Goal: Task Accomplishment & Management: Manage account settings

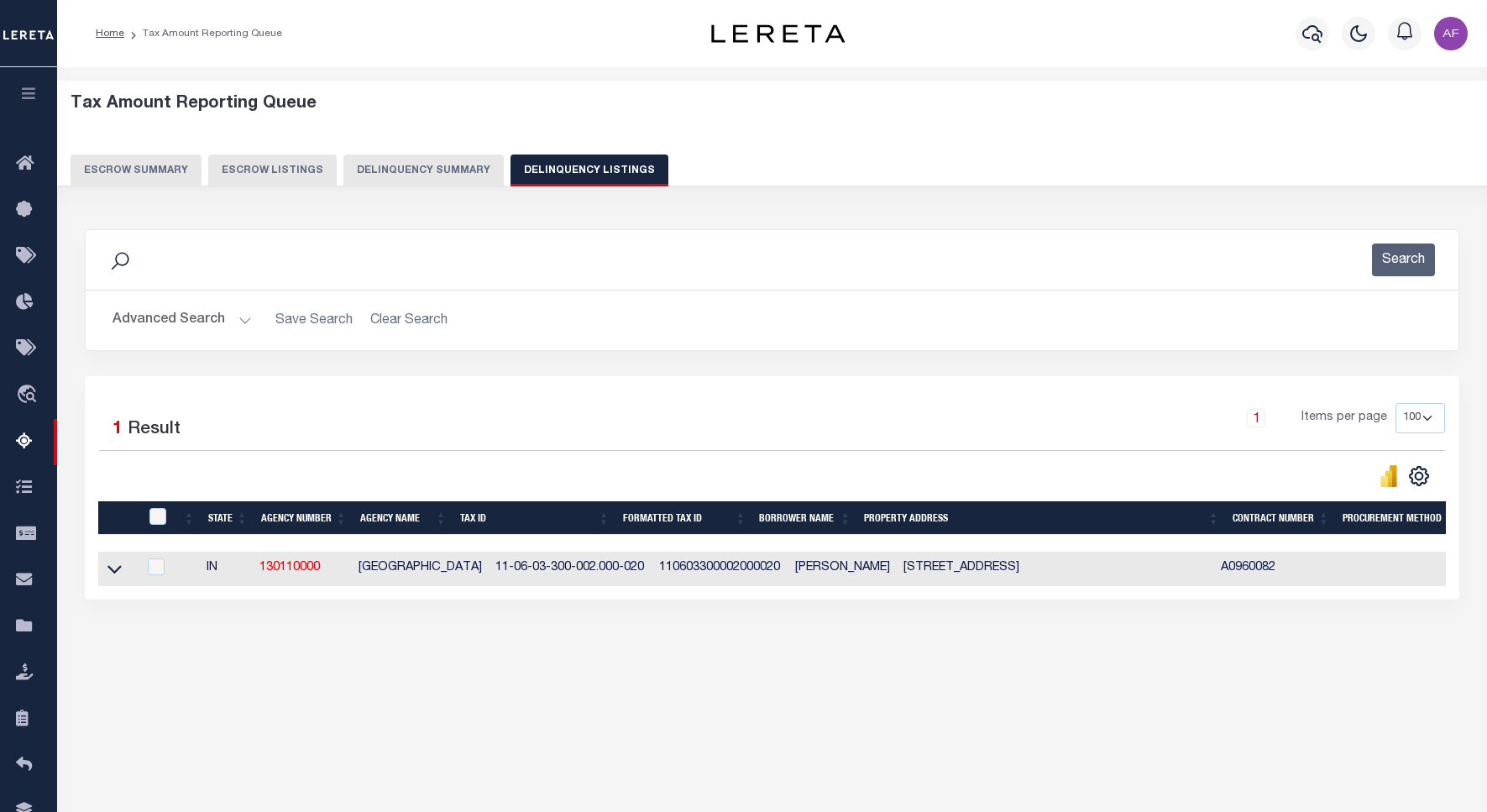
select select "100"
click at [114, 574] on icon at bounding box center [114, 568] width 14 height 18
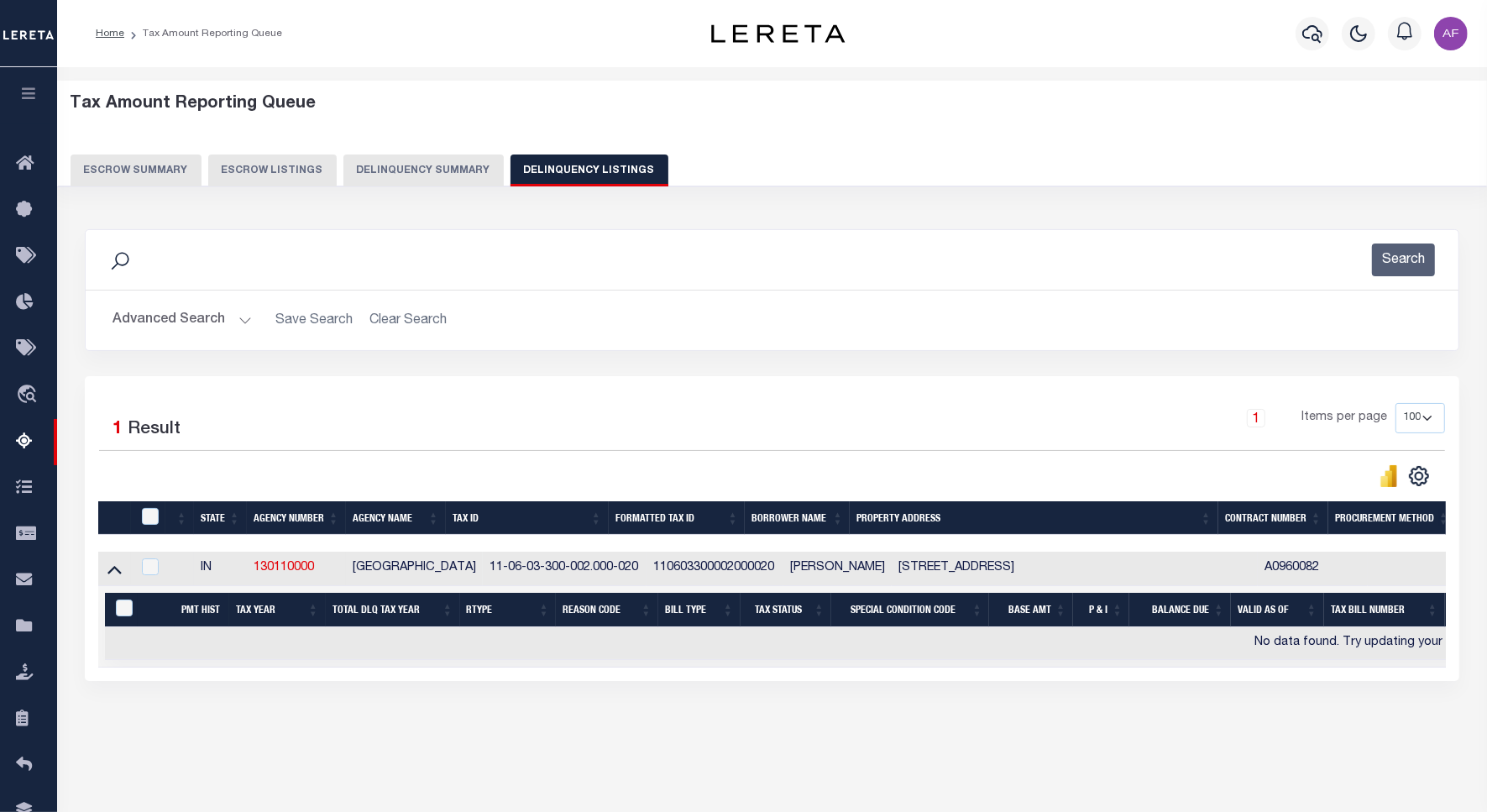
scroll to position [0, 1228]
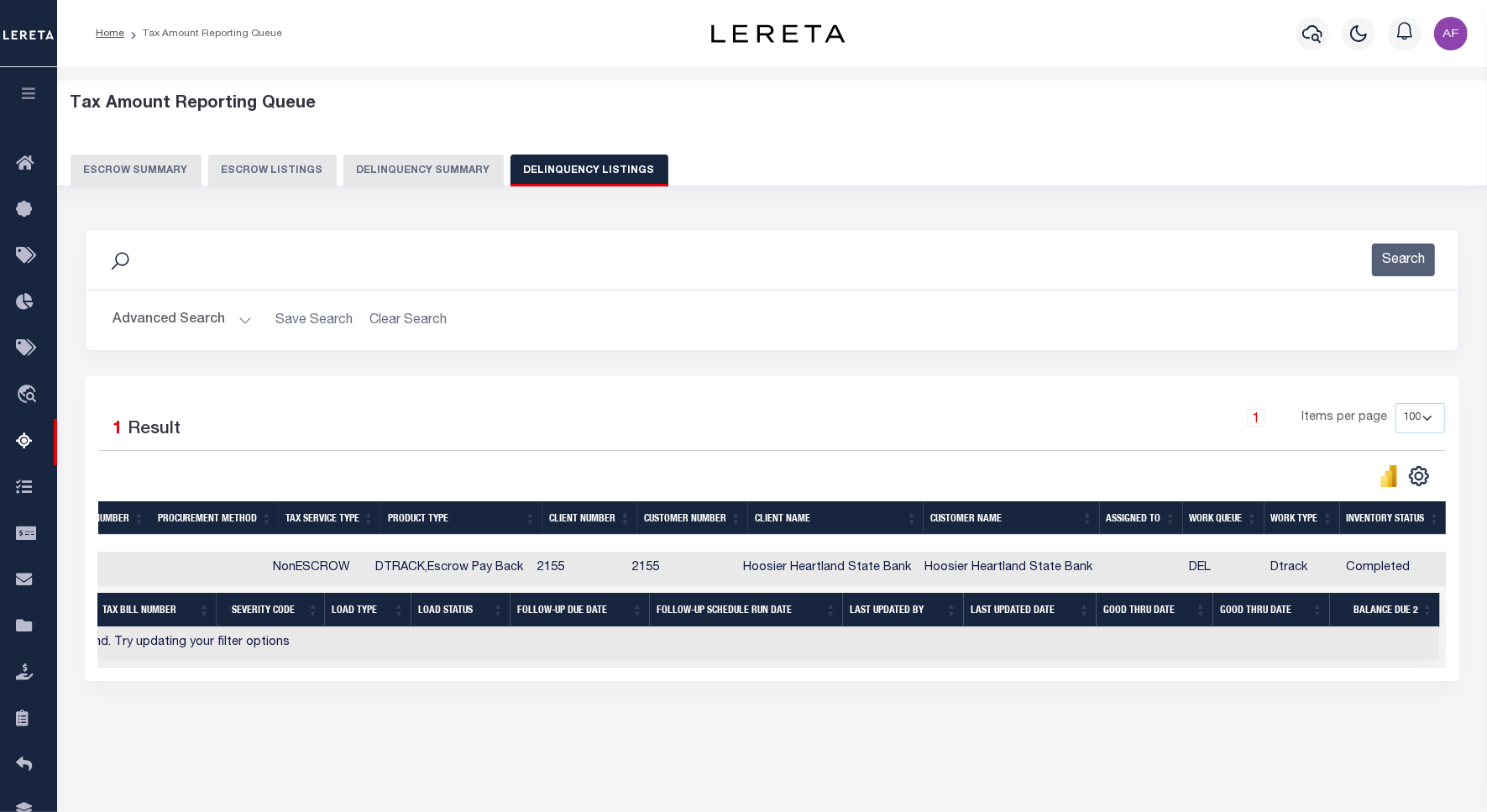
click at [183, 313] on button "Advanced Search" at bounding box center [182, 320] width 139 height 32
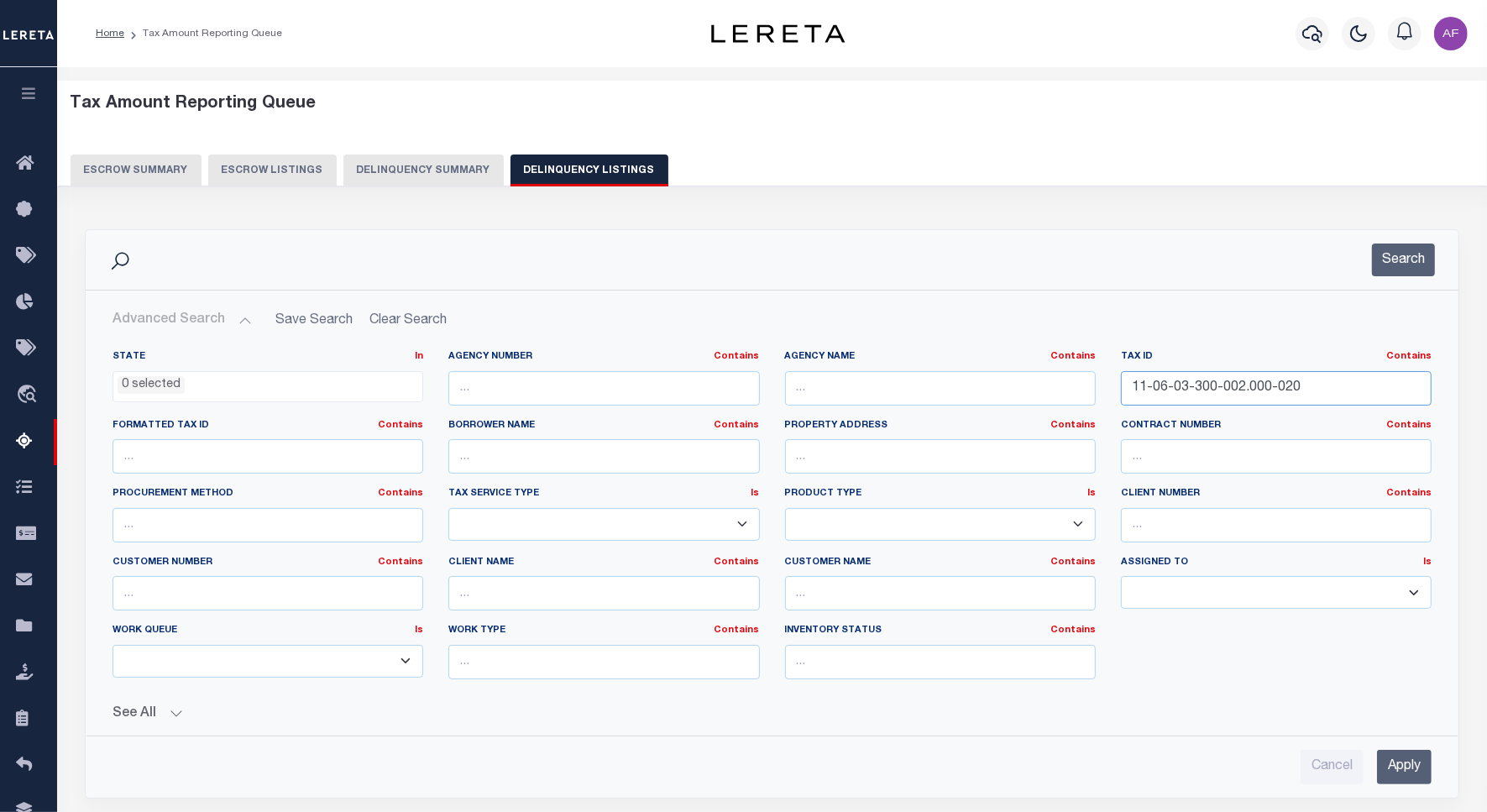
drag, startPoint x: 1307, startPoint y: 393, endPoint x: 1038, endPoint y: 393, distance: 269.0
click at [1038, 393] on div "State In In AK AL AR AZ CA CO CT DC DE FL GA GU HI IA ID IL IN KS KY LA MA MD M…" at bounding box center [772, 522] width 1344 height 343
paste input "8-34-400-005.001-01"
type input "11-08-34-400-005.001-010"
click at [1409, 264] on button "Search" at bounding box center [1404, 260] width 63 height 32
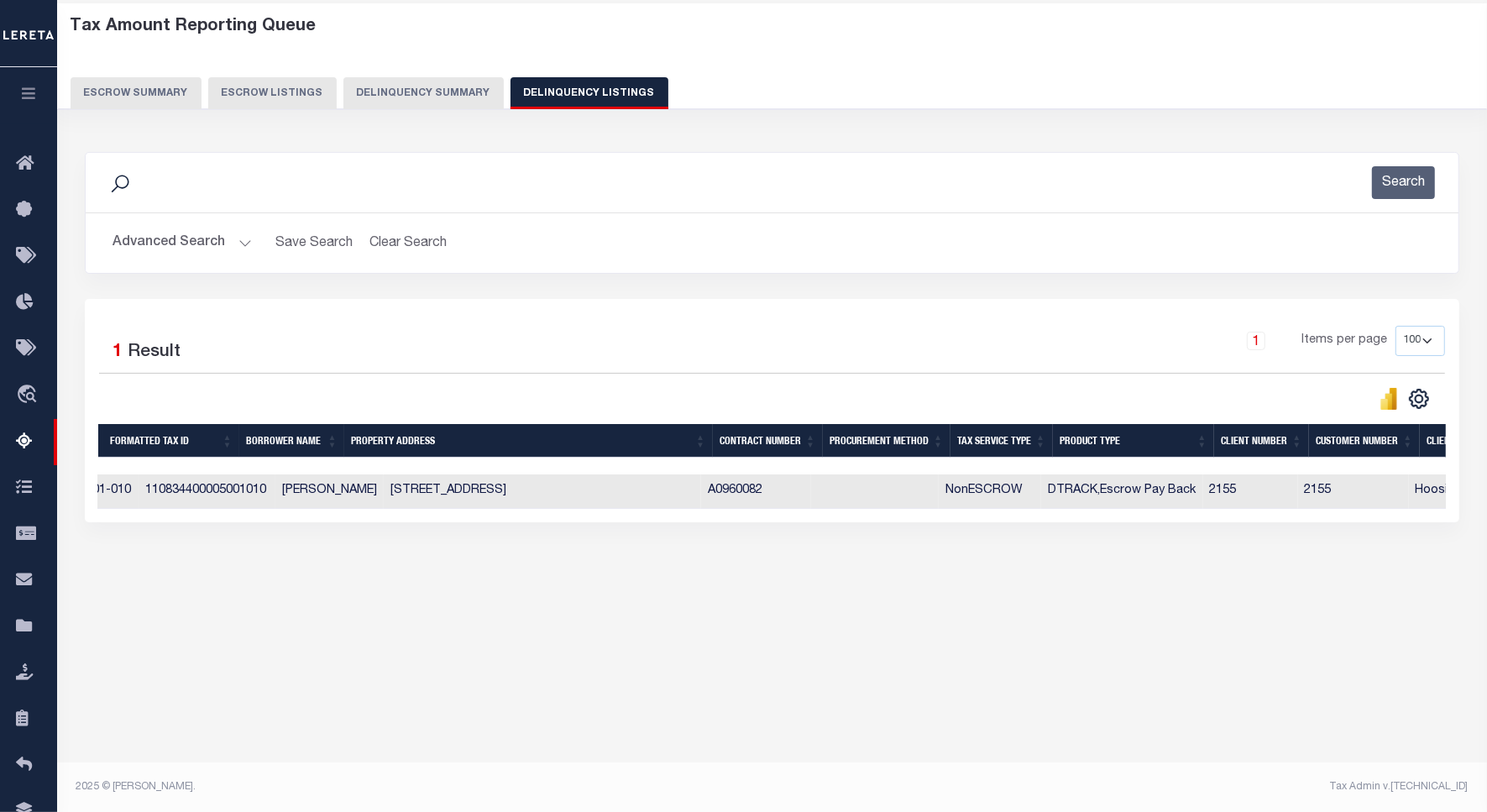
scroll to position [0, 0]
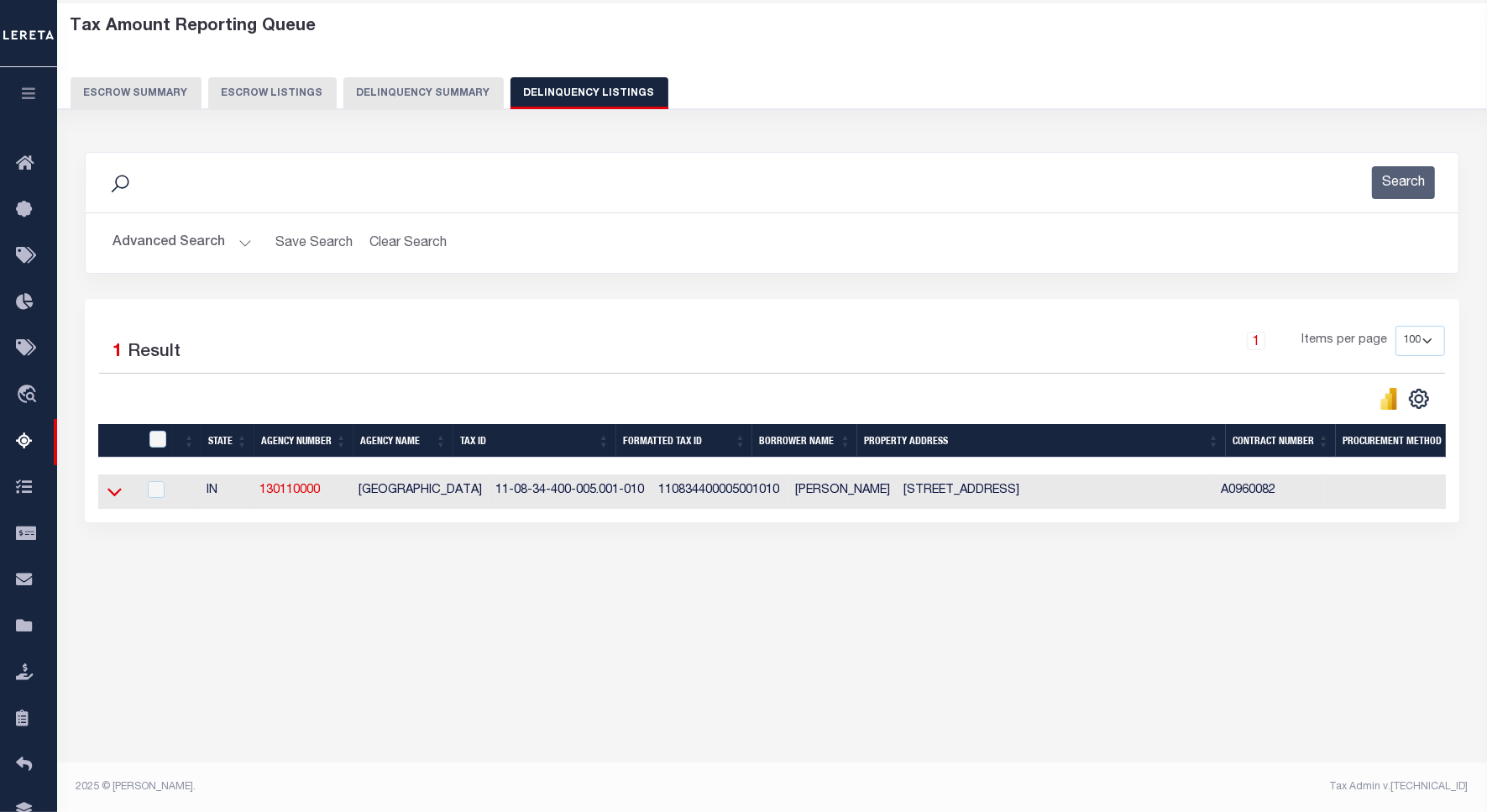
click at [110, 496] on icon at bounding box center [114, 492] width 14 height 8
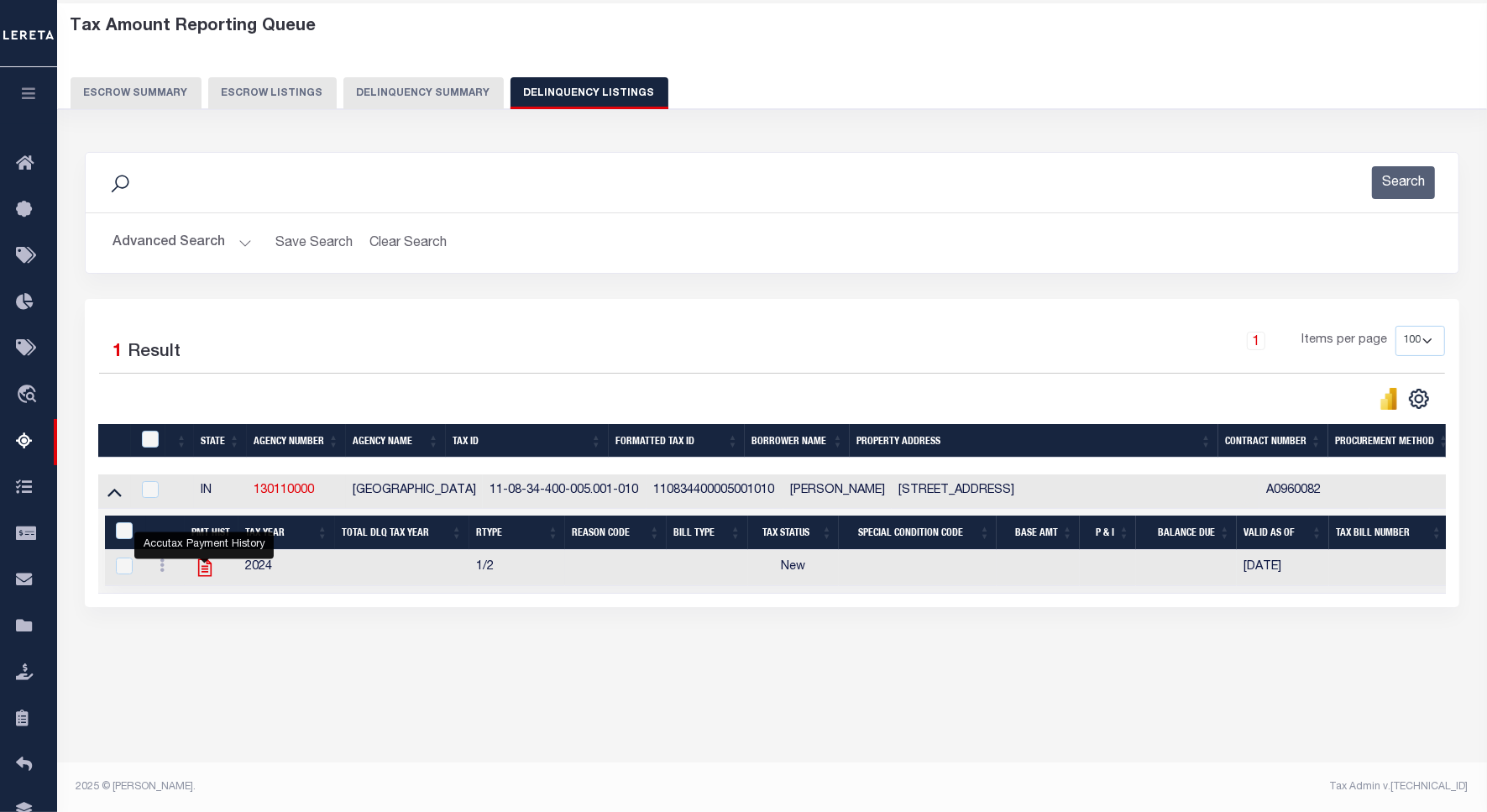
click at [208, 569] on icon "" at bounding box center [204, 567] width 13 height 18
checkbox input "true"
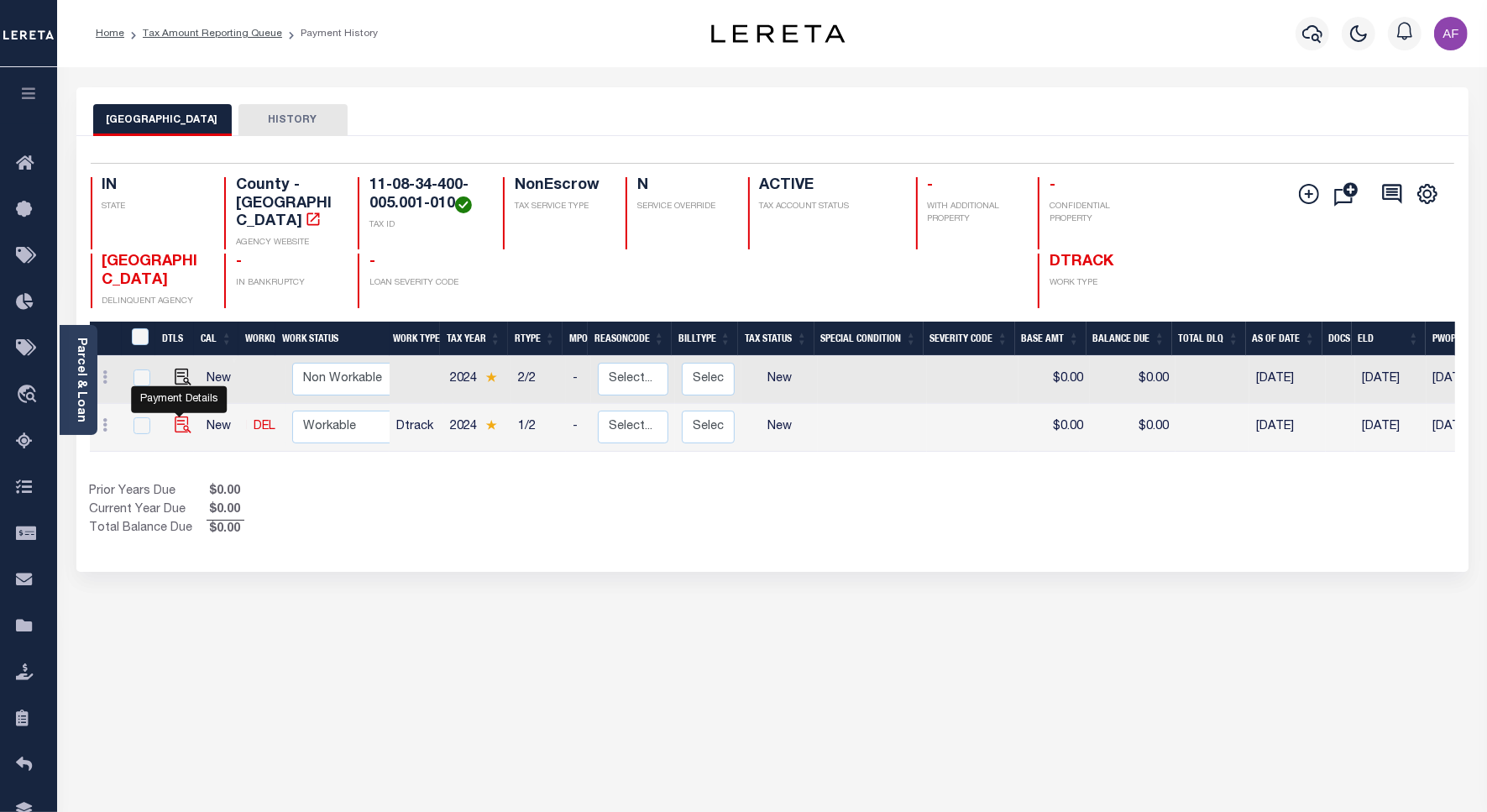
click at [178, 416] on img "" at bounding box center [183, 425] width 17 height 17
checkbox input "true"
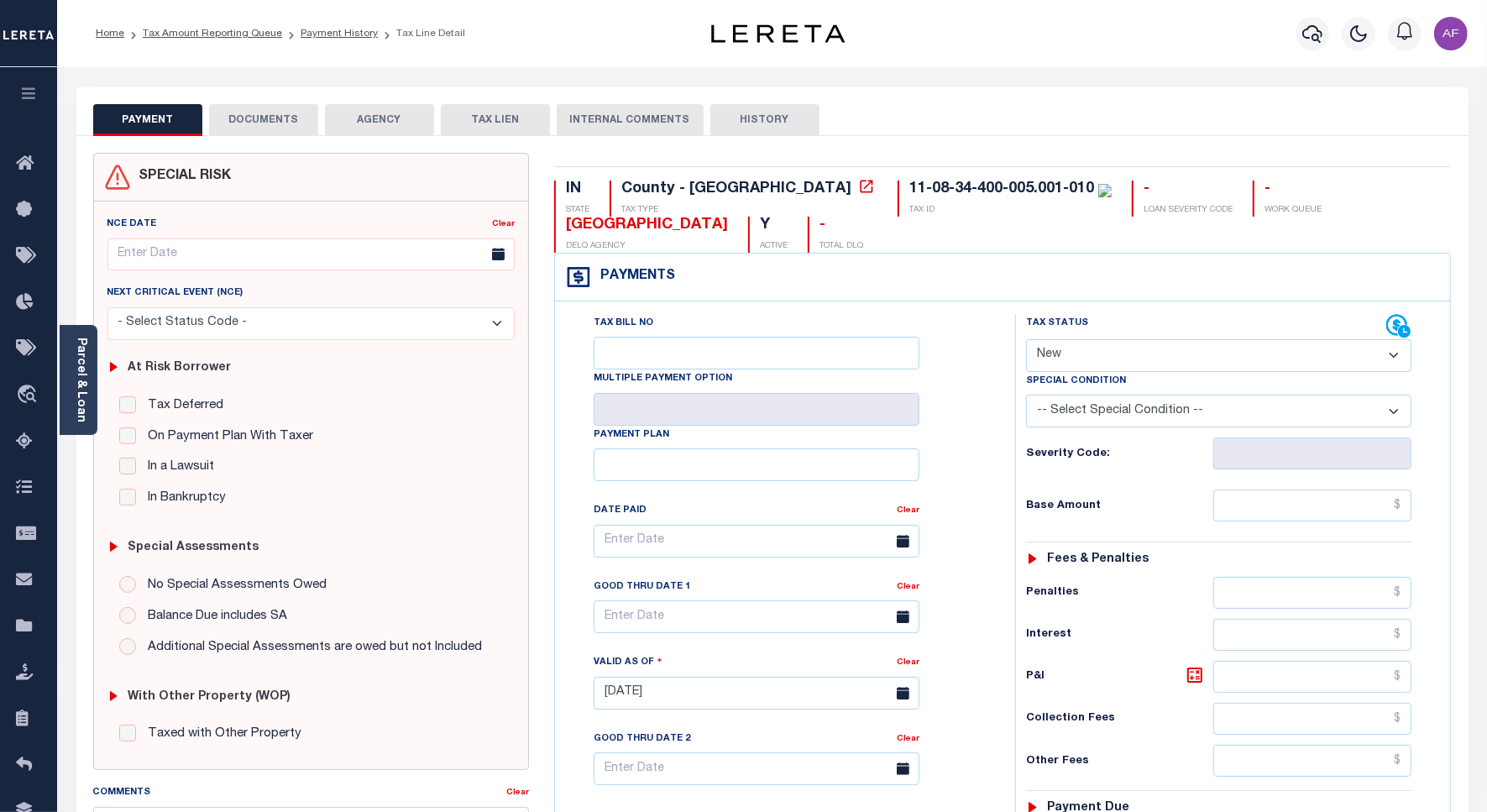
click at [1144, 359] on select "- Select Status Code - Open Due/Unpaid Paid Incomplete No Tax Due Internal Refu…" at bounding box center [1219, 355] width 386 height 32
select select "PYD"
click at [1026, 341] on select "- Select Status Code - Open Due/Unpaid Paid Incomplete No Tax Due Internal Refu…" at bounding box center [1219, 355] width 386 height 32
type input "[DATE]"
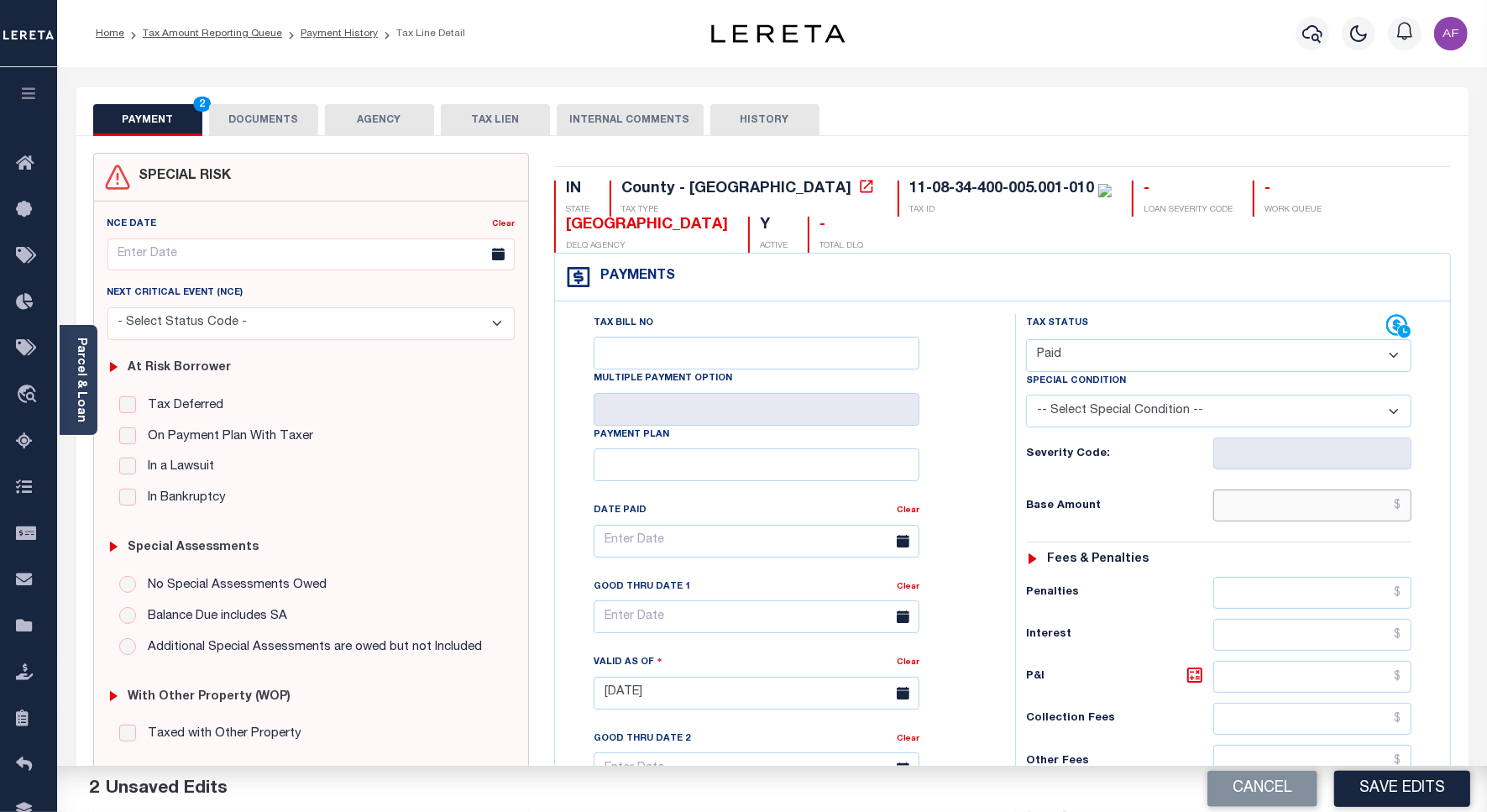
click at [1354, 506] on input "text" at bounding box center [1313, 505] width 198 height 32
paste input "62.72"
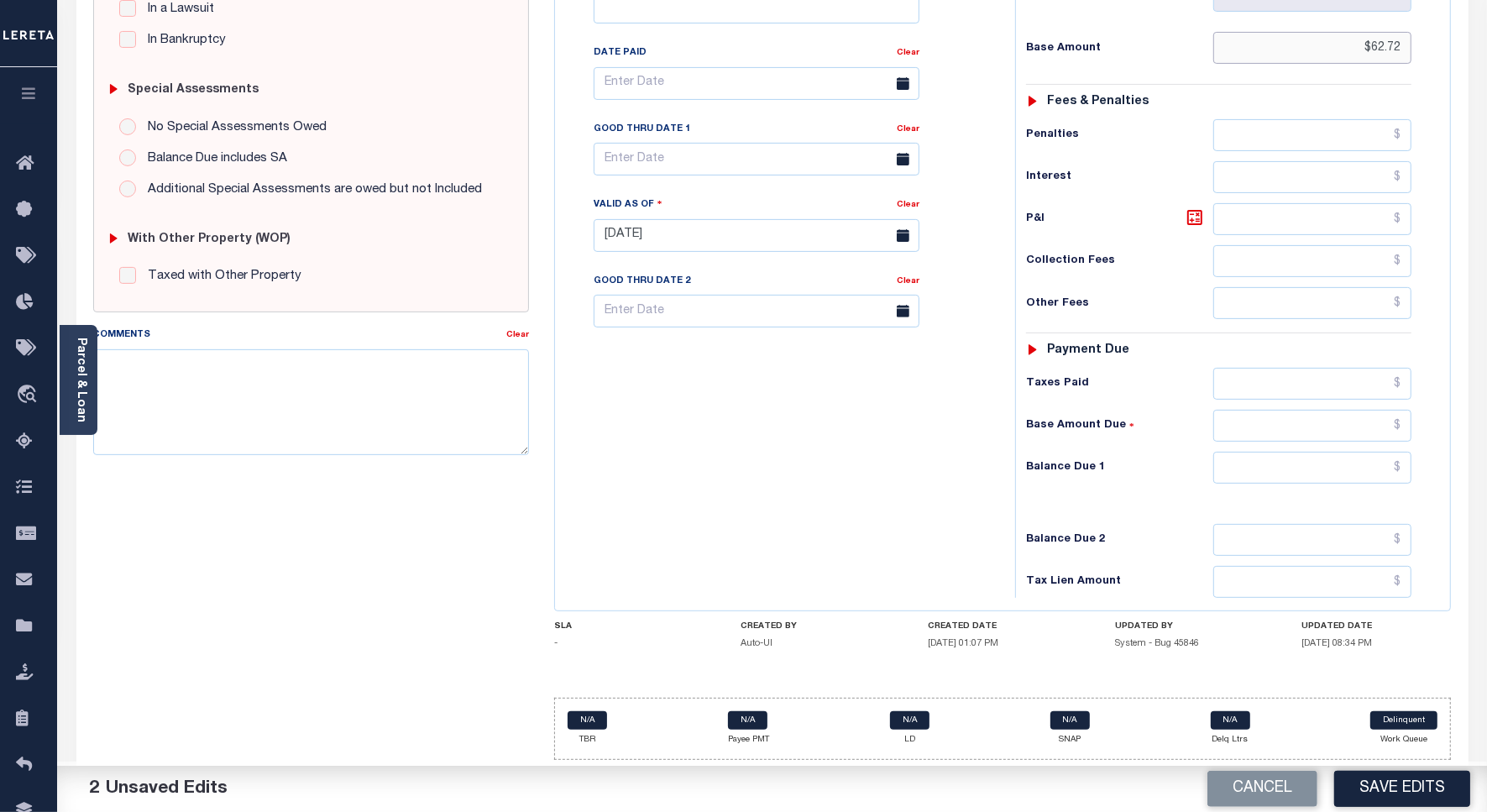
scroll to position [468, 0]
type input "$62.72"
click at [1350, 378] on input "text" at bounding box center [1313, 384] width 198 height 32
paste input "62.72"
type input "$62.72"
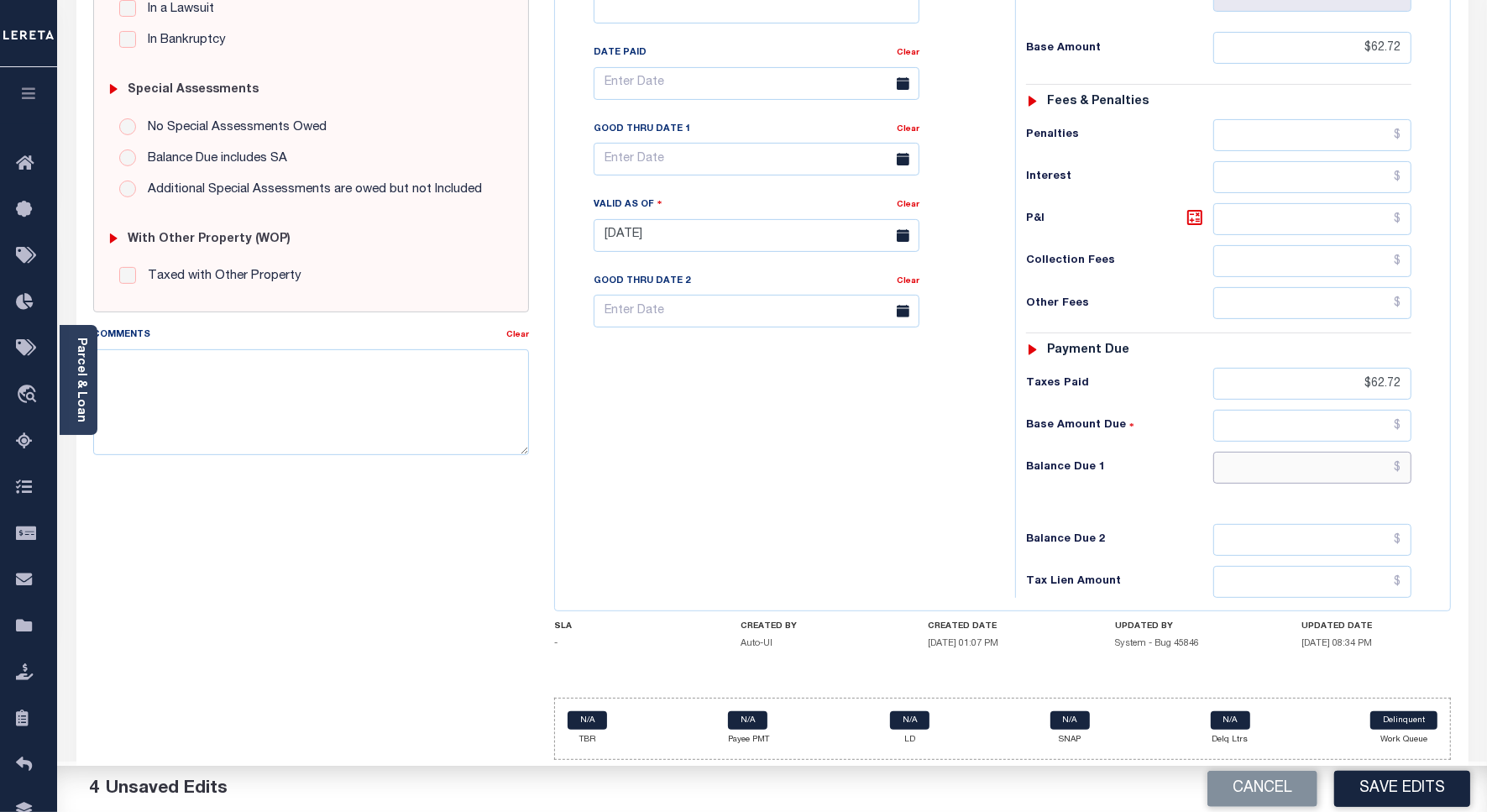
drag, startPoint x: 1359, startPoint y: 460, endPoint x: 1381, endPoint y: 441, distance: 29.1
click at [1362, 460] on input "text" at bounding box center [1313, 467] width 198 height 32
type input "$0"
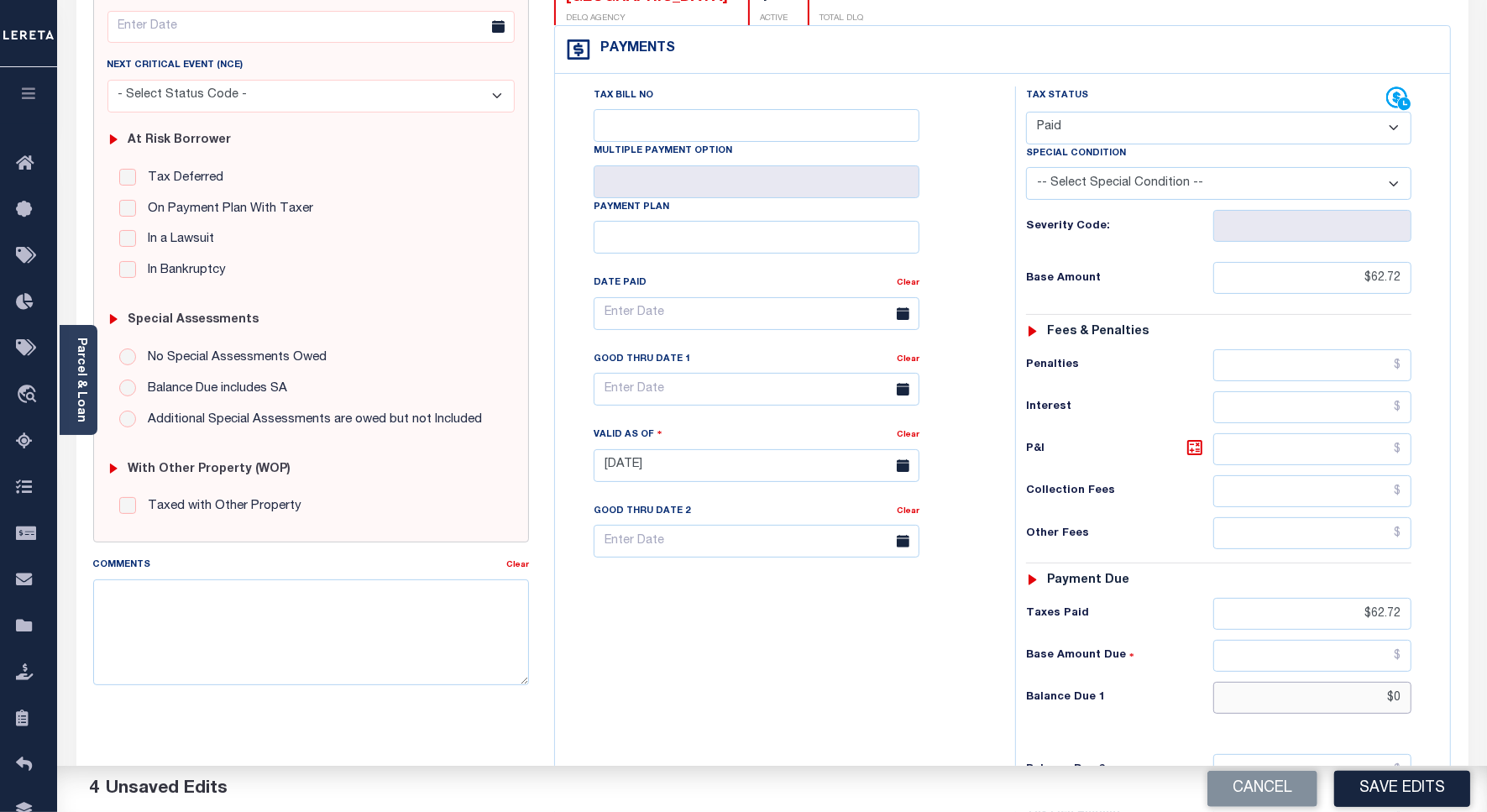
scroll to position [0, 0]
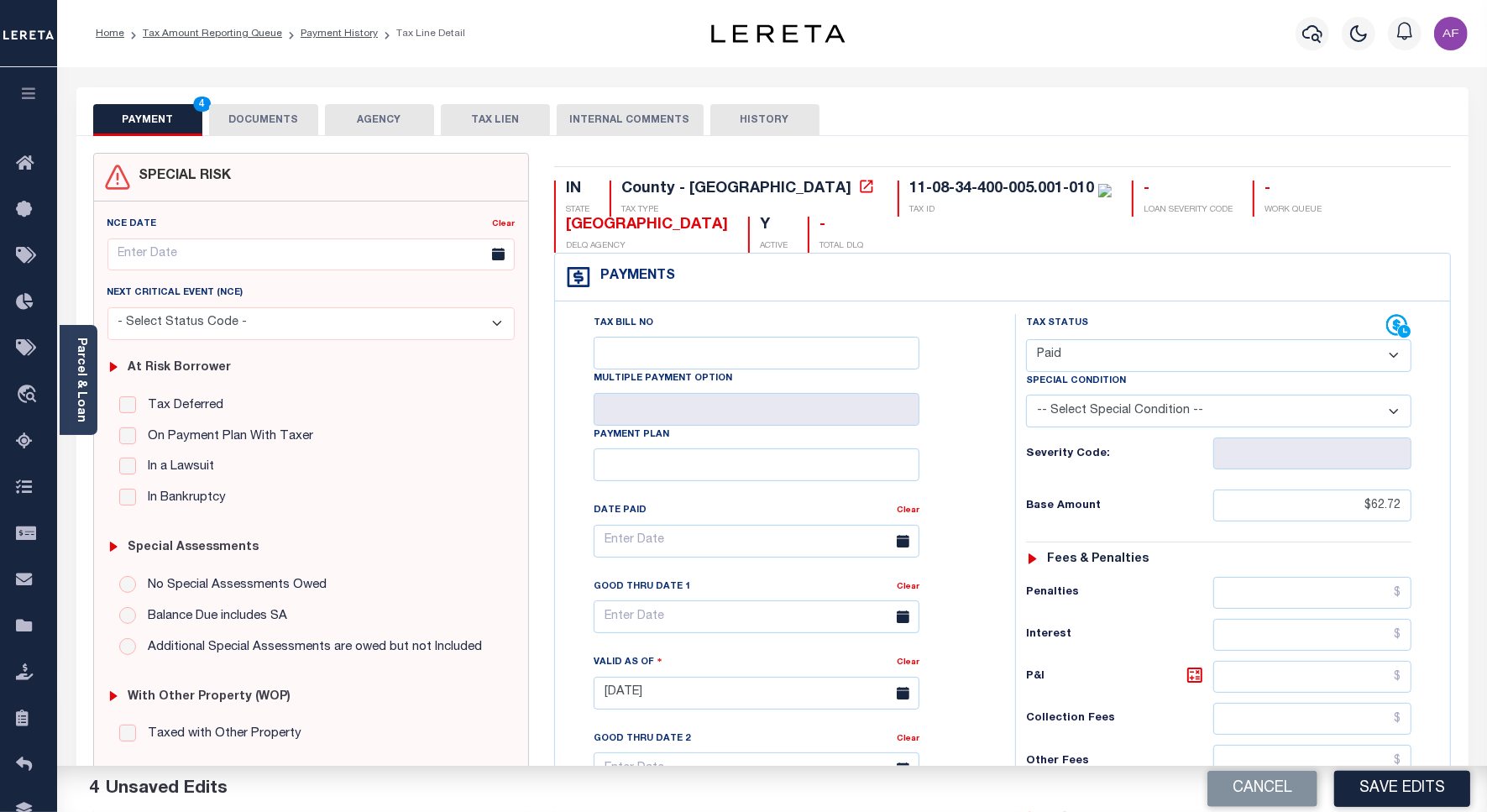
click at [258, 120] on button "DOCUMENTS" at bounding box center [264, 120] width 109 height 32
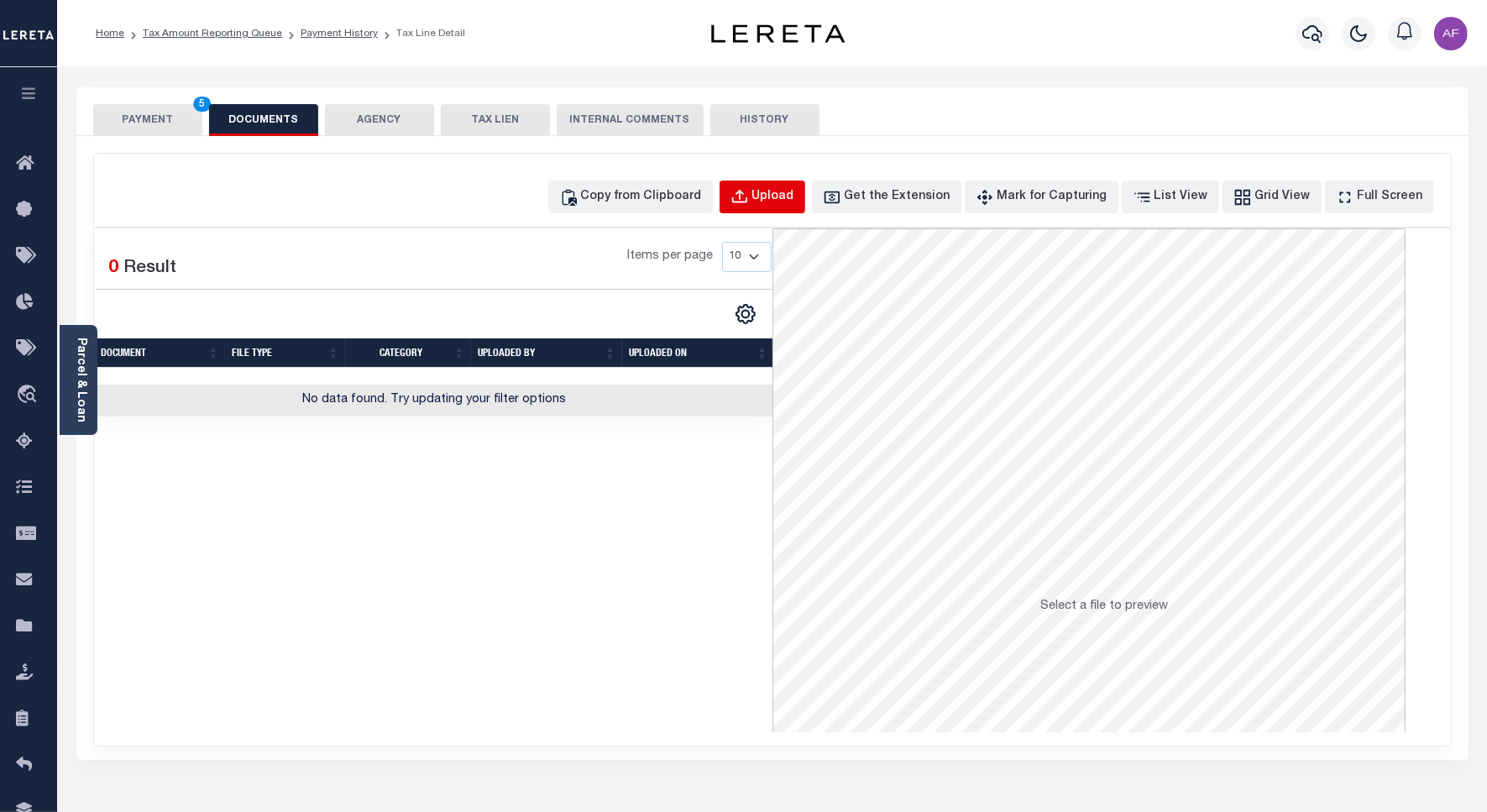
click at [807, 325] on div "Copy from Clipboard Upload Get the Extension Mark for Capturing Got it List Vie…" at bounding box center [772, 450] width 1357 height 592
click at [667, 190] on div "Copy from Clipboard" at bounding box center [642, 197] width 121 height 19
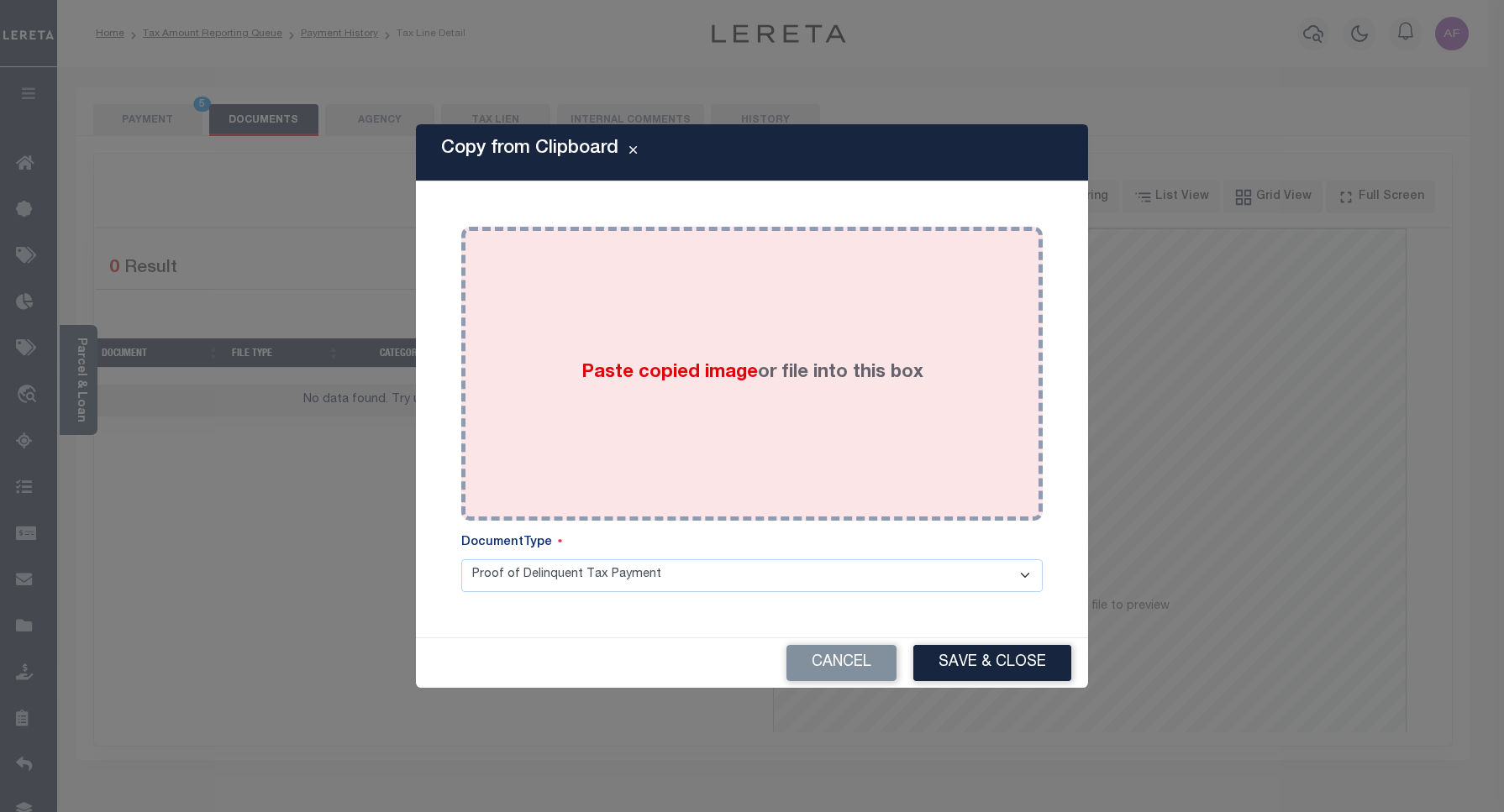
click at [708, 303] on div "Paste copied image or file into this box" at bounding box center [752, 374] width 556 height 269
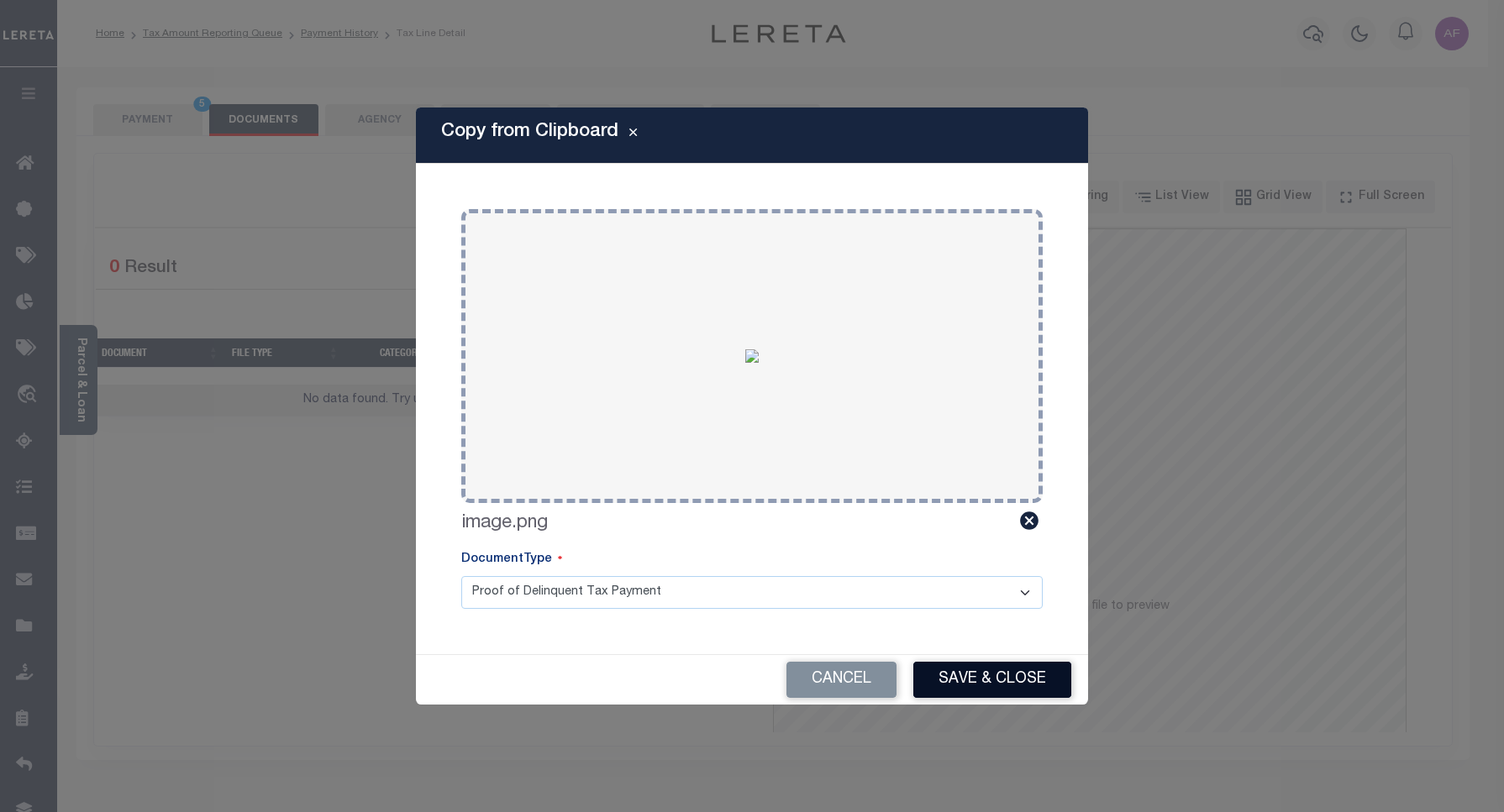
click at [951, 676] on button "Save & Close" at bounding box center [992, 679] width 158 height 36
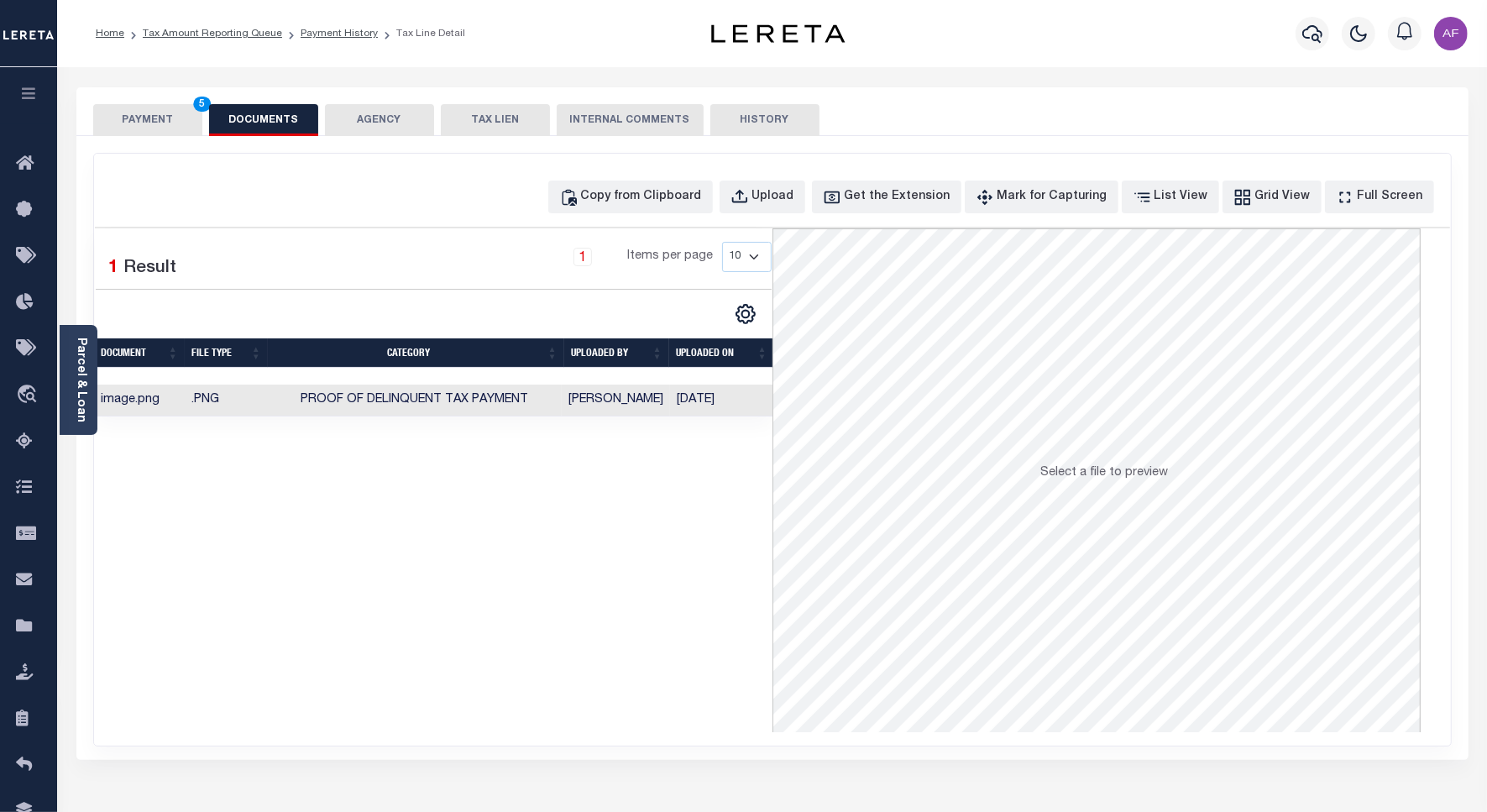
click at [145, 113] on button "PAYMENT 5" at bounding box center [148, 120] width 109 height 32
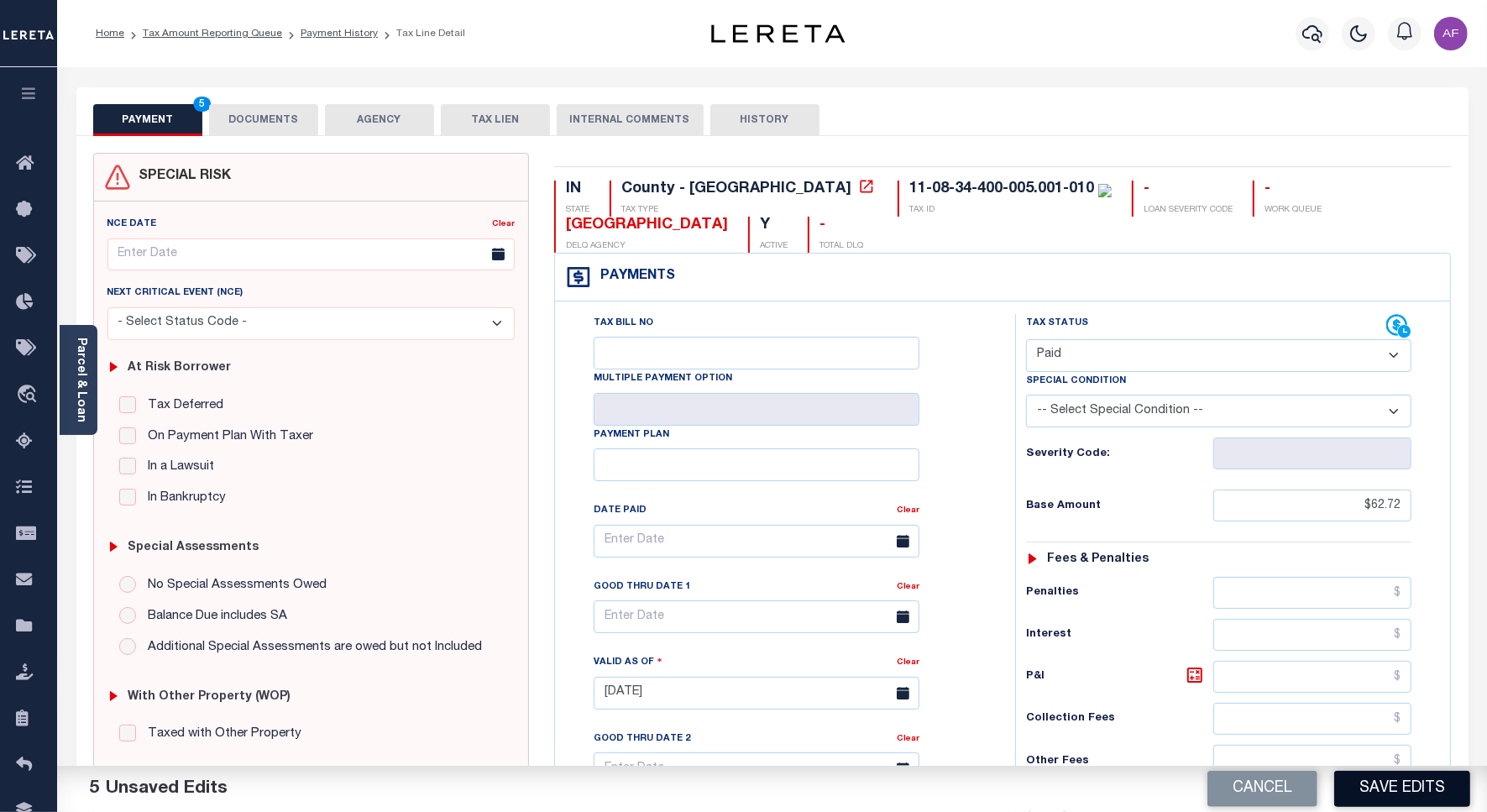
click at [1401, 785] on button "Save Edits" at bounding box center [1403, 789] width 136 height 36
checkbox input "false"
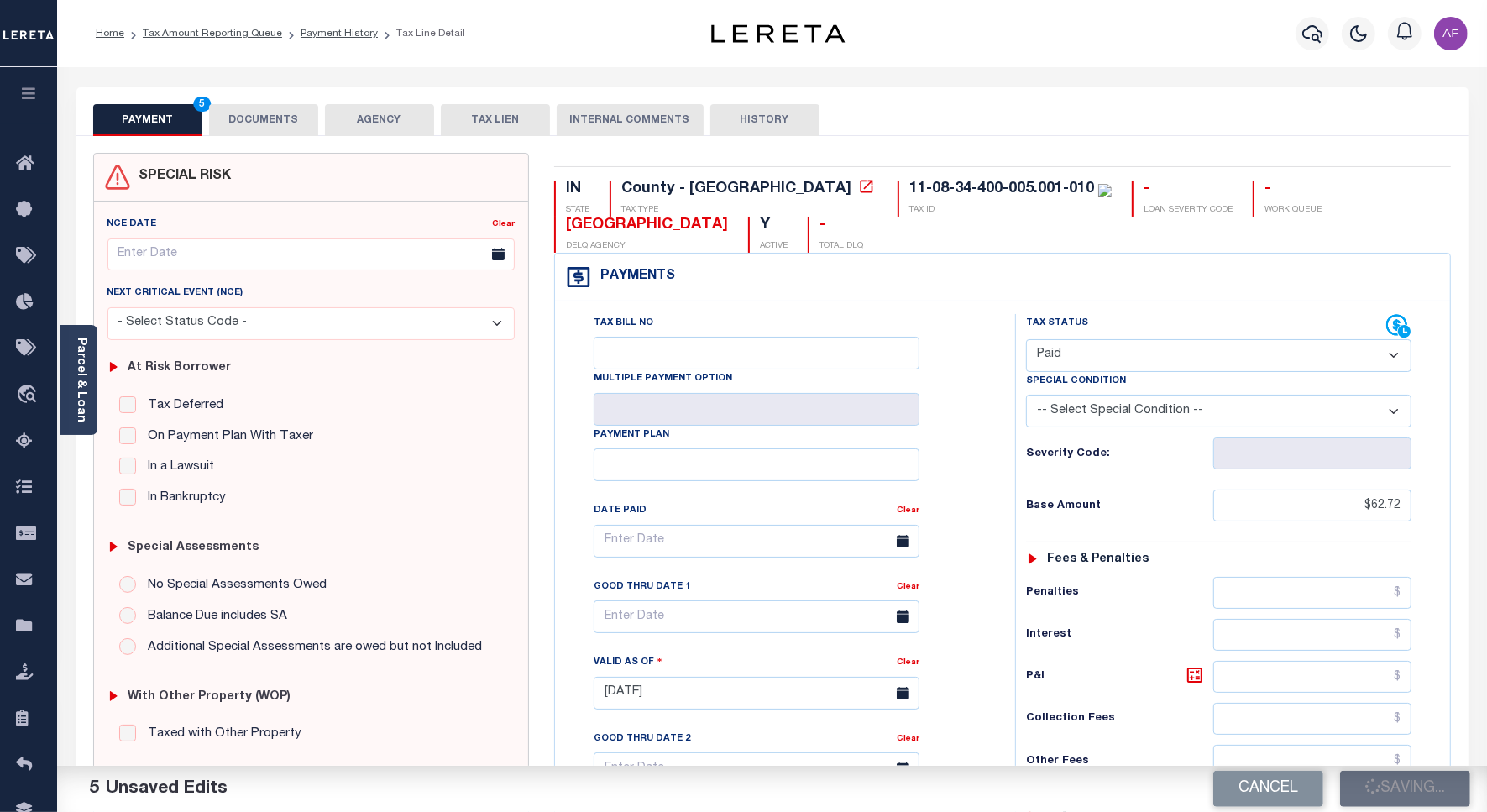
type input "$62.72"
type input "$0"
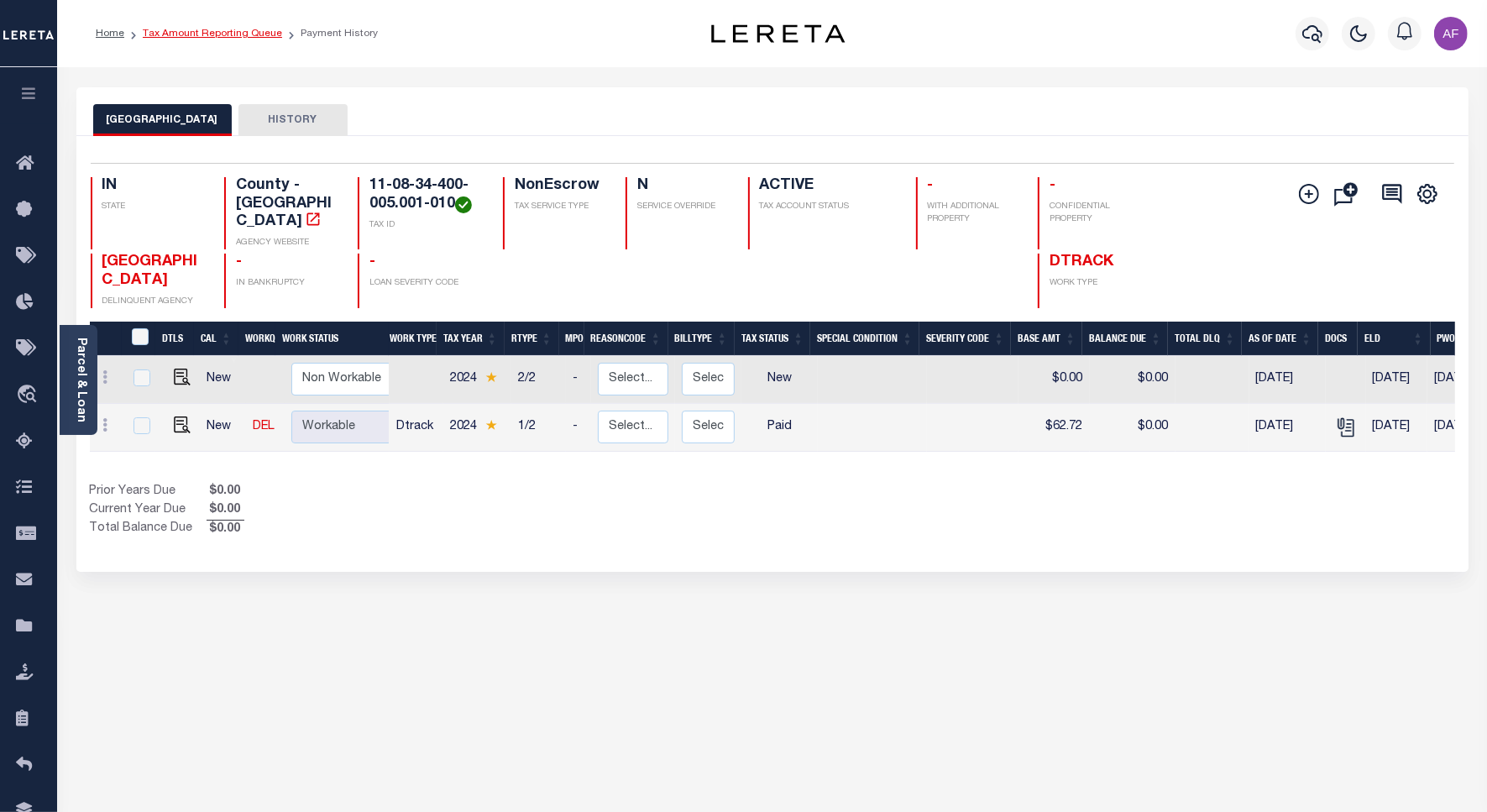
click at [171, 30] on link "Tax Amount Reporting Queue" at bounding box center [212, 33] width 139 height 10
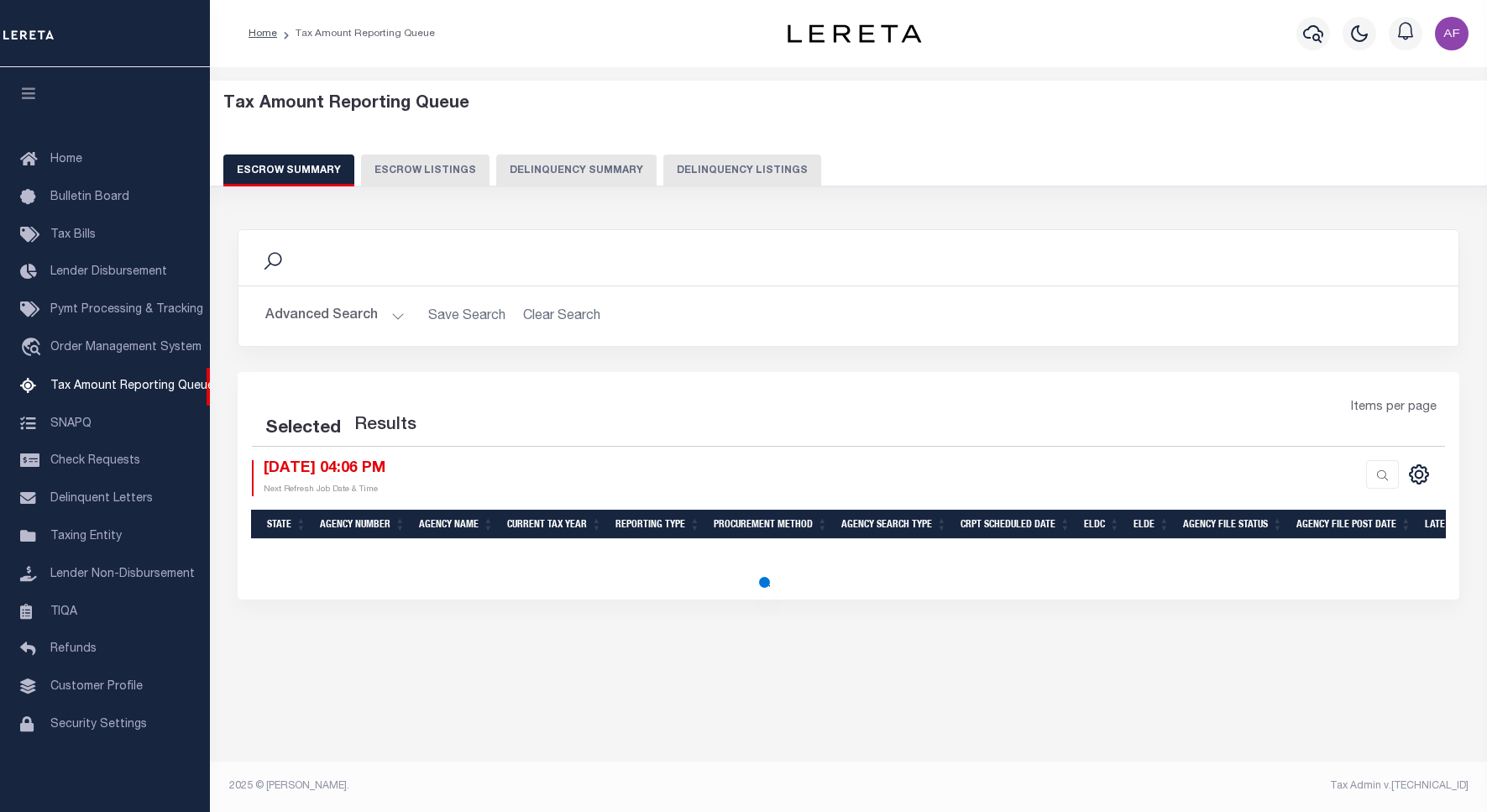
click at [747, 157] on button "Delinquency Listings" at bounding box center [743, 171] width 158 height 32
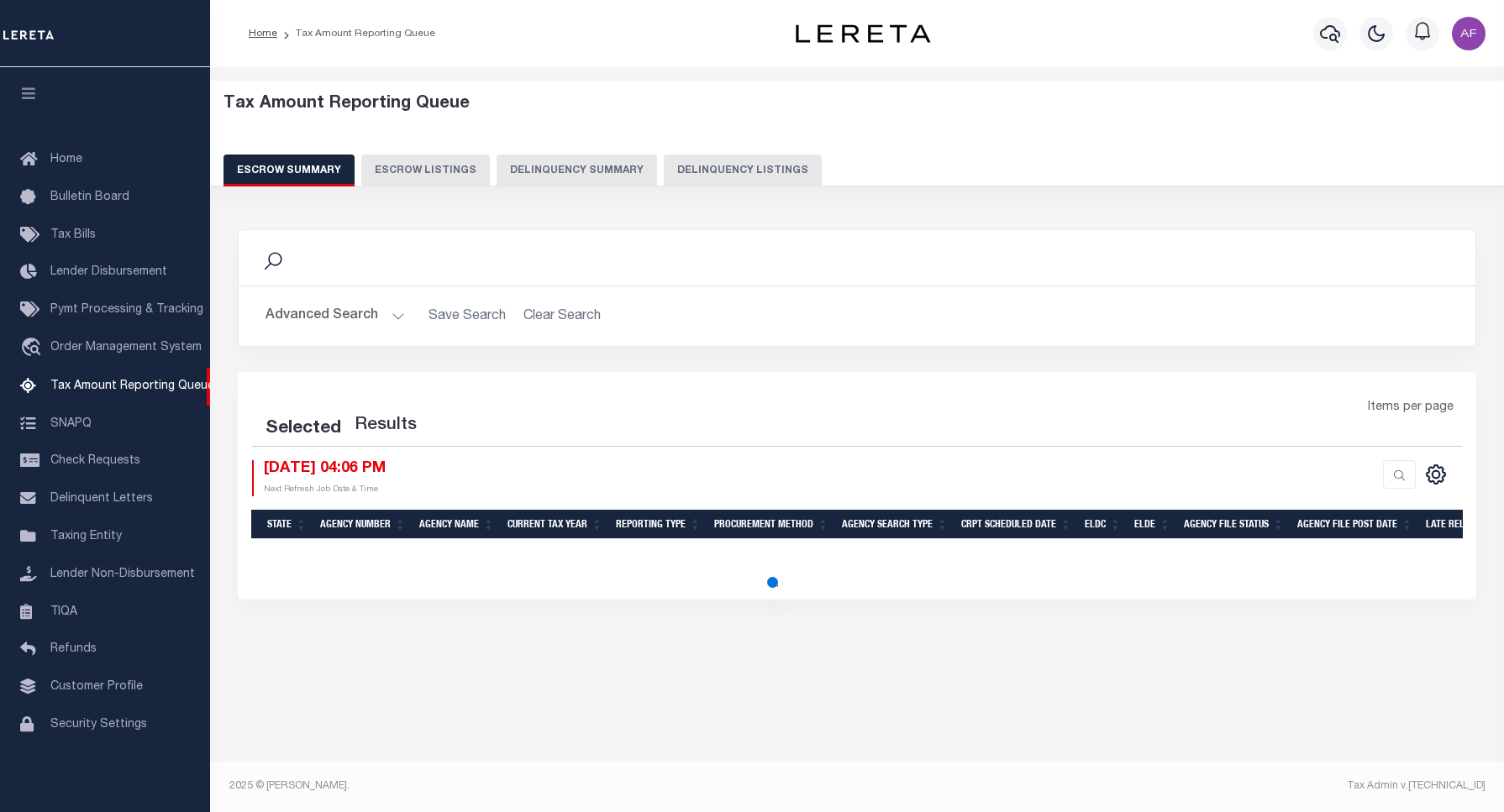
scroll to position [5, 0]
select select "100"
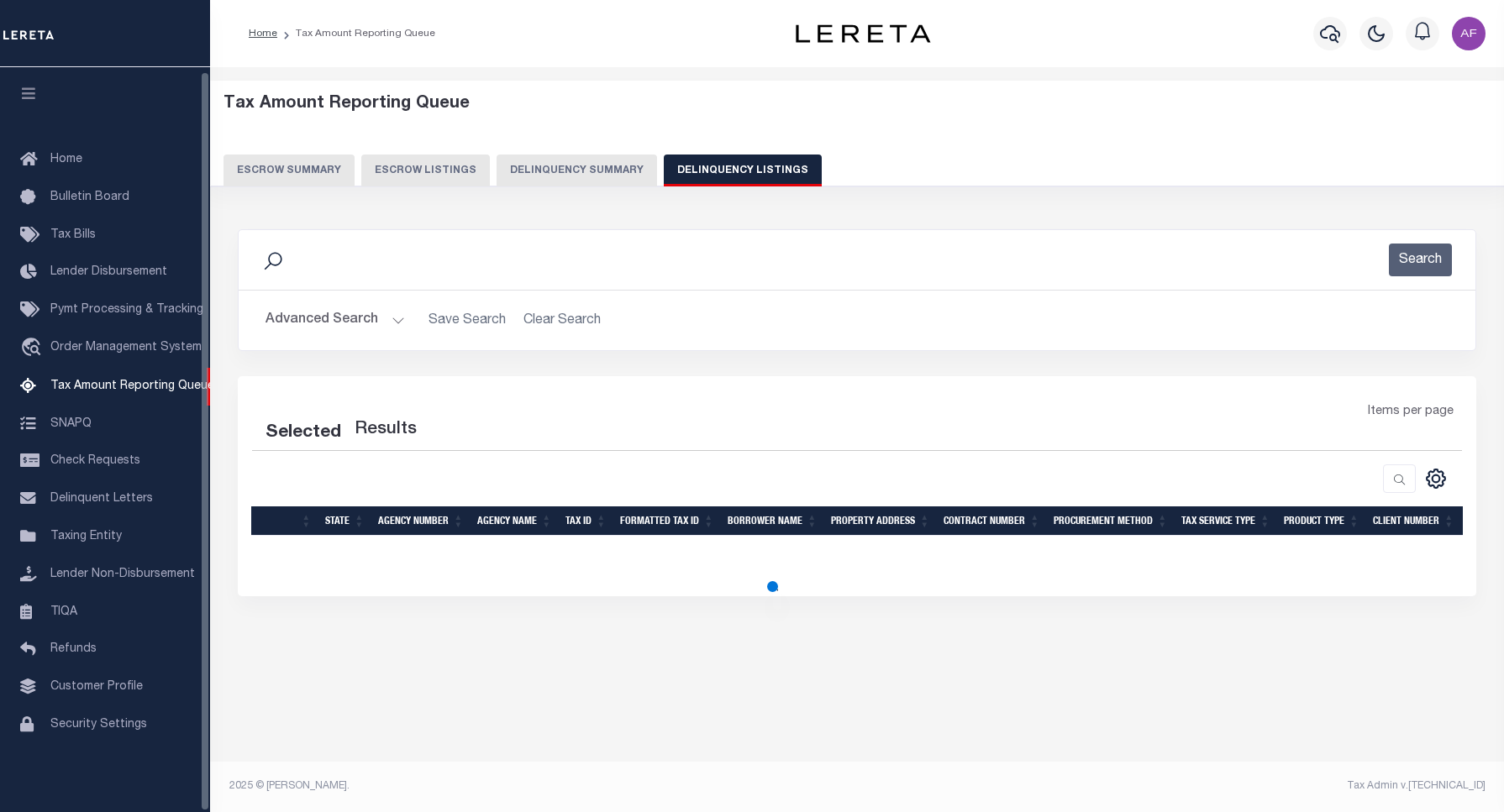
select select "100"
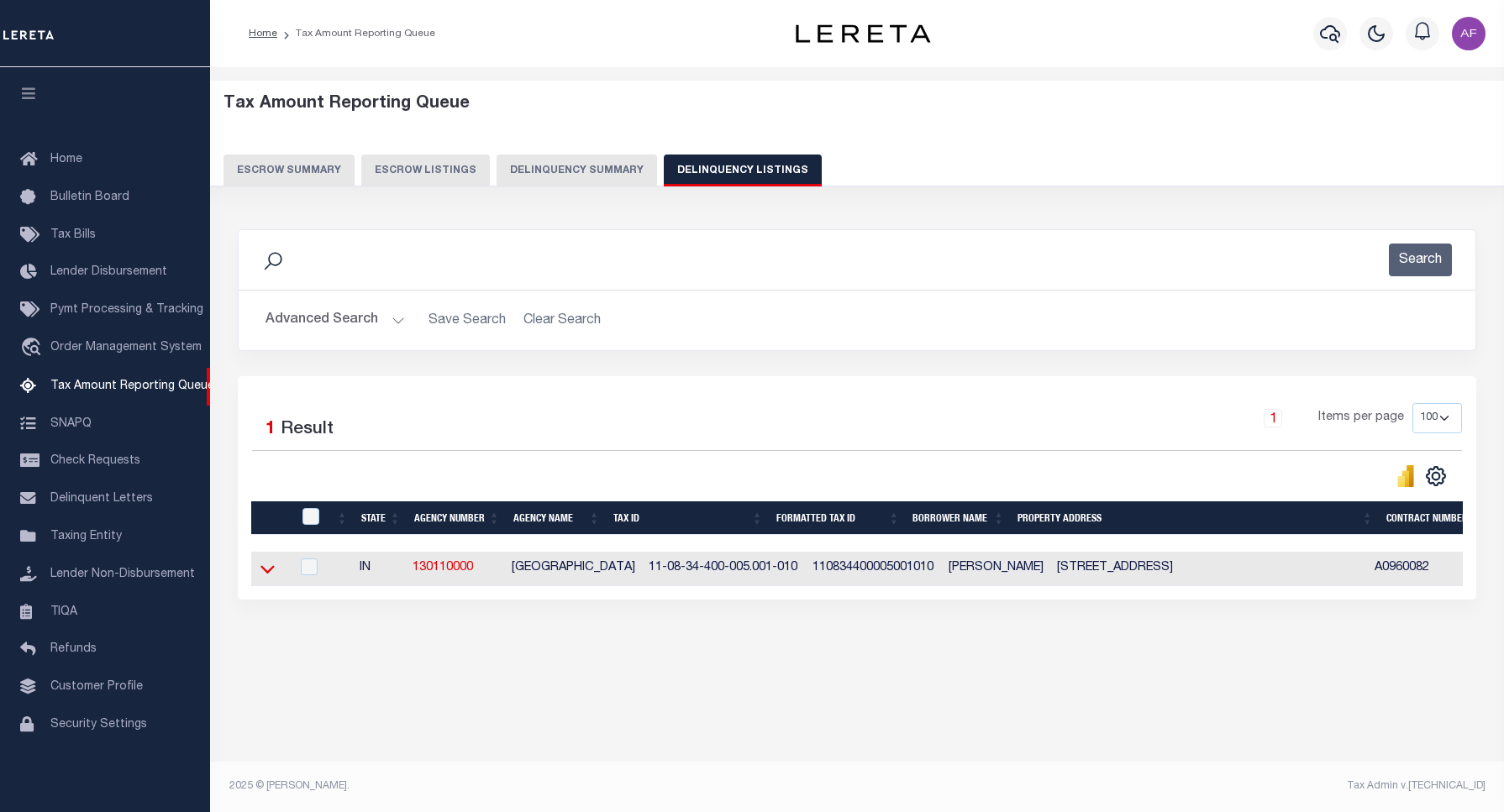
click at [261, 577] on icon at bounding box center [267, 568] width 14 height 18
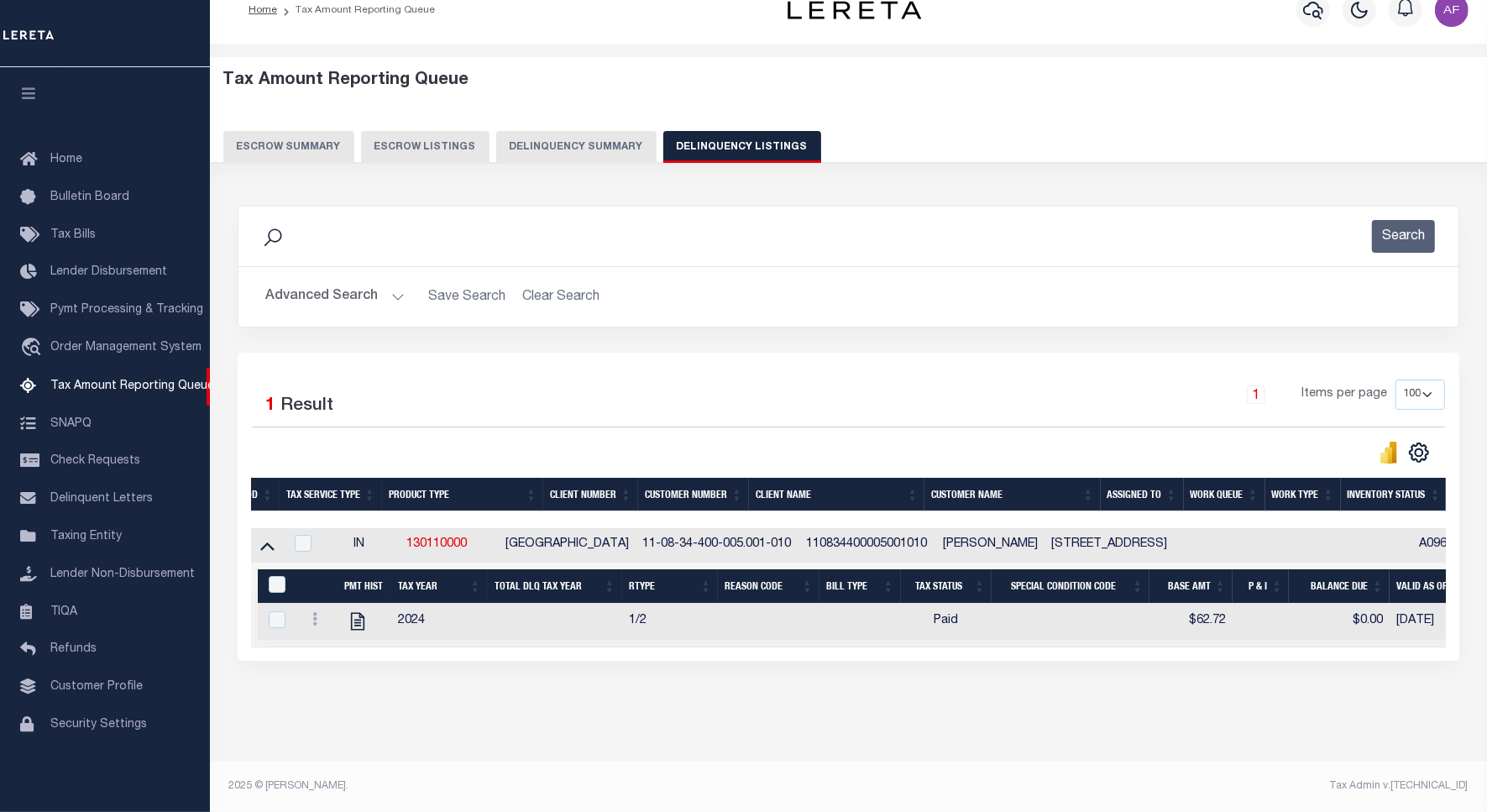
scroll to position [0, 0]
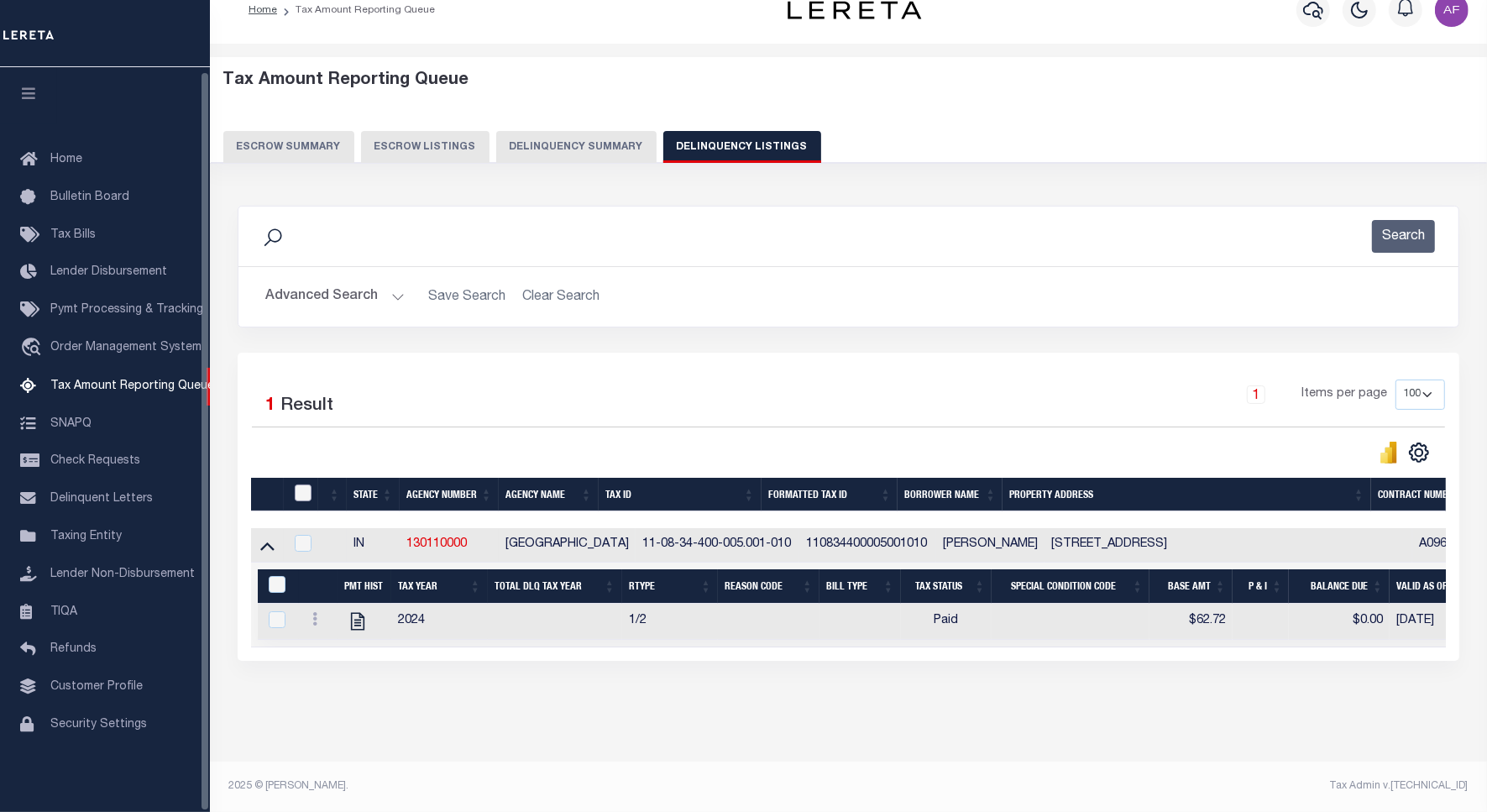
click at [297, 485] on input "checkbox" at bounding box center [303, 493] width 17 height 17
checkbox input "true"
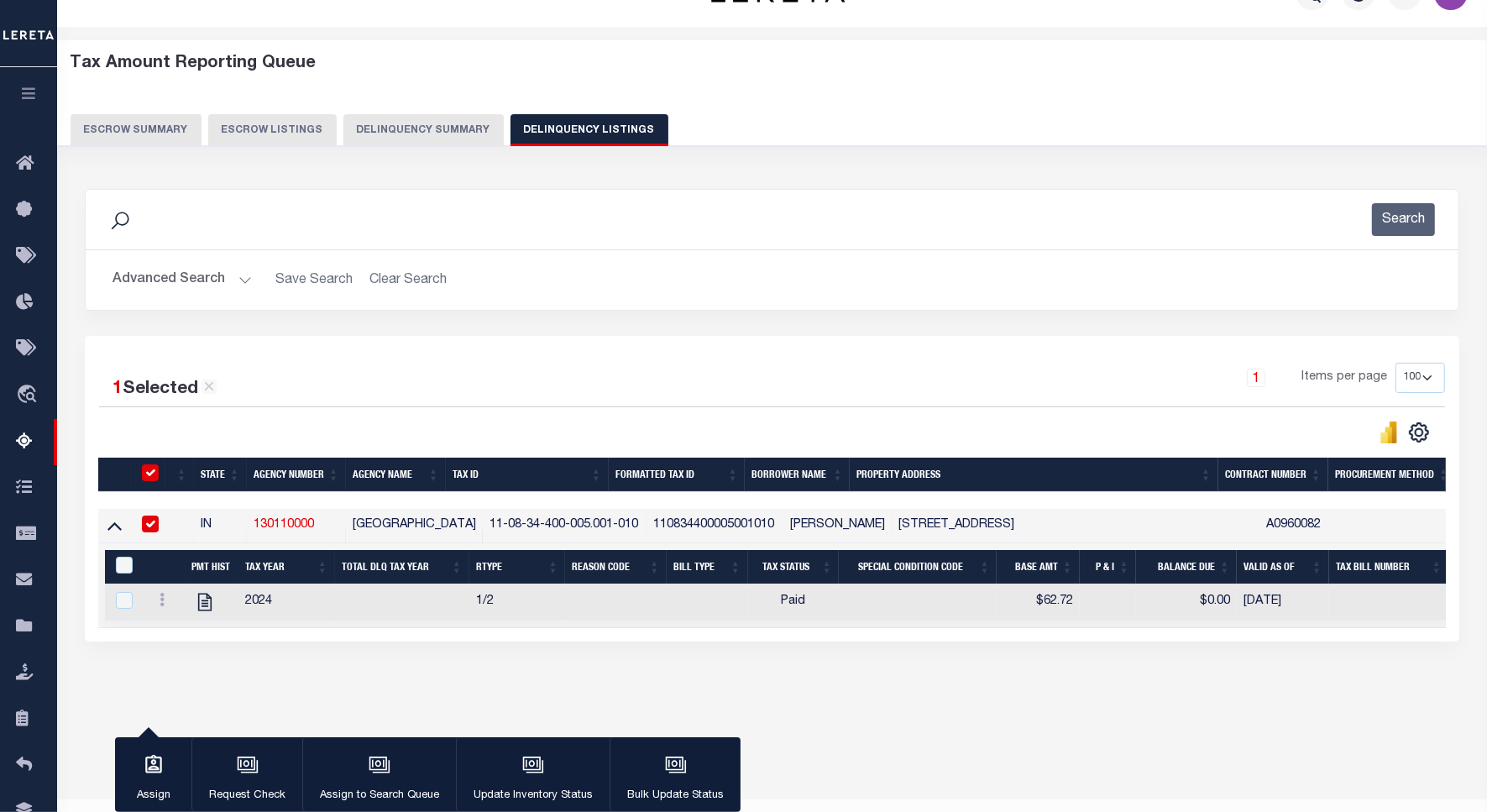
scroll to position [38, 0]
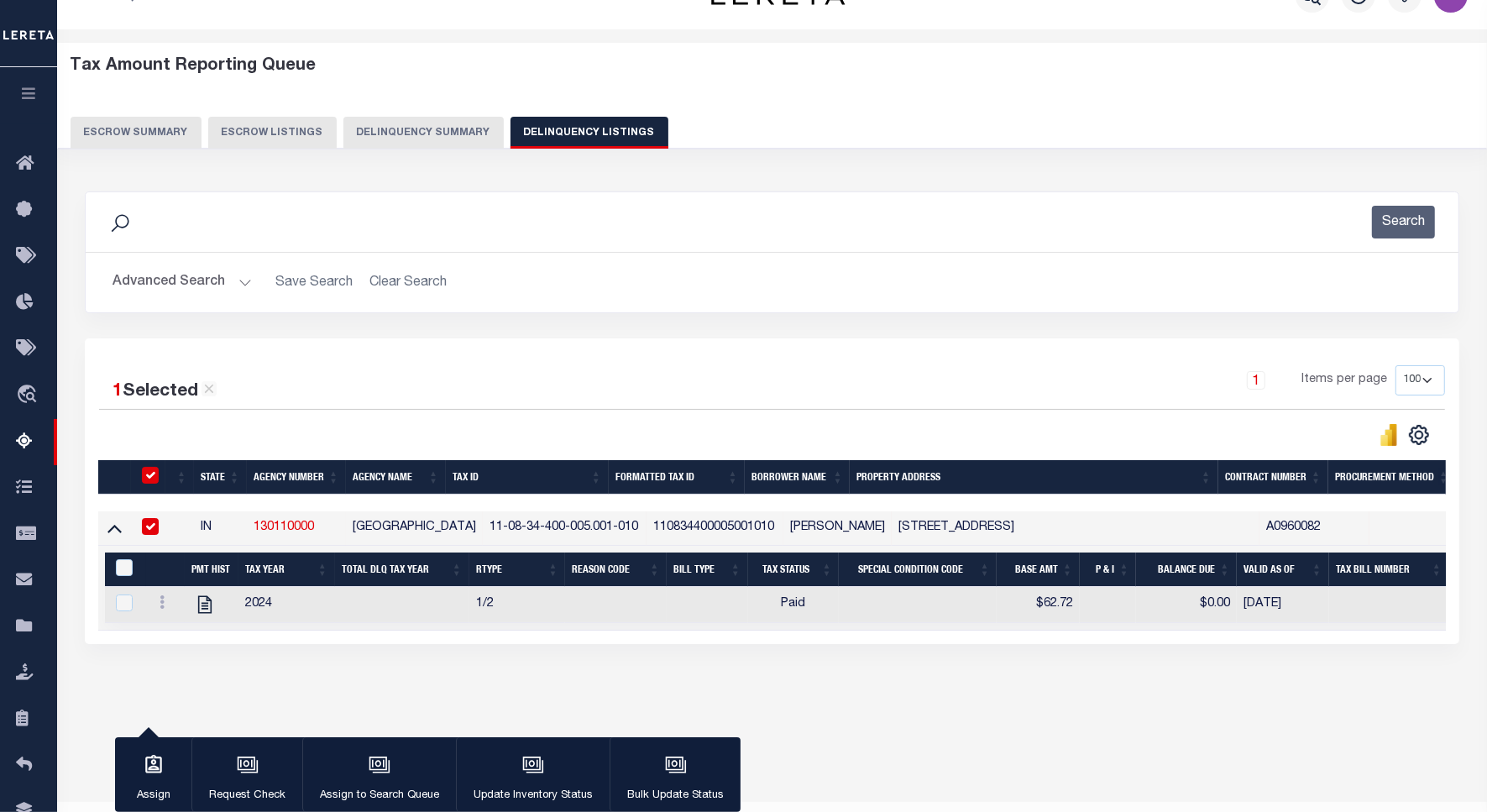
click at [115, 574] on div "&nbsp;" at bounding box center [128, 568] width 34 height 19
click at [120, 567] on input "&nbsp;" at bounding box center [124, 567] width 17 height 17
checkbox input "true"
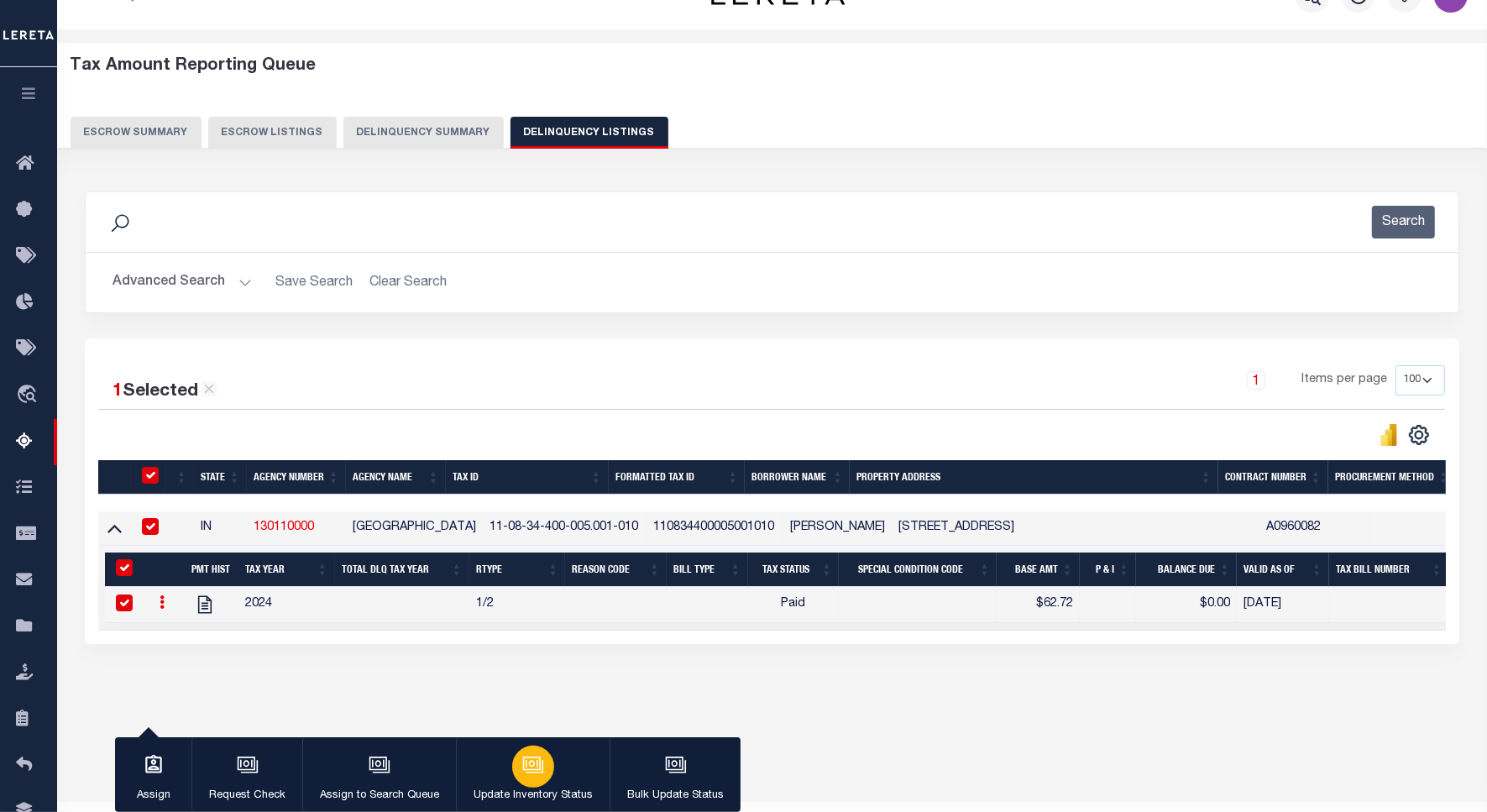
click at [513, 770] on div "button" at bounding box center [533, 767] width 42 height 42
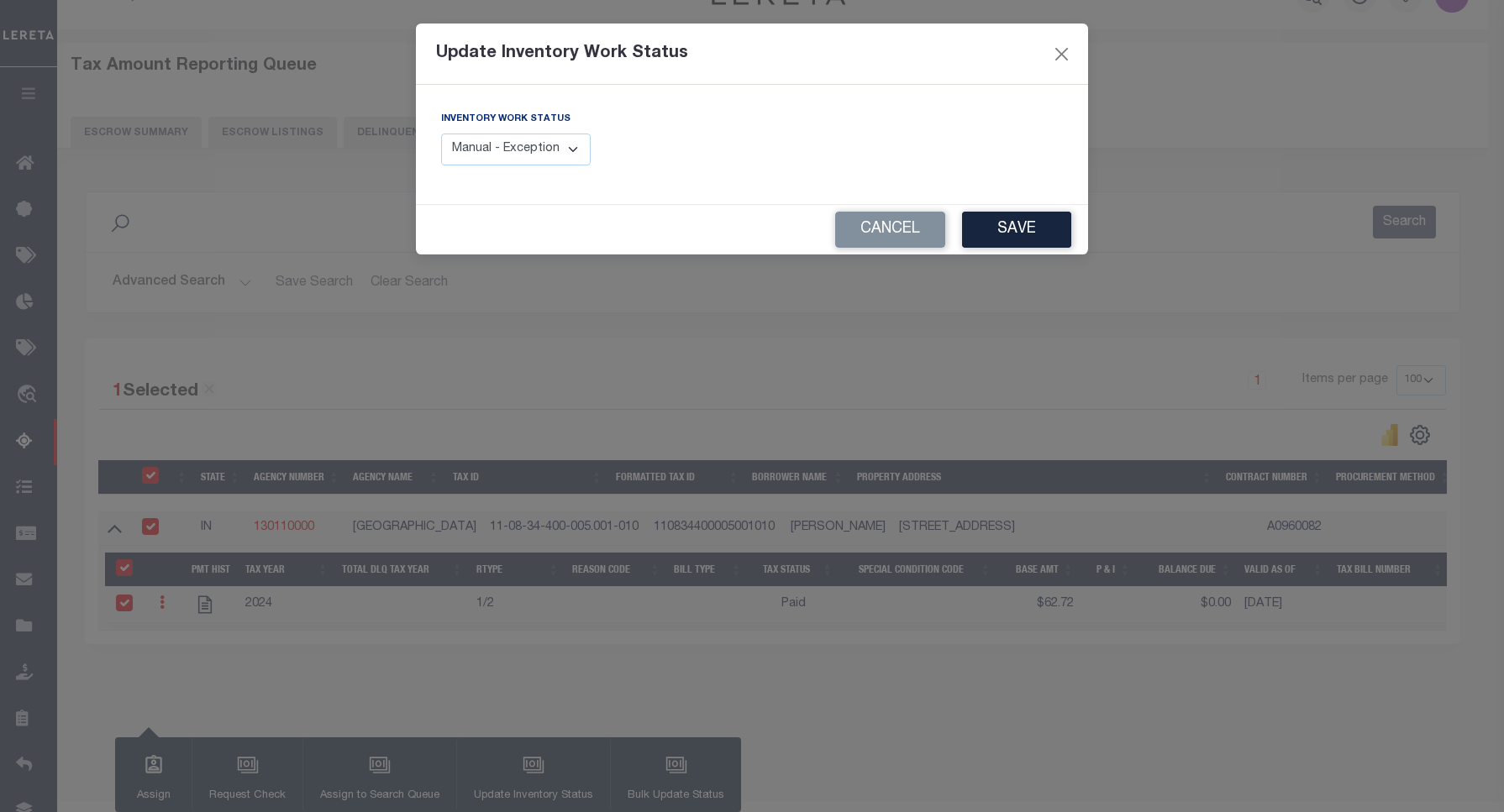
click at [516, 141] on select "Manual - Exception Pended - Awaiting Search Late Add Exception Completed" at bounding box center [516, 149] width 149 height 32
select select "4"
click at [441, 133] on select "Manual - Exception Pended - Awaiting Search Late Add Exception Completed" at bounding box center [516, 149] width 149 height 32
click at [1044, 231] on button "Save" at bounding box center [1016, 229] width 109 height 36
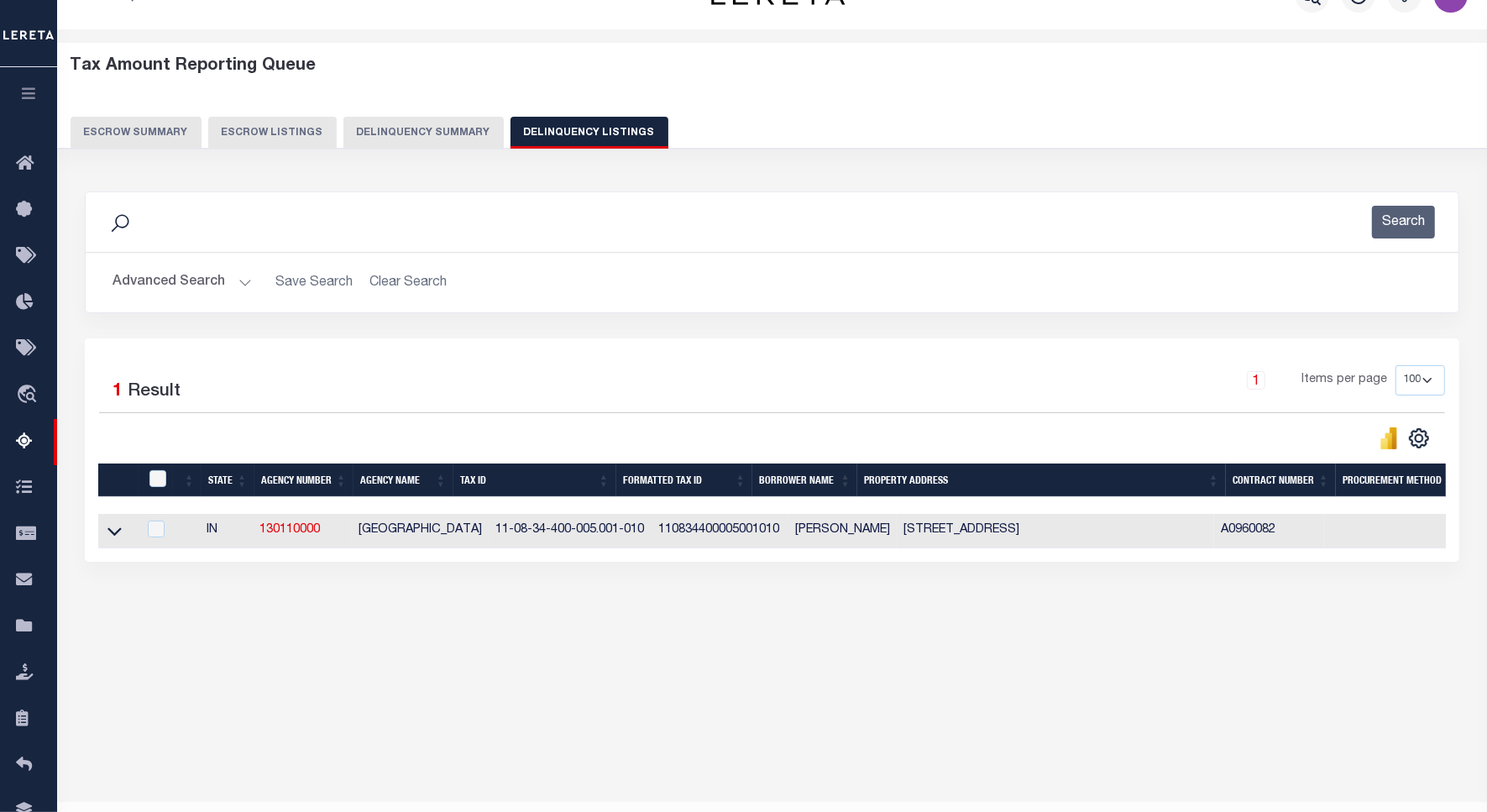
click at [182, 286] on button "Advanced Search" at bounding box center [182, 282] width 139 height 32
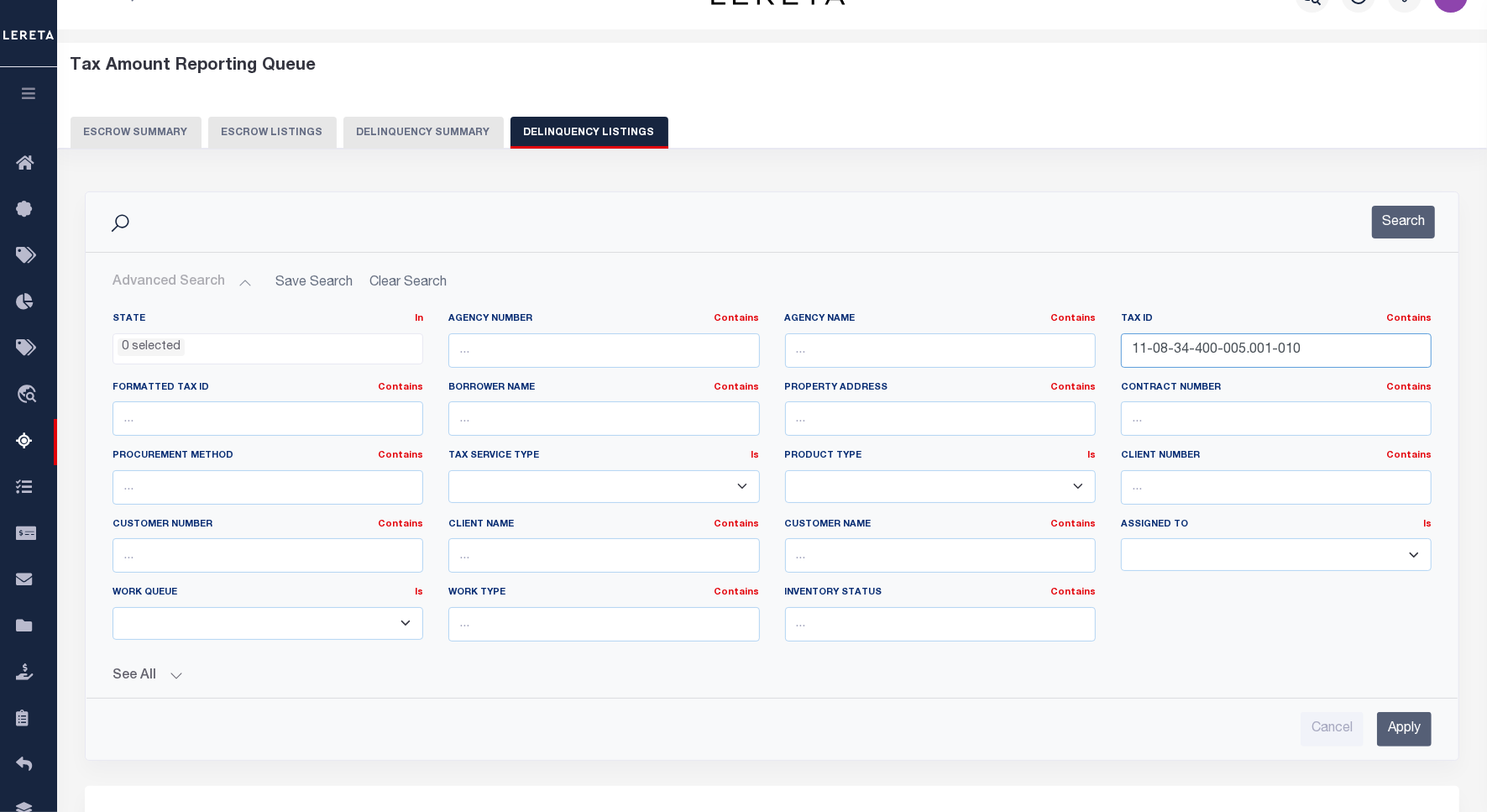
drag, startPoint x: 1304, startPoint y: 347, endPoint x: 1082, endPoint y: 347, distance: 222.0
click at [1082, 347] on div "State In In AK AL AR AZ CA CO CT DC DE FL GA GU HI IA ID IL IN KS KY LA MA MD M…" at bounding box center [772, 484] width 1344 height 343
paste input "9-03-300-003.000"
type input "11-09-03-300-003.000-010"
click at [1394, 221] on button "Search" at bounding box center [1404, 222] width 63 height 32
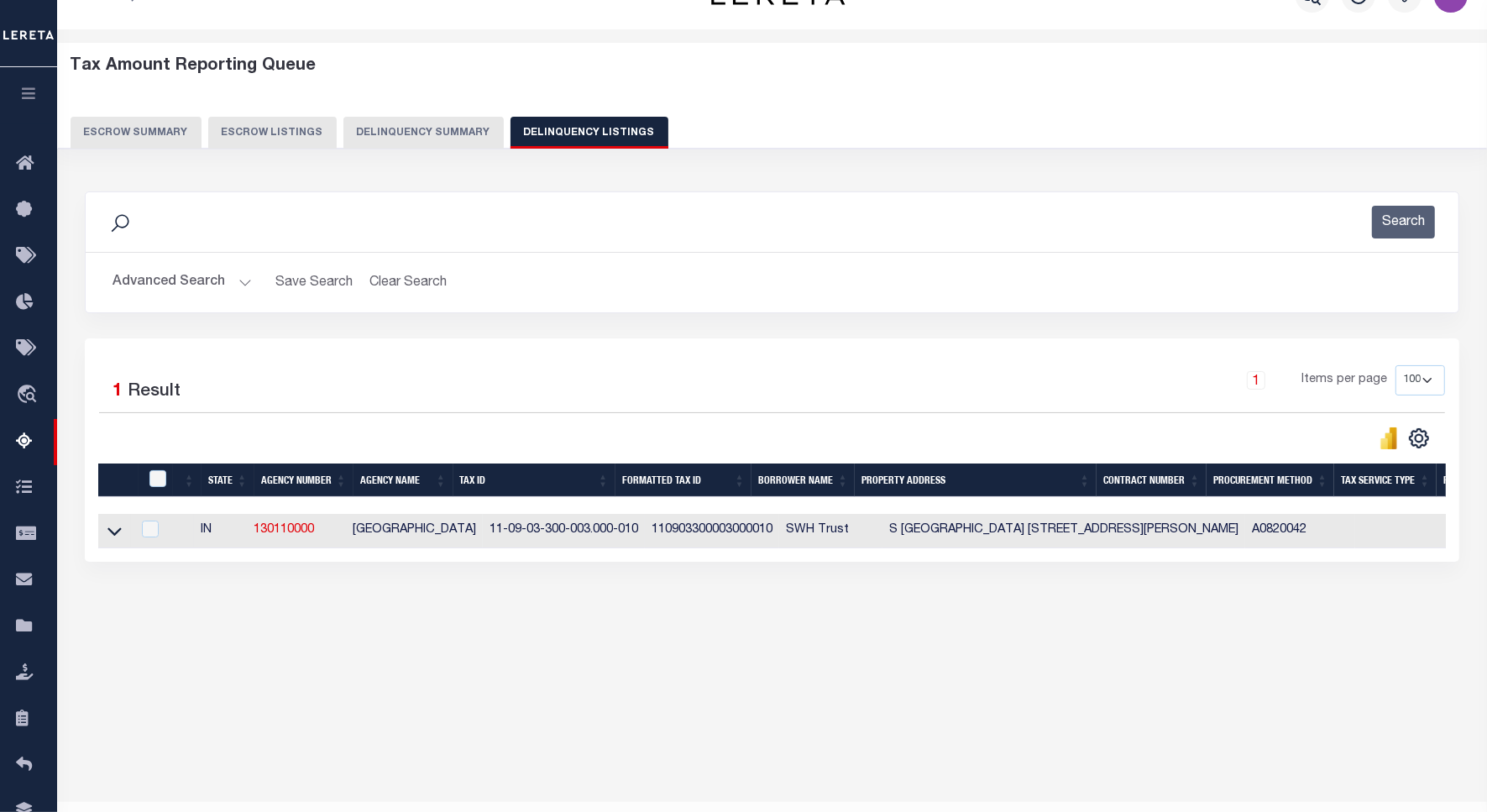
drag, startPoint x: 115, startPoint y: 539, endPoint x: 261, endPoint y: 527, distance: 146.5
click at [115, 537] on icon at bounding box center [114, 532] width 14 height 8
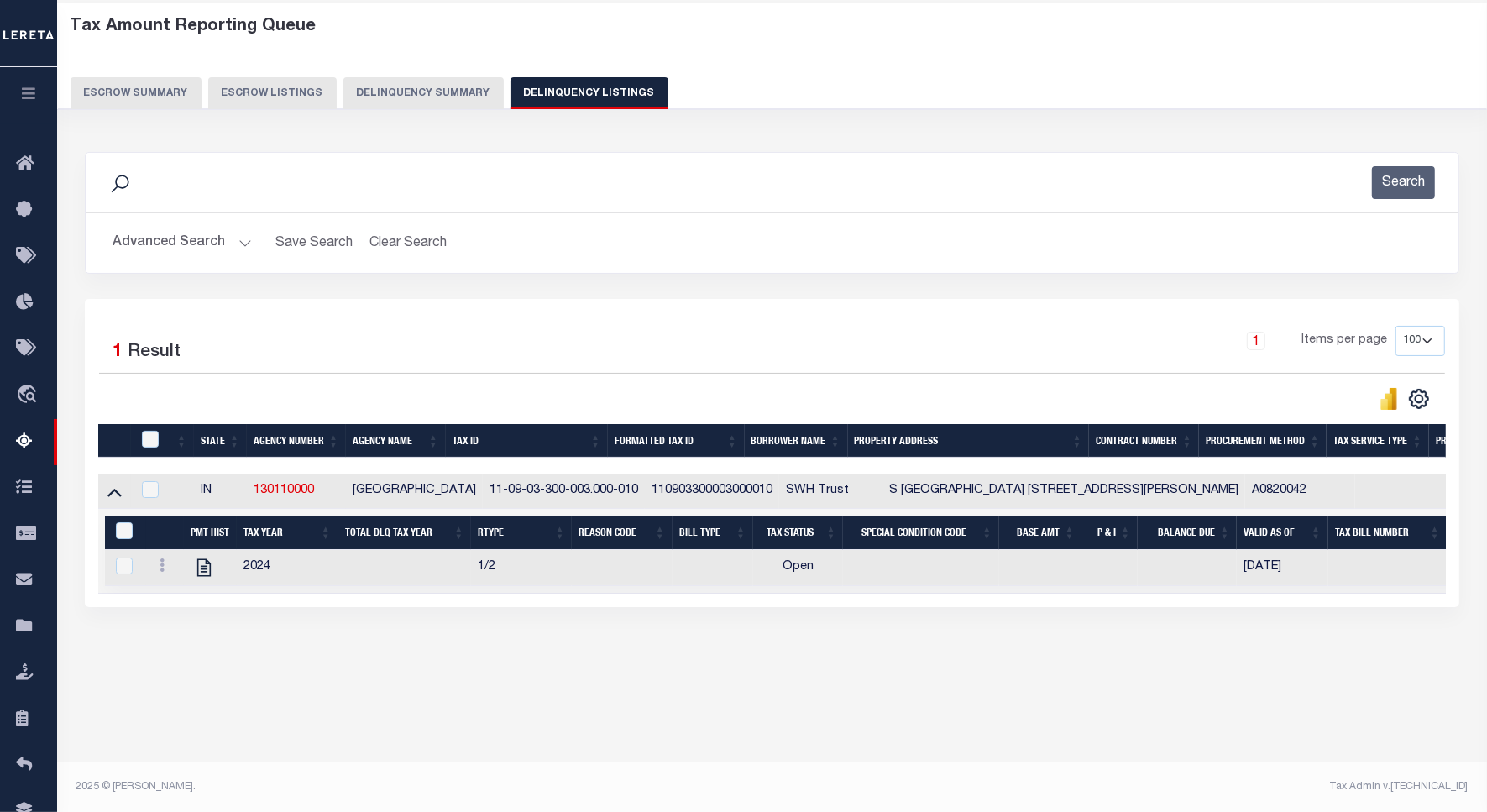
scroll to position [58, 0]
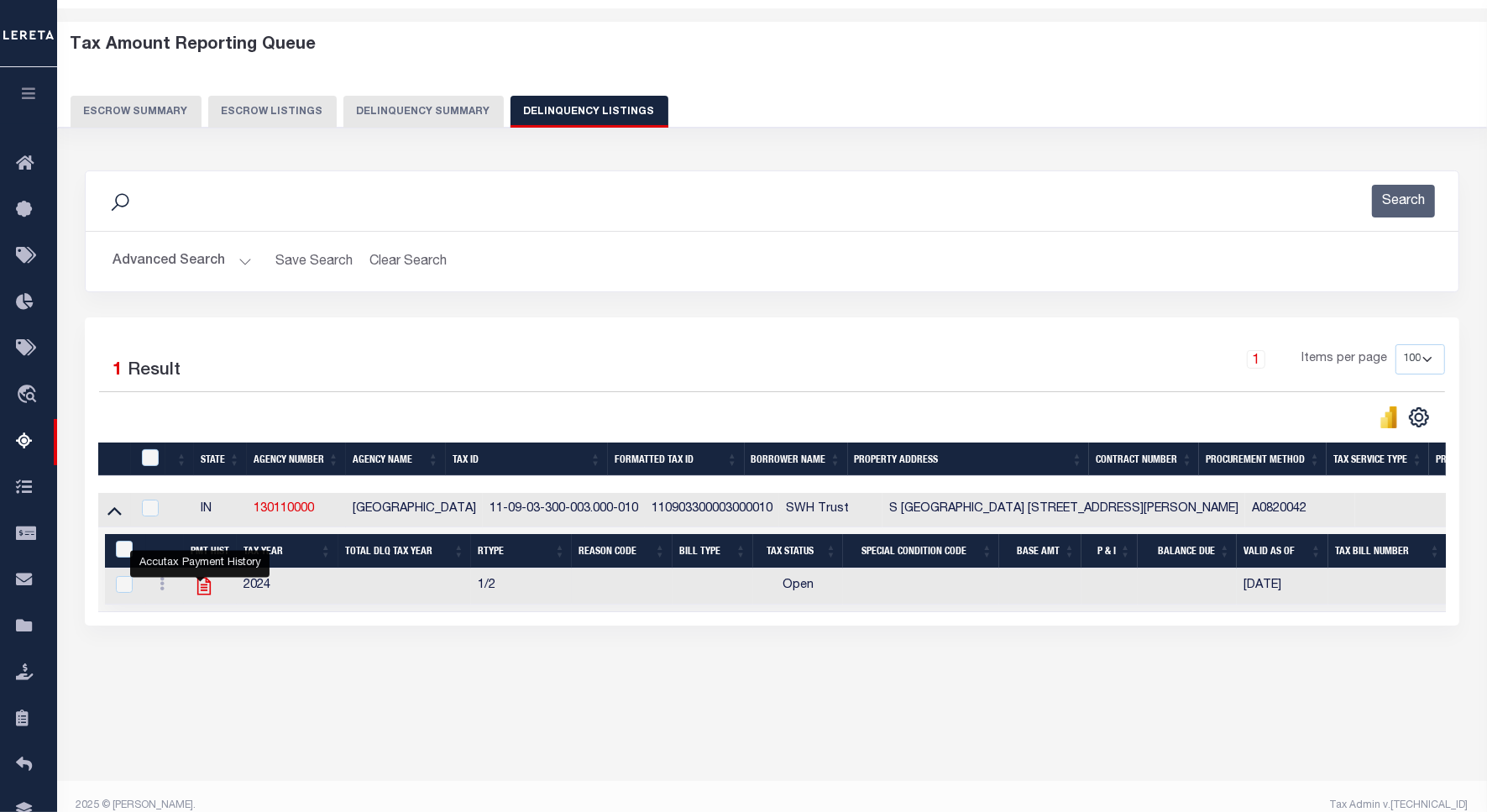
click at [203, 594] on icon "" at bounding box center [204, 586] width 13 height 18
checkbox input "true"
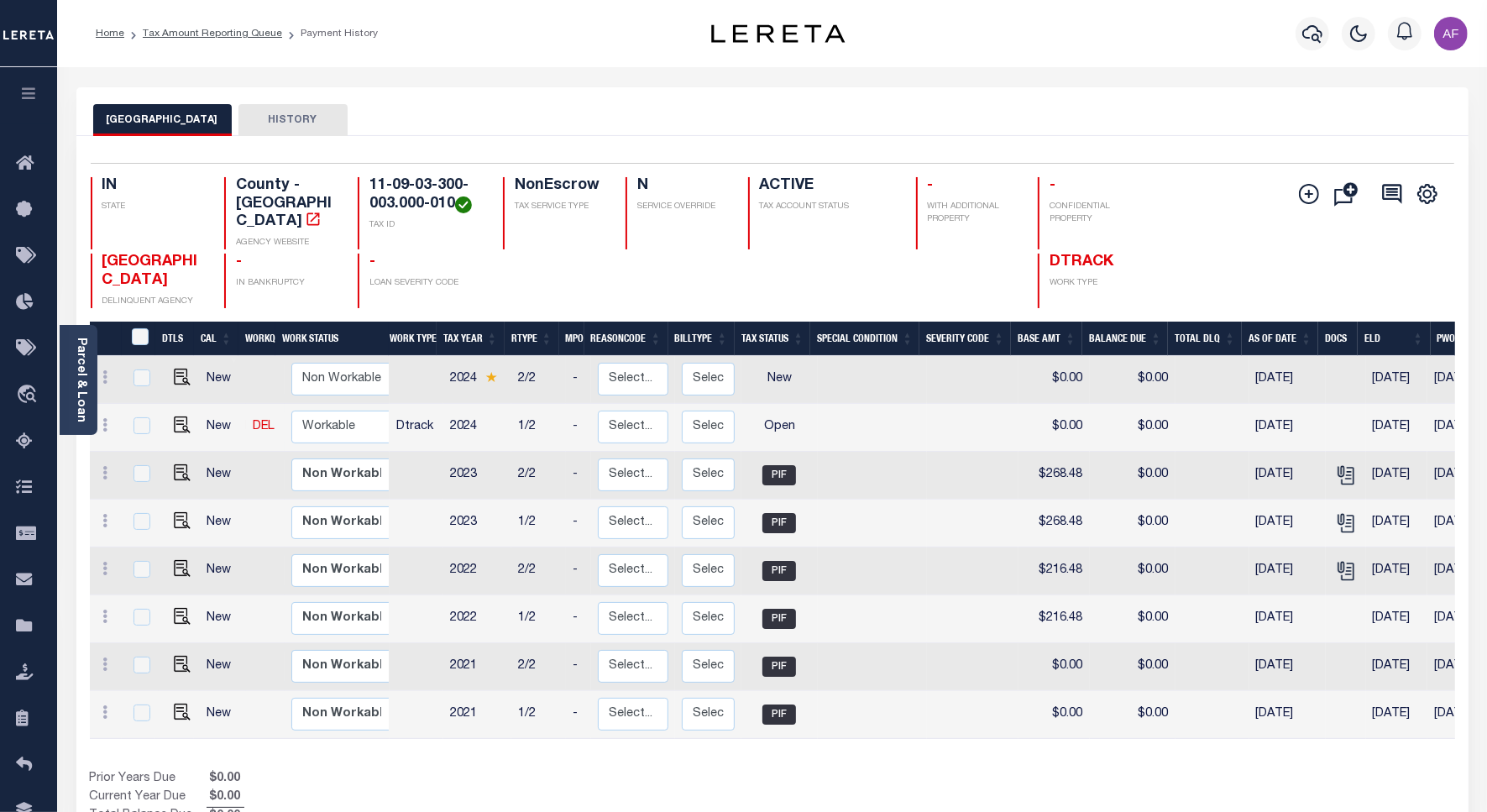
click at [168, 421] on link at bounding box center [177, 426] width 25 height 12
checkbox input "true"
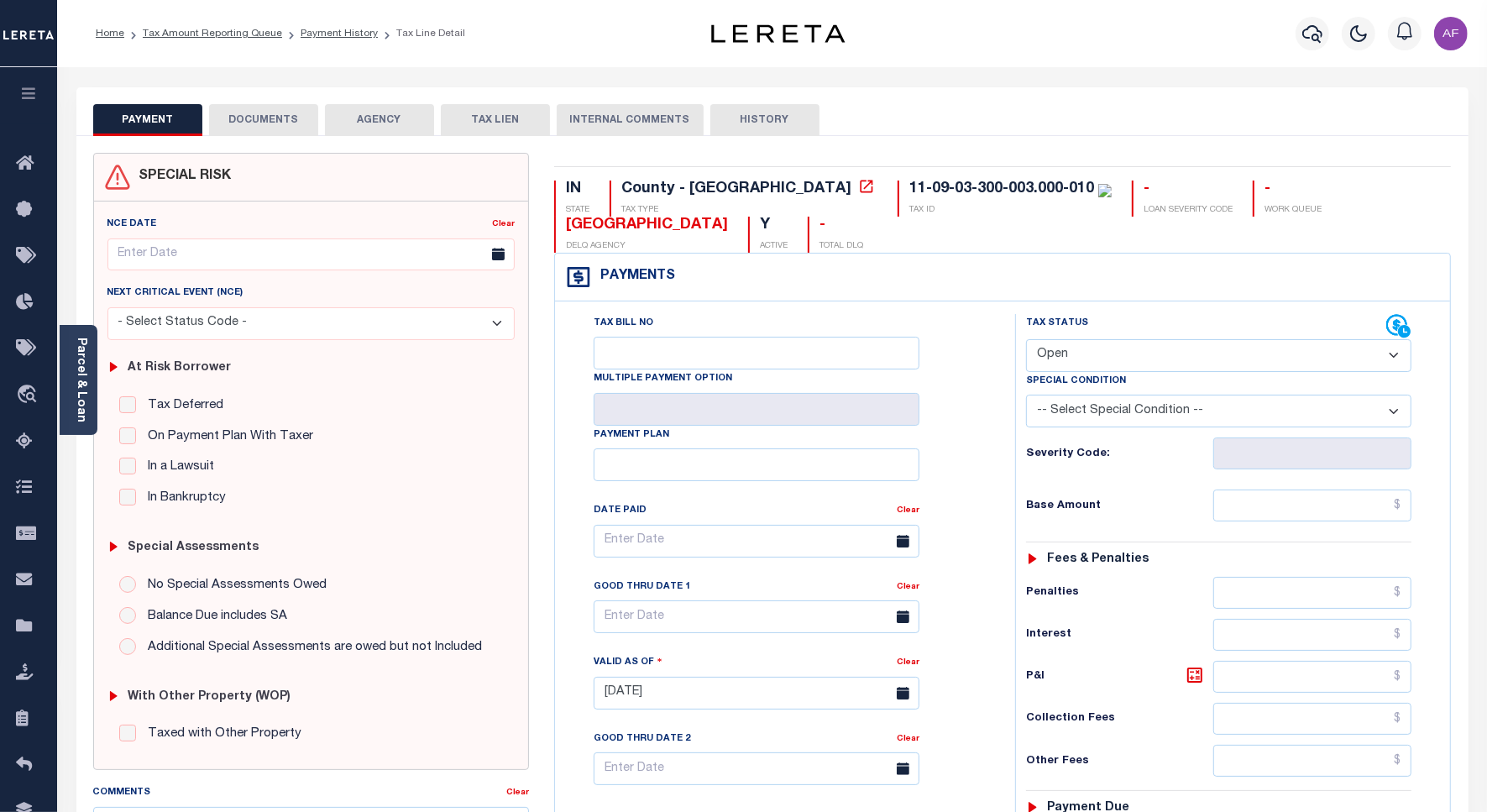
click at [1180, 371] on select "- Select Status Code - Open Due/Unpaid Paid Incomplete No Tax Due Internal Refu…" at bounding box center [1219, 355] width 386 height 32
select select "PYD"
click at [1026, 341] on select "- Select Status Code - Open Due/Unpaid Paid Incomplete No Tax Due Internal Refu…" at bounding box center [1219, 355] width 386 height 32
type input "[DATE]"
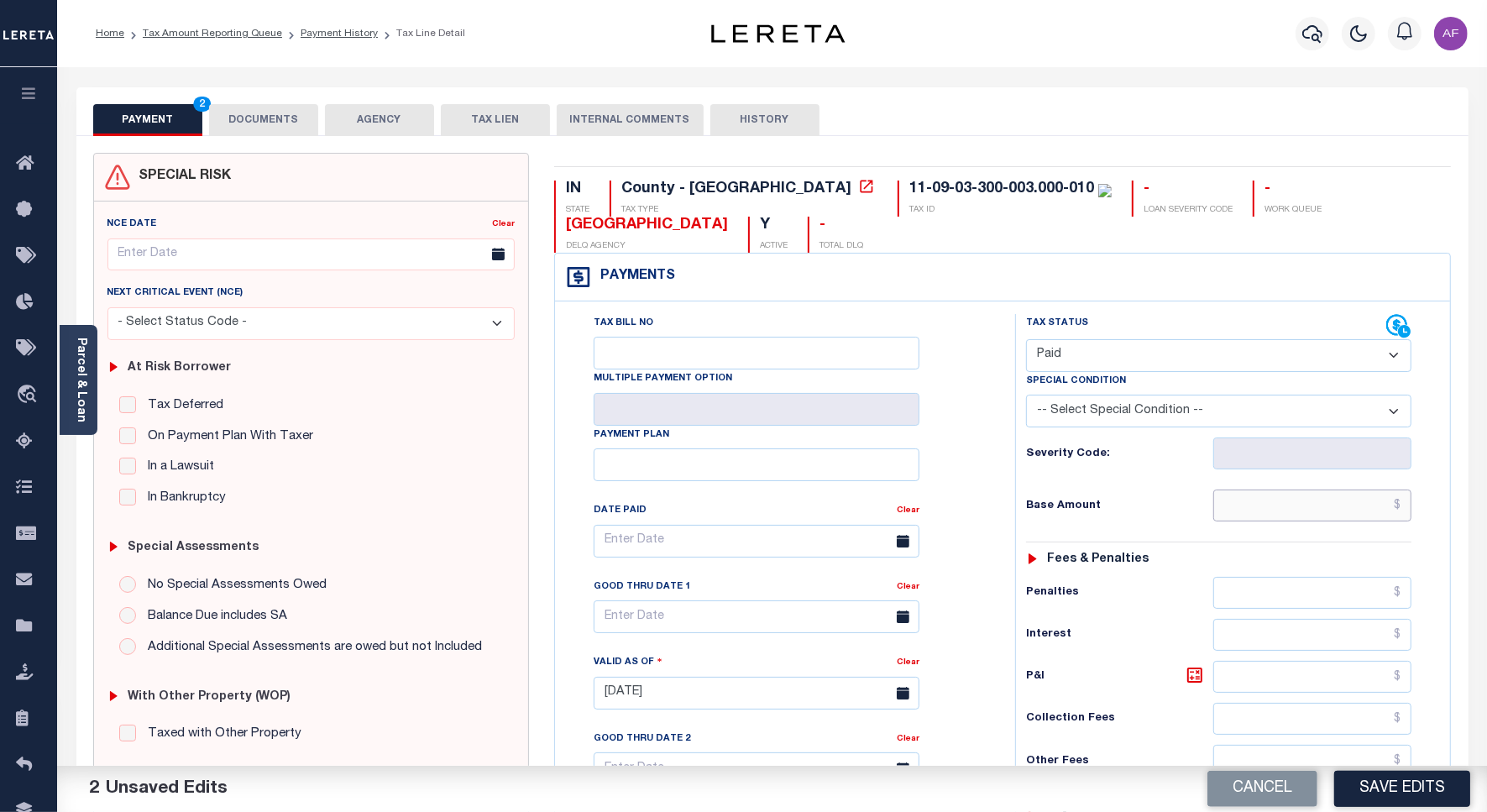
click at [1346, 497] on input "text" at bounding box center [1313, 505] width 198 height 32
paste input "293.10"
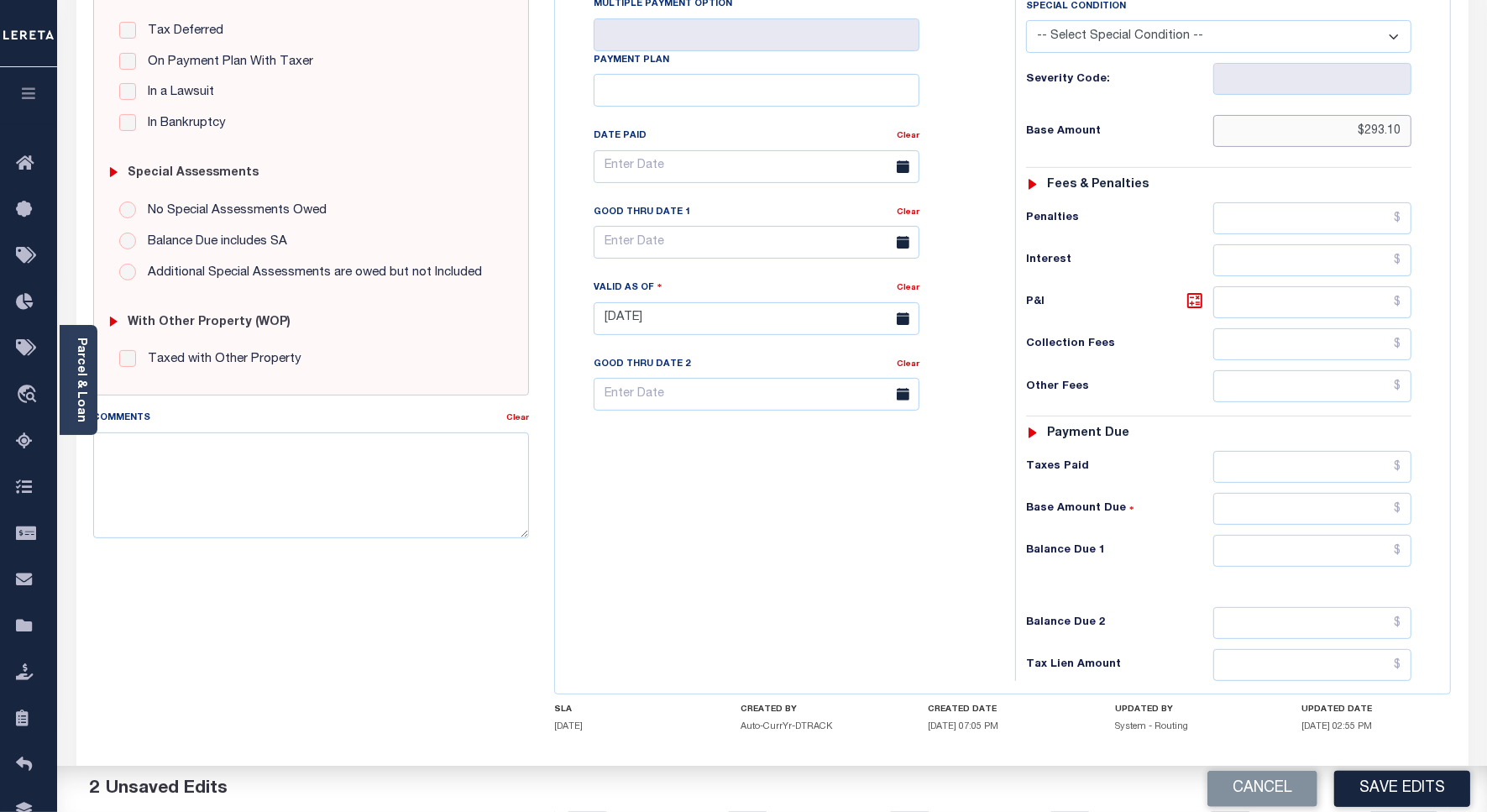
scroll to position [468, 0]
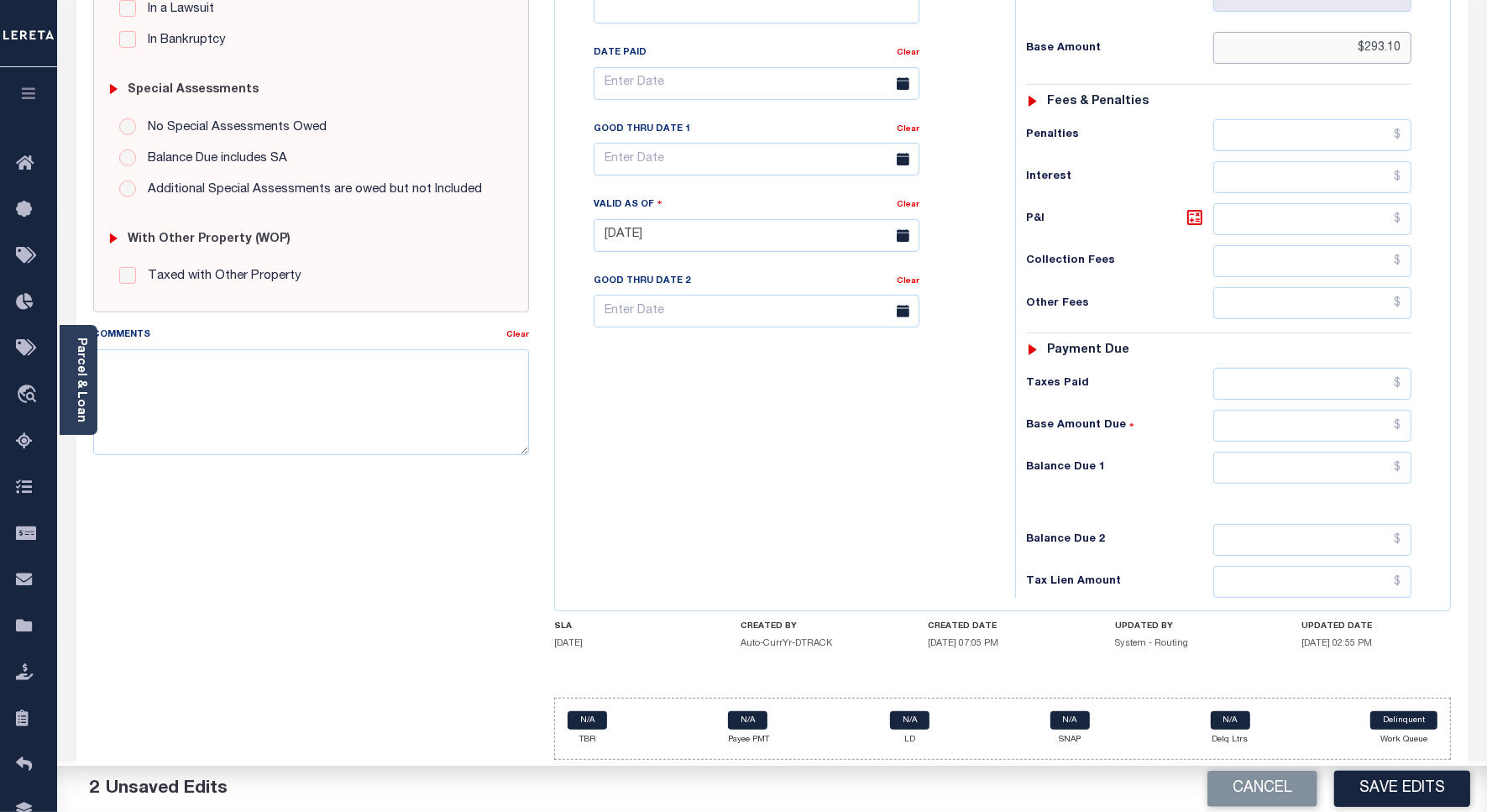
type input "$293.10"
click at [1329, 388] on input "text" at bounding box center [1313, 384] width 198 height 32
paste input "293.10"
type input "$293.10"
click at [1345, 462] on input "text" at bounding box center [1313, 467] width 198 height 32
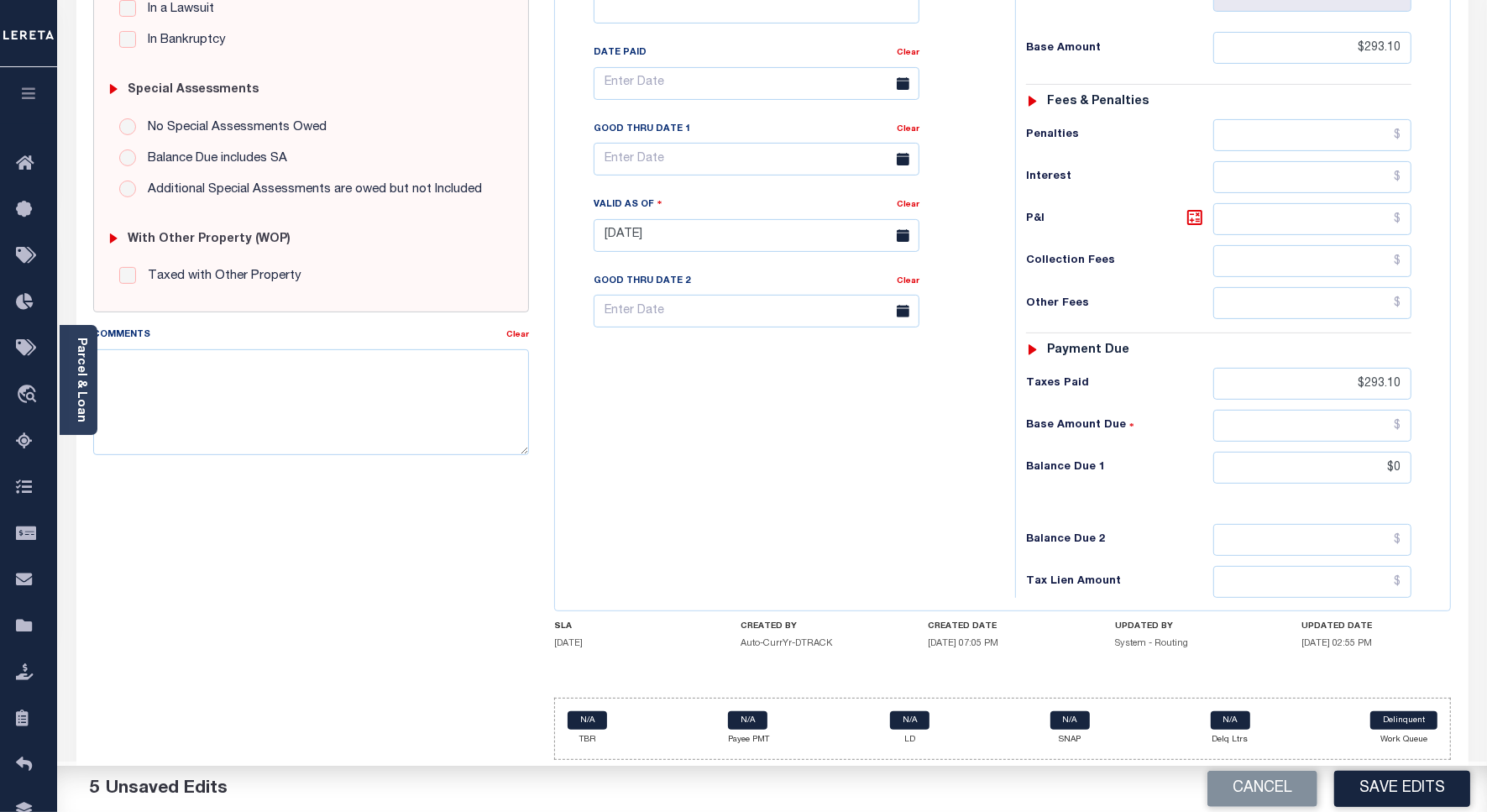
type input "$0.00"
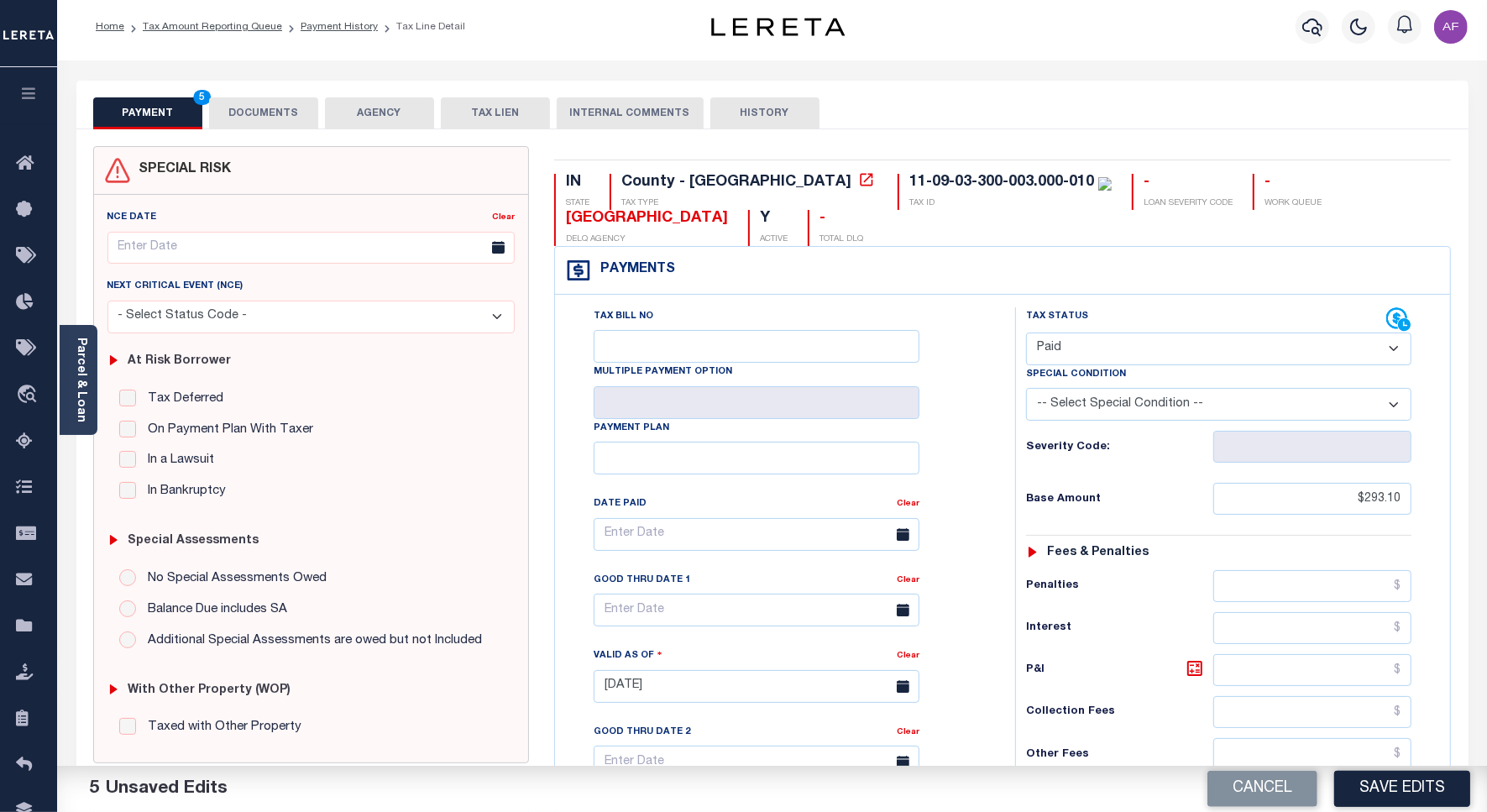
scroll to position [0, 0]
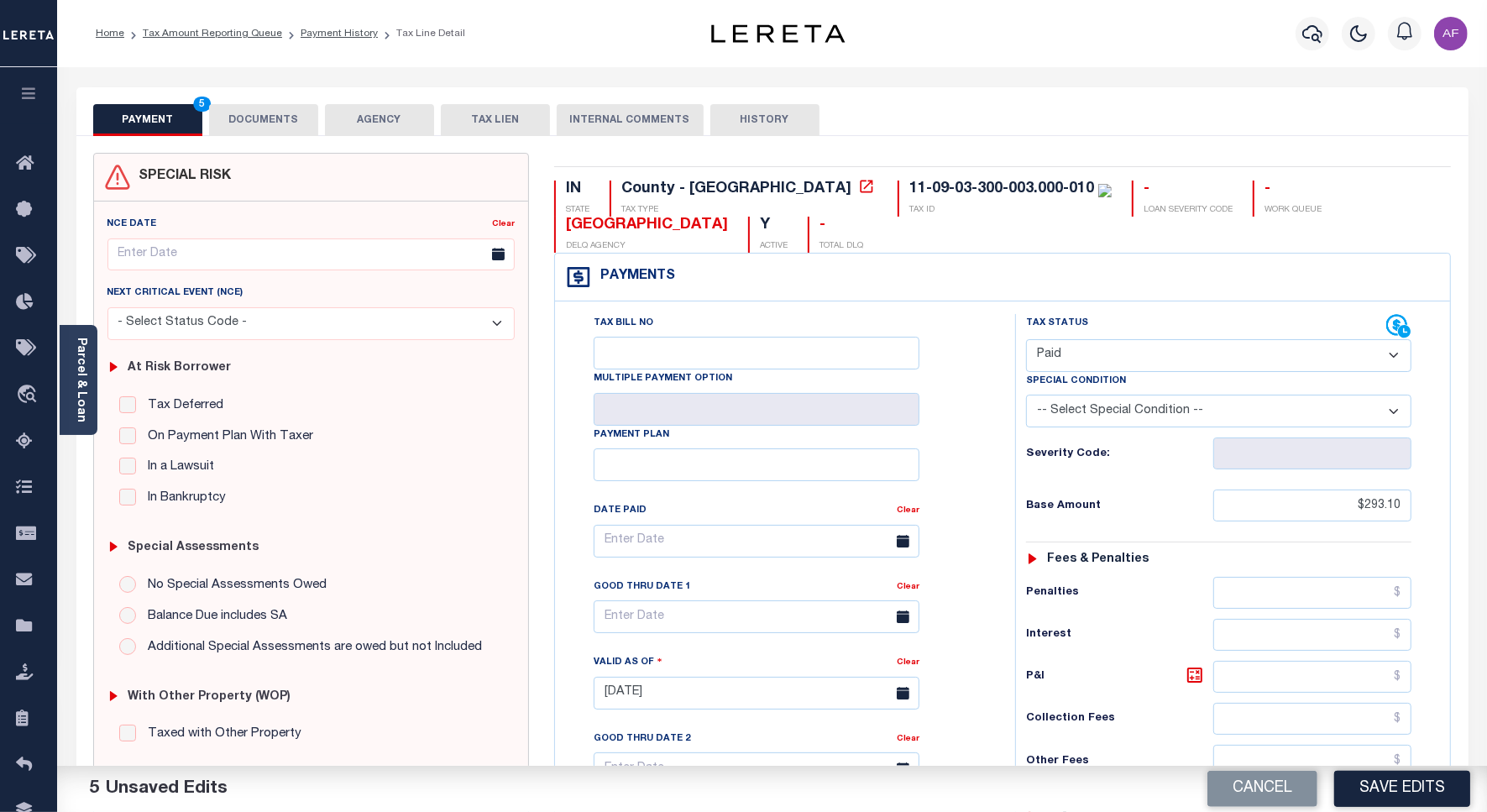
click at [290, 126] on button "DOCUMENTS" at bounding box center [264, 120] width 109 height 32
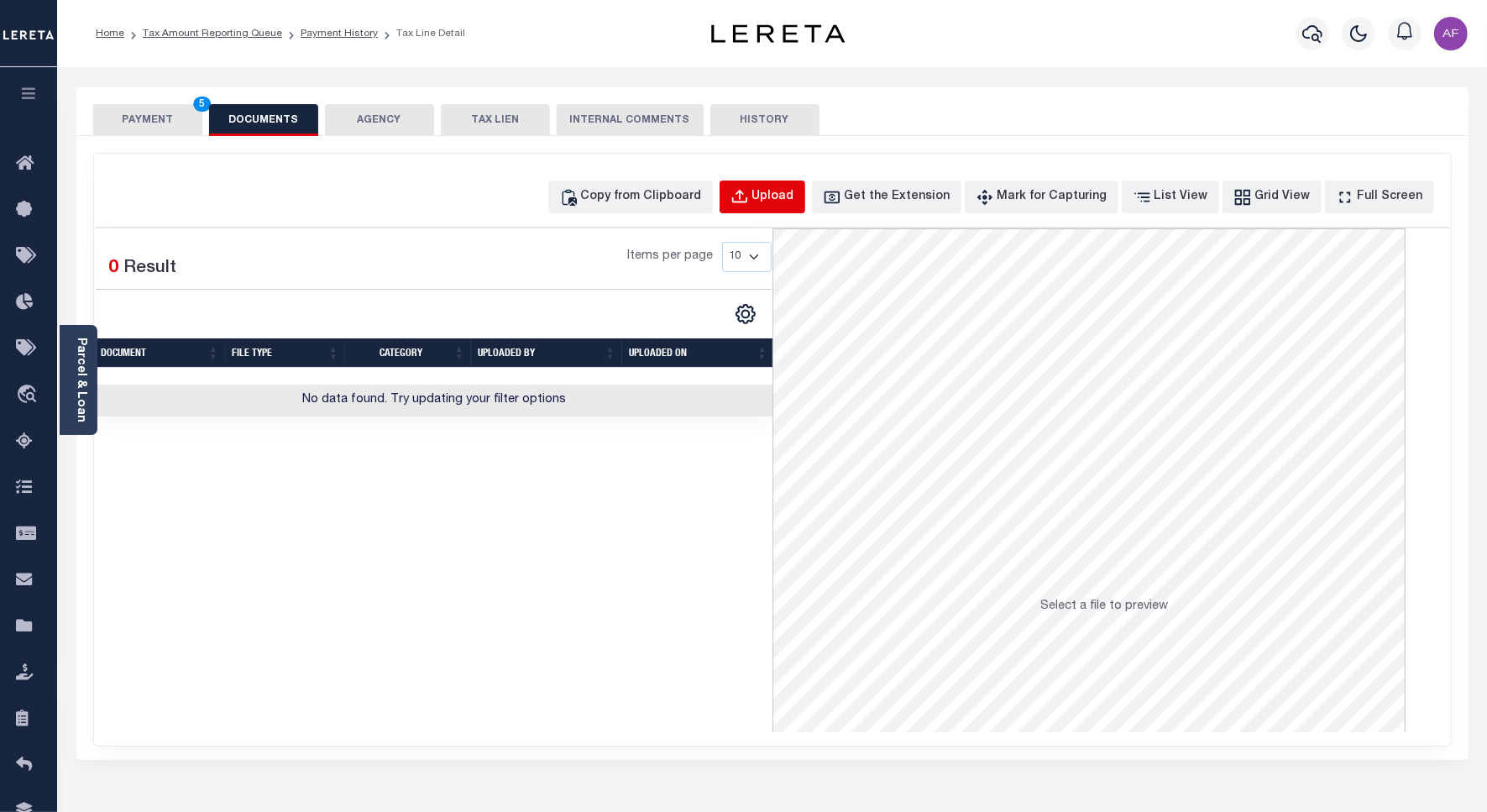
click at [794, 194] on div "Upload" at bounding box center [773, 197] width 42 height 19
select select "POP"
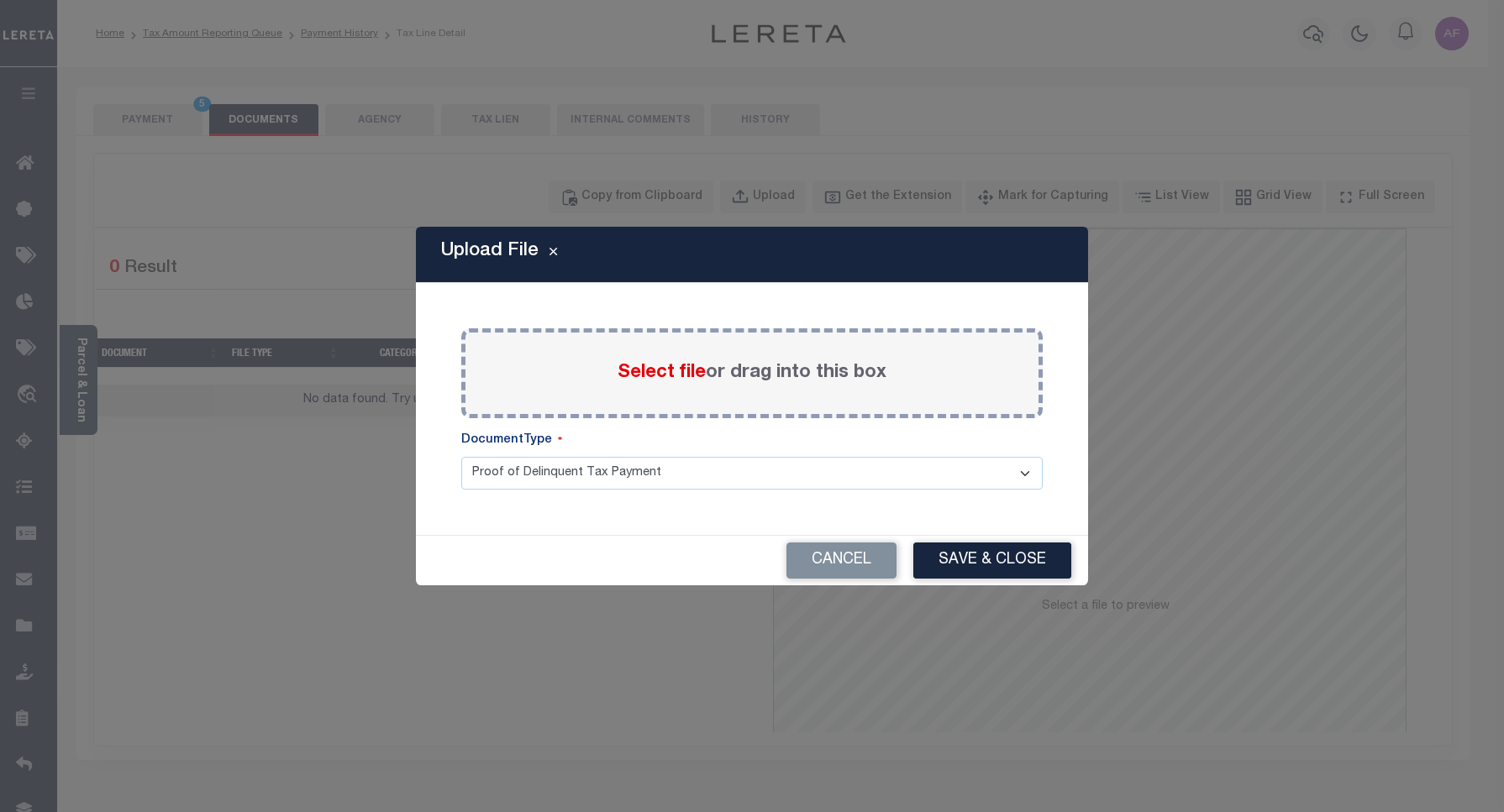
click at [666, 366] on span "Select file" at bounding box center [661, 373] width 88 height 19
click at [0, 0] on input "Select file or drag into this box" at bounding box center [0, 0] width 0 height 0
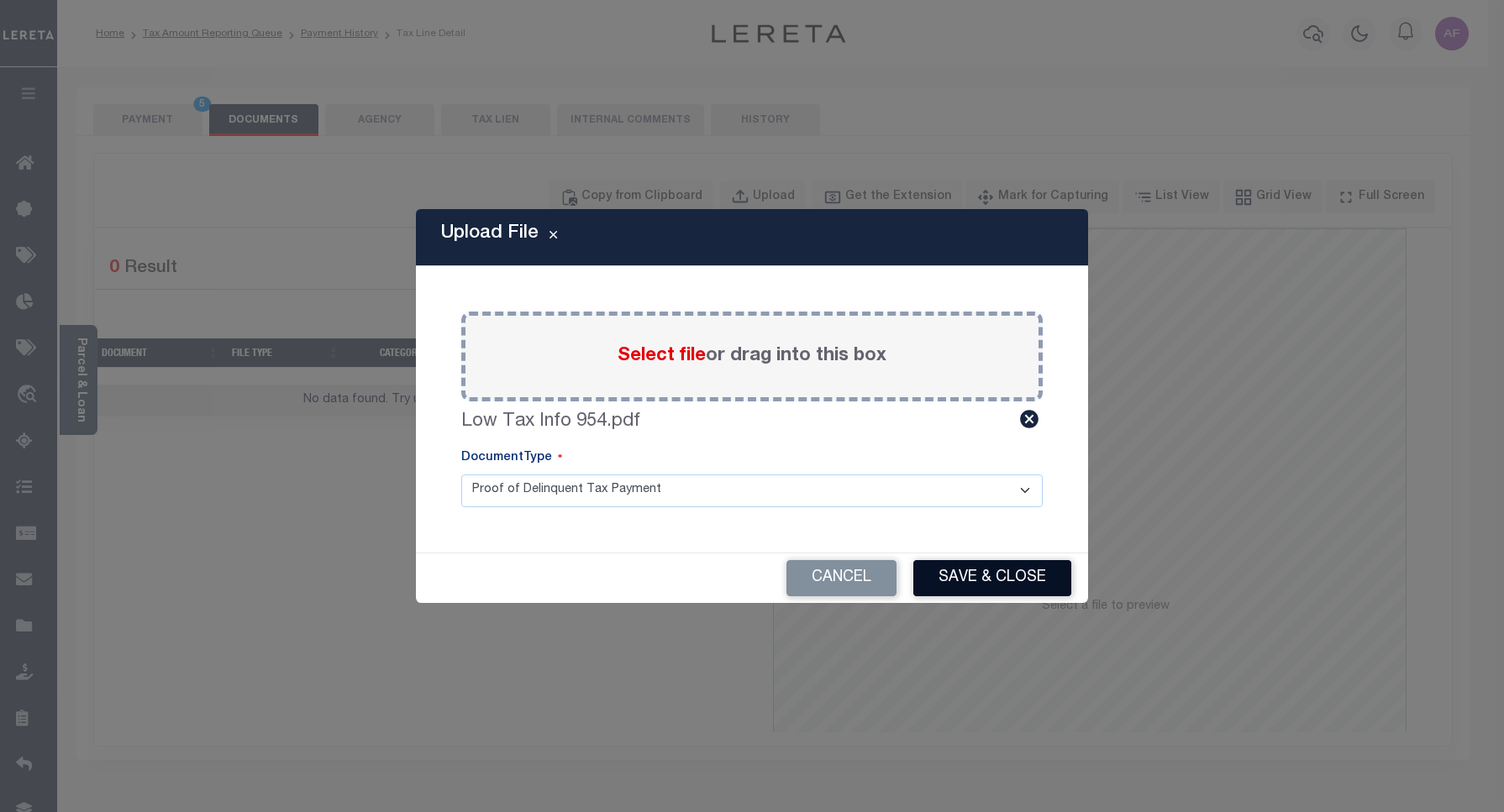
click at [977, 571] on button "Save & Close" at bounding box center [992, 577] width 158 height 36
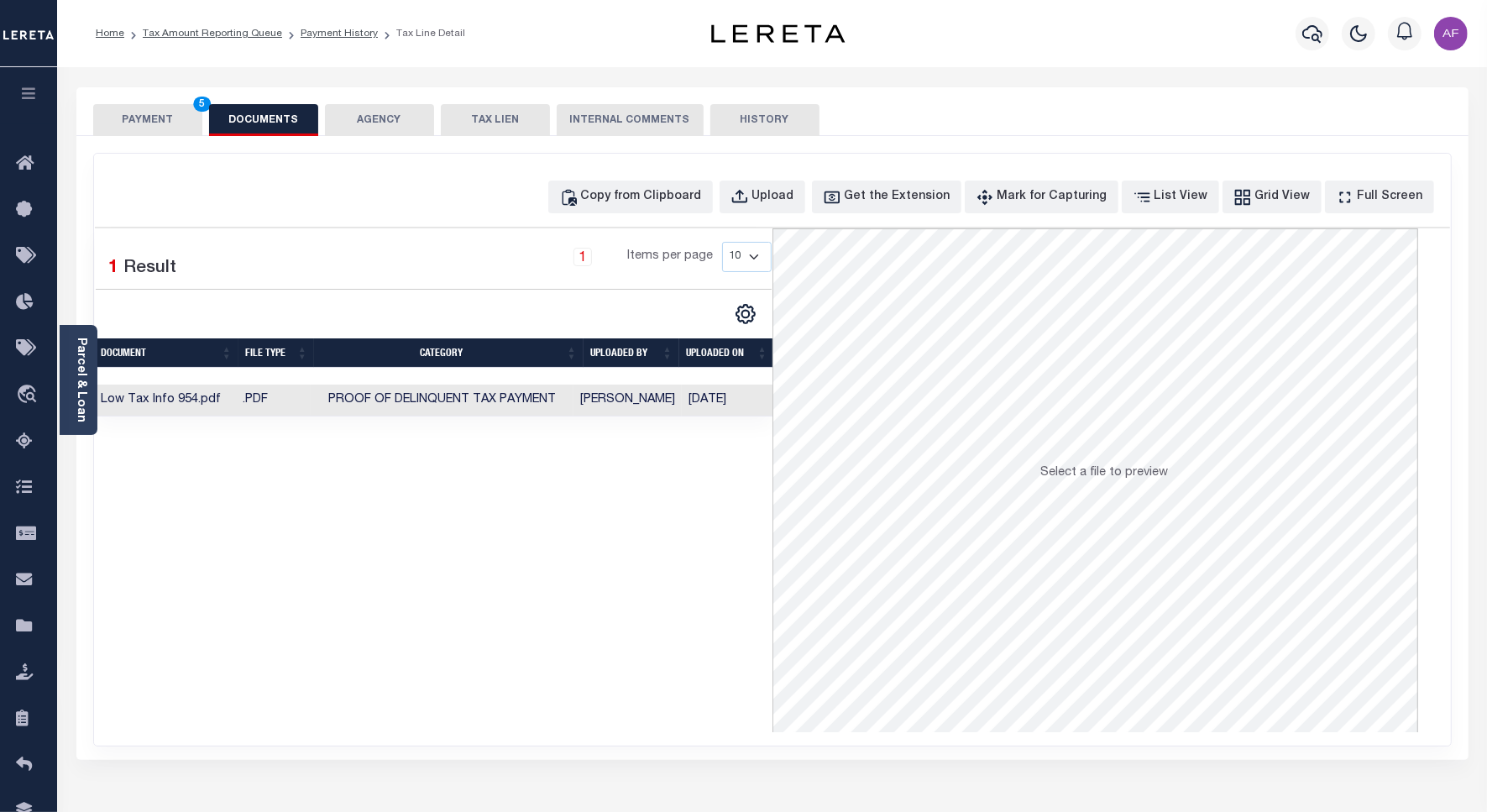
click at [149, 114] on button "PAYMENT 5" at bounding box center [148, 120] width 109 height 32
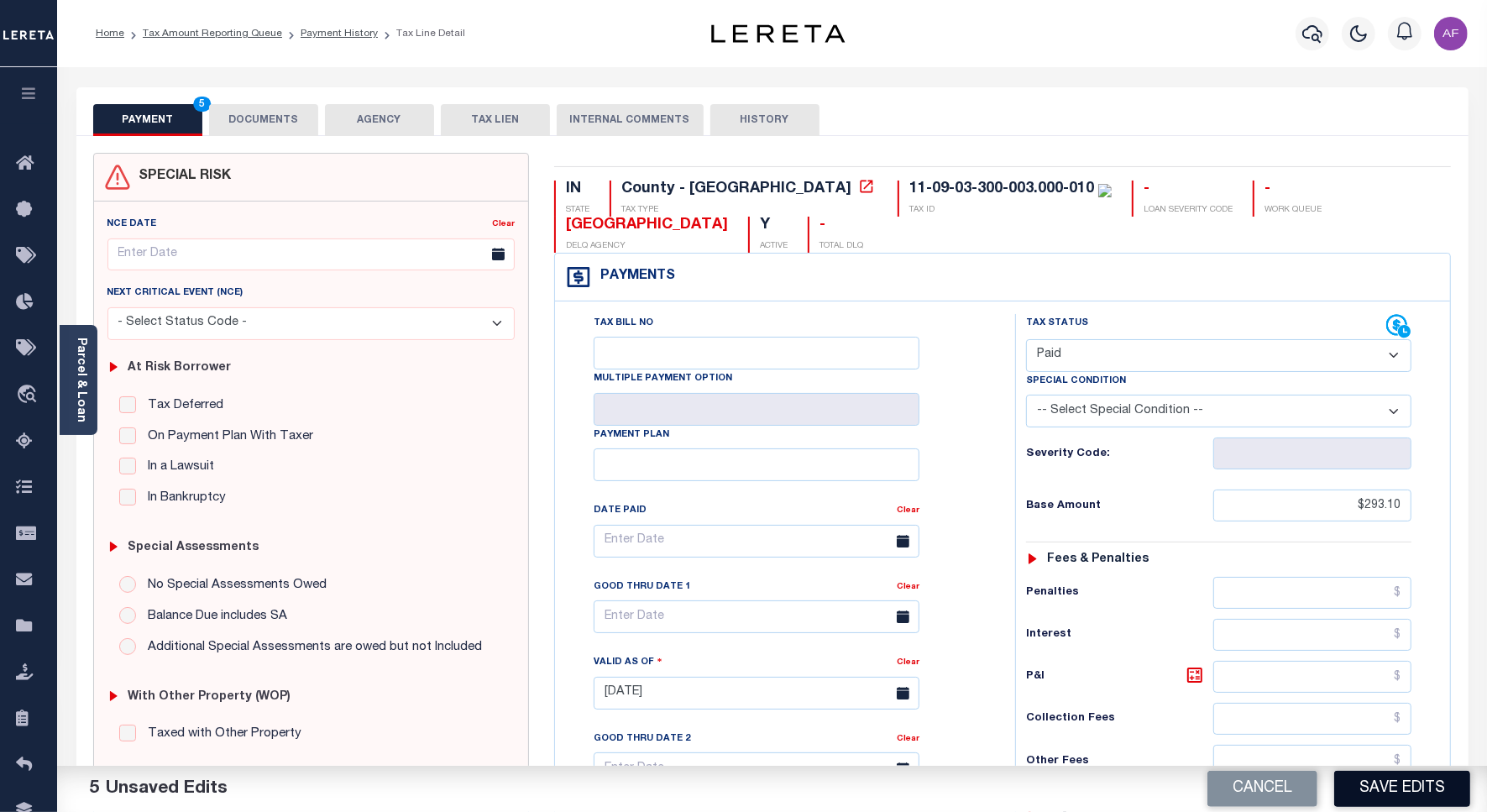
click at [1380, 802] on button "Save Edits" at bounding box center [1403, 789] width 136 height 36
checkbox input "false"
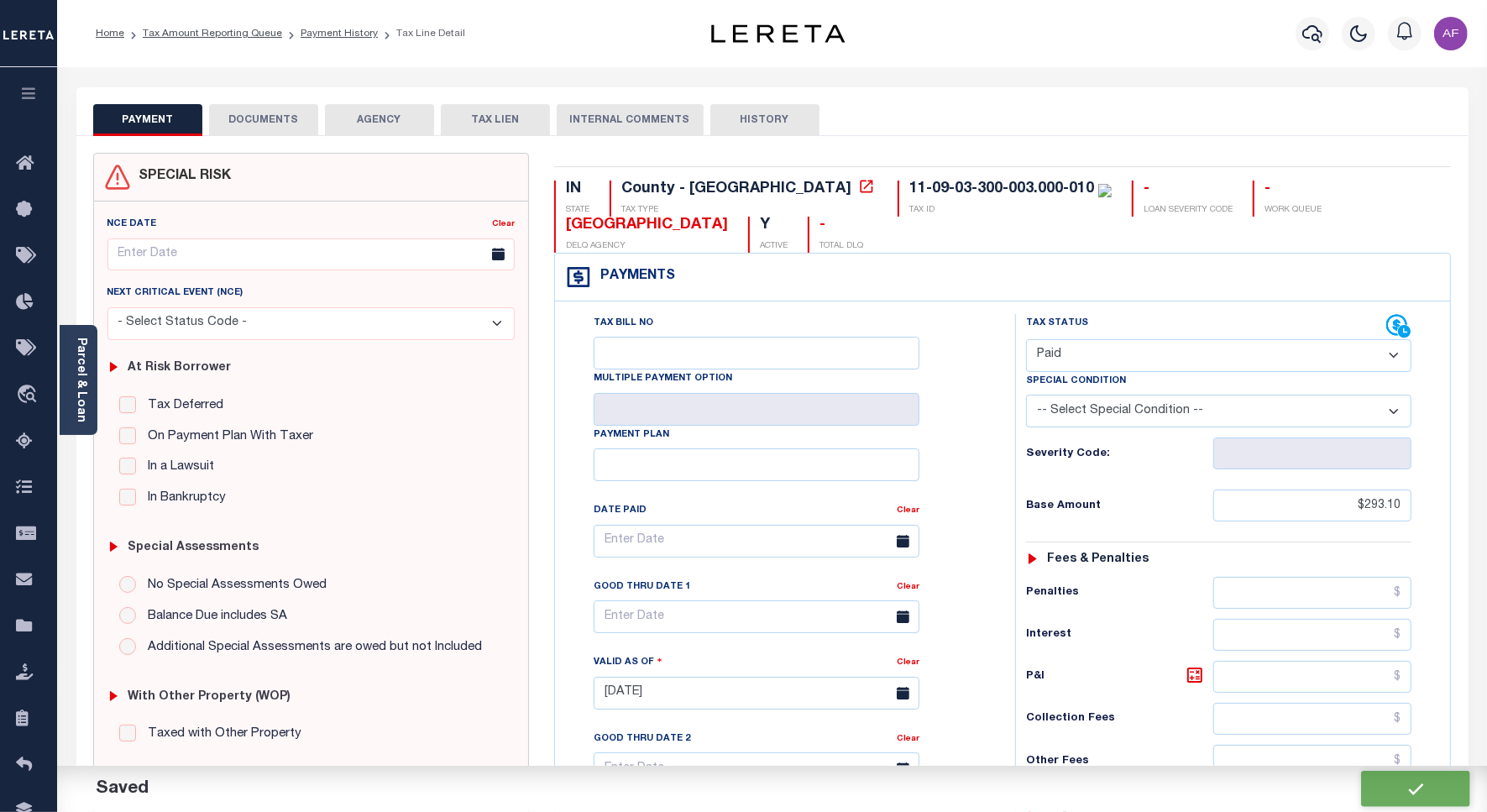
type input "$293.1"
type input "$0"
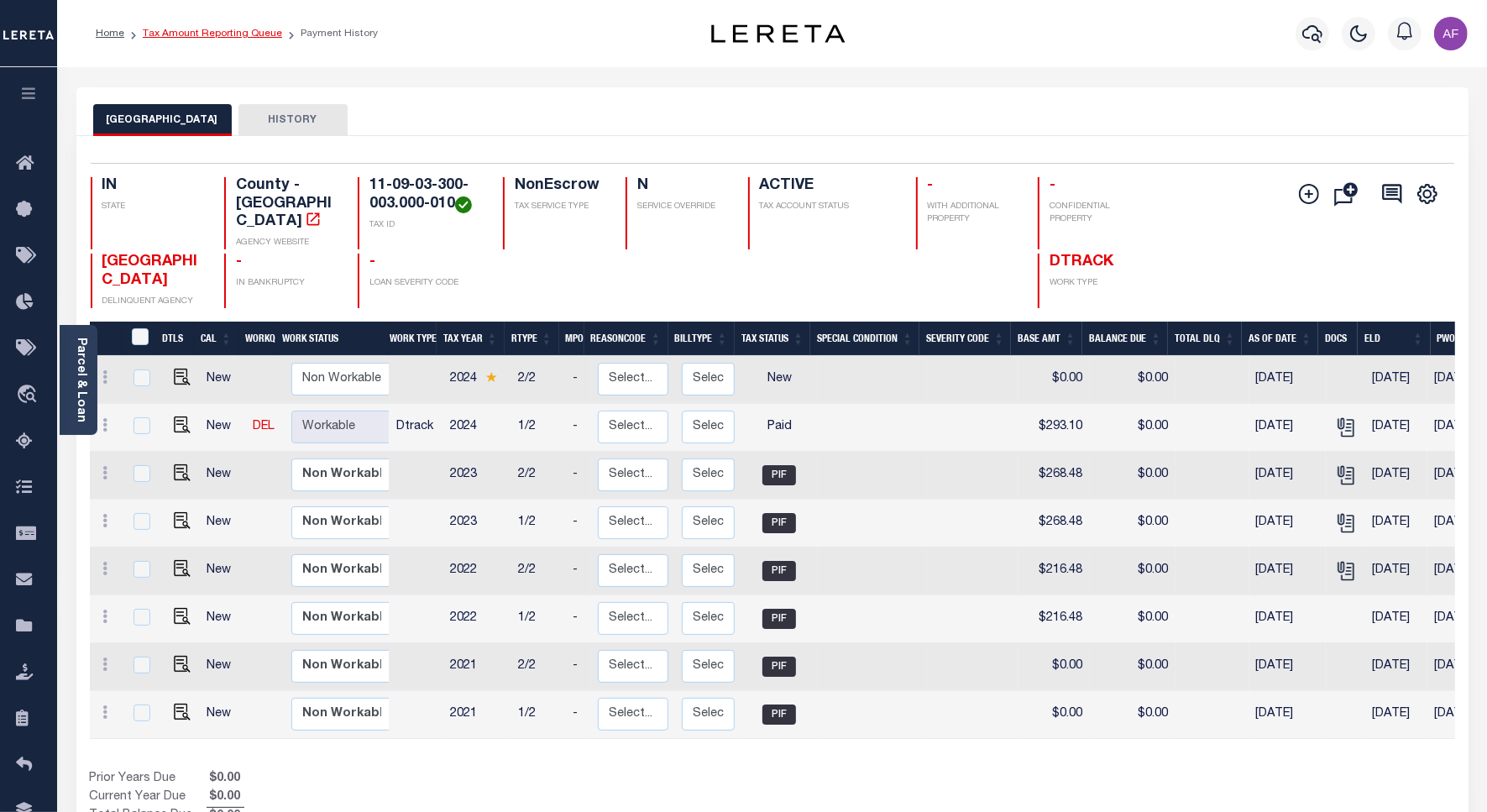
click at [210, 30] on link "Tax Amount Reporting Queue" at bounding box center [212, 33] width 139 height 10
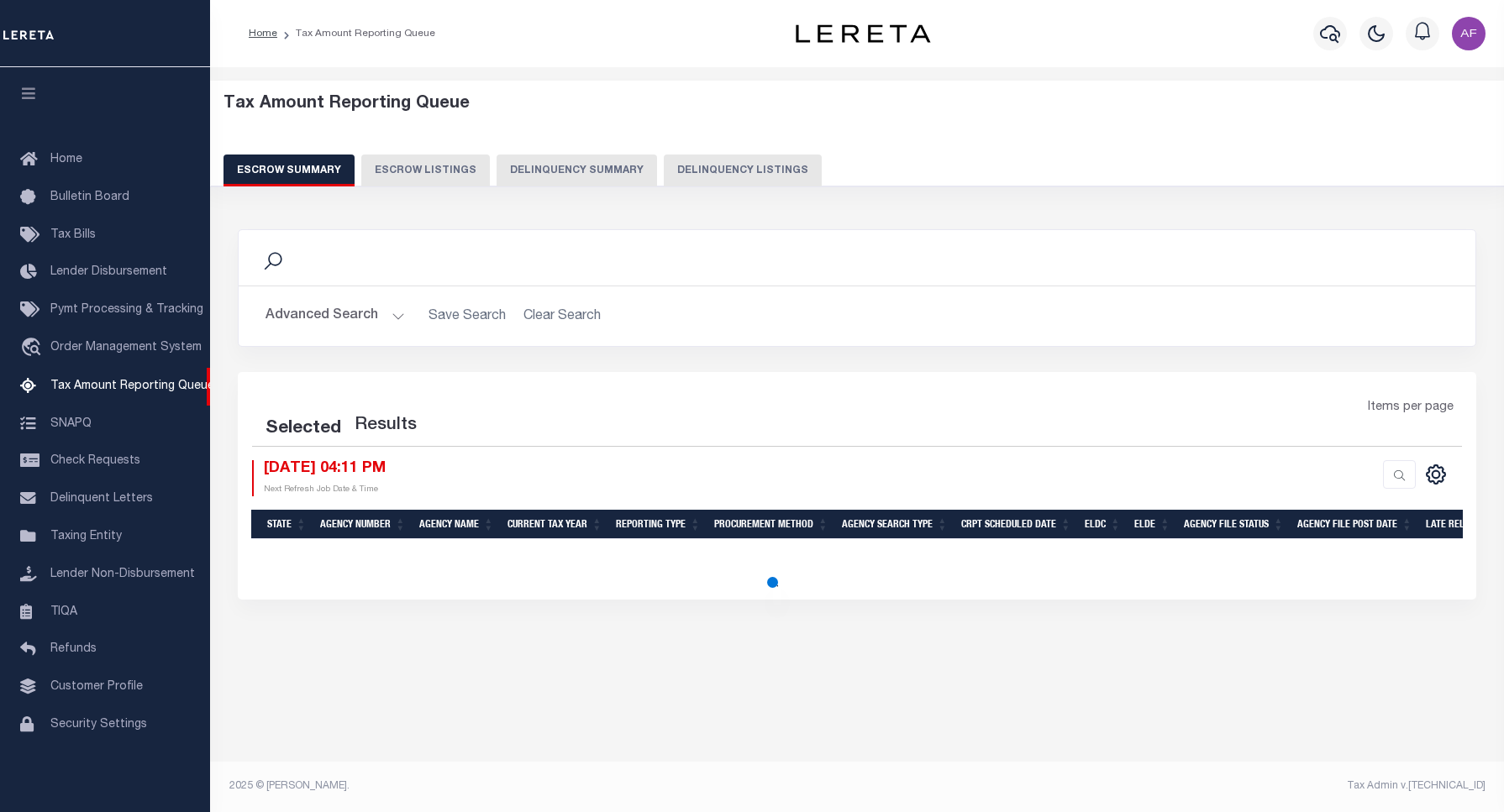
click at [695, 170] on button "Delinquency Listings" at bounding box center [743, 171] width 158 height 32
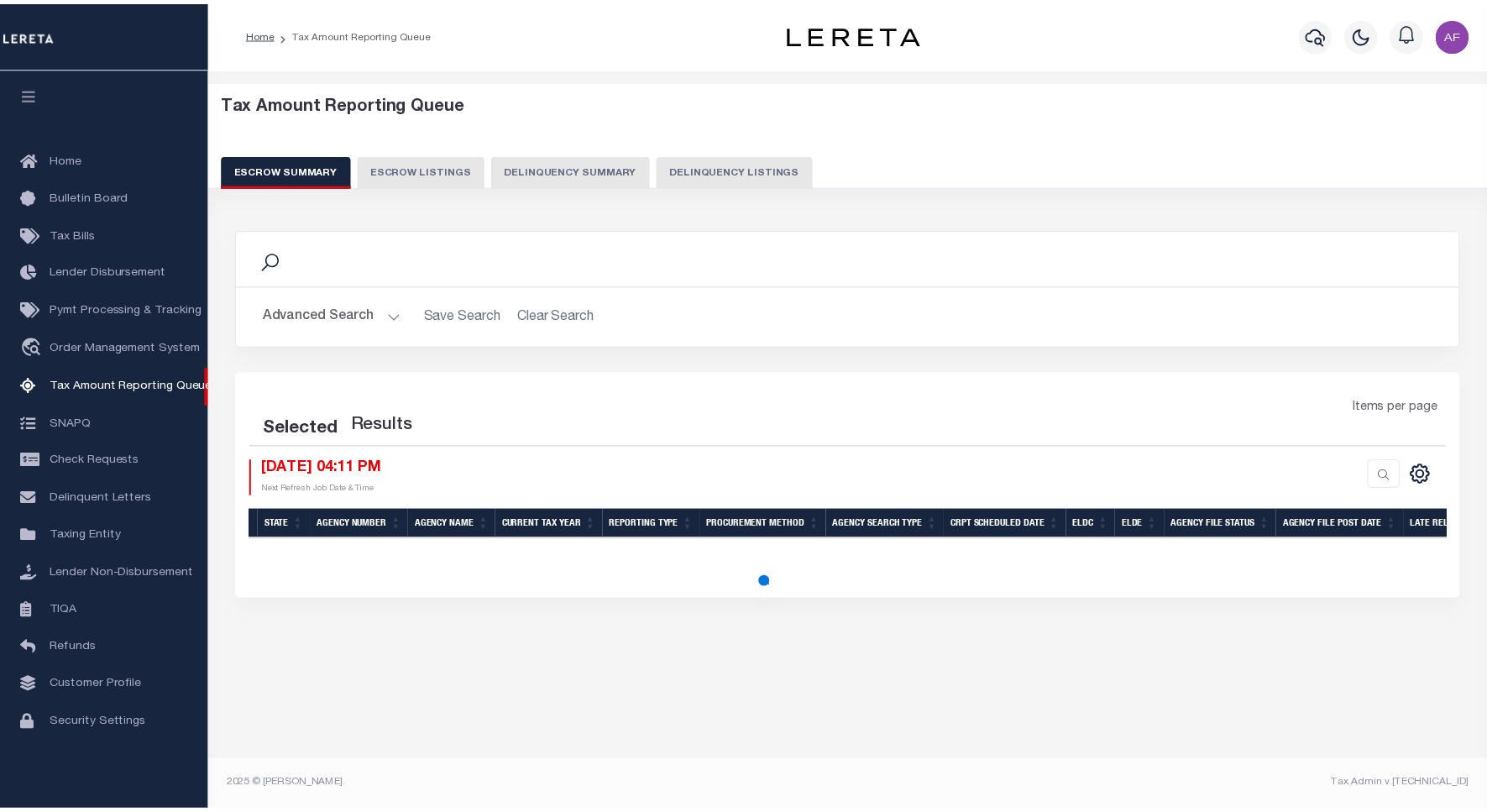
scroll to position [5, 0]
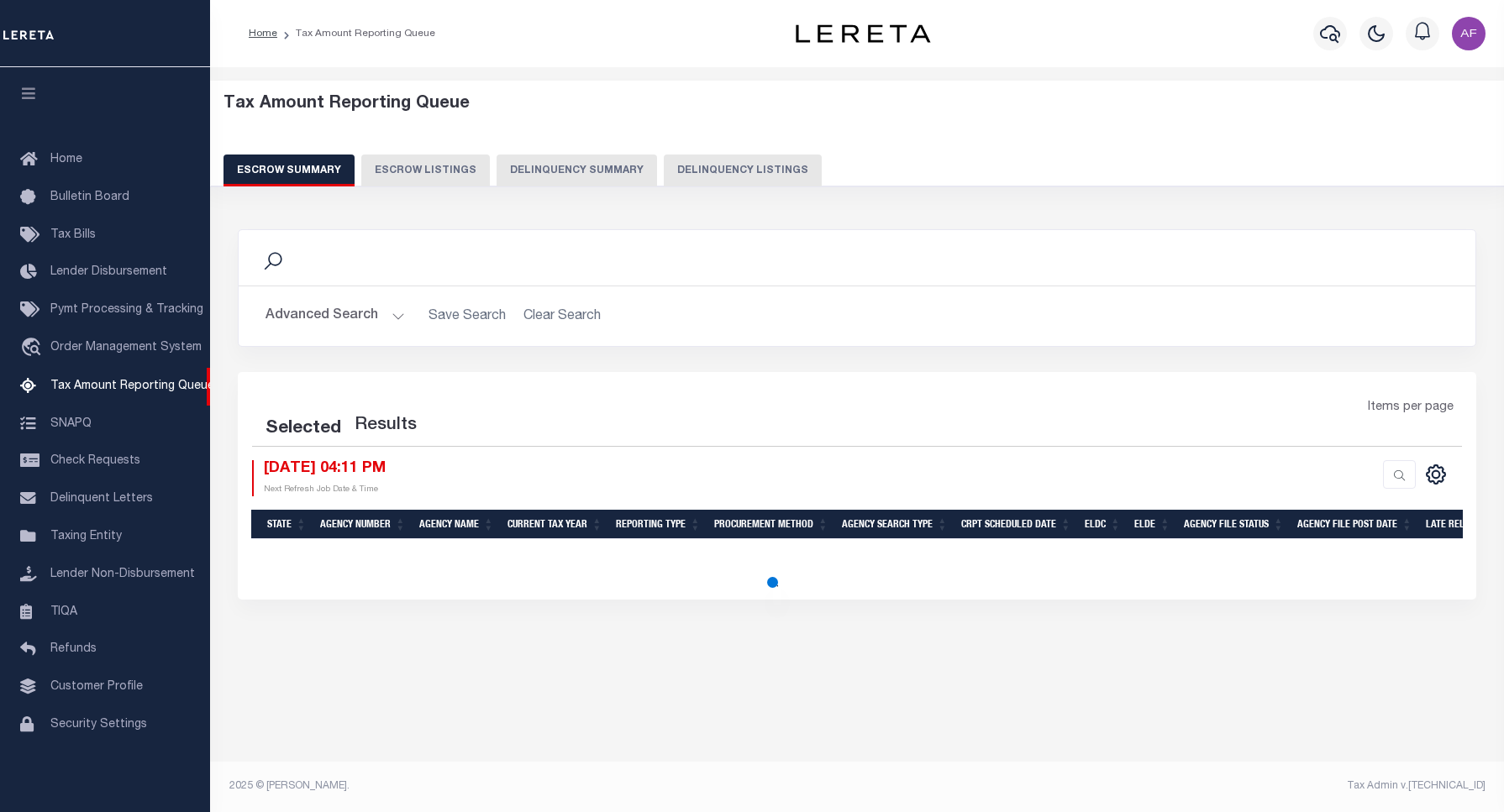
select select "100"
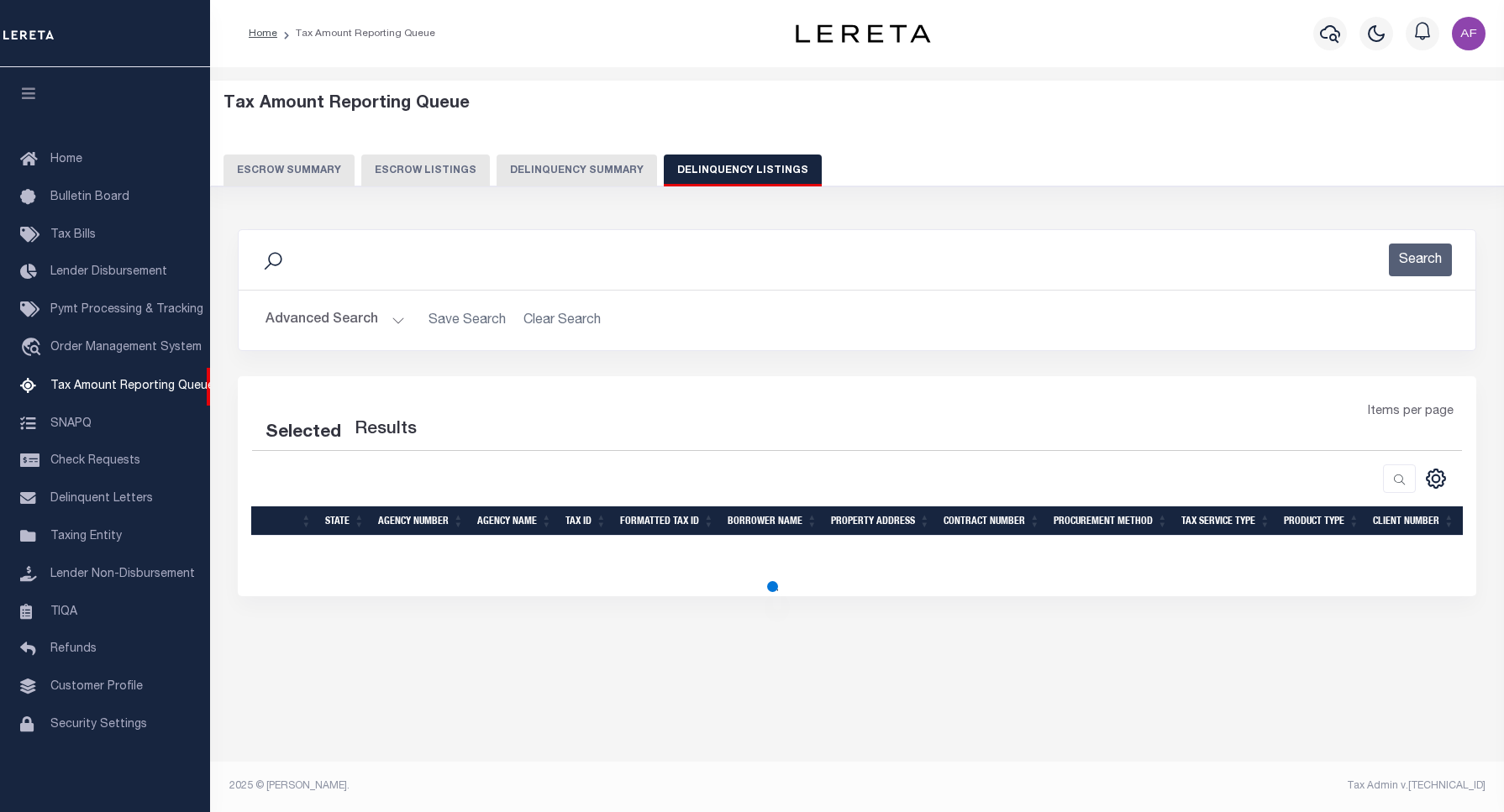
select select "100"
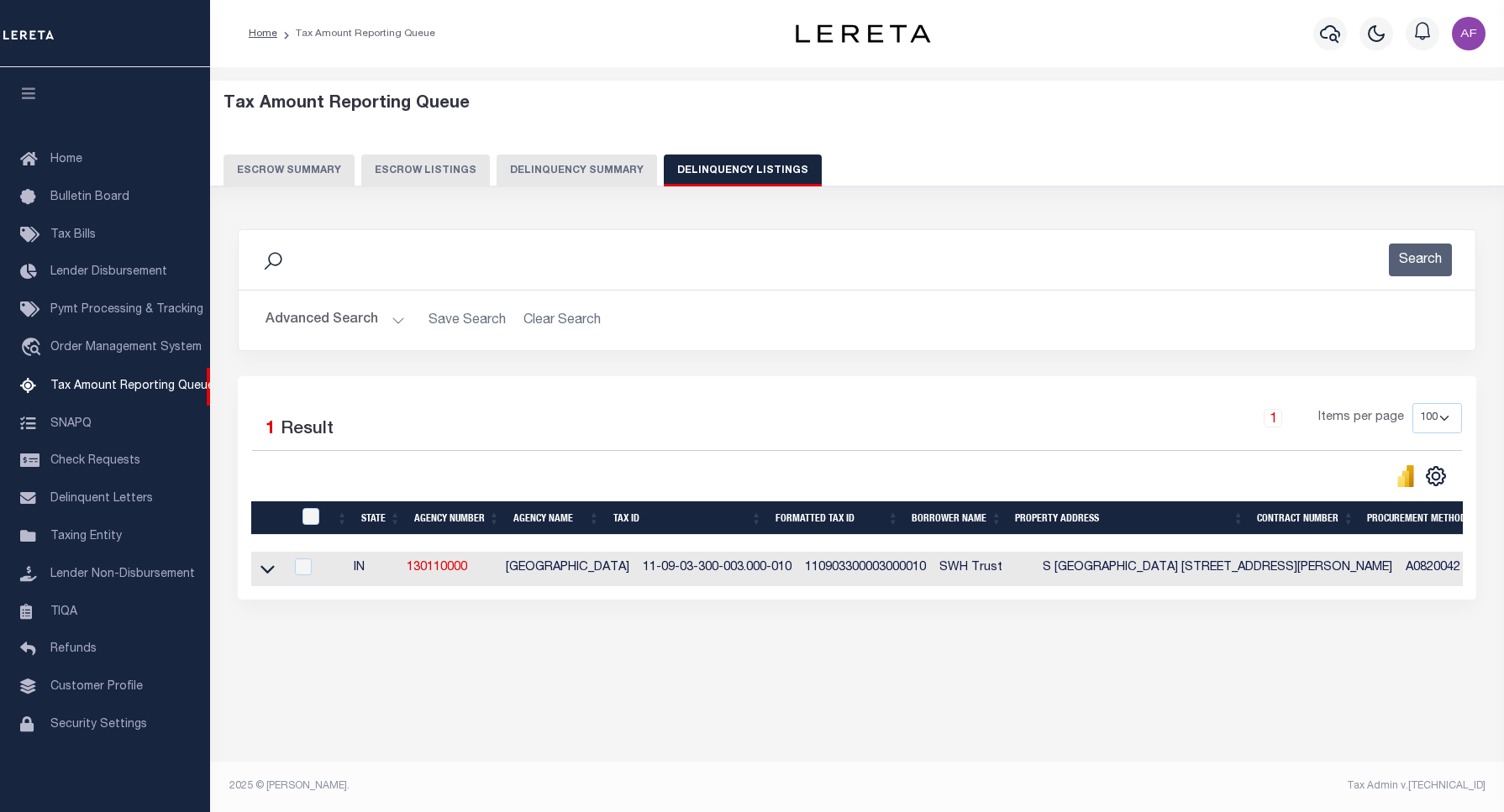
click at [312, 527] on div at bounding box center [312, 517] width 28 height 19
click at [311, 523] on input "checkbox" at bounding box center [311, 516] width 17 height 17
checkbox input "true"
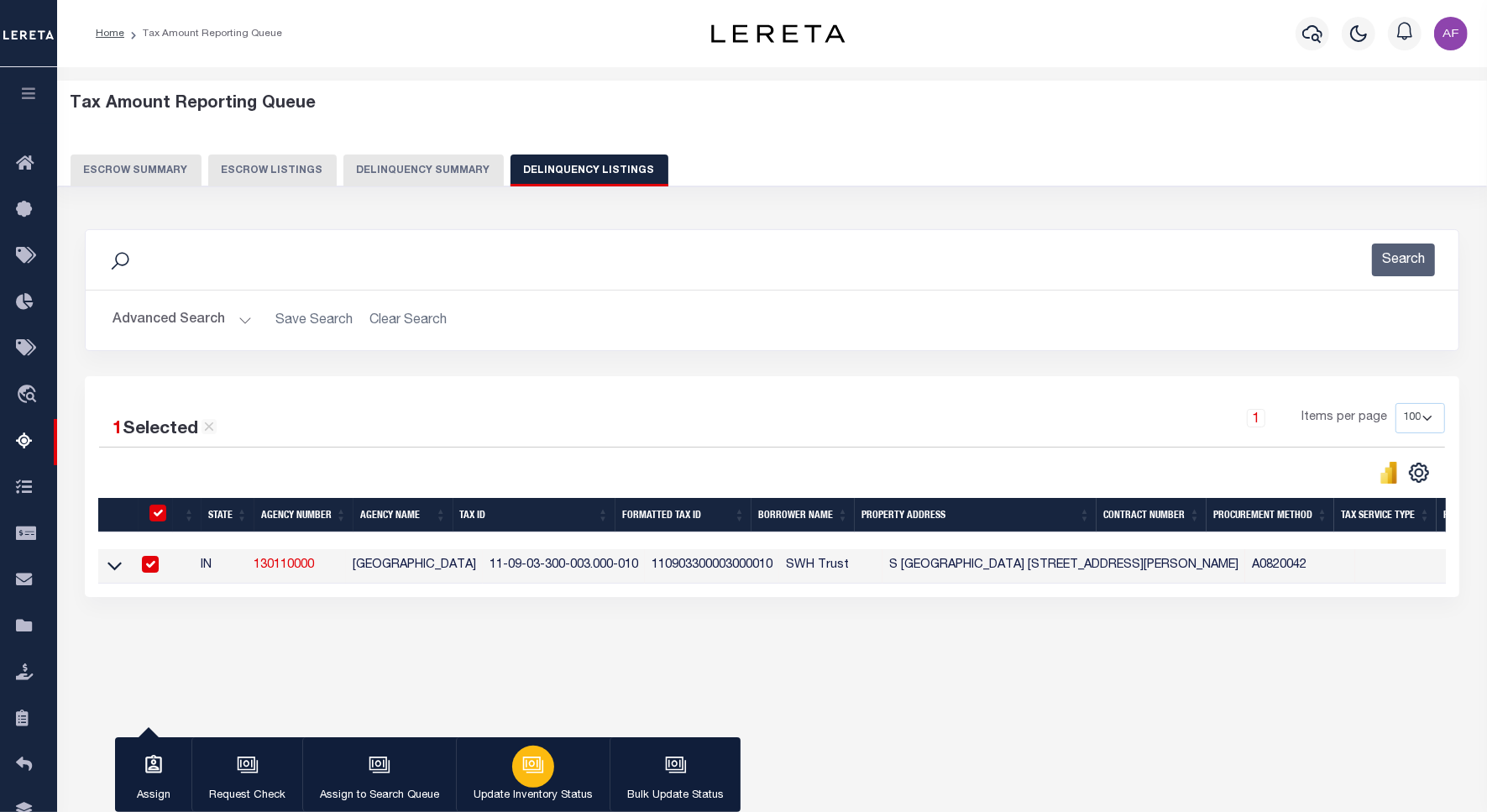
click at [549, 769] on div "button" at bounding box center [533, 767] width 42 height 42
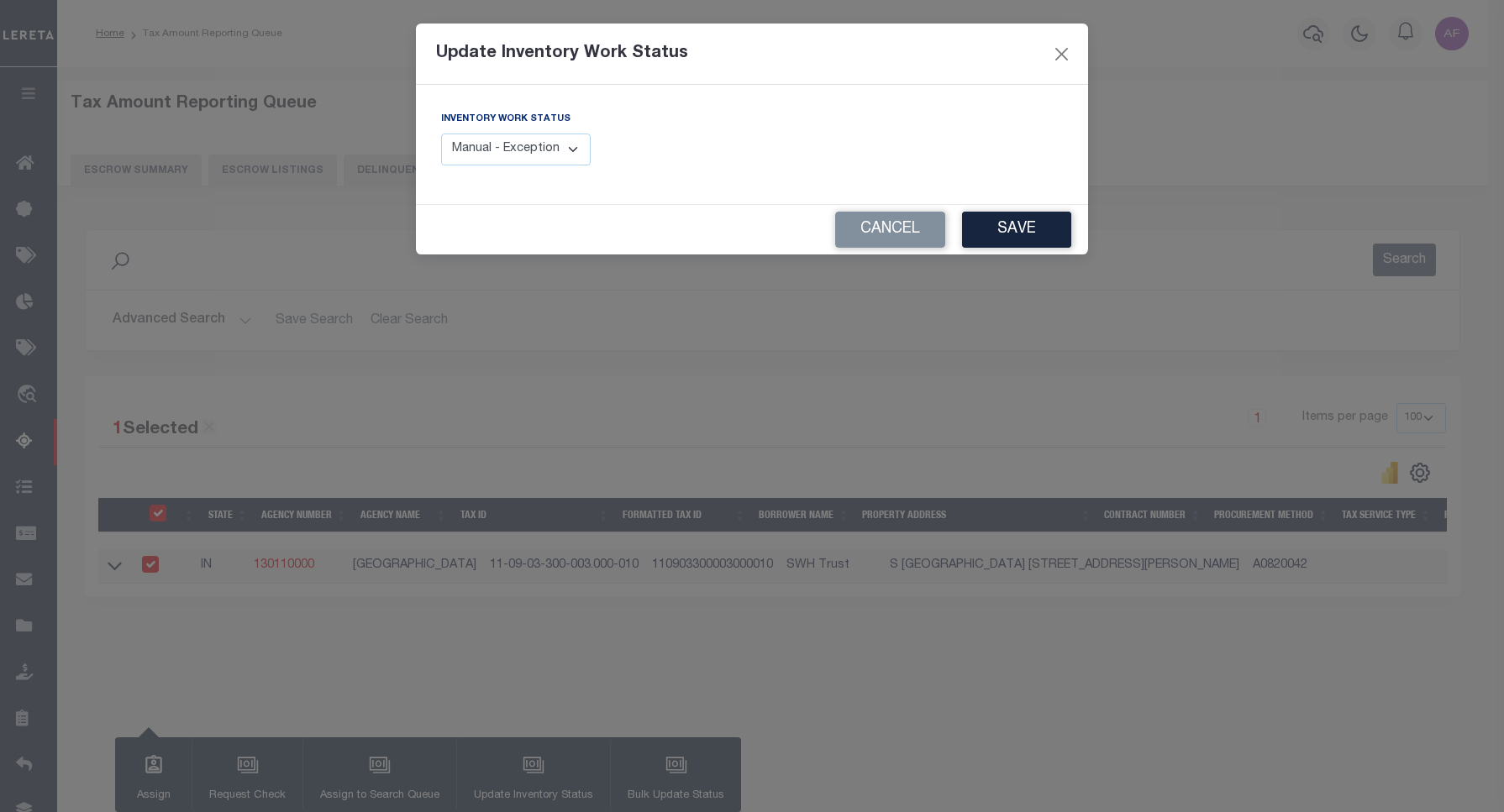
click at [553, 153] on select "Manual - Exception Pended - Awaiting Search Late Add Exception Completed" at bounding box center [516, 149] width 149 height 32
select select "4"
click at [441, 133] on select "Manual - Exception Pended - Awaiting Search Late Add Exception Completed" at bounding box center [516, 149] width 149 height 32
click at [1030, 244] on button "Save" at bounding box center [1016, 229] width 109 height 36
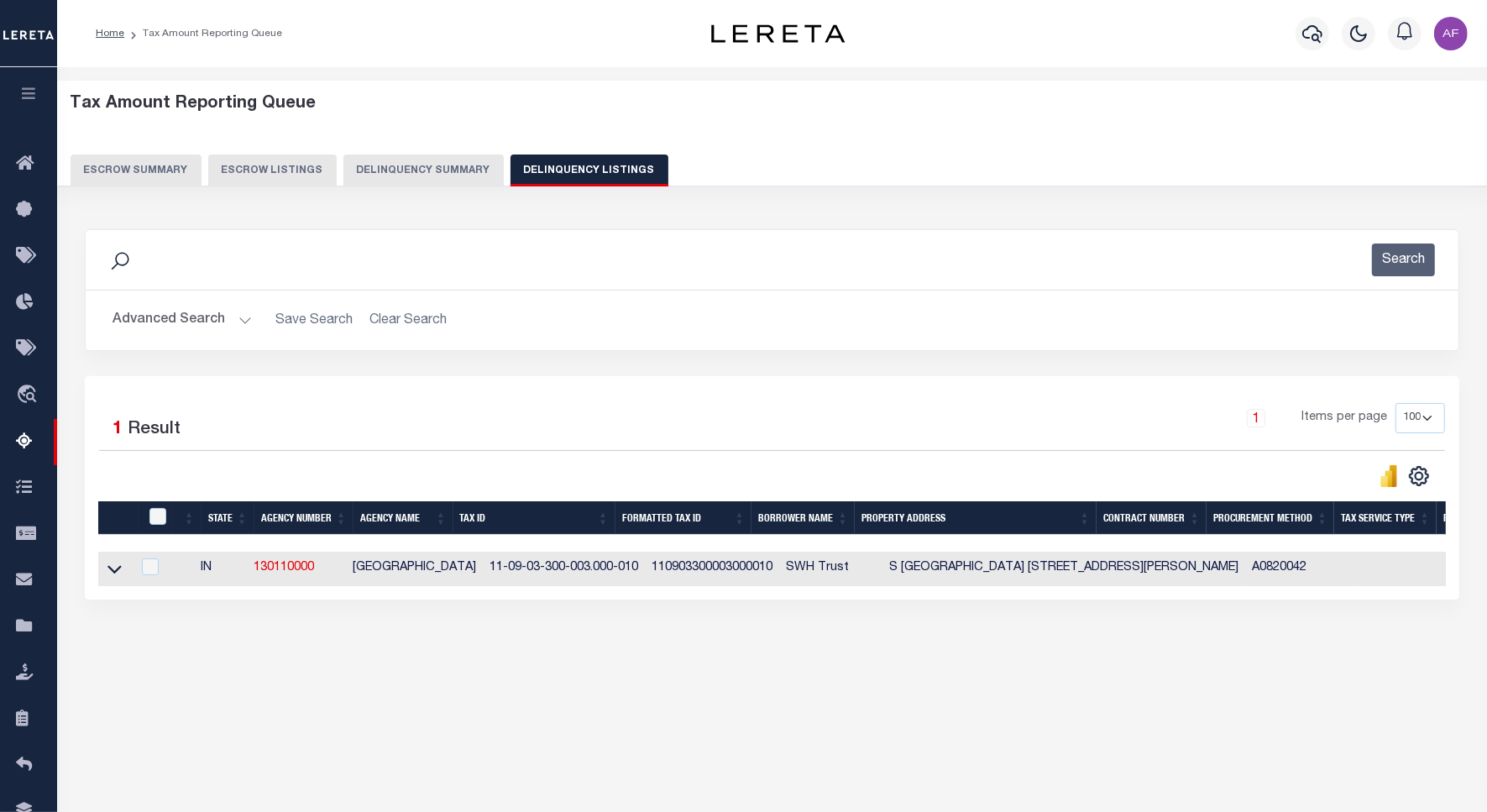
click at [106, 574] on link at bounding box center [114, 567] width 19 height 12
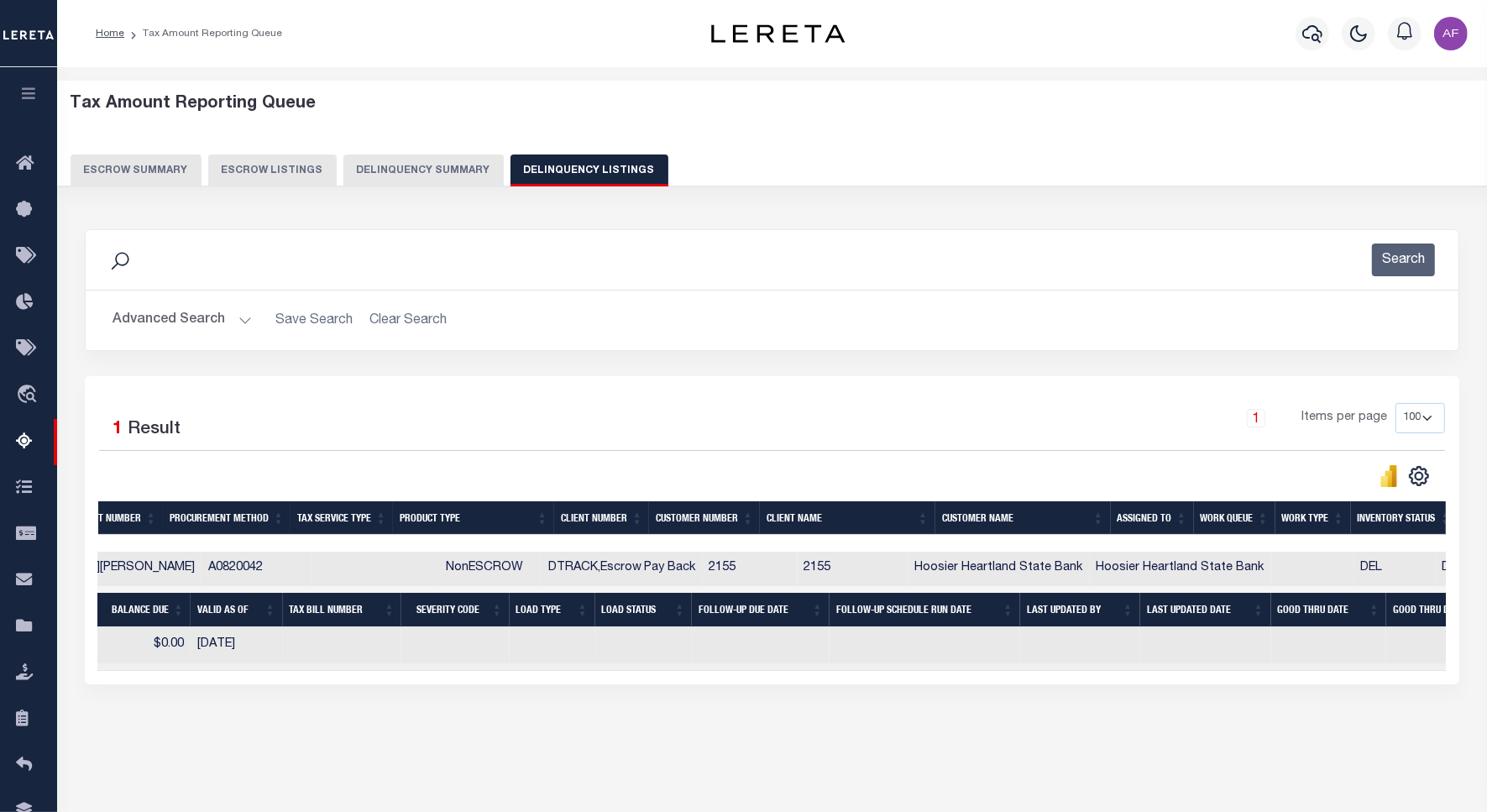
scroll to position [0, 1096]
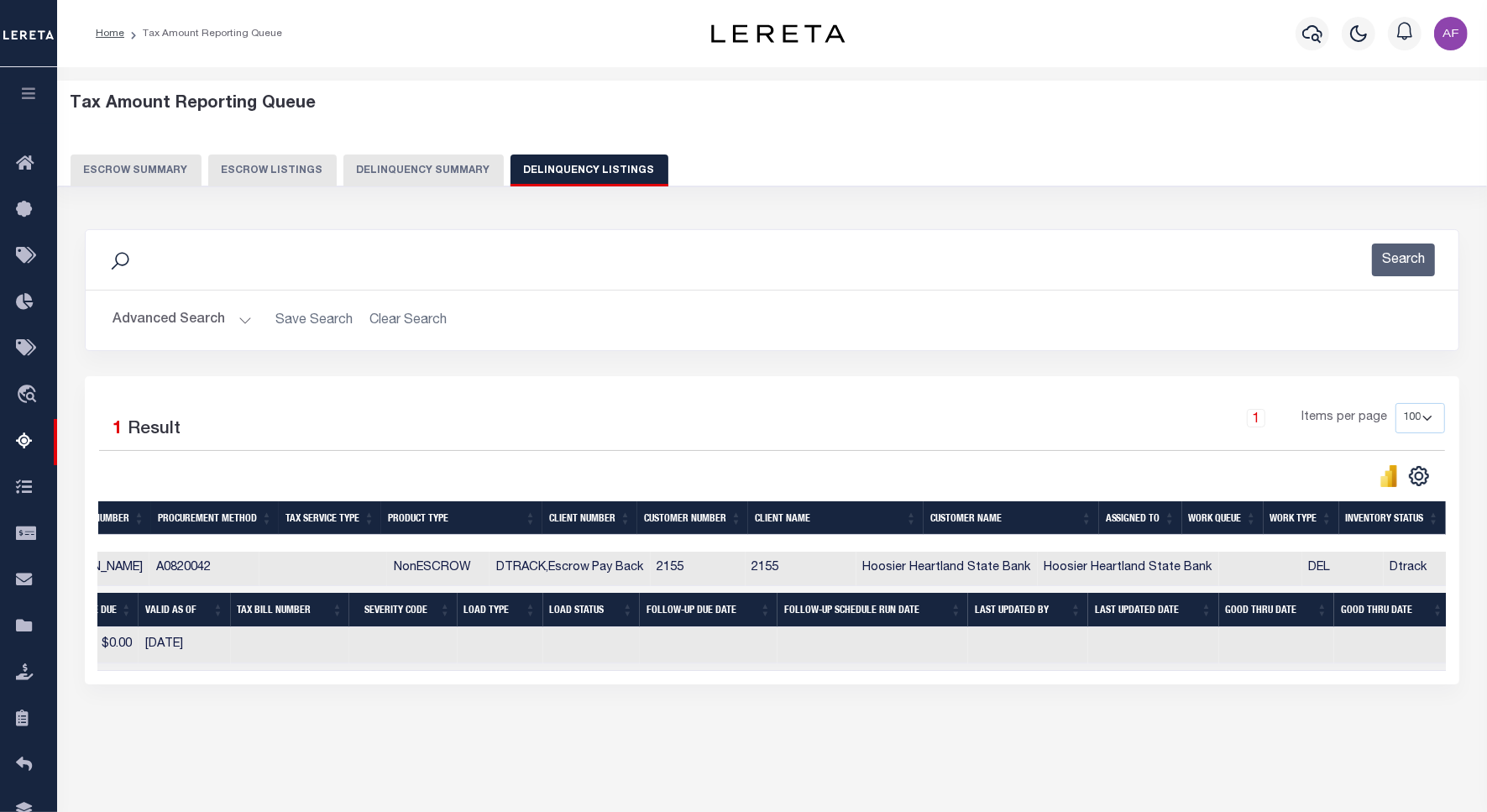
click at [189, 312] on button "Advanced Search" at bounding box center [182, 320] width 139 height 32
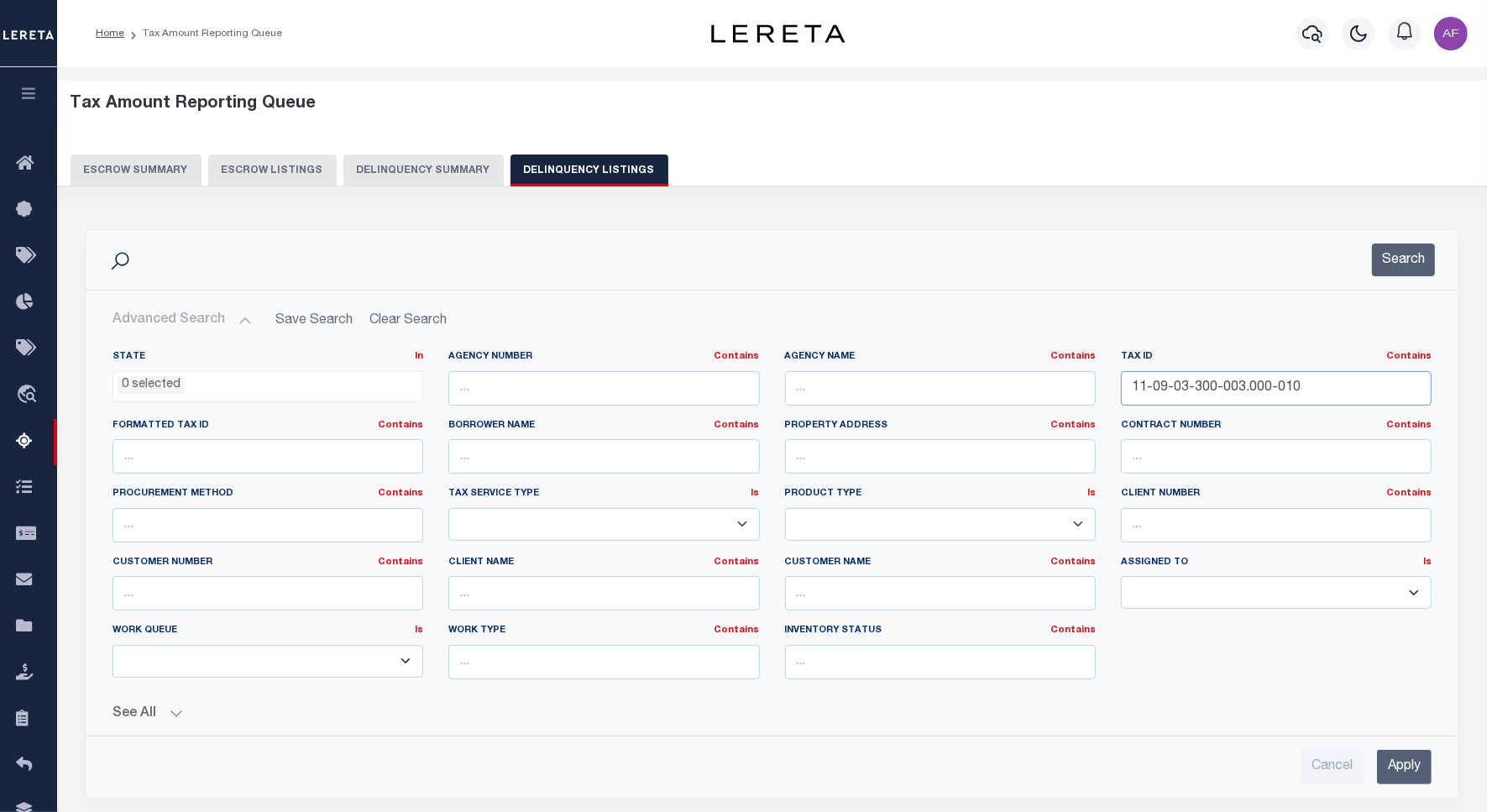
drag, startPoint x: 1311, startPoint y: 387, endPoint x: 1087, endPoint y: 385, distance: 224.0
click at [1087, 385] on div "State In In AK AL AR AZ CA CO CT DC DE FL GA GU HI IA ID IL IN KS KY LA MA MD M…" at bounding box center [772, 522] width 1344 height 343
paste input "4"
type input "11-09-03-300-004.000-010"
click at [1386, 257] on button "Search" at bounding box center [1404, 260] width 63 height 32
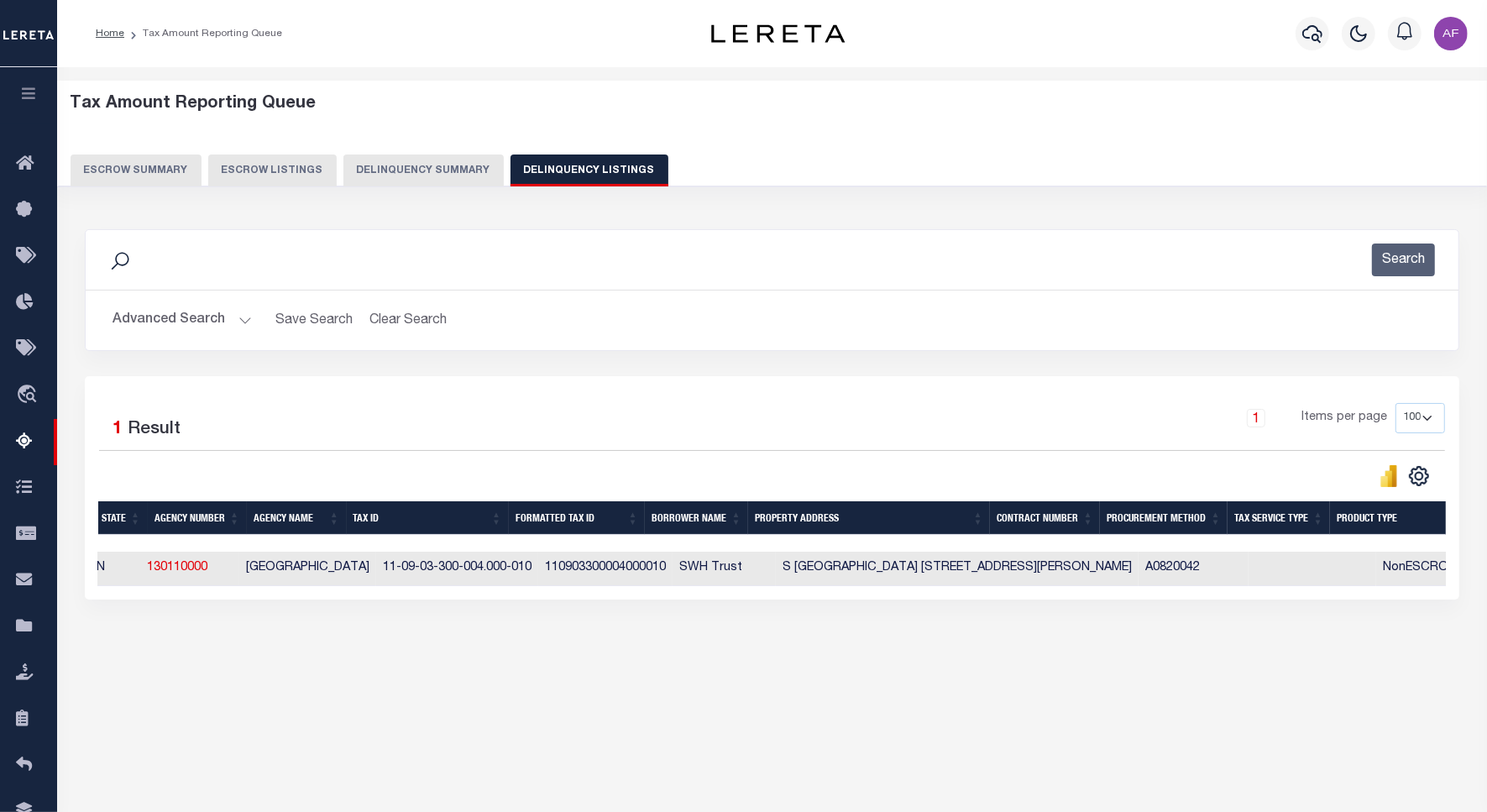
scroll to position [0, 0]
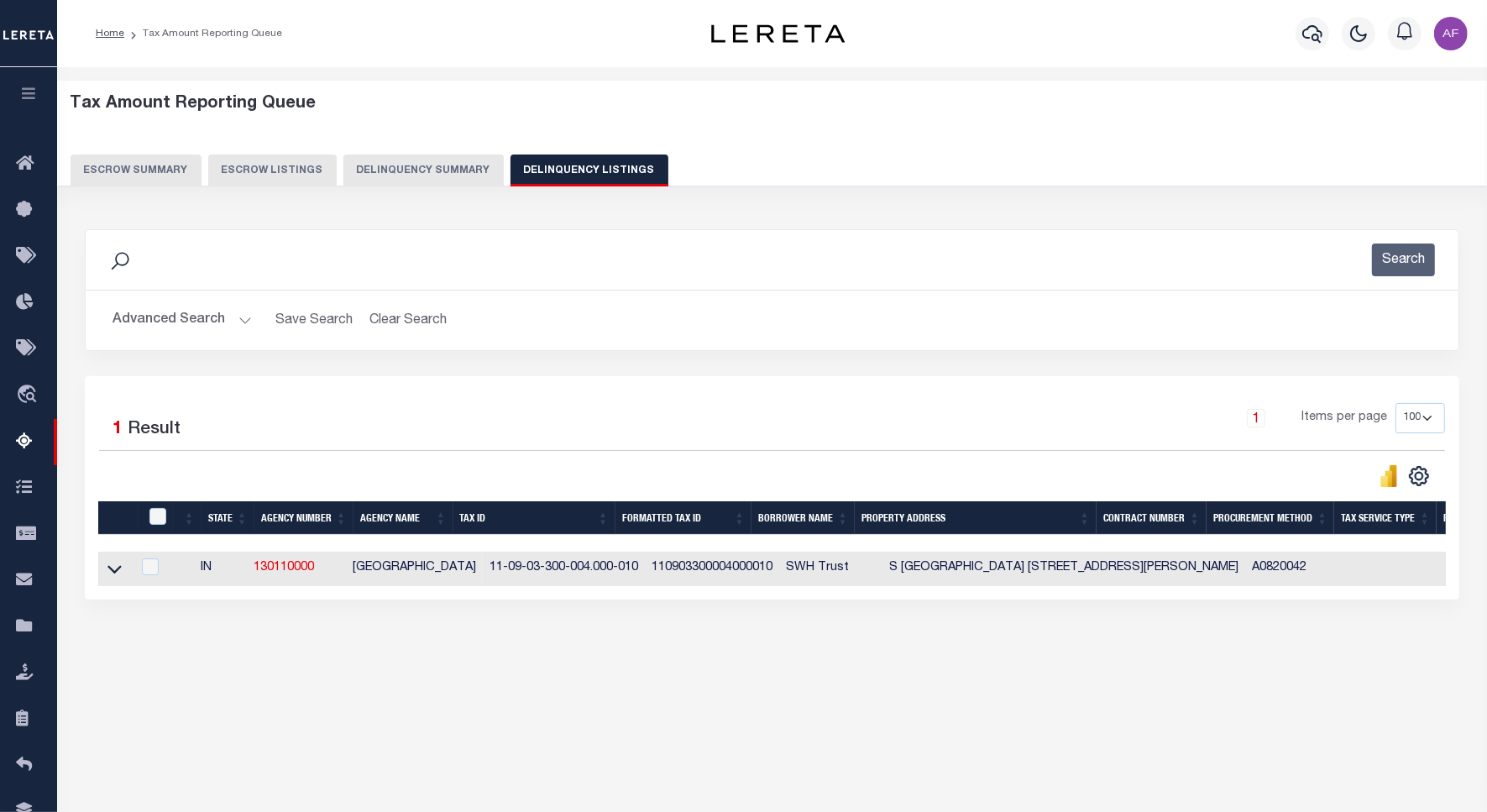
click at [106, 577] on td at bounding box center [114, 568] width 32 height 34
checkbox input "true"
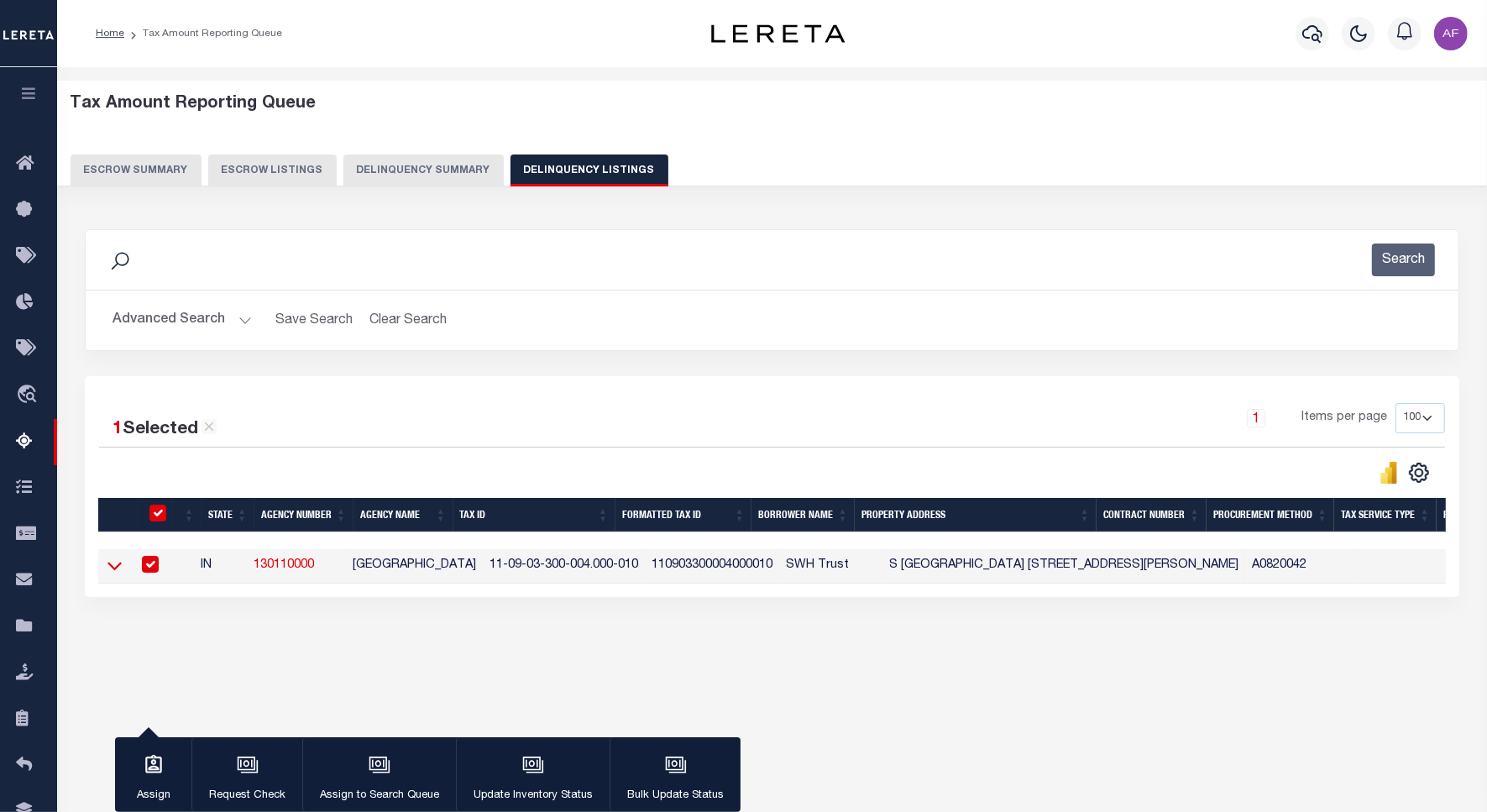
click at [120, 575] on icon at bounding box center [114, 565] width 14 height 18
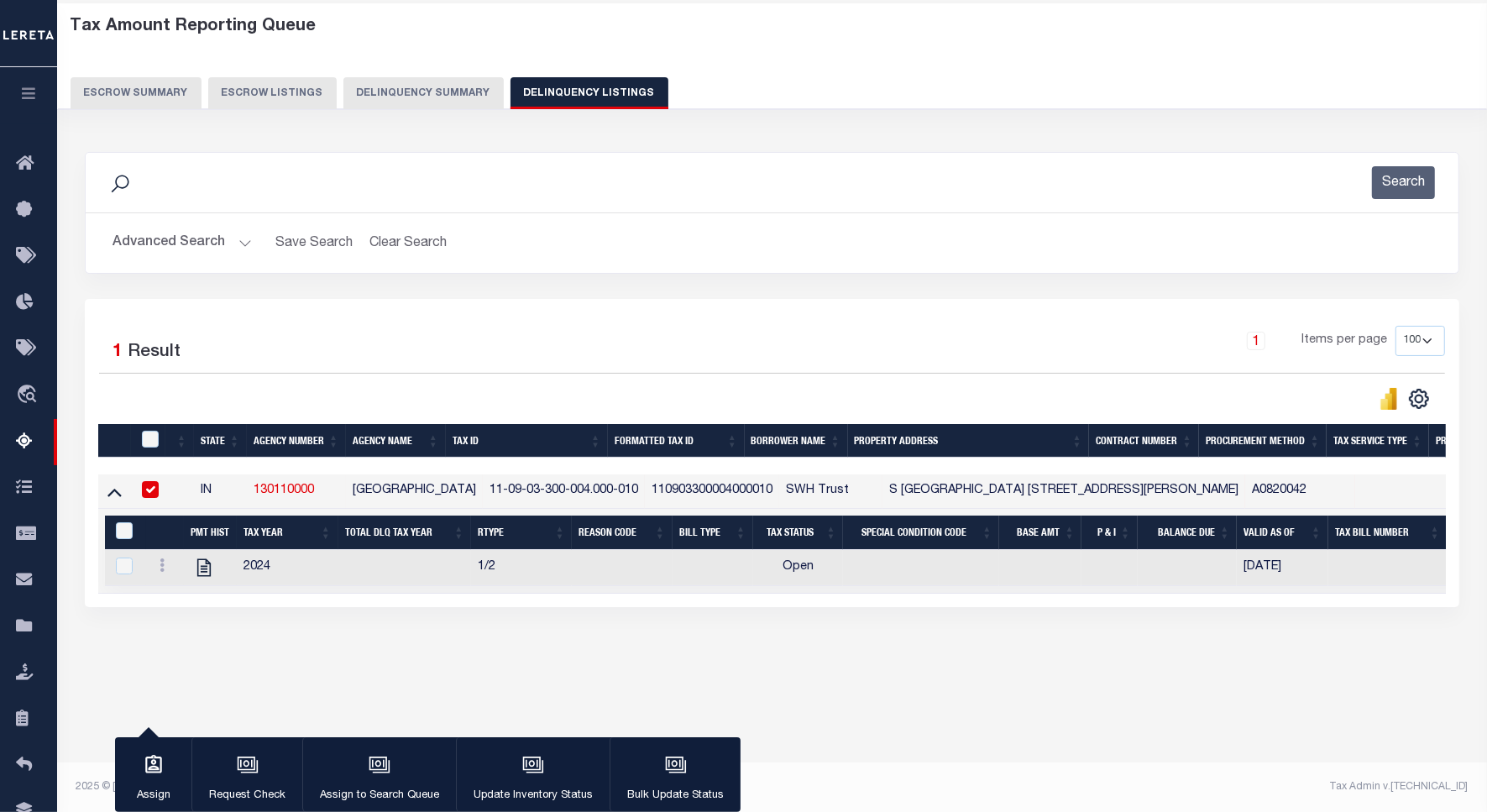
scroll to position [0, 712]
click at [206, 571] on icon "" at bounding box center [204, 567] width 13 height 18
checkbox input "true"
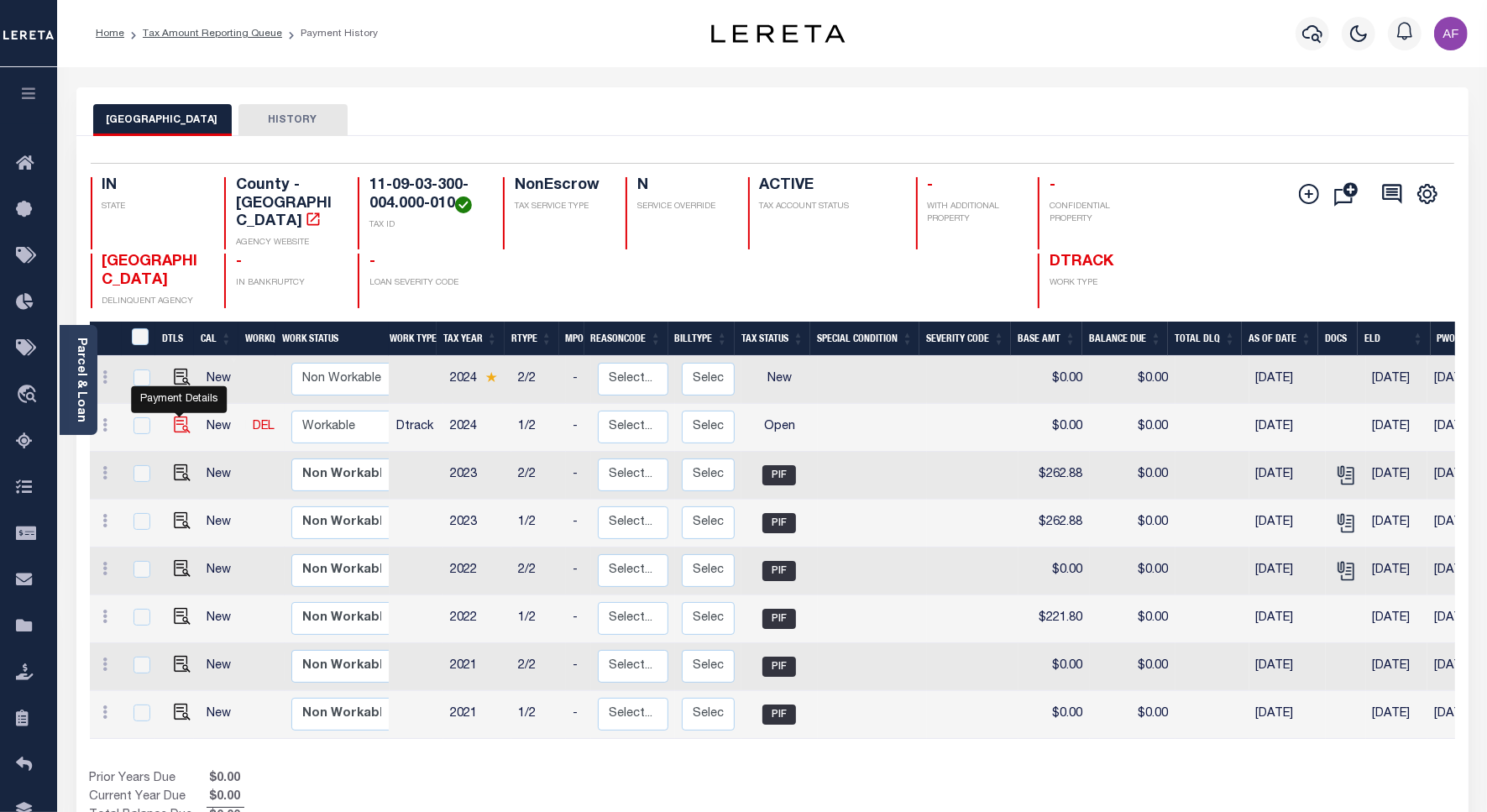
click at [174, 416] on img "" at bounding box center [183, 425] width 17 height 17
checkbox input "true"
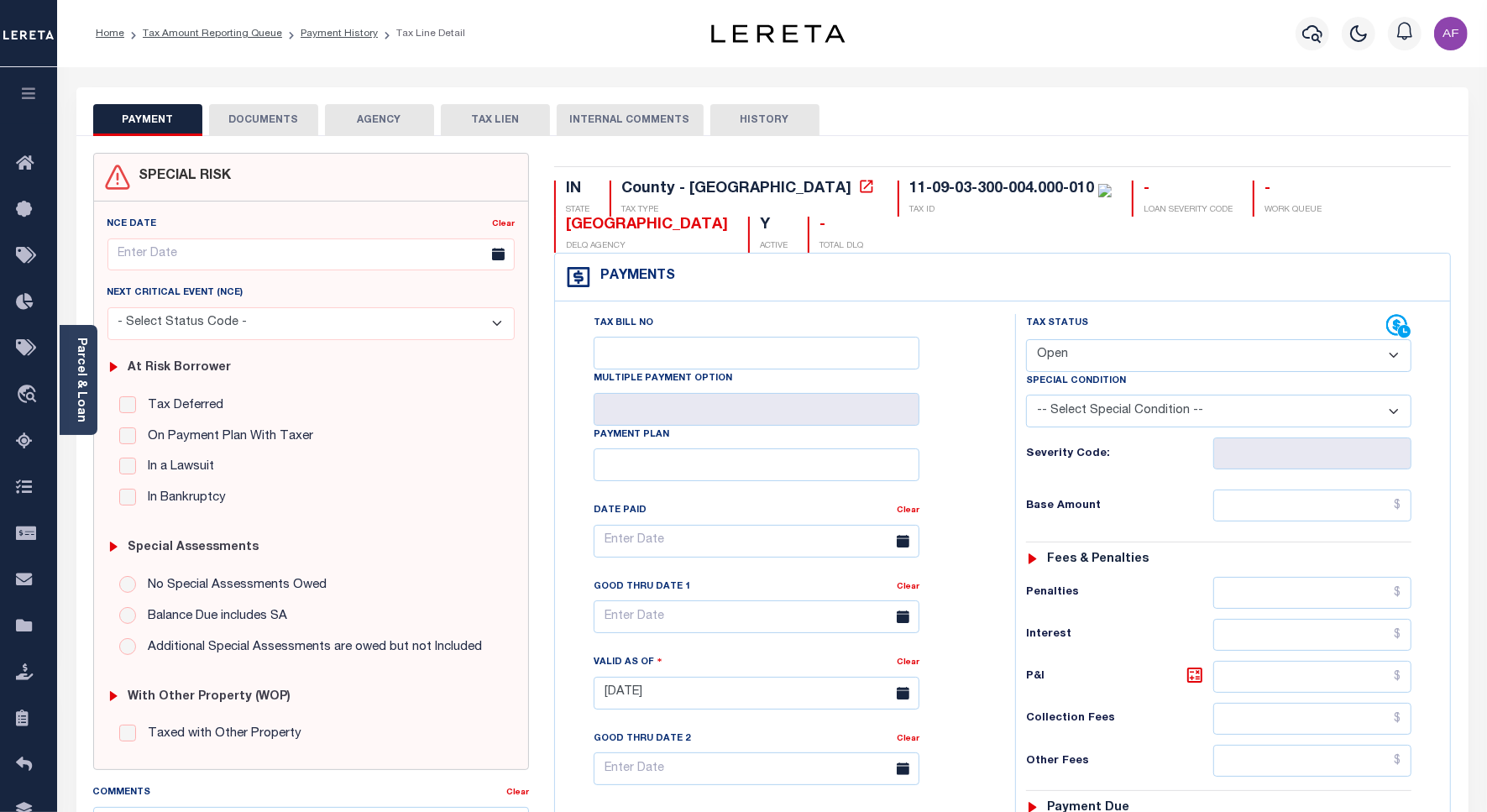
click at [1059, 366] on select "- Select Status Code - Open Due/Unpaid Paid Incomplete No Tax Due Internal Refu…" at bounding box center [1219, 355] width 386 height 32
select select "PYD"
click at [1026, 341] on select "- Select Status Code - Open Due/Unpaid Paid Incomplete No Tax Due Internal Refu…" at bounding box center [1219, 355] width 386 height 32
type input "[DATE]"
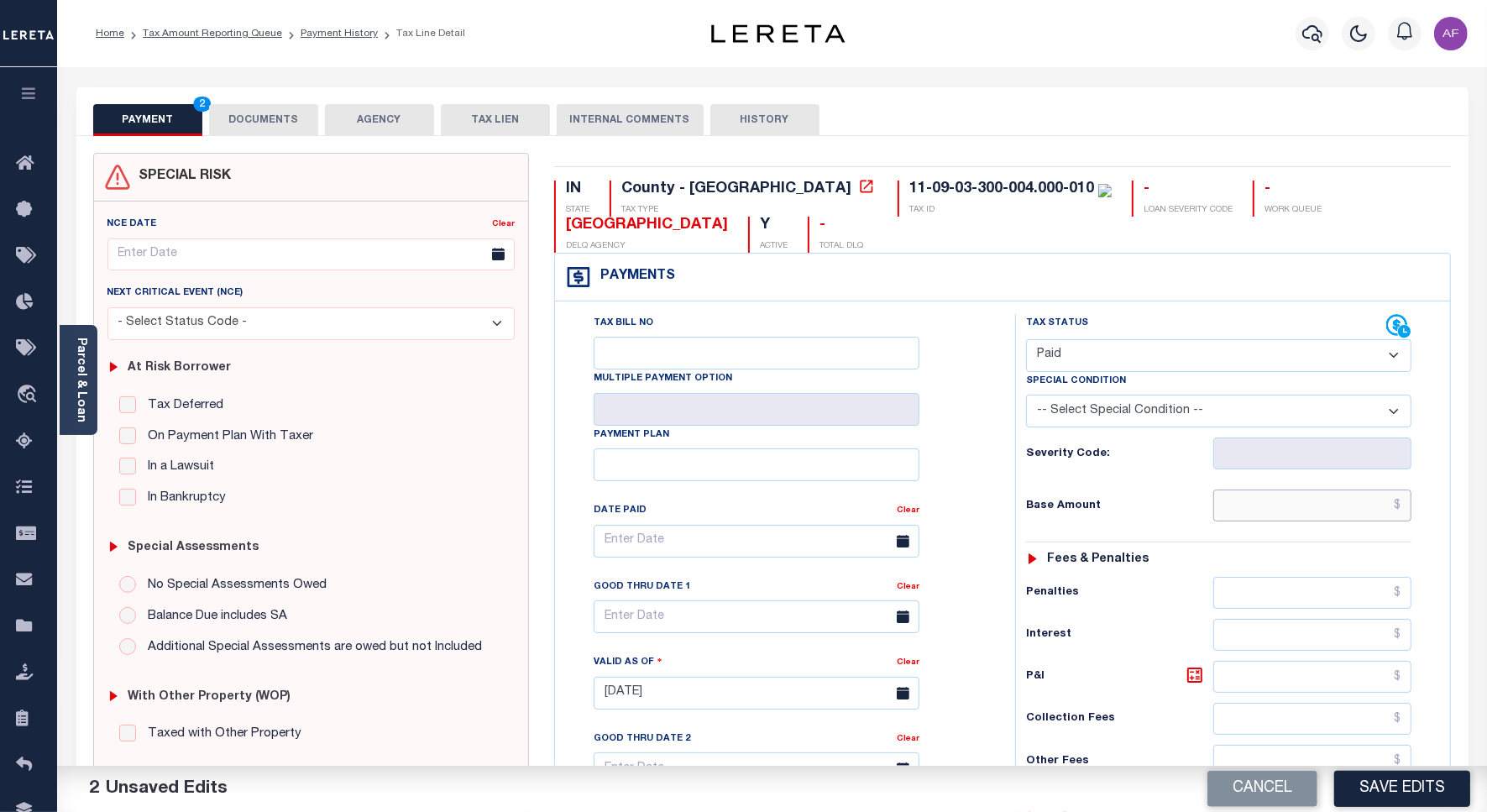
click at [1357, 510] on input "text" at bounding box center [1313, 505] width 198 height 32
paste input "283.20"
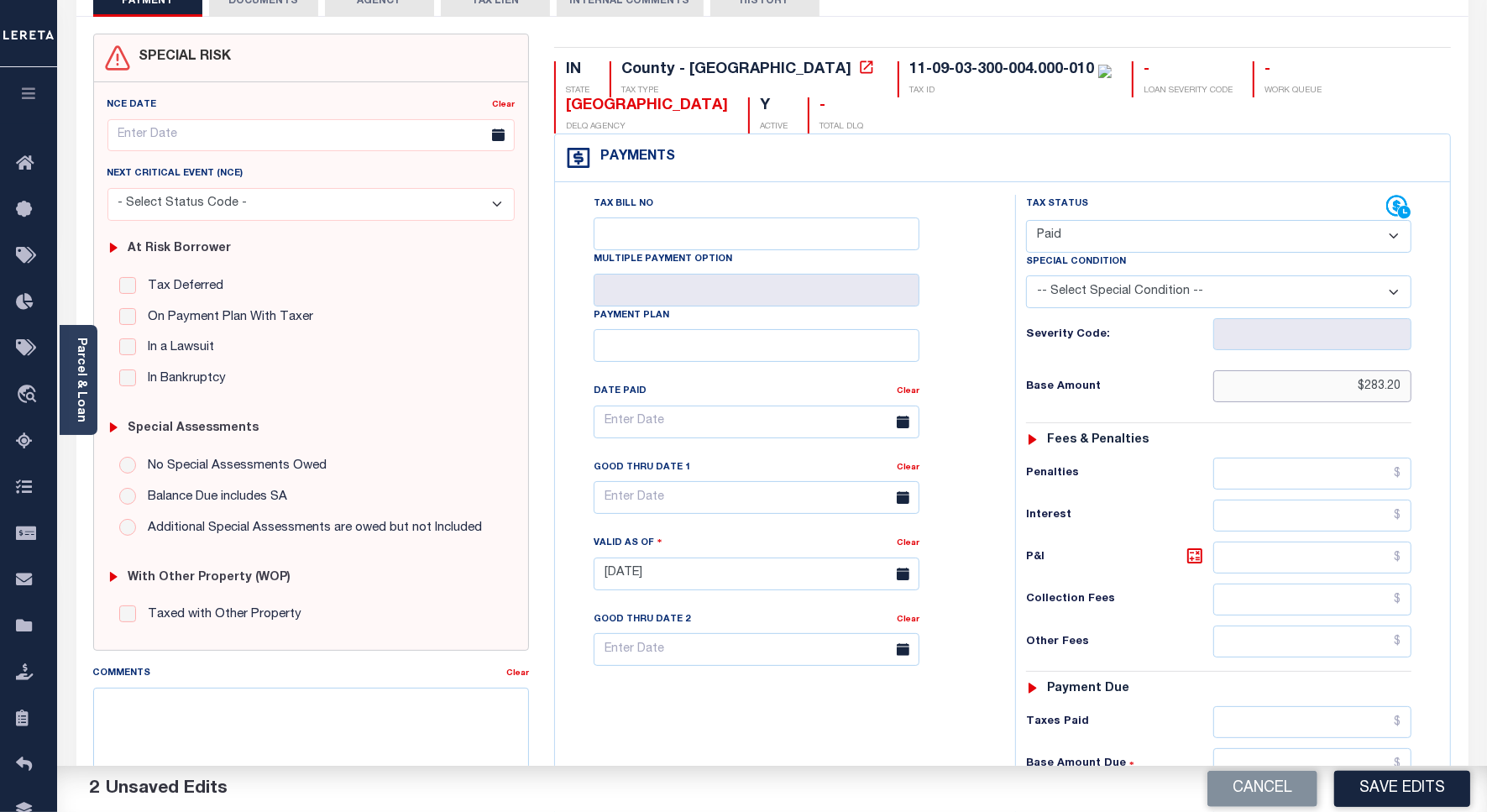
scroll to position [468, 0]
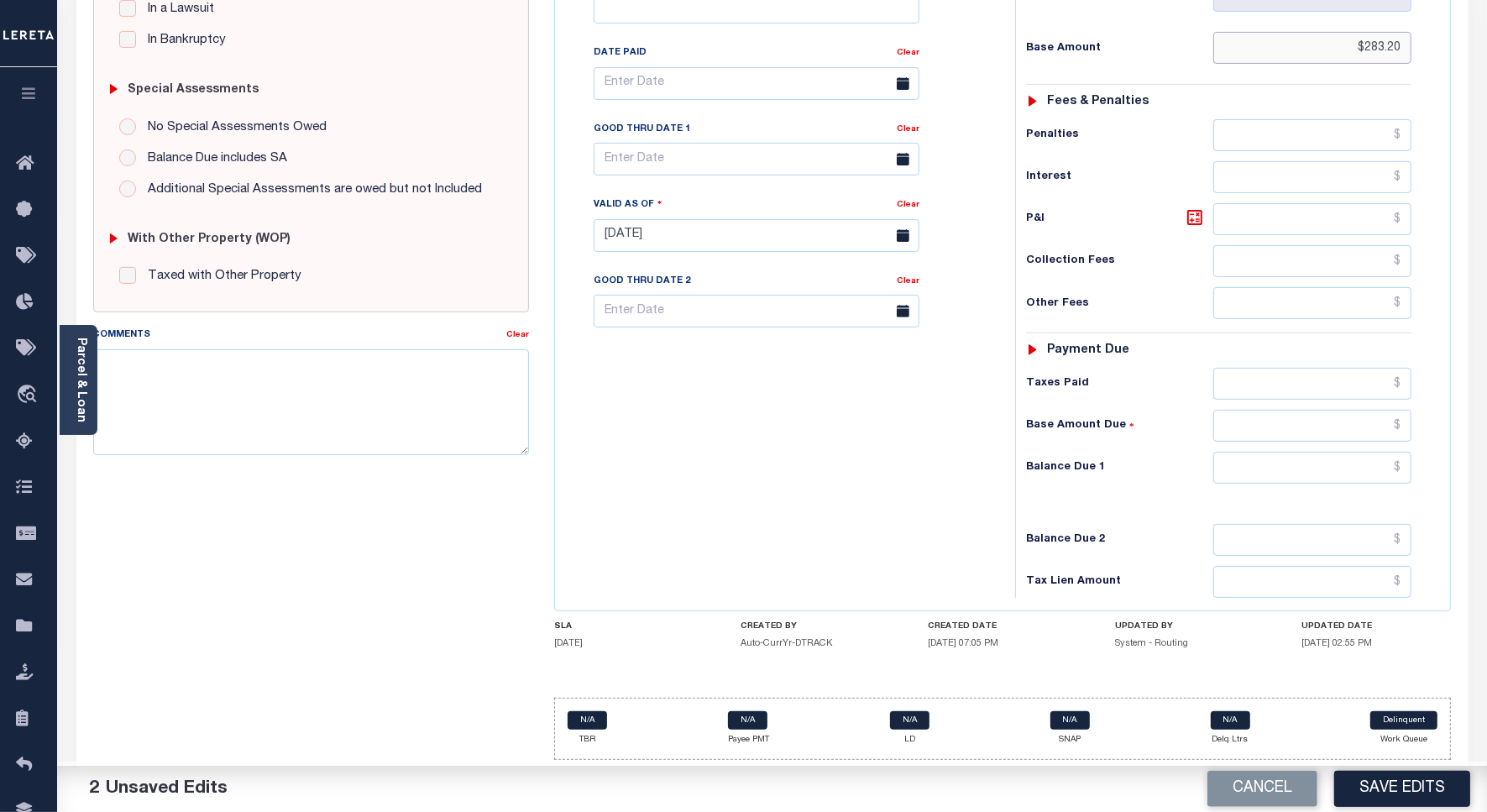
type input "$283.20"
click at [1335, 380] on input "text" at bounding box center [1313, 384] width 198 height 32
paste input "283.20"
type input "$283.20"
click at [1354, 458] on input "text" at bounding box center [1313, 467] width 198 height 32
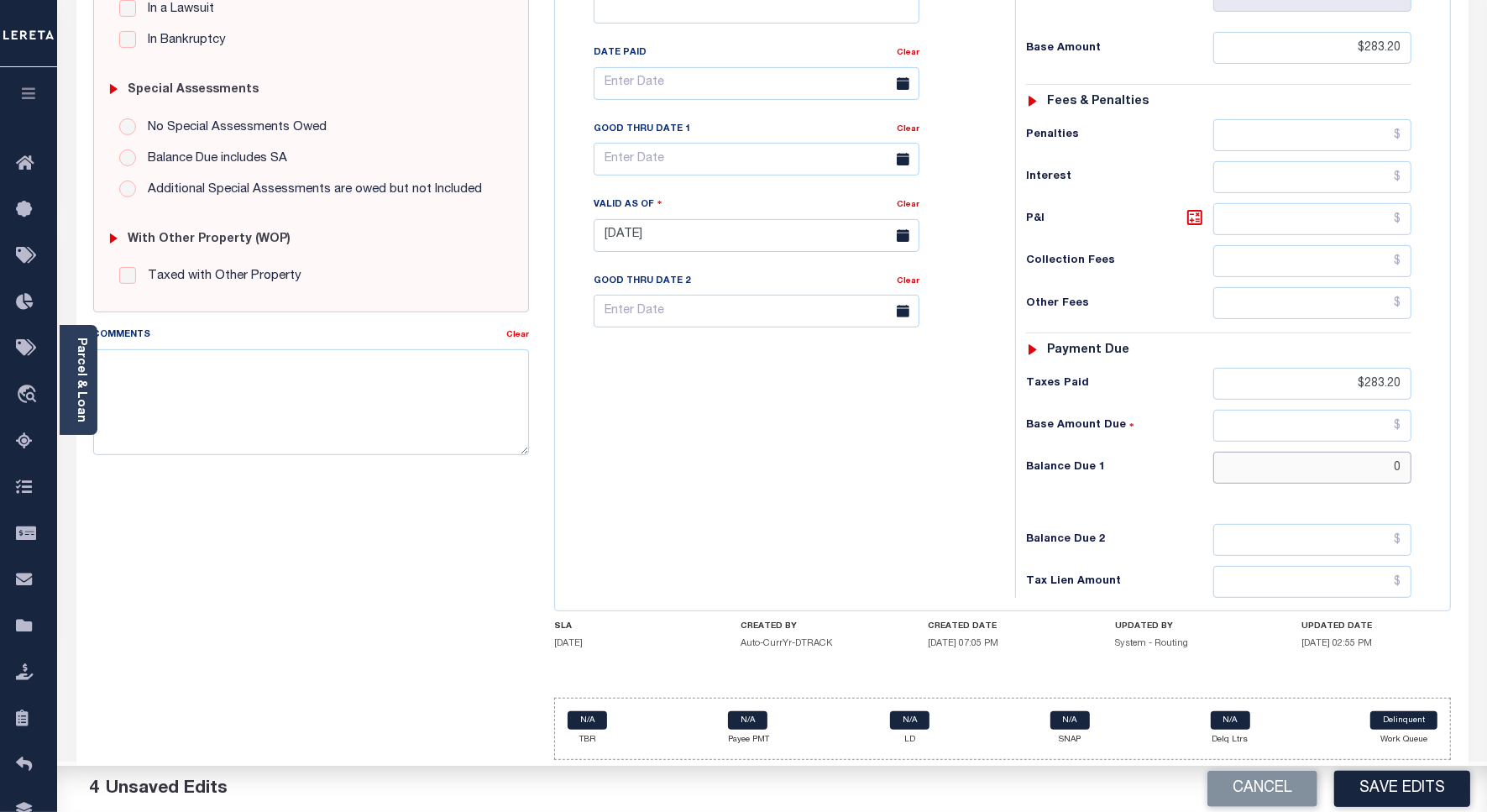
type input "$0"
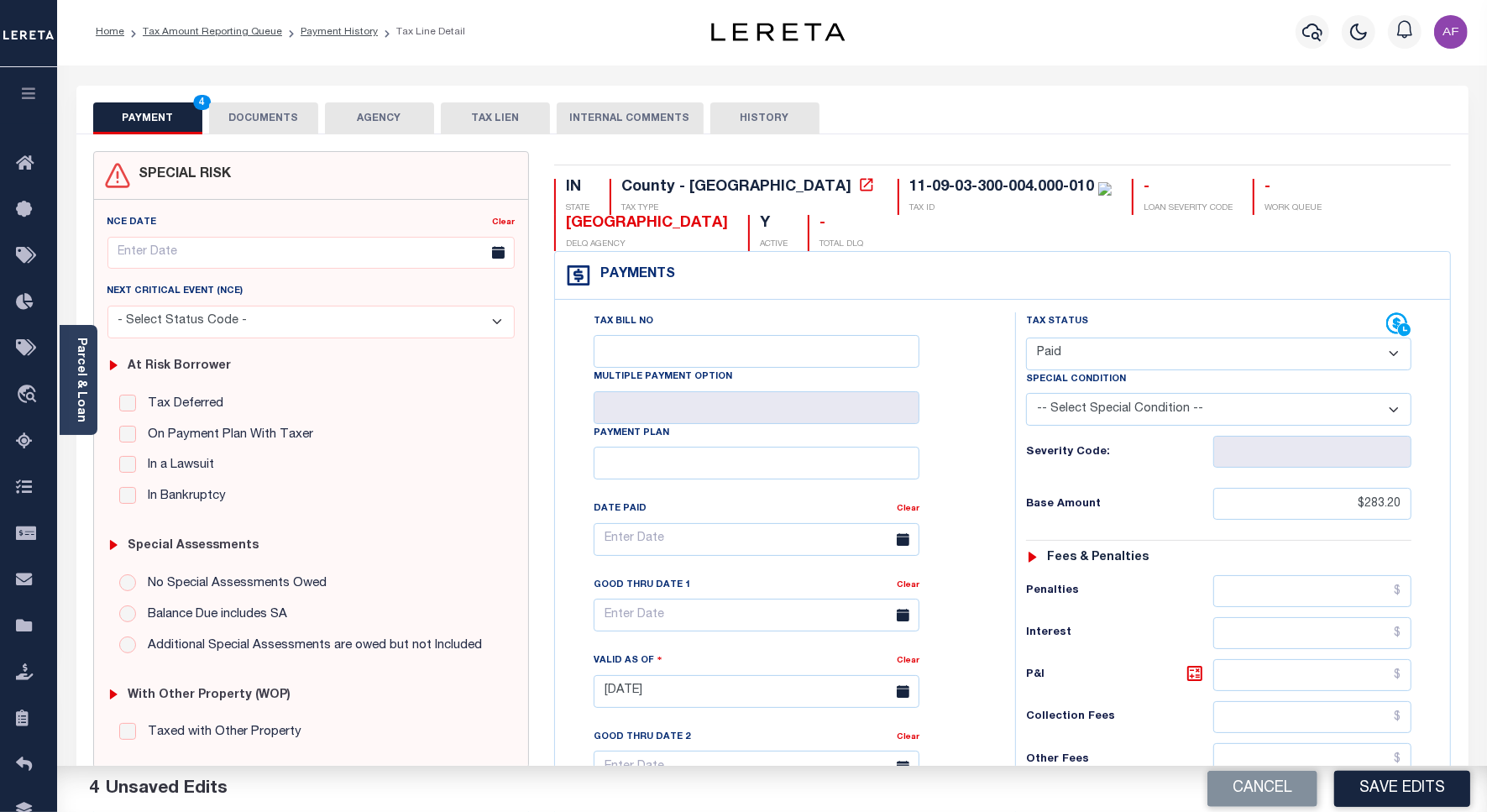
scroll to position [0, 0]
click at [277, 124] on button "DOCUMENTS" at bounding box center [264, 120] width 109 height 32
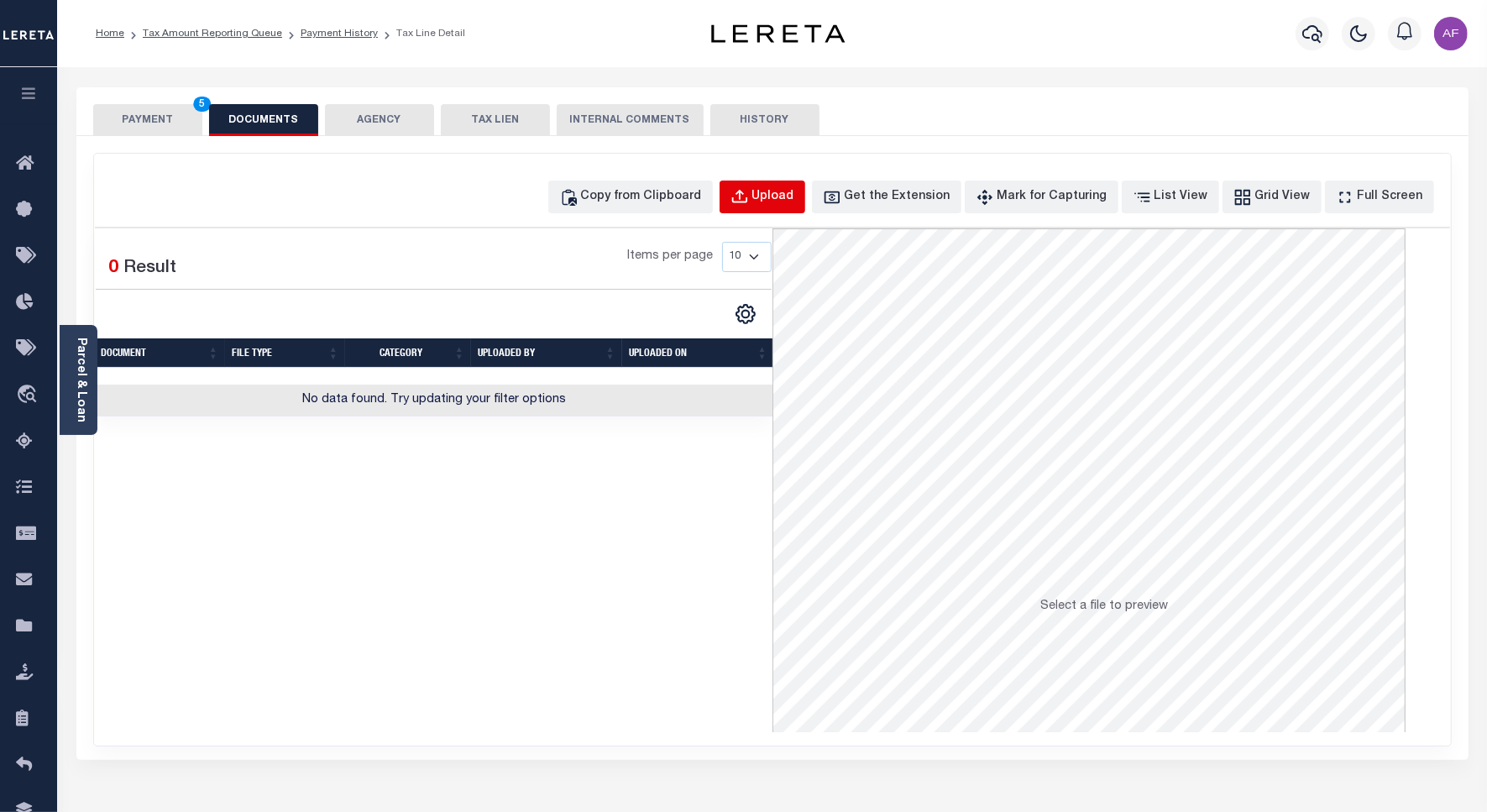
click at [785, 189] on div "Upload" at bounding box center [773, 197] width 42 height 19
select select "POP"
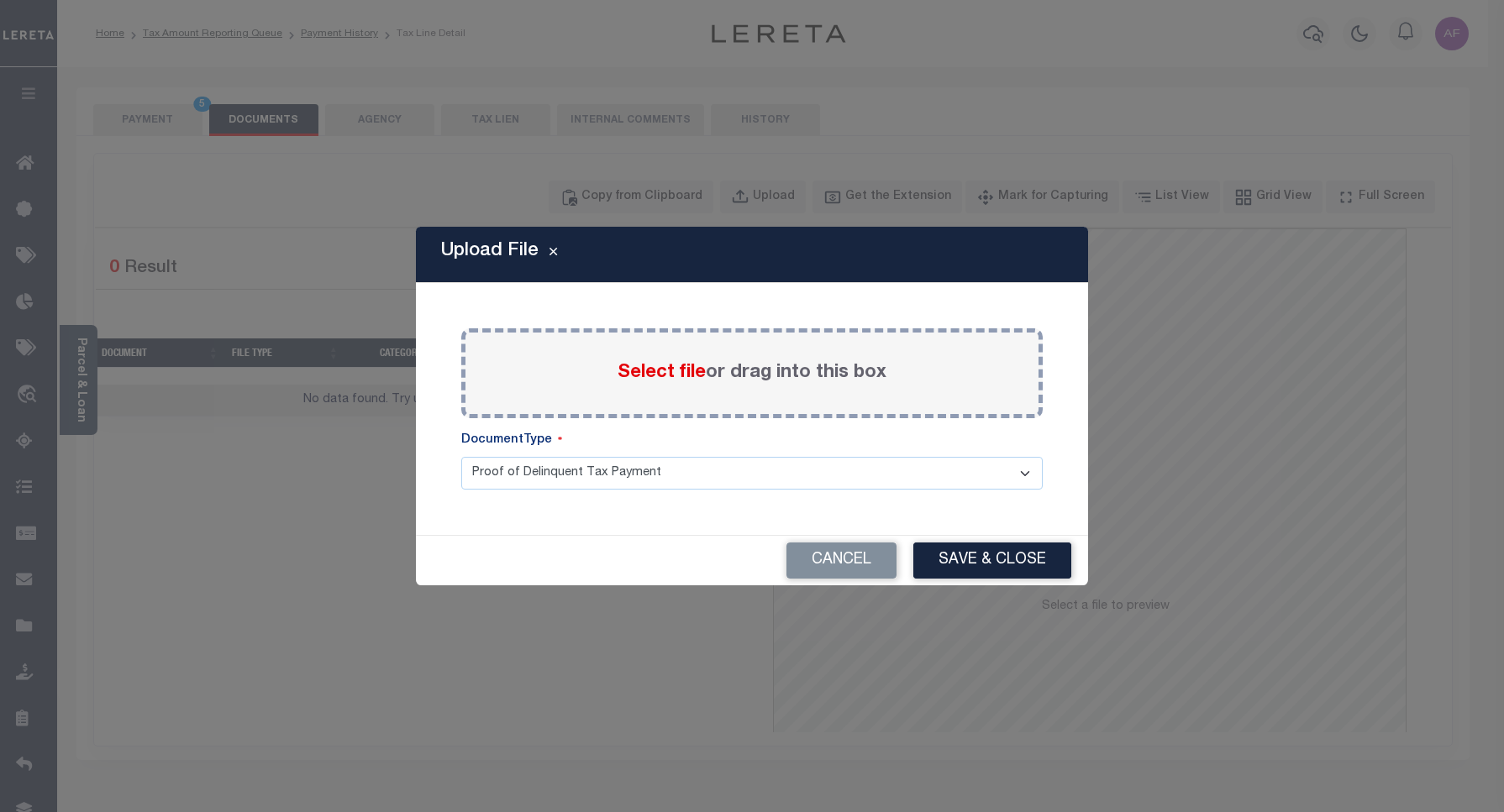
click at [631, 365] on span "Select file" at bounding box center [661, 373] width 88 height 19
click at [0, 0] on input "Select file or drag into this box" at bounding box center [0, 0] width 0 height 0
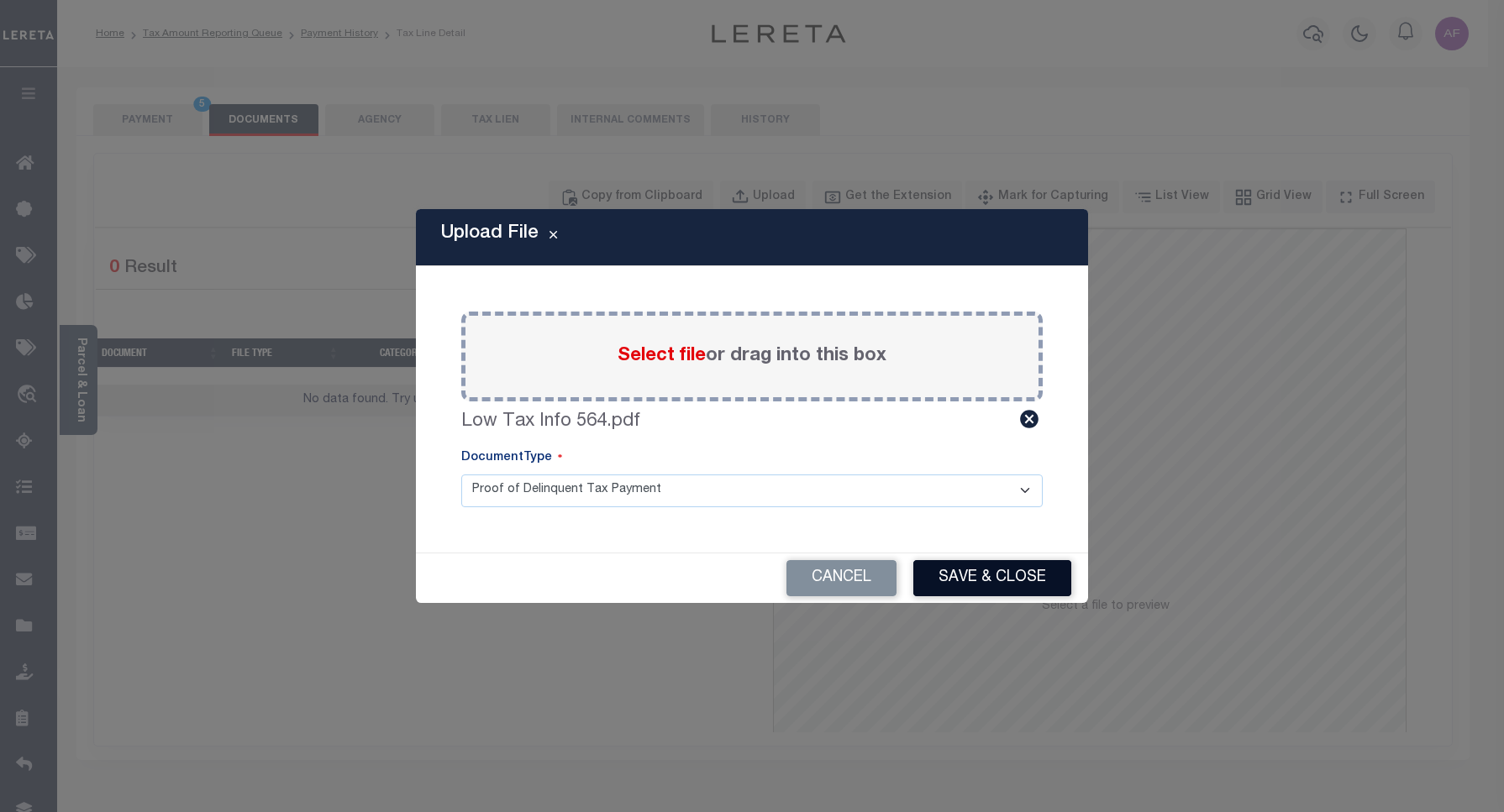
click at [972, 568] on button "Save & Close" at bounding box center [992, 577] width 158 height 36
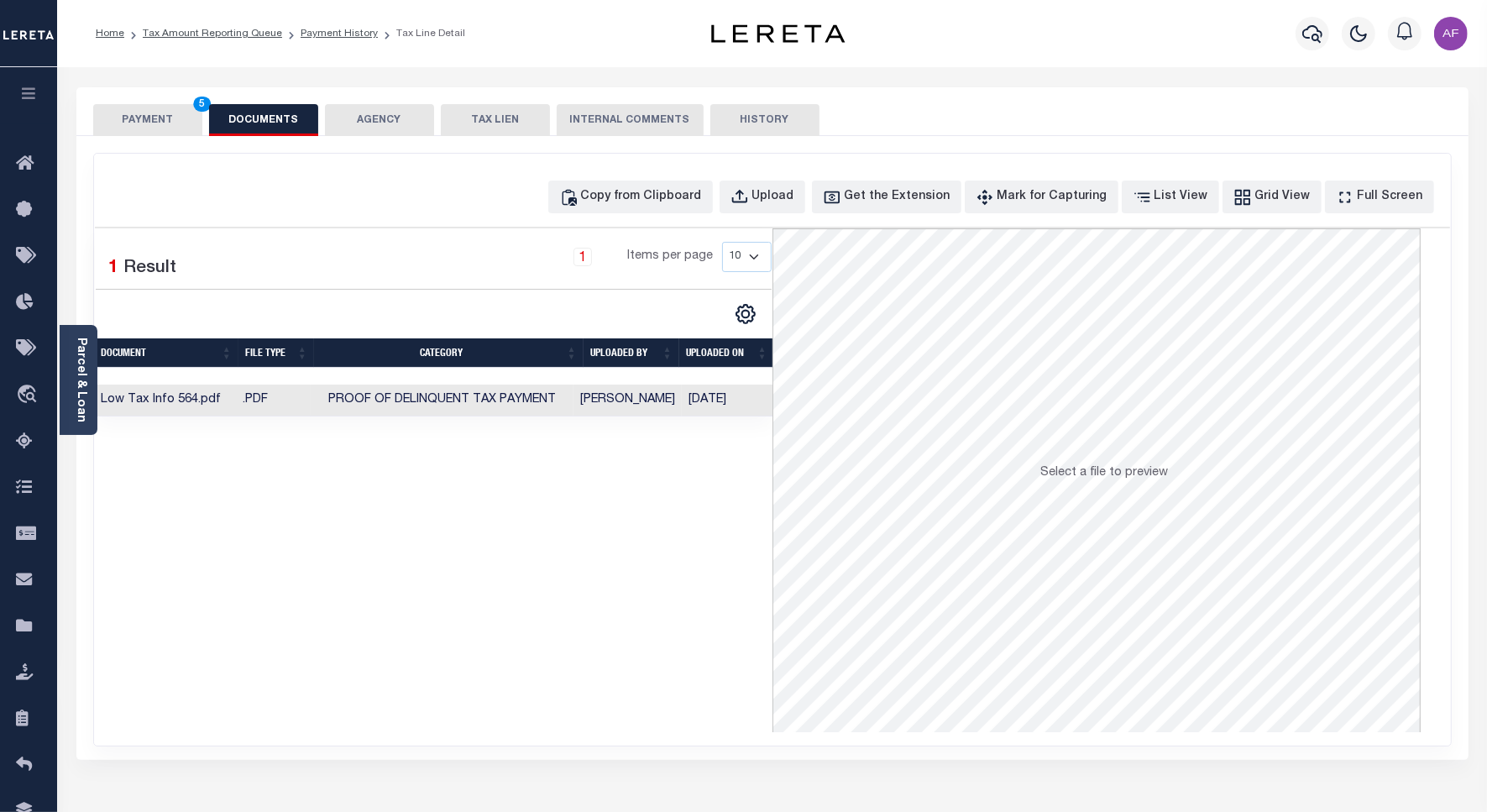
click at [121, 121] on button "PAYMENT 5" at bounding box center [148, 120] width 109 height 32
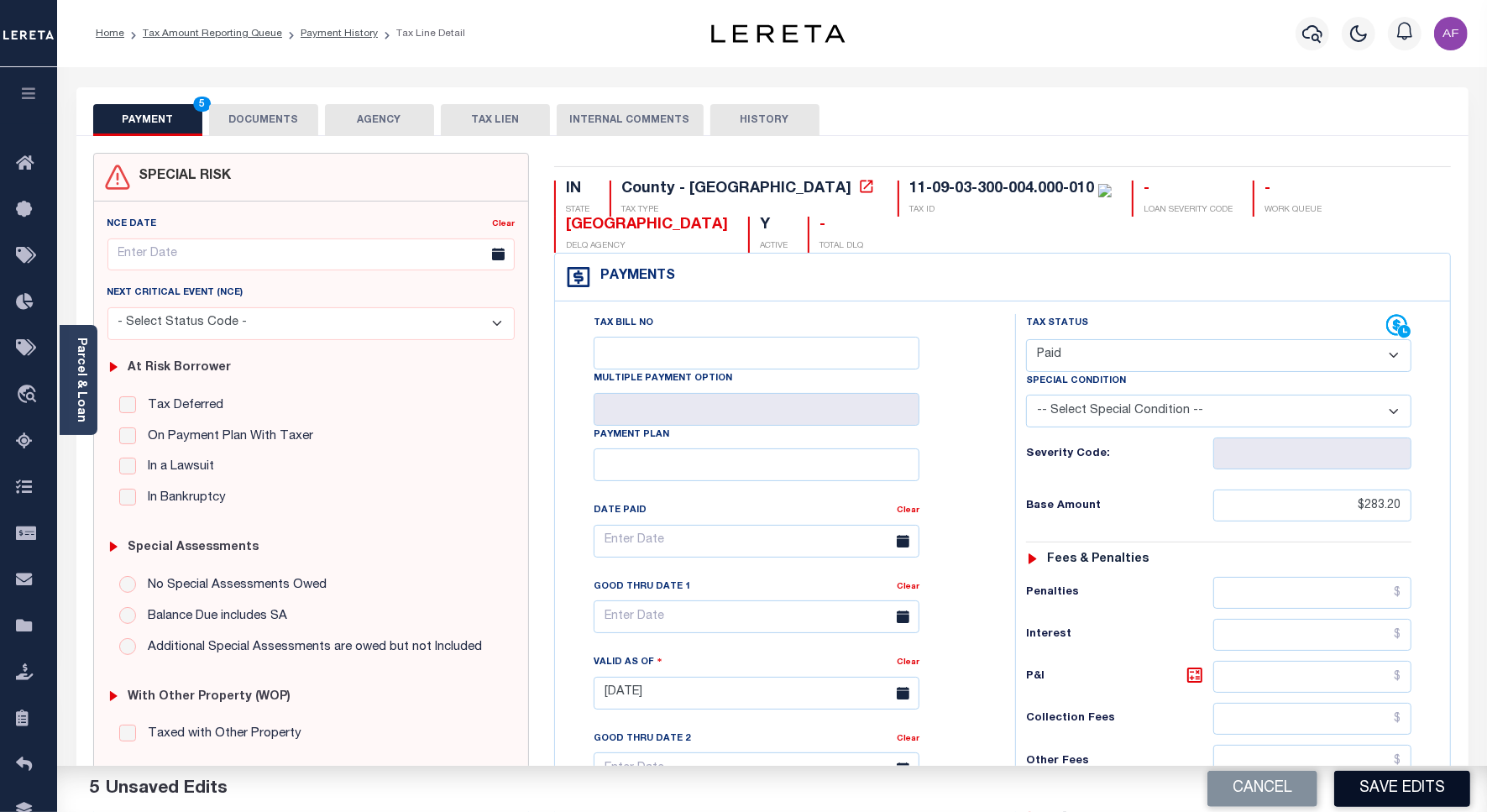
click at [1391, 799] on button "Save Edits" at bounding box center [1403, 789] width 136 height 36
checkbox input "false"
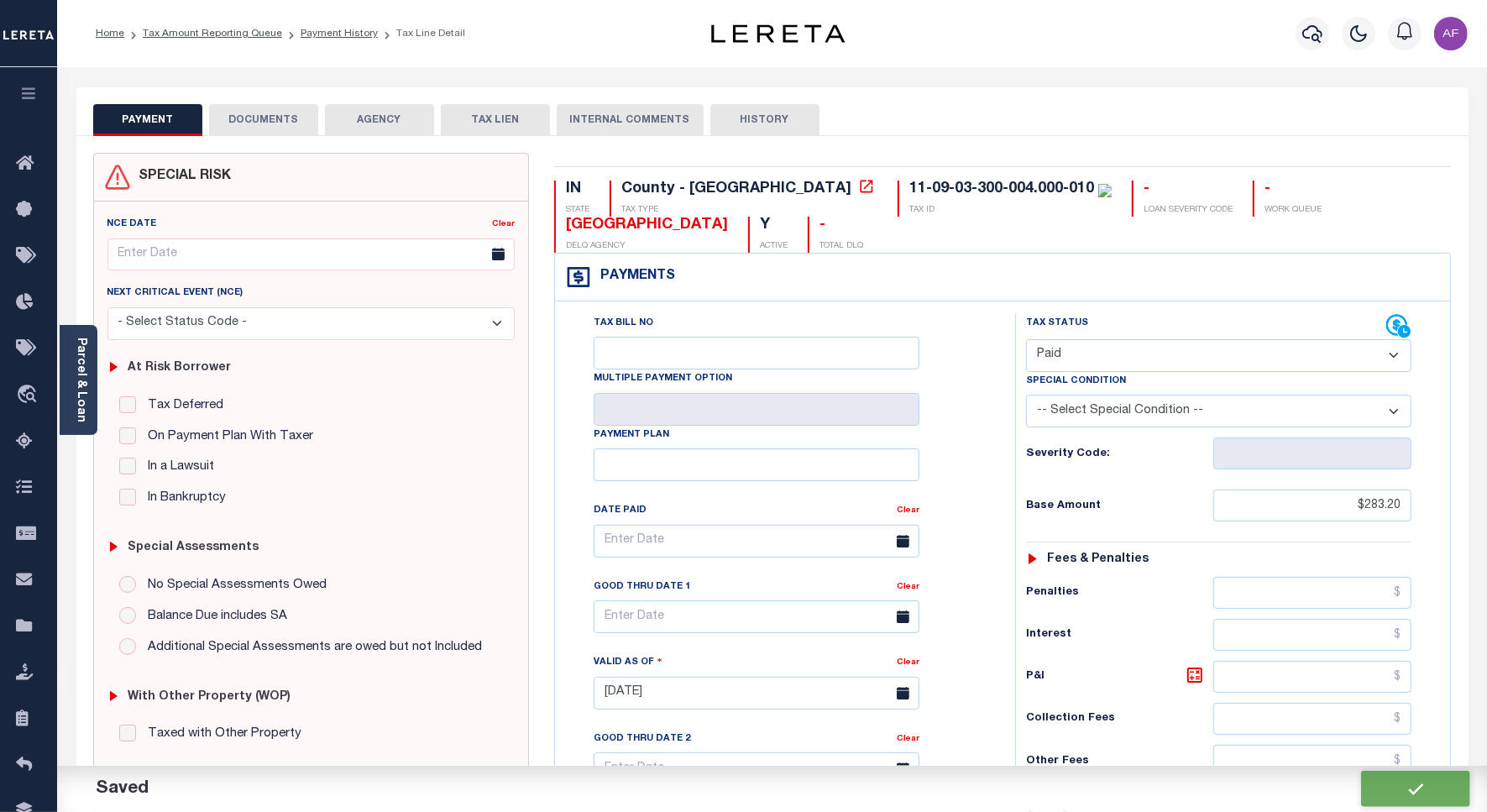
type input "$283.2"
type input "$0"
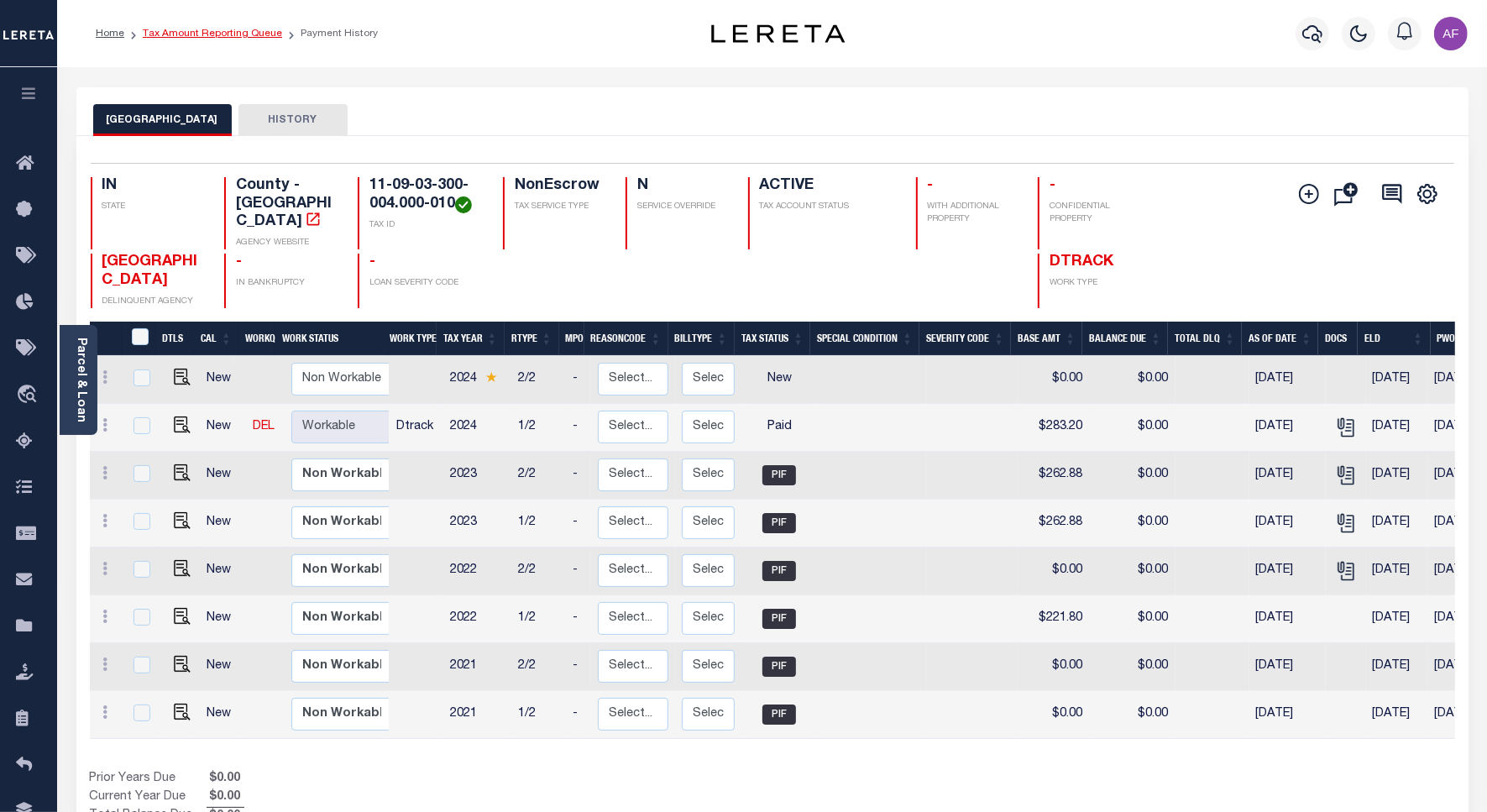
click at [172, 38] on link "Tax Amount Reporting Queue" at bounding box center [212, 33] width 139 height 10
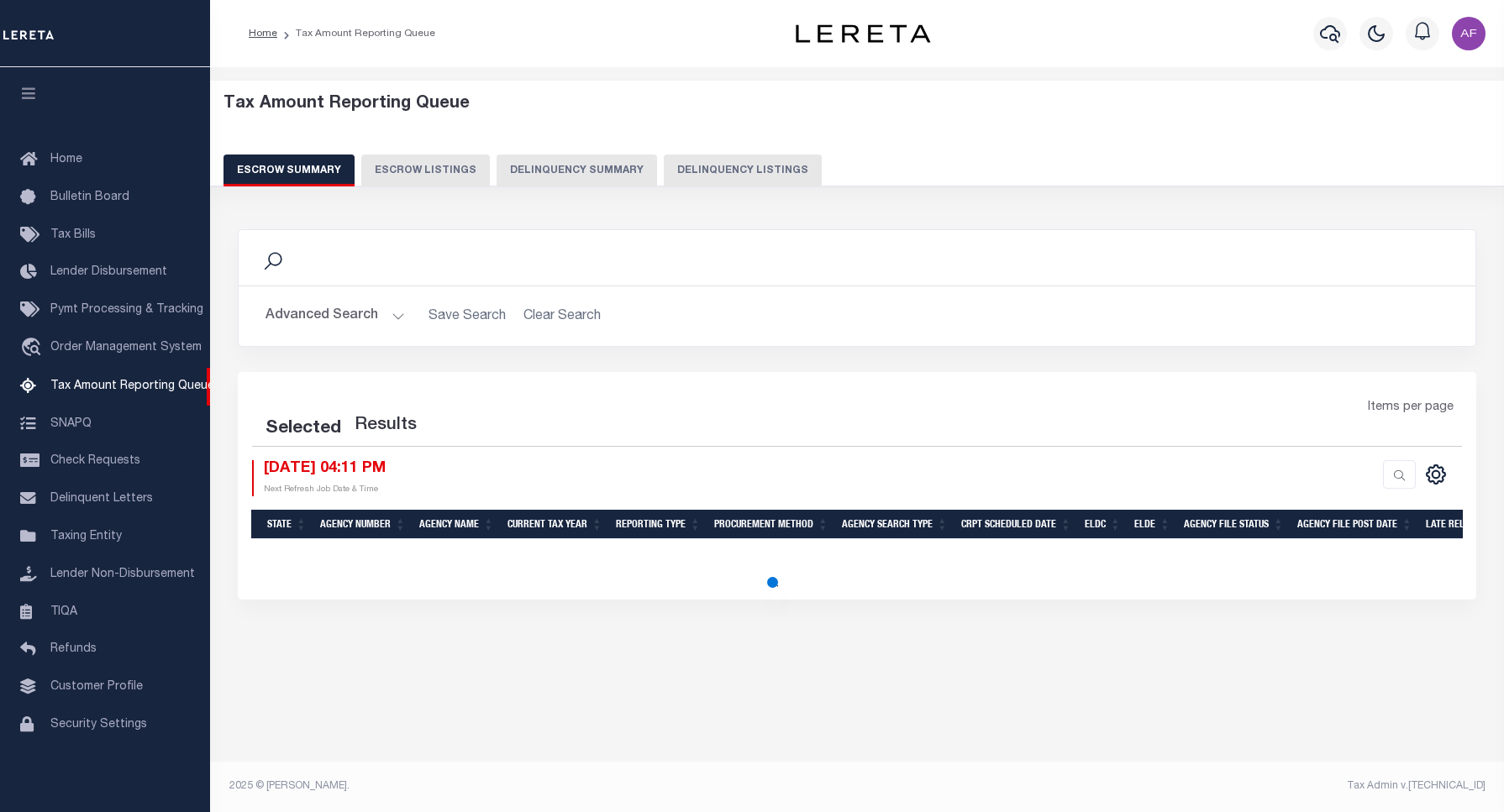
click at [693, 173] on button "Delinquency Listings" at bounding box center [743, 171] width 158 height 32
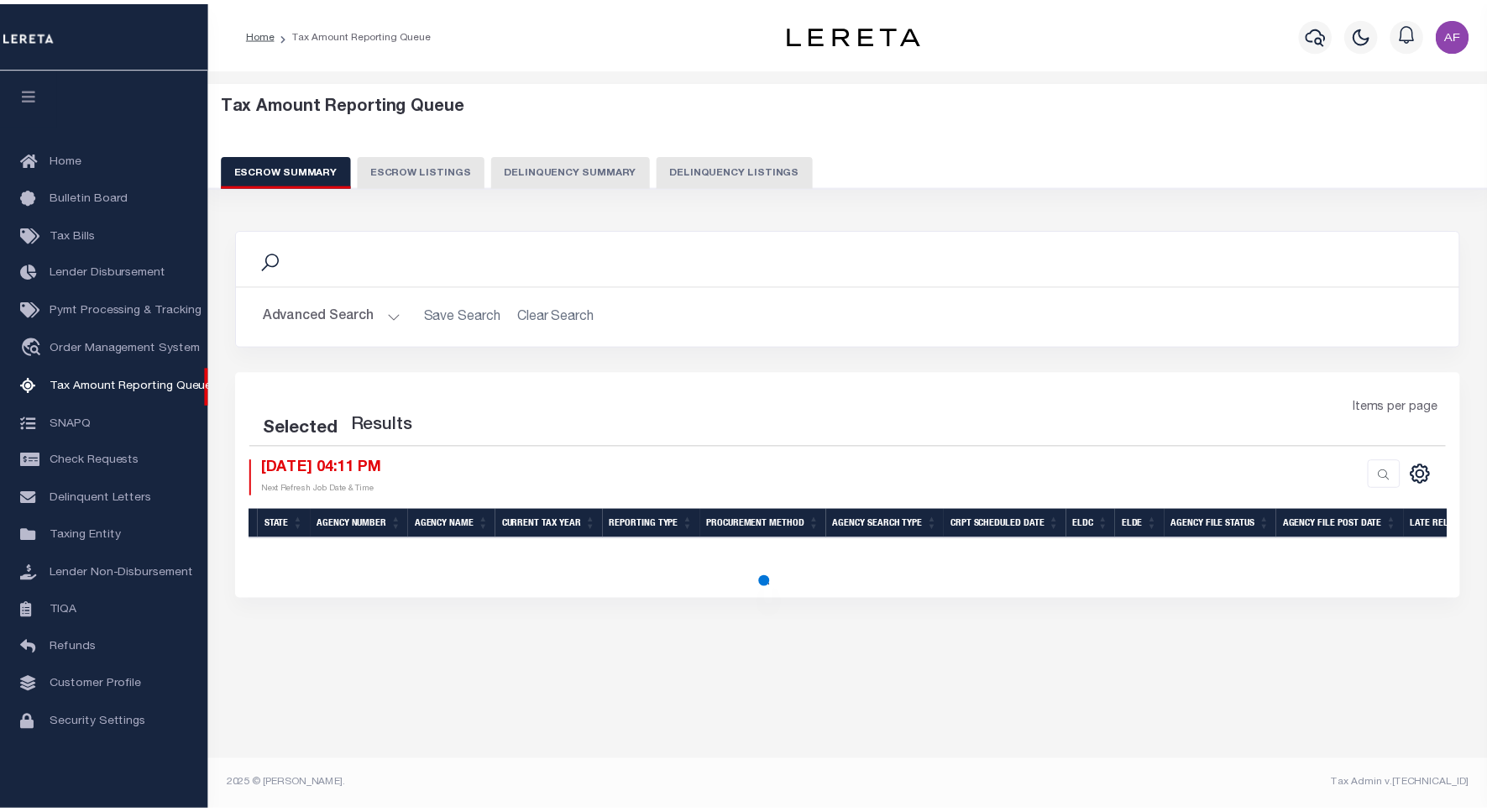
scroll to position [5, 0]
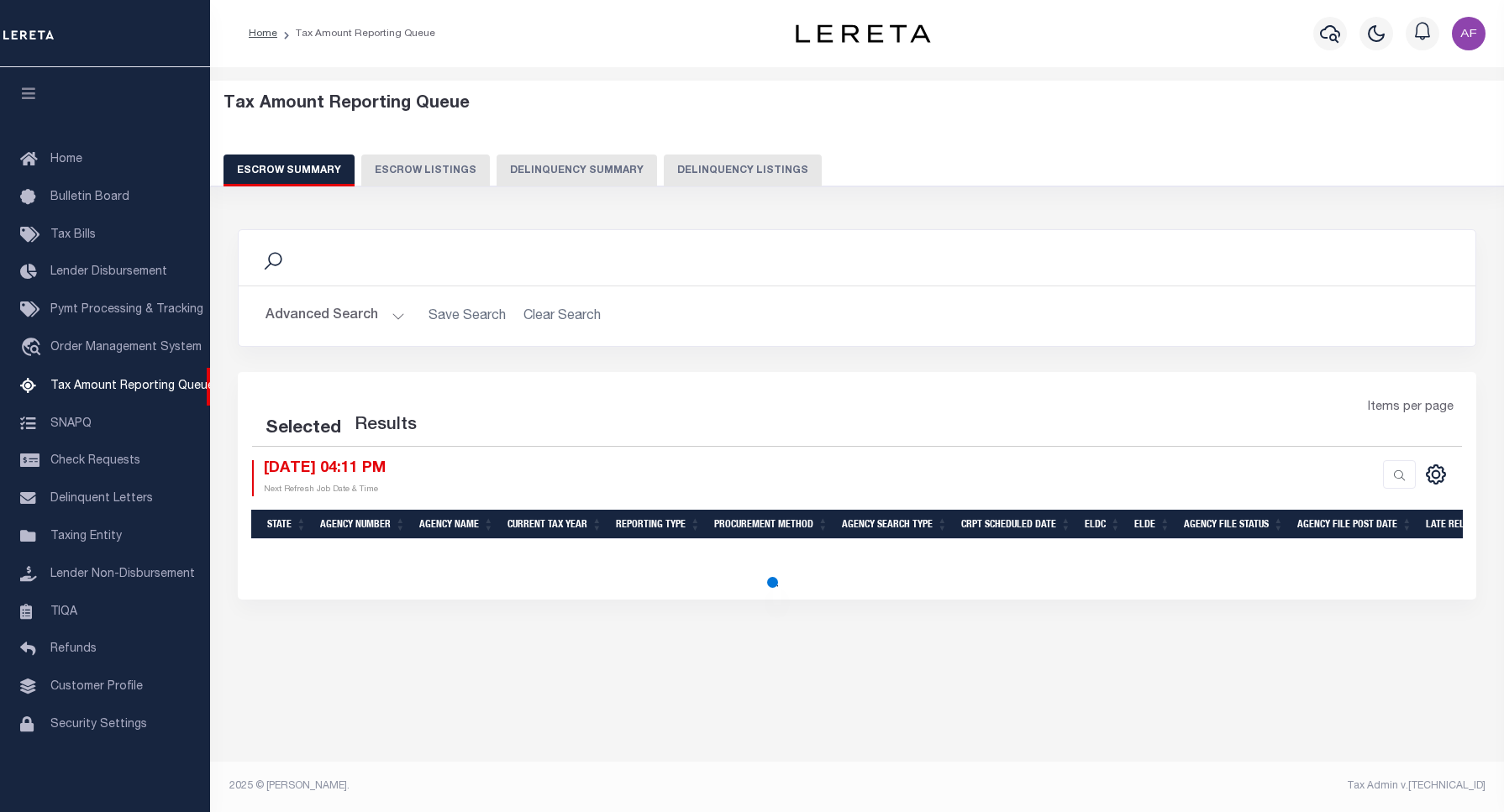
select select "100"
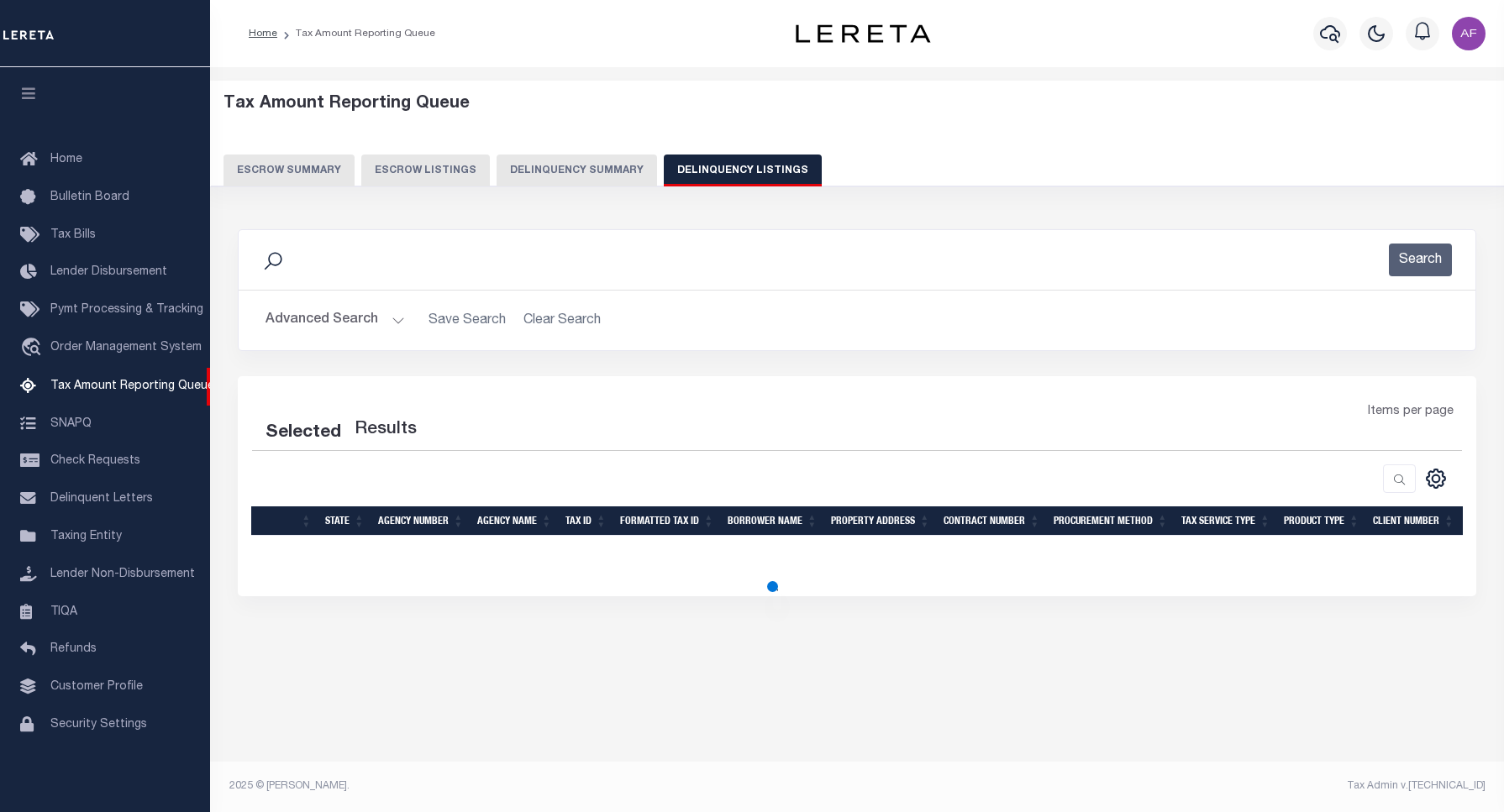
select select "100"
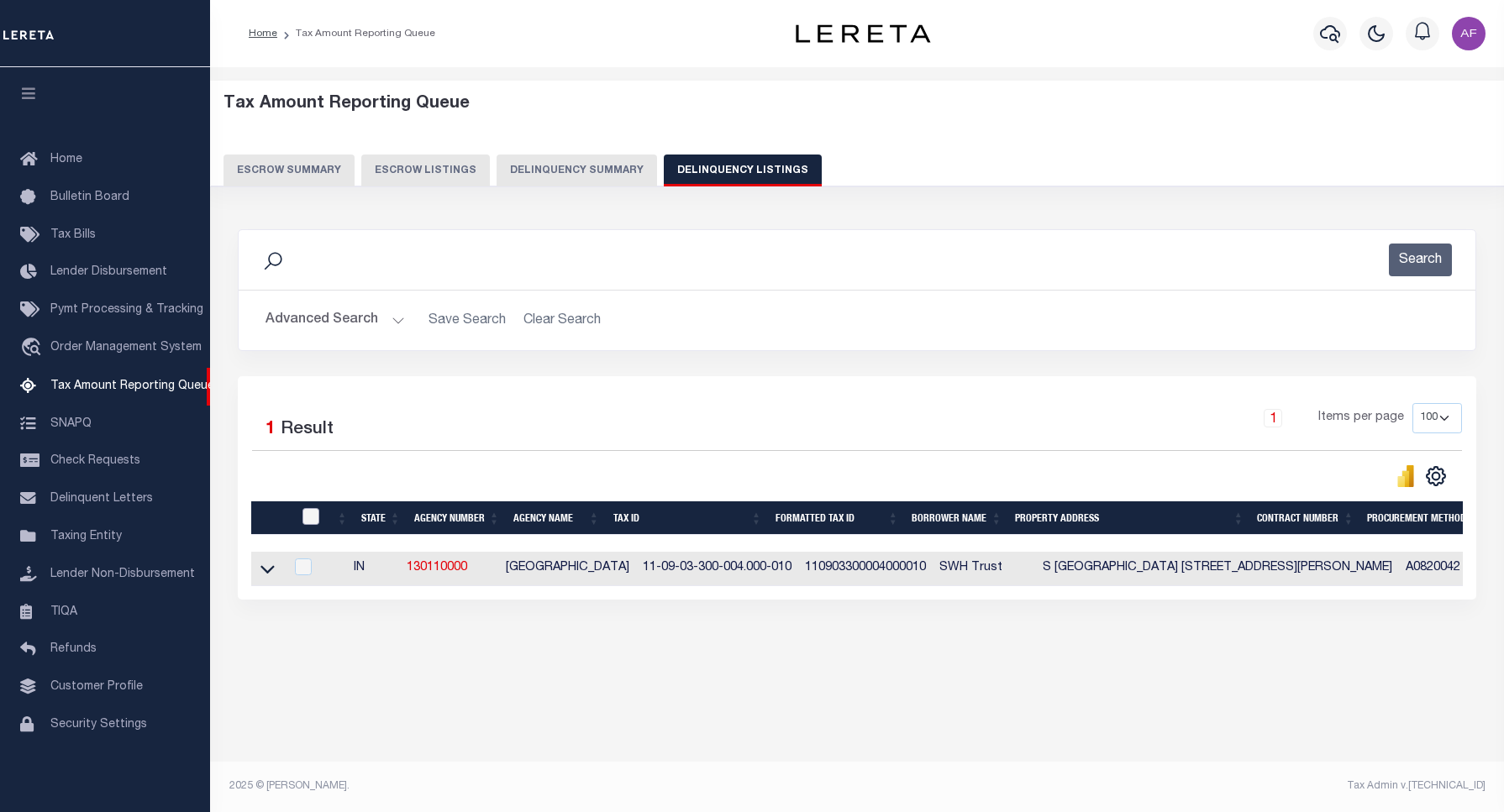
click at [308, 525] on input "checkbox" at bounding box center [311, 516] width 17 height 17
checkbox input "true"
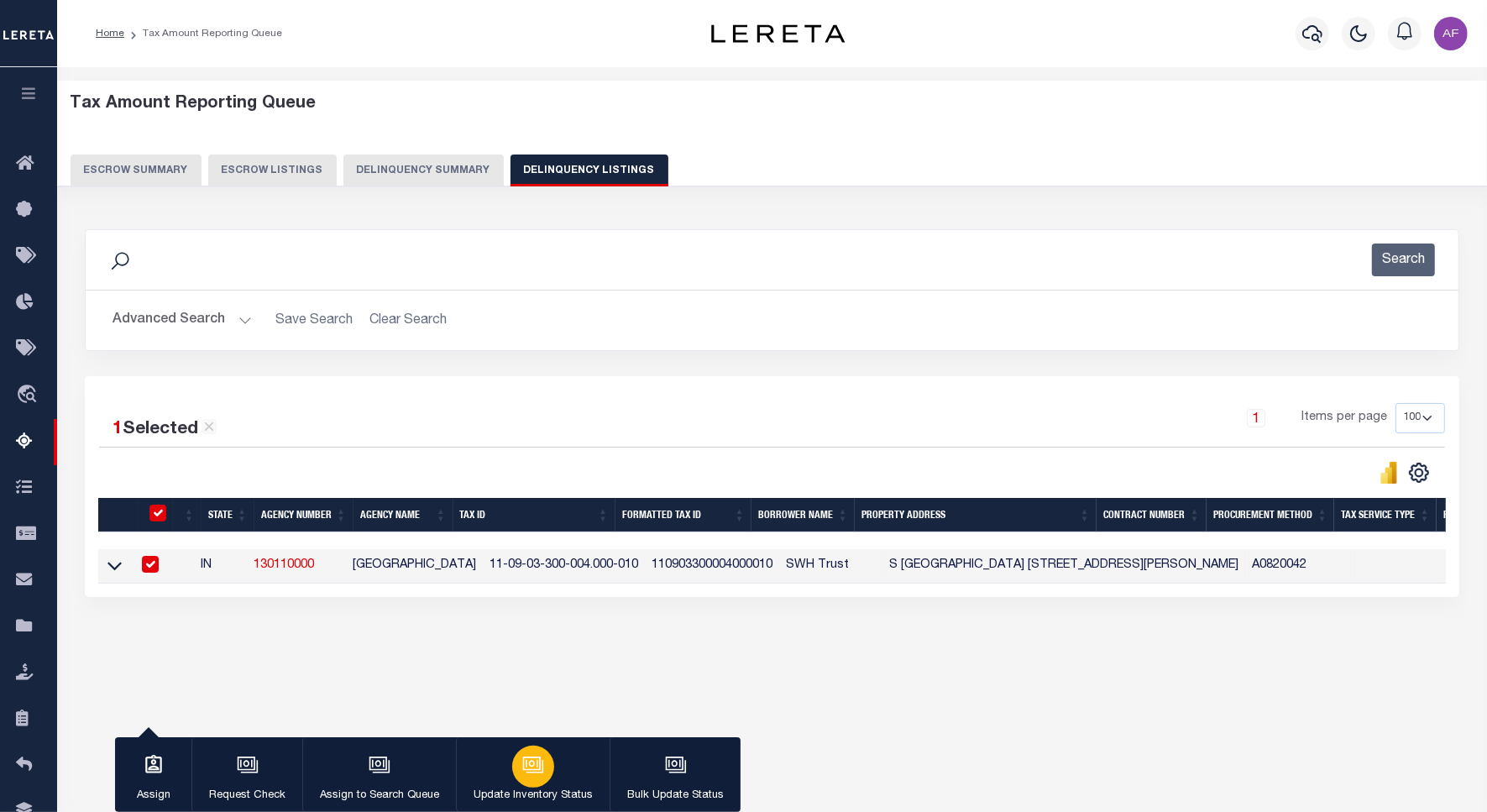
click at [531, 791] on p "Update Inventory Status" at bounding box center [533, 796] width 120 height 17
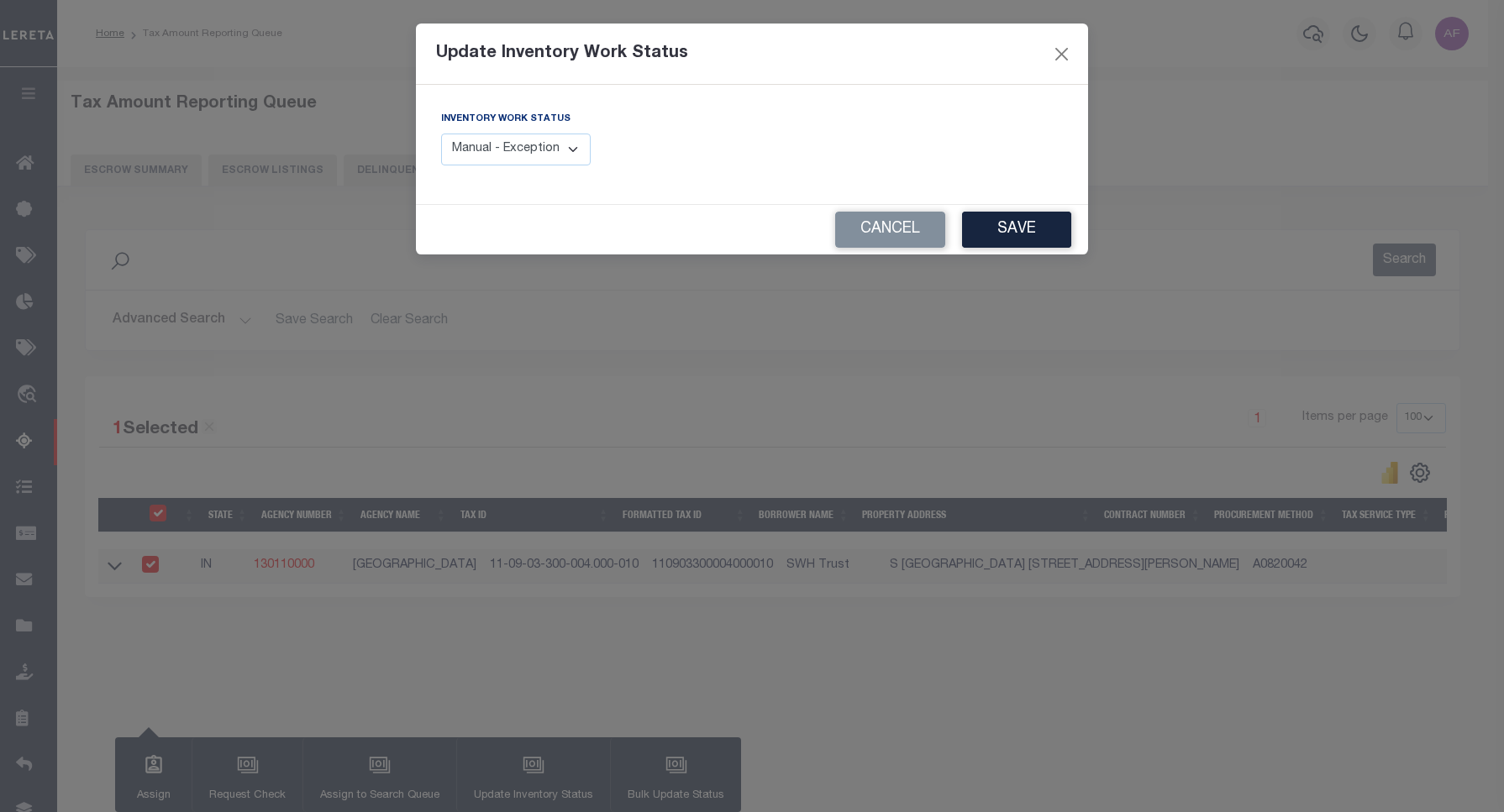
click at [526, 152] on select "Manual - Exception Pended - Awaiting Search Late Add Exception Completed" at bounding box center [516, 149] width 149 height 32
select select "4"
click at [441, 133] on select "Manual - Exception Pended - Awaiting Search Late Add Exception Completed" at bounding box center [516, 149] width 149 height 32
click at [1067, 235] on div "Cancel Save" at bounding box center [751, 229] width 672 height 49
click at [1034, 235] on button "Save" at bounding box center [1016, 229] width 109 height 36
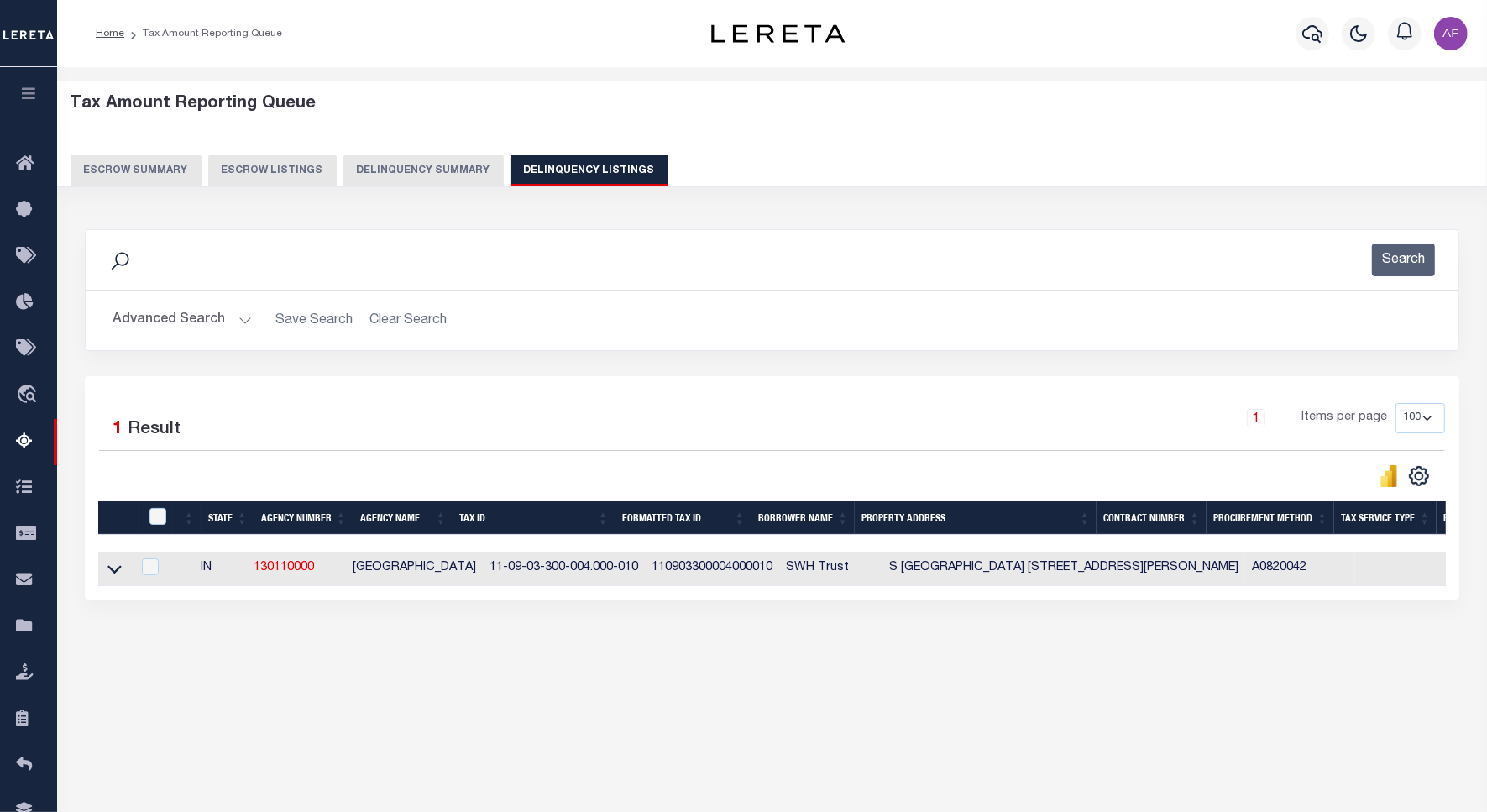
click at [170, 327] on button "Advanced Search" at bounding box center [182, 320] width 139 height 32
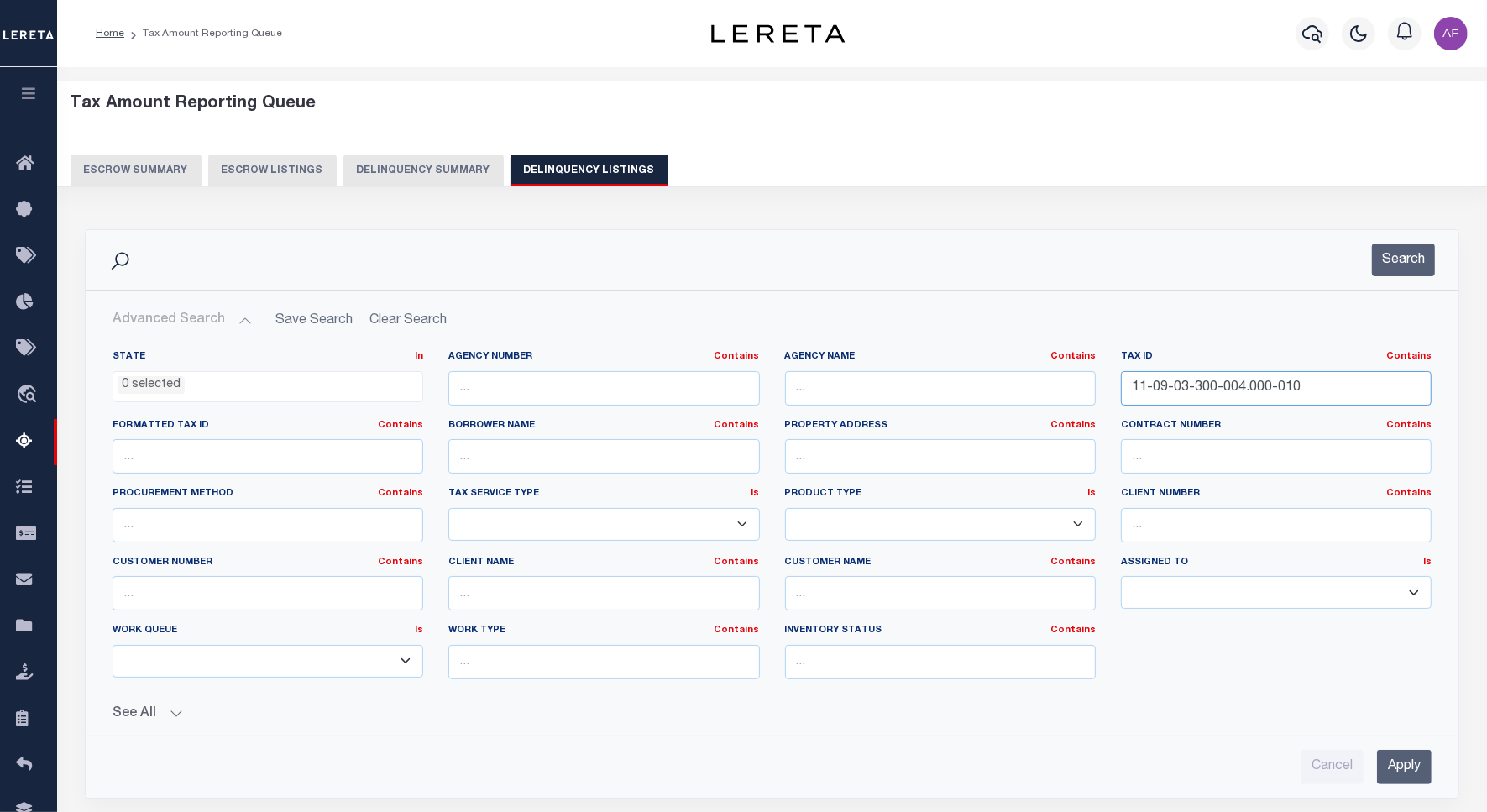
drag, startPoint x: 1295, startPoint y: 388, endPoint x: 1005, endPoint y: 392, distance: 290.0
click at [1005, 392] on div "State In In AK AL AR AZ CA CO CT DC DE FL GA GU HI IA ID IL IN KS KY LA MA MD M…" at bounding box center [772, 522] width 1344 height 343
paste input "6"
type input "11-09-03-300-006.000-010"
click at [1396, 264] on button "Search" at bounding box center [1404, 260] width 63 height 32
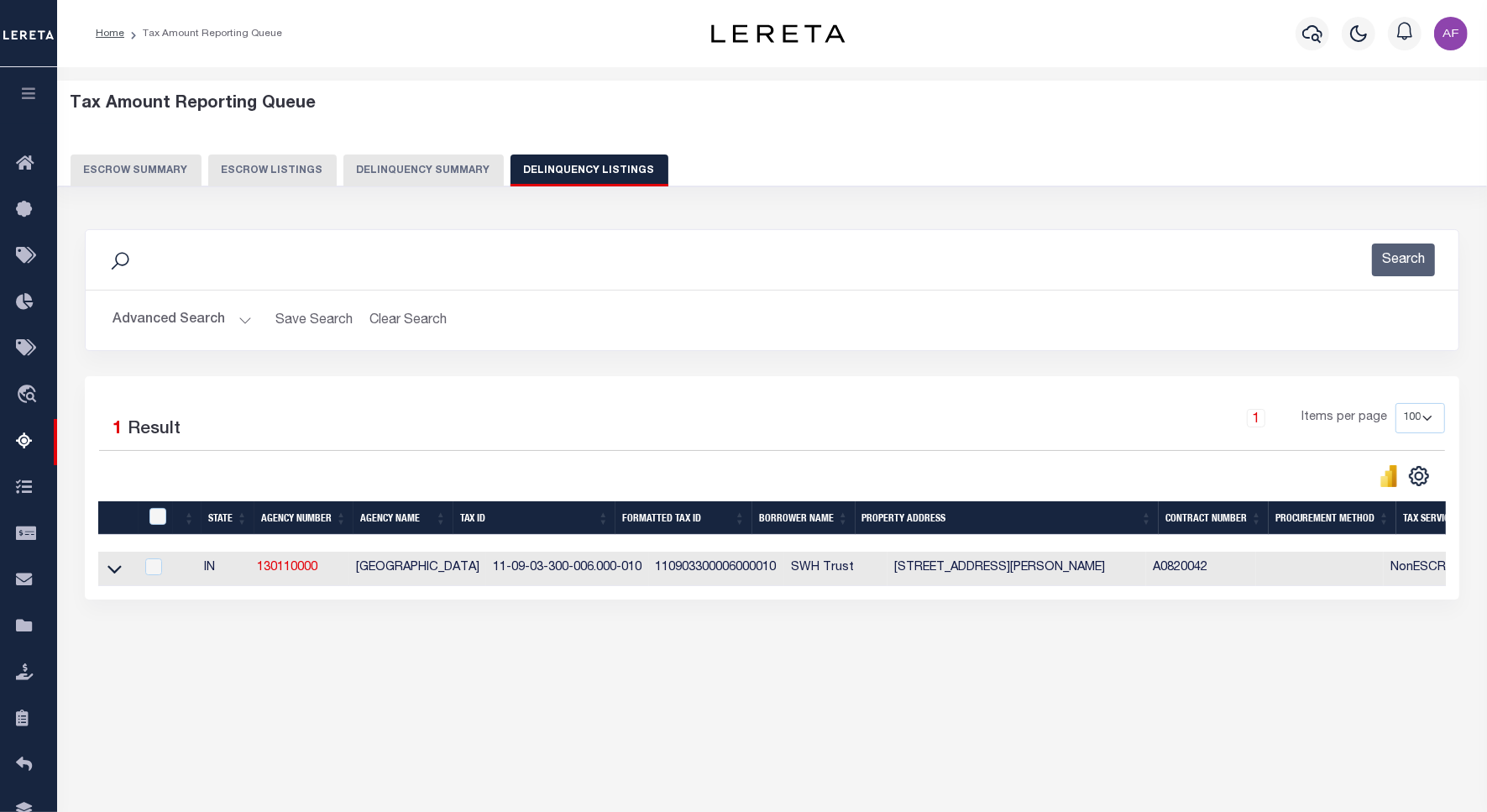
drag, startPoint x: 109, startPoint y: 571, endPoint x: 147, endPoint y: 550, distance: 43.4
click at [109, 571] on icon at bounding box center [114, 568] width 14 height 18
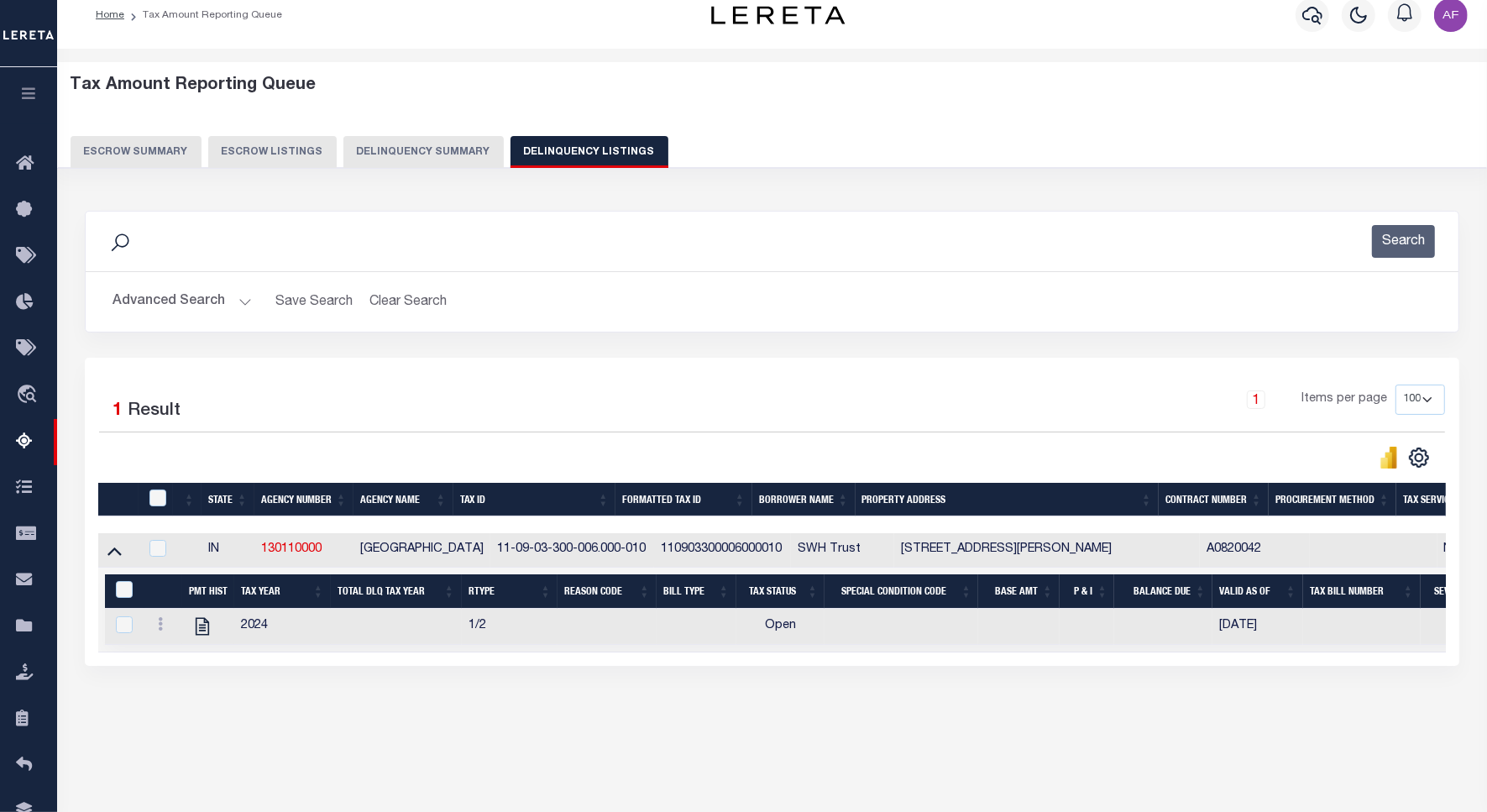
scroll to position [77, 0]
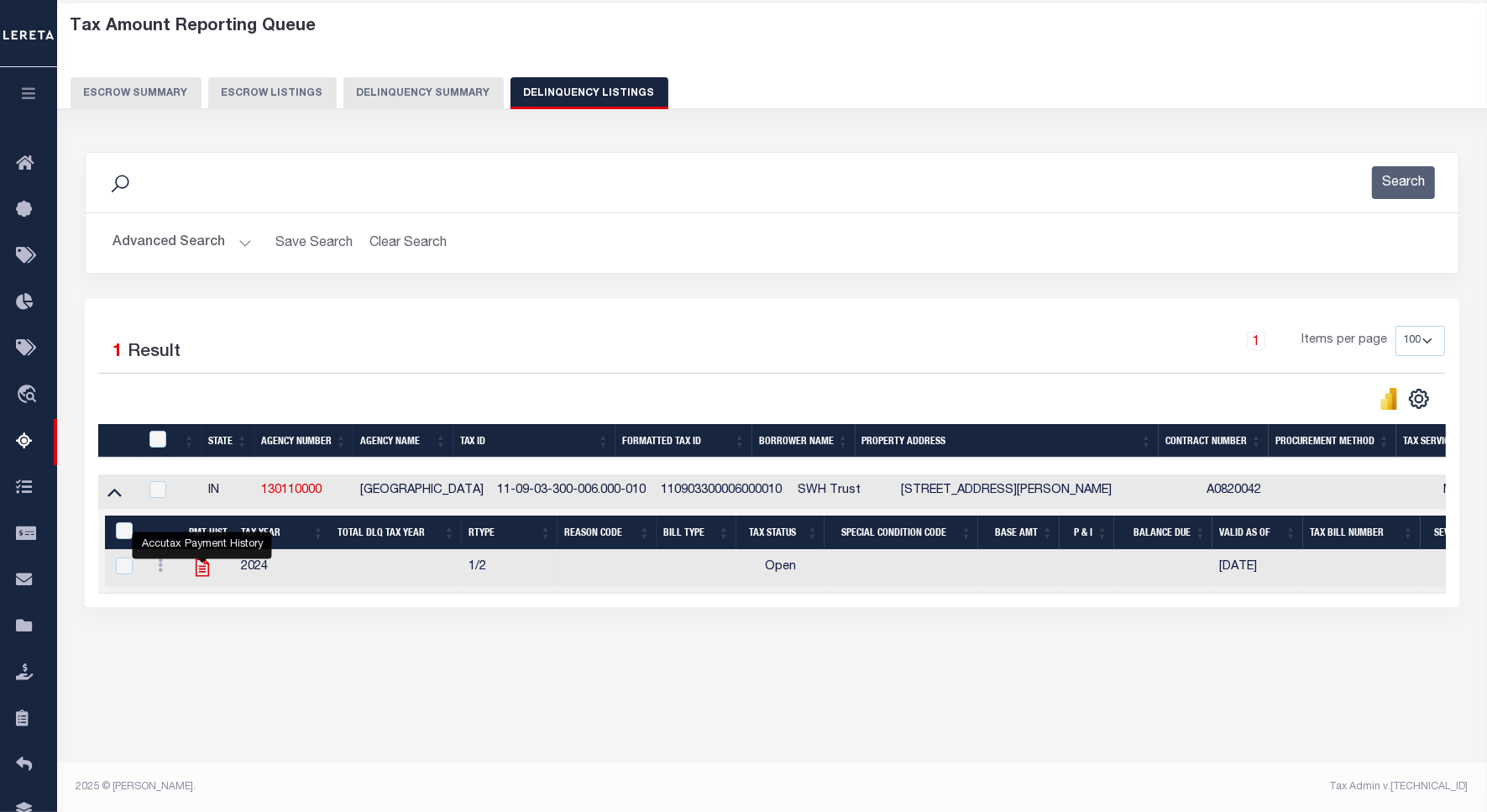
click at [197, 571] on icon "" at bounding box center [203, 568] width 22 height 22
checkbox input "true"
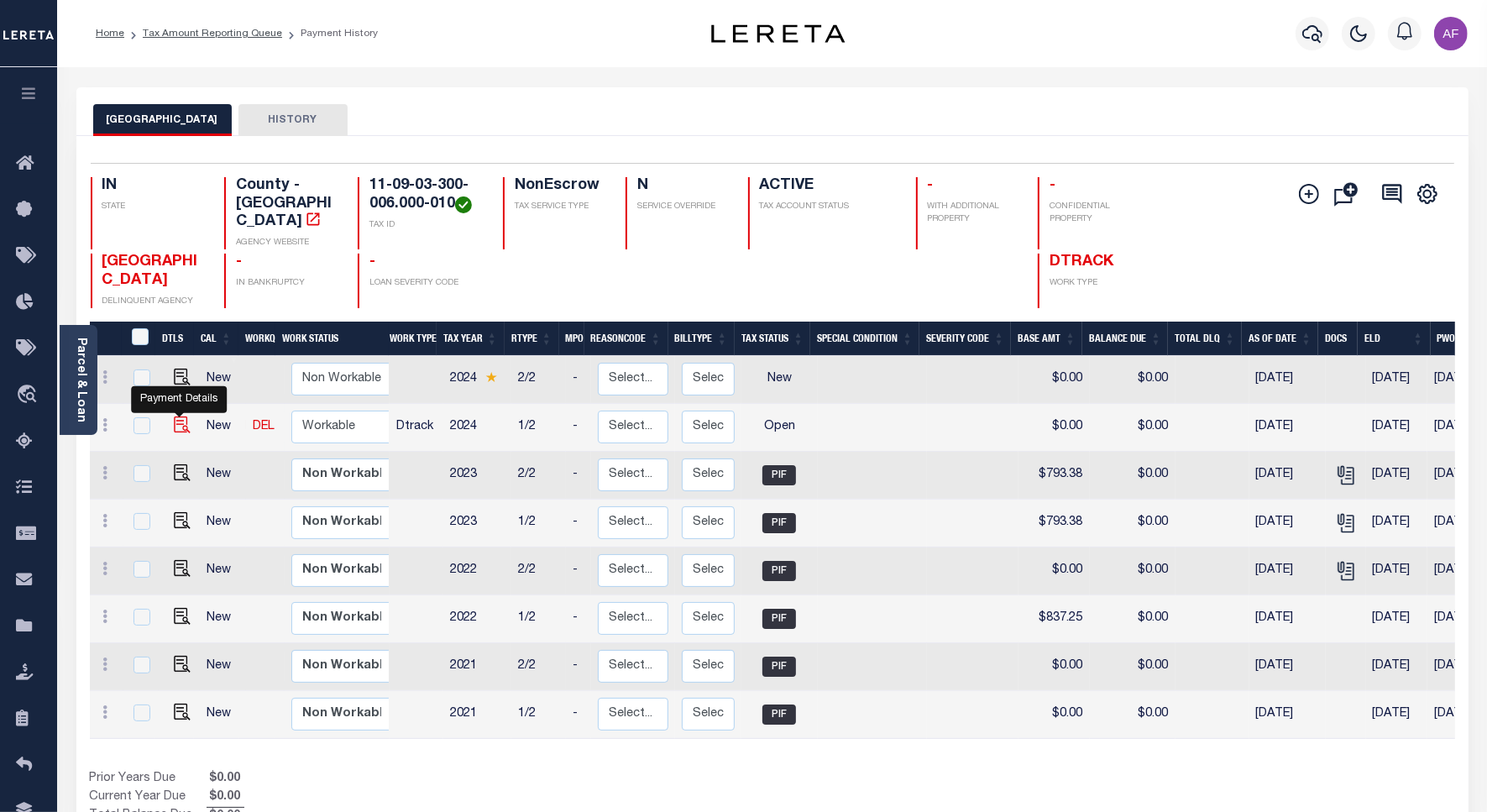
click at [186, 416] on img "" at bounding box center [183, 425] width 17 height 17
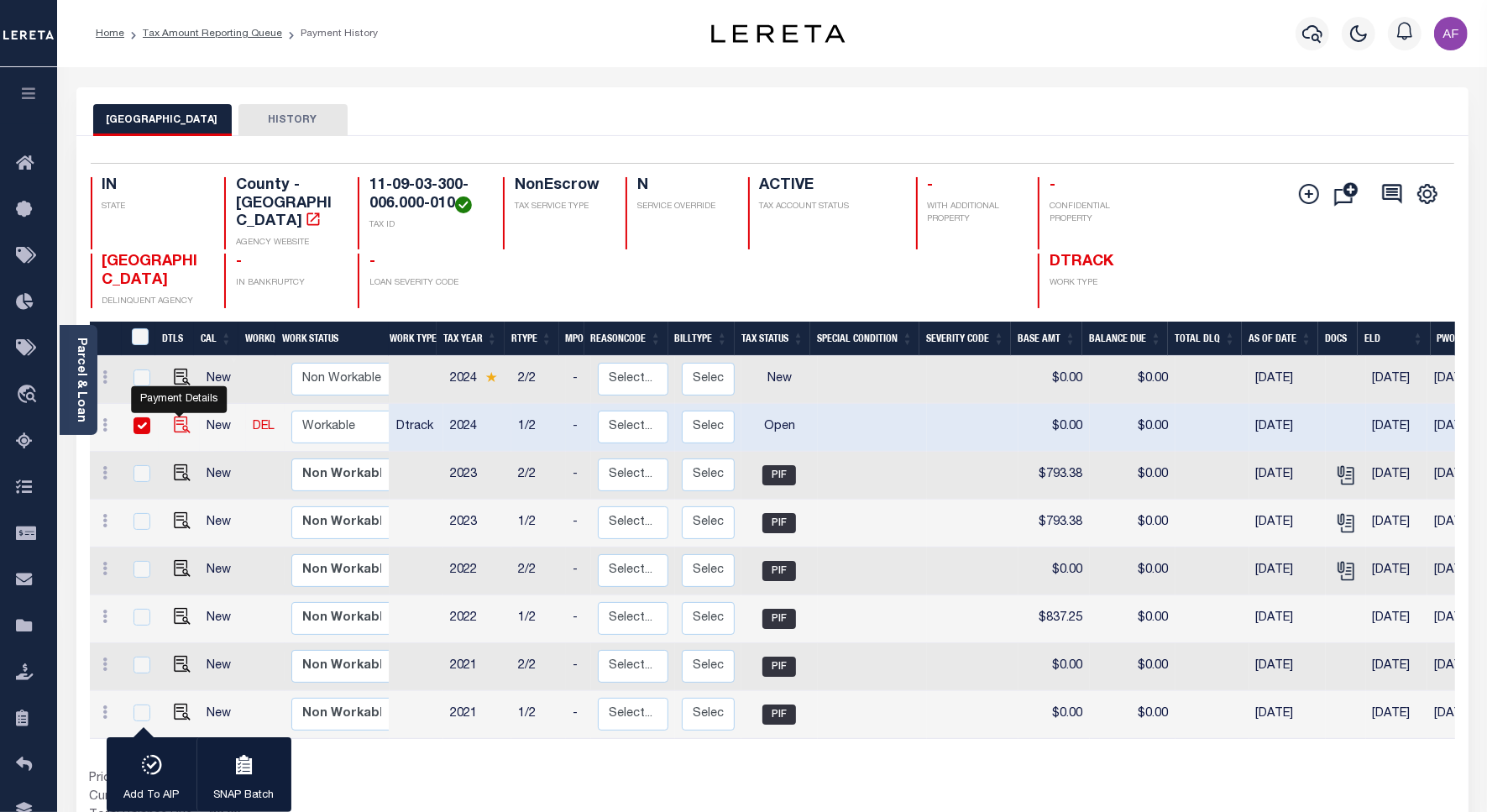
checkbox input "true"
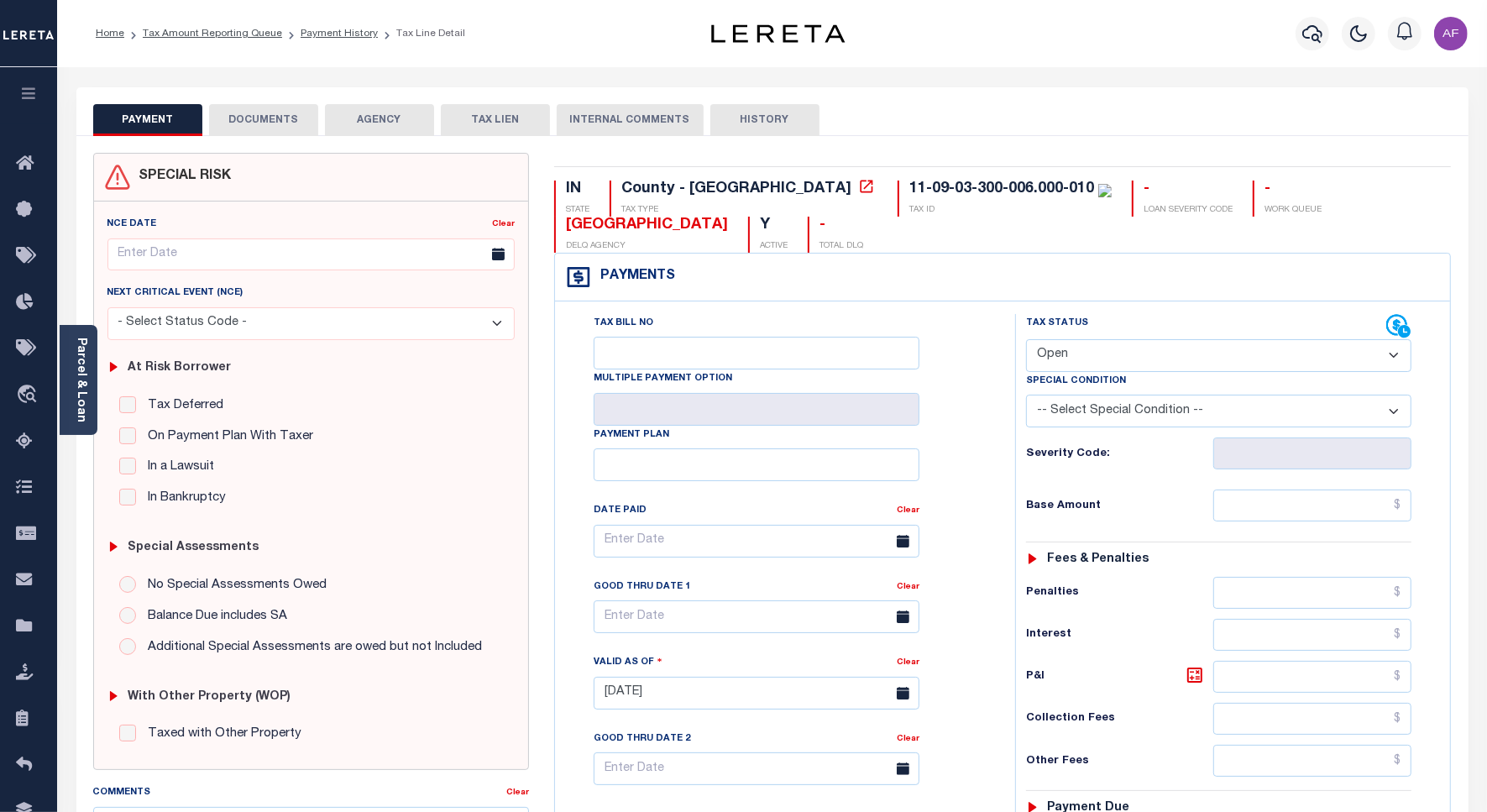
click at [1077, 350] on select "- Select Status Code - Open Due/Unpaid Paid Incomplete No Tax Due Internal Refu…" at bounding box center [1219, 355] width 386 height 32
select select "PYD"
click at [1026, 341] on select "- Select Status Code - Open Due/Unpaid Paid Incomplete No Tax Due Internal Refu…" at bounding box center [1219, 355] width 386 height 32
type input "[DATE]"
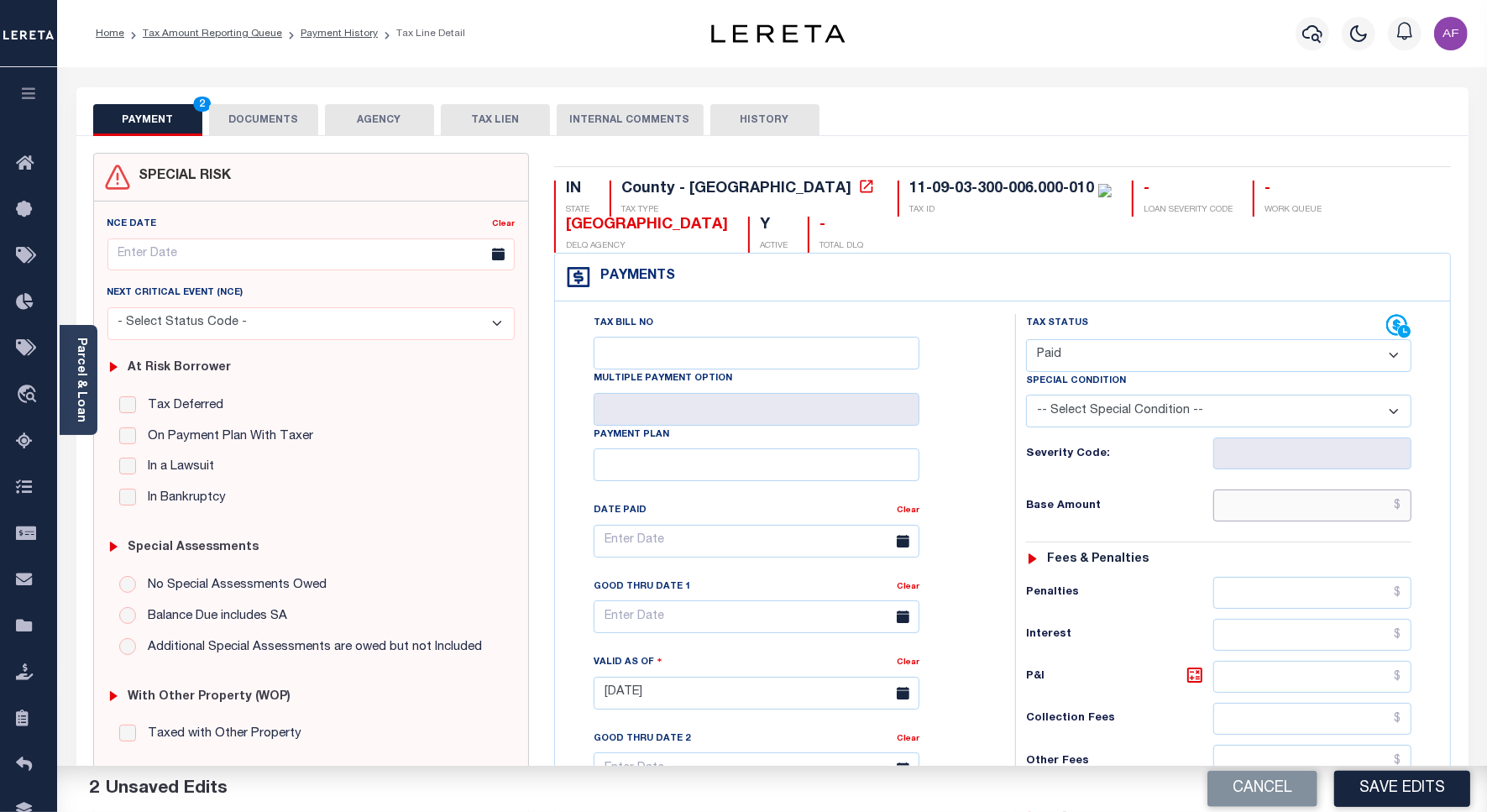
click at [1298, 510] on input "text" at bounding box center [1313, 505] width 198 height 32
paste input "747.89"
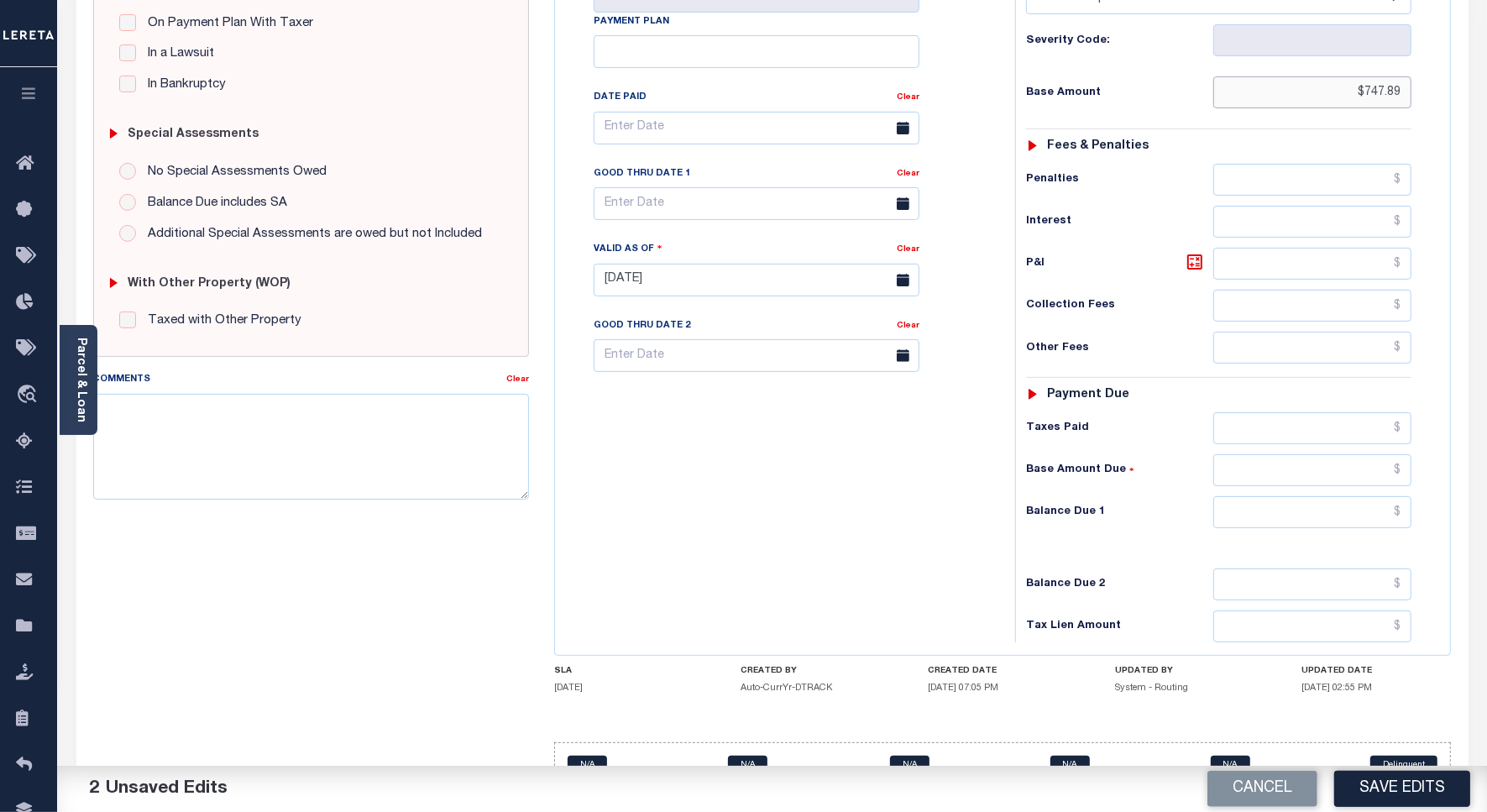
scroll to position [420, 0]
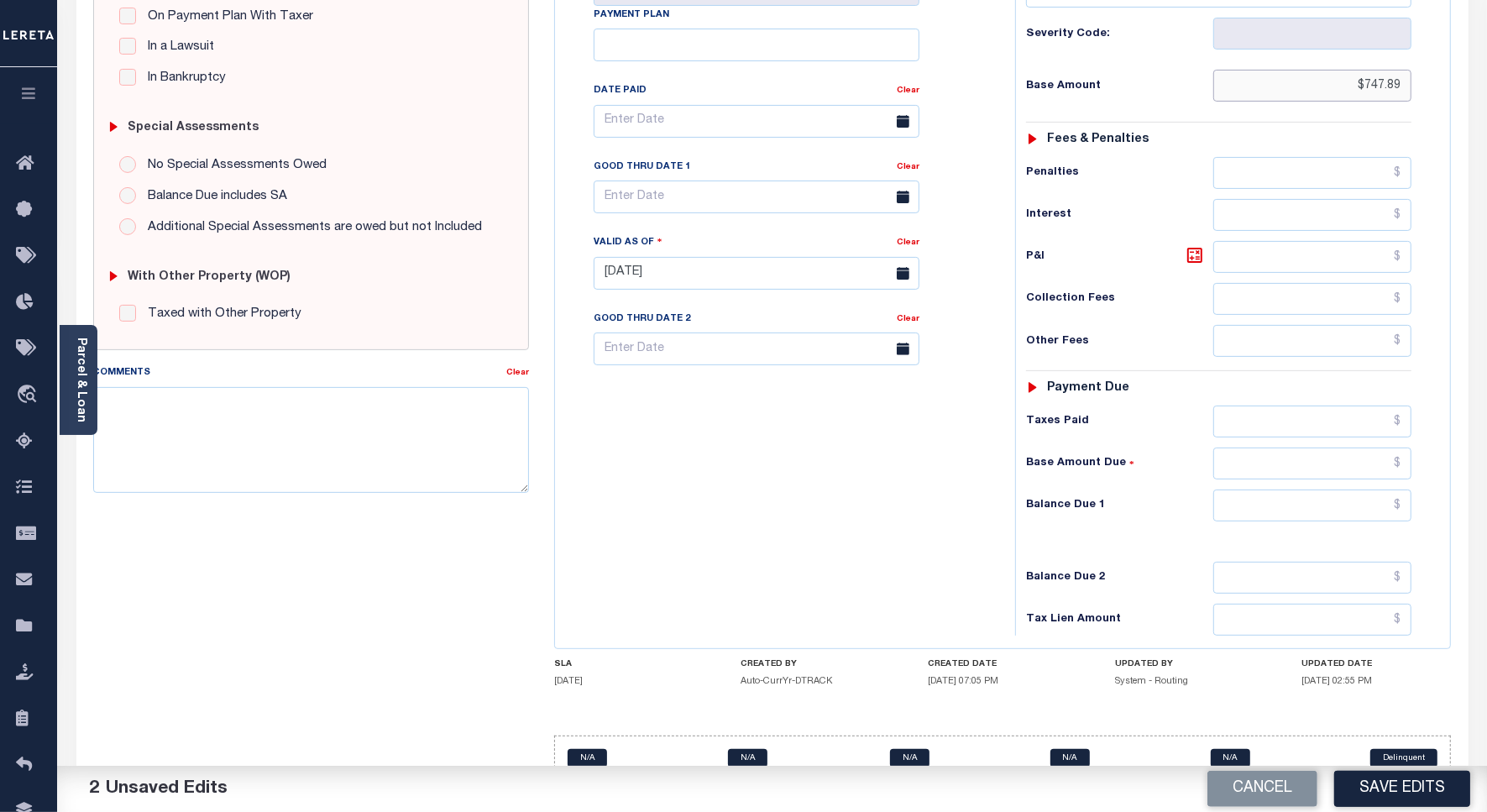
type input "$747.89"
click at [1344, 431] on input "text" at bounding box center [1313, 422] width 198 height 32
paste input "747.89"
type input "$747.89"
click at [1342, 514] on input "text" at bounding box center [1313, 505] width 198 height 32
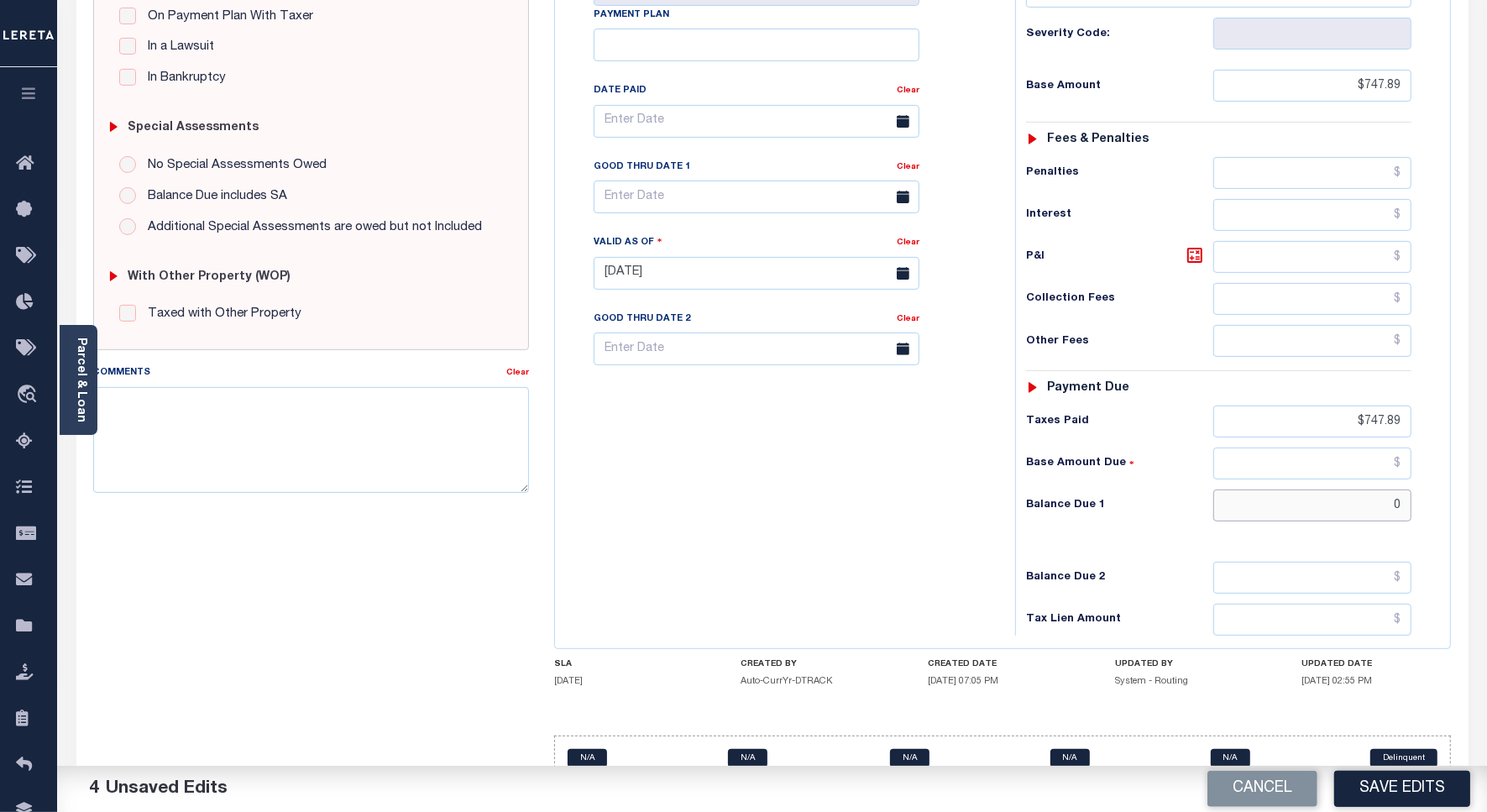
type input "$0"
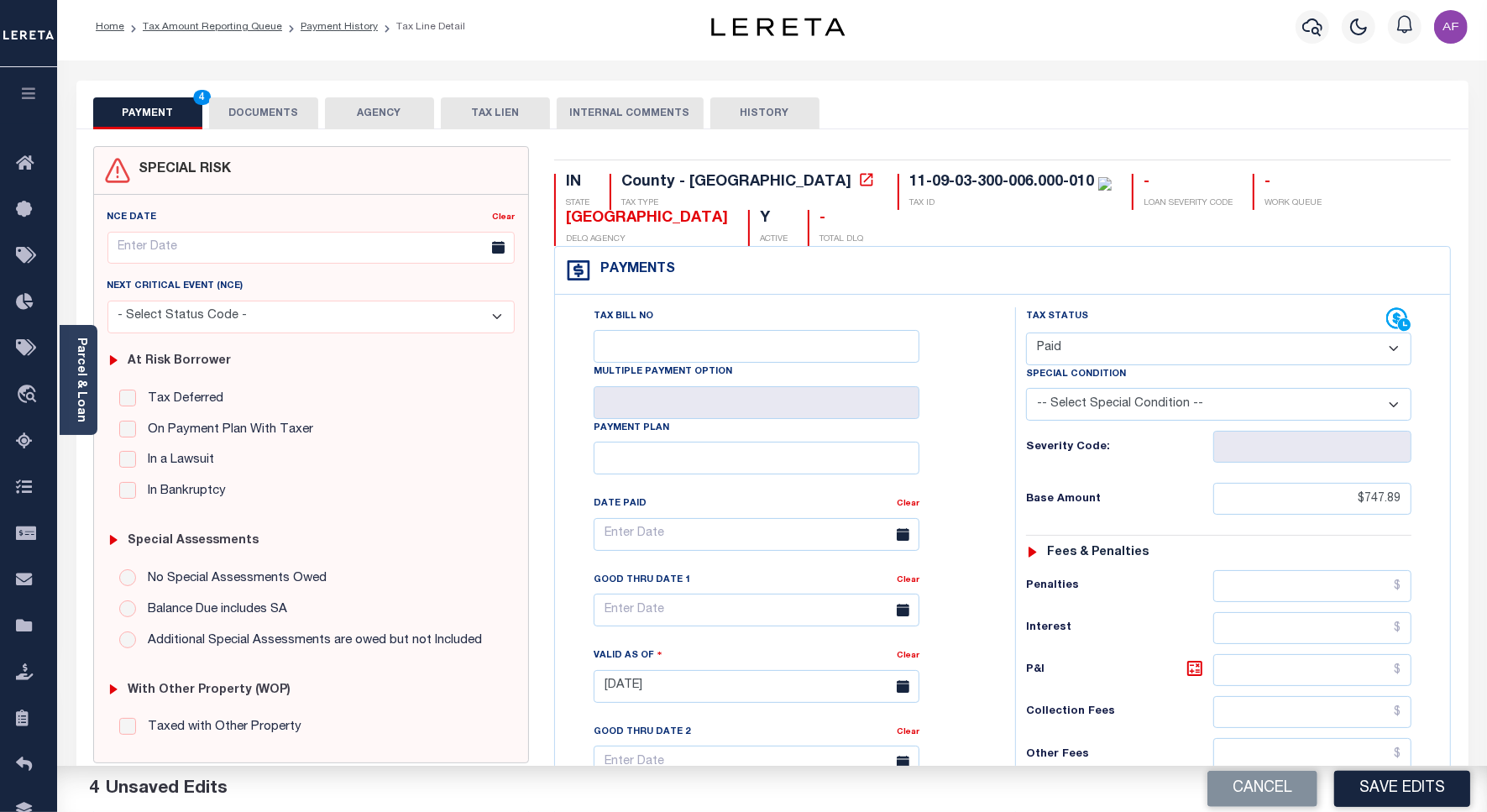
scroll to position [0, 0]
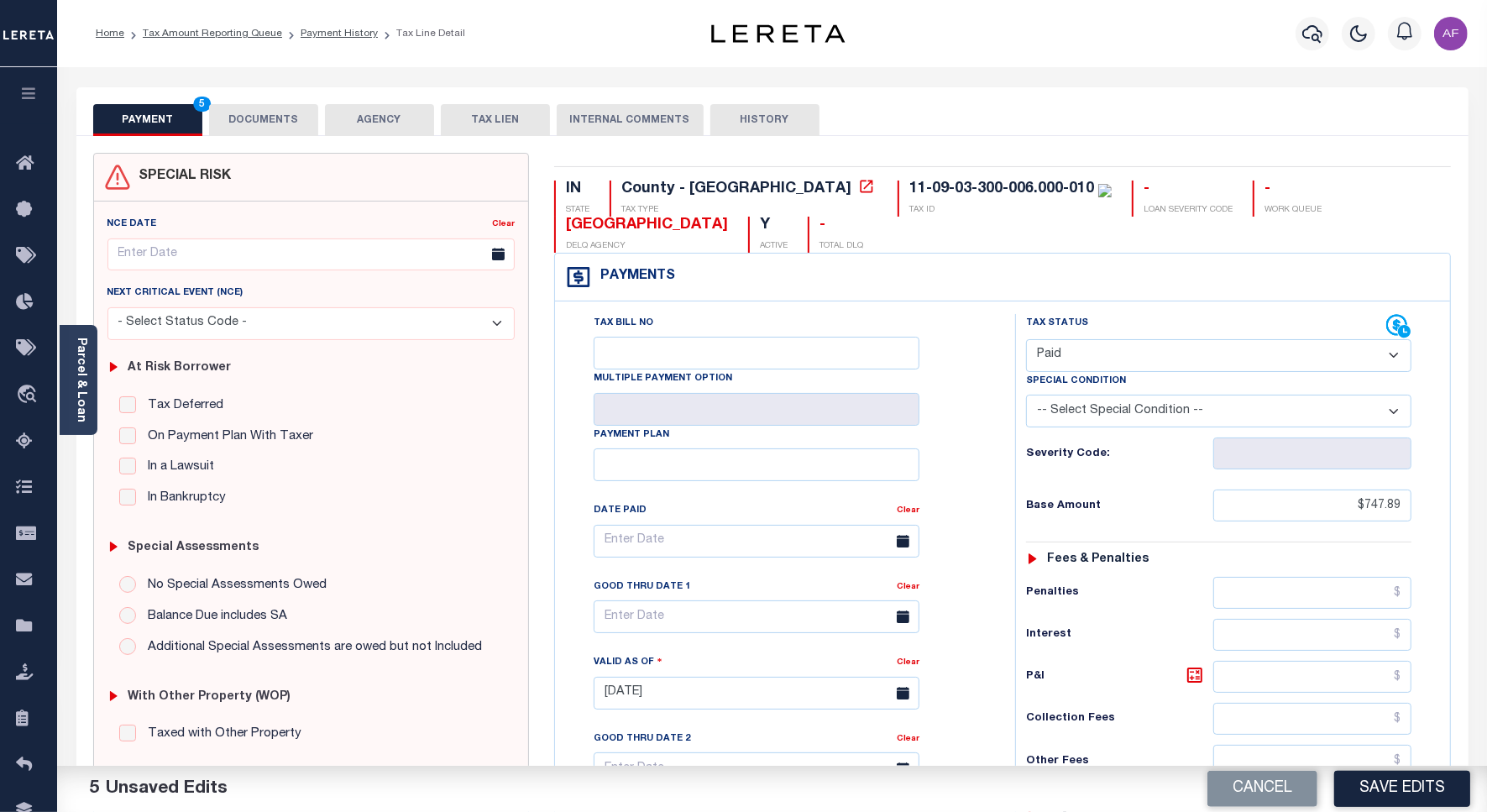
click at [259, 124] on button "DOCUMENTS" at bounding box center [264, 120] width 109 height 32
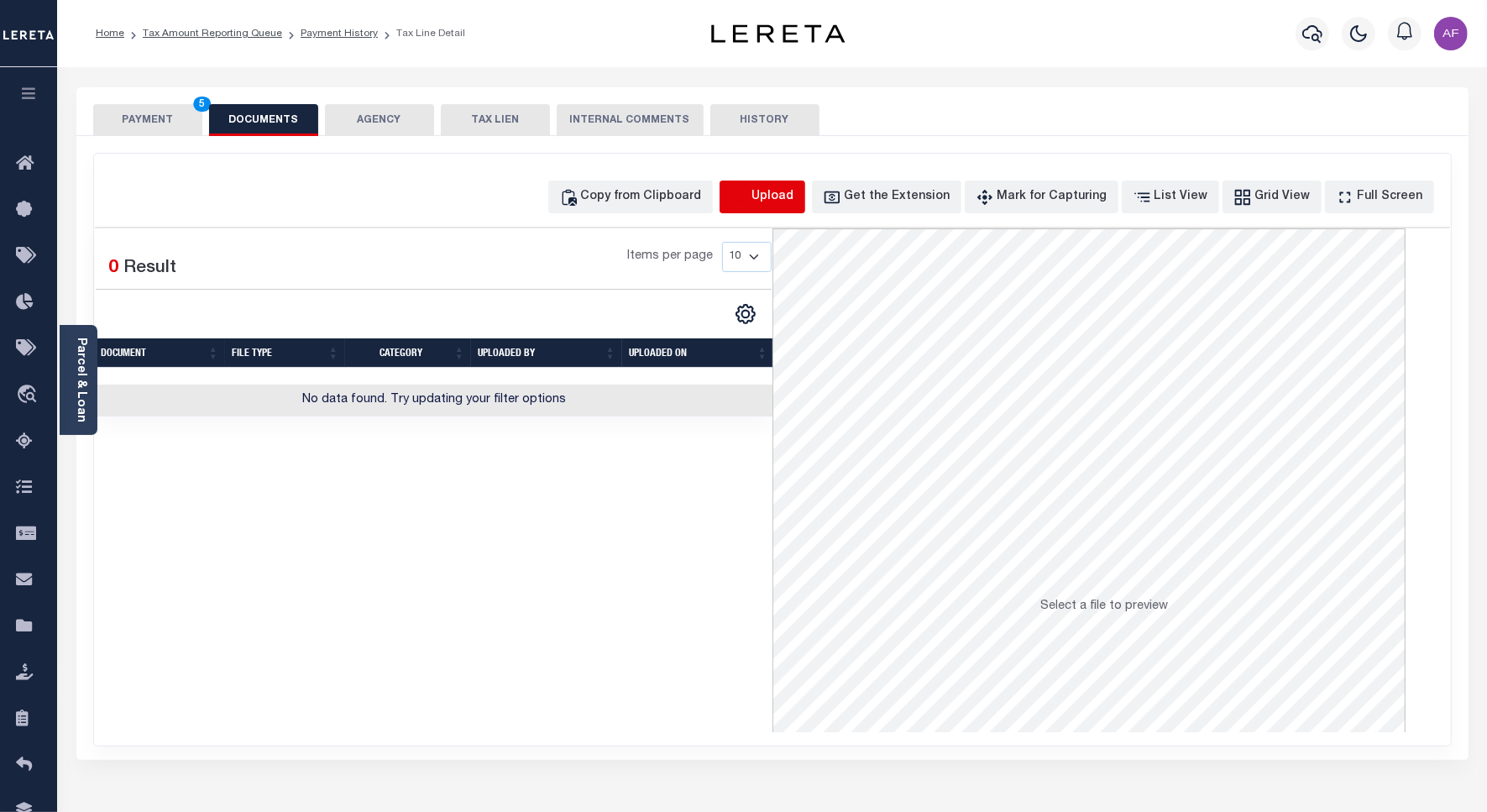
click at [746, 202] on icon "button" at bounding box center [739, 196] width 15 height 13
select select "POP"
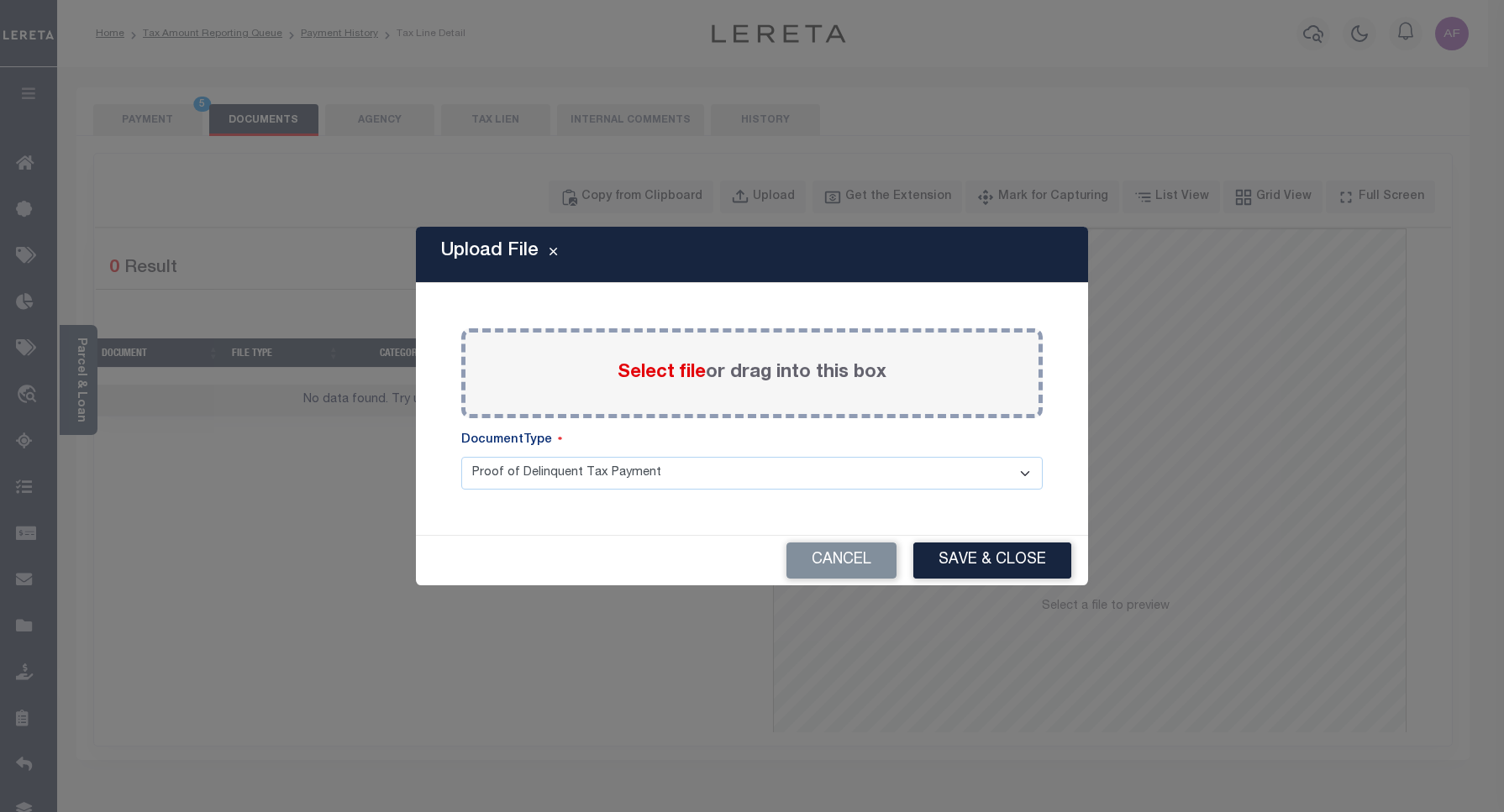
click at [647, 376] on span "Select file" at bounding box center [661, 373] width 88 height 19
click at [0, 0] on input "Select file or drag into this box" at bounding box center [0, 0] width 0 height 0
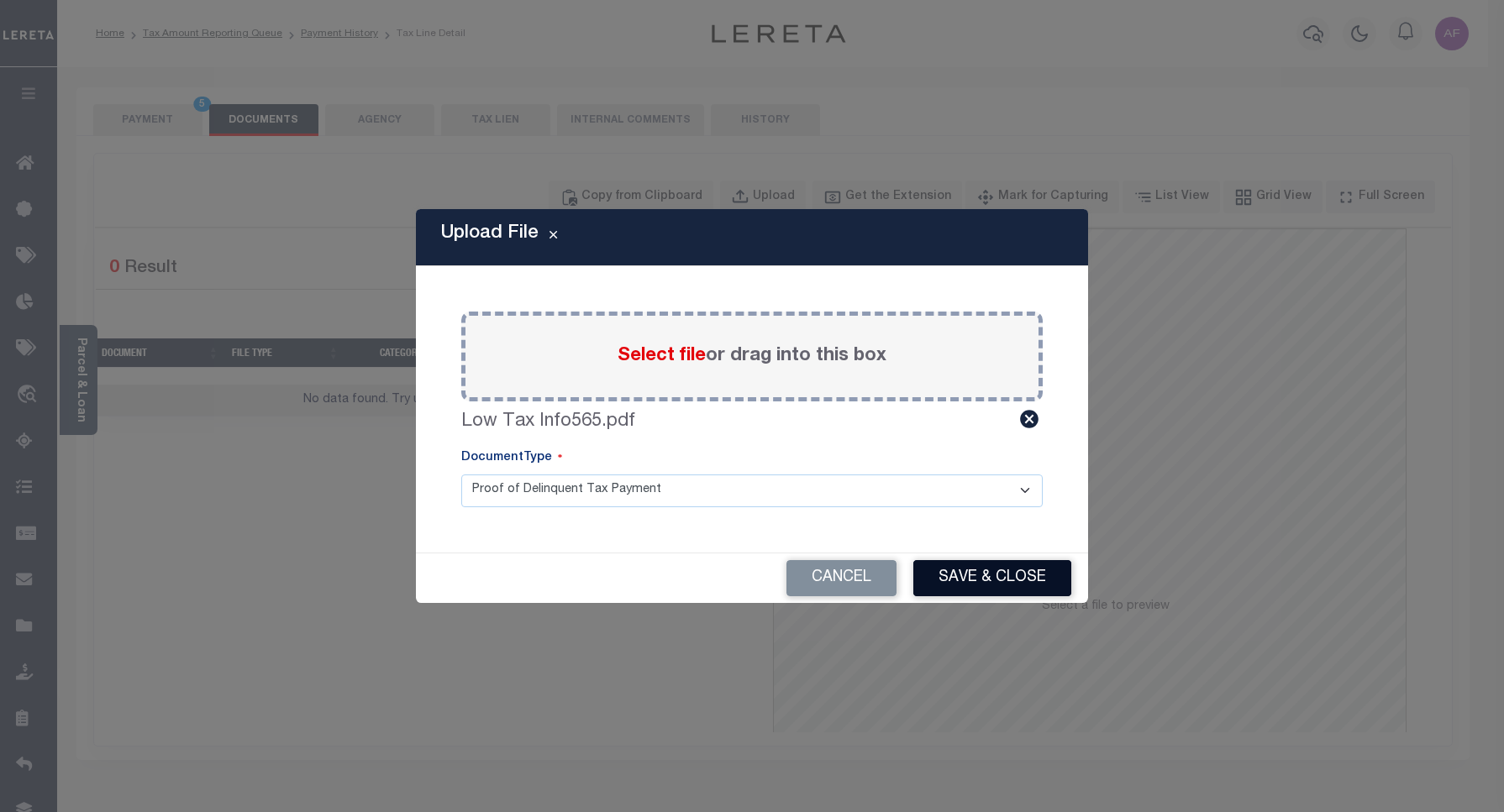
click at [978, 568] on button "Save & Close" at bounding box center [992, 577] width 158 height 36
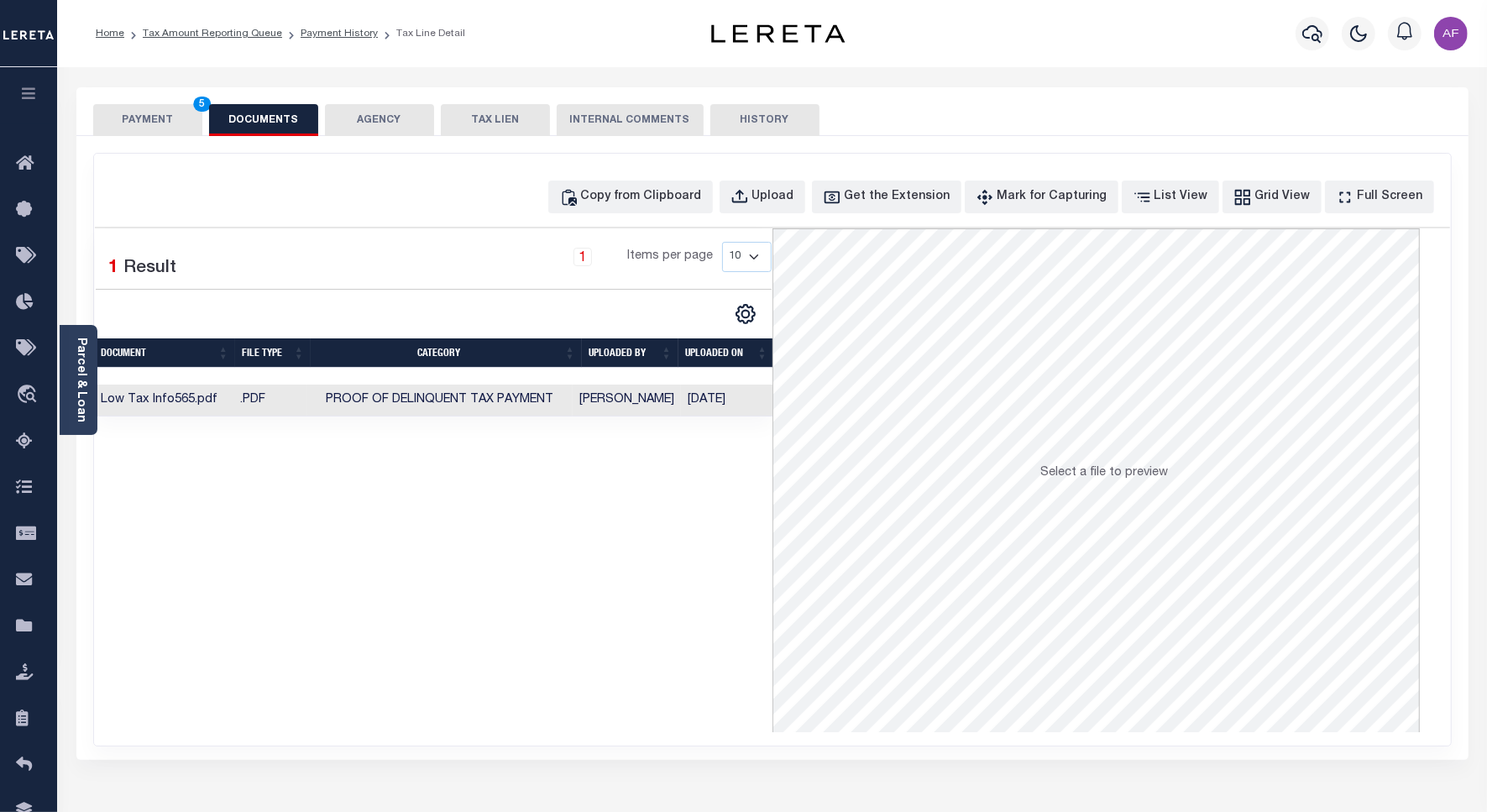
click at [137, 126] on button "PAYMENT 5" at bounding box center [148, 120] width 109 height 32
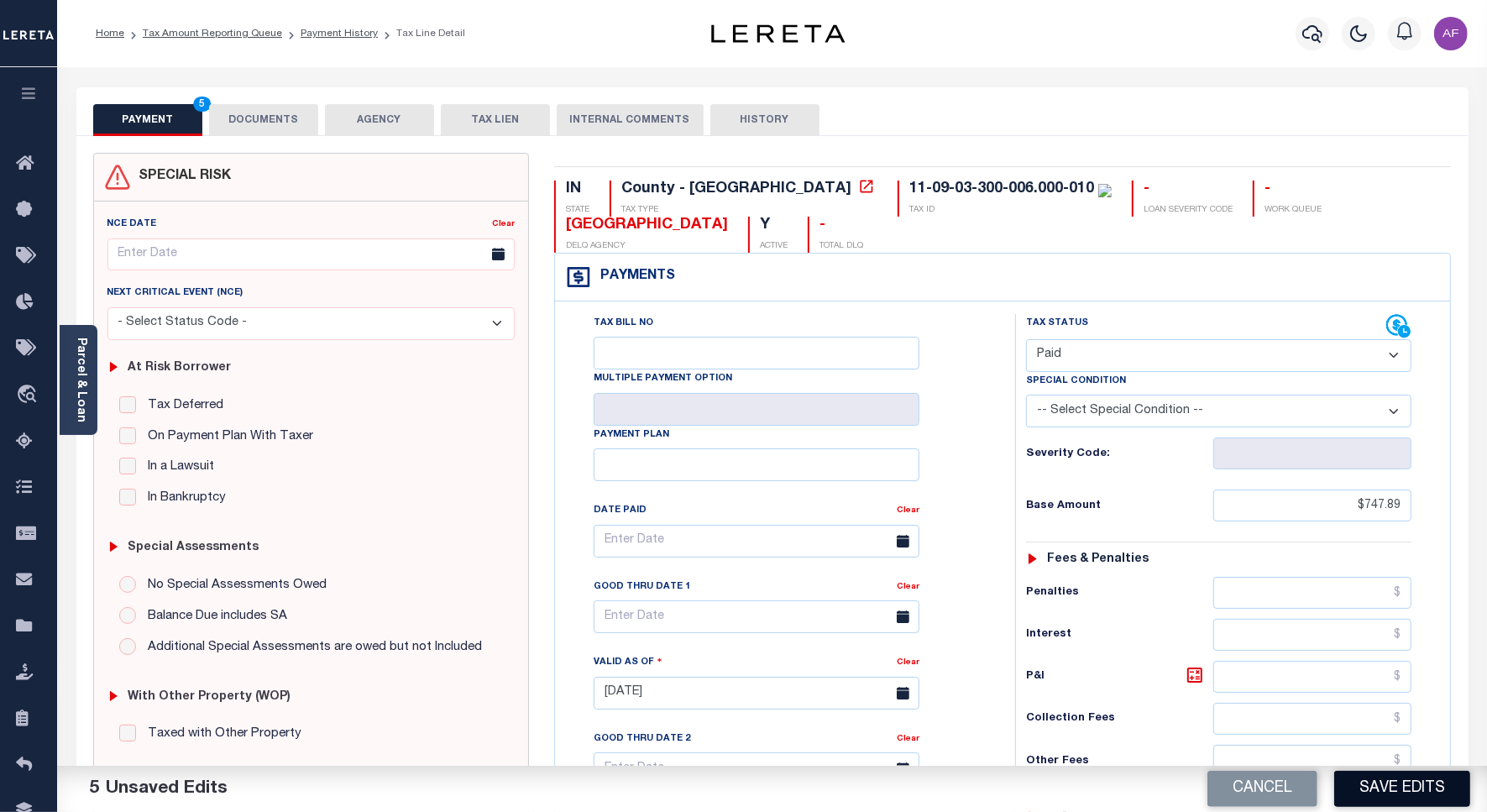
click at [1403, 781] on button "Save Edits" at bounding box center [1403, 789] width 136 height 36
checkbox input "false"
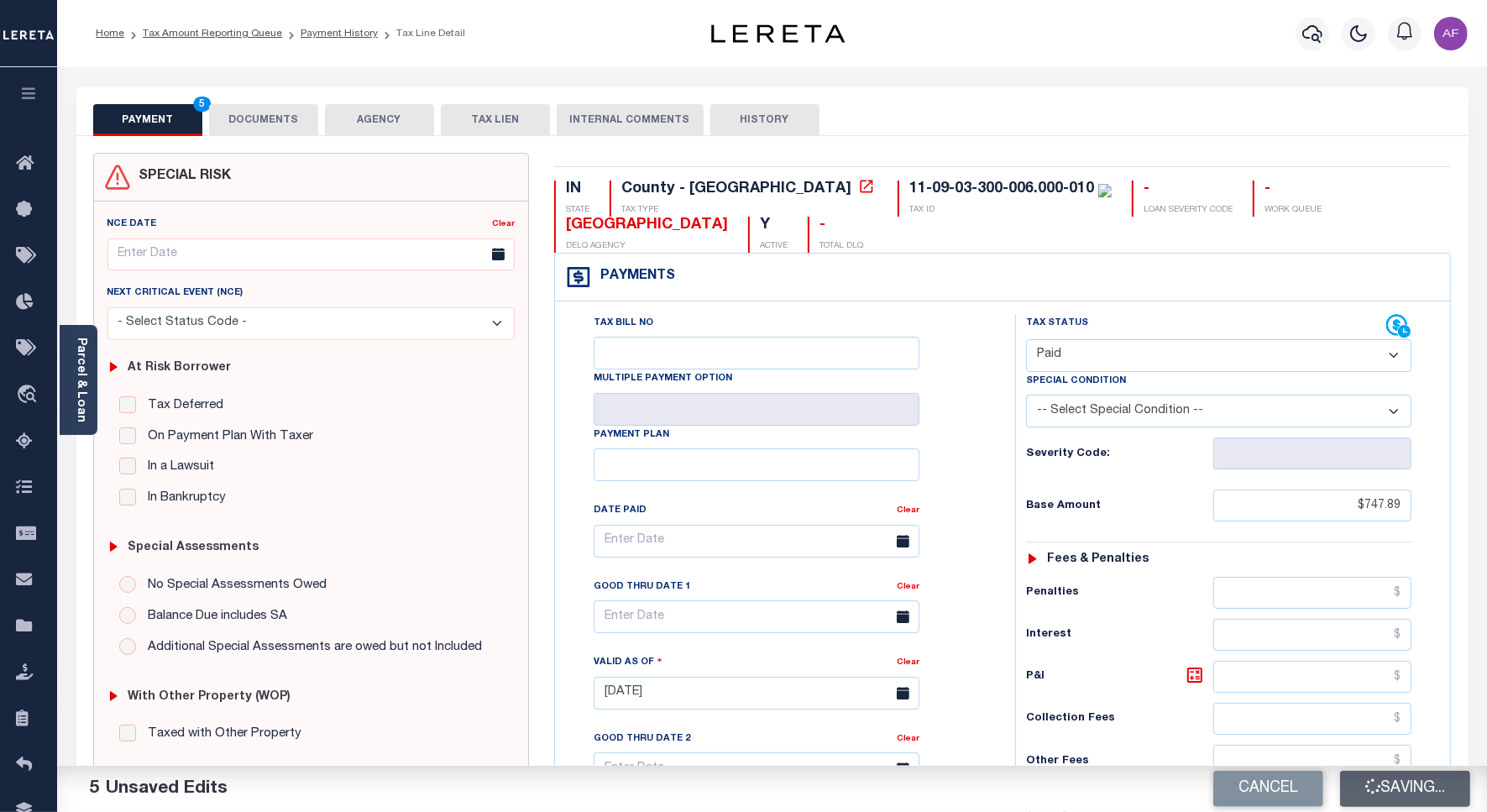
type input "$747.89"
type input "$0"
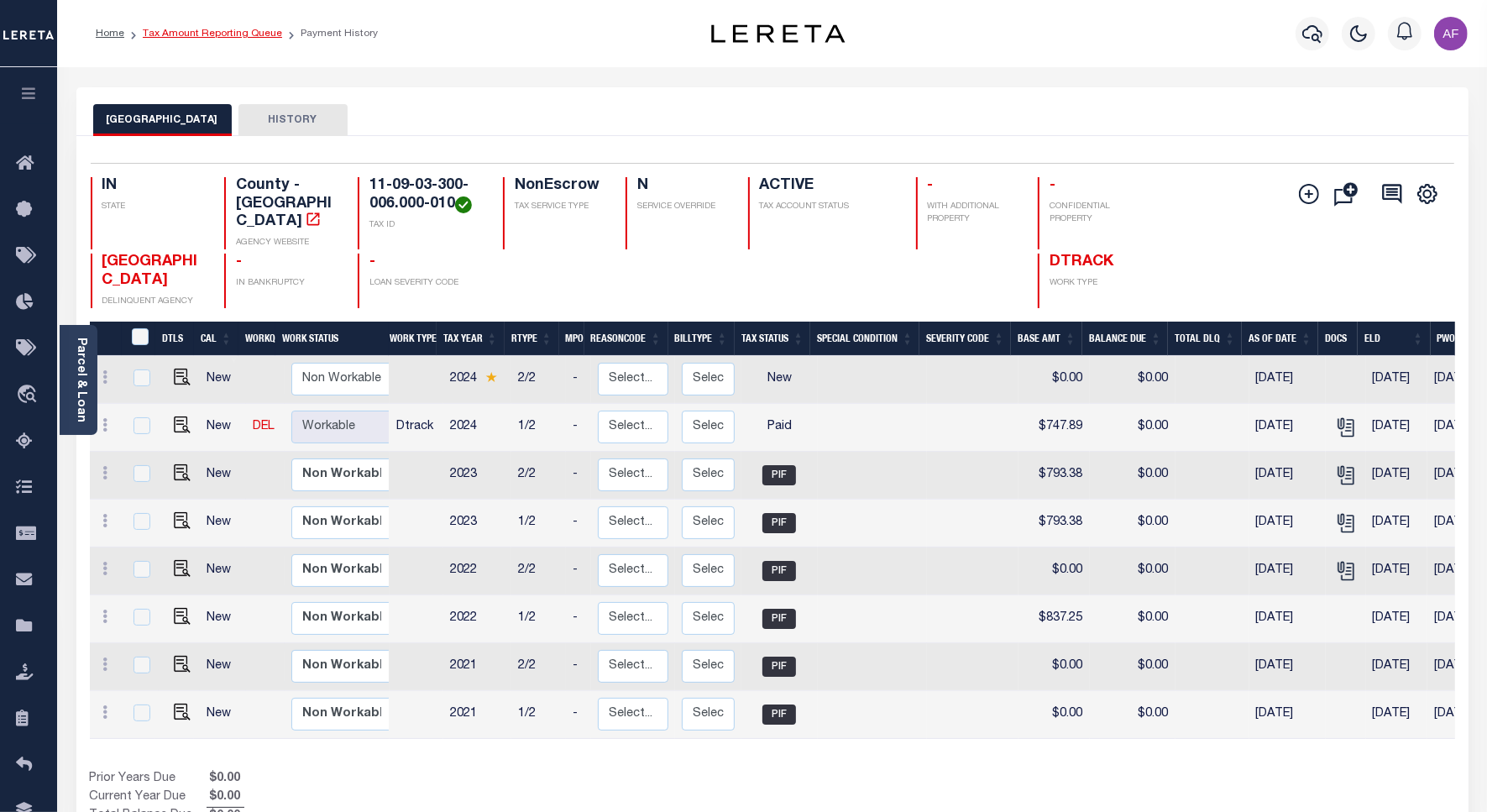
click at [184, 36] on link "Tax Amount Reporting Queue" at bounding box center [212, 33] width 139 height 10
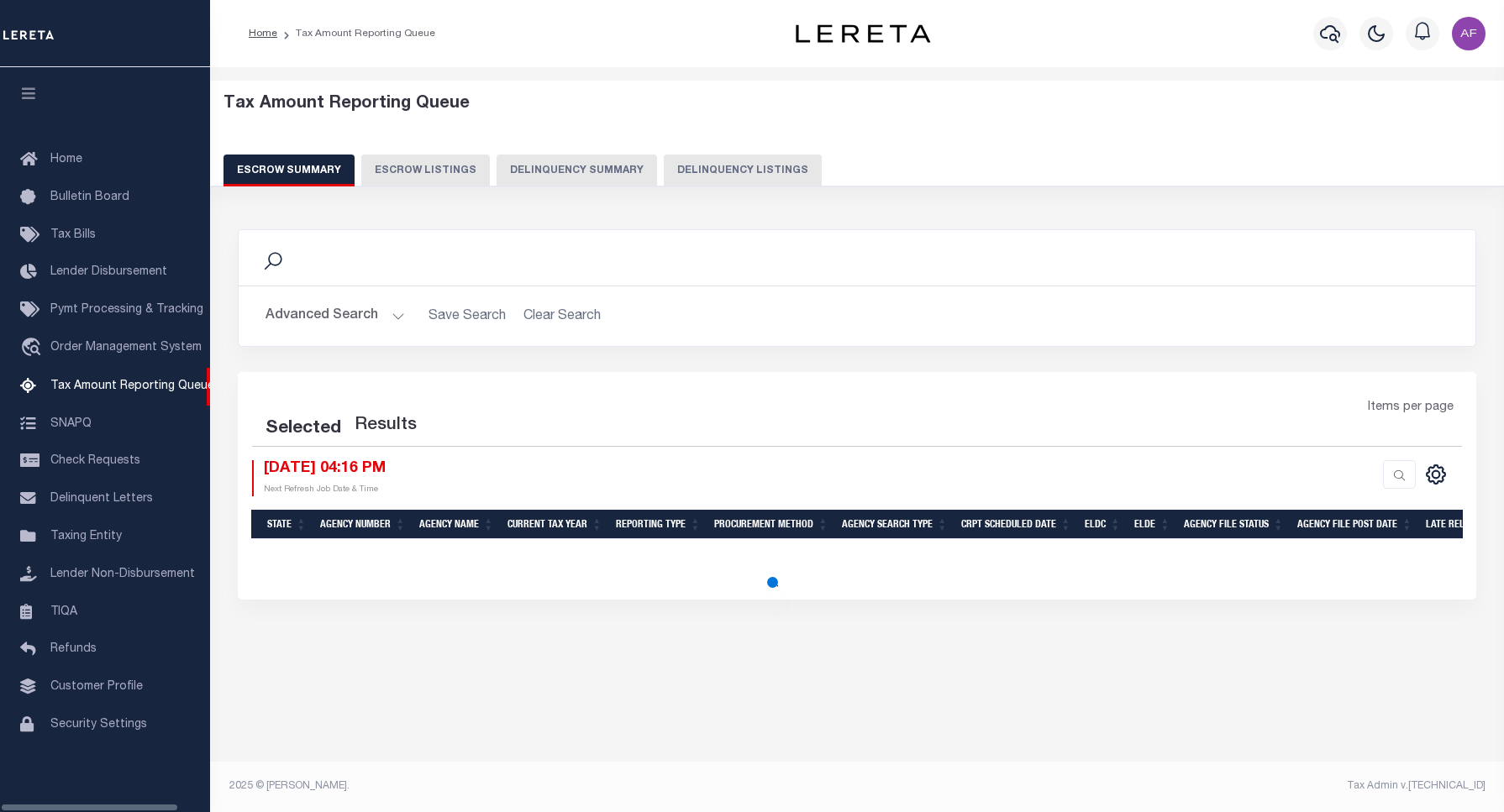
click at [691, 165] on button "Delinquency Listings" at bounding box center [743, 171] width 158 height 32
select select "100"
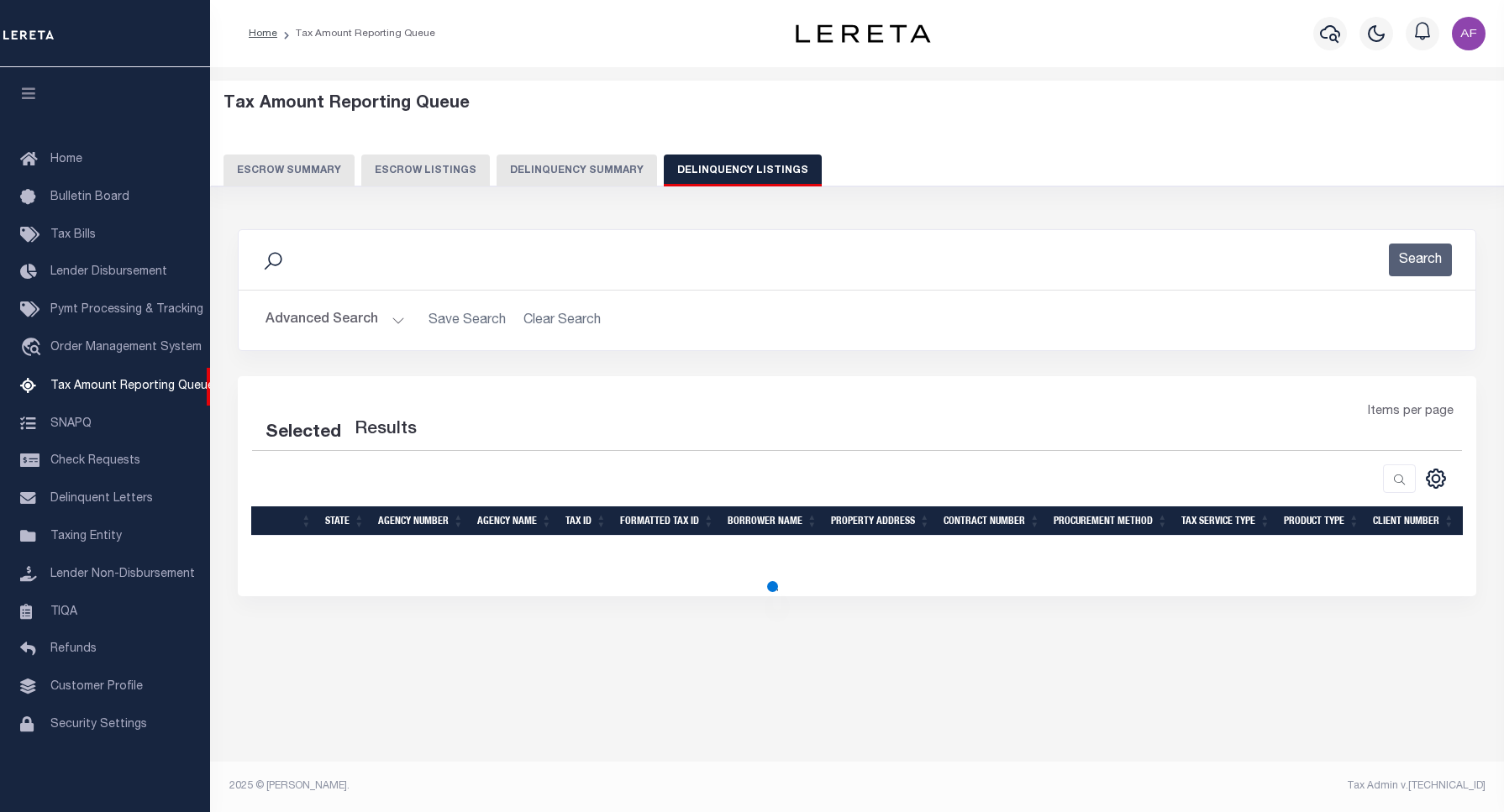
select select "100"
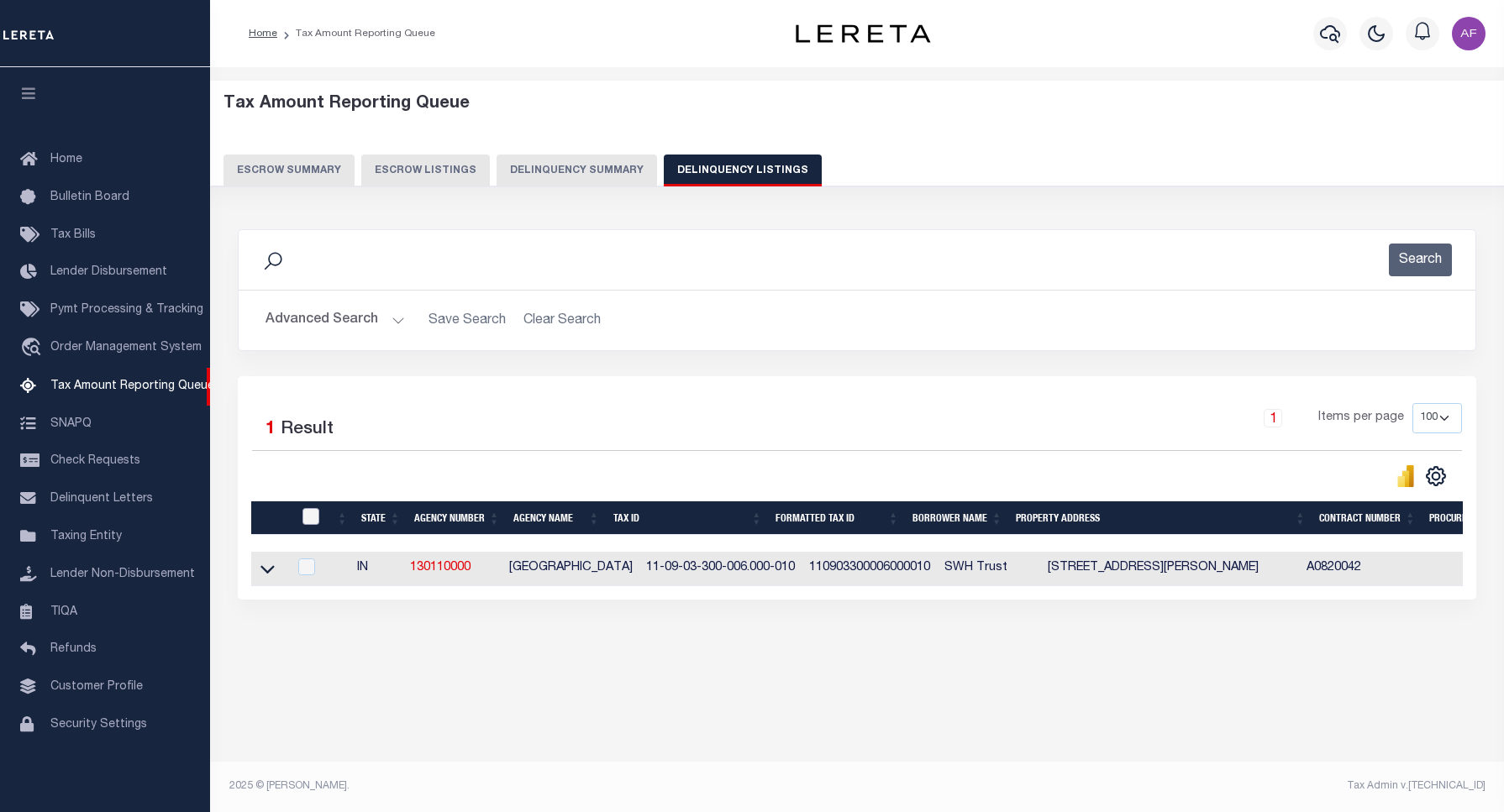
click at [312, 519] on input "checkbox" at bounding box center [311, 516] width 17 height 17
checkbox input "true"
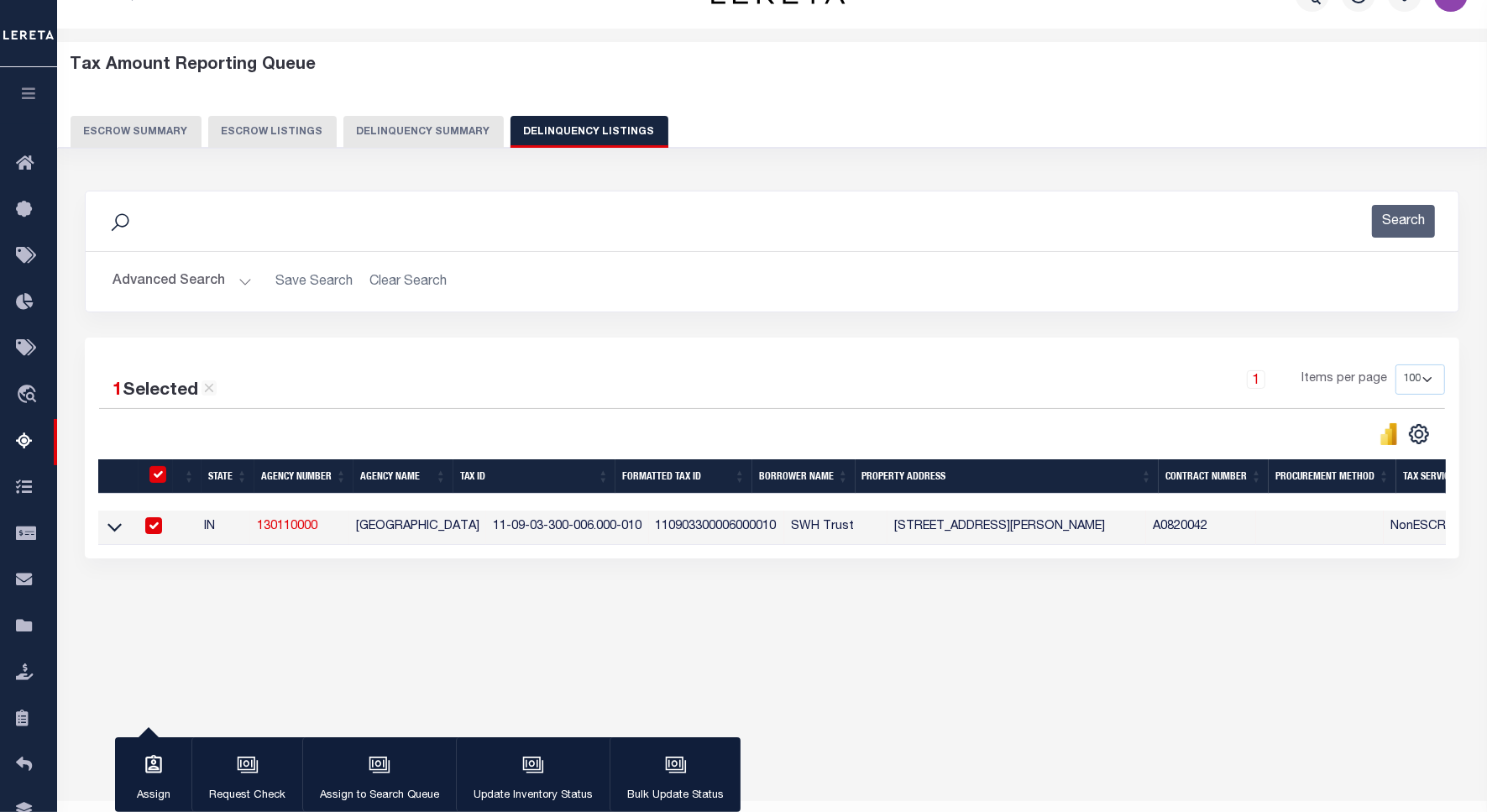
scroll to position [77, 0]
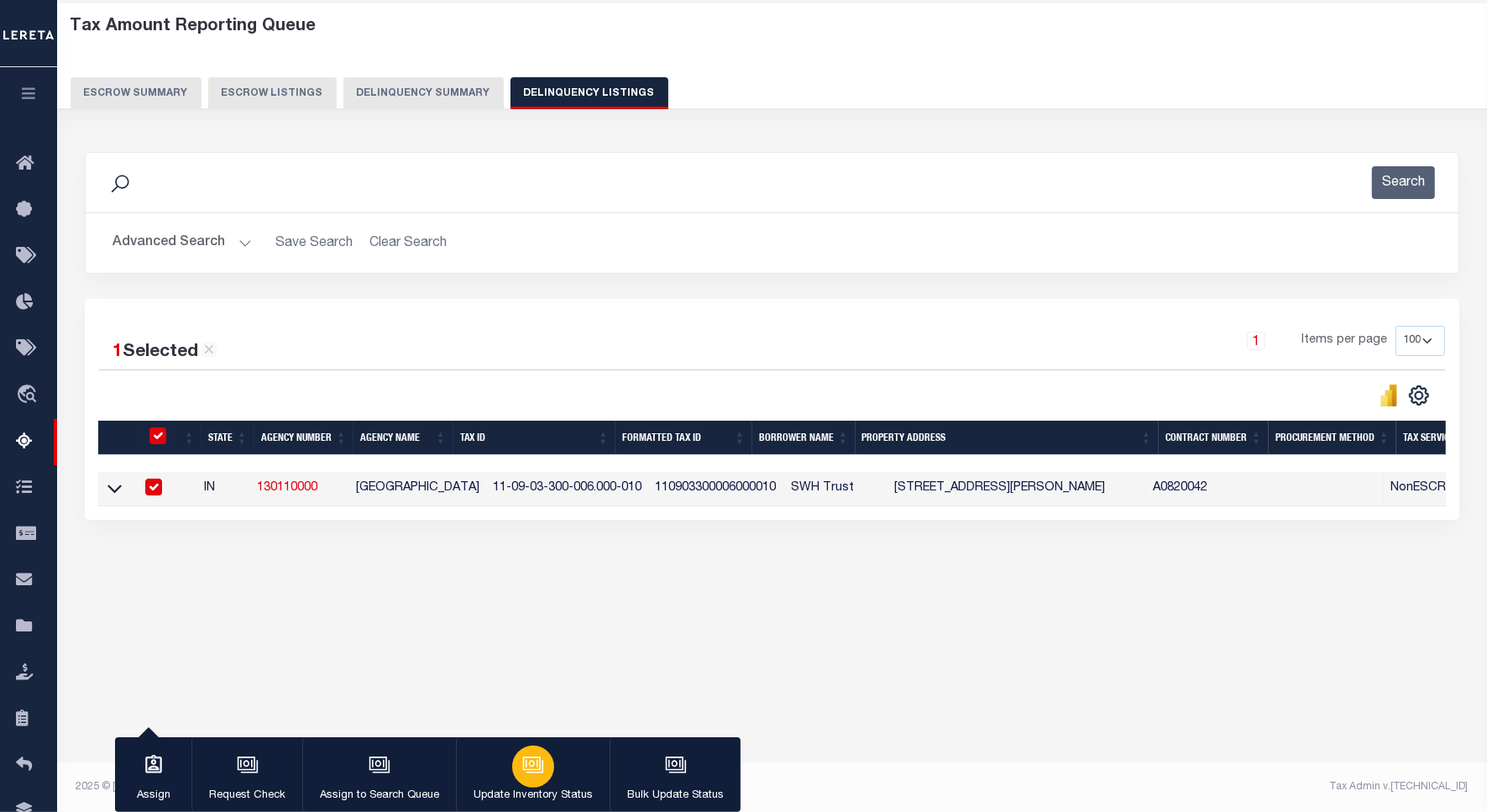
click at [527, 756] on icon "button" at bounding box center [534, 766] width 22 height 22
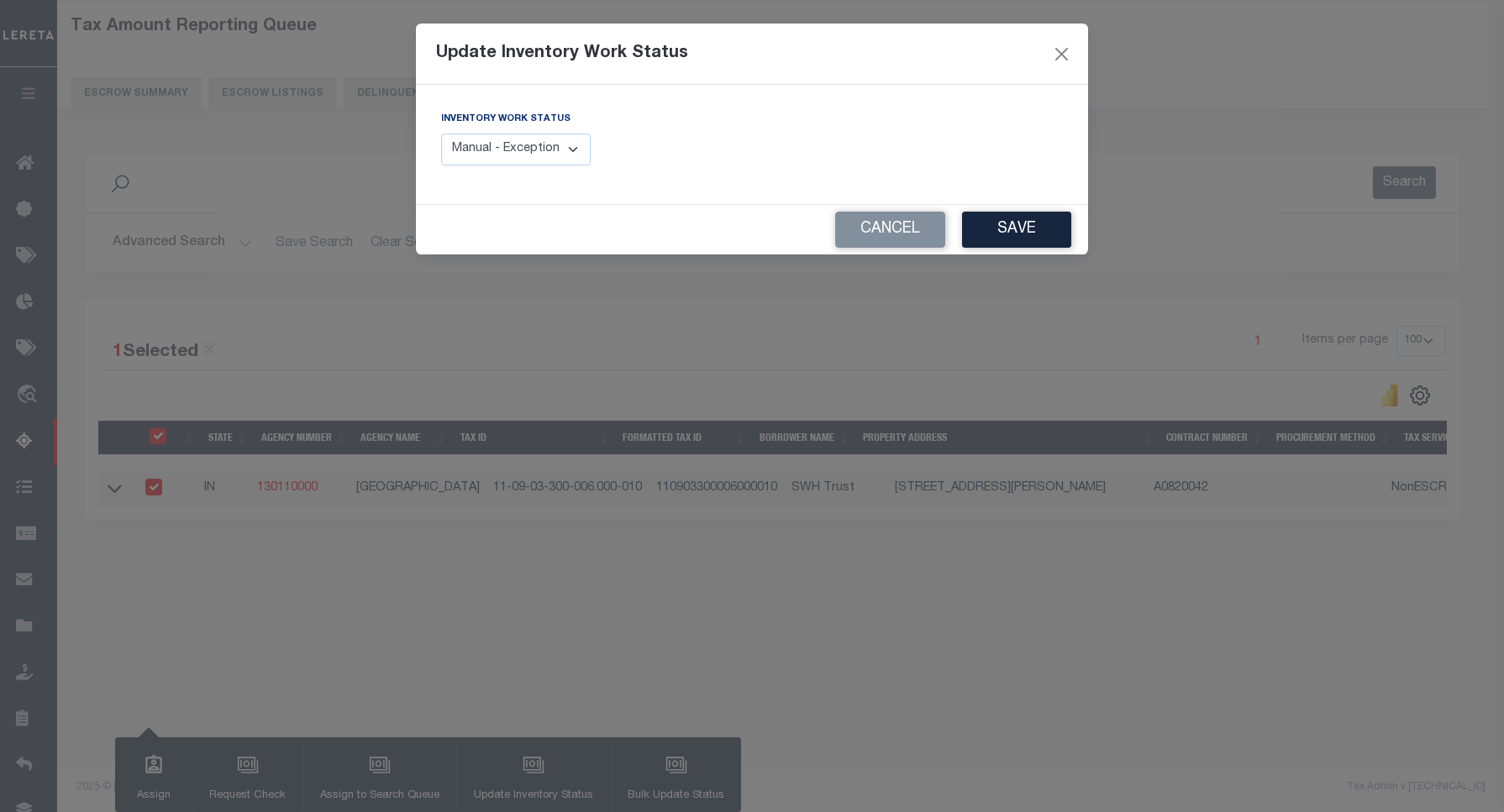
click at [538, 170] on div "Inventory Work Status Manual - Exception Pended - Awaiting Search Late Add Exce…" at bounding box center [590, 145] width 324 height 69
click at [536, 164] on select "Manual - Exception Pended - Awaiting Search Late Add Exception Completed" at bounding box center [516, 149] width 149 height 32
select select "4"
click at [441, 133] on select "Manual - Exception Pended - Awaiting Search Late Add Exception Completed" at bounding box center [516, 149] width 149 height 32
click at [989, 228] on button "Save" at bounding box center [1016, 229] width 109 height 36
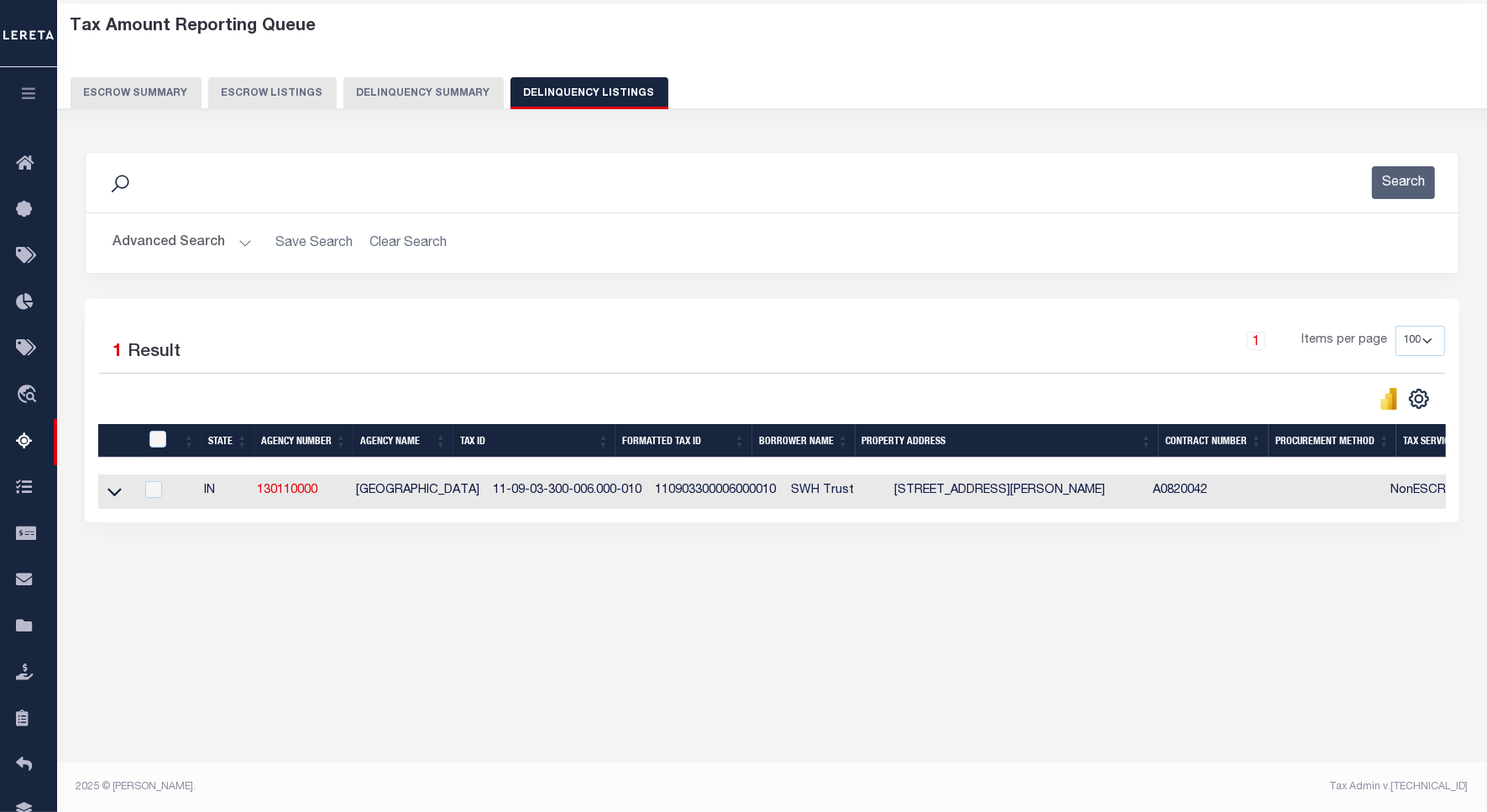
click at [169, 246] on button "Advanced Search" at bounding box center [182, 243] width 139 height 32
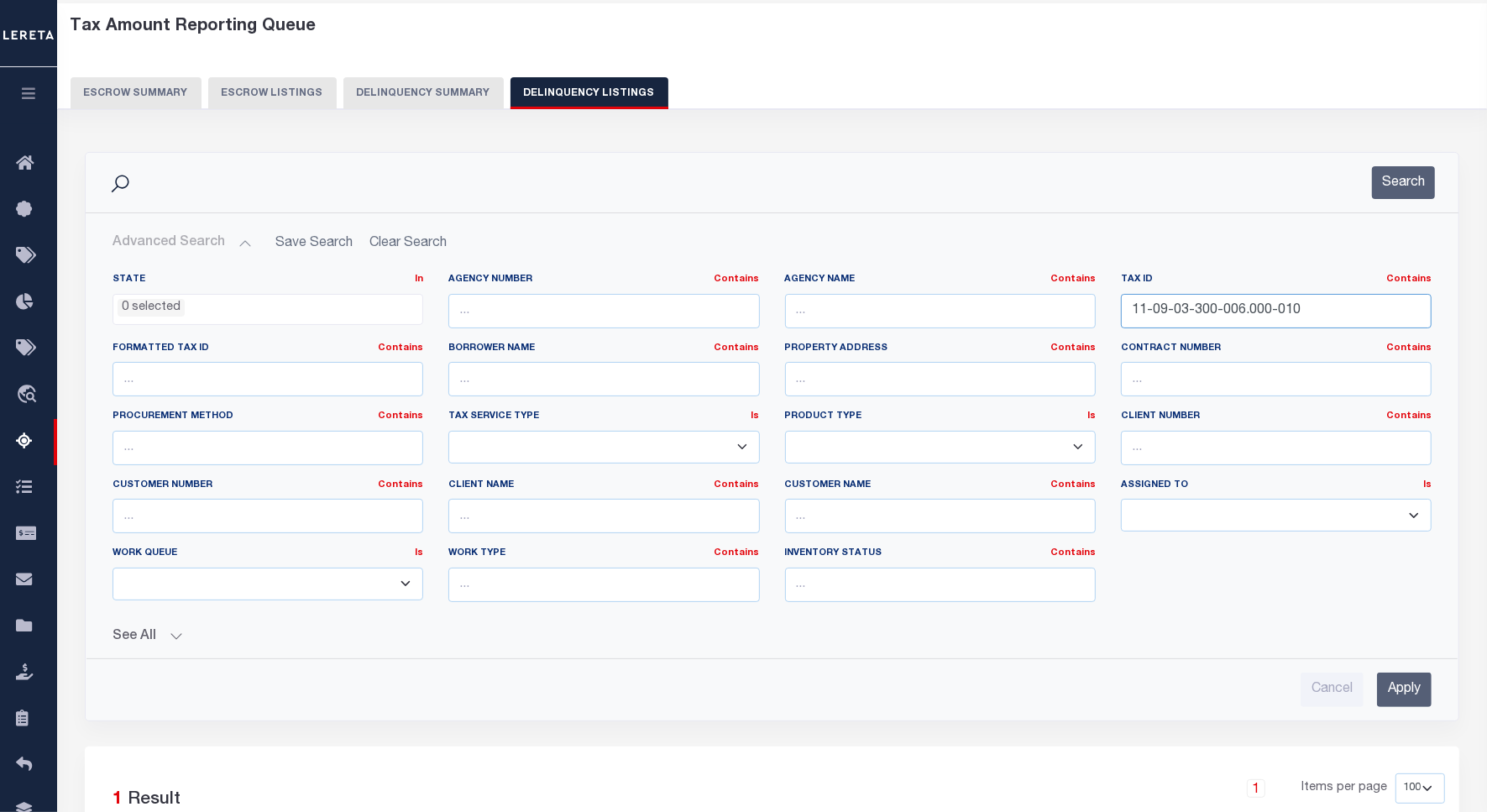
drag, startPoint x: 1306, startPoint y: 320, endPoint x: 1037, endPoint y: 299, distance: 269.8
click at [1037, 299] on div "State In In AK AL AR AZ CA CO CT DC DE FL GA GU HI IA ID IL IN KS [GEOGRAPHIC_D…" at bounding box center [772, 444] width 1344 height 343
paste input "6-400-003"
type input "11-09-06-400-003.000-010"
click at [1400, 190] on button "Search" at bounding box center [1404, 182] width 63 height 32
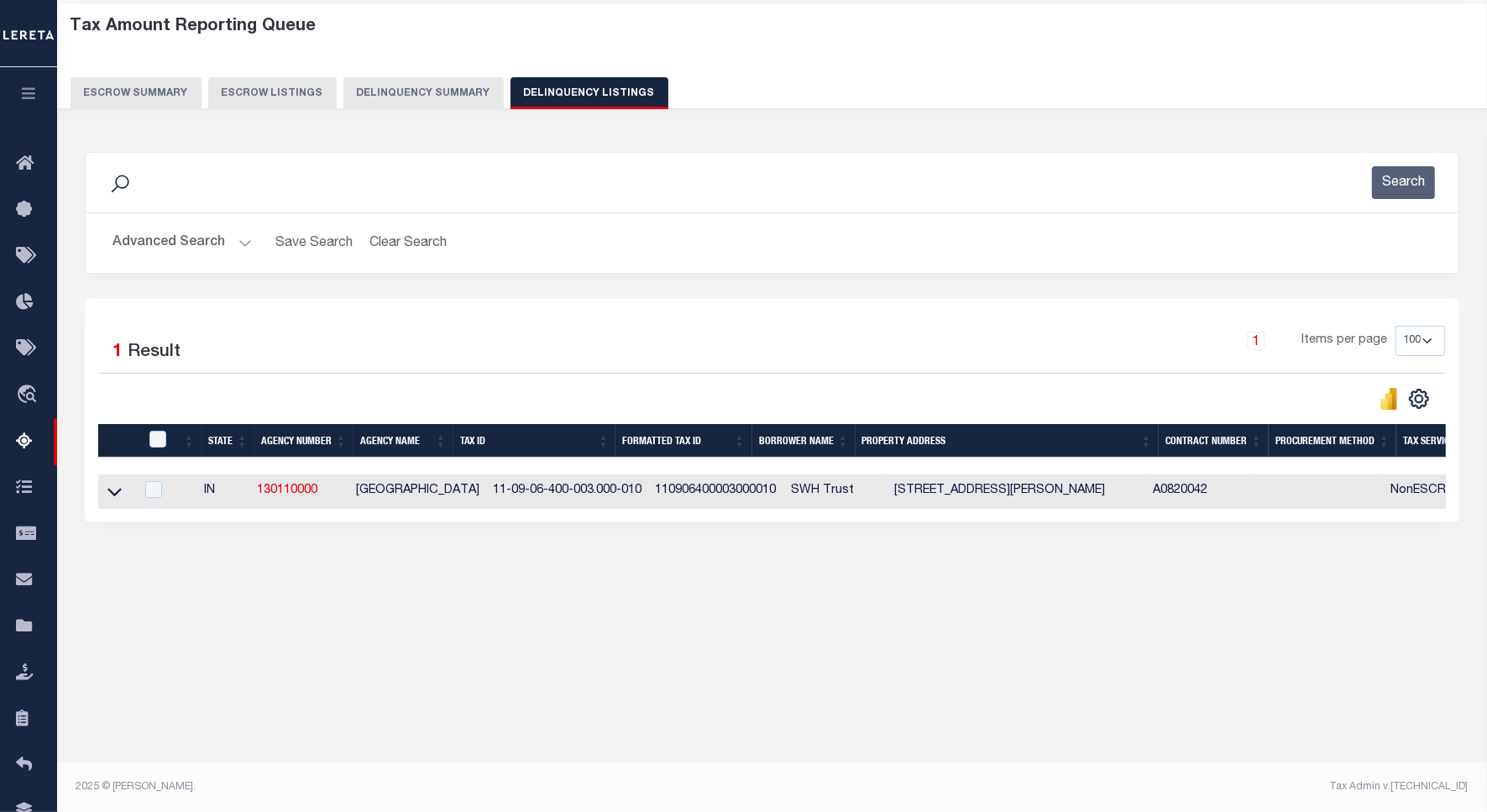
drag, startPoint x: 121, startPoint y: 498, endPoint x: 165, endPoint y: 446, distance: 68.1
click at [121, 498] on icon at bounding box center [114, 491] width 14 height 18
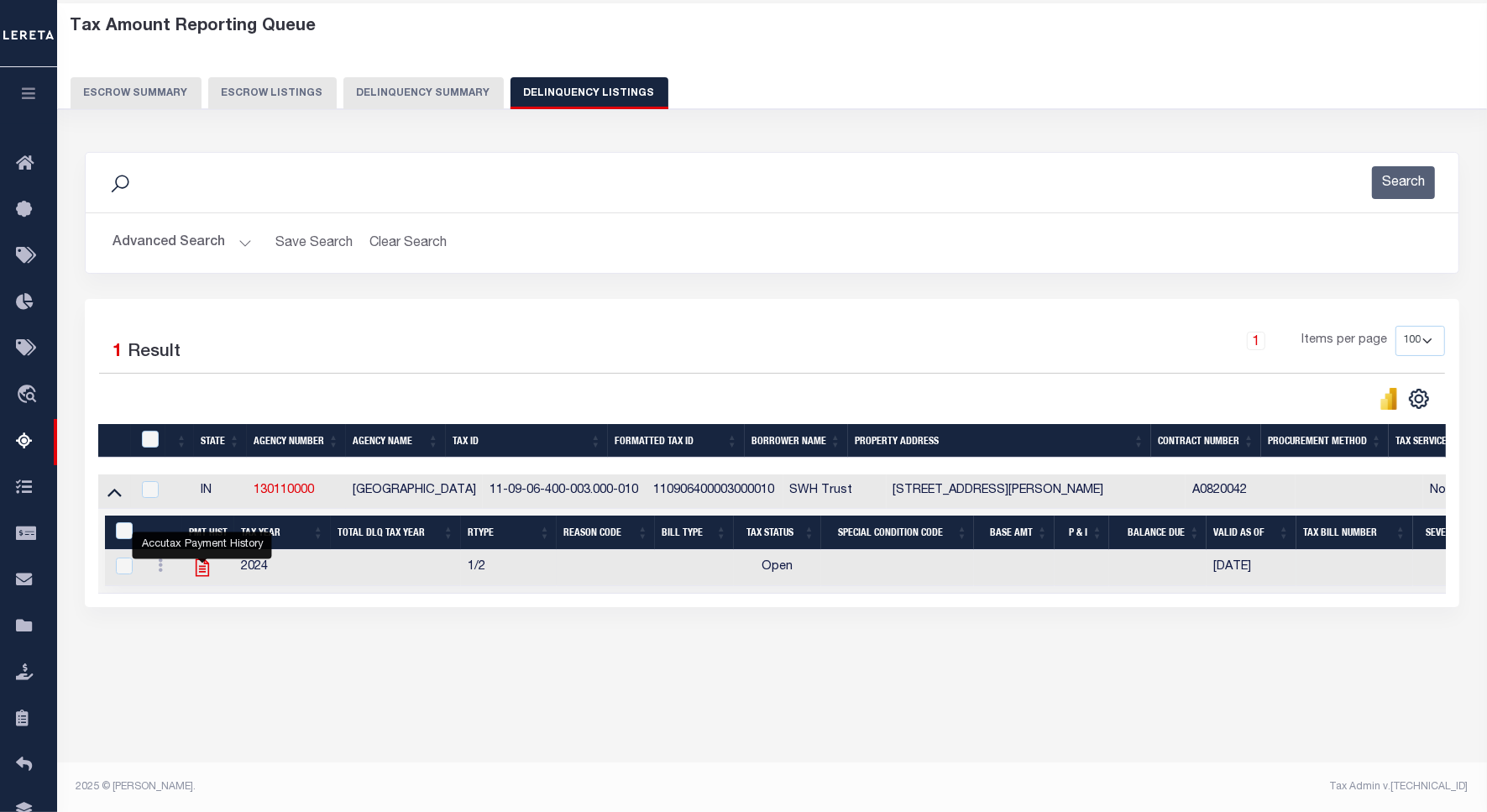
click at [206, 578] on icon "" at bounding box center [203, 568] width 22 height 22
checkbox input "true"
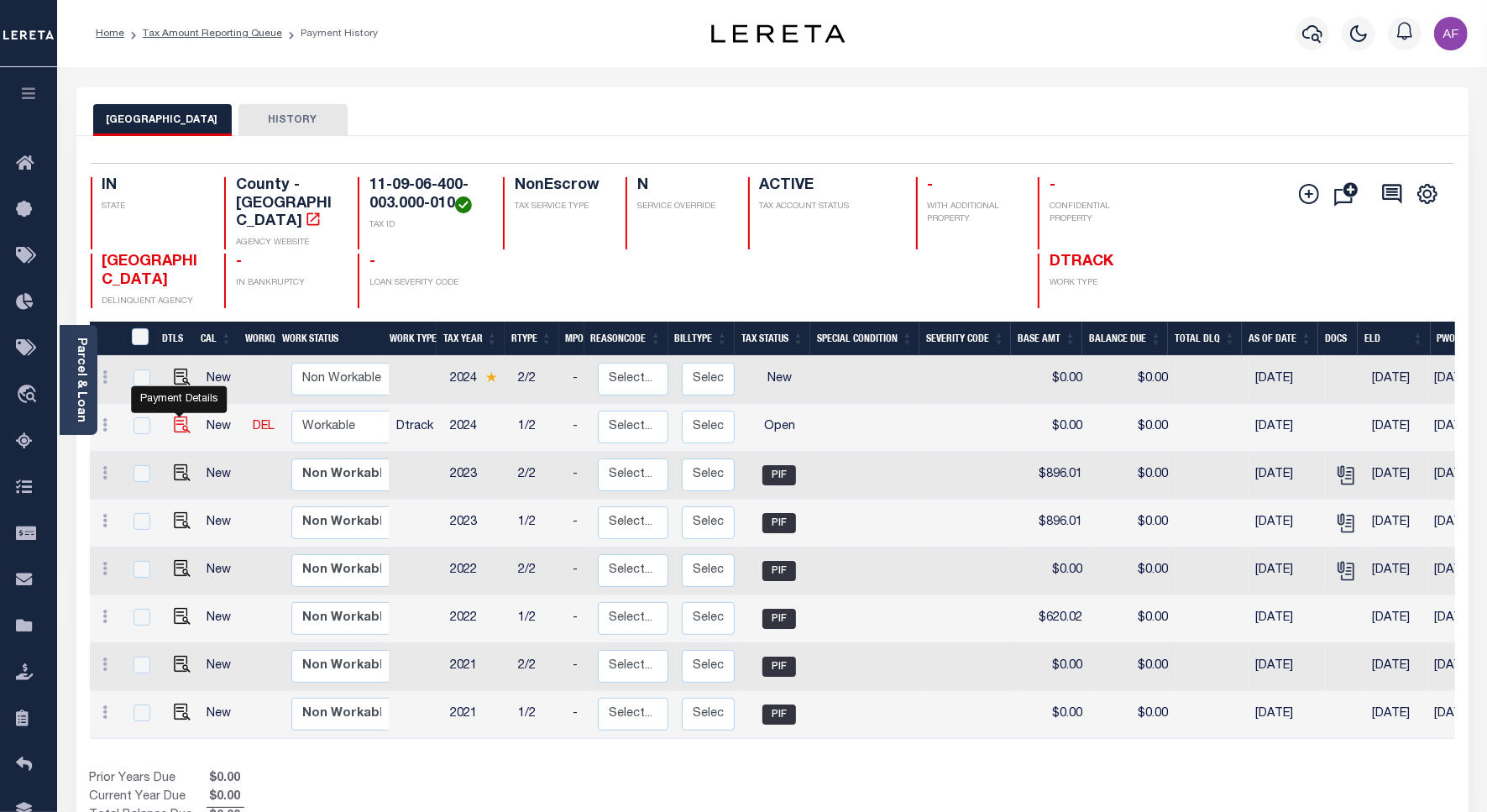
click at [176, 416] on img "" at bounding box center [183, 425] width 17 height 17
checkbox input "true"
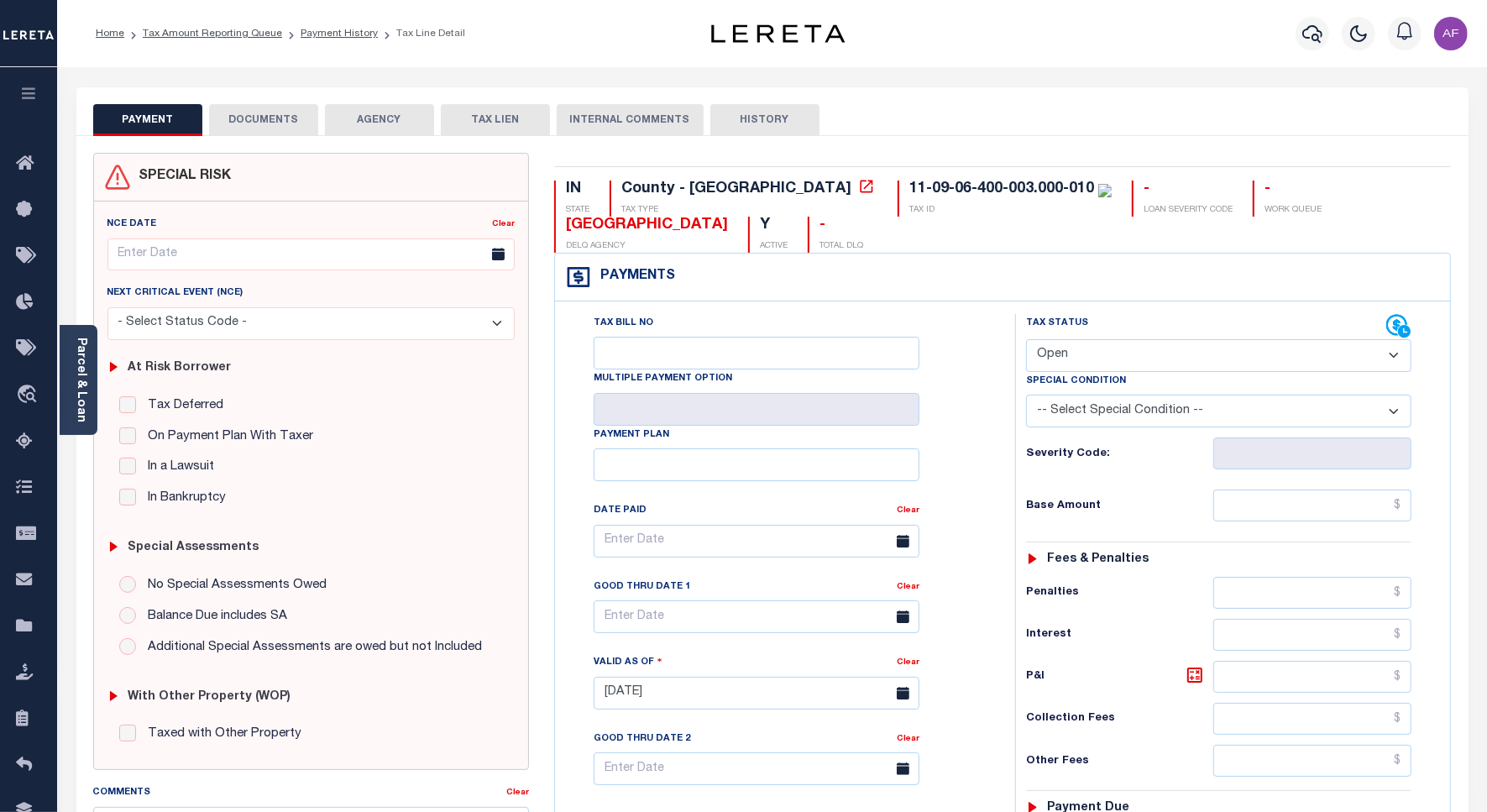
click at [1077, 366] on select "- Select Status Code - Open Due/Unpaid Paid Incomplete No Tax Due Internal Refu…" at bounding box center [1219, 355] width 386 height 32
select select "PYD"
click at [1026, 341] on select "- Select Status Code - Open Due/Unpaid Paid Incomplete No Tax Due Internal Refu…" at bounding box center [1219, 355] width 386 height 32
type input "[DATE]"
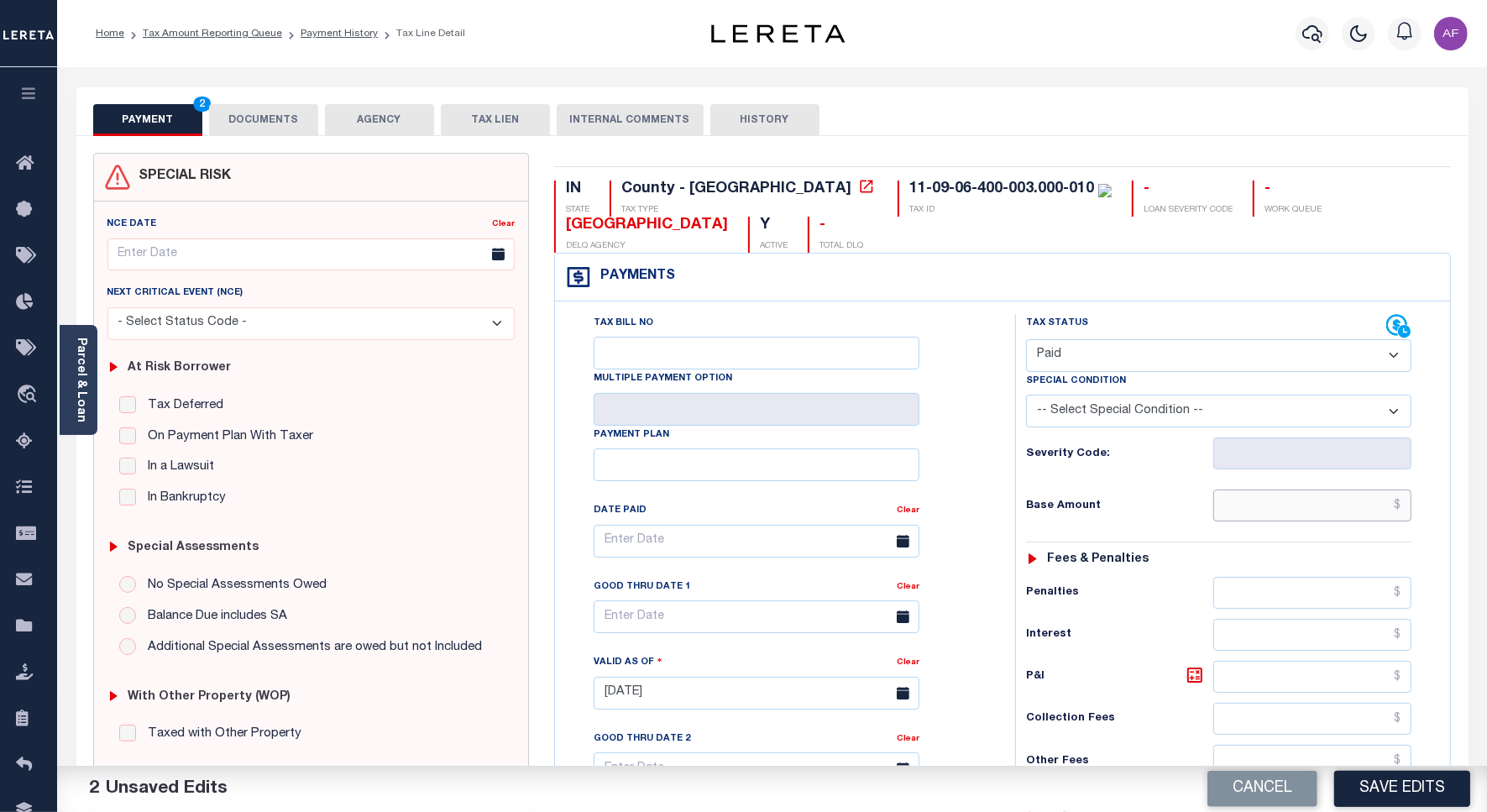
click at [1307, 502] on input "text" at bounding box center [1313, 505] width 198 height 32
paste input "913.92"
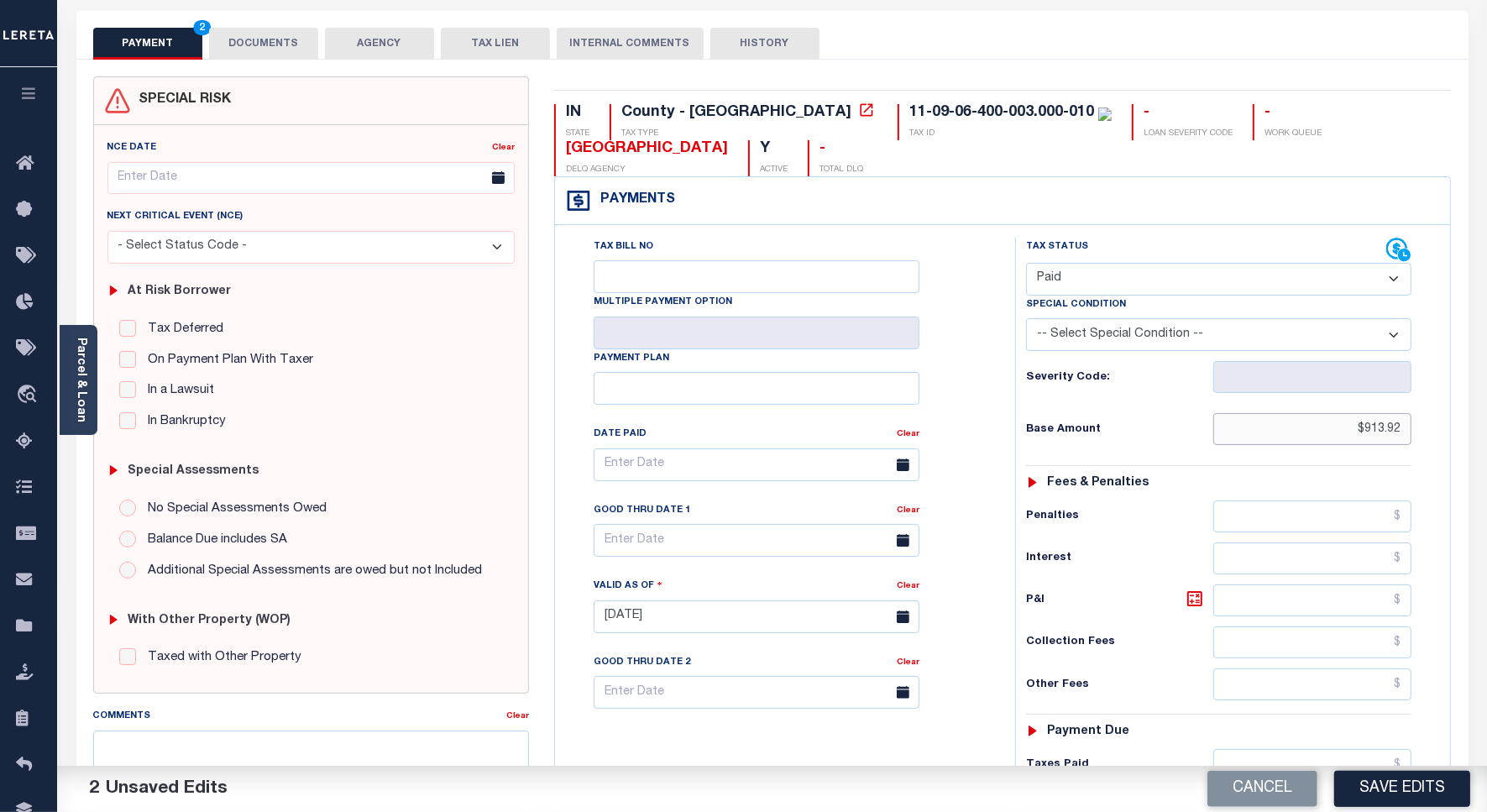
scroll to position [468, 0]
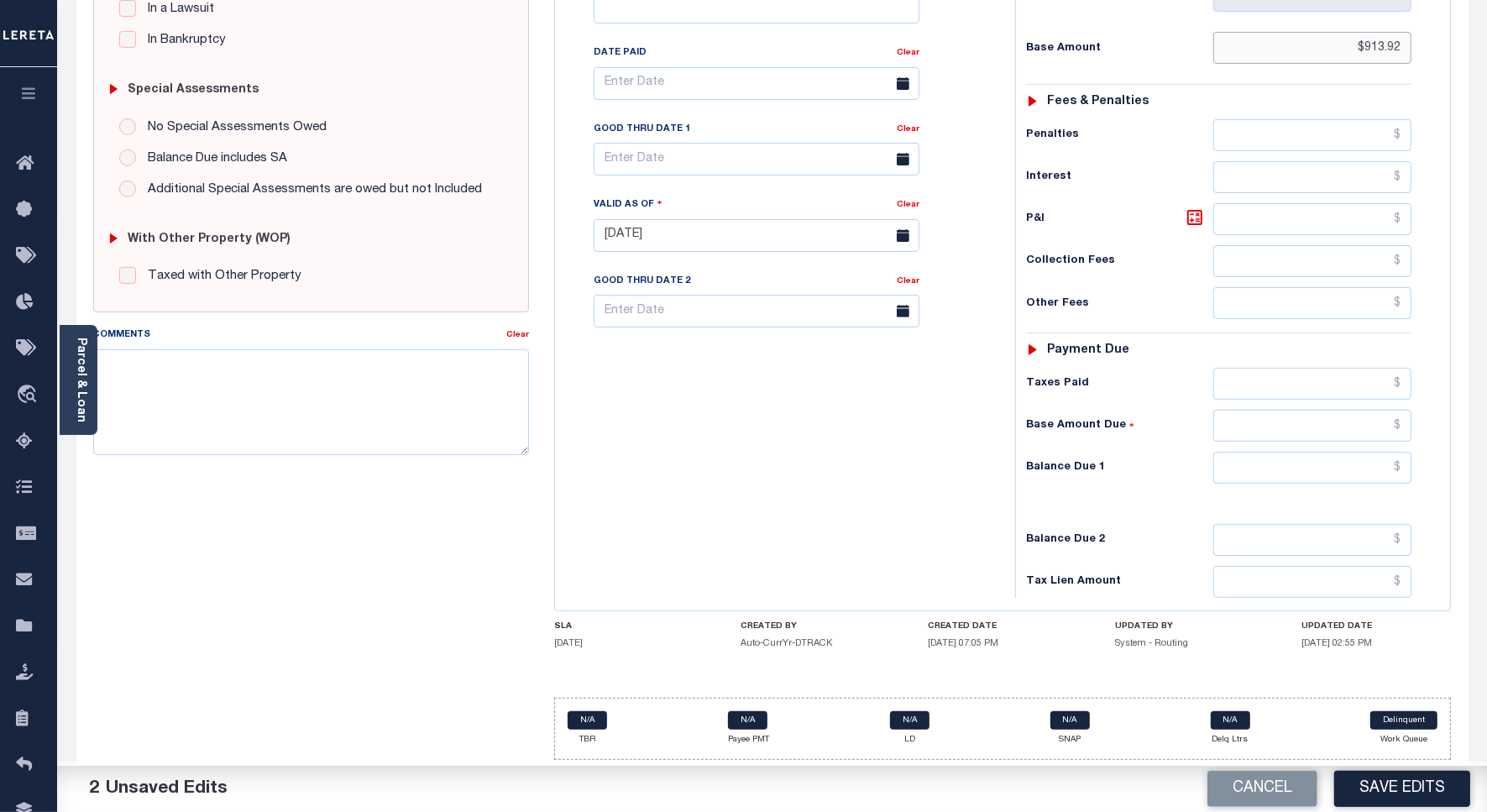
type input "$913.92"
click at [1359, 376] on input "text" at bounding box center [1313, 384] width 198 height 32
paste input "913.92"
type input "$913.92"
click at [1367, 463] on input "text" at bounding box center [1313, 467] width 198 height 32
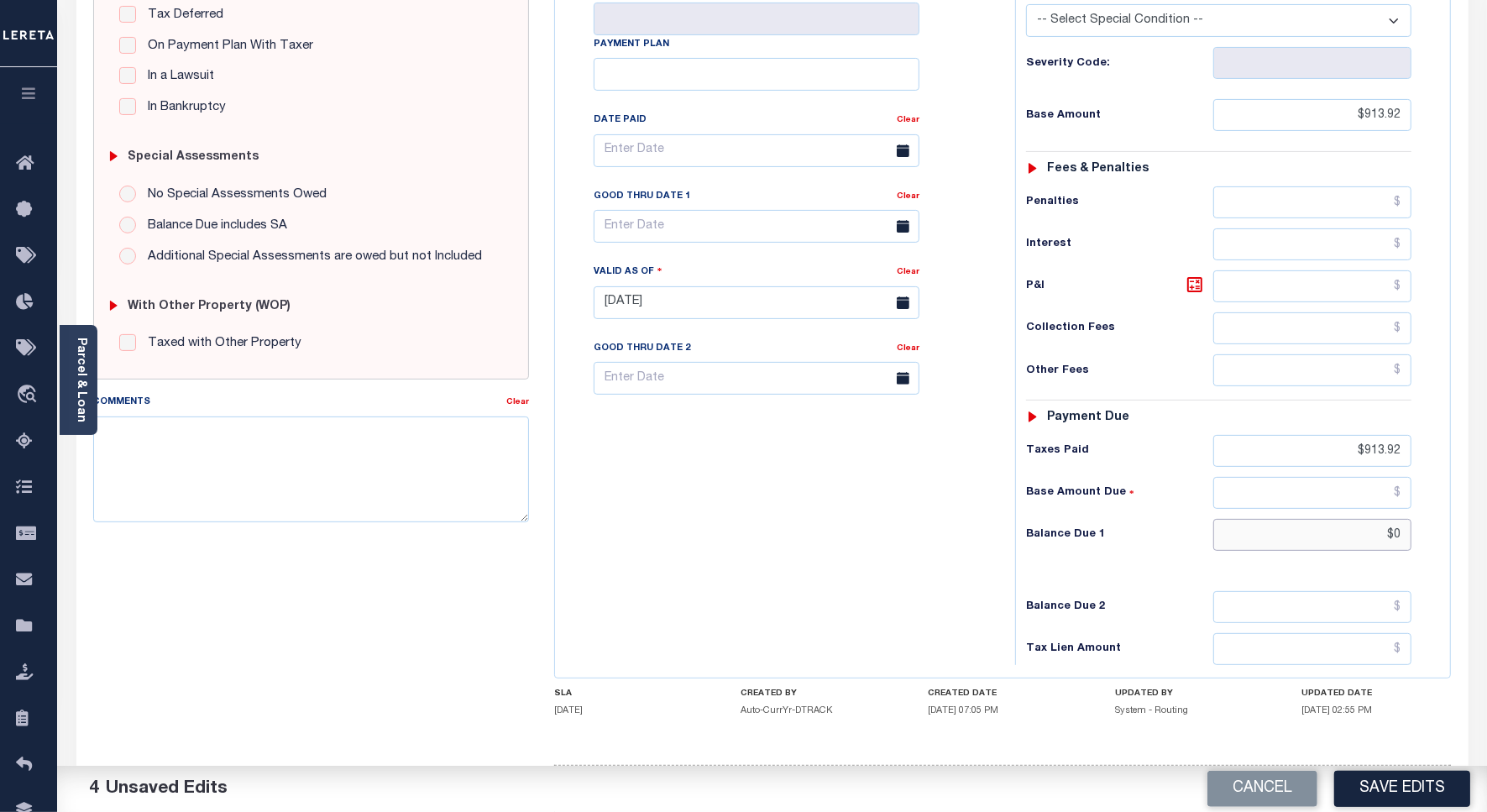
scroll to position [0, 0]
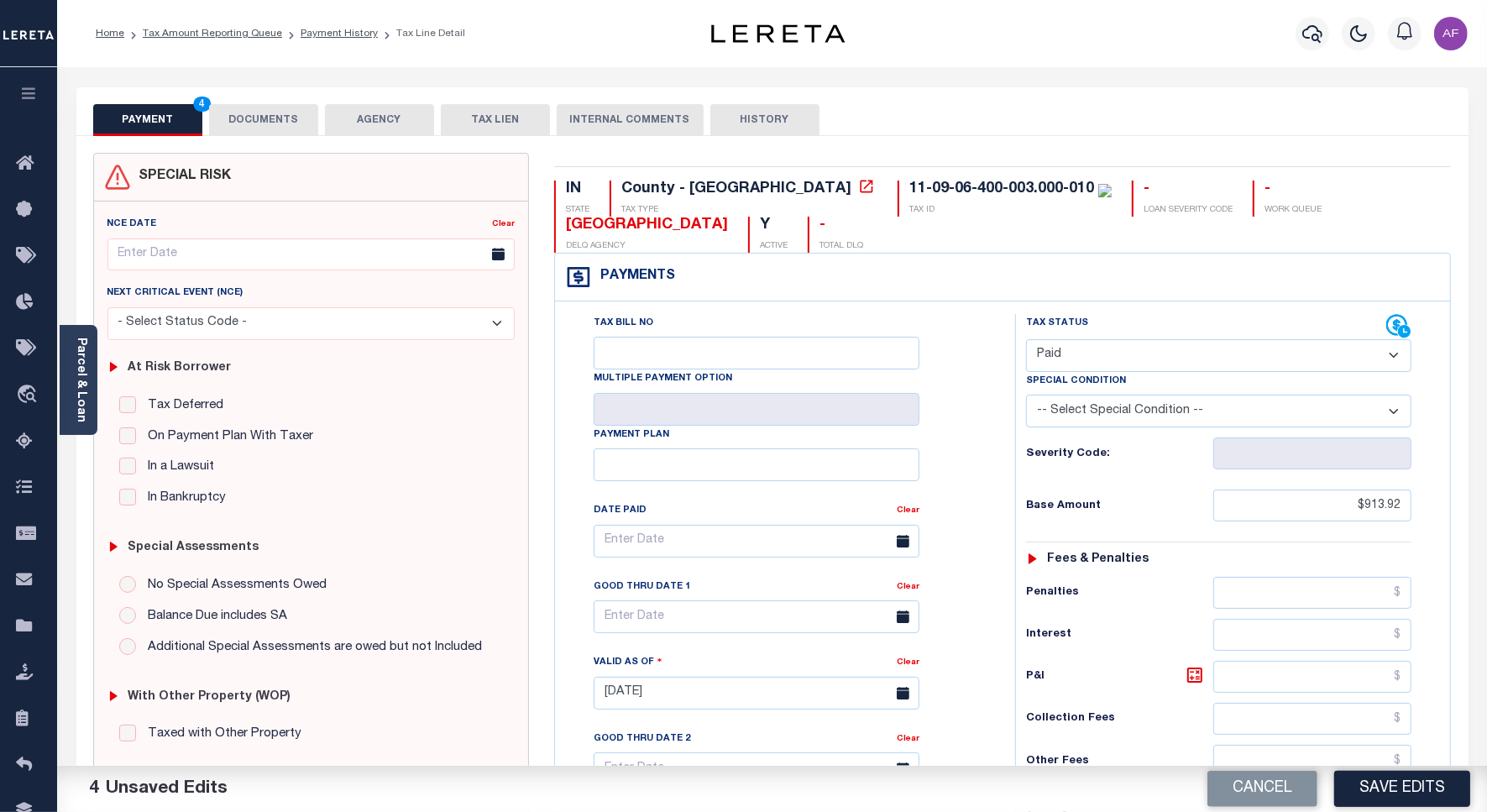
type input "$0.00"
click at [273, 109] on button "DOCUMENTS" at bounding box center [264, 120] width 109 height 32
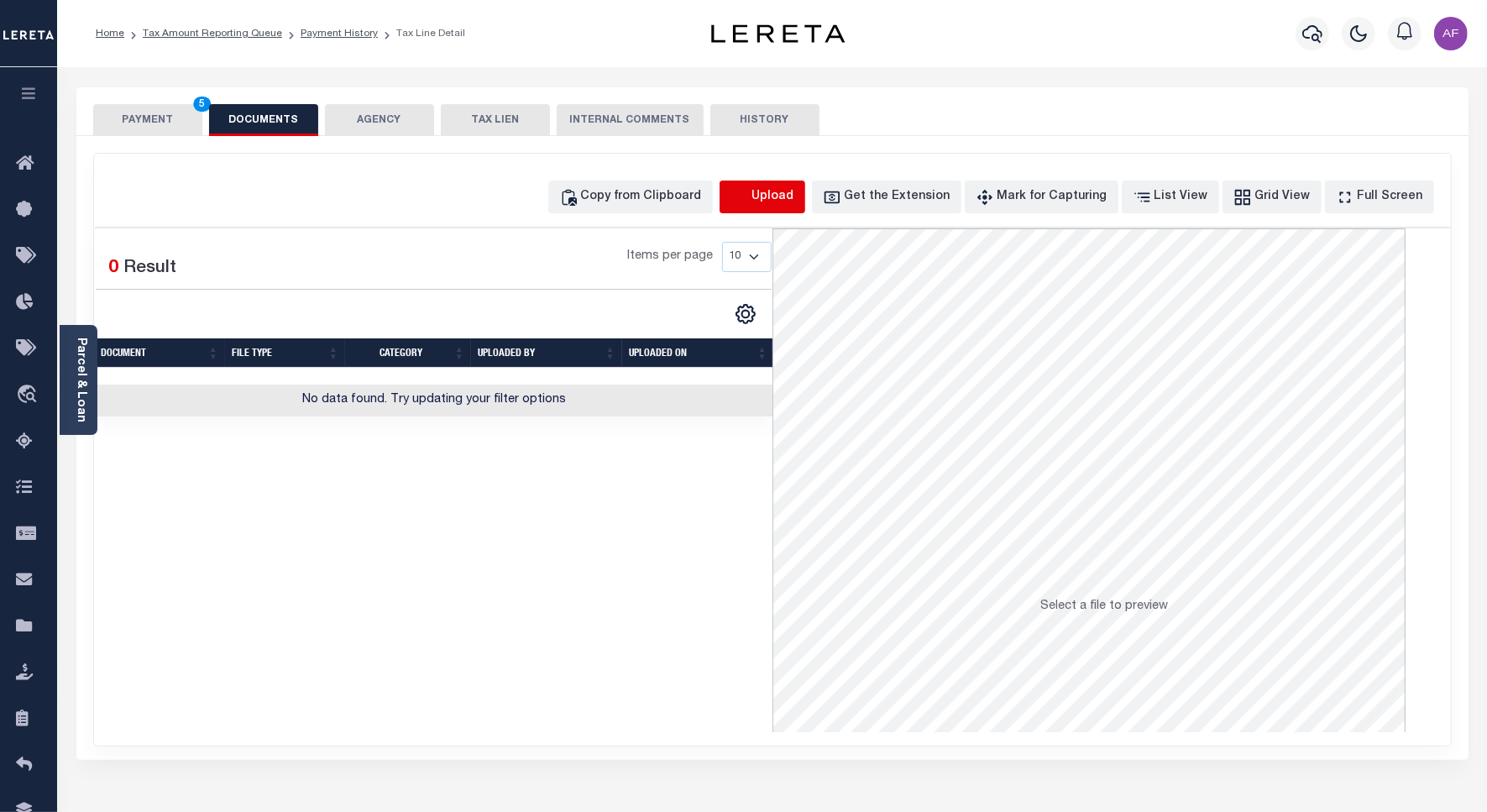
click at [749, 192] on icon "button" at bounding box center [740, 197] width 19 height 19
select select "POP"
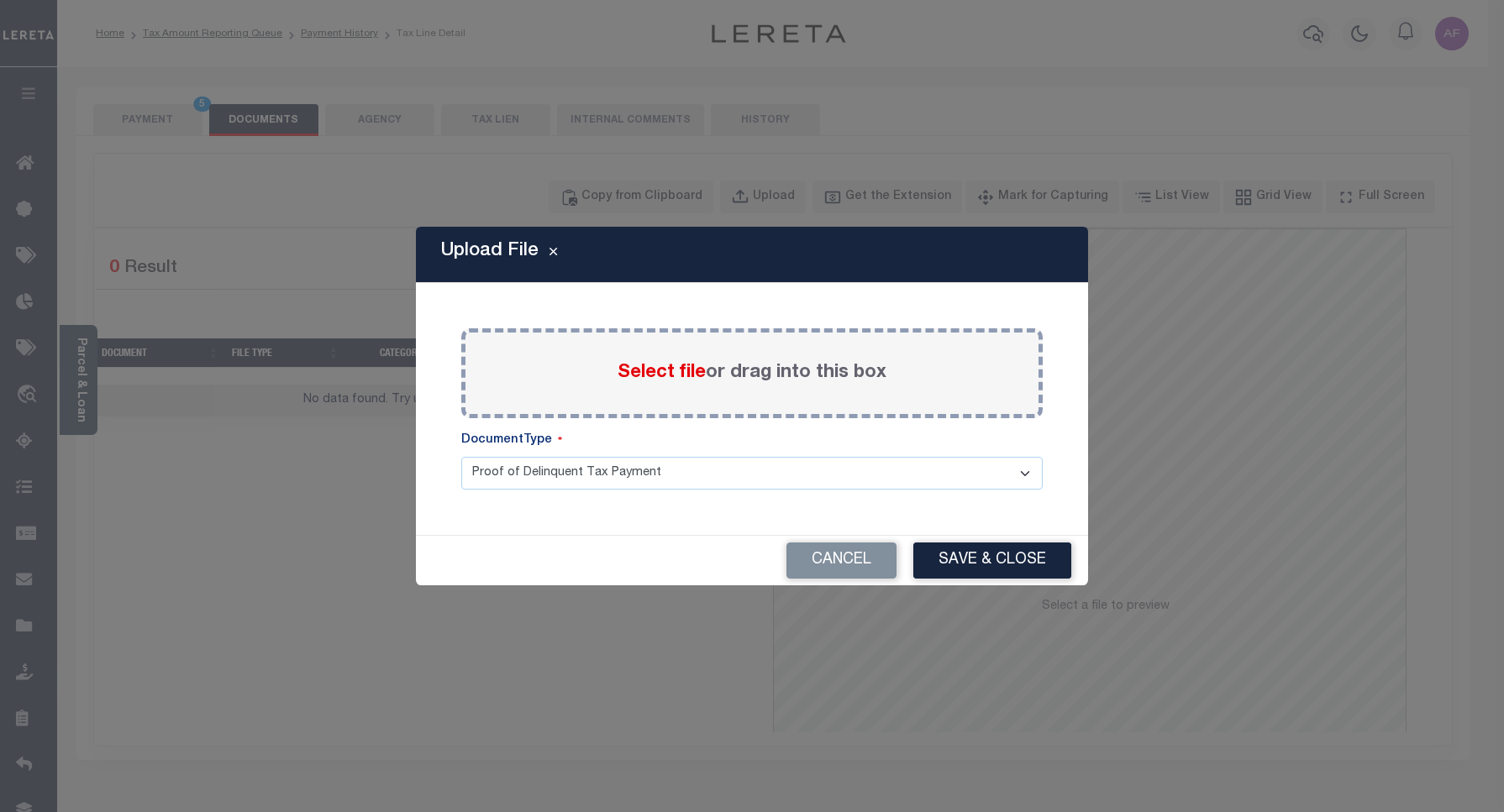
click at [648, 375] on span "Select file" at bounding box center [661, 373] width 88 height 19
click at [0, 0] on input "Select file or drag into this box" at bounding box center [0, 0] width 0 height 0
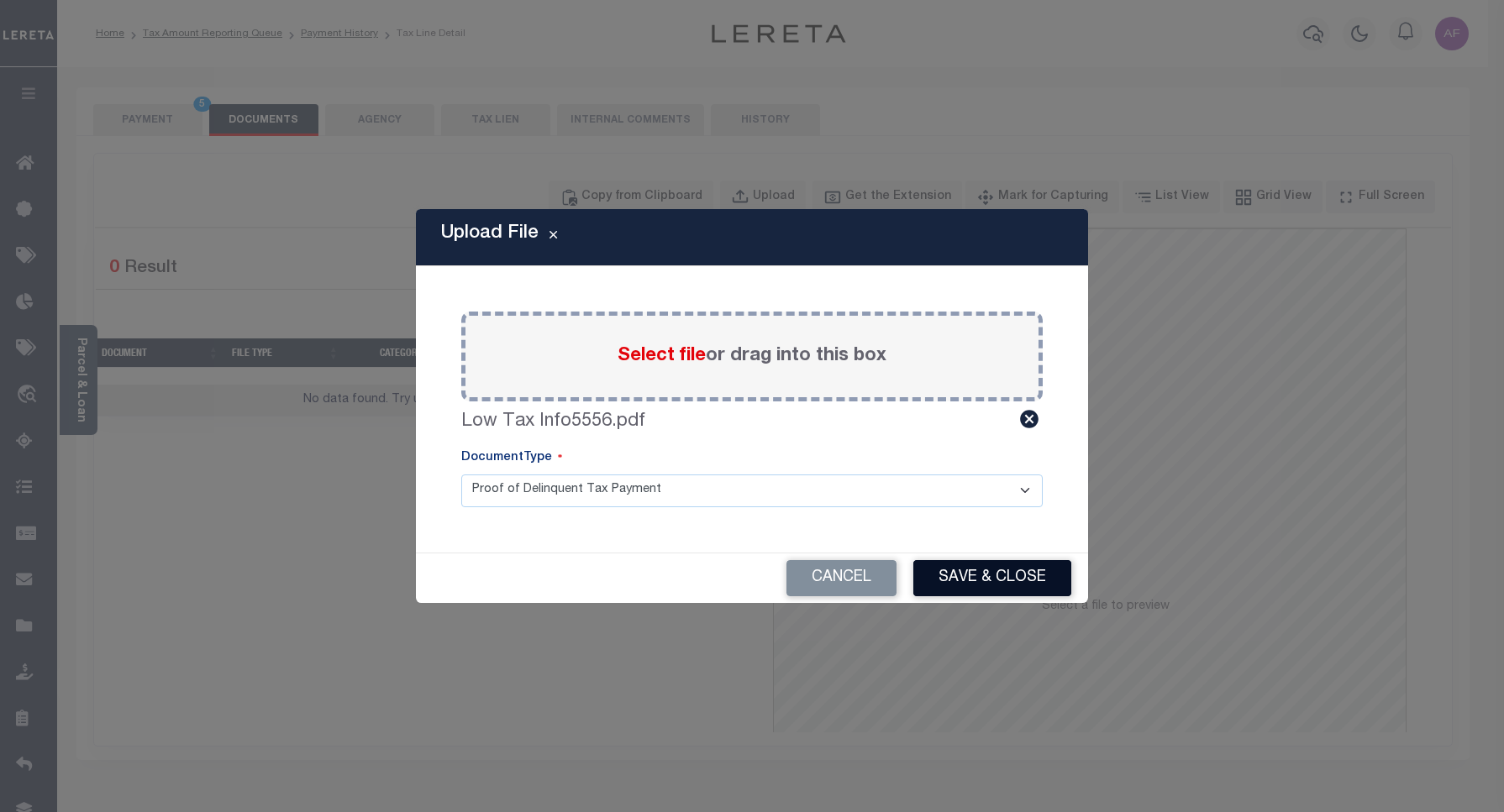
click at [984, 585] on button "Save & Close" at bounding box center [992, 577] width 158 height 36
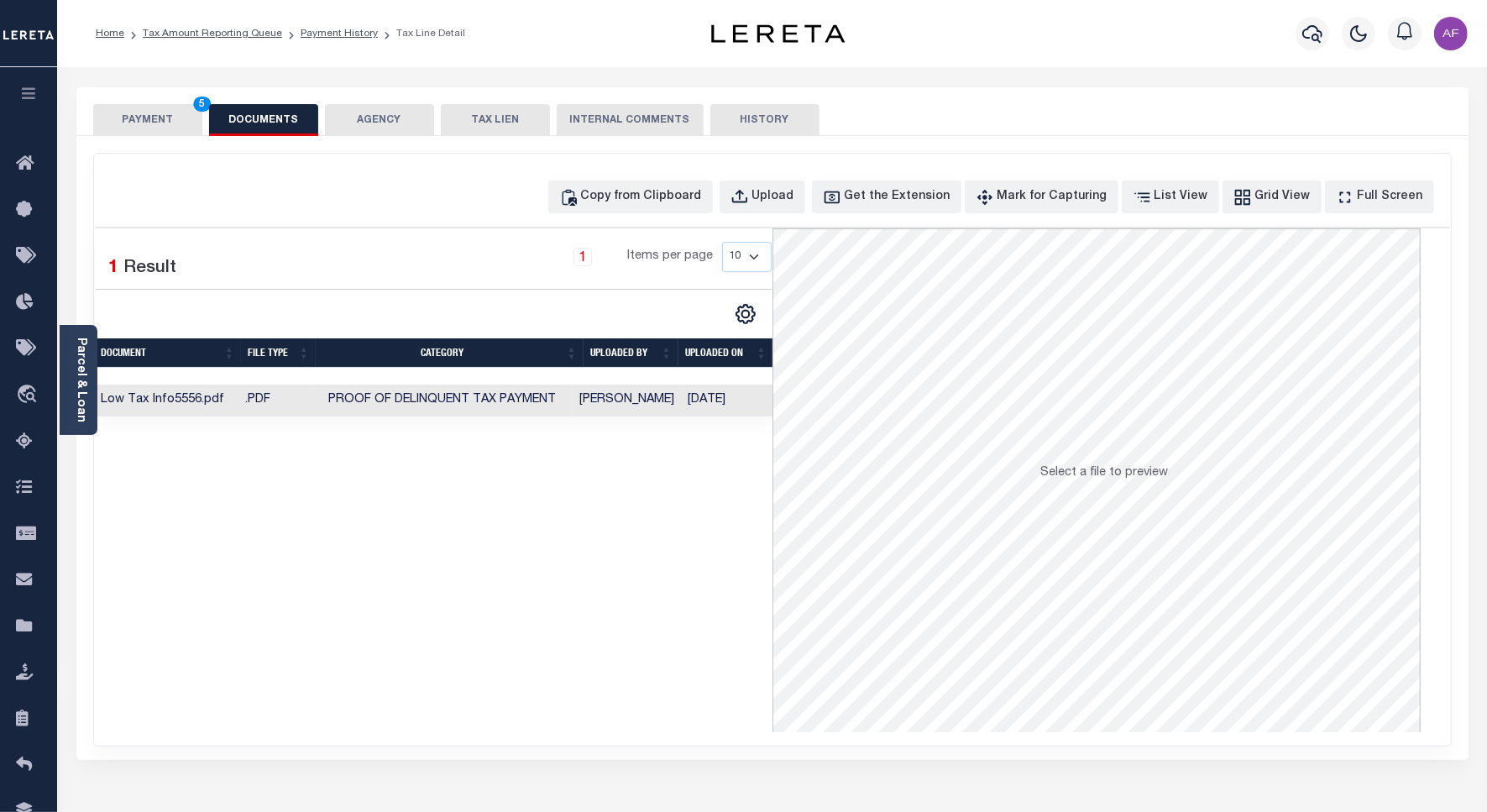
click at [134, 121] on button "PAYMENT 5" at bounding box center [148, 120] width 109 height 32
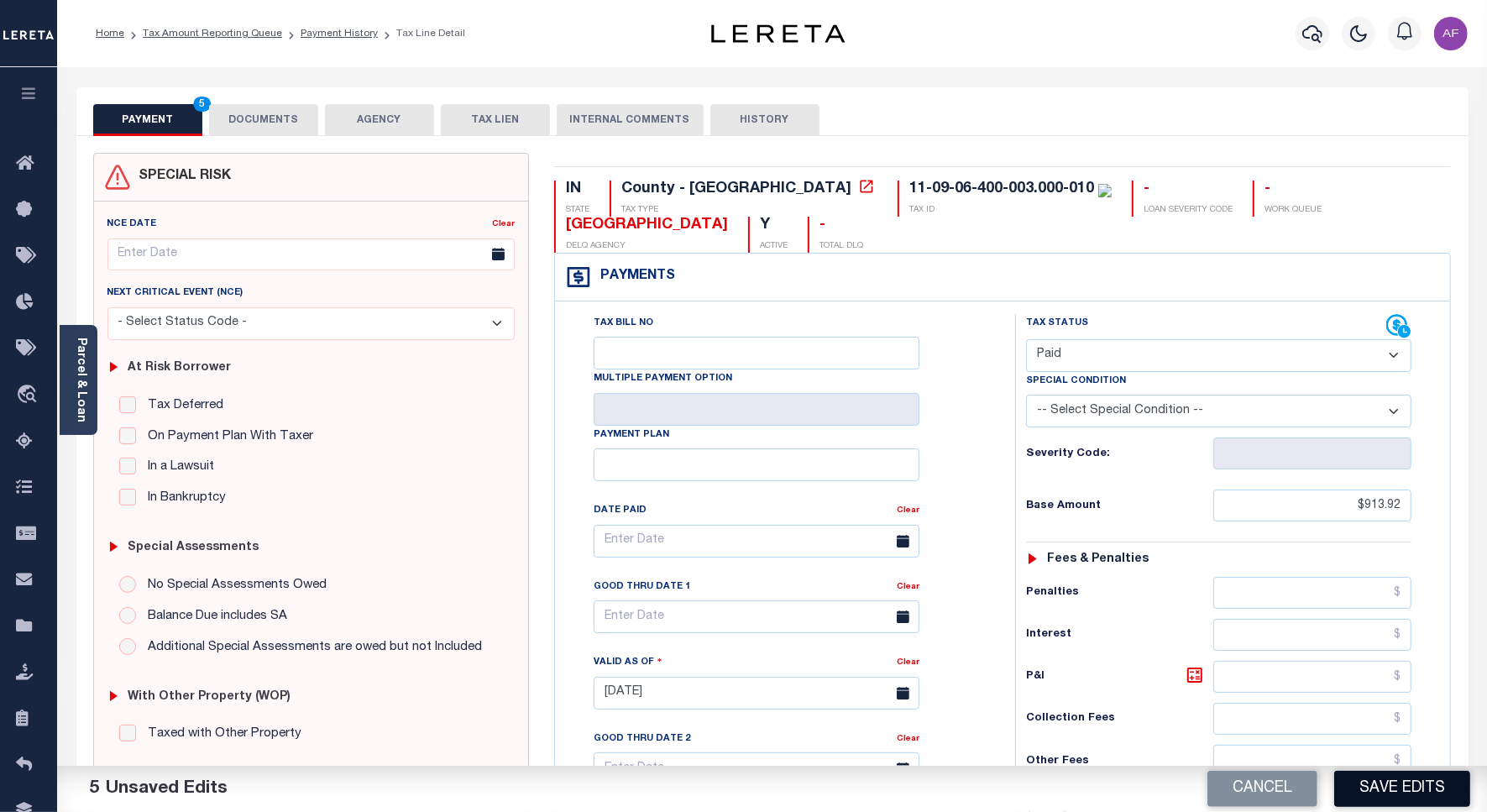
click at [1375, 790] on button "Save Edits" at bounding box center [1403, 789] width 136 height 36
checkbox input "false"
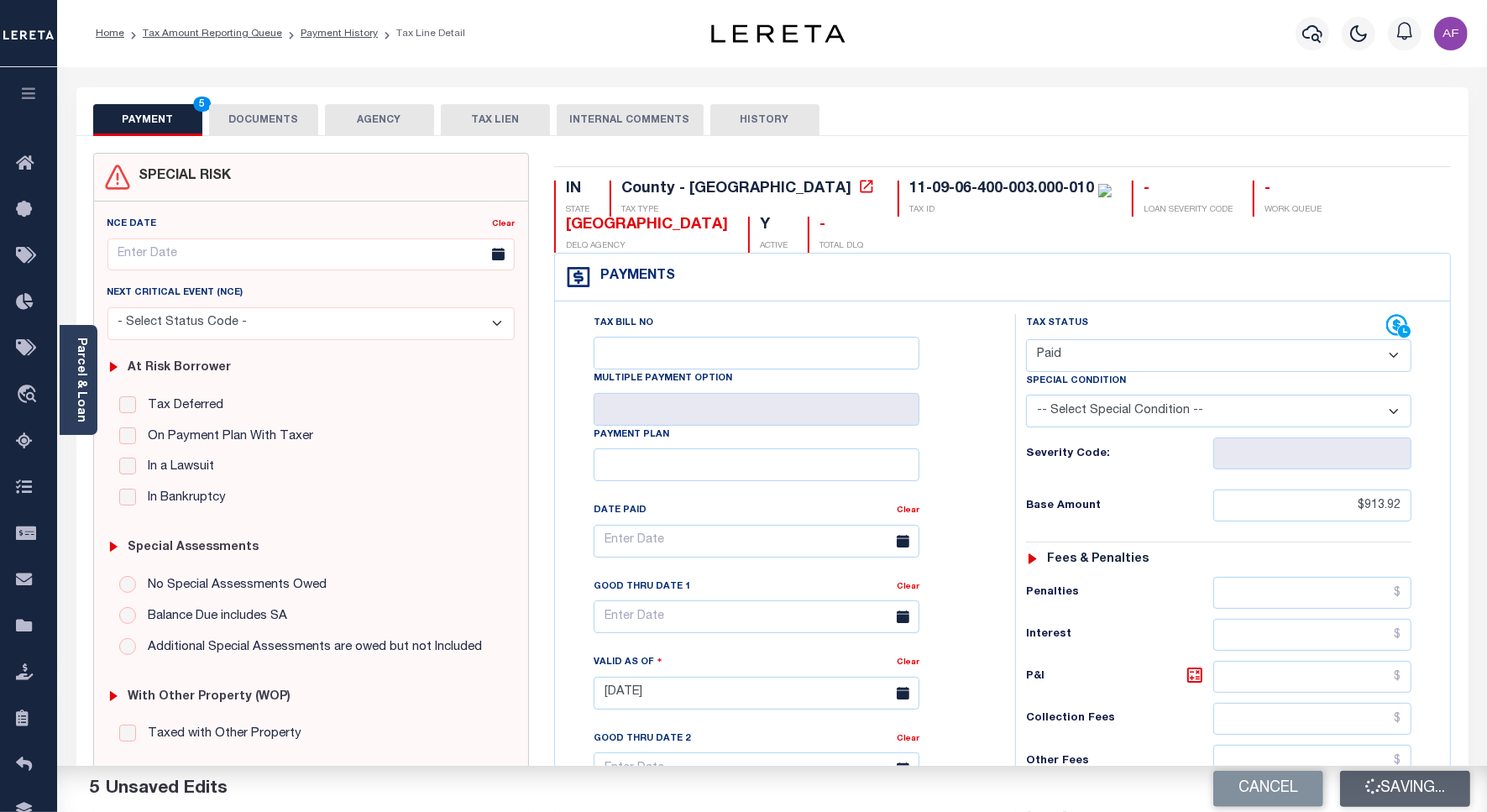
type input "$913.92"
type input "$0"
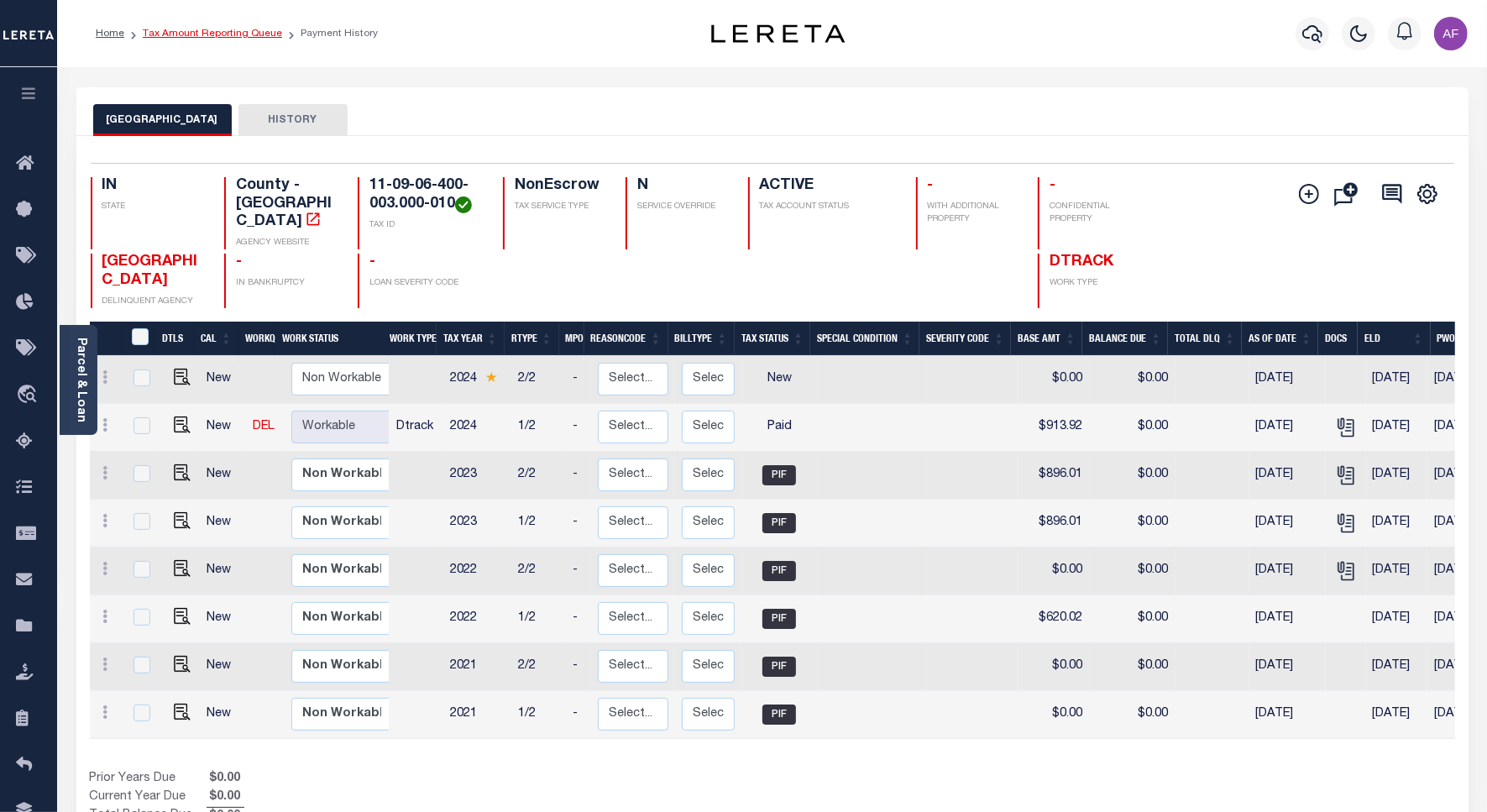
click at [216, 35] on link "Tax Amount Reporting Queue" at bounding box center [212, 33] width 139 height 10
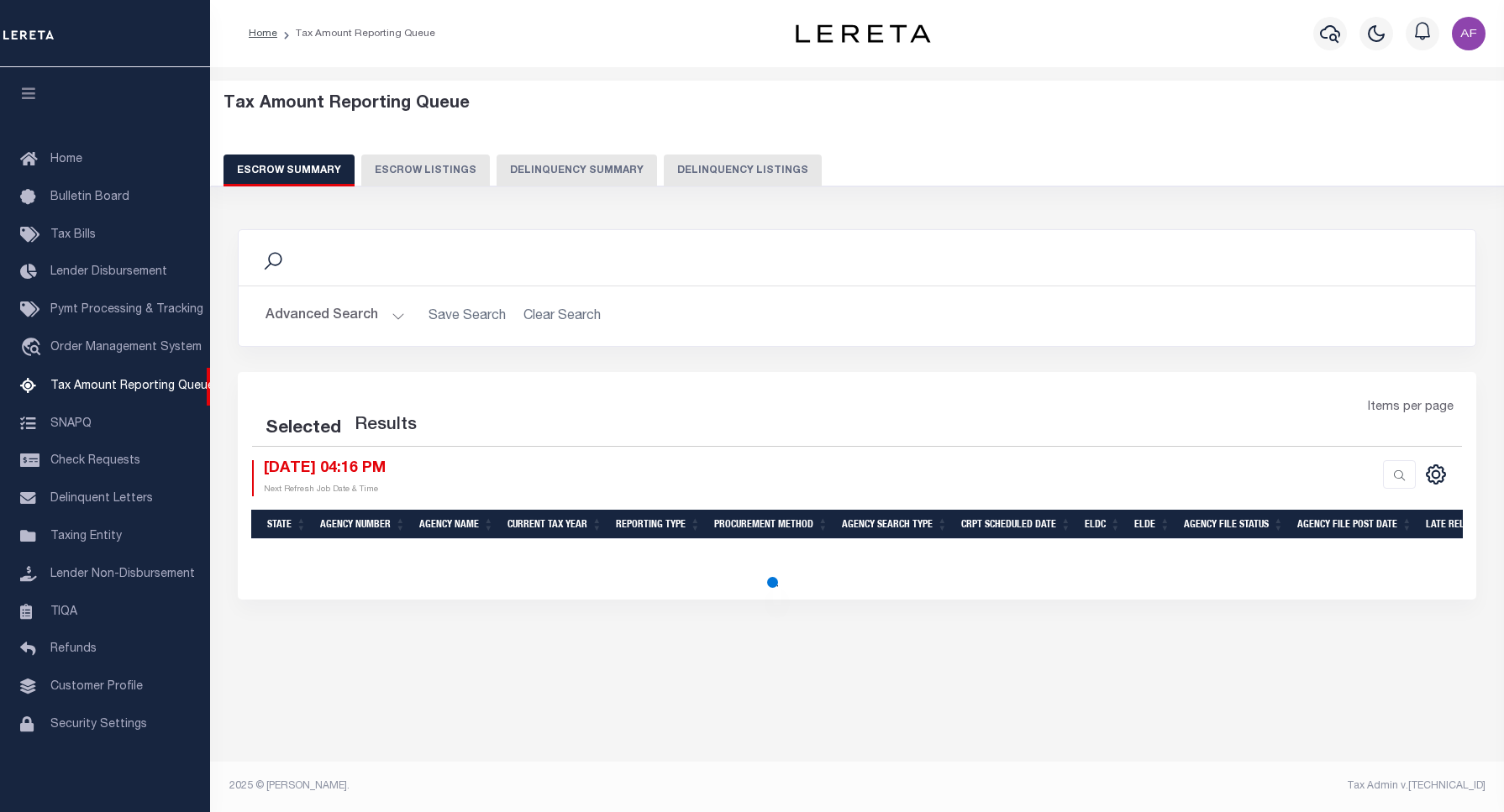
select select "100"
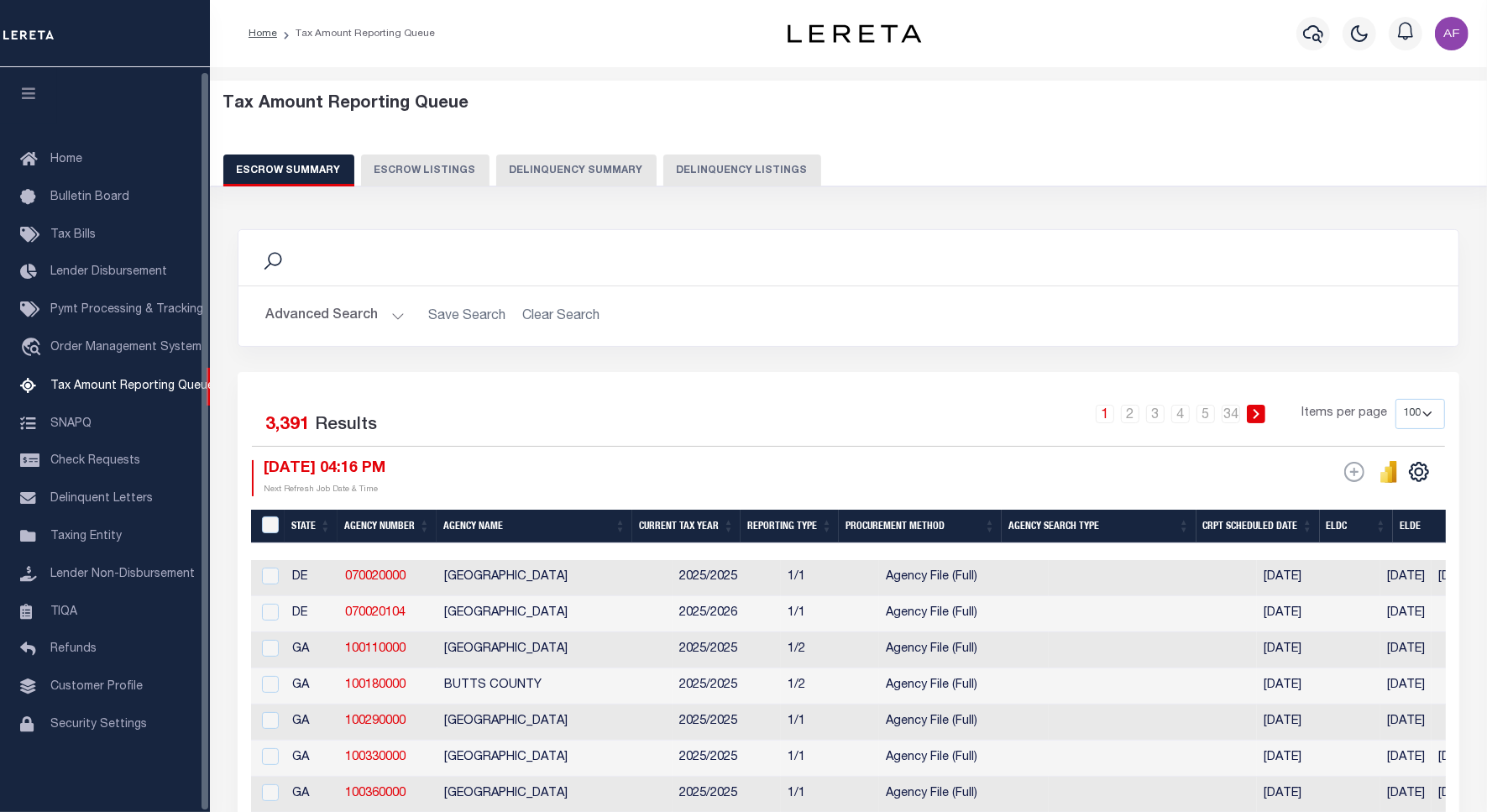
scroll to position [5, 0]
click at [731, 183] on button "Delinquency Listings" at bounding box center [743, 171] width 158 height 32
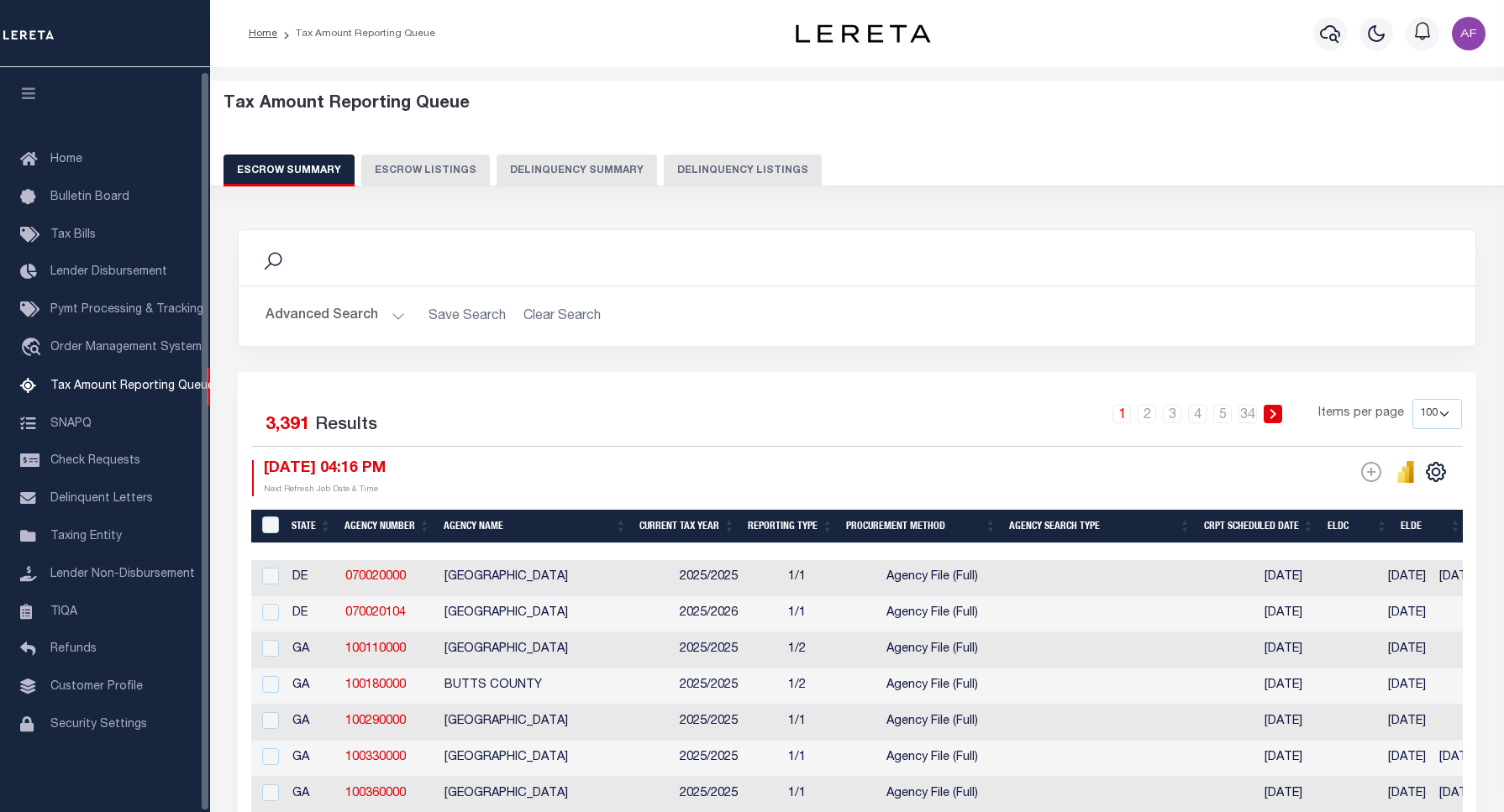
select select "100"
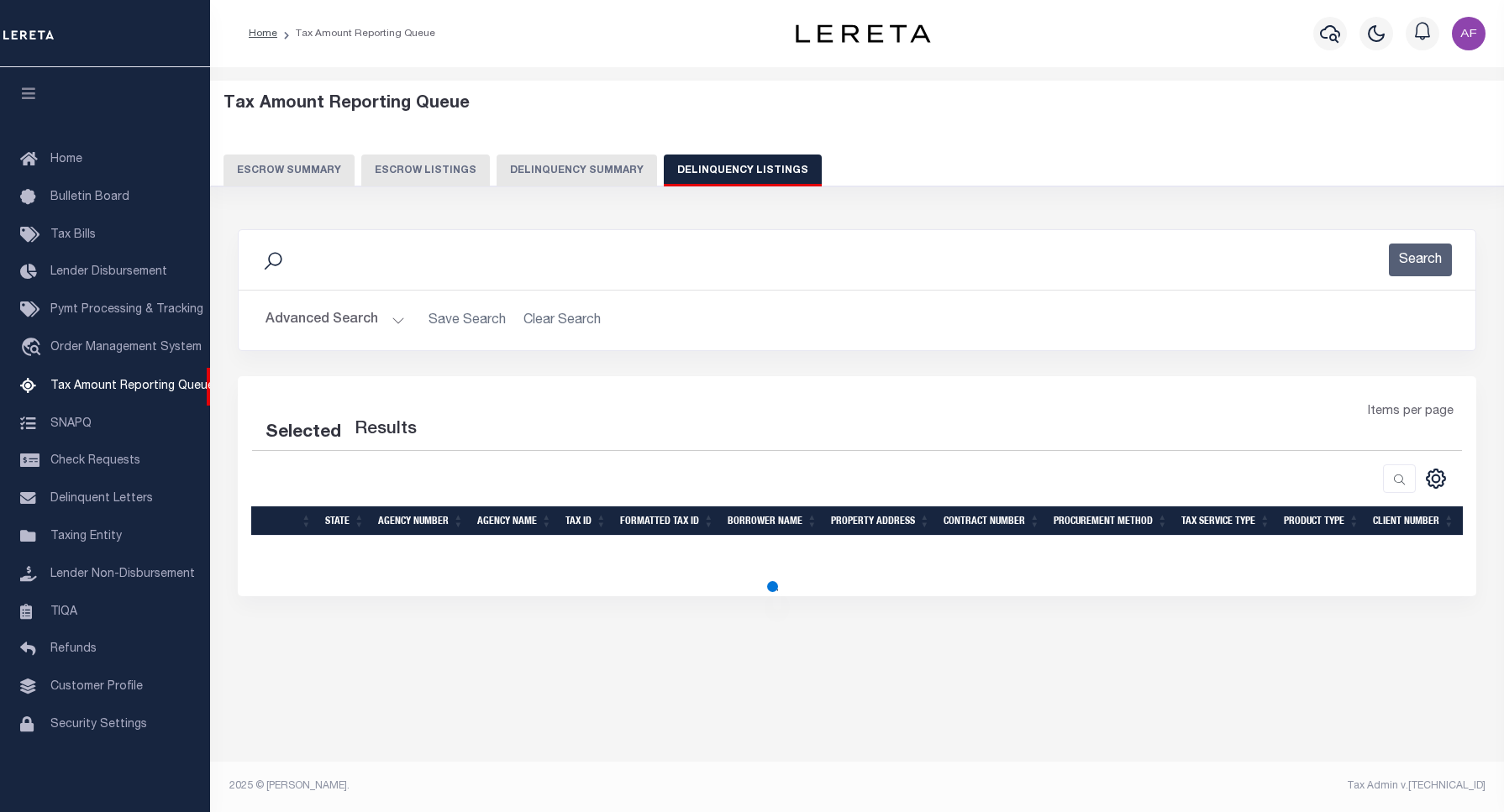
select select "100"
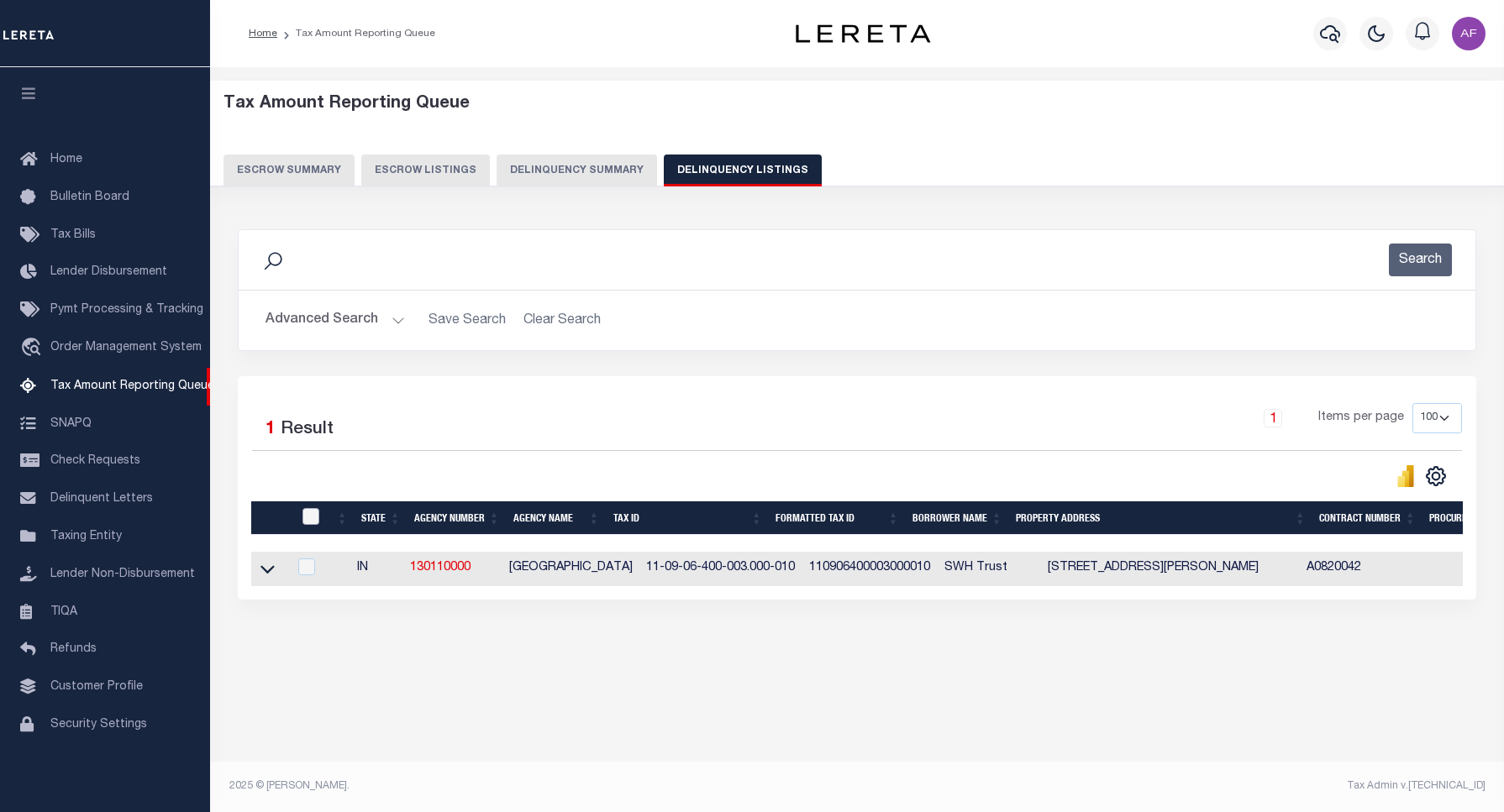
click at [312, 522] on input "checkbox" at bounding box center [311, 516] width 17 height 17
checkbox input "true"
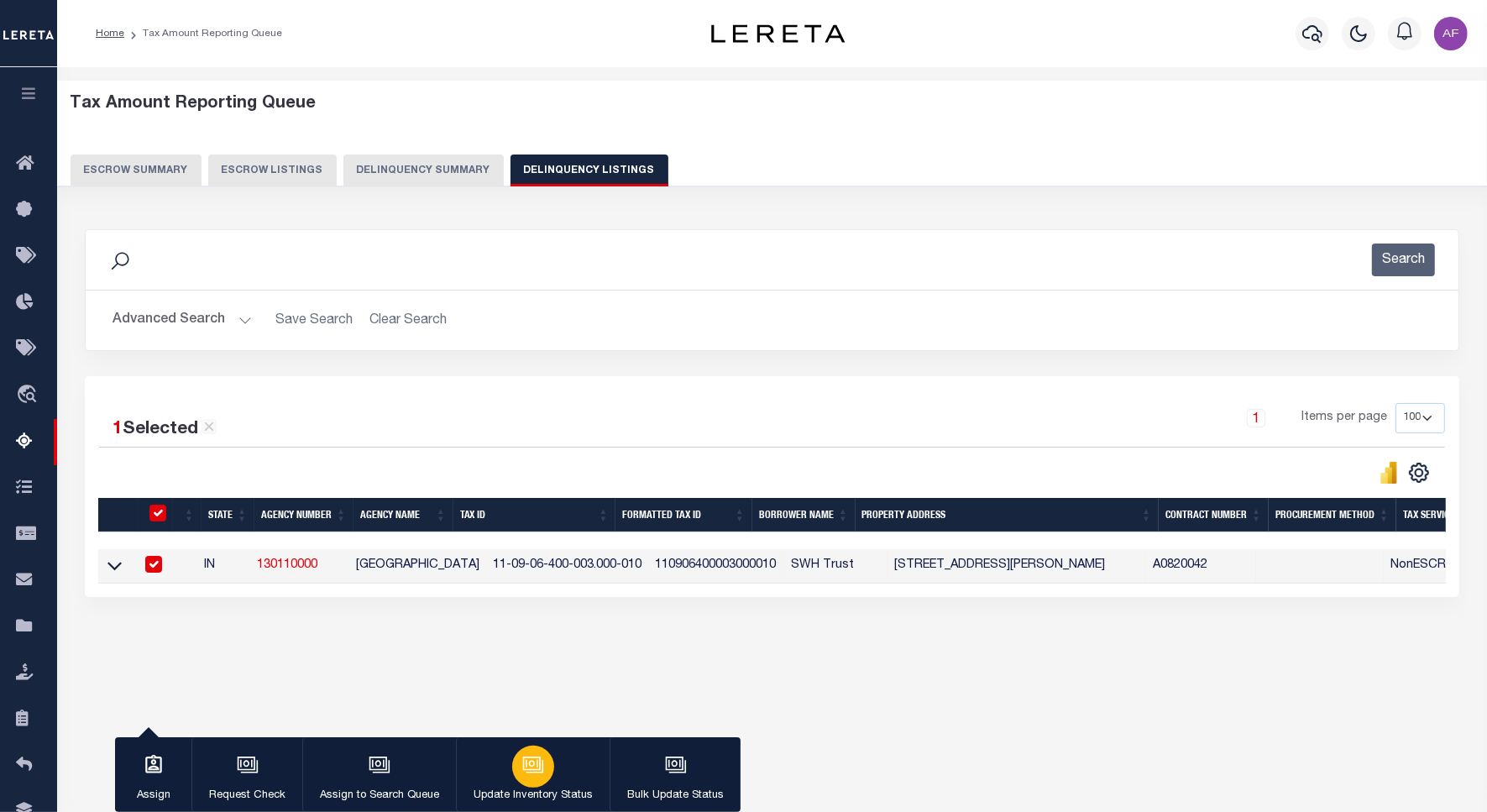
click at [514, 769] on div "button" at bounding box center [533, 767] width 42 height 42
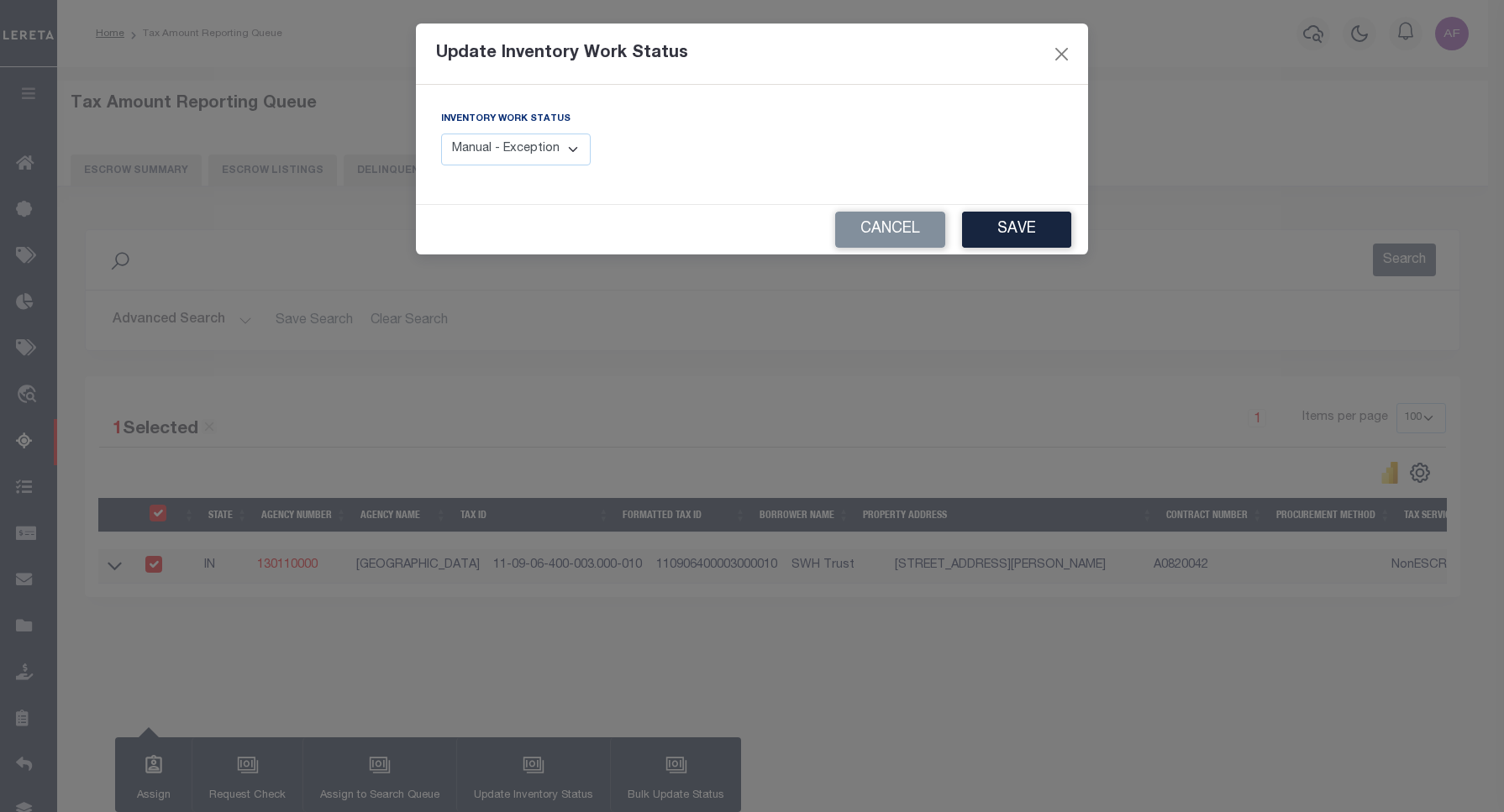
click at [490, 157] on select "Manual - Exception Pended - Awaiting Search Late Add Exception Completed" at bounding box center [516, 149] width 149 height 32
select select "4"
click at [441, 133] on select "Manual - Exception Pended - Awaiting Search Late Add Exception Completed" at bounding box center [516, 149] width 149 height 32
click at [1025, 225] on button "Save" at bounding box center [1016, 229] width 109 height 36
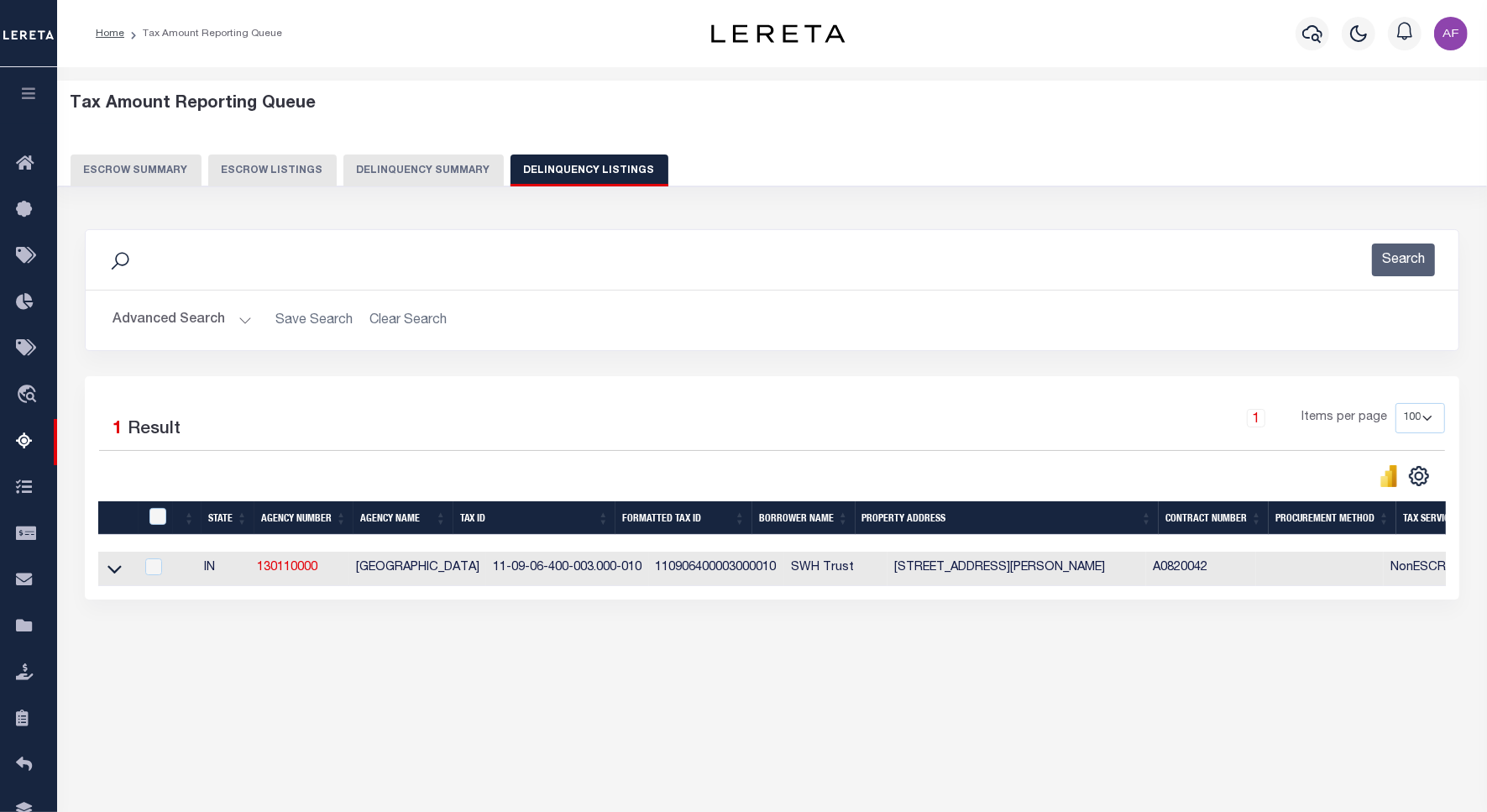
click at [135, 319] on button "Advanced Search" at bounding box center [182, 320] width 139 height 32
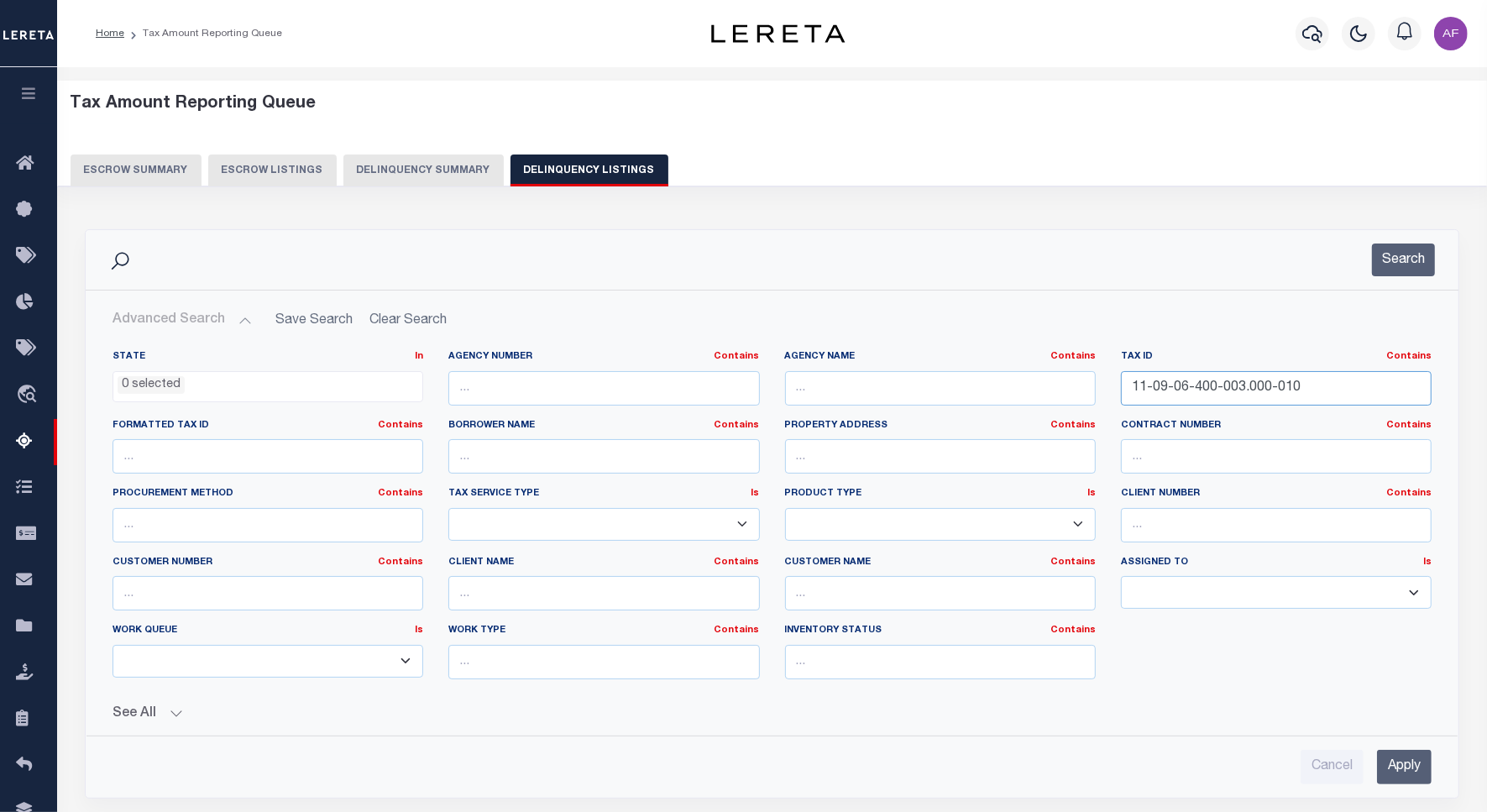
drag, startPoint x: 1327, startPoint y: 393, endPoint x: 1104, endPoint y: 388, distance: 223.1
click at [1104, 388] on div "State In In AK AL AR AZ CA CO CT DC DE FL GA GU HI IA ID IL IN KS KY LA MA MD M…" at bounding box center [772, 522] width 1344 height 343
paste input "8-1"
type input "11-09-08-100-003.000-010"
click at [1438, 263] on div "Search" at bounding box center [772, 260] width 1346 height 32
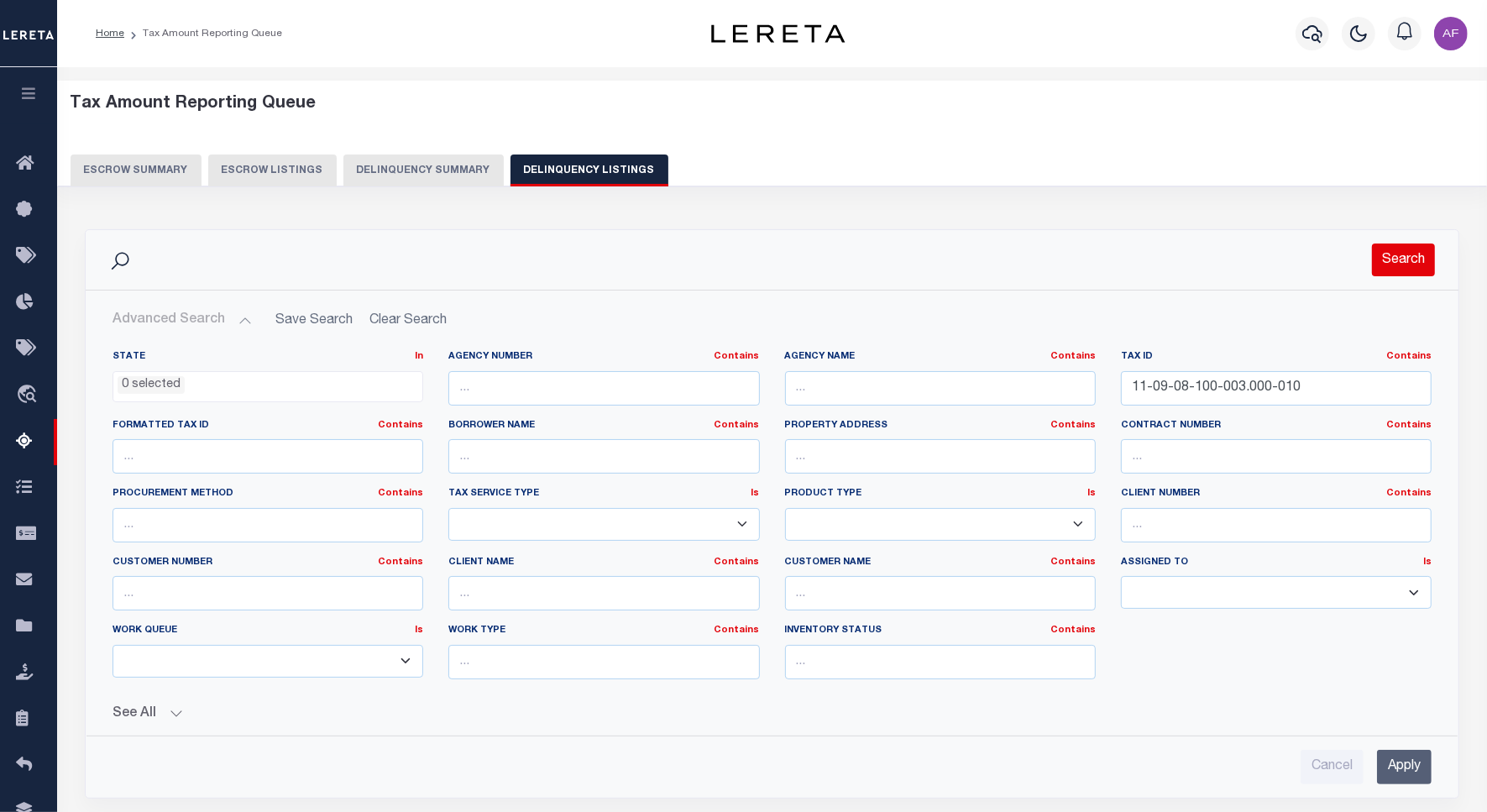
click at [1417, 262] on button "Search" at bounding box center [1404, 260] width 63 height 32
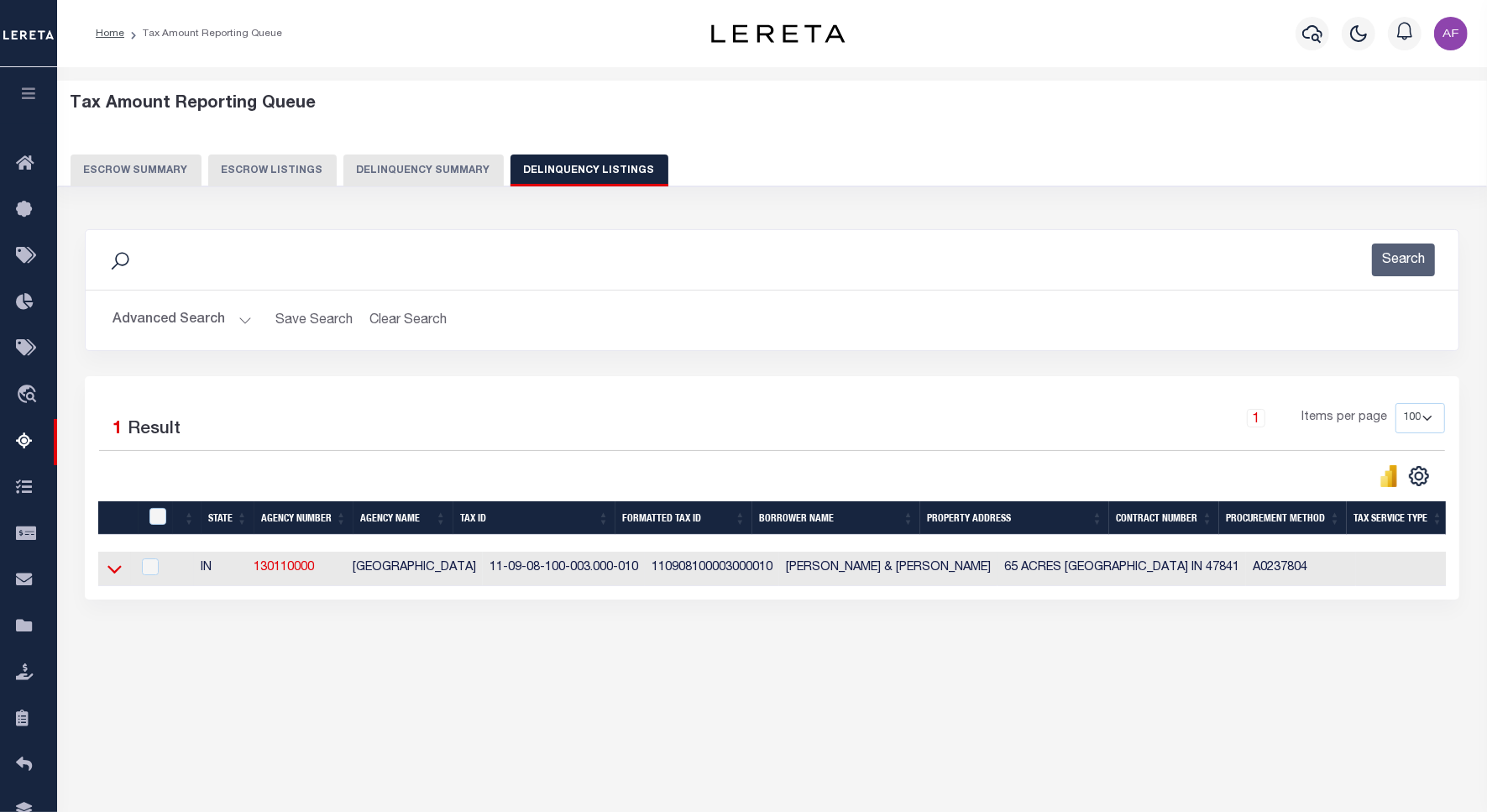
click at [120, 576] on icon at bounding box center [114, 568] width 14 height 18
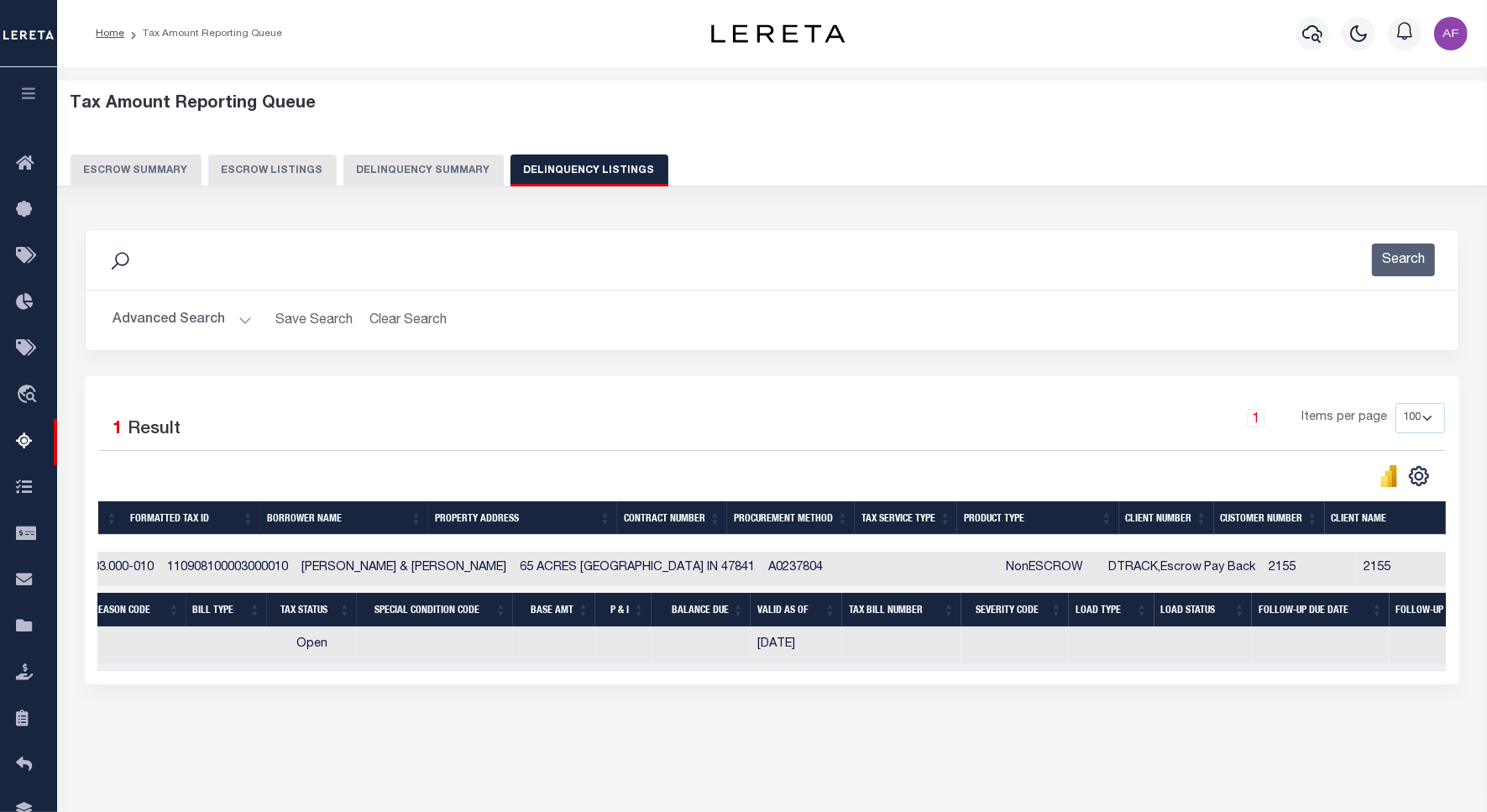
scroll to position [0, 0]
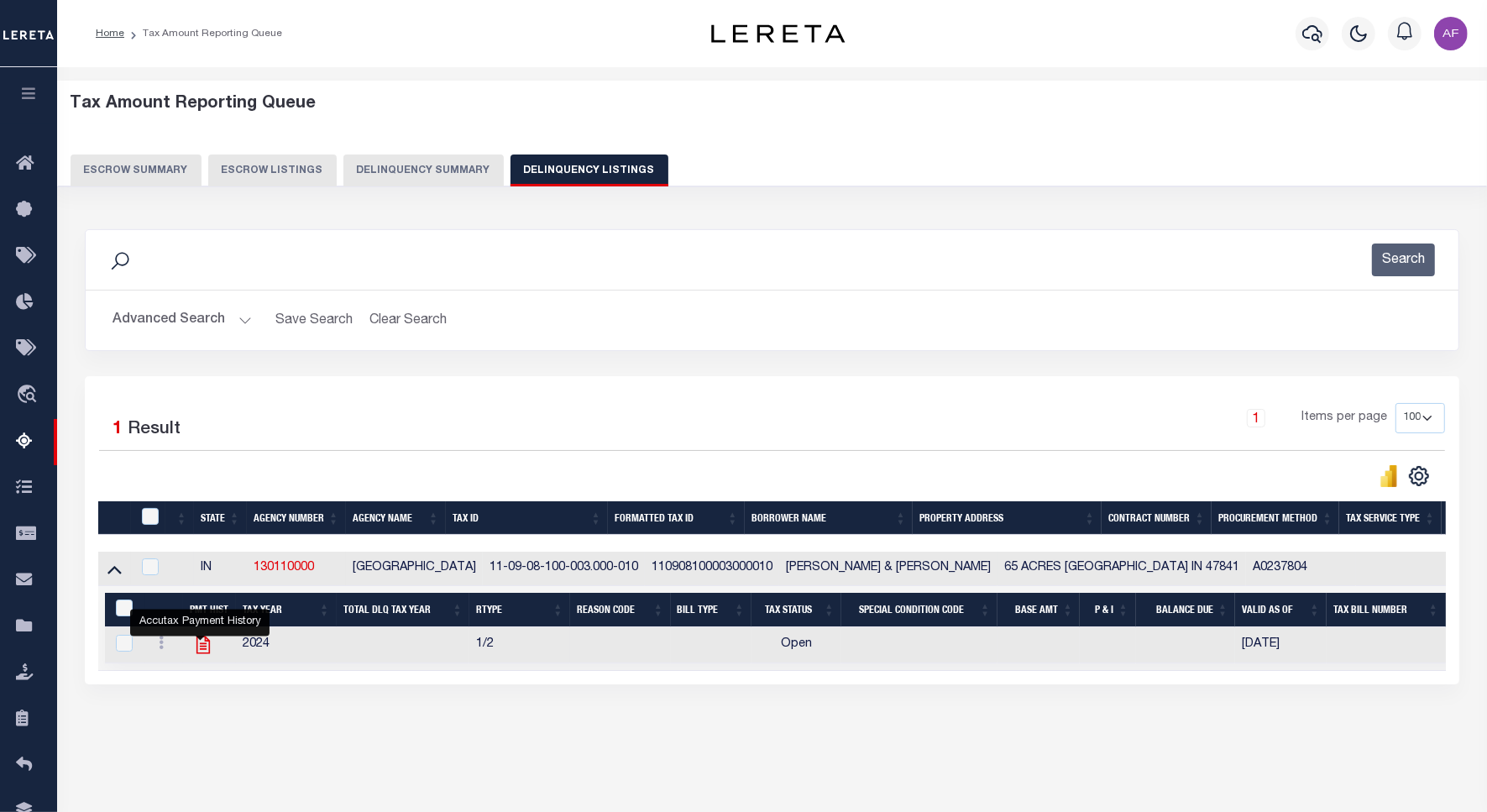
click at [197, 648] on icon "" at bounding box center [203, 645] width 13 height 18
checkbox input "true"
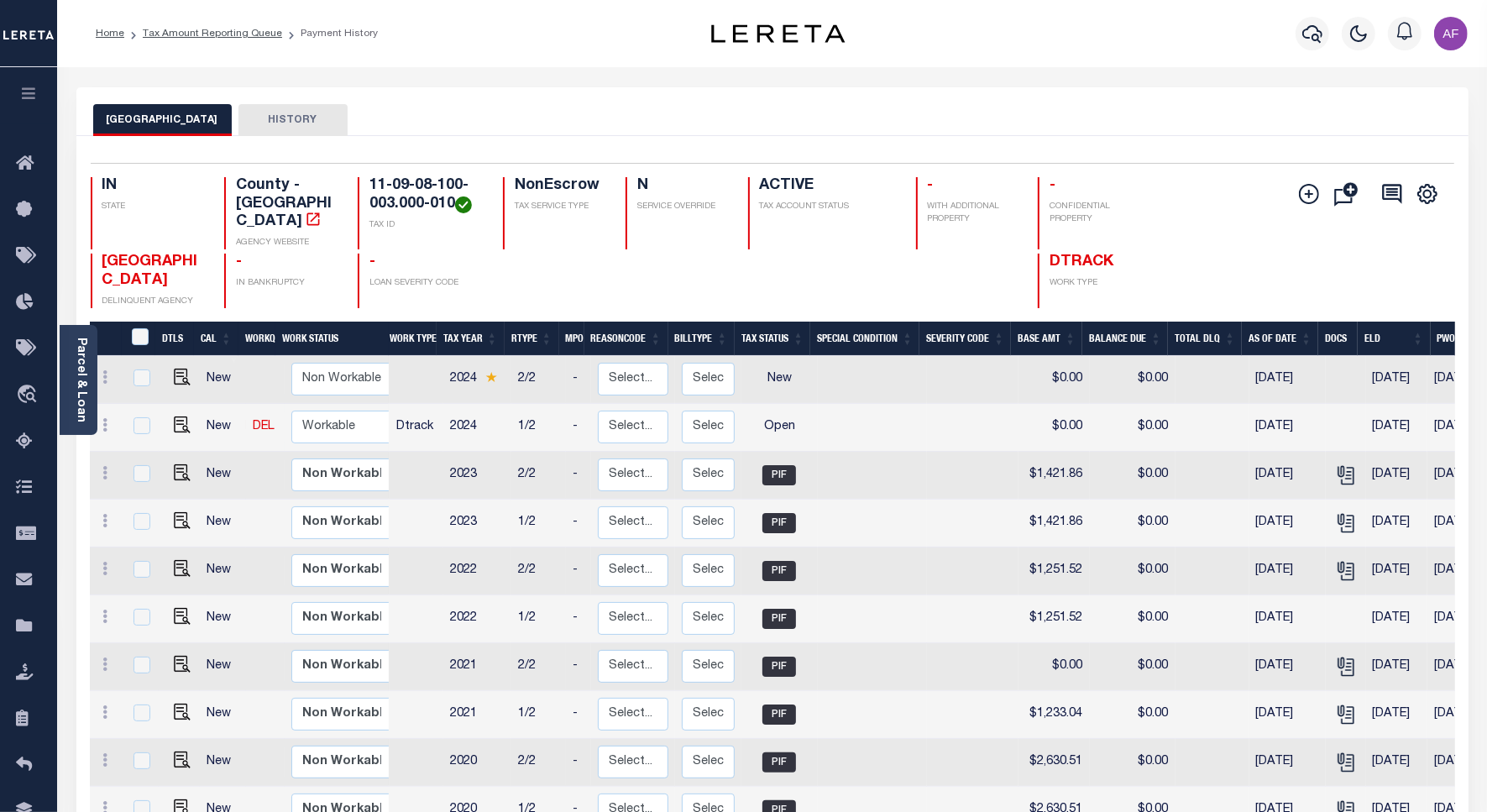
click at [168, 421] on link at bounding box center [177, 426] width 25 height 12
checkbox input "true"
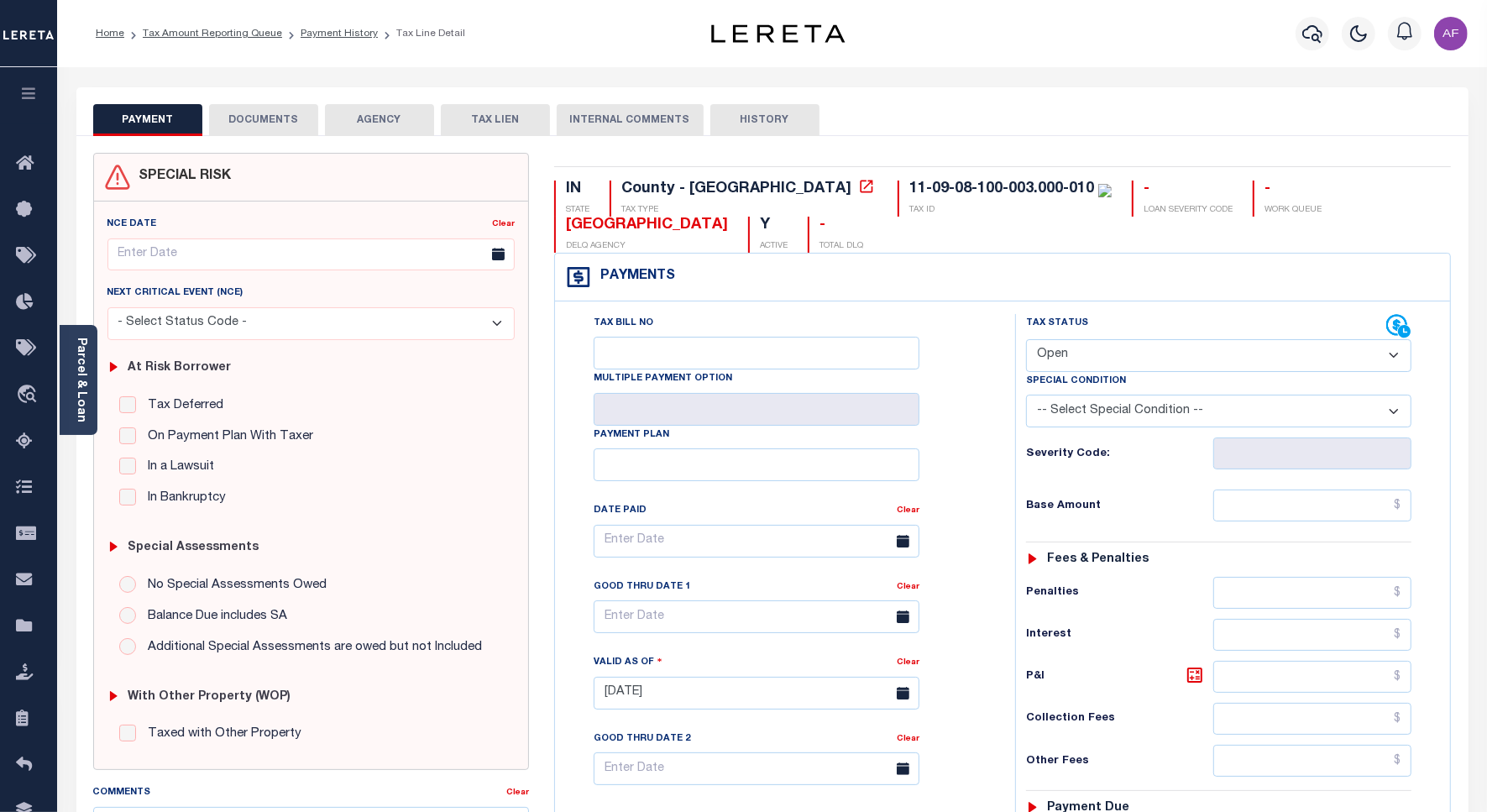
click at [1036, 349] on select "- Select Status Code - Open Due/Unpaid Paid Incomplete No Tax Due Internal Refu…" at bounding box center [1219, 355] width 386 height 32
select select "PYD"
click at [1026, 341] on select "- Select Status Code - Open Due/Unpaid Paid Incomplete No Tax Due Internal Refu…" at bounding box center [1219, 355] width 386 height 32
type input "[DATE]"
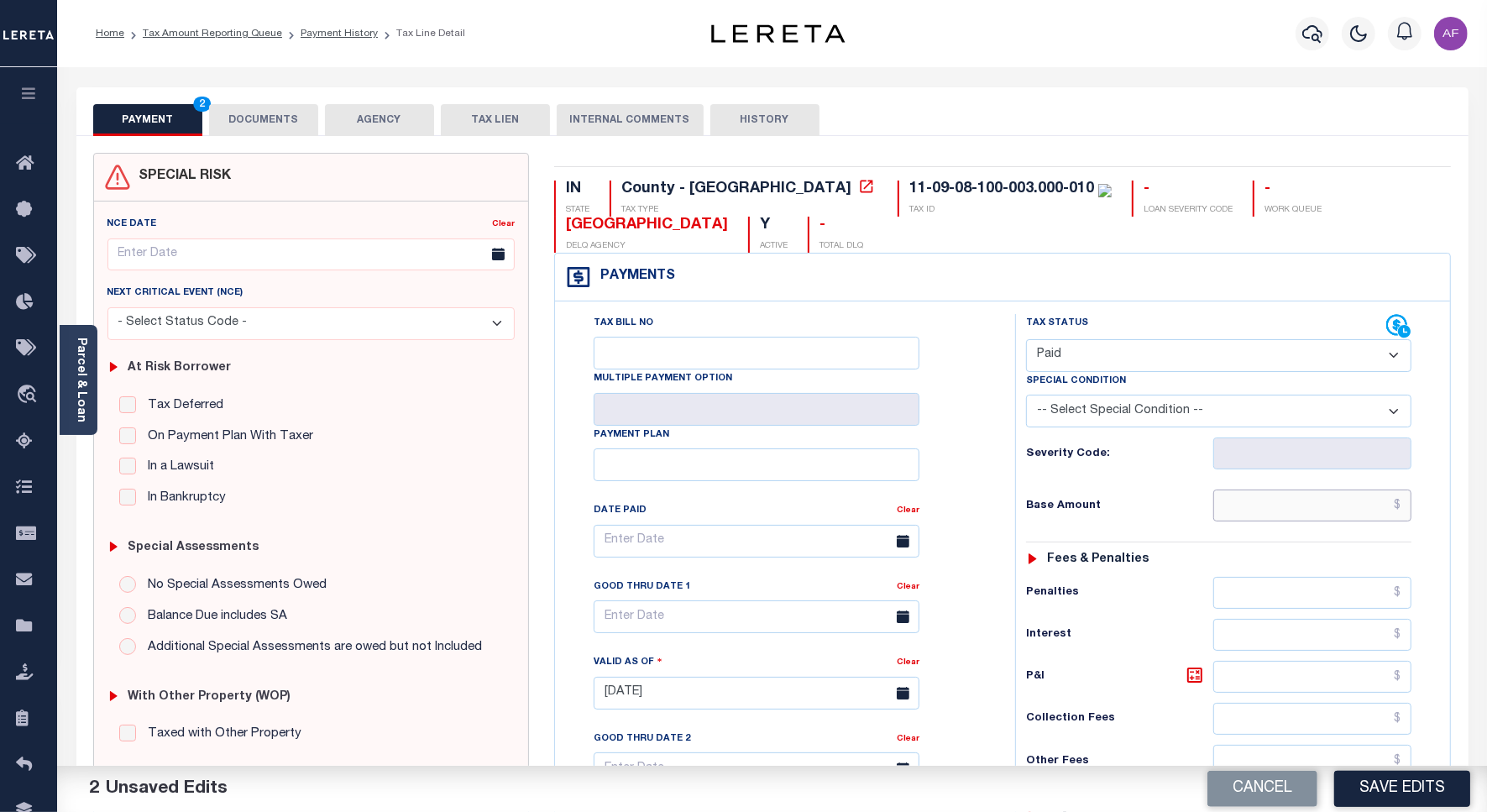
click at [1303, 509] on input "text" at bounding box center [1313, 505] width 198 height 32
paste input "1,509.98"
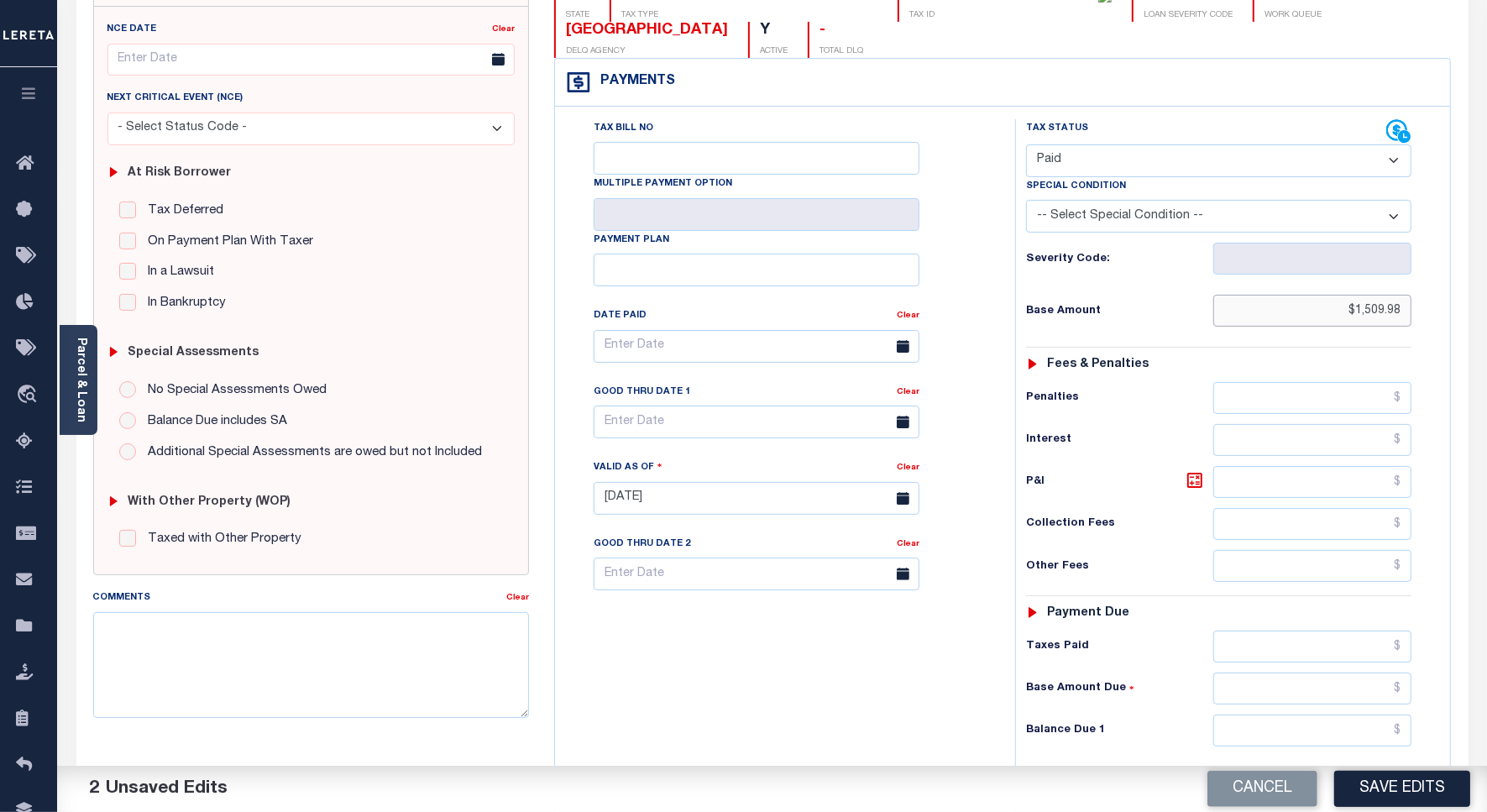
scroll to position [420, 0]
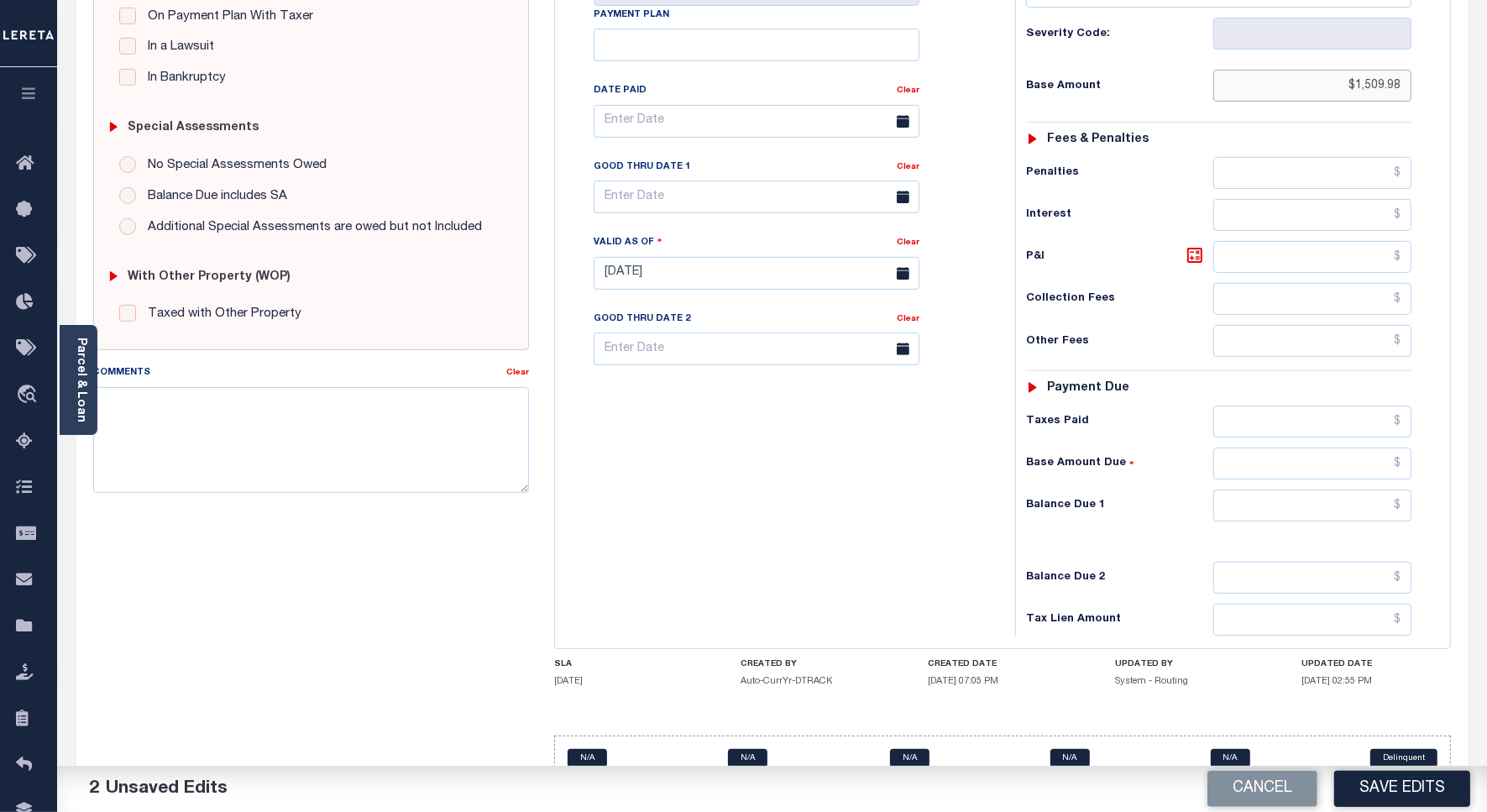
type input "$1,509.98"
click at [1318, 418] on input "text" at bounding box center [1313, 422] width 198 height 32
paste input "1,509.98"
type input "$1,509.98"
click at [1318, 514] on input "text" at bounding box center [1313, 505] width 198 height 32
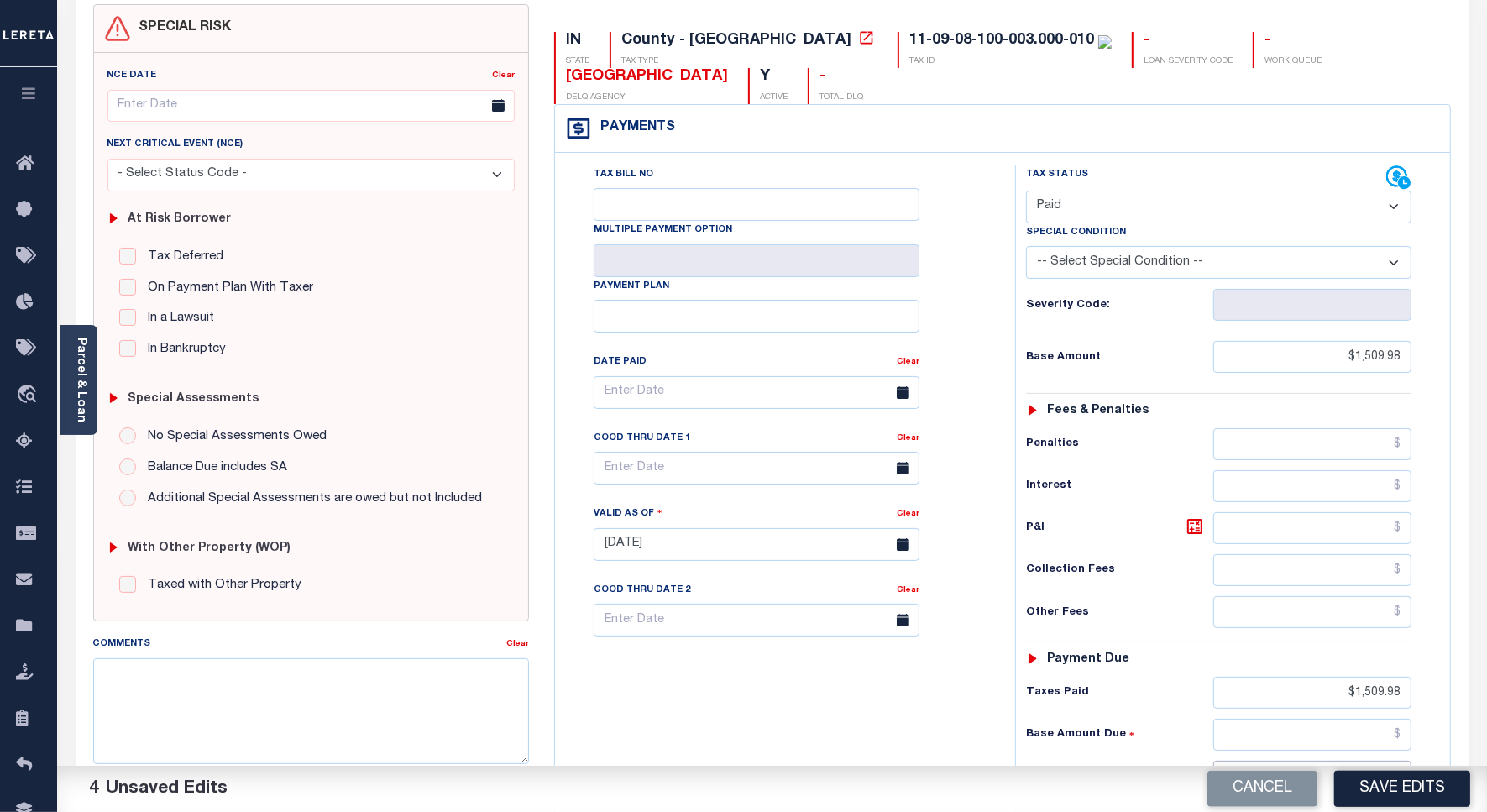
scroll to position [0, 0]
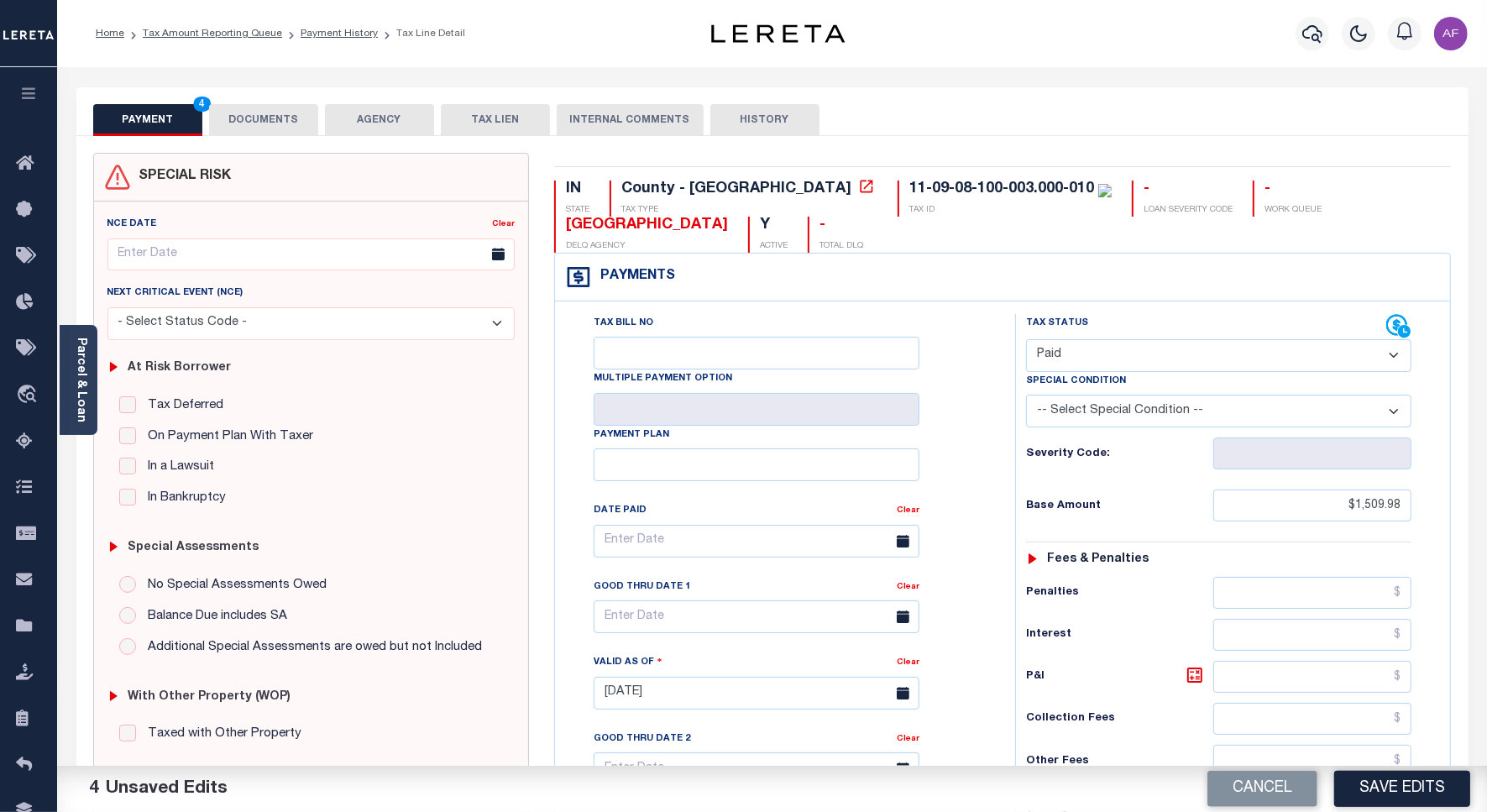
type input "$0.00"
click at [236, 121] on button "DOCUMENTS" at bounding box center [264, 120] width 109 height 32
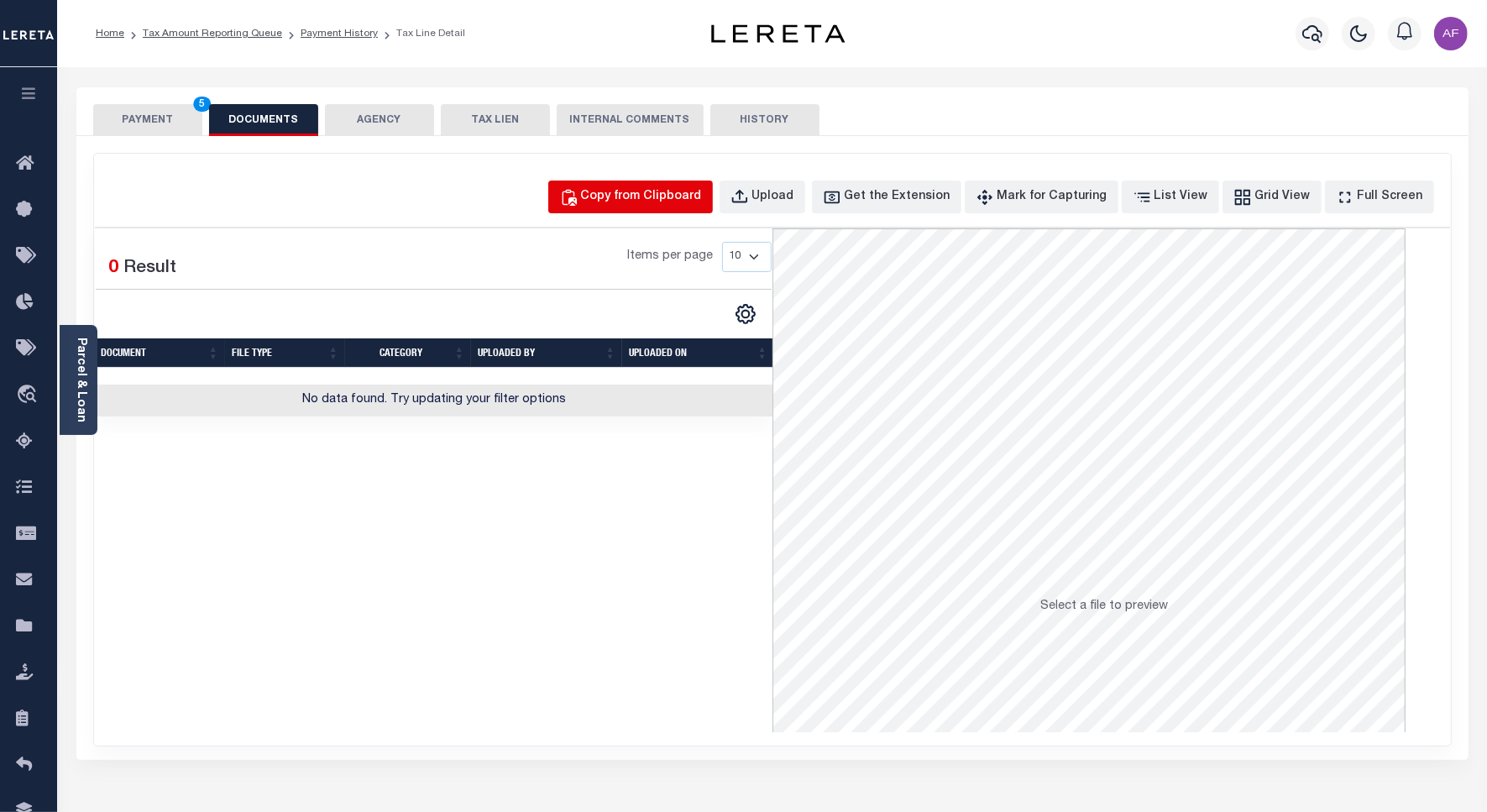
click at [662, 193] on div "Copy from Clipboard" at bounding box center [642, 197] width 121 height 19
select select "POP"
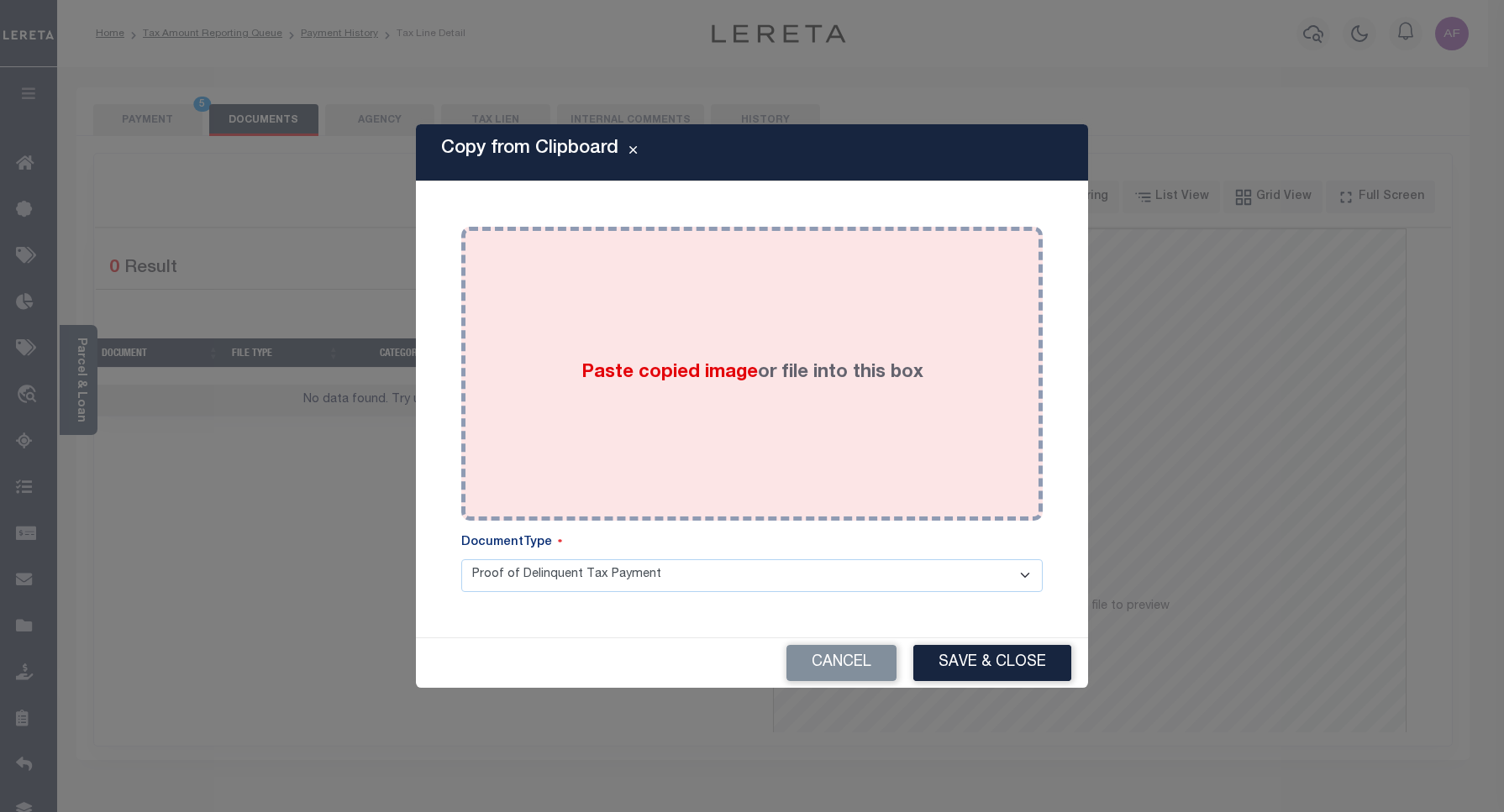
click at [690, 388] on div "Paste copied image or file into this box" at bounding box center [752, 374] width 556 height 269
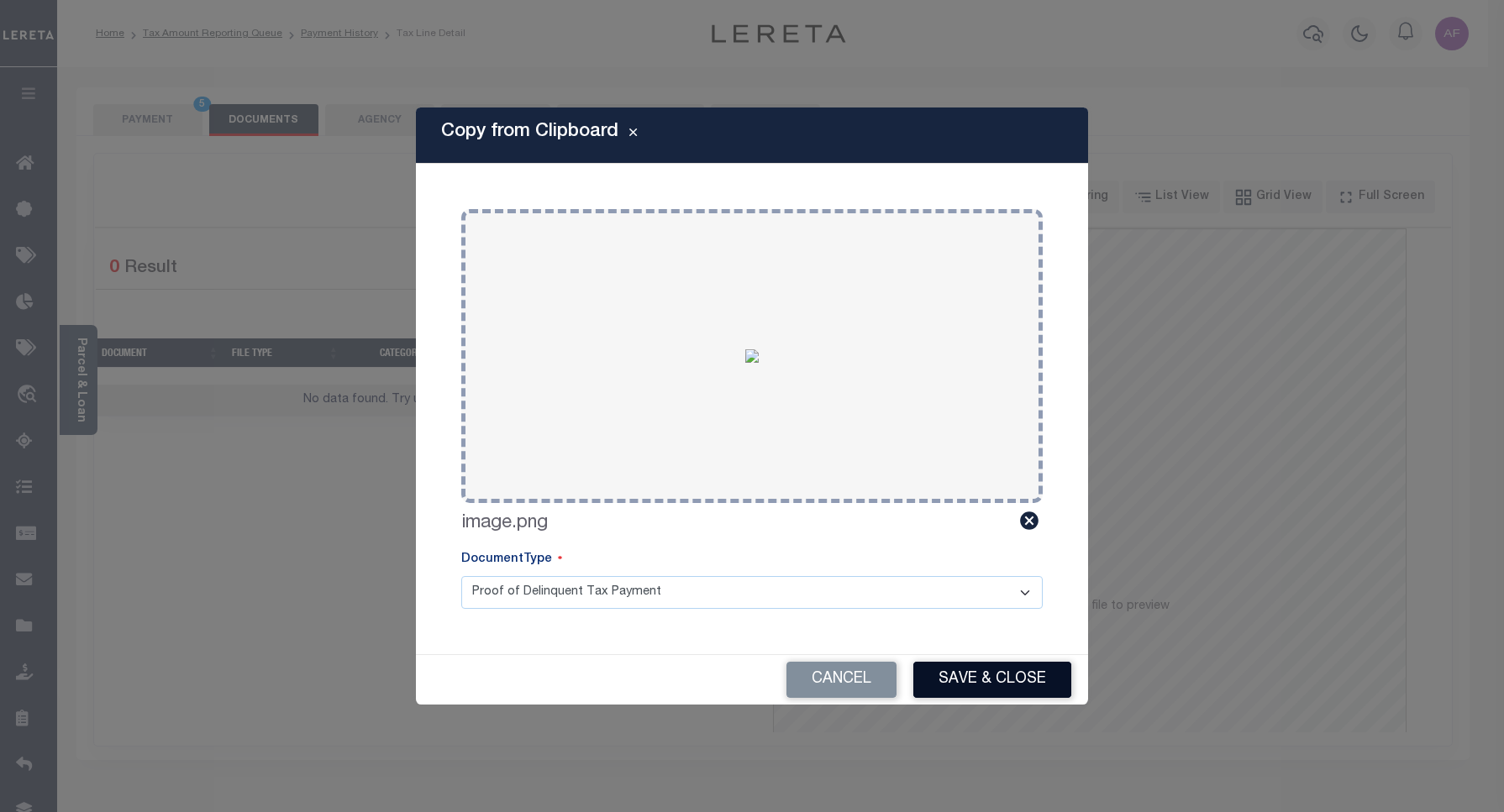
click at [1044, 667] on button "Save & Close" at bounding box center [992, 679] width 158 height 36
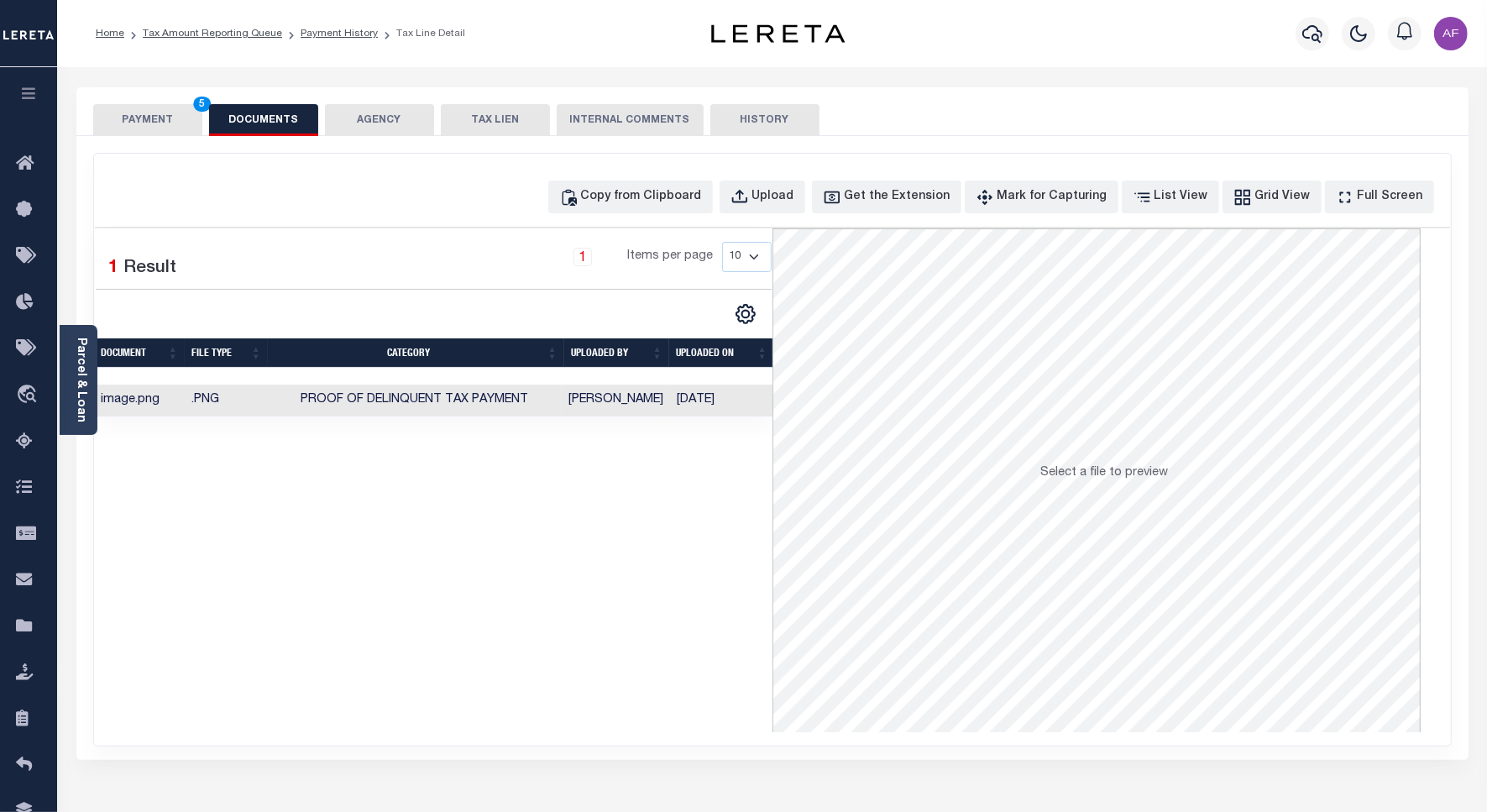
click at [122, 109] on button "PAYMENT 5" at bounding box center [148, 120] width 109 height 32
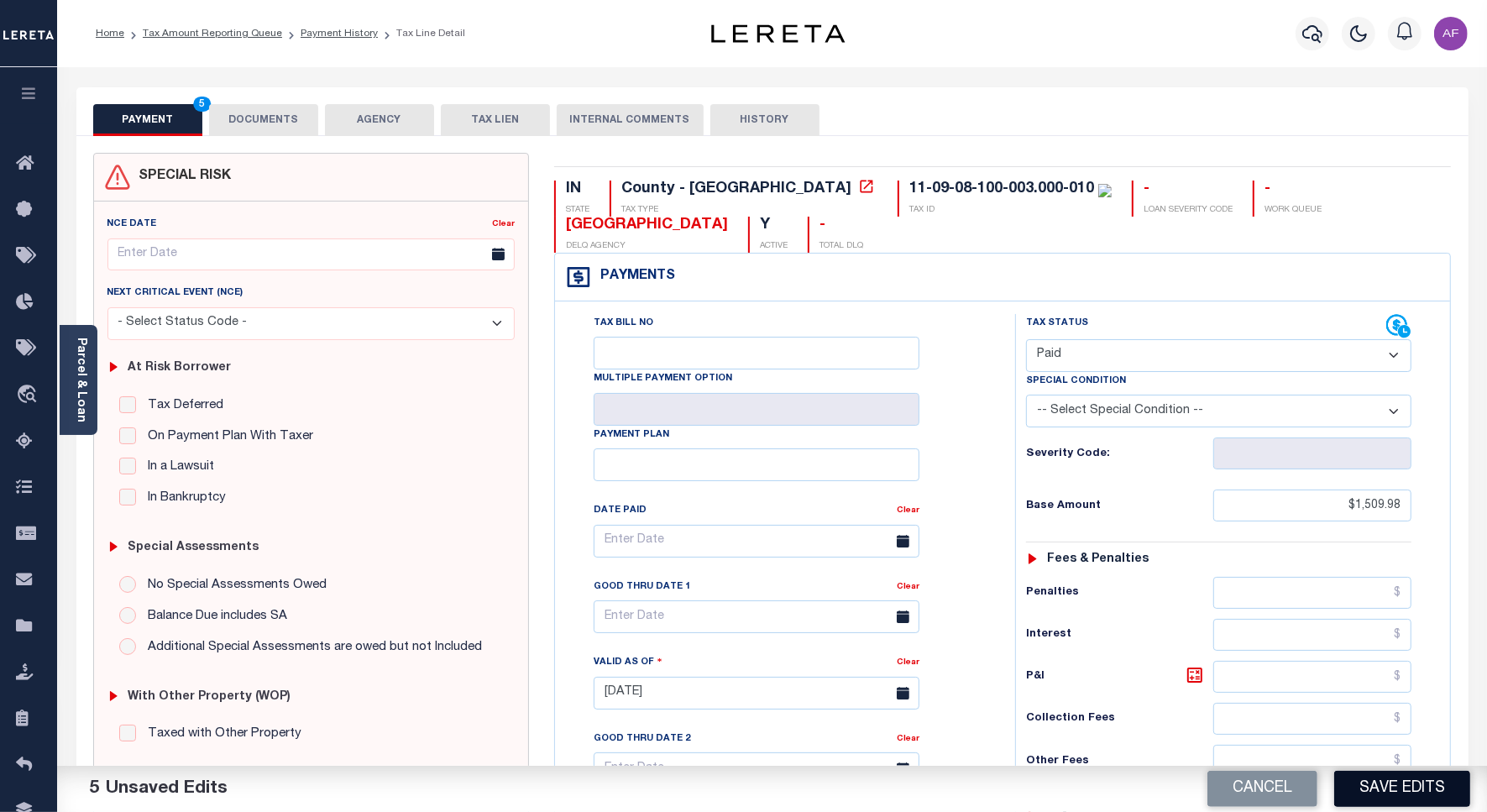
click at [1379, 779] on button "Save Edits" at bounding box center [1403, 789] width 136 height 36
checkbox input "false"
type input "$1,509.98"
type input "$0"
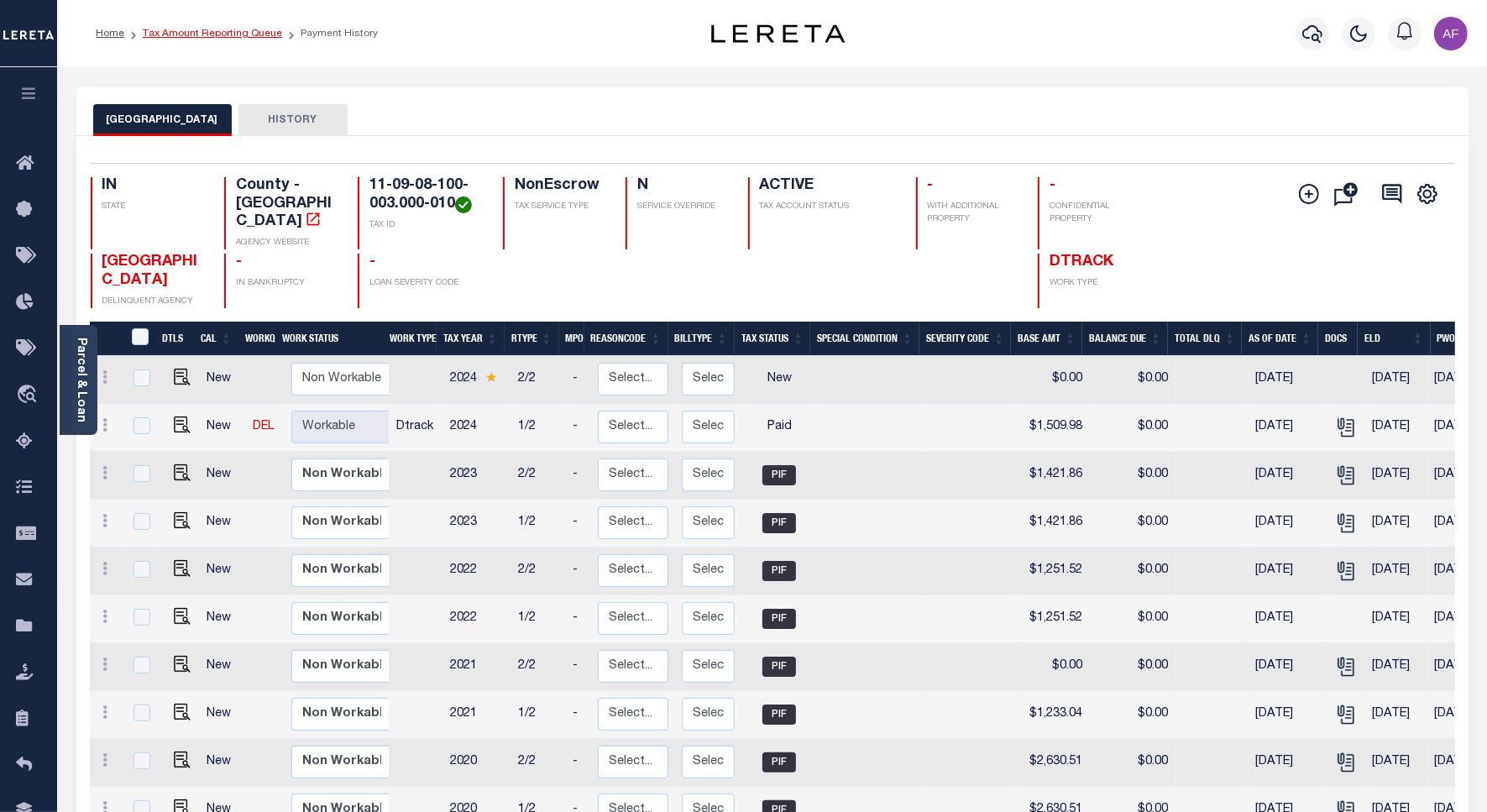
click at [211, 33] on link "Tax Amount Reporting Queue" at bounding box center [212, 33] width 139 height 10
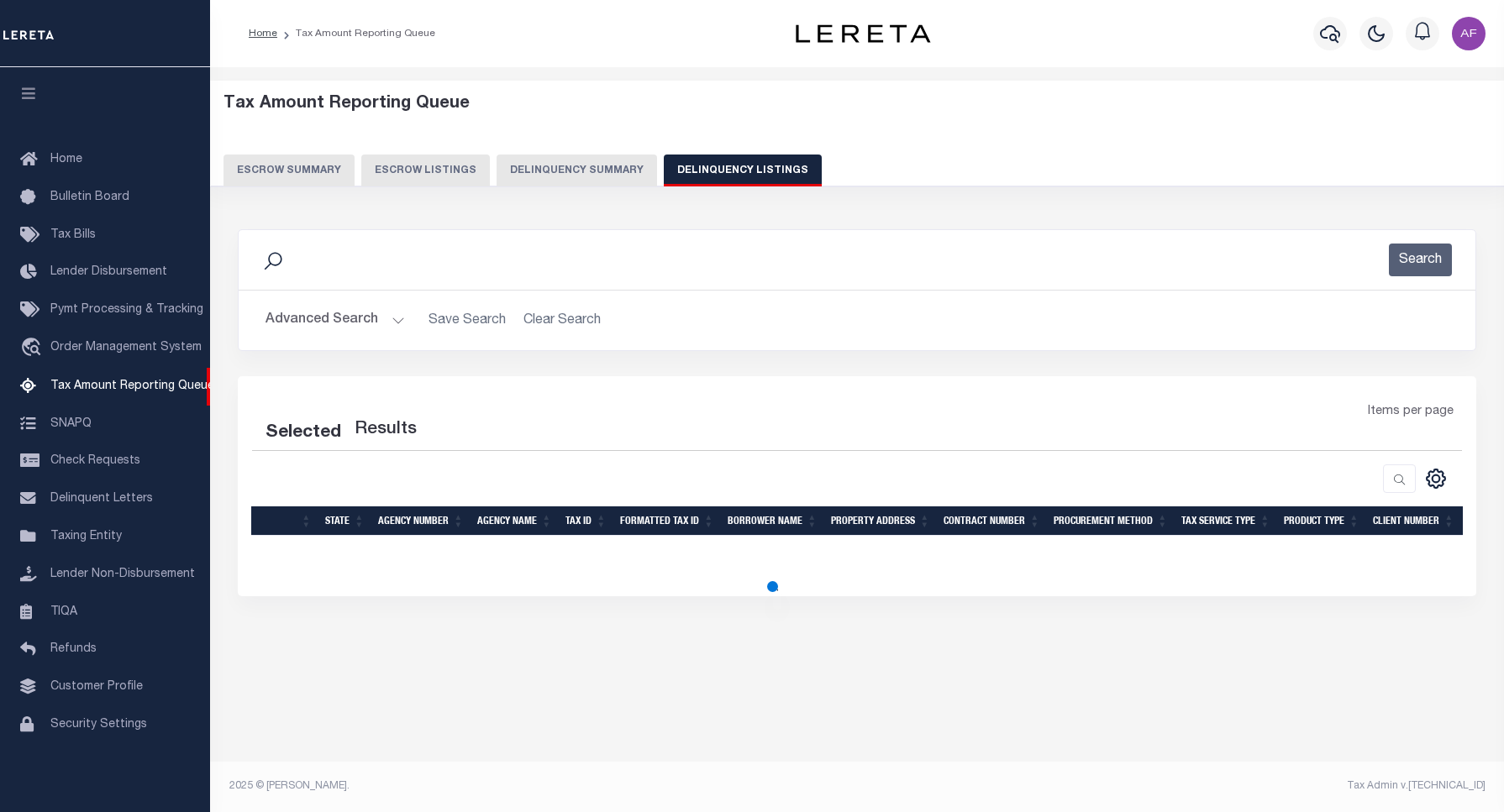
select select "100"
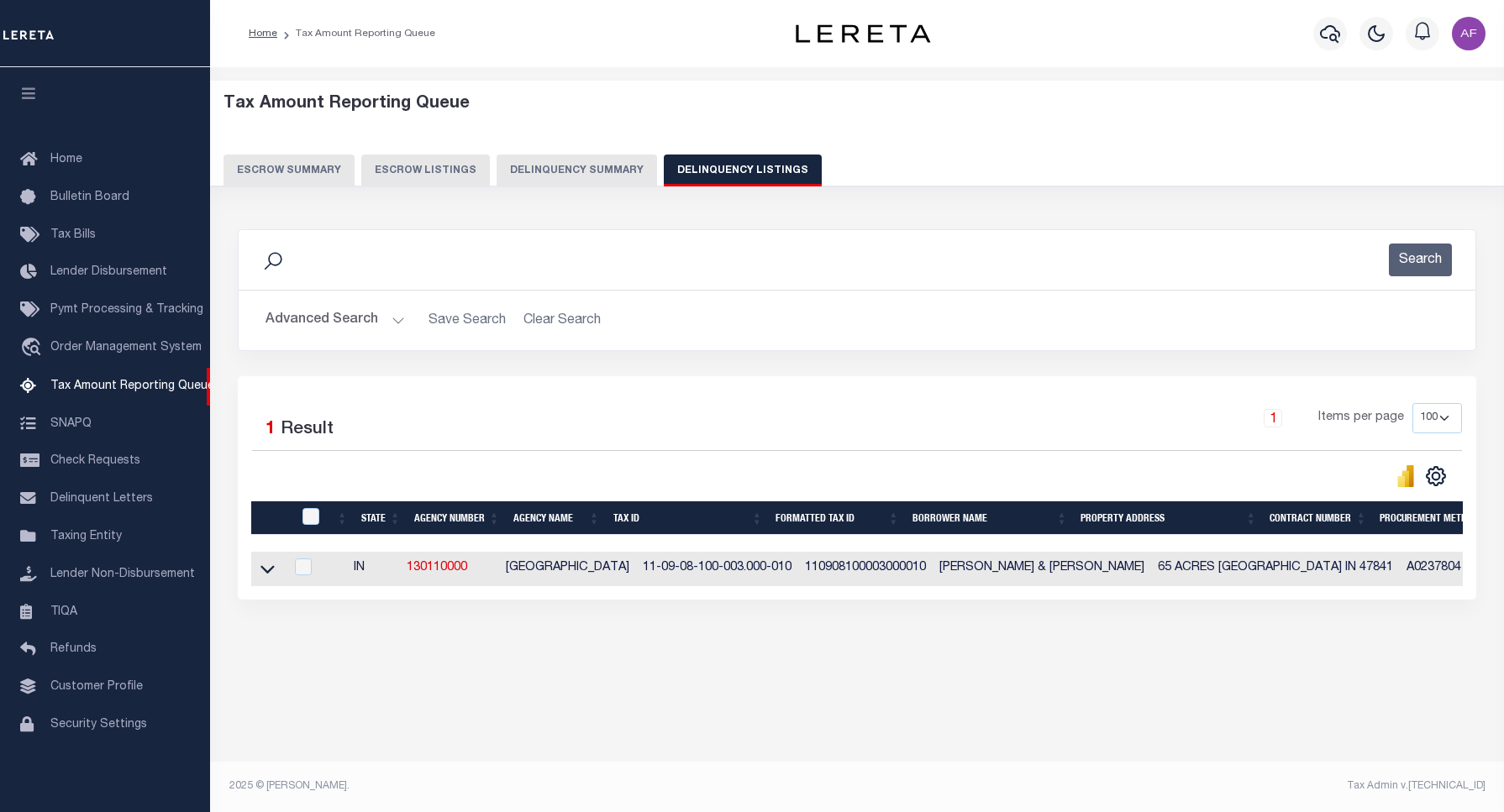
click at [319, 521] on div at bounding box center [312, 517] width 28 height 19
click at [308, 518] on input "checkbox" at bounding box center [311, 516] width 17 height 17
checkbox input "true"
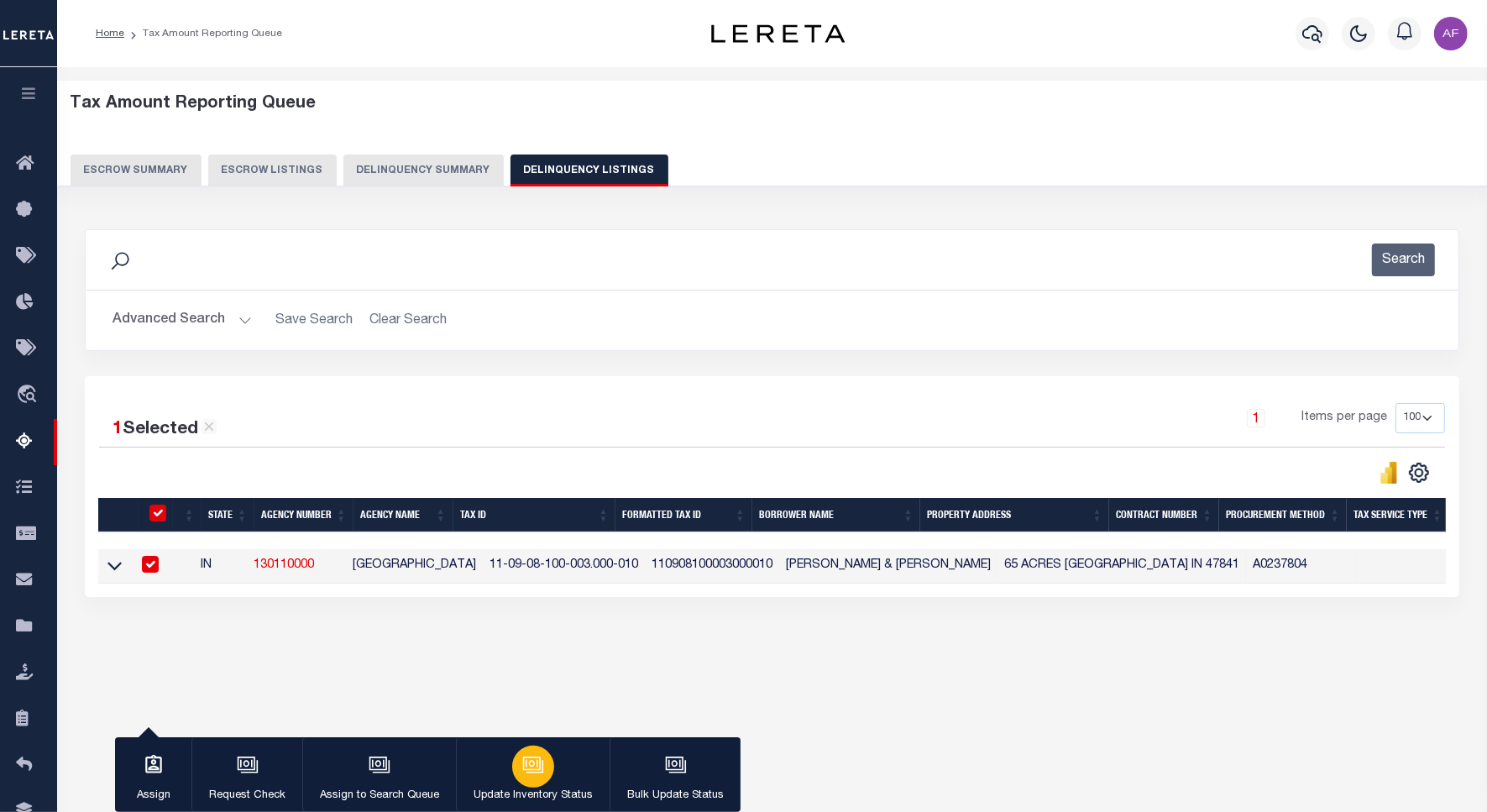
click at [550, 774] on div "button" at bounding box center [533, 767] width 42 height 42
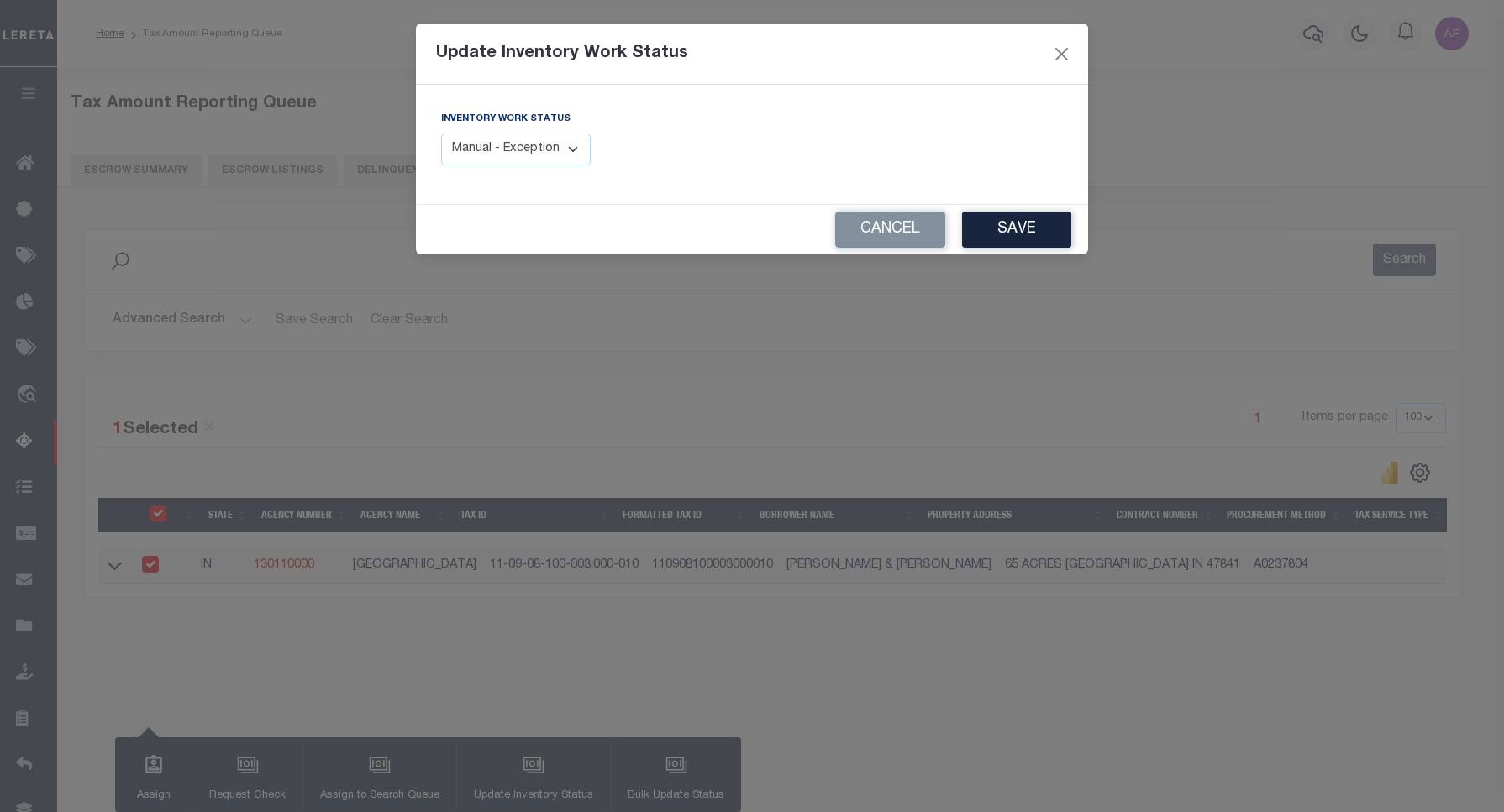
click at [551, 147] on select "Manual - Exception Pended - Awaiting Search Late Add Exception Completed" at bounding box center [516, 149] width 149 height 32
select select "4"
click at [441, 133] on select "Manual - Exception Pended - Awaiting Search Late Add Exception Completed" at bounding box center [516, 149] width 149 height 32
click at [994, 229] on button "Save" at bounding box center [1016, 229] width 109 height 36
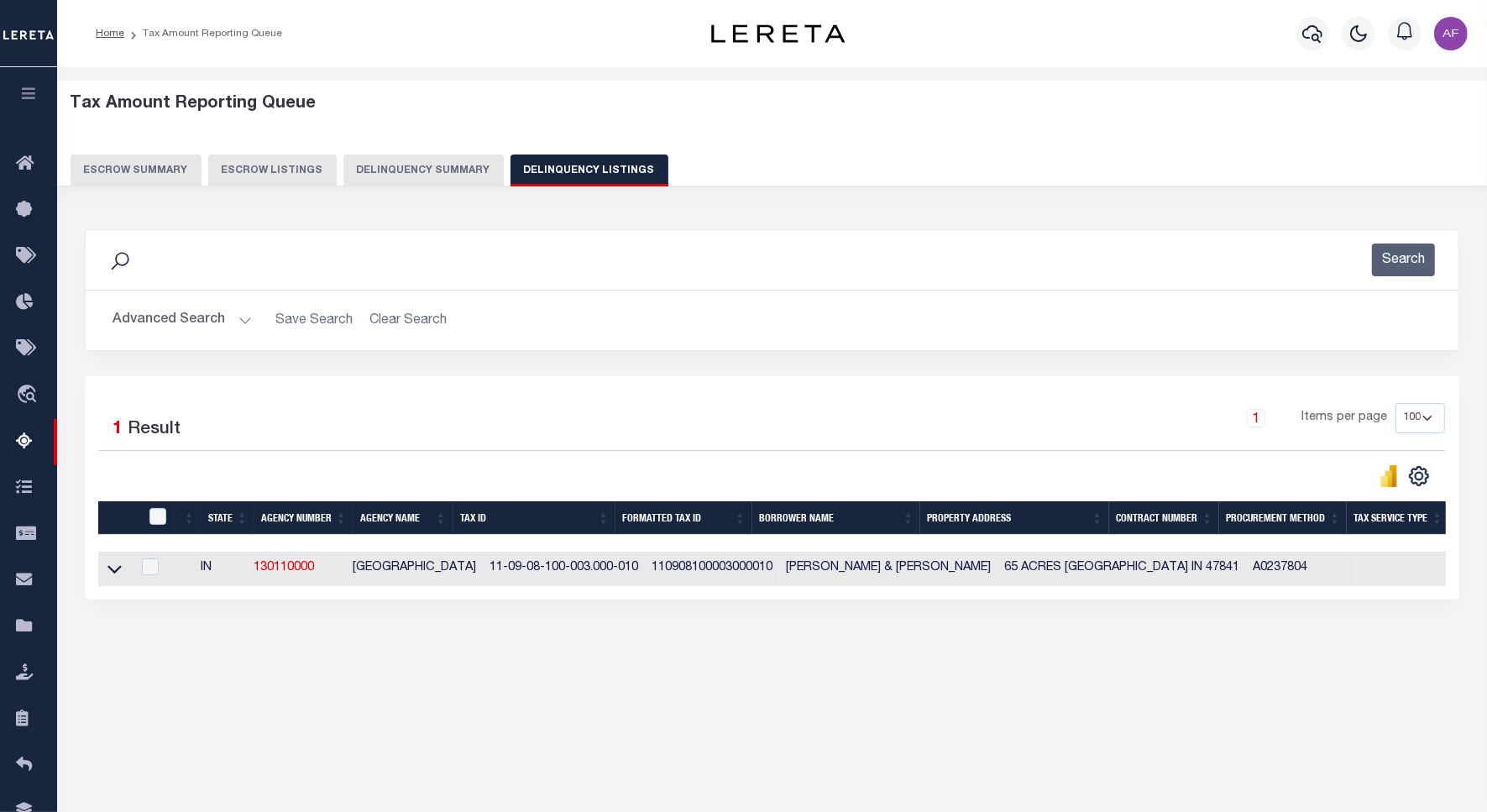
scroll to position [77, 0]
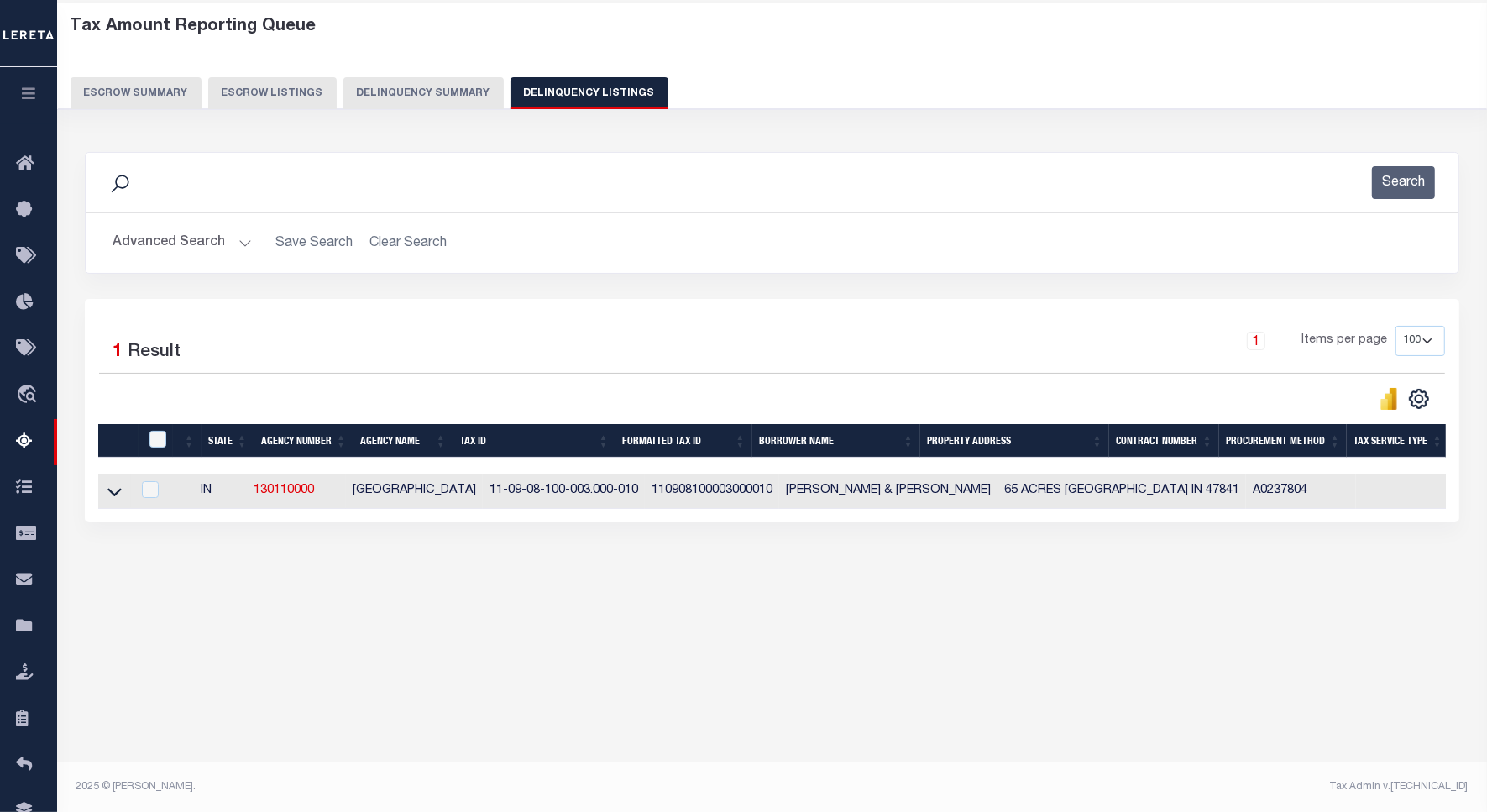
click at [166, 234] on button "Advanced Search" at bounding box center [182, 243] width 139 height 32
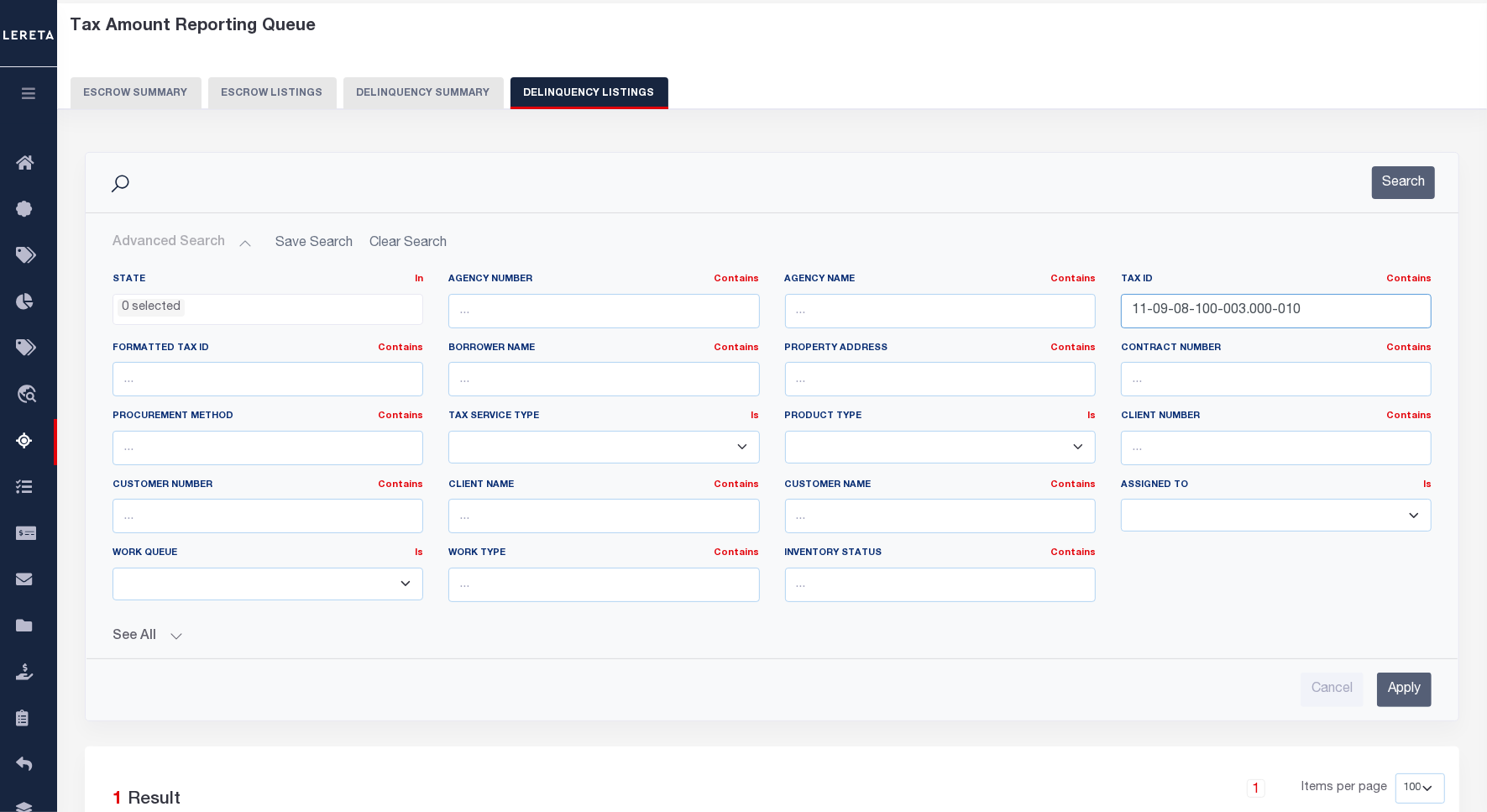
drag, startPoint x: 1309, startPoint y: 311, endPoint x: 1097, endPoint y: 302, distance: 212.2
click at [1097, 302] on div "State In In AK AL AR AZ CA CO CT DC DE FL GA GU HI IA ID IL IN KS [GEOGRAPHIC_D…" at bounding box center [772, 444] width 1344 height 343
paste input "200-001"
type input "11-09-08-200-001.000-010"
click at [1381, 176] on button "Search" at bounding box center [1404, 182] width 63 height 32
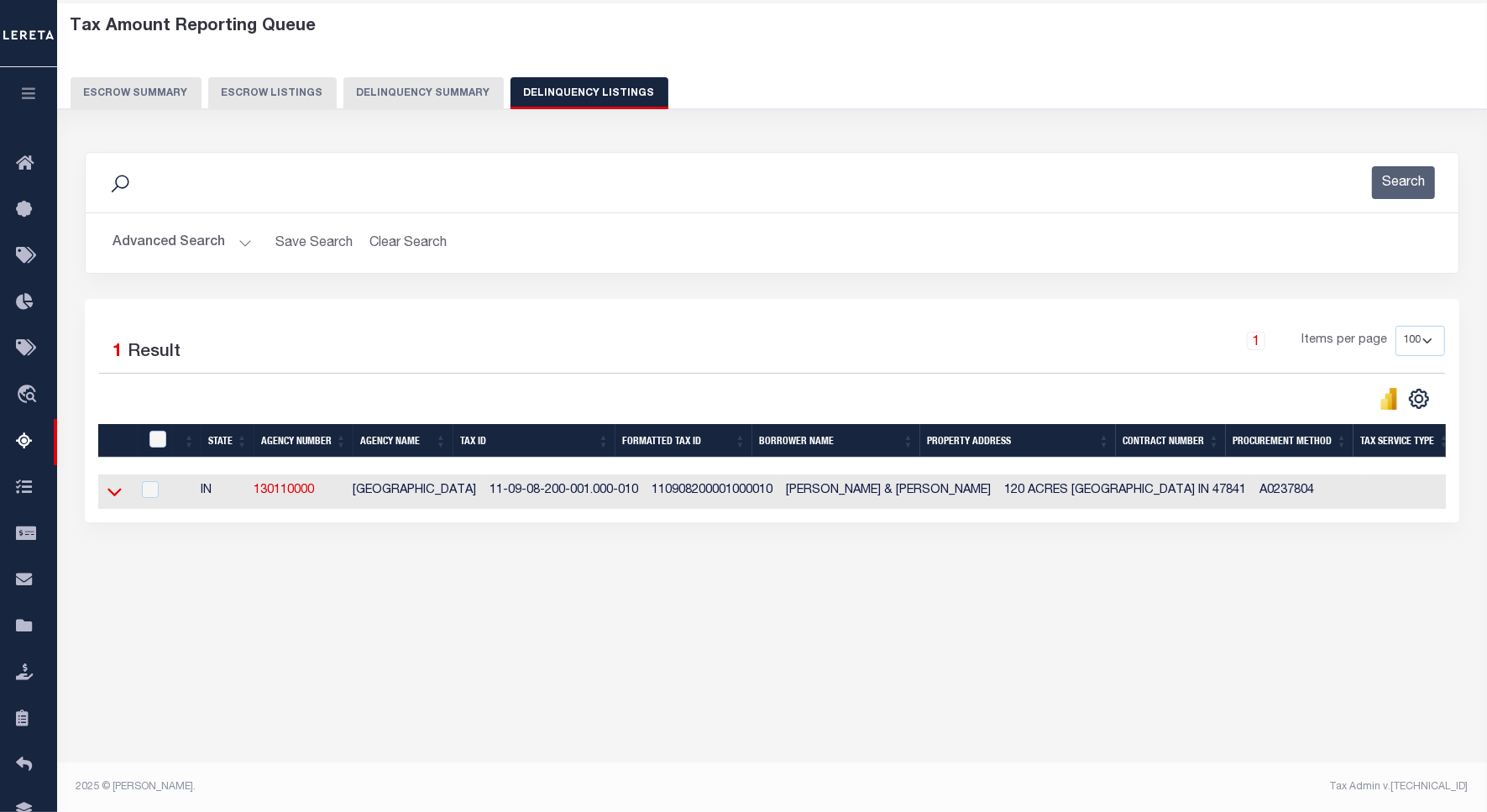
click at [118, 493] on icon at bounding box center [114, 491] width 14 height 18
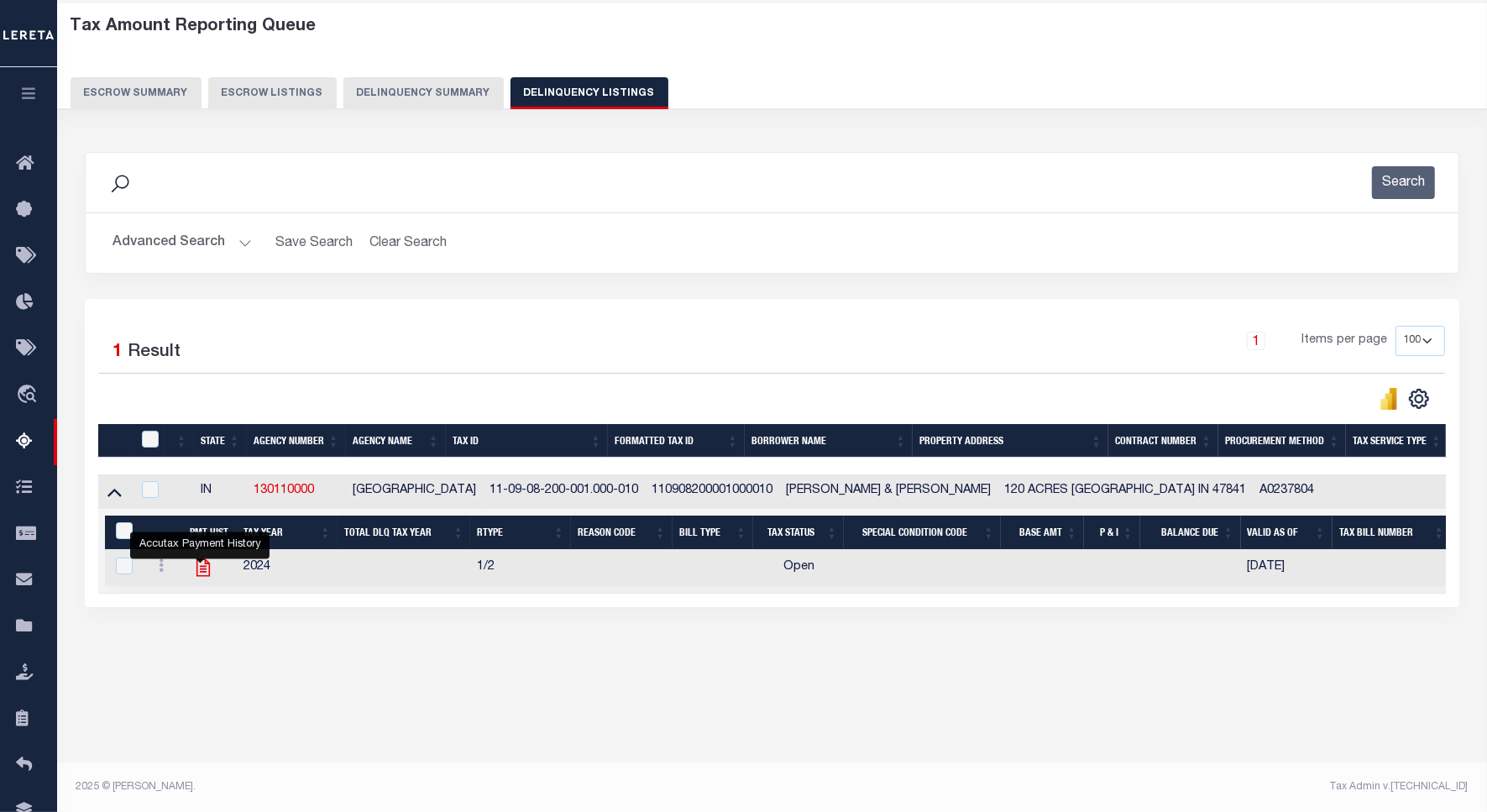
click at [192, 567] on icon "" at bounding box center [203, 568] width 22 height 22
checkbox input "true"
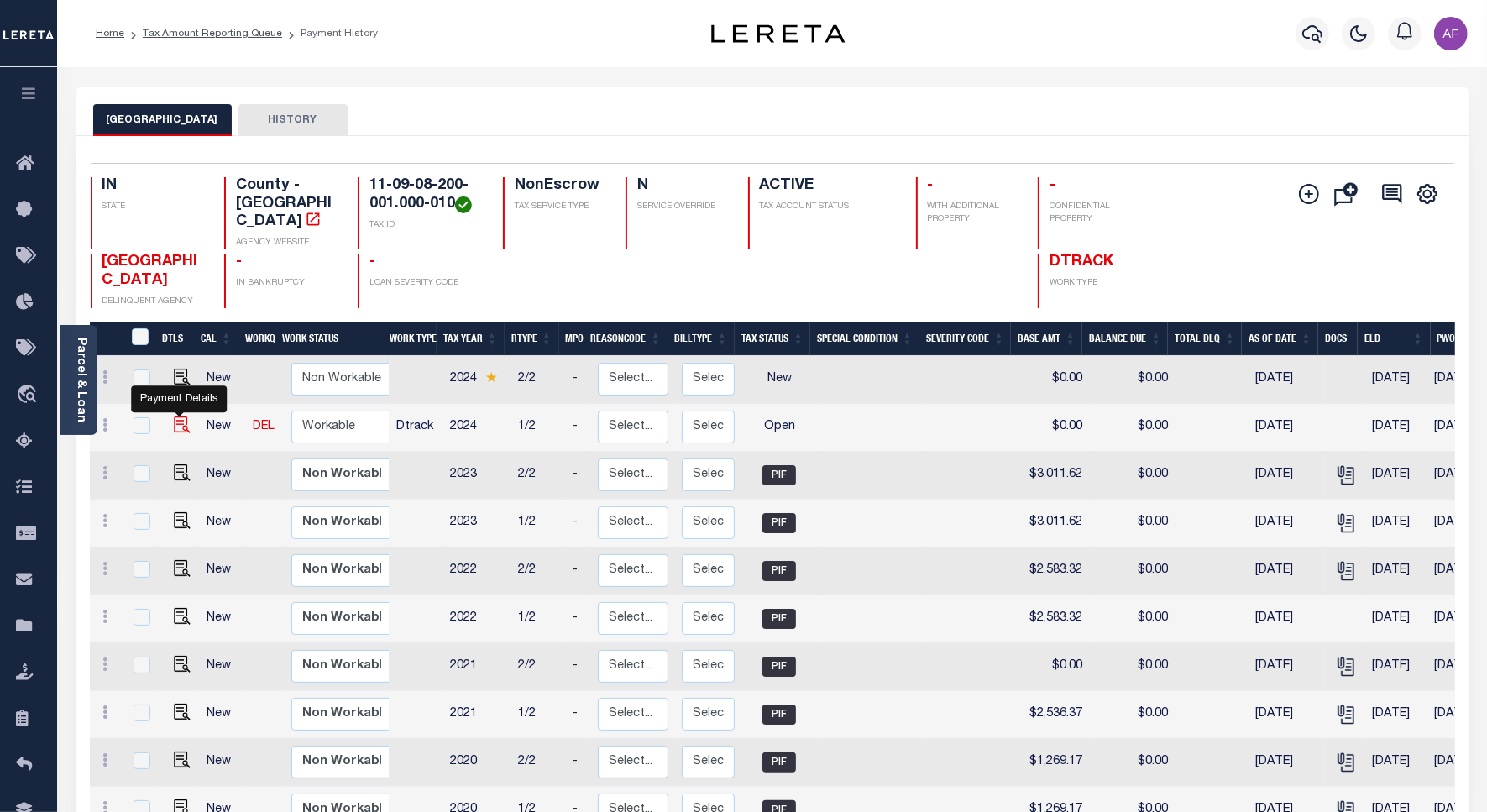
click at [178, 416] on img "" at bounding box center [183, 425] width 17 height 17
checkbox input "true"
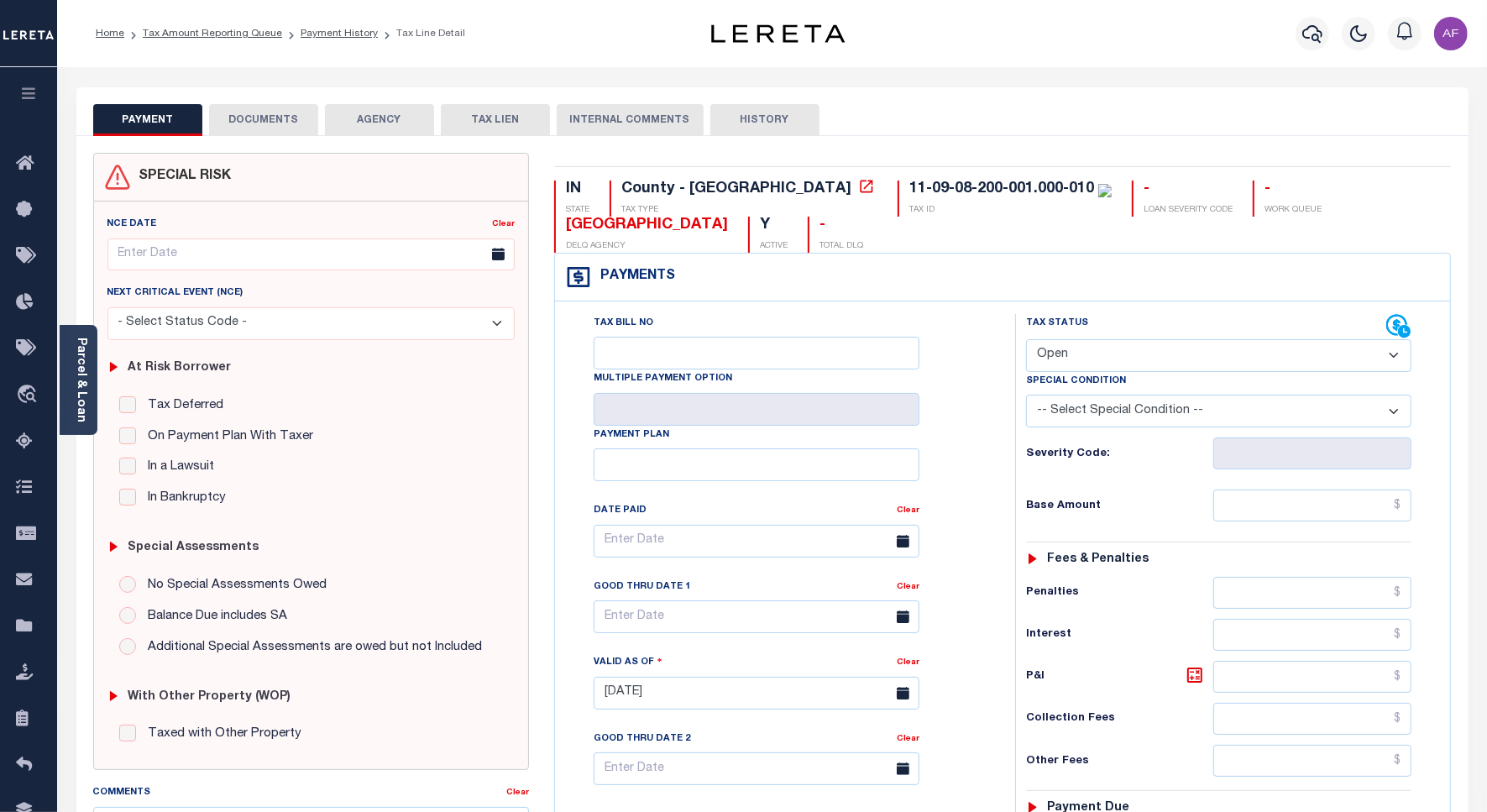
click at [1076, 371] on select "- Select Status Code - Open Due/Unpaid Paid Incomplete No Tax Due Internal Refu…" at bounding box center [1219, 355] width 386 height 32
select select "PYD"
click at [1026, 341] on select "- Select Status Code - Open Due/Unpaid Paid Incomplete No Tax Due Internal Refu…" at bounding box center [1219, 355] width 386 height 32
type input "[DATE]"
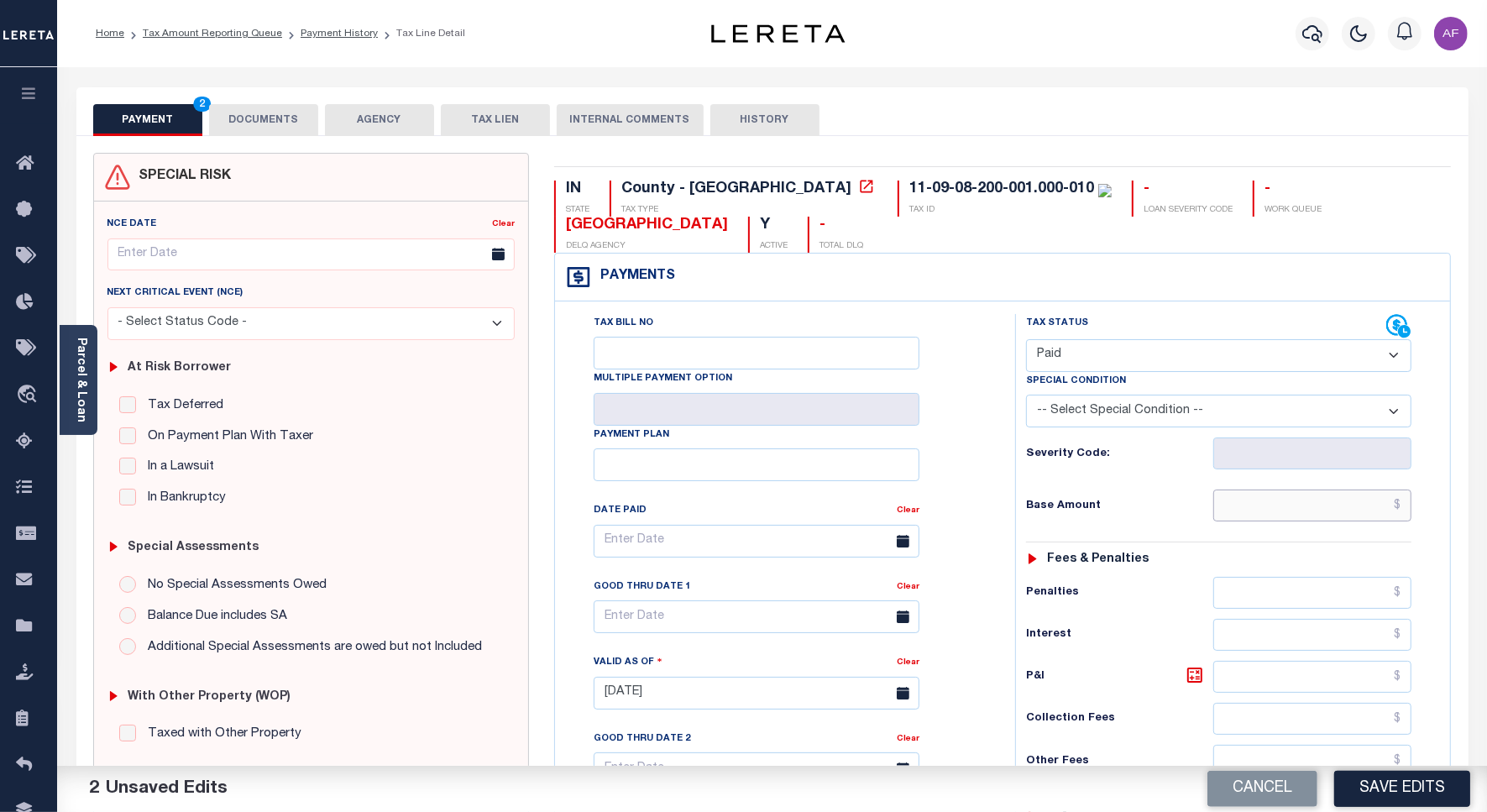
click at [1304, 521] on input "text" at bounding box center [1313, 505] width 198 height 32
click at [1304, 518] on input "text" at bounding box center [1313, 505] width 198 height 32
paste input "3,232.70"
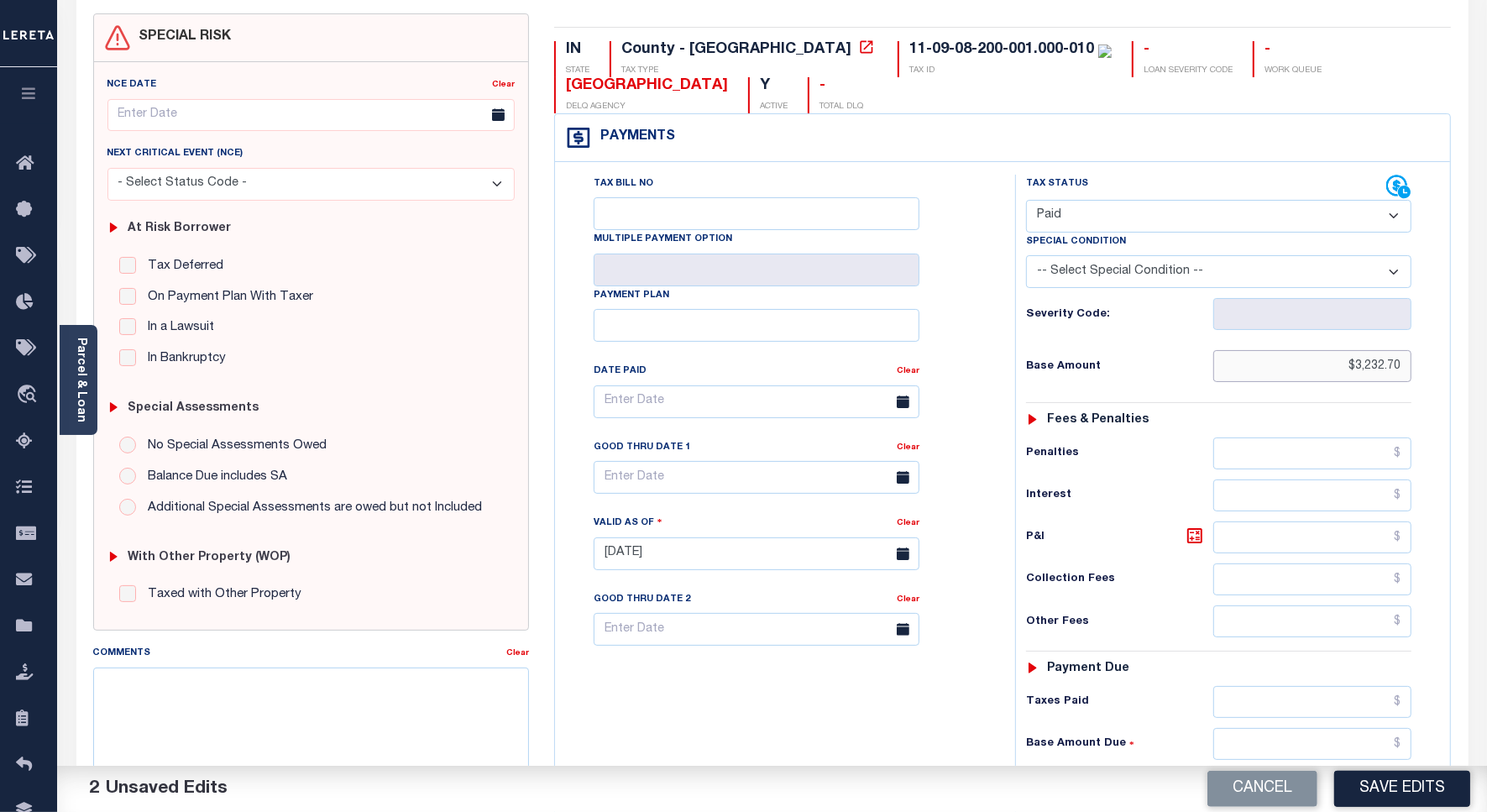
scroll to position [420, 0]
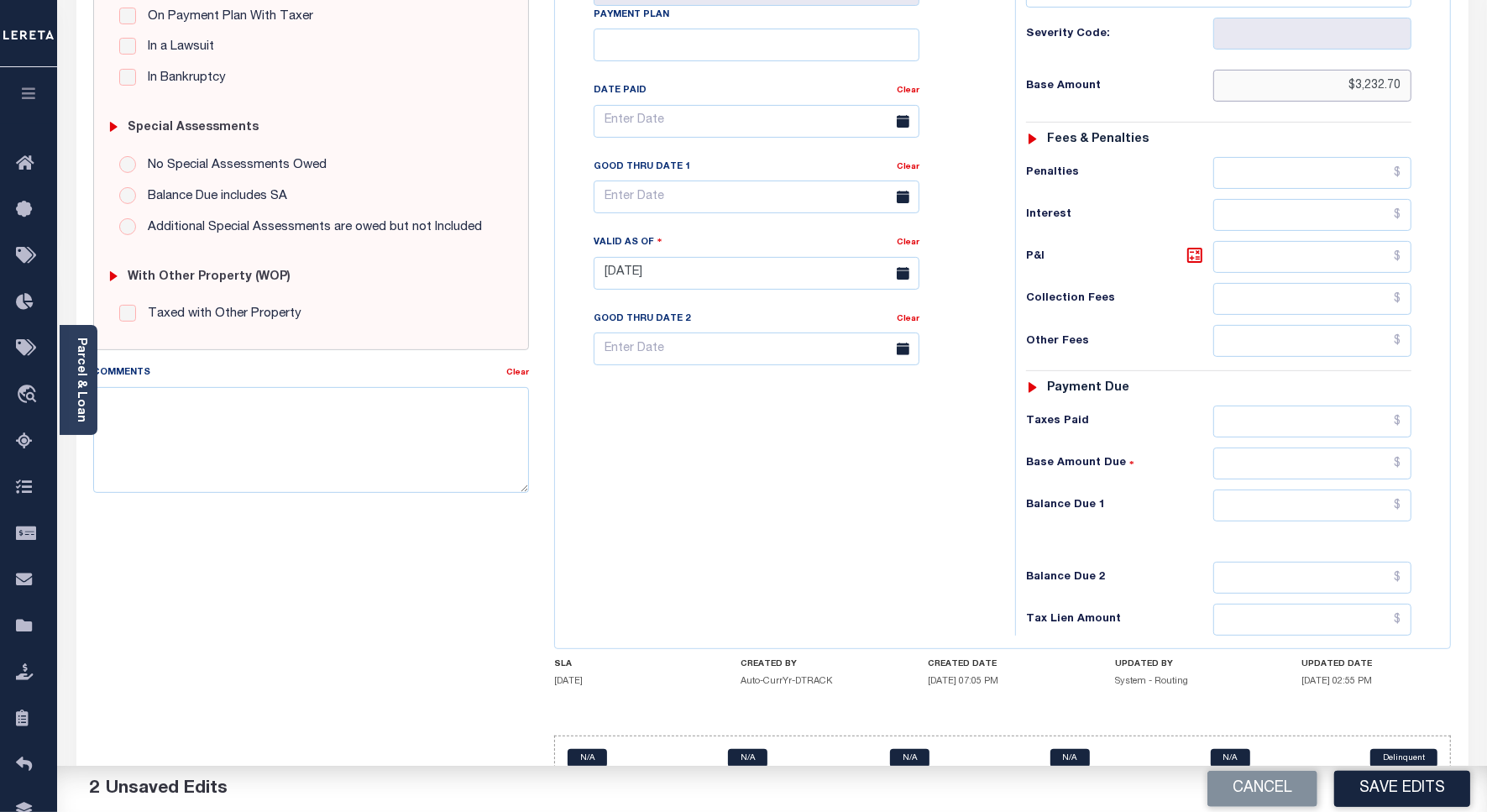
type input "$3,232.70"
click at [1341, 429] on input "text" at bounding box center [1313, 422] width 198 height 32
paste input "3,232.70"
type input "$3,232.70"
click at [1345, 514] on input "text" at bounding box center [1313, 505] width 198 height 32
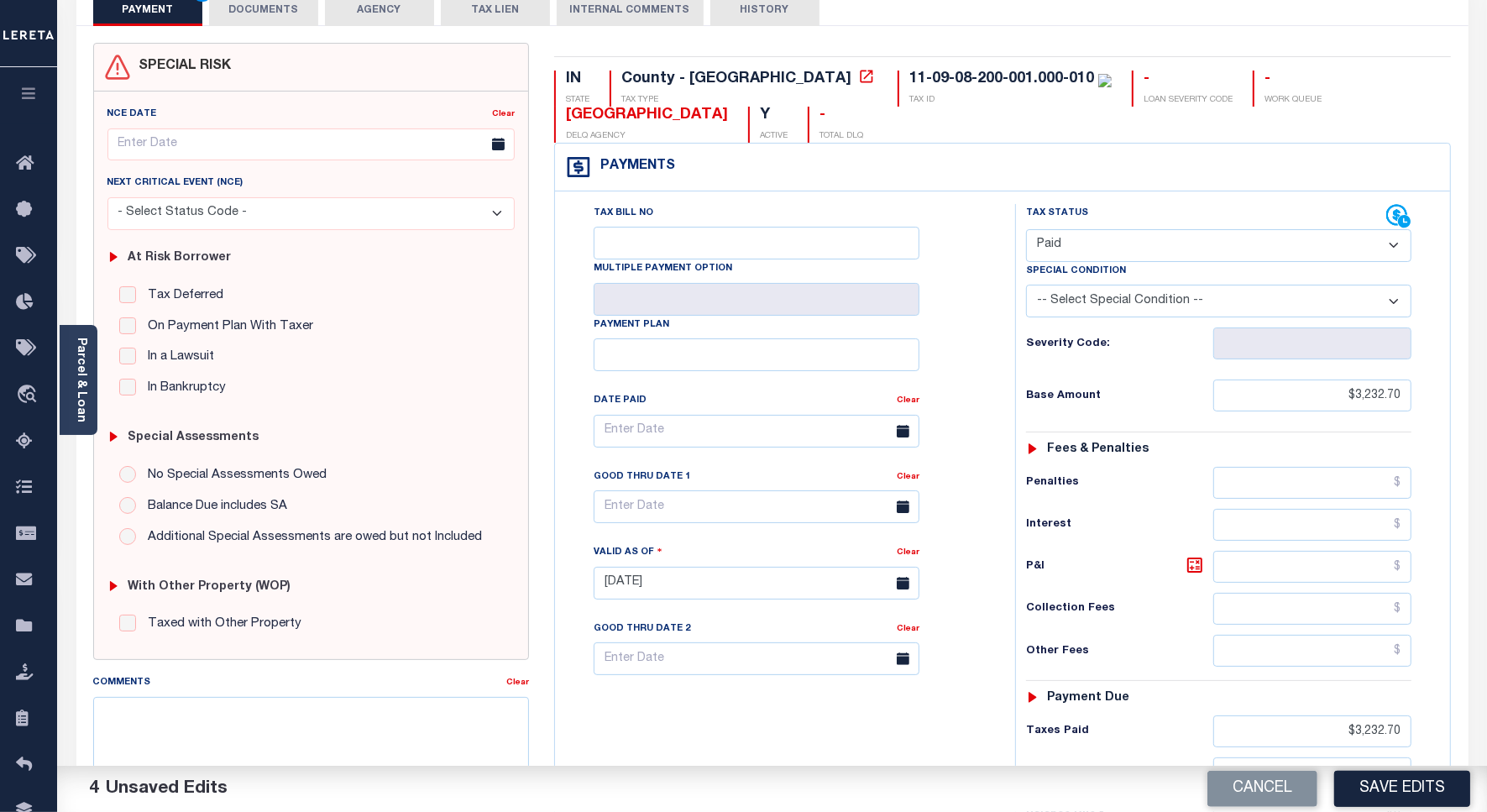
scroll to position [0, 0]
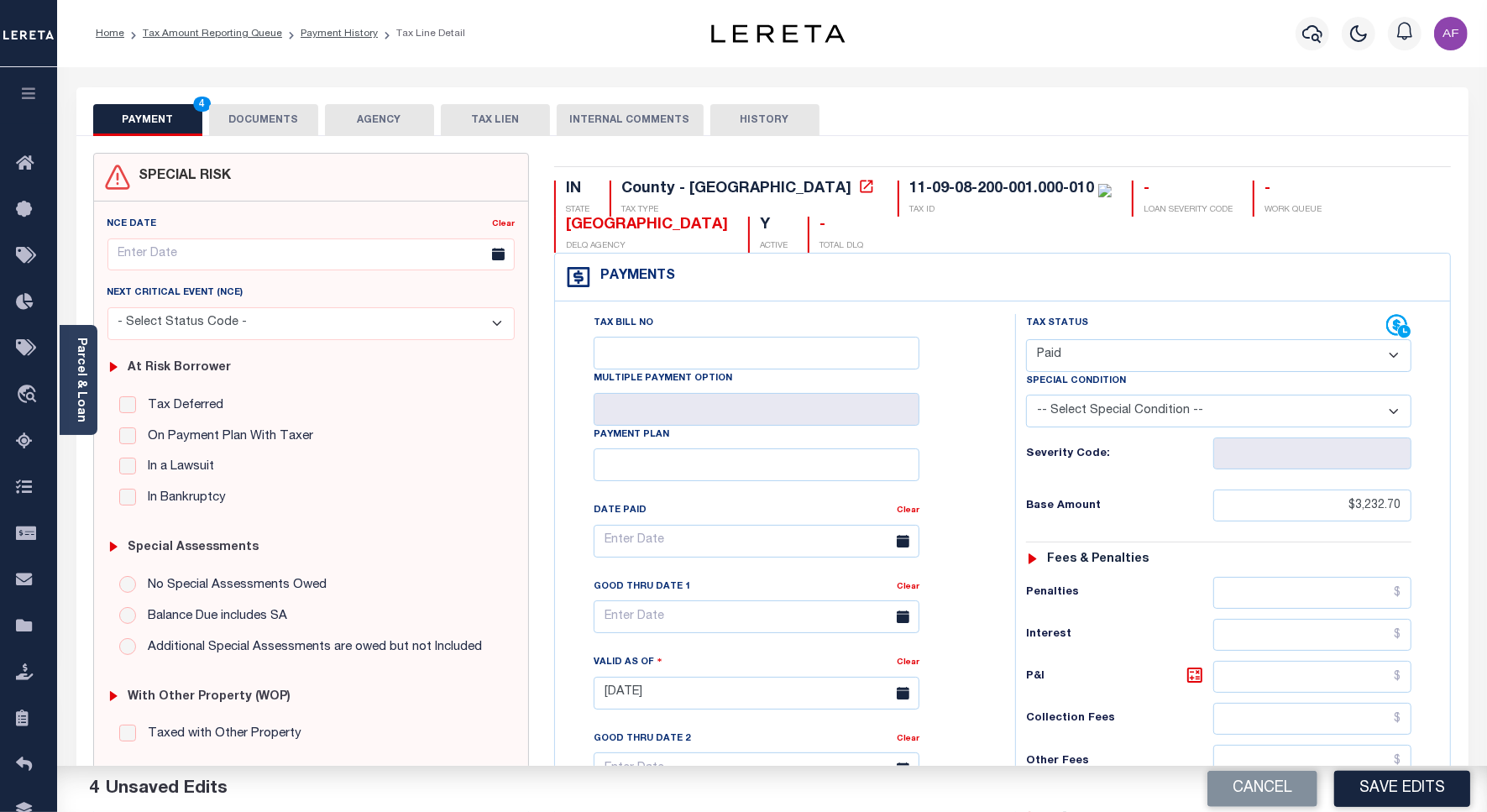
type input "$0.00"
click at [261, 113] on button "DOCUMENTS" at bounding box center [264, 120] width 109 height 32
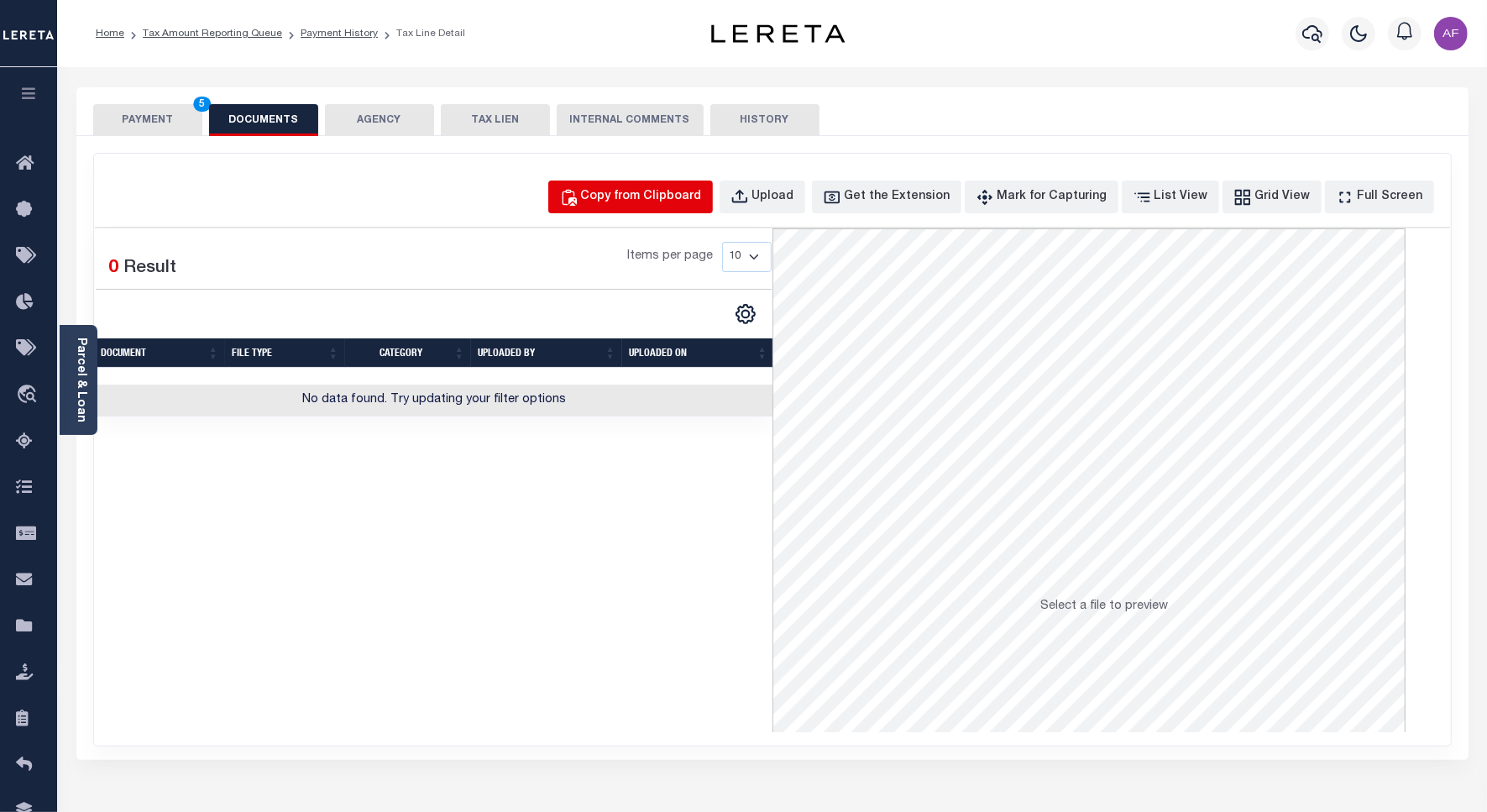
click at [653, 193] on div "Copy from Clipboard" at bounding box center [642, 197] width 121 height 19
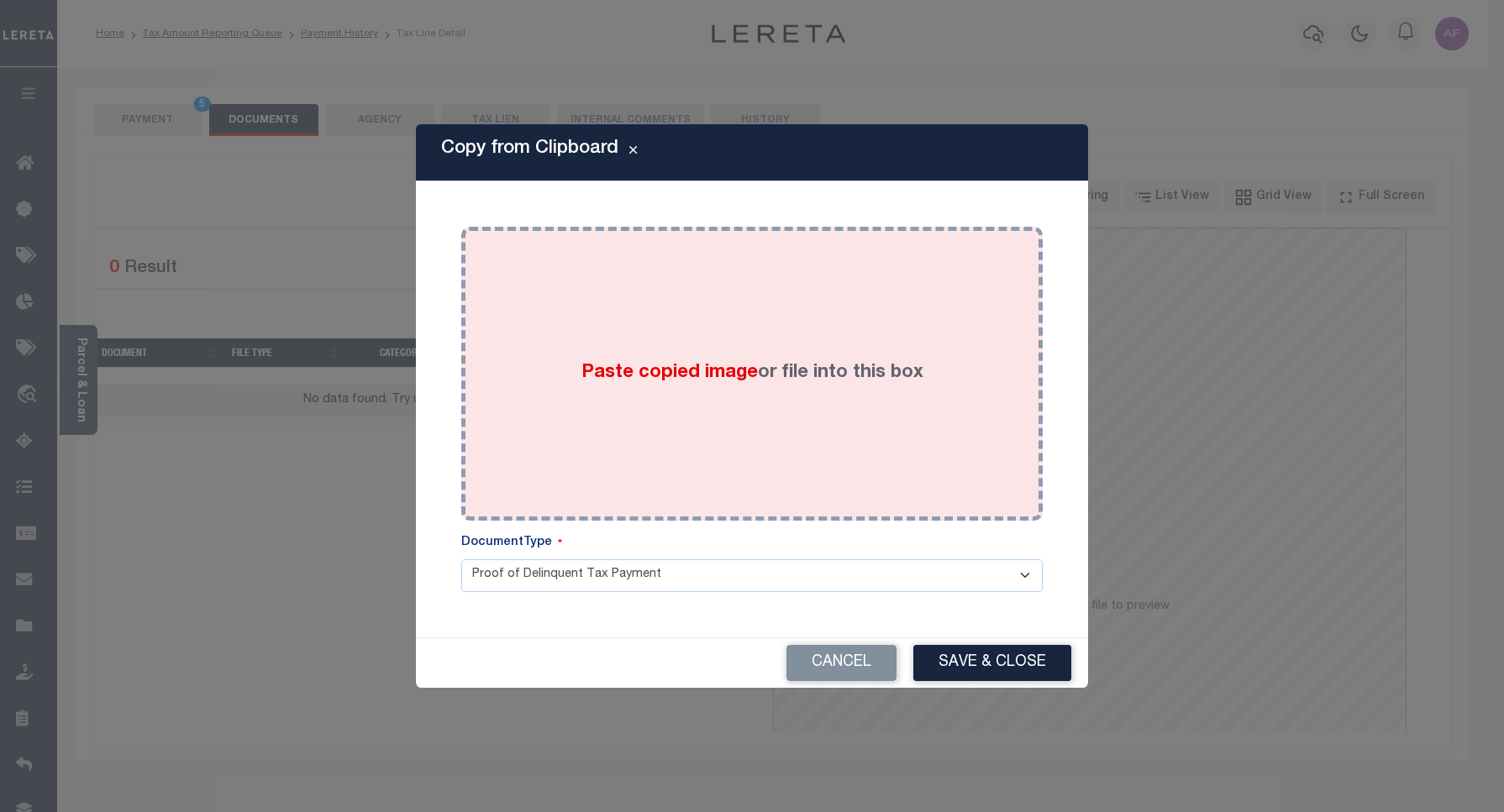
click at [659, 363] on span "Paste copied image" at bounding box center [669, 373] width 176 height 19
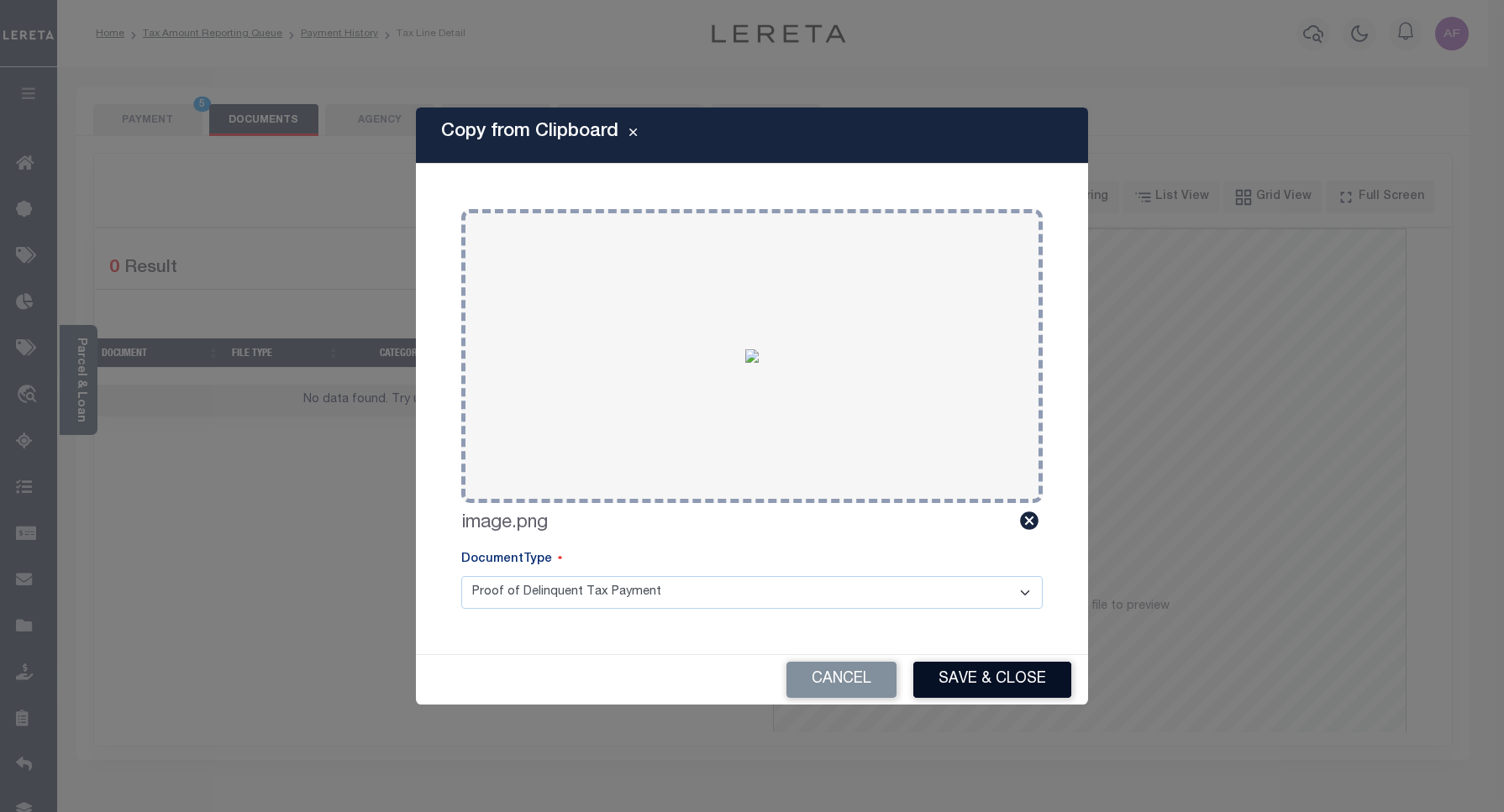
click at [966, 666] on button "Save & Close" at bounding box center [992, 679] width 158 height 36
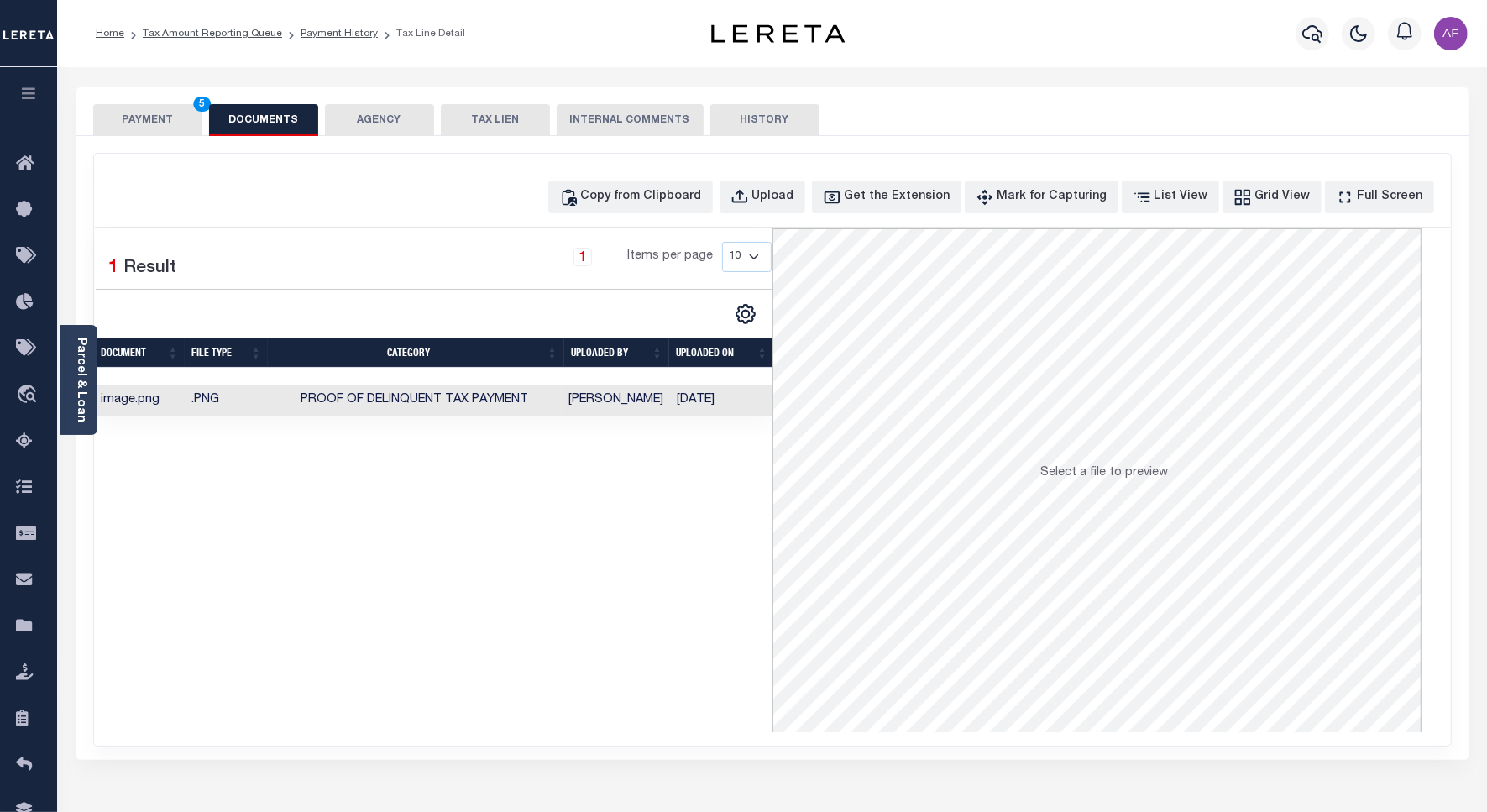
click at [122, 111] on button "PAYMENT 5" at bounding box center [148, 120] width 109 height 32
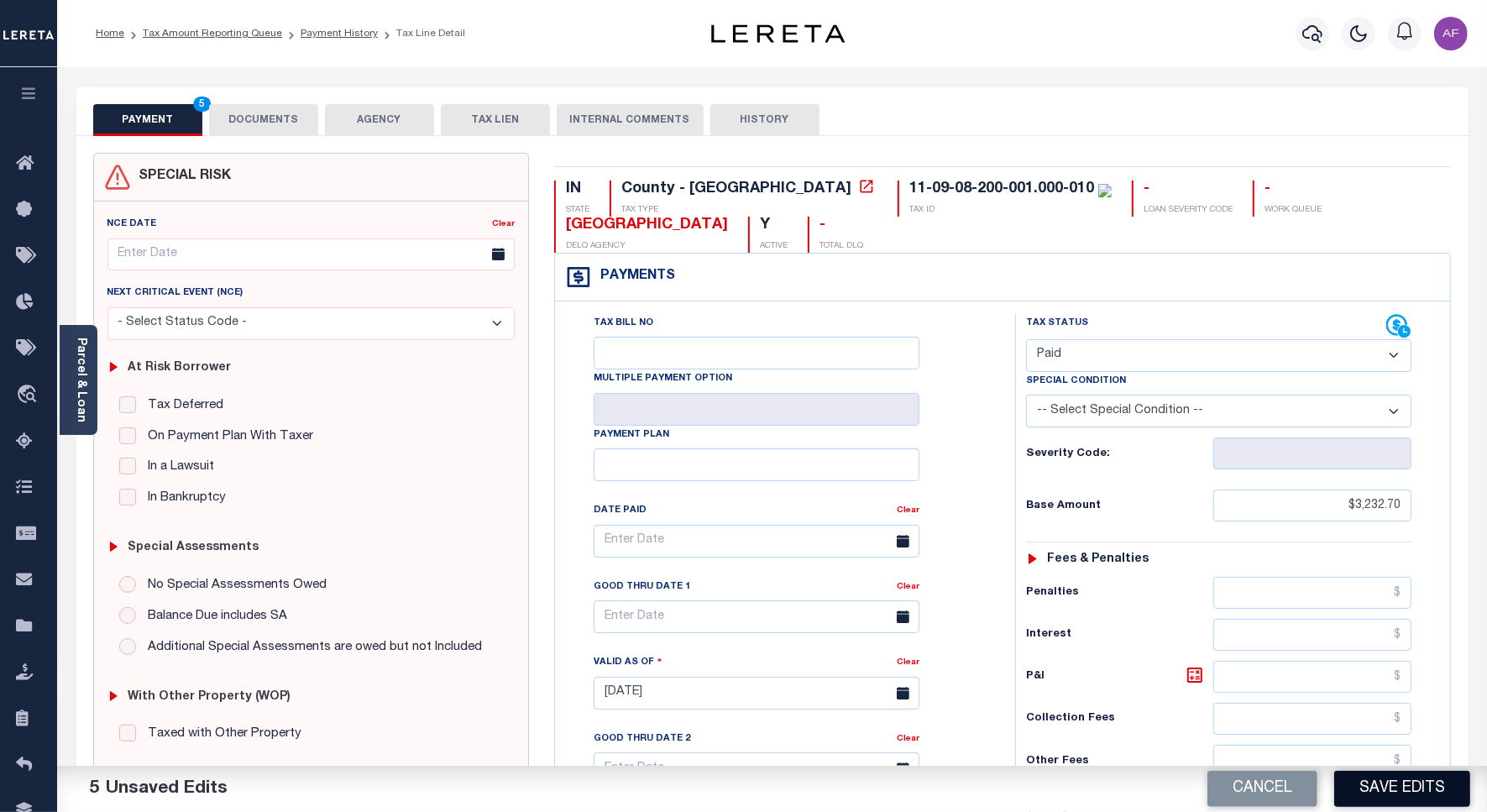
click at [1353, 786] on button "Save Edits" at bounding box center [1403, 789] width 136 height 36
checkbox input "false"
type input "$3,232.7"
type input "$0"
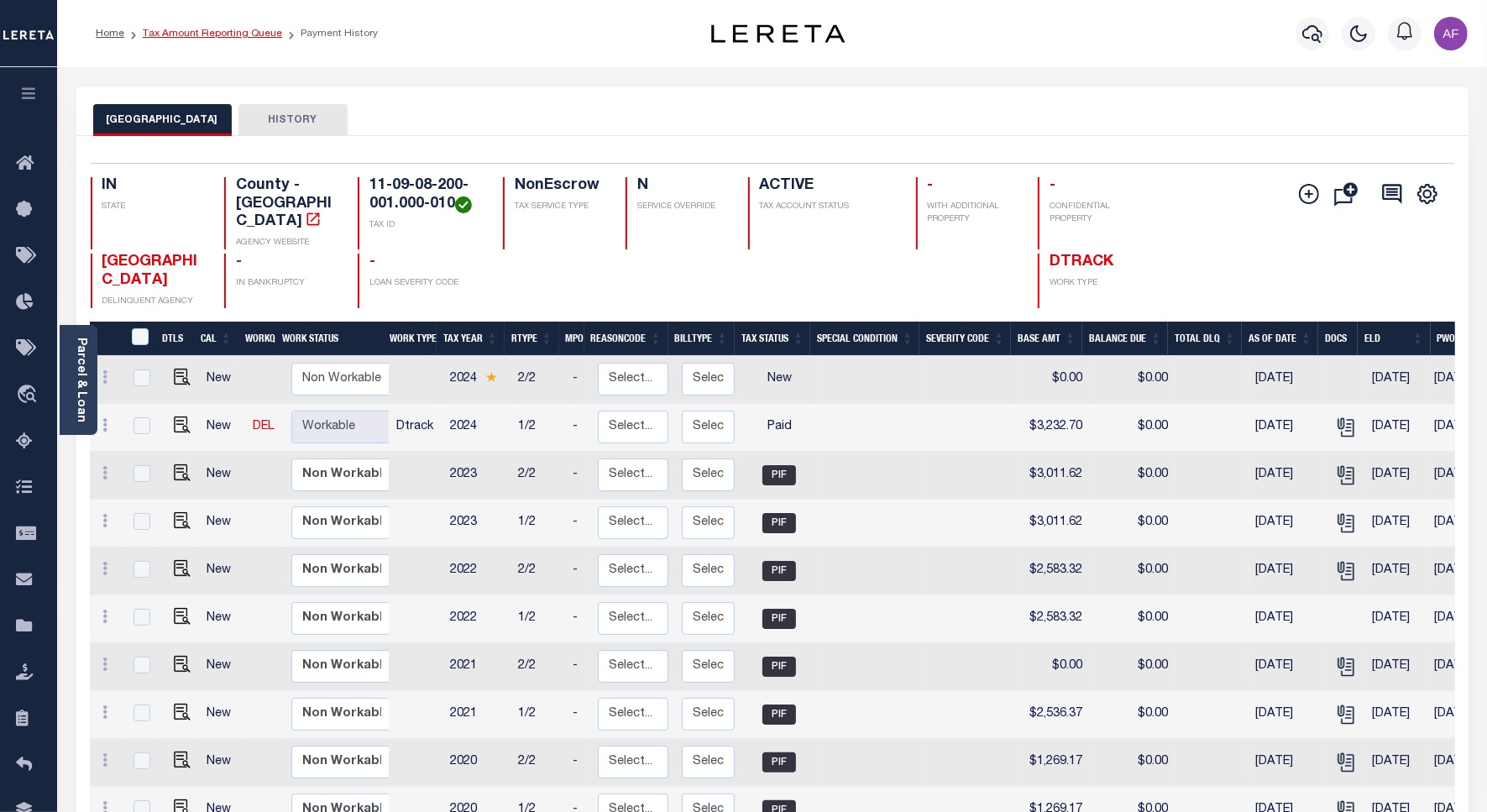
click at [198, 38] on link "Tax Amount Reporting Queue" at bounding box center [212, 33] width 139 height 10
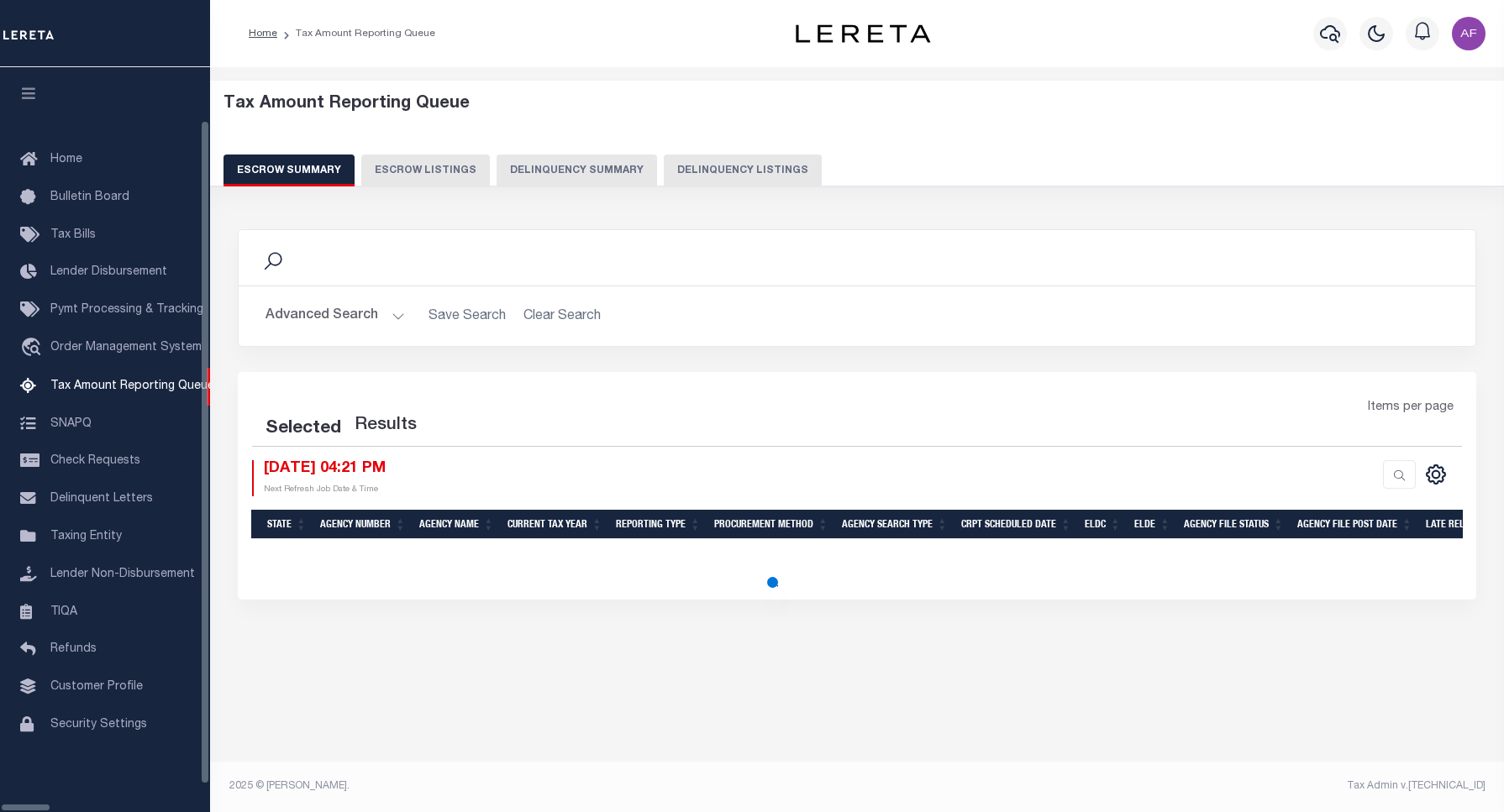
click at [664, 169] on button "Delinquency Listings" at bounding box center [743, 171] width 158 height 32
select select "100"
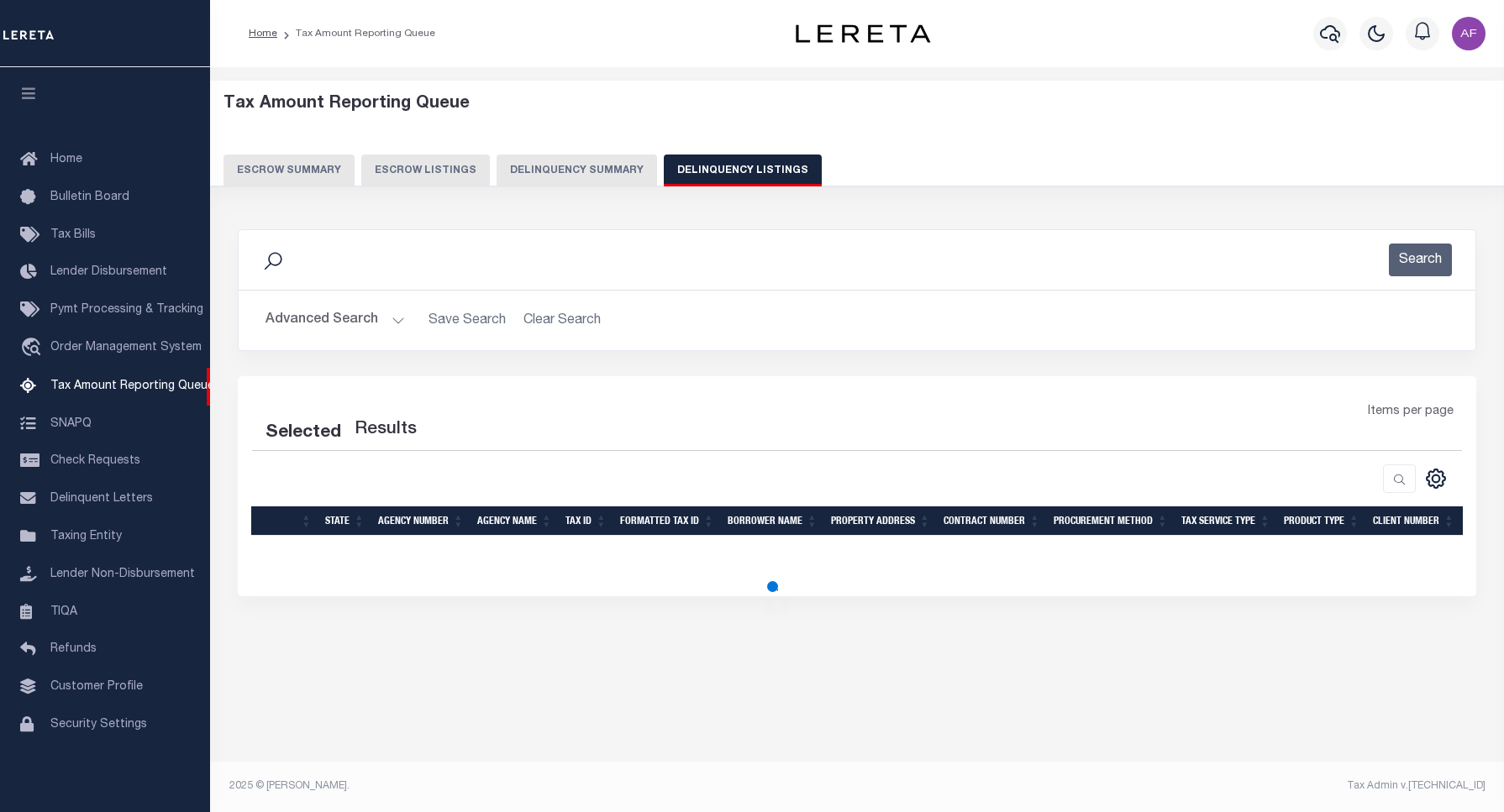
select select "100"
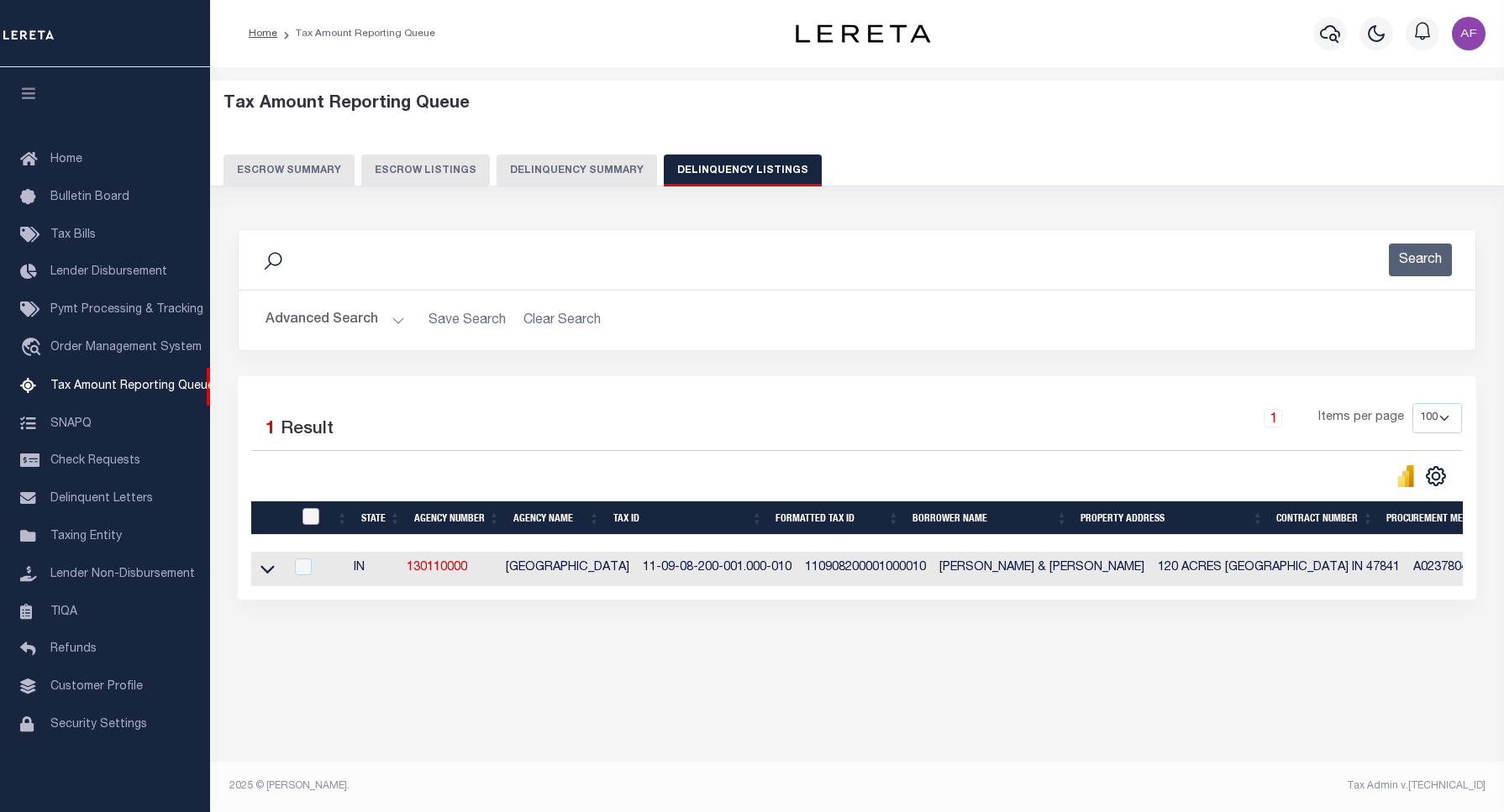
click at [311, 525] on input "checkbox" at bounding box center [311, 516] width 17 height 17
checkbox input "true"
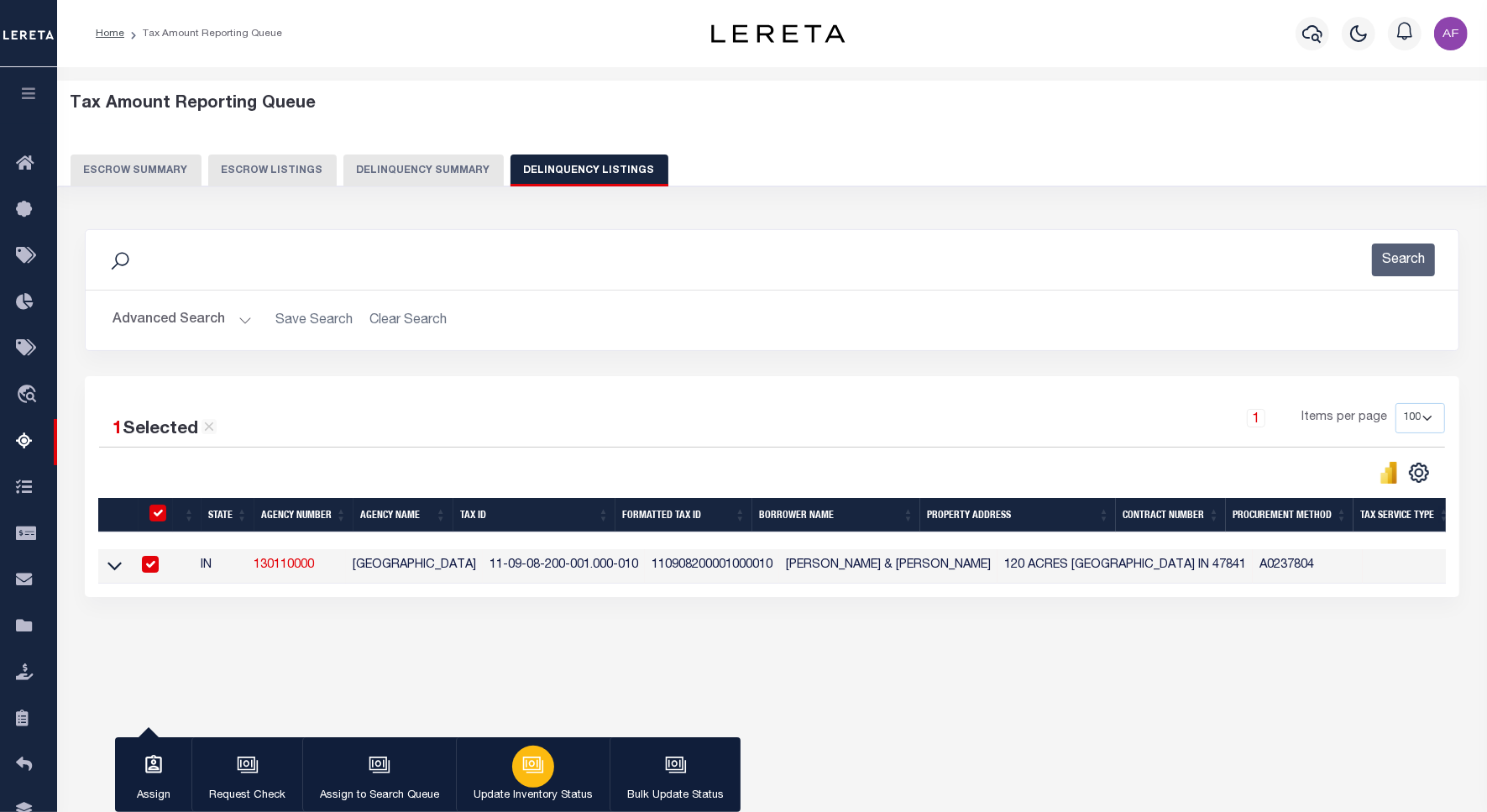
click at [516, 779] on div "button" at bounding box center [533, 767] width 42 height 42
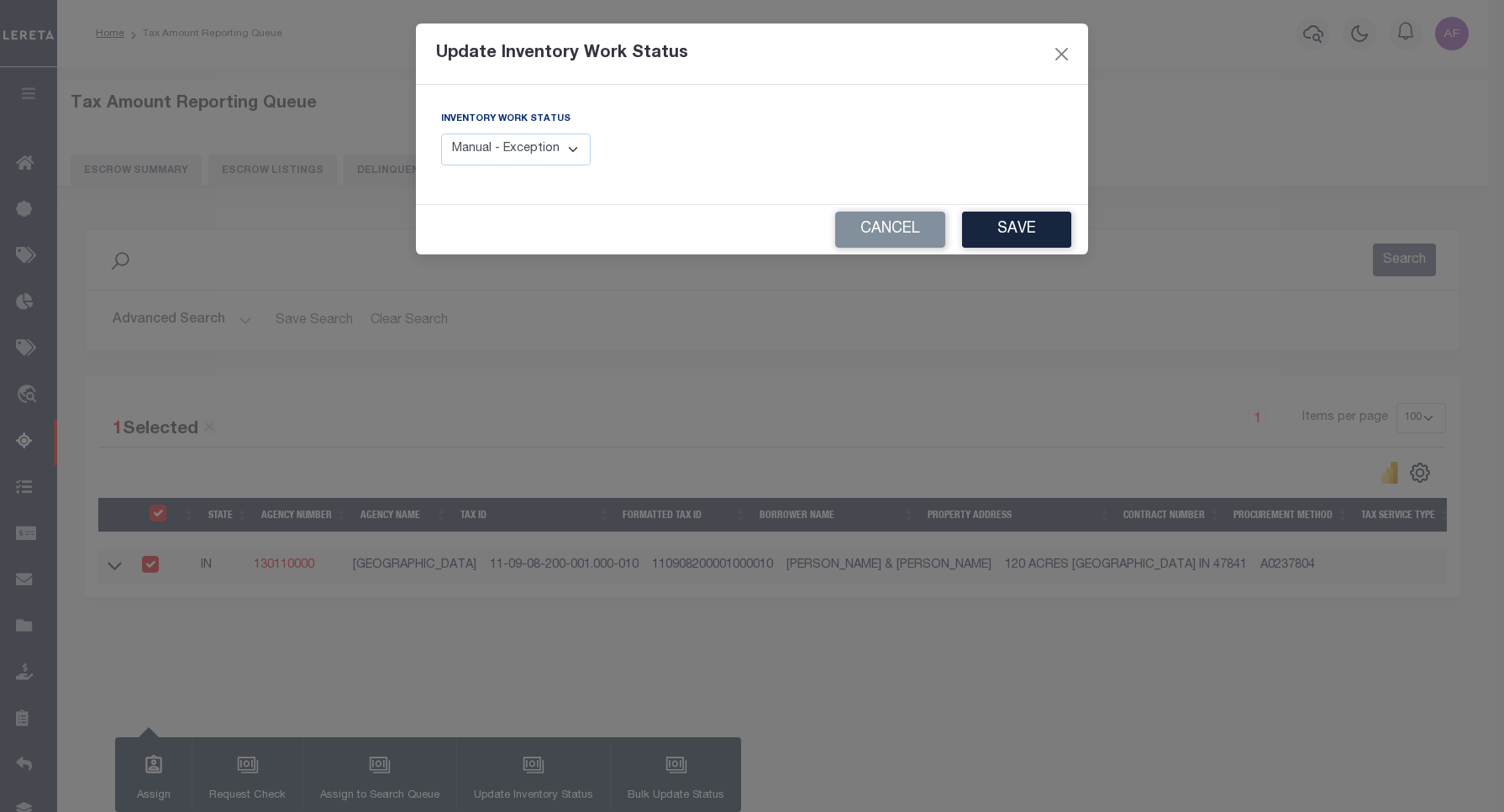
drag, startPoint x: 543, startPoint y: 151, endPoint x: 538, endPoint y: 165, distance: 14.9
click at [543, 151] on select "Manual - Exception Pended - Awaiting Search Late Add Exception Completed" at bounding box center [516, 149] width 149 height 32
select select "4"
click at [441, 133] on select "Manual - Exception Pended - Awaiting Search Late Add Exception Completed" at bounding box center [516, 149] width 149 height 32
click at [1002, 227] on button "Save" at bounding box center [1016, 229] width 109 height 36
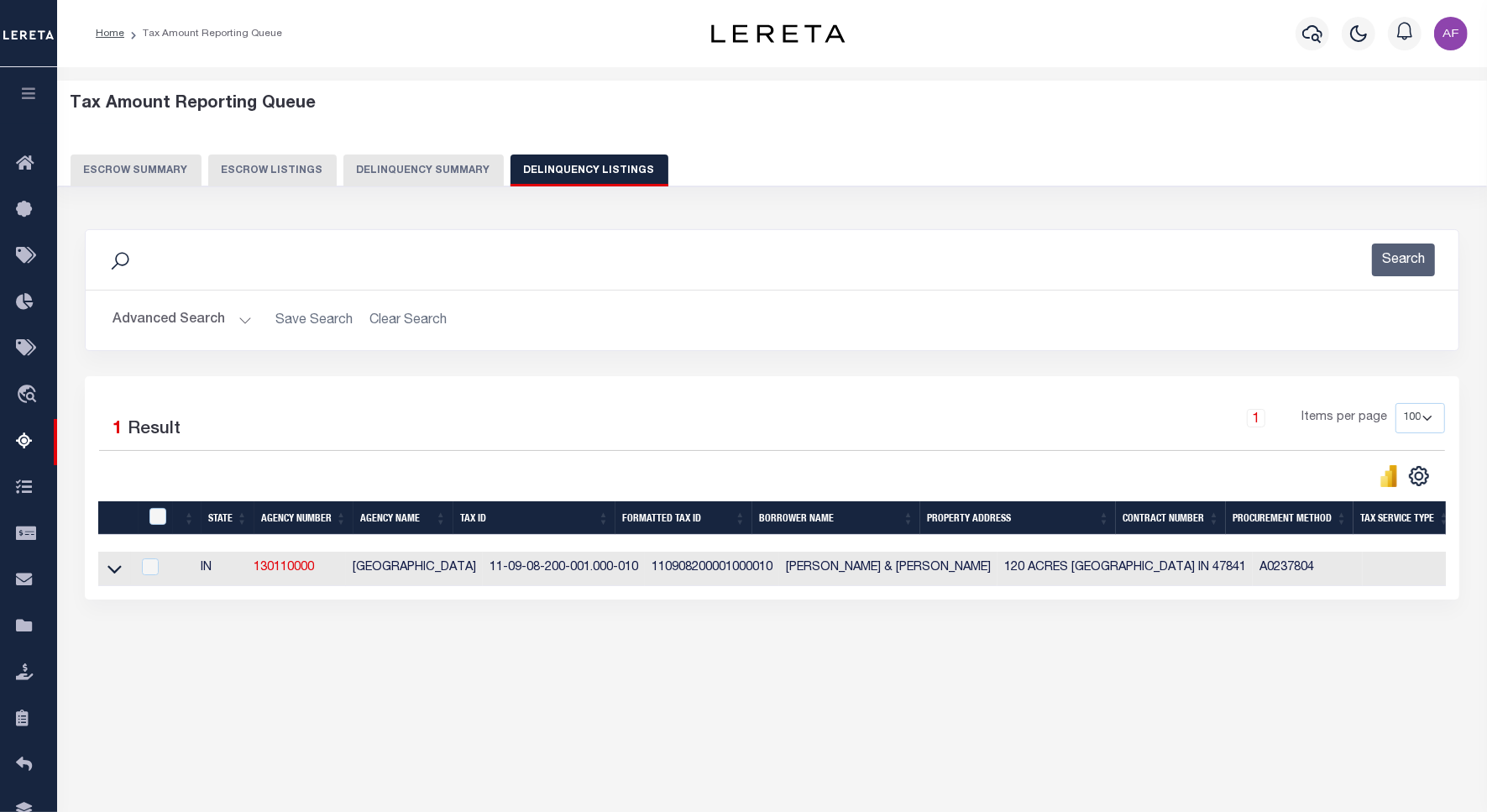
click at [161, 324] on button "Advanced Search" at bounding box center [182, 320] width 139 height 32
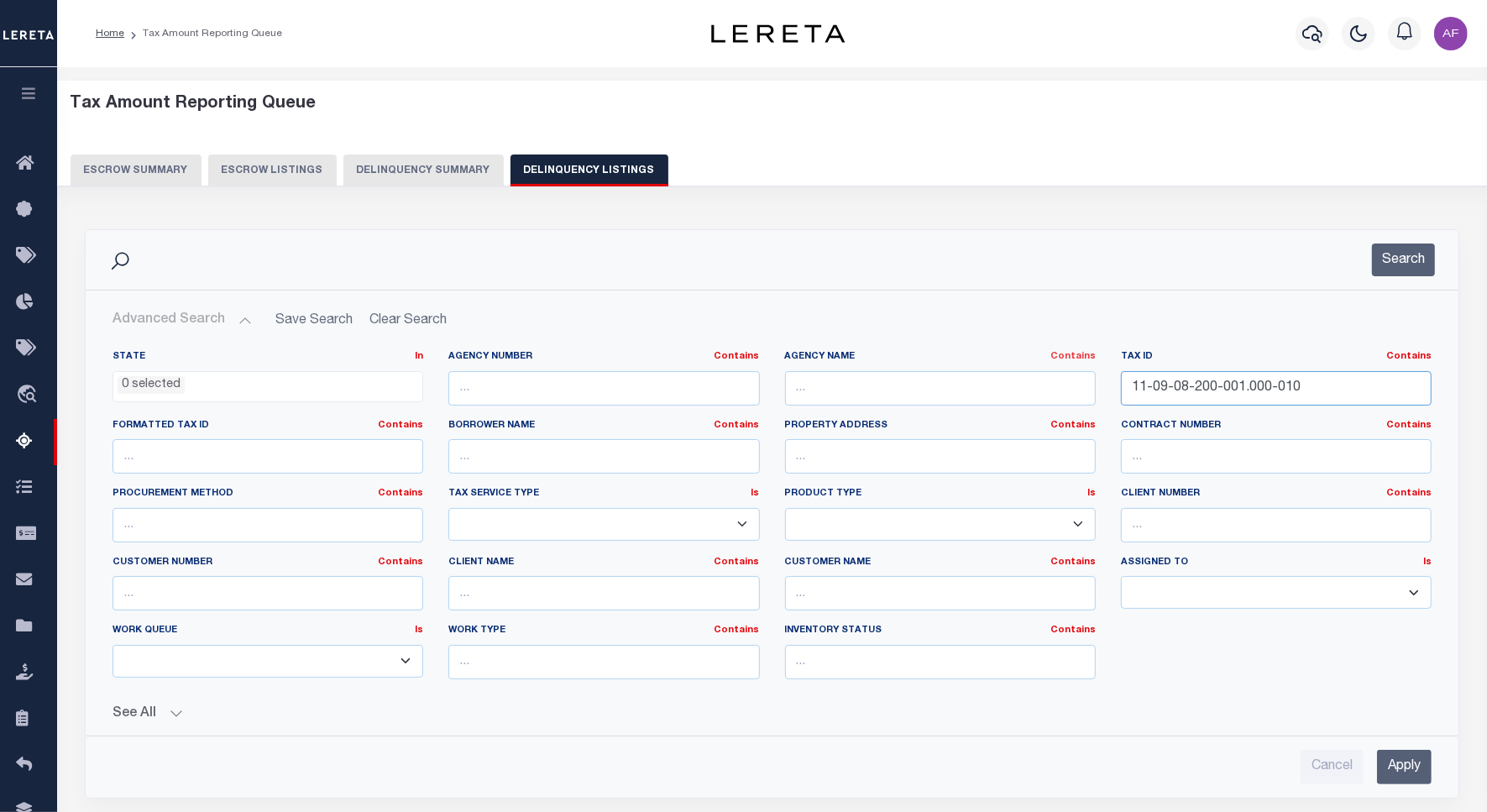
drag, startPoint x: 1317, startPoint y: 384, endPoint x: 1090, endPoint y: 355, distance: 228.8
click at [1090, 355] on div "State In In AK AL AR AZ CA CO CT DC DE FL GA GU HI IA ID IL IN KS [GEOGRAPHIC_D…" at bounding box center [772, 522] width 1344 height 343
paste input "2"
type input "11-09-08-200-002.000-010"
click at [1403, 247] on button "Search" at bounding box center [1404, 260] width 63 height 32
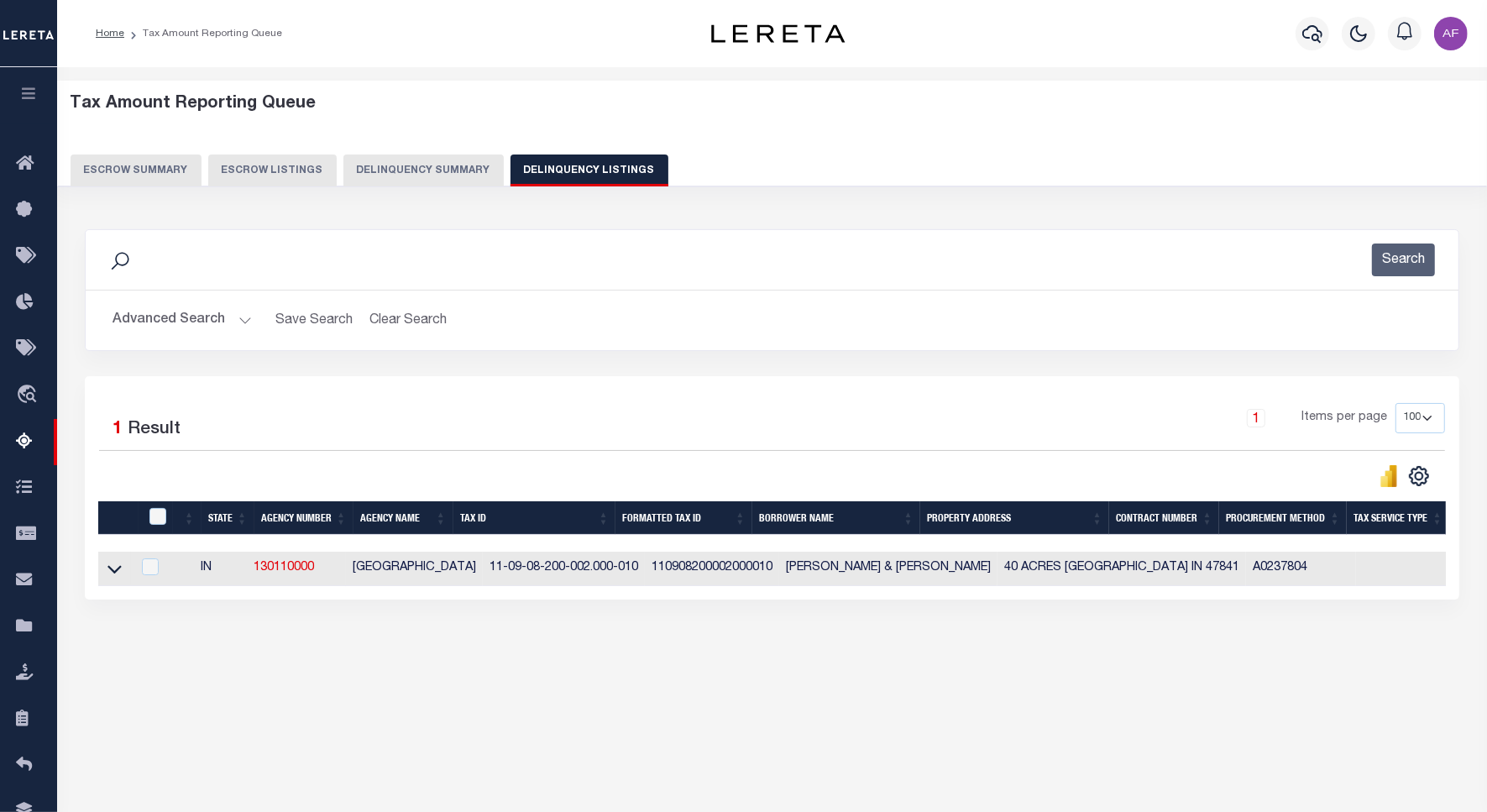
drag, startPoint x: 113, startPoint y: 574, endPoint x: 261, endPoint y: 516, distance: 159.0
click at [111, 573] on icon at bounding box center [114, 568] width 14 height 18
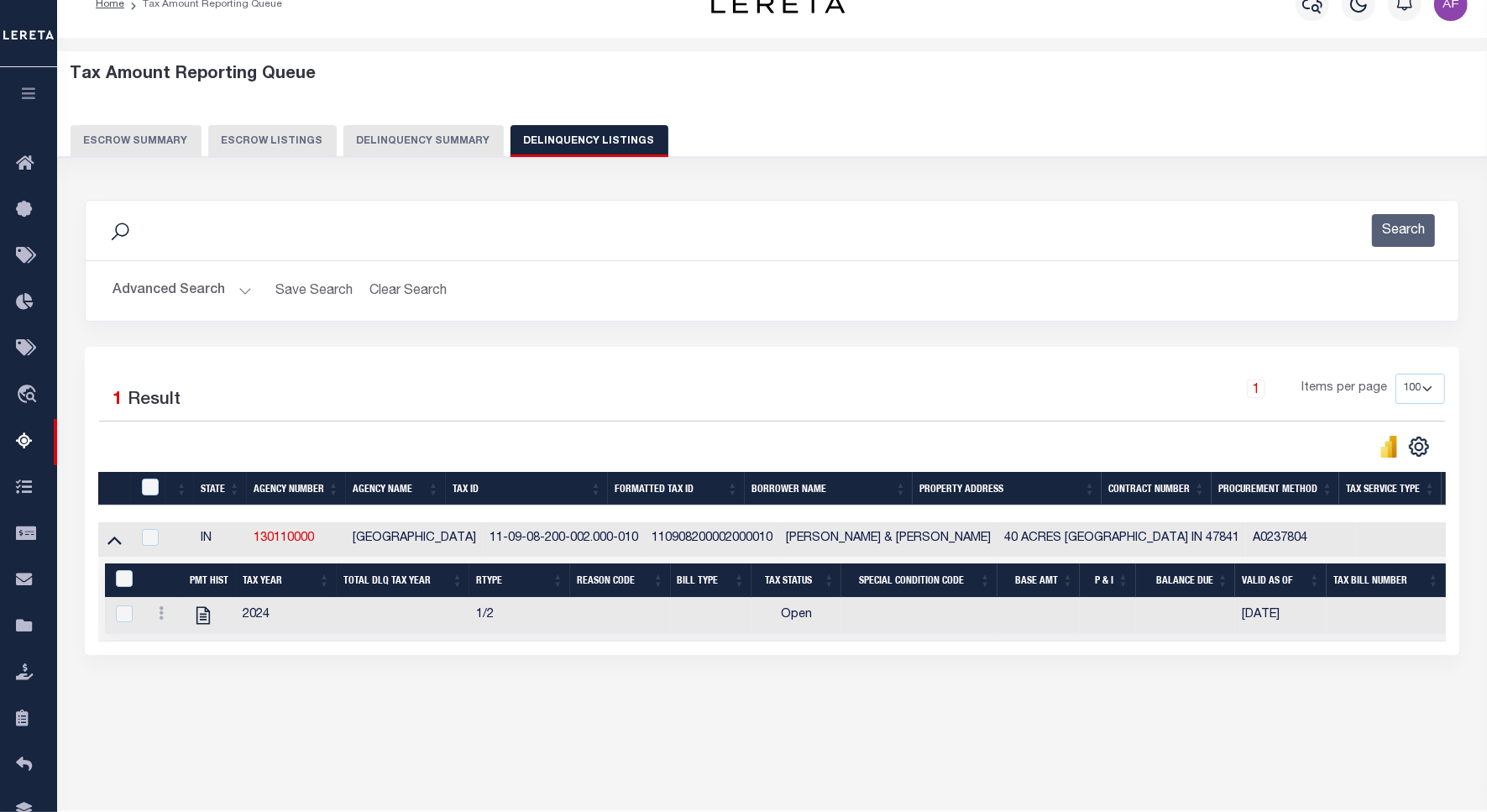
scroll to position [77, 0]
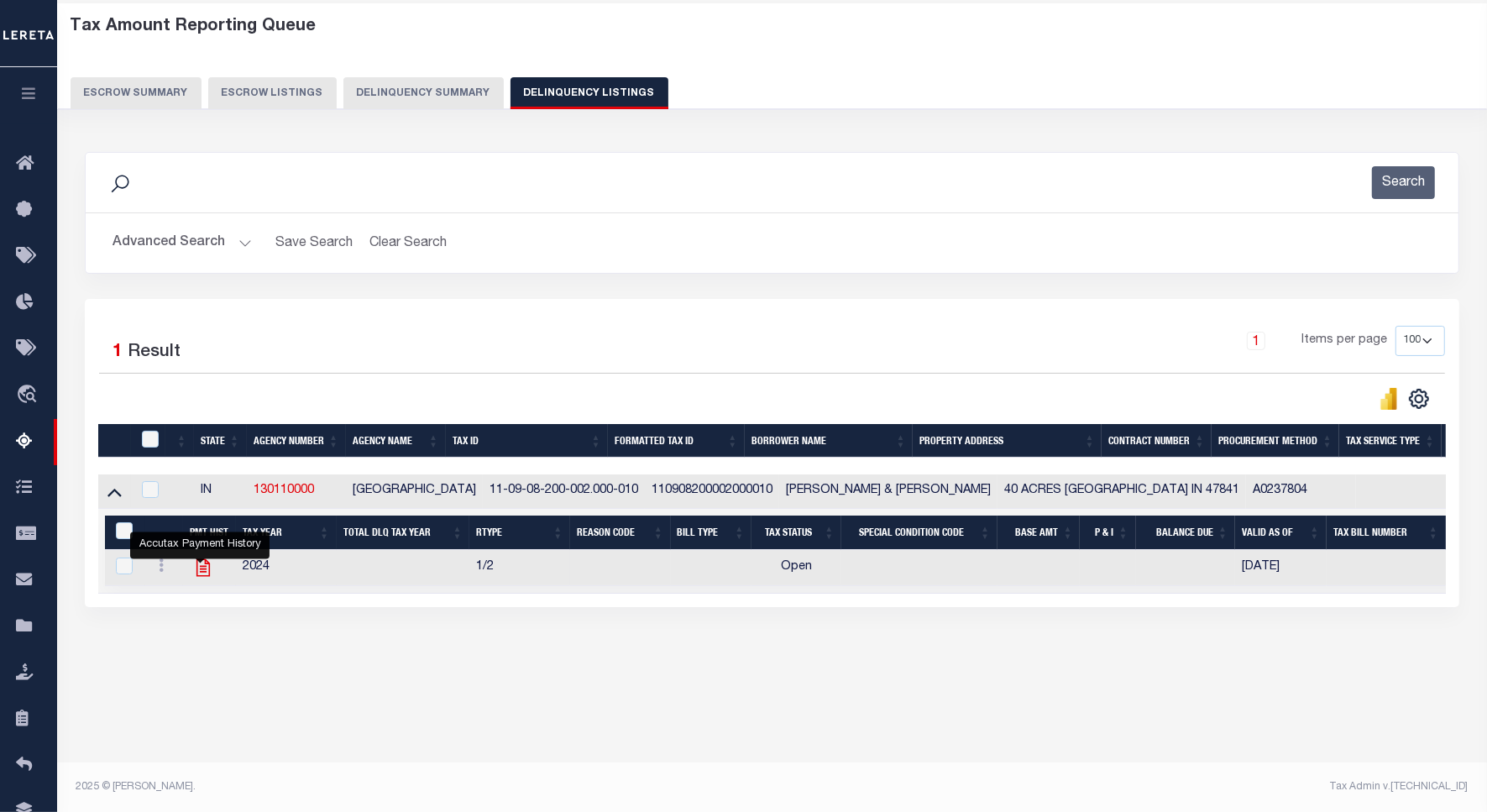
click at [199, 571] on icon "" at bounding box center [203, 568] width 22 height 22
checkbox input "true"
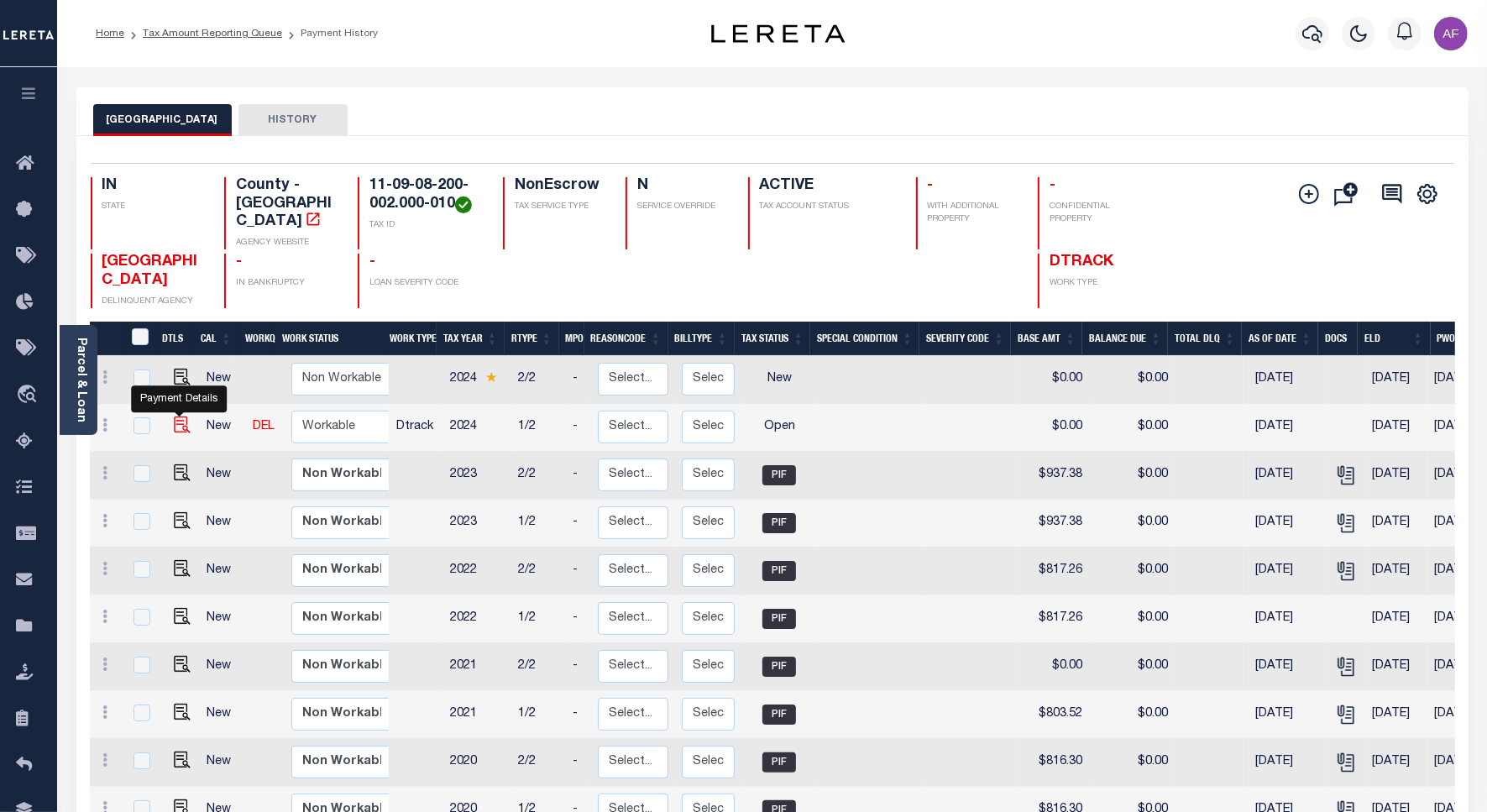
click at [174, 416] on img "" at bounding box center [183, 425] width 17 height 17
checkbox input "true"
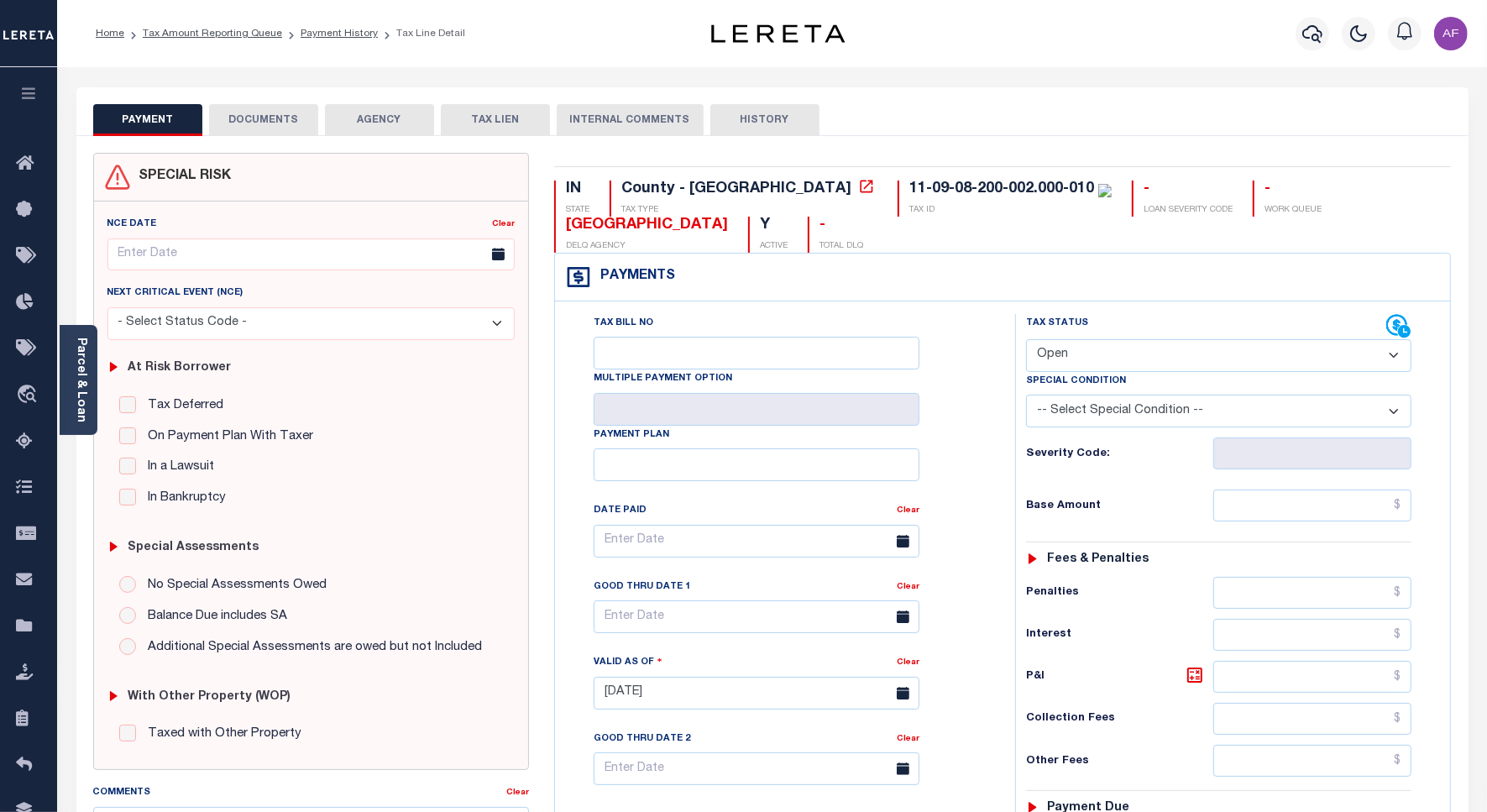
click at [1086, 349] on select "- Select Status Code - Open Due/Unpaid Paid Incomplete No Tax Due Internal Refu…" at bounding box center [1219, 355] width 386 height 32
select select "PYD"
click at [1026, 341] on select "- Select Status Code - Open Due/Unpaid Paid Incomplete No Tax Due Internal Refu…" at bounding box center [1219, 355] width 386 height 32
type input "[DATE]"
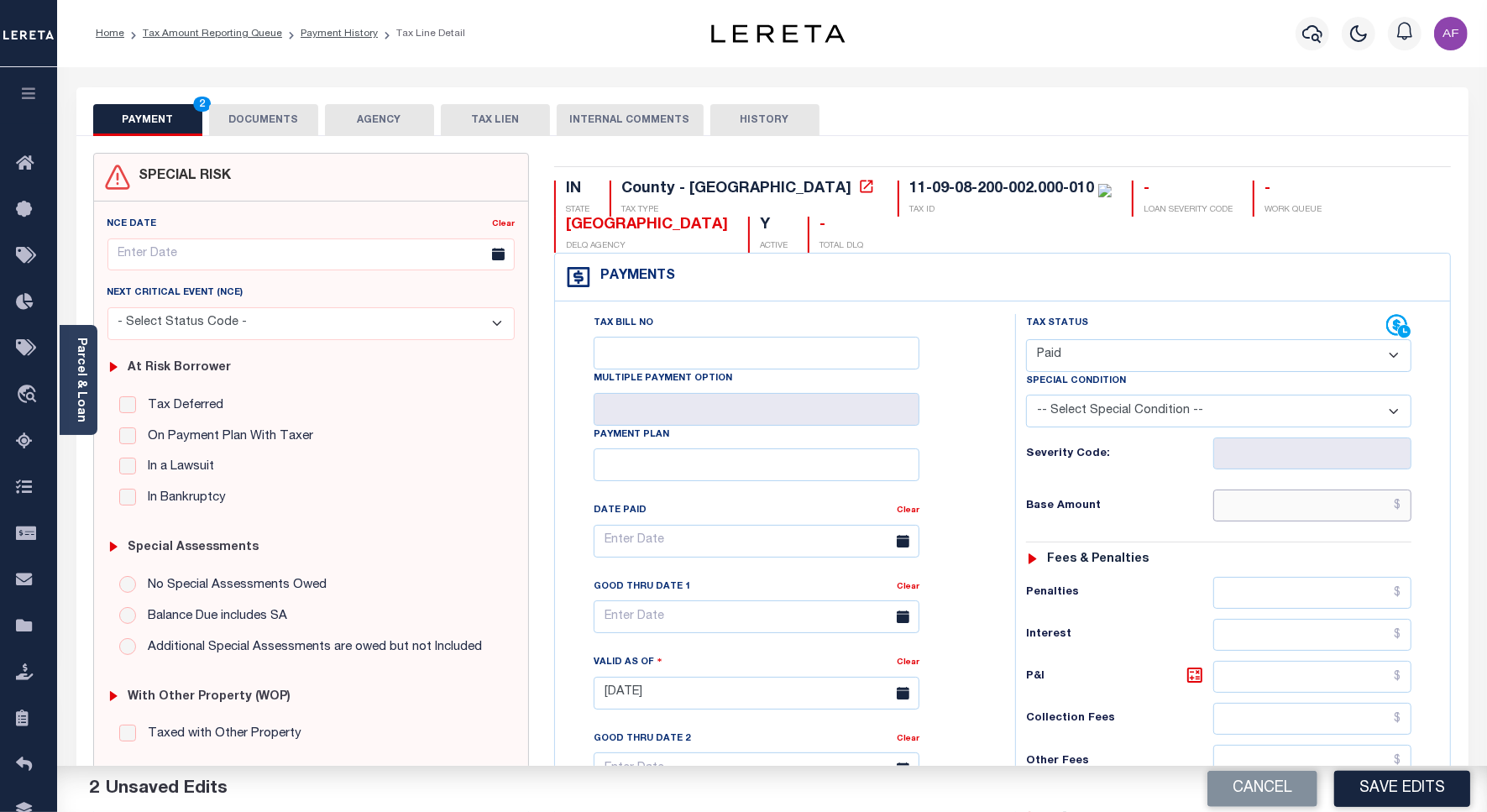
click at [1303, 504] on input "text" at bounding box center [1313, 505] width 198 height 32
paste input "999.34"
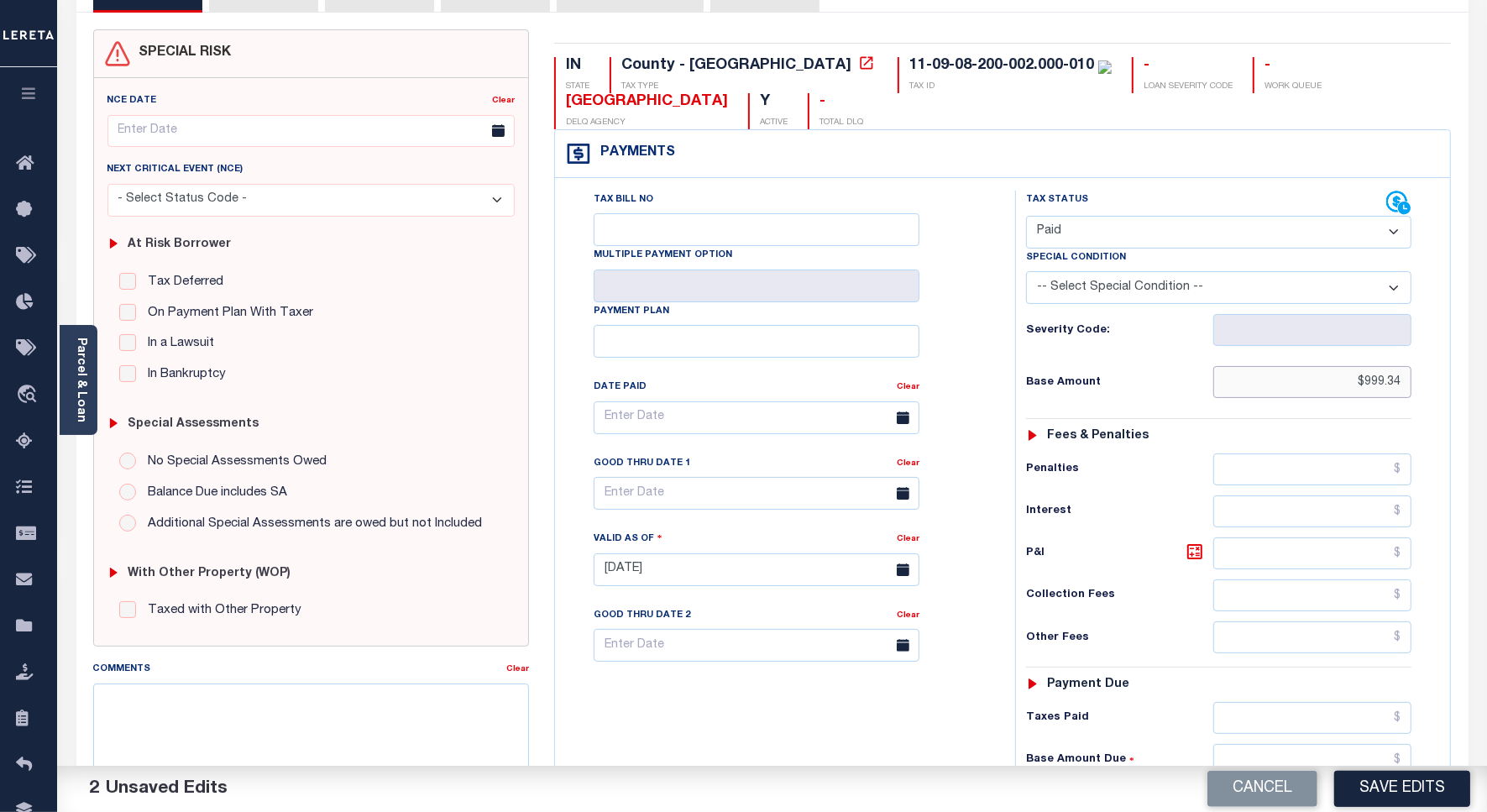
scroll to position [420, 0]
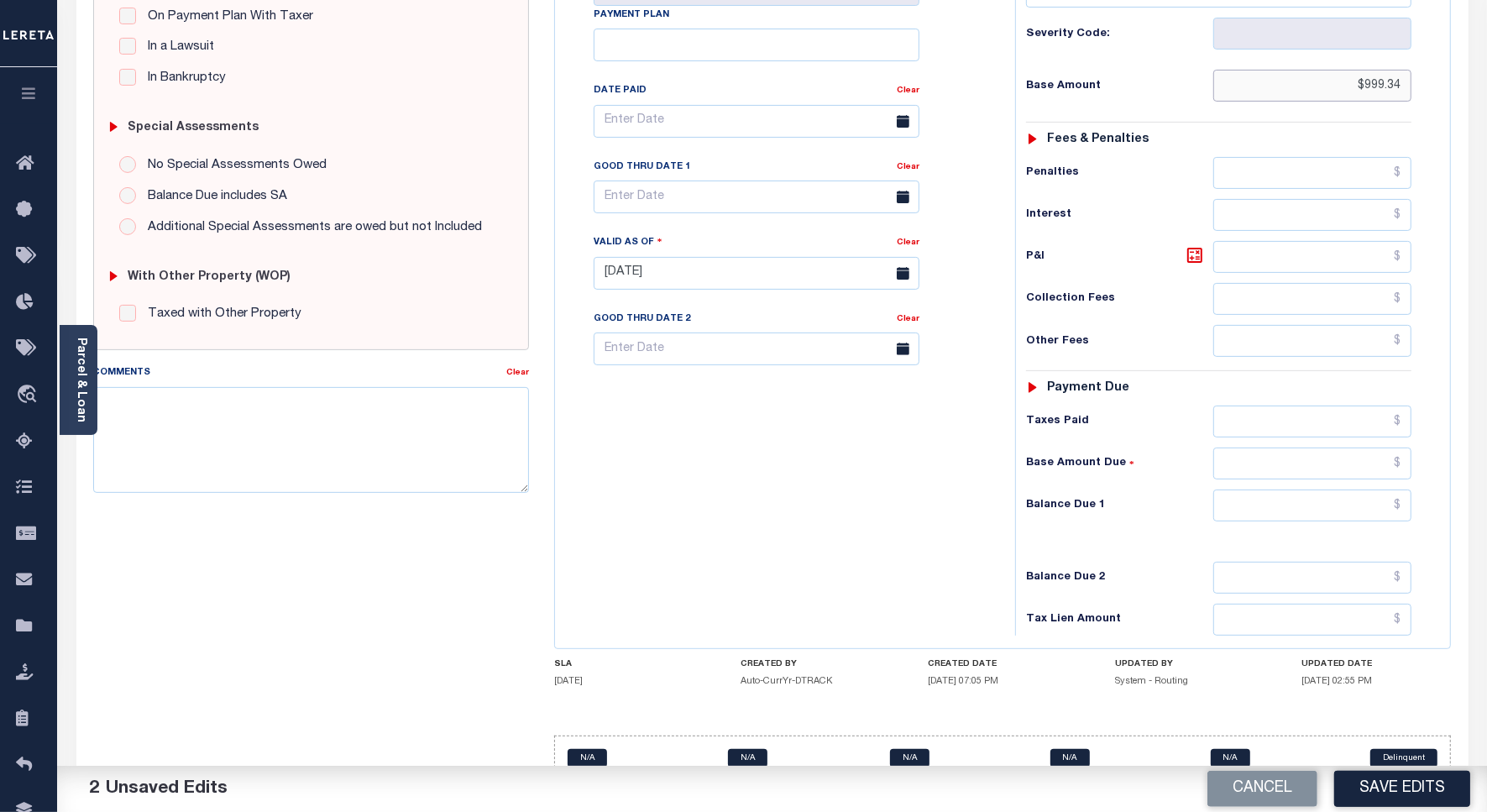
type input "$999.34"
click at [1325, 425] on input "text" at bounding box center [1313, 422] width 198 height 32
paste input "999.34"
type input "$999.34"
click at [1361, 511] on input "text" at bounding box center [1313, 505] width 198 height 32
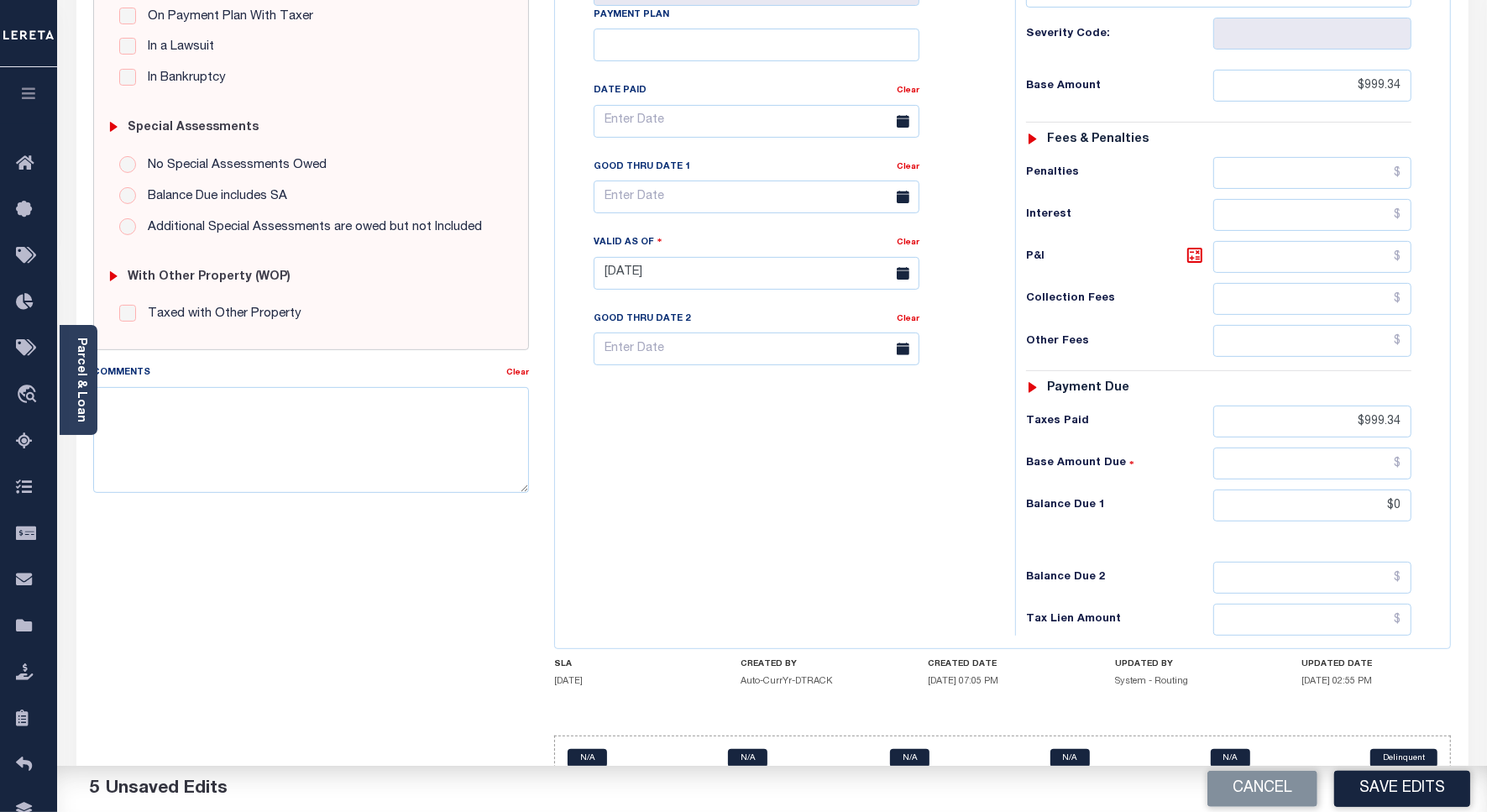
type input "$0.00"
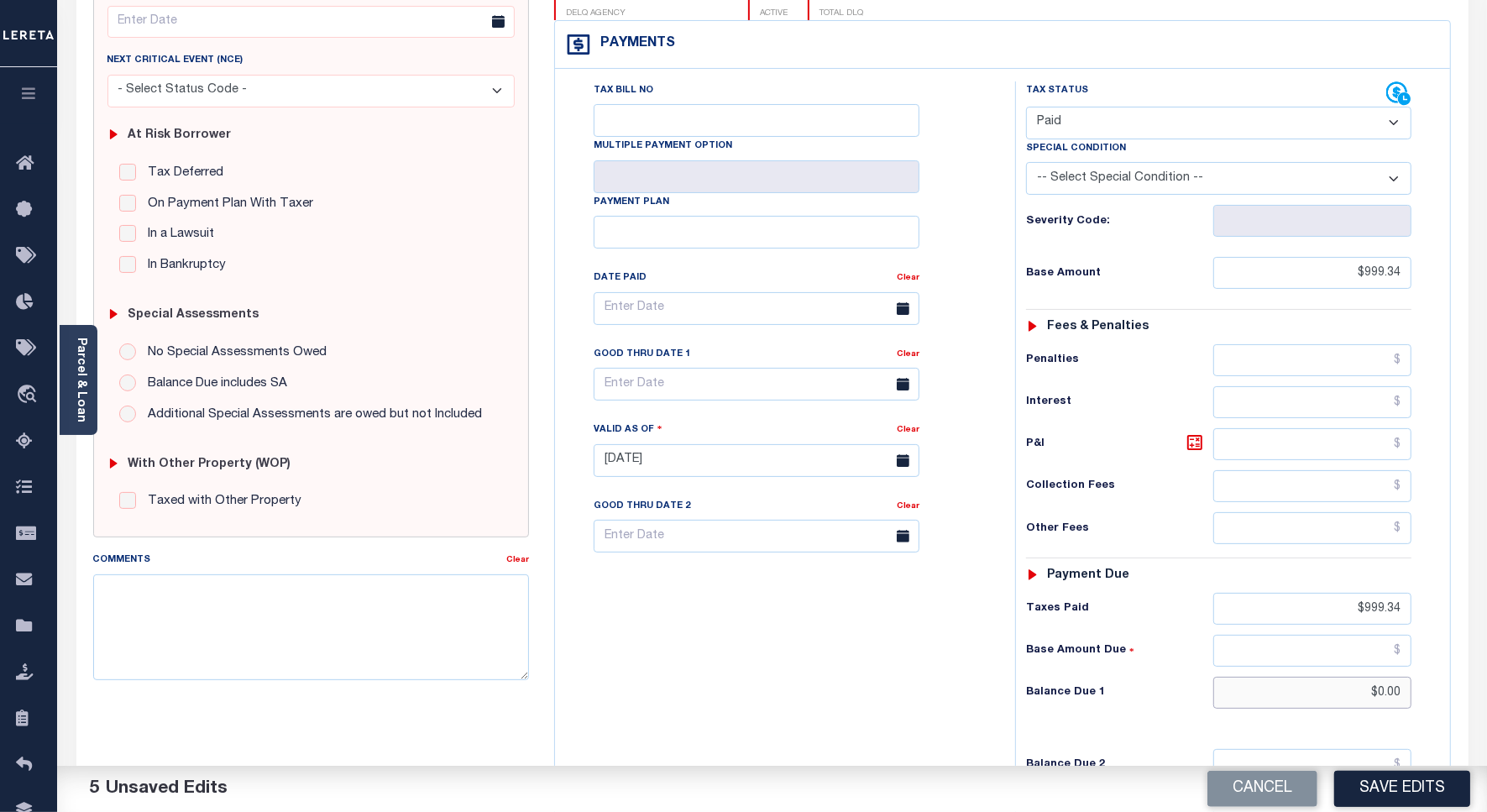
scroll to position [0, 0]
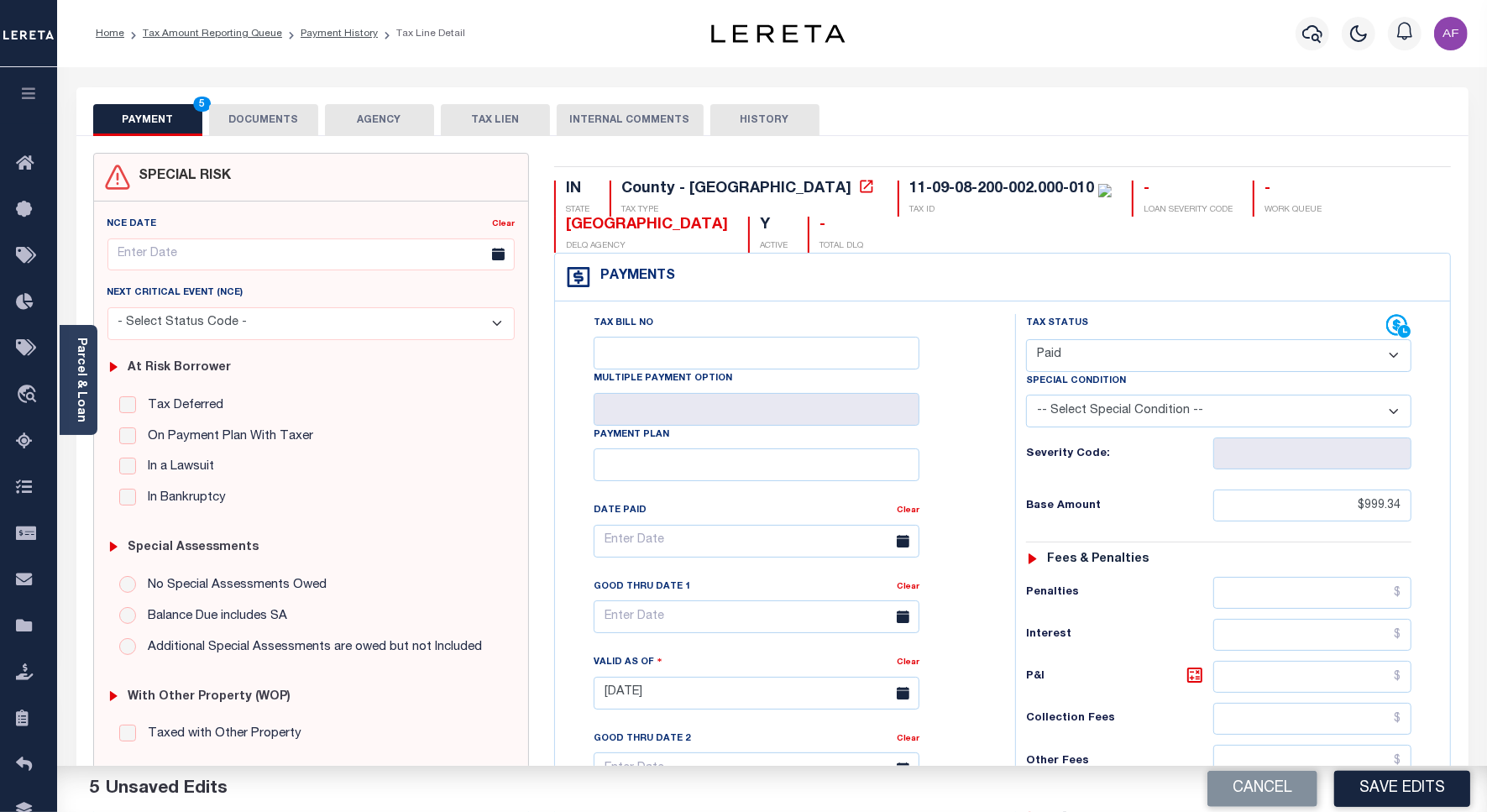
click at [261, 119] on button "DOCUMENTS" at bounding box center [264, 120] width 109 height 32
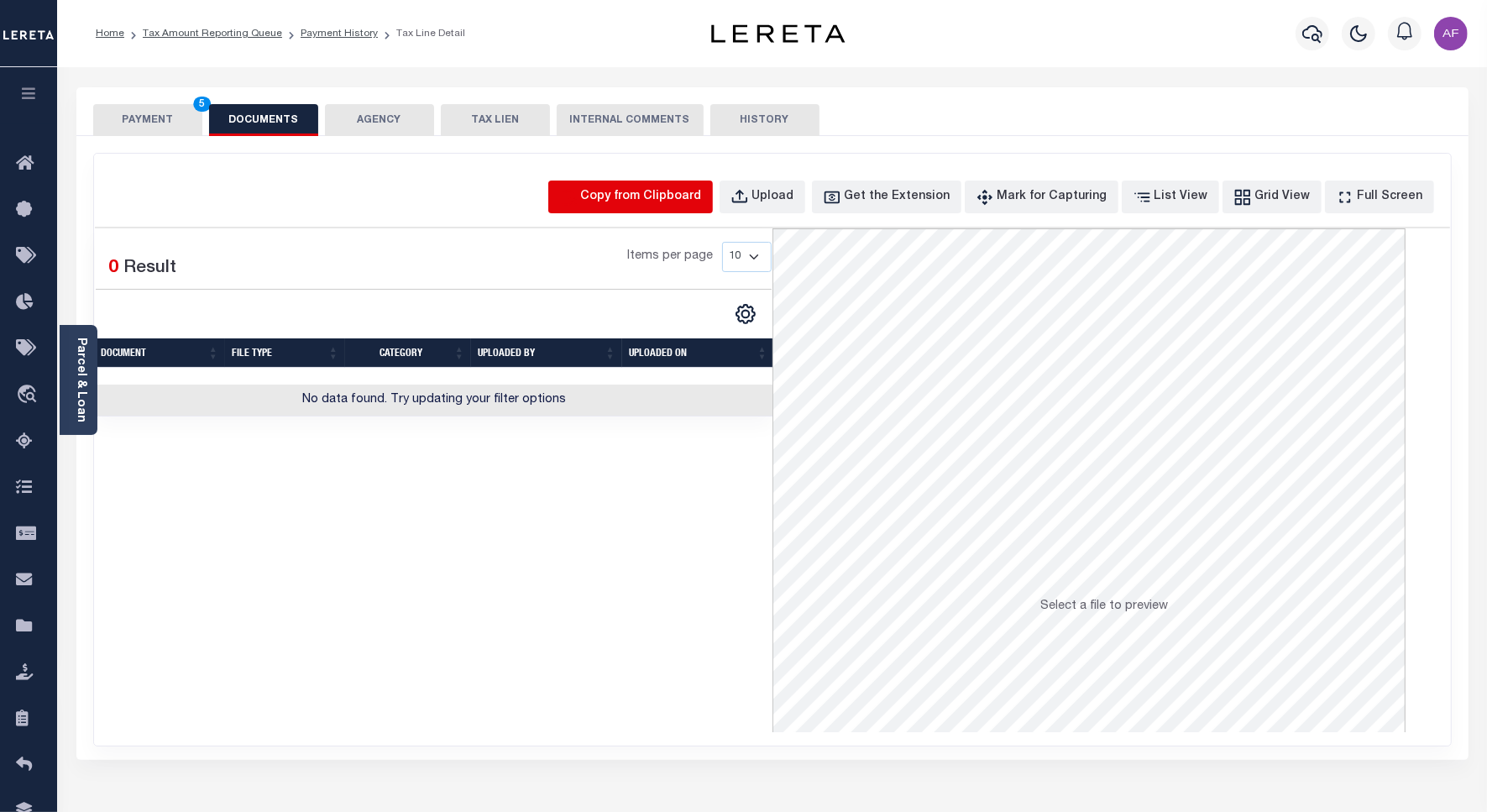
click at [576, 192] on icon "button" at bounding box center [568, 197] width 14 height 16
select select "POP"
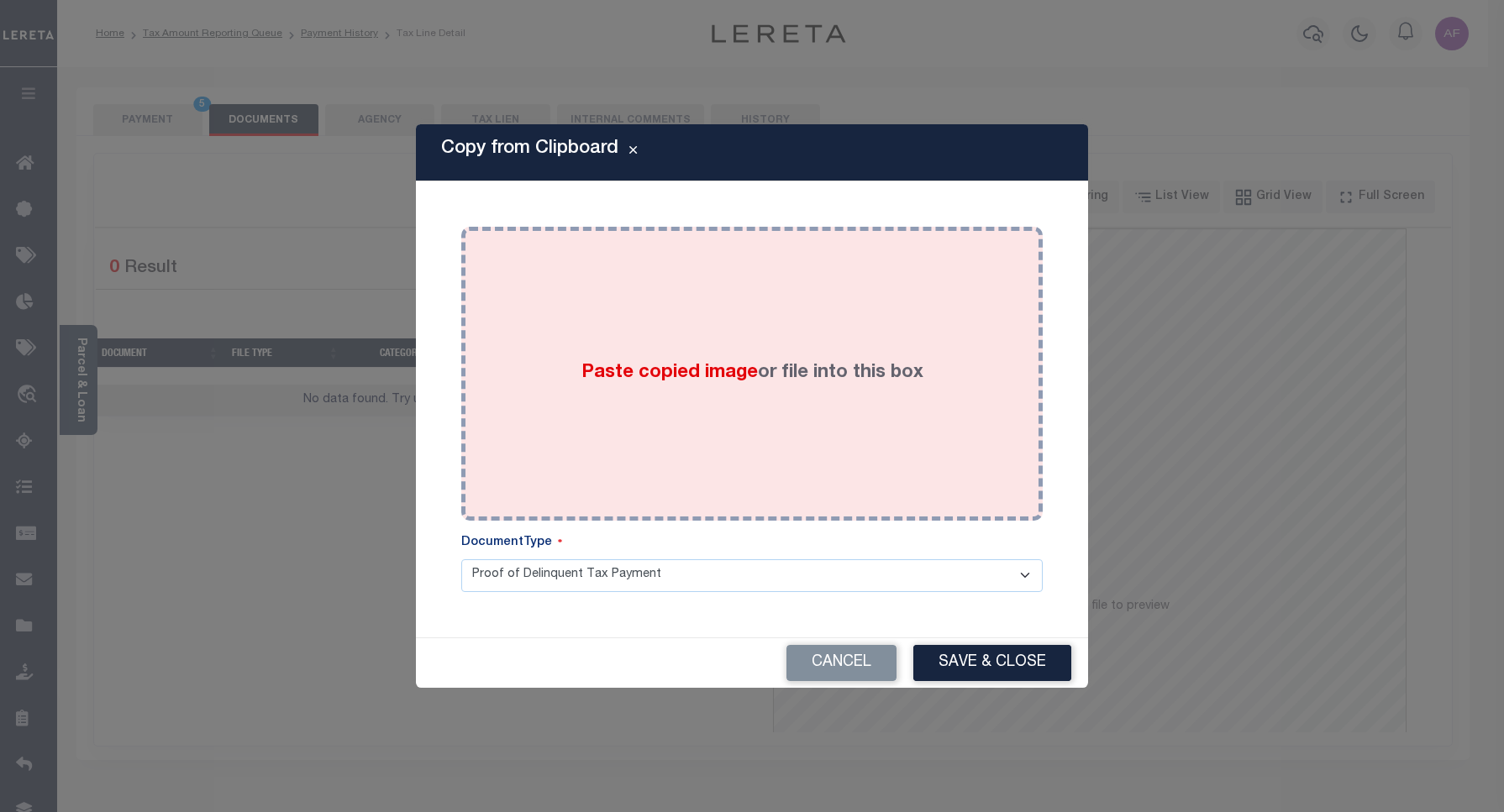
click at [556, 321] on div "Paste copied image or file into this box" at bounding box center [752, 374] width 556 height 269
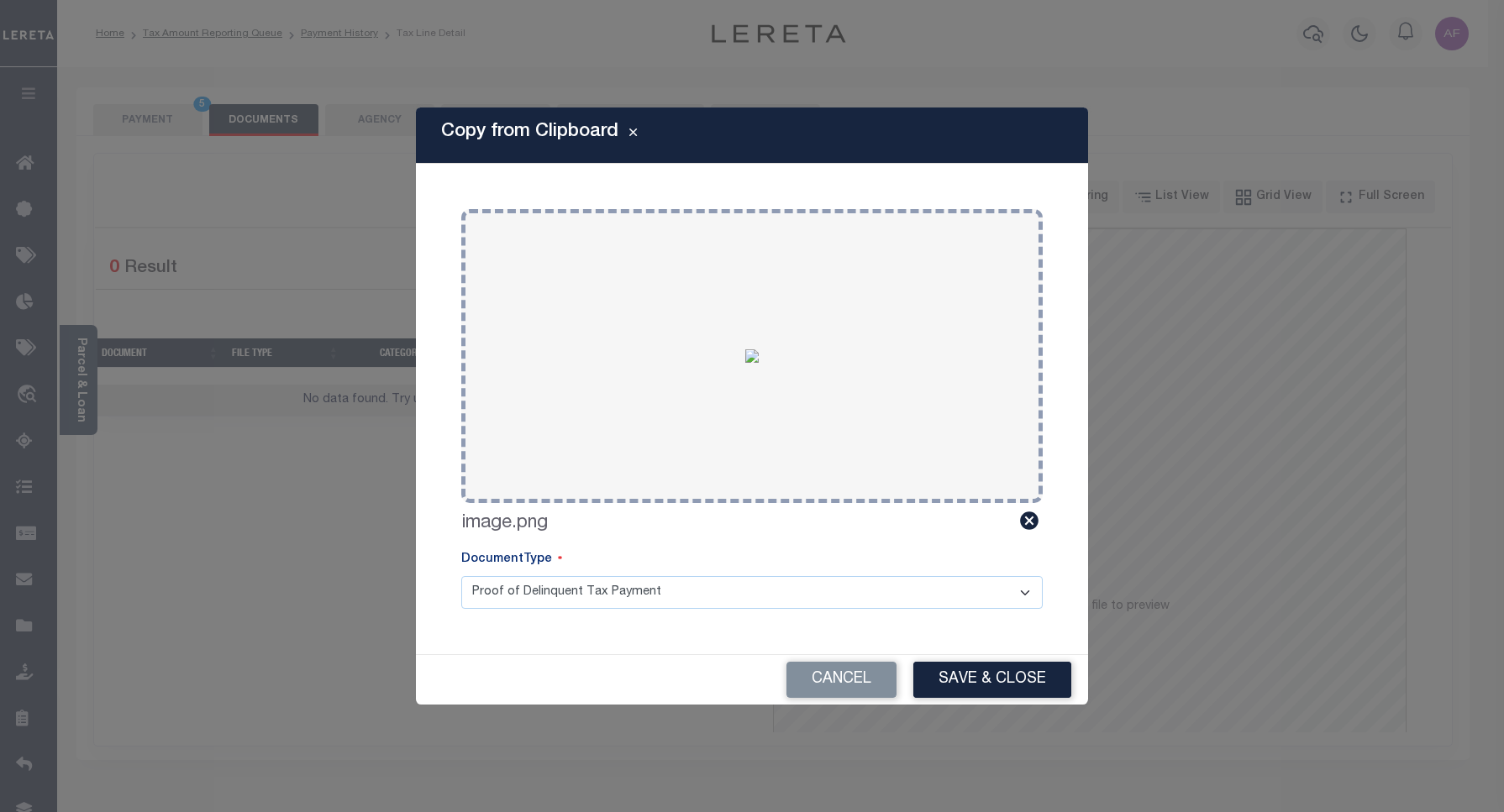
click at [951, 677] on button "Save & Close" at bounding box center [992, 679] width 158 height 36
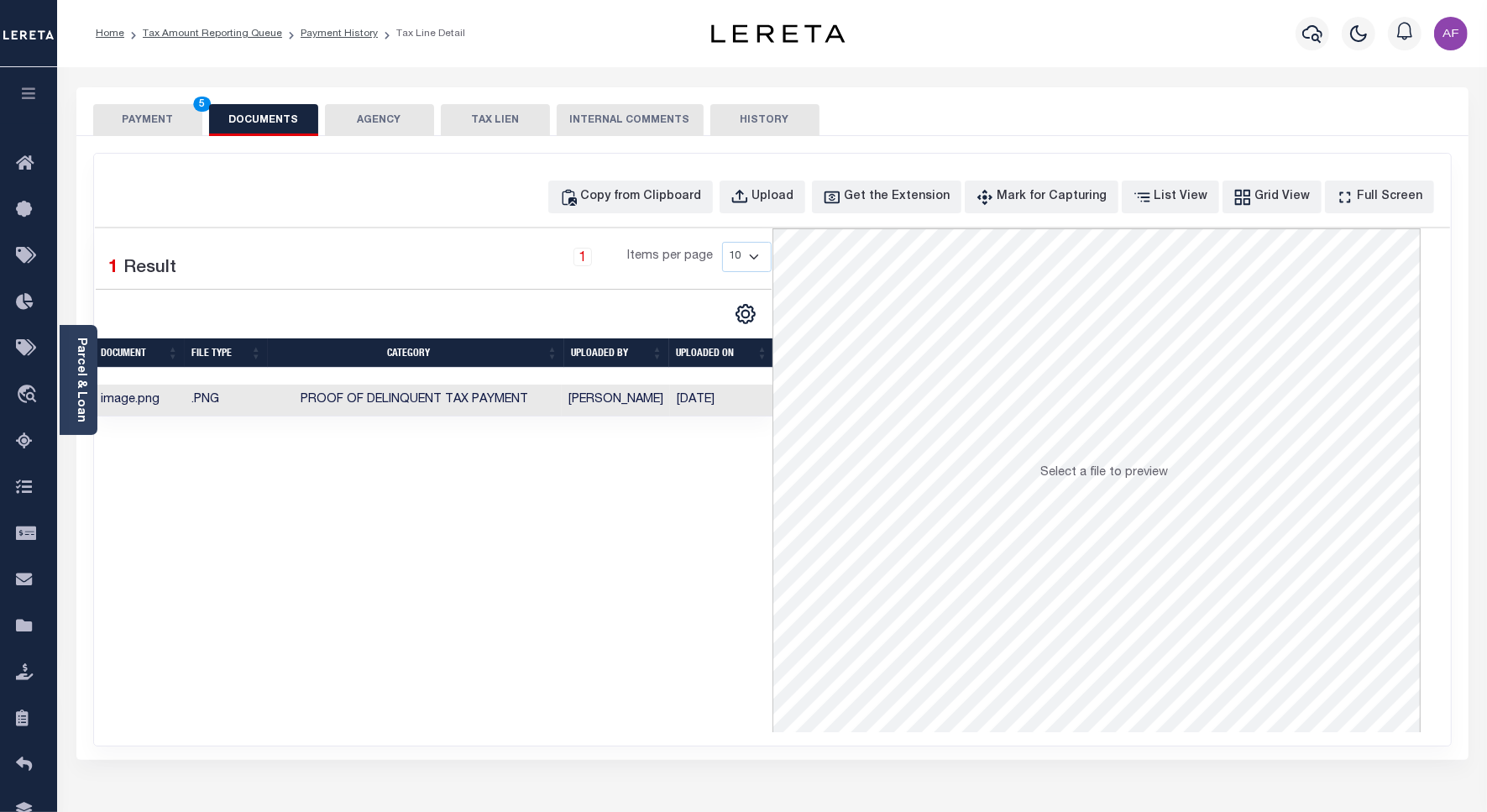
click at [128, 128] on button "PAYMENT 5" at bounding box center [148, 120] width 109 height 32
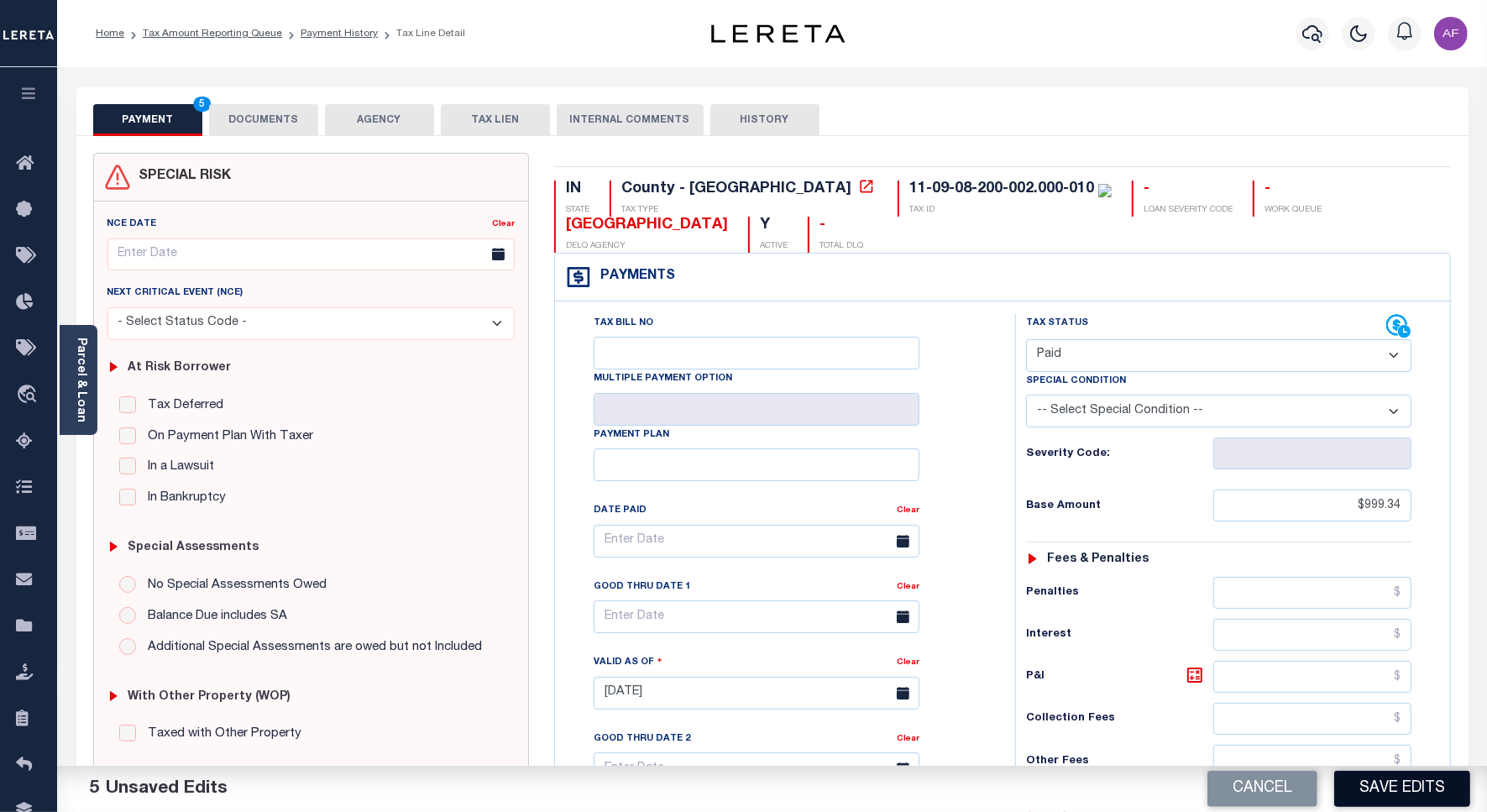
click at [1375, 779] on button "Save Edits" at bounding box center [1403, 789] width 136 height 36
checkbox input "false"
type input "$999.34"
type input "$0"
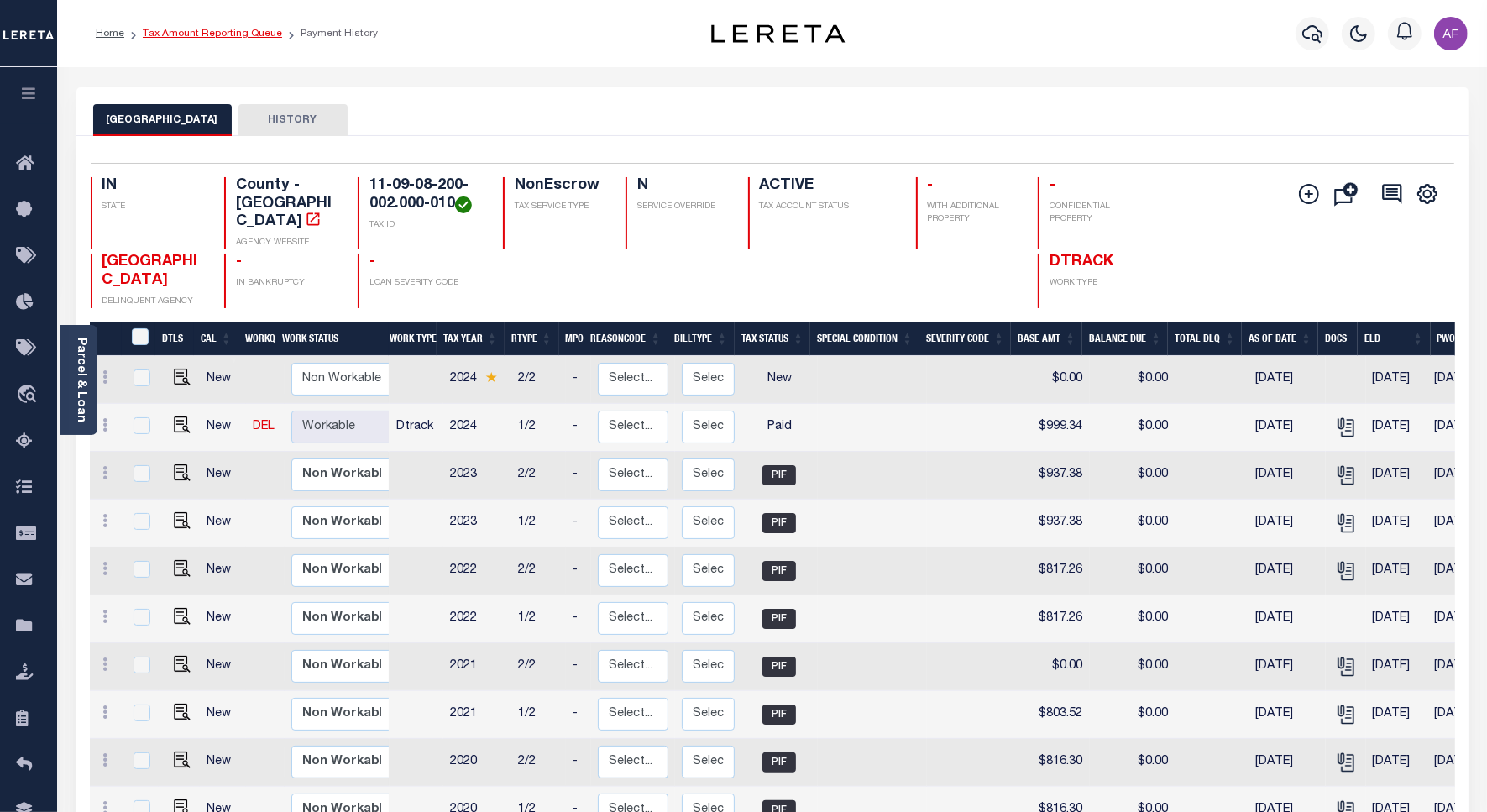
click at [202, 32] on link "Tax Amount Reporting Queue" at bounding box center [212, 33] width 139 height 10
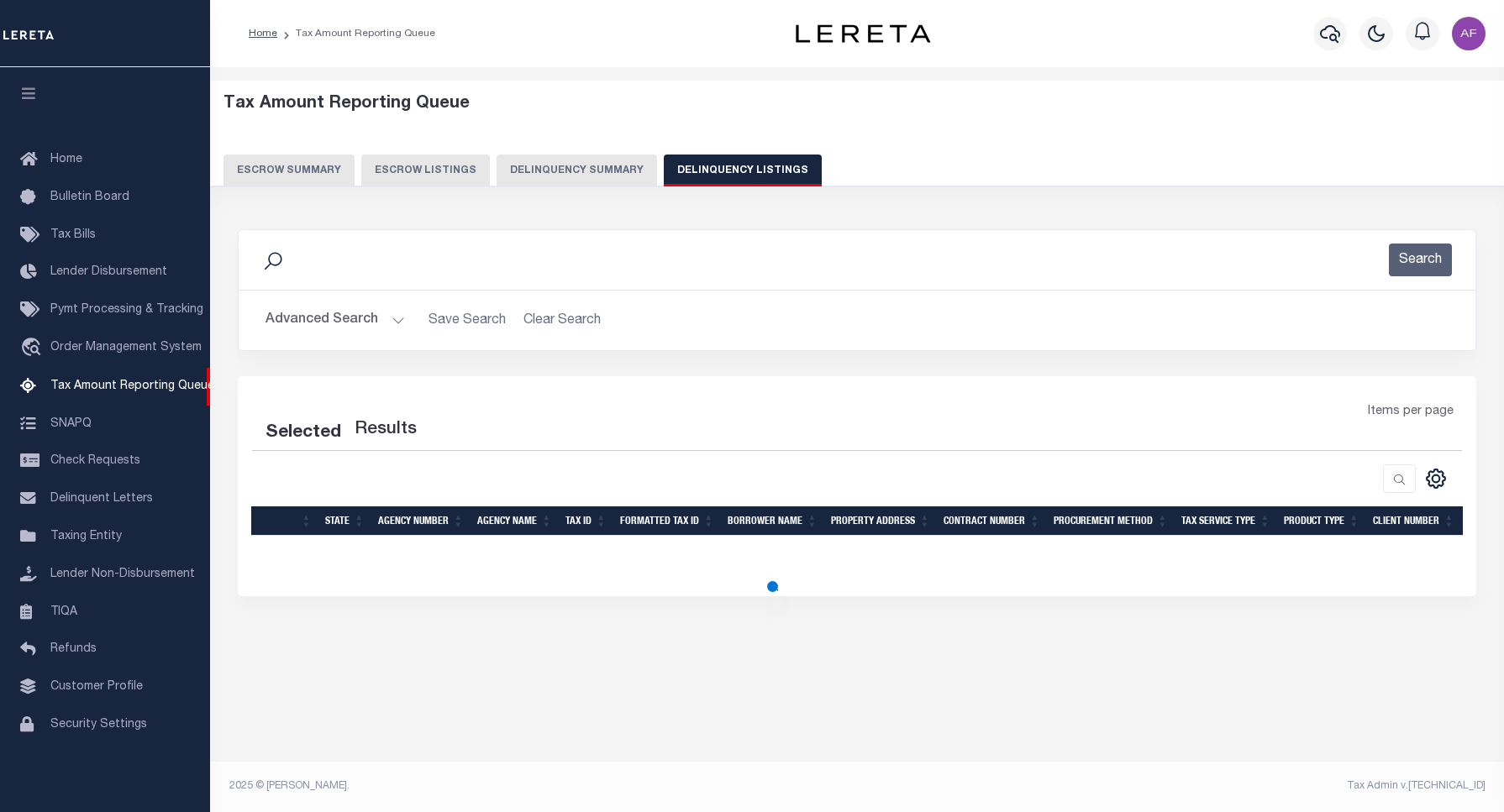
select select "100"
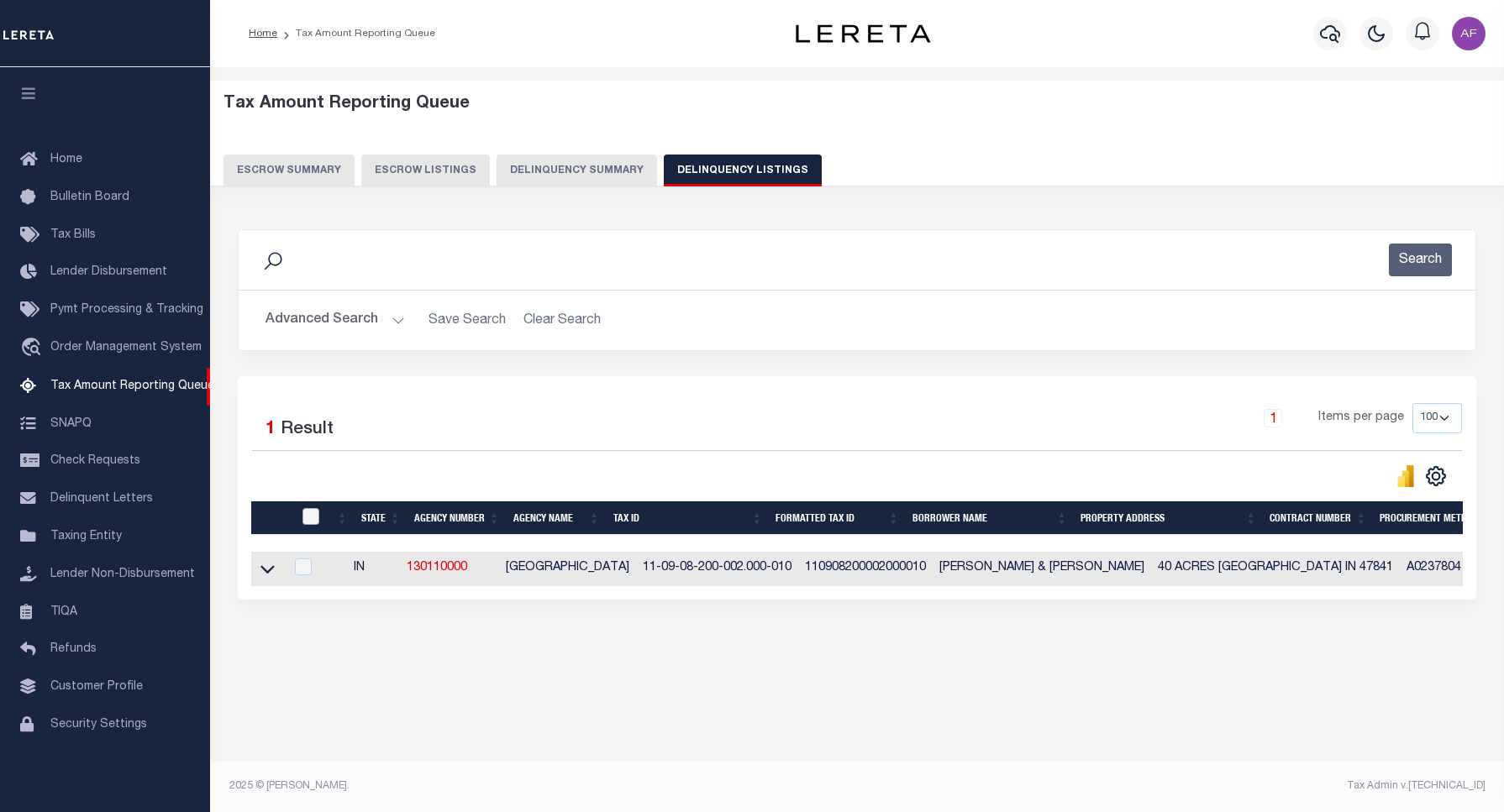
click at [304, 516] on input "checkbox" at bounding box center [311, 516] width 17 height 17
checkbox input "true"
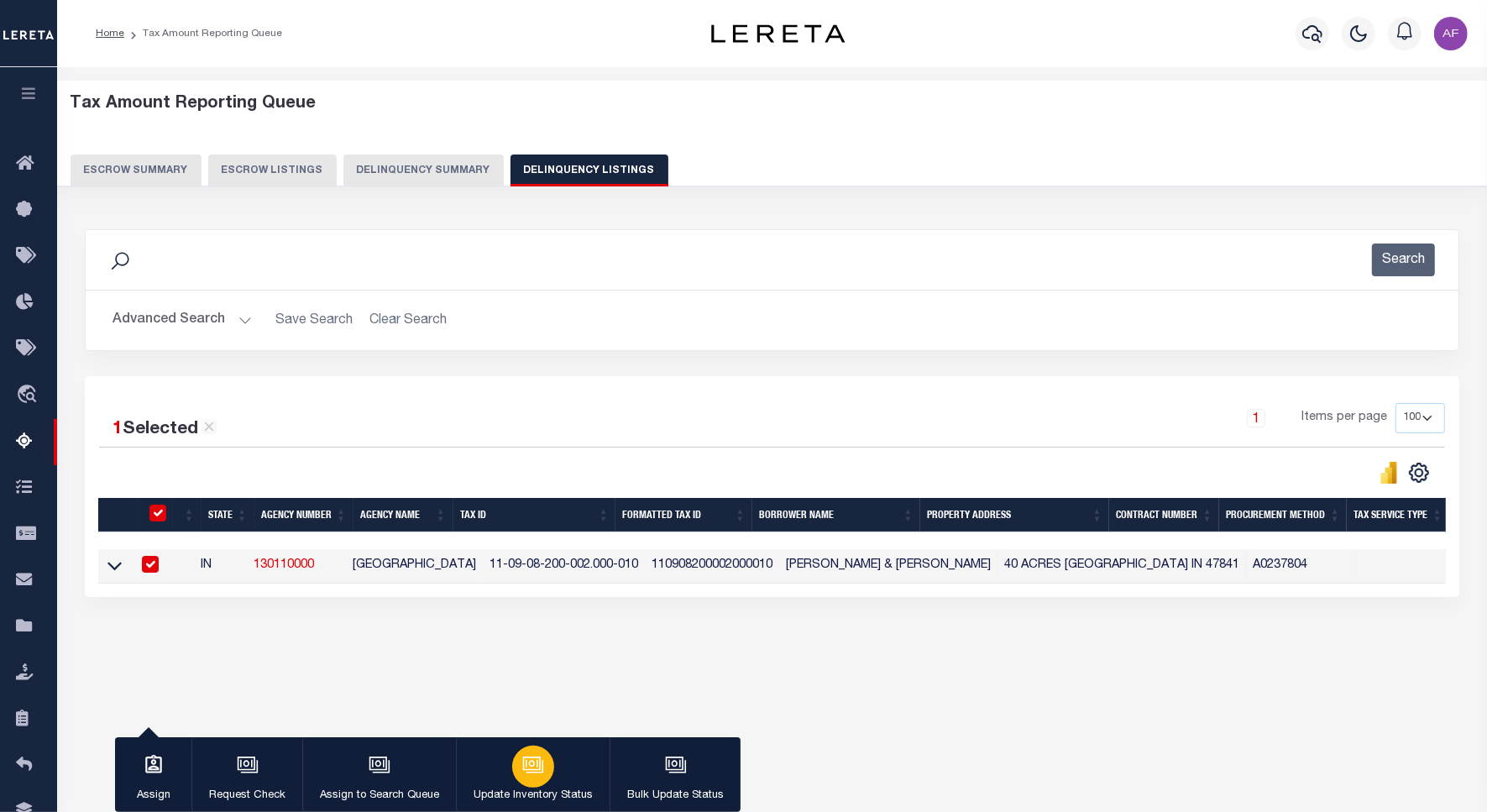
click at [523, 763] on icon "button" at bounding box center [534, 766] width 22 height 22
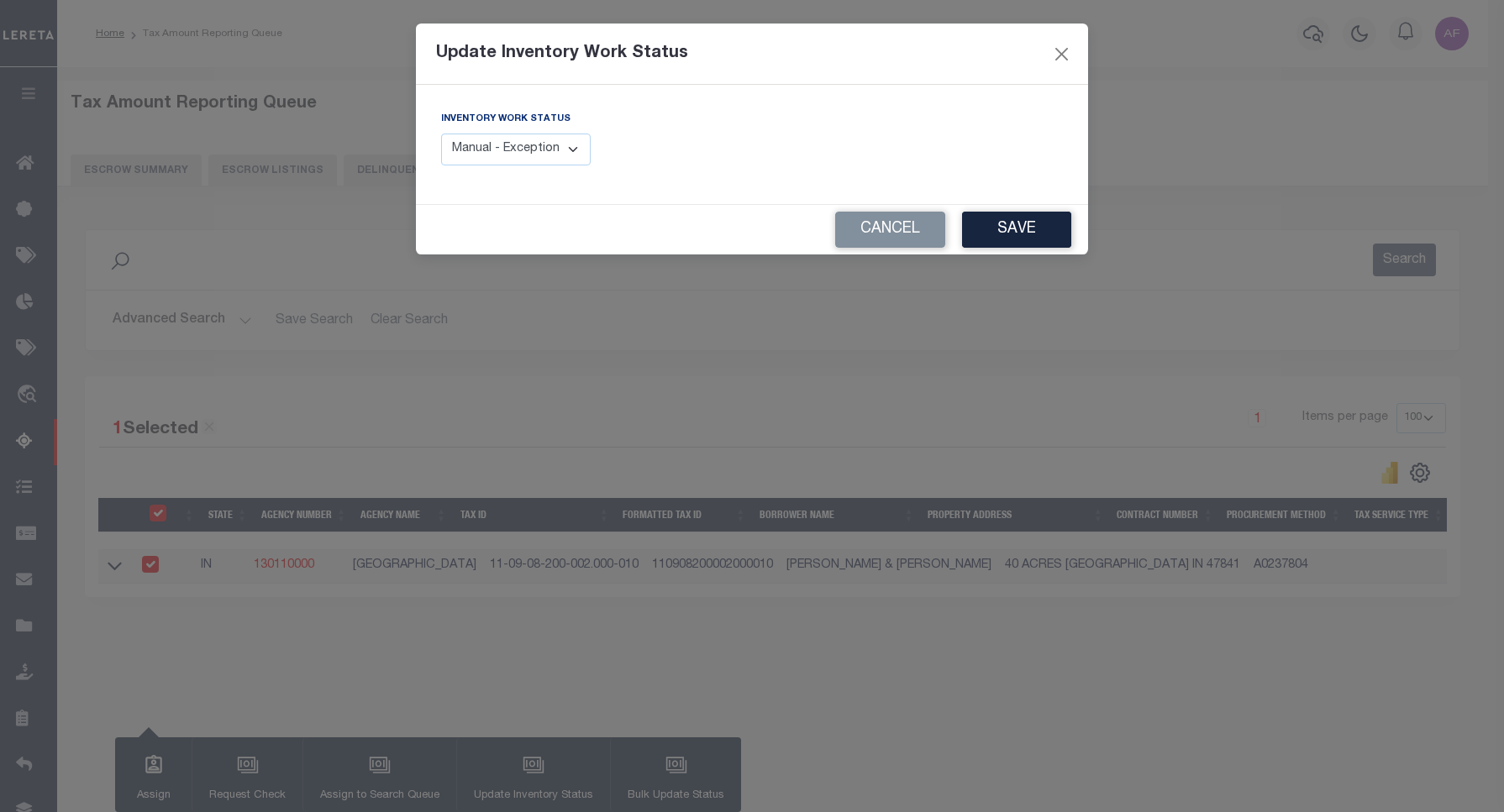
click at [503, 161] on select "Manual - Exception Pended - Awaiting Search Late Add Exception Completed" at bounding box center [516, 149] width 149 height 32
select select "4"
click at [441, 133] on select "Manual - Exception Pended - Awaiting Search Late Add Exception Completed" at bounding box center [516, 149] width 149 height 32
click at [1005, 233] on button "Save" at bounding box center [1016, 229] width 109 height 36
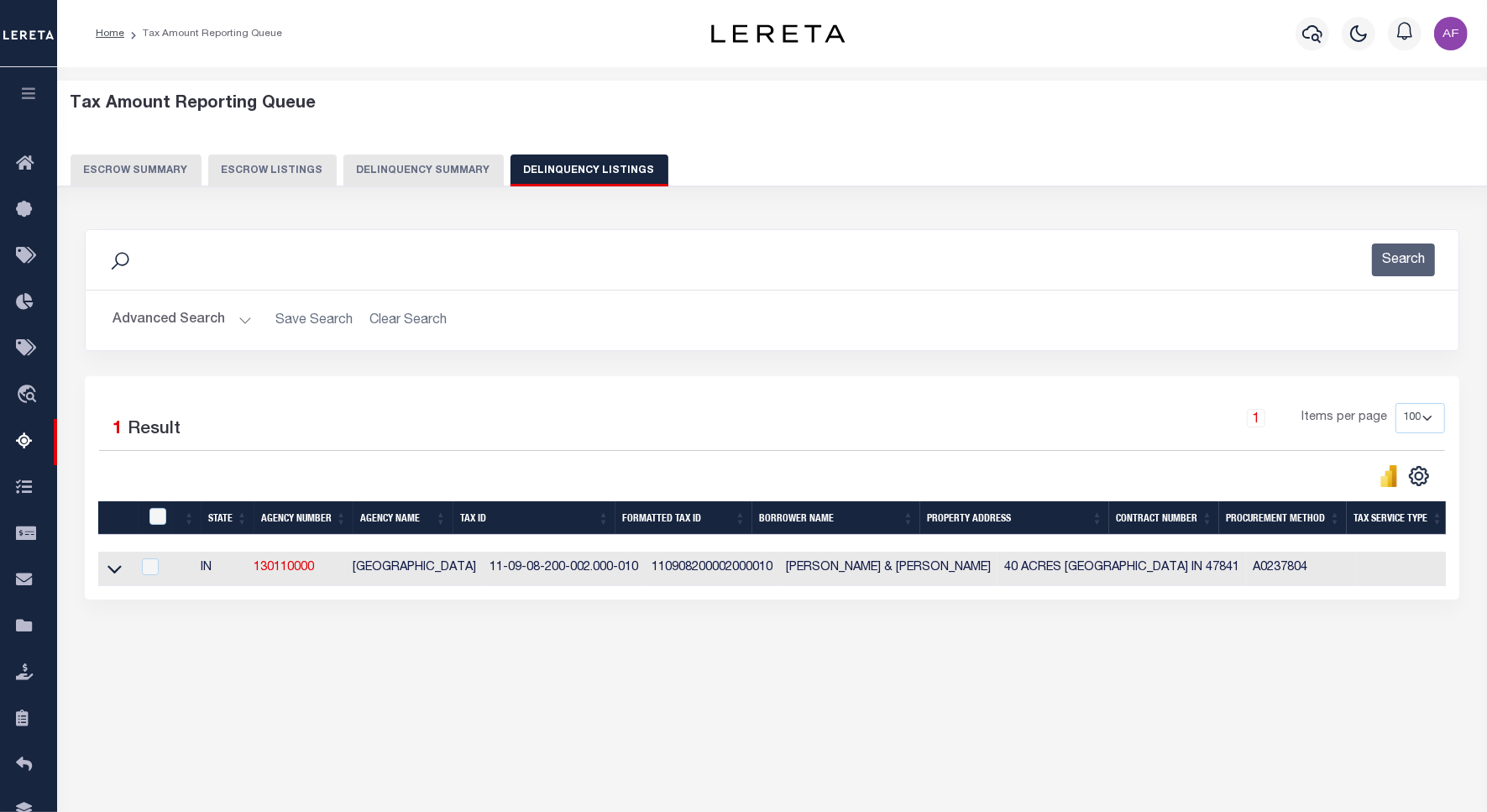
click at [170, 321] on button "Advanced Search" at bounding box center [182, 320] width 139 height 32
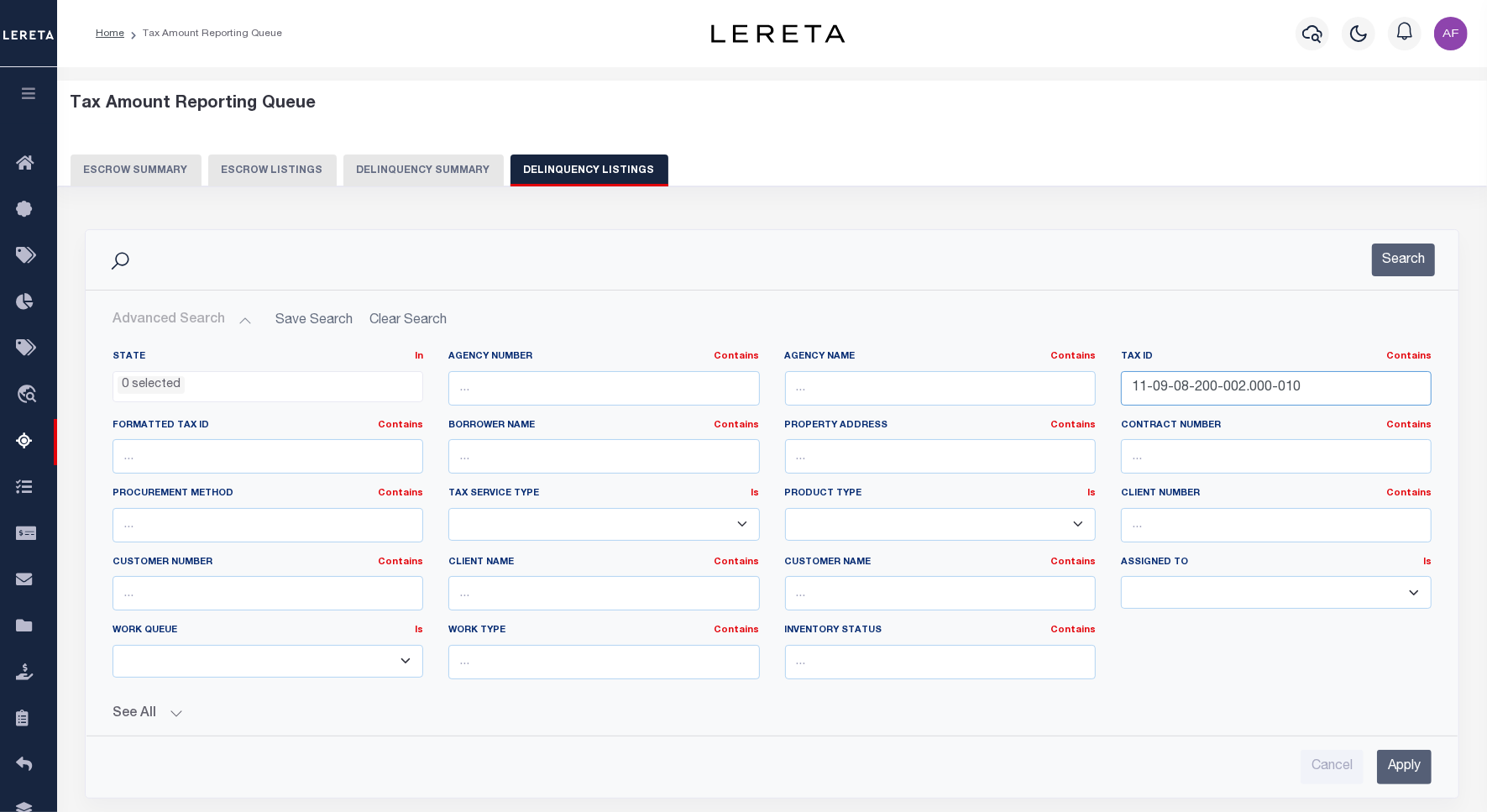
drag, startPoint x: 1307, startPoint y: 391, endPoint x: 1105, endPoint y: 400, distance: 202.2
click at [1105, 400] on div "State In In AK AL AR AZ CA CO CT DC DE FL GA GU HI IA ID IL IN KS [GEOGRAPHIC_D…" at bounding box center [772, 522] width 1344 height 343
paste input "08-09-14-000-006.000-004"
type input "08-09-14-000-006.000-004"
click at [1397, 262] on button "Search" at bounding box center [1404, 260] width 63 height 32
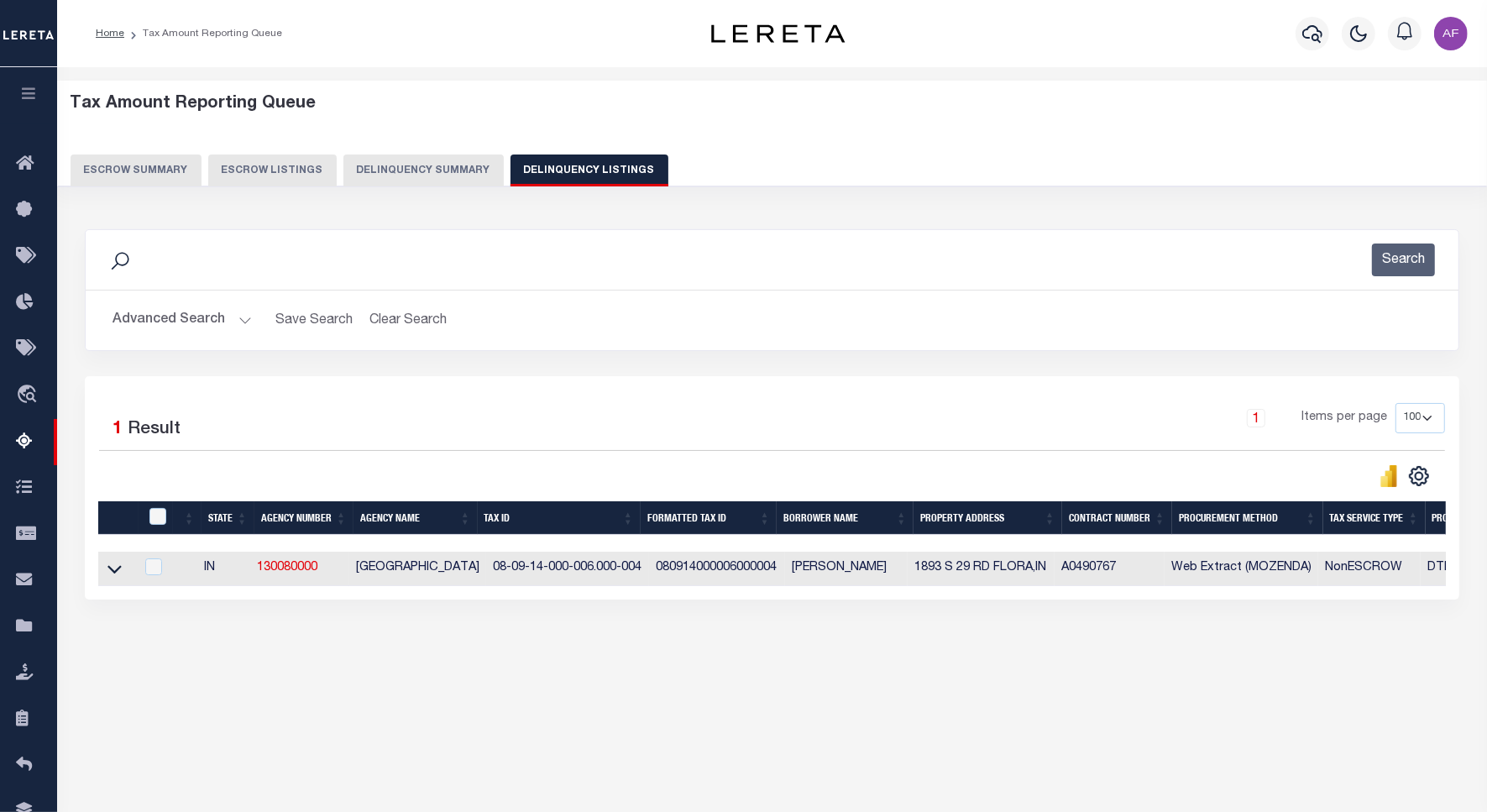
drag, startPoint x: 120, startPoint y: 571, endPoint x: 224, endPoint y: 511, distance: 120.1
click at [120, 571] on icon at bounding box center [114, 568] width 14 height 18
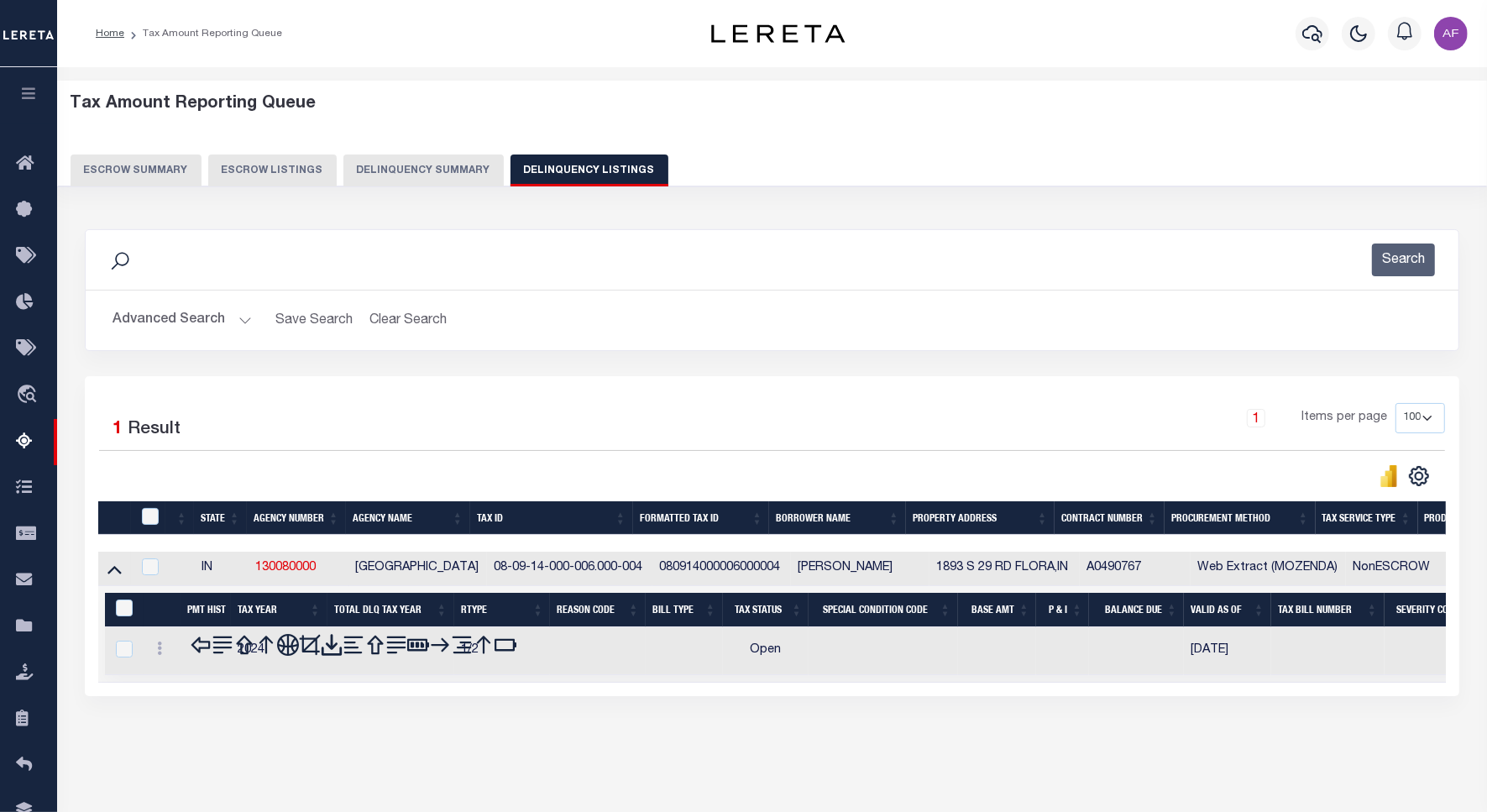
scroll to position [77, 0]
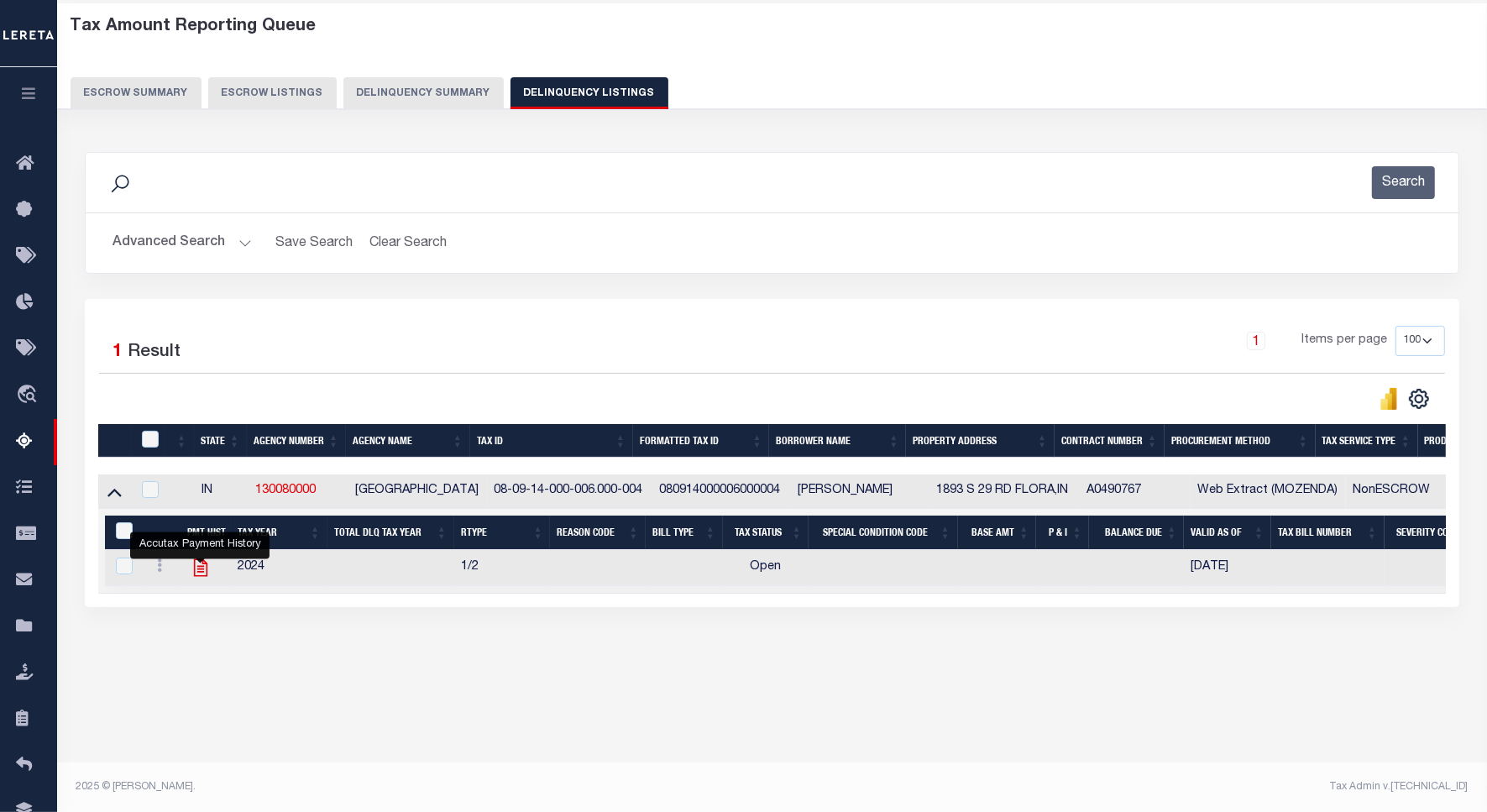
click at [209, 576] on icon "" at bounding box center [201, 568] width 22 height 22
checkbox input "true"
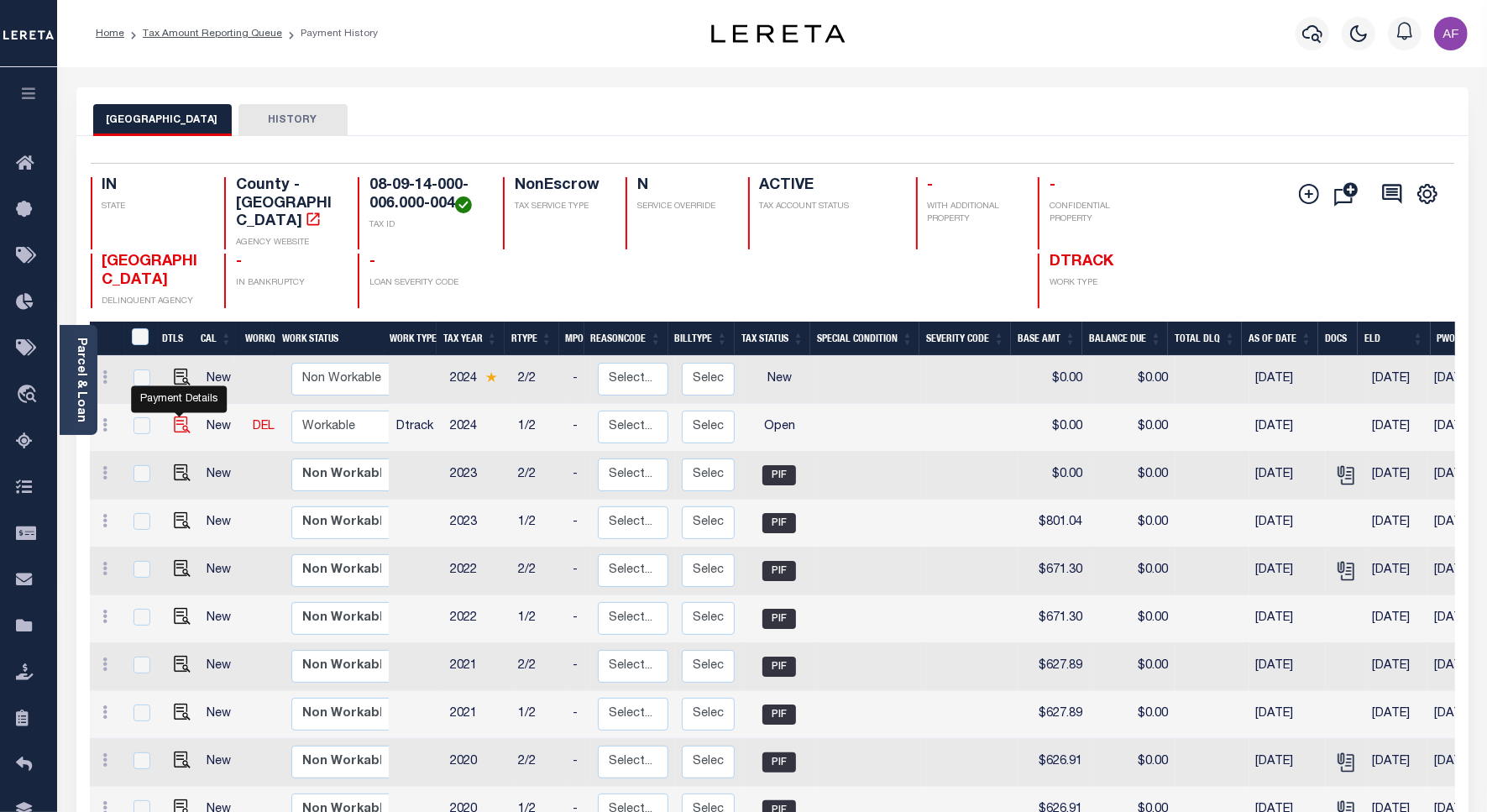
click at [178, 416] on img "" at bounding box center [183, 425] width 17 height 17
checkbox input "true"
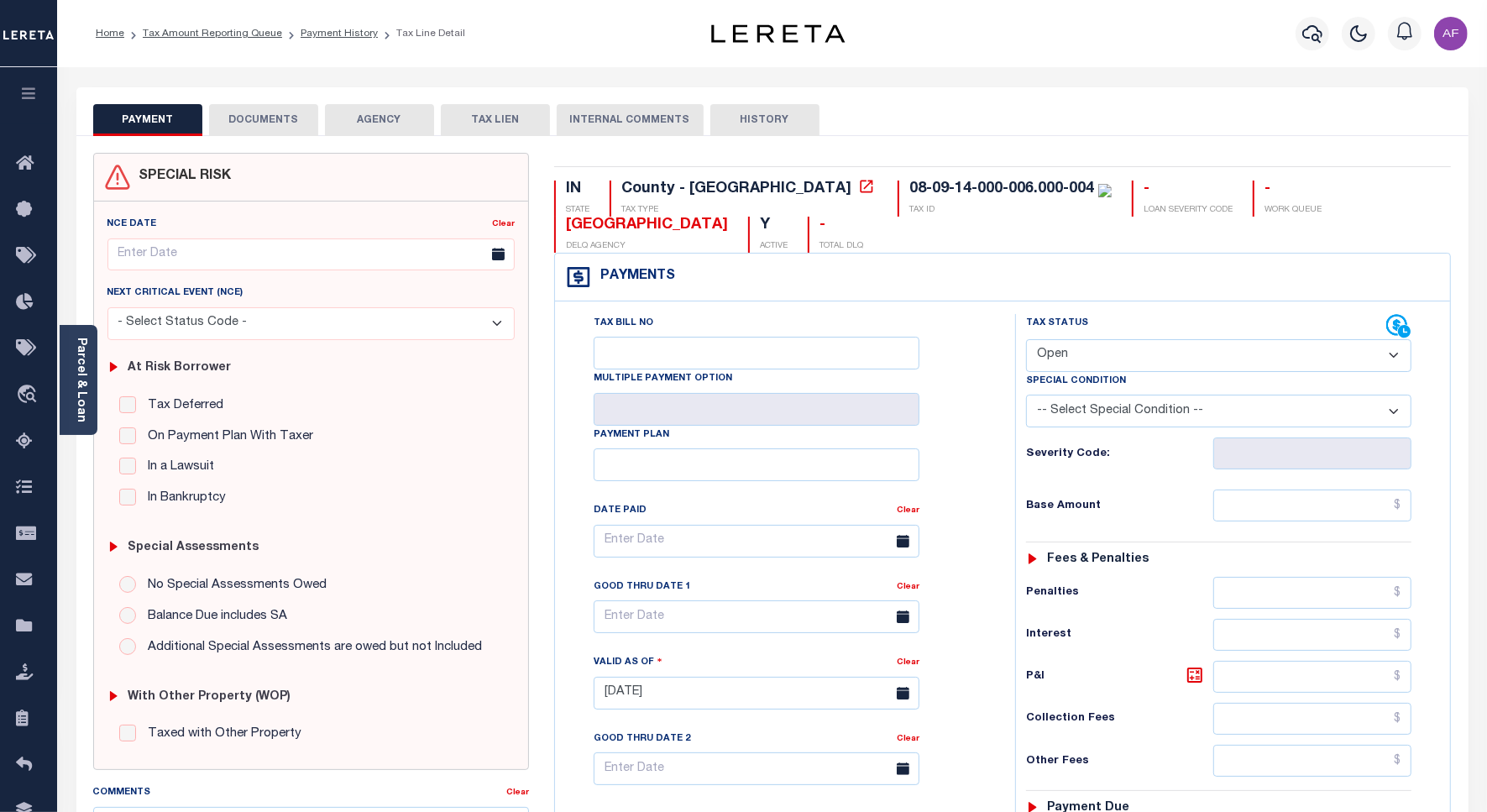
click at [1067, 357] on select "- Select Status Code - Open Due/Unpaid Paid Incomplete No Tax Due Internal Refu…" at bounding box center [1219, 355] width 386 height 32
select select "PYD"
click at [1026, 341] on select "- Select Status Code - Open Due/Unpaid Paid Incomplete No Tax Due Internal Refu…" at bounding box center [1219, 355] width 386 height 32
type input "[DATE]"
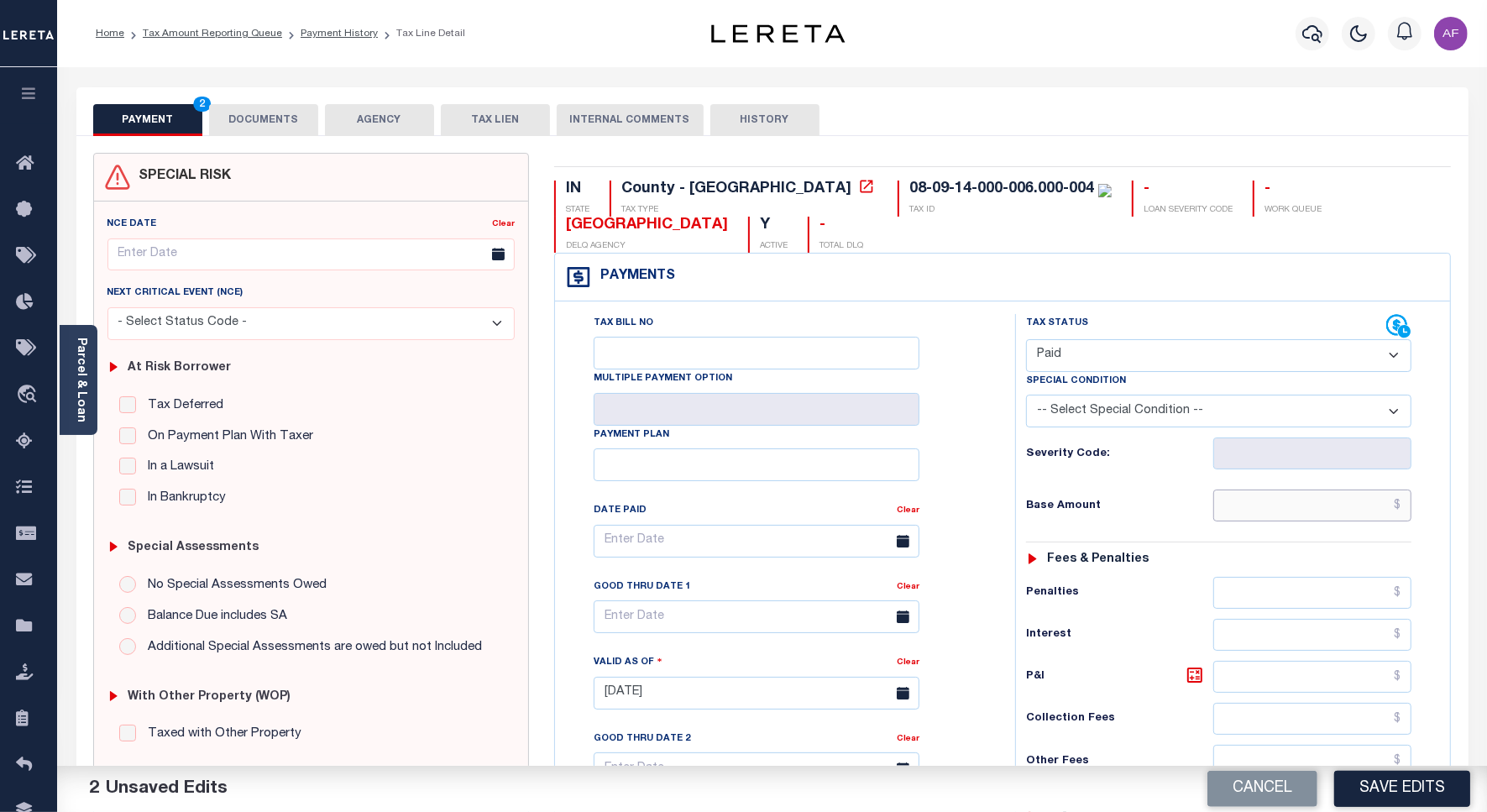
click at [1288, 494] on input "text" at bounding box center [1313, 505] width 198 height 32
click at [1283, 504] on input "text" at bounding box center [1313, 505] width 198 height 32
paste input "923.44"
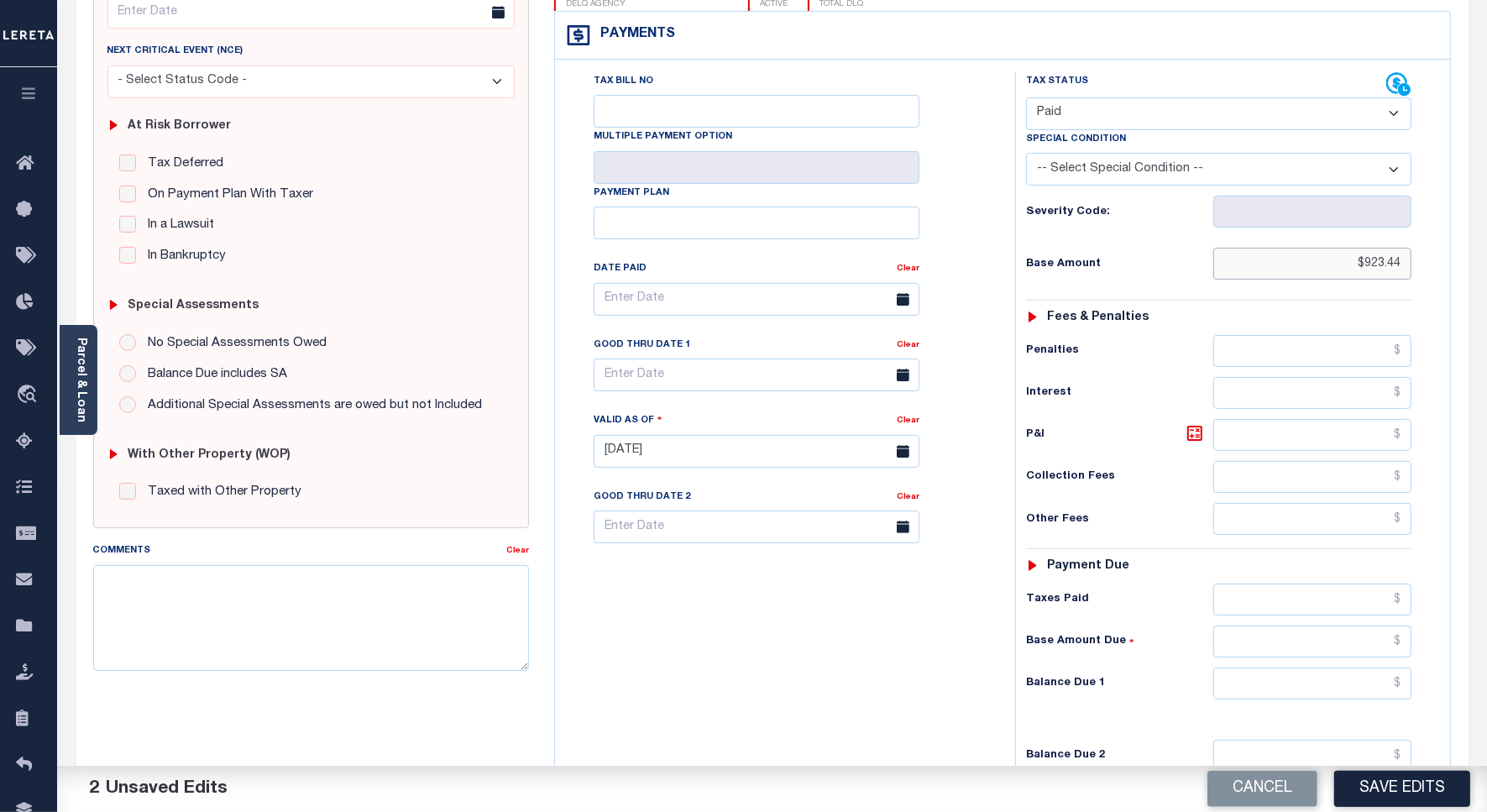
scroll to position [420, 0]
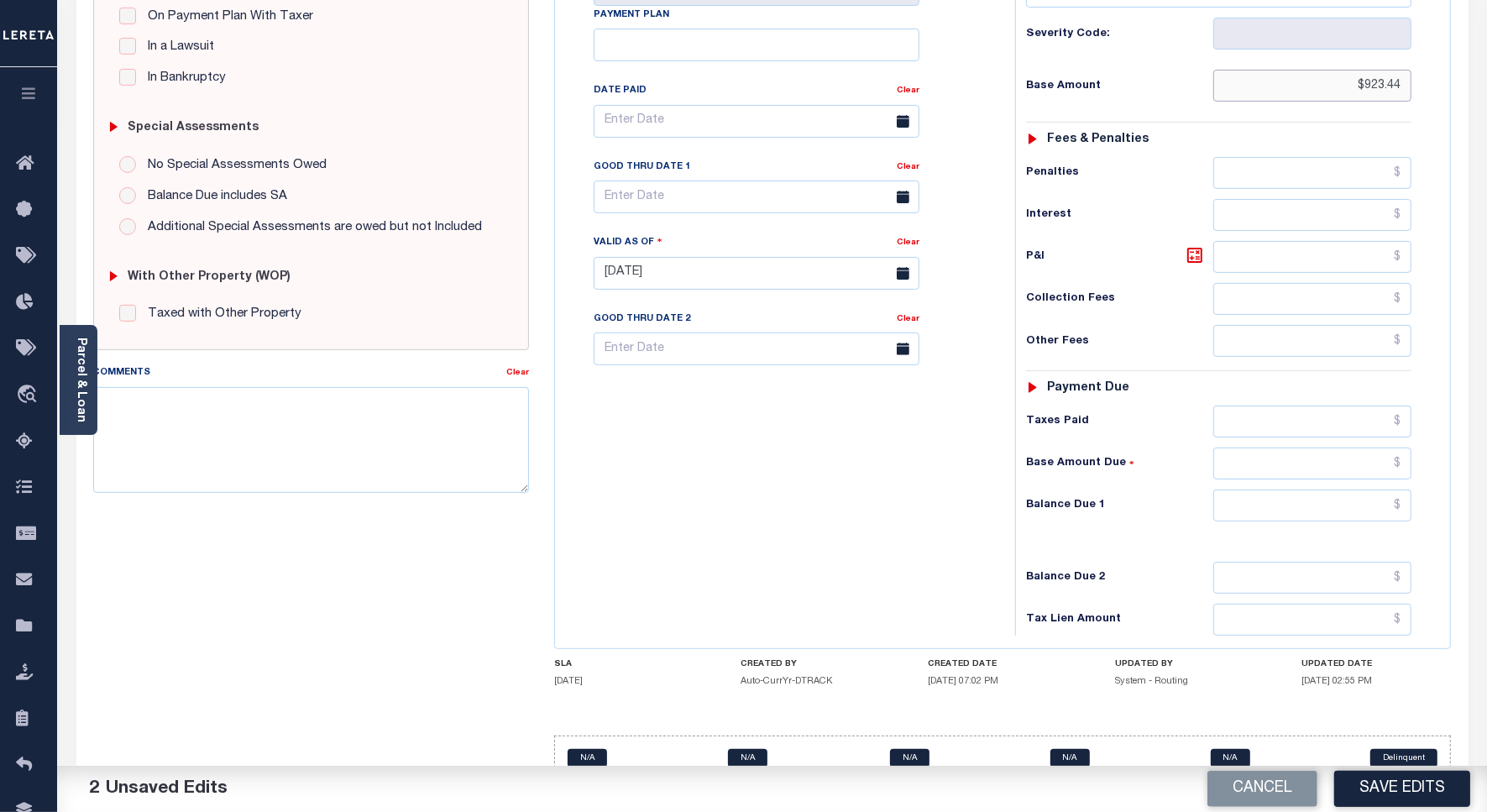
type input "$923.44"
click at [1310, 429] on input "text" at bounding box center [1313, 422] width 198 height 32
paste input "923.44"
type input "$923.44"
drag, startPoint x: 1310, startPoint y: 435, endPoint x: 1344, endPoint y: 516, distance: 87.8
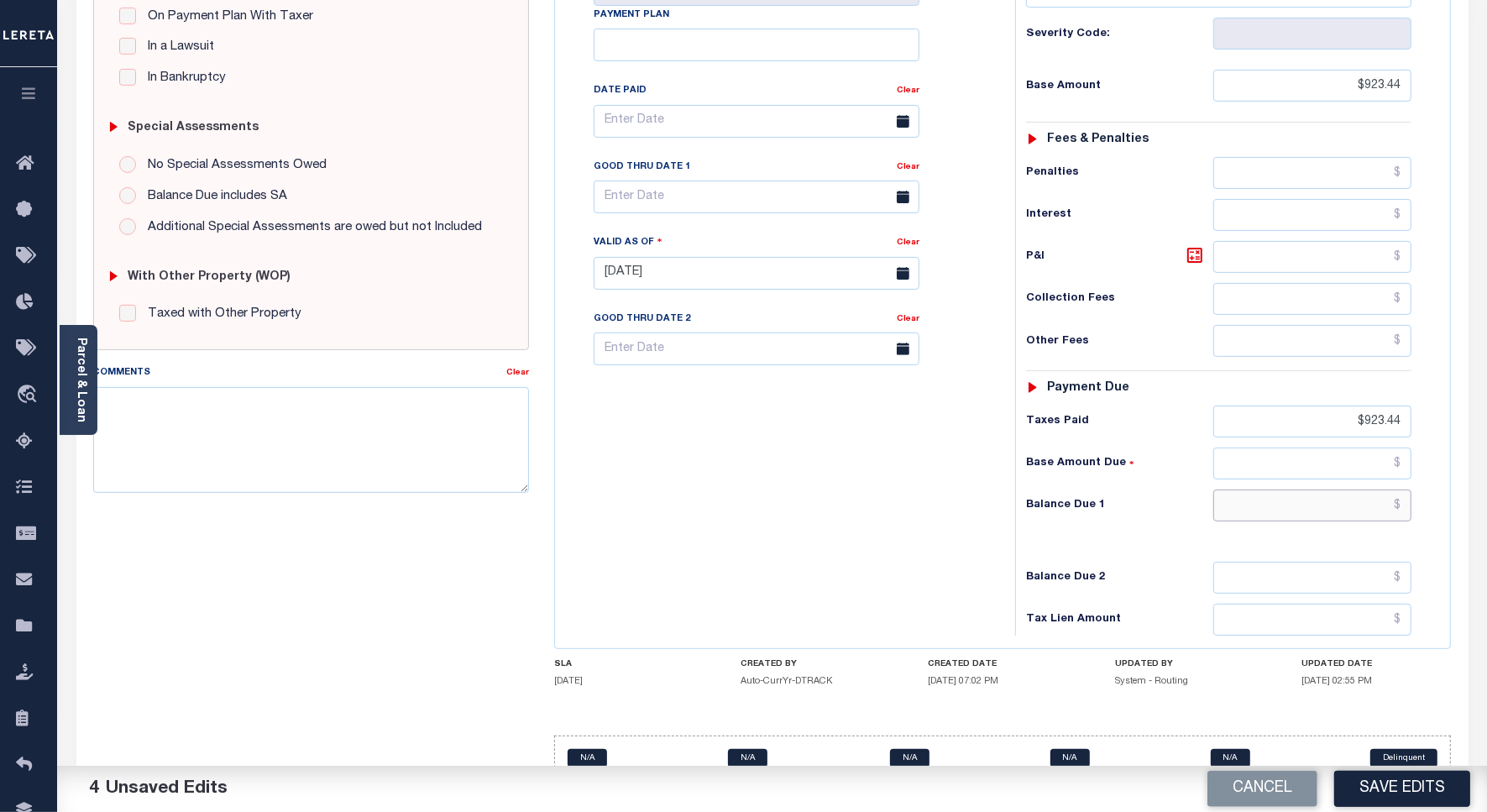
click at [1344, 516] on input "text" at bounding box center [1313, 505] width 198 height 32
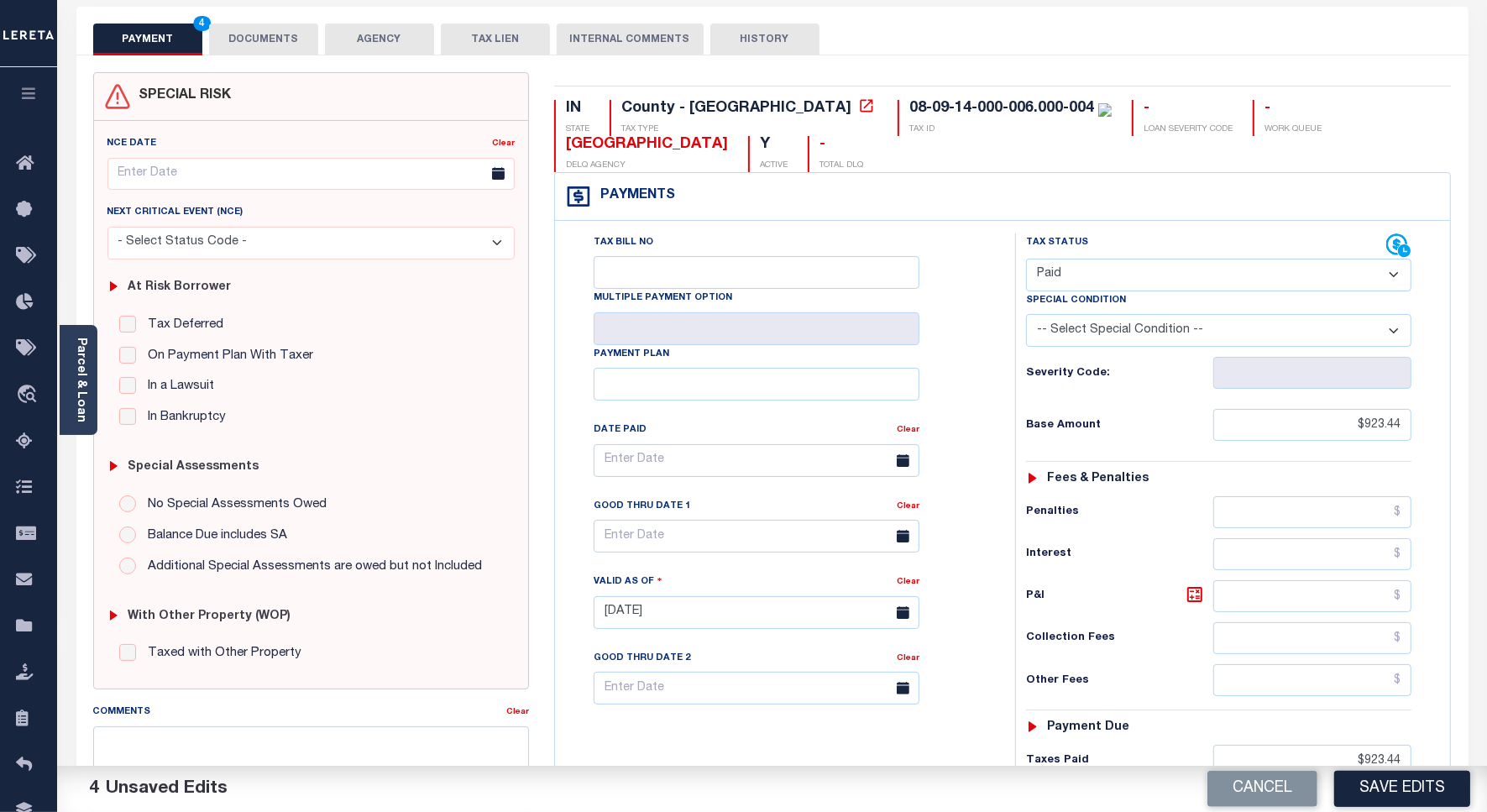
scroll to position [0, 0]
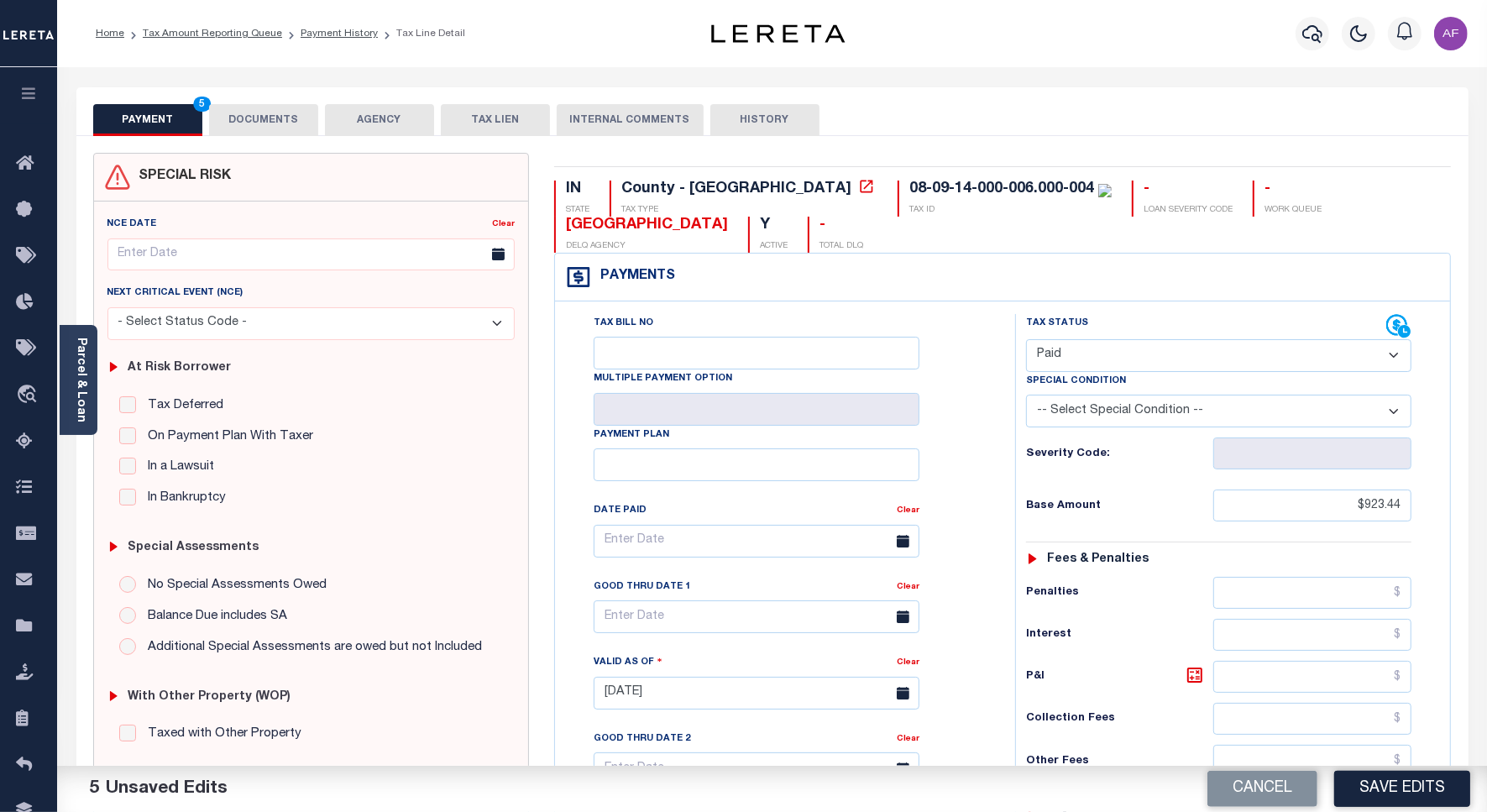
type input "$0.00"
click at [280, 106] on button "DOCUMENTS" at bounding box center [264, 120] width 109 height 32
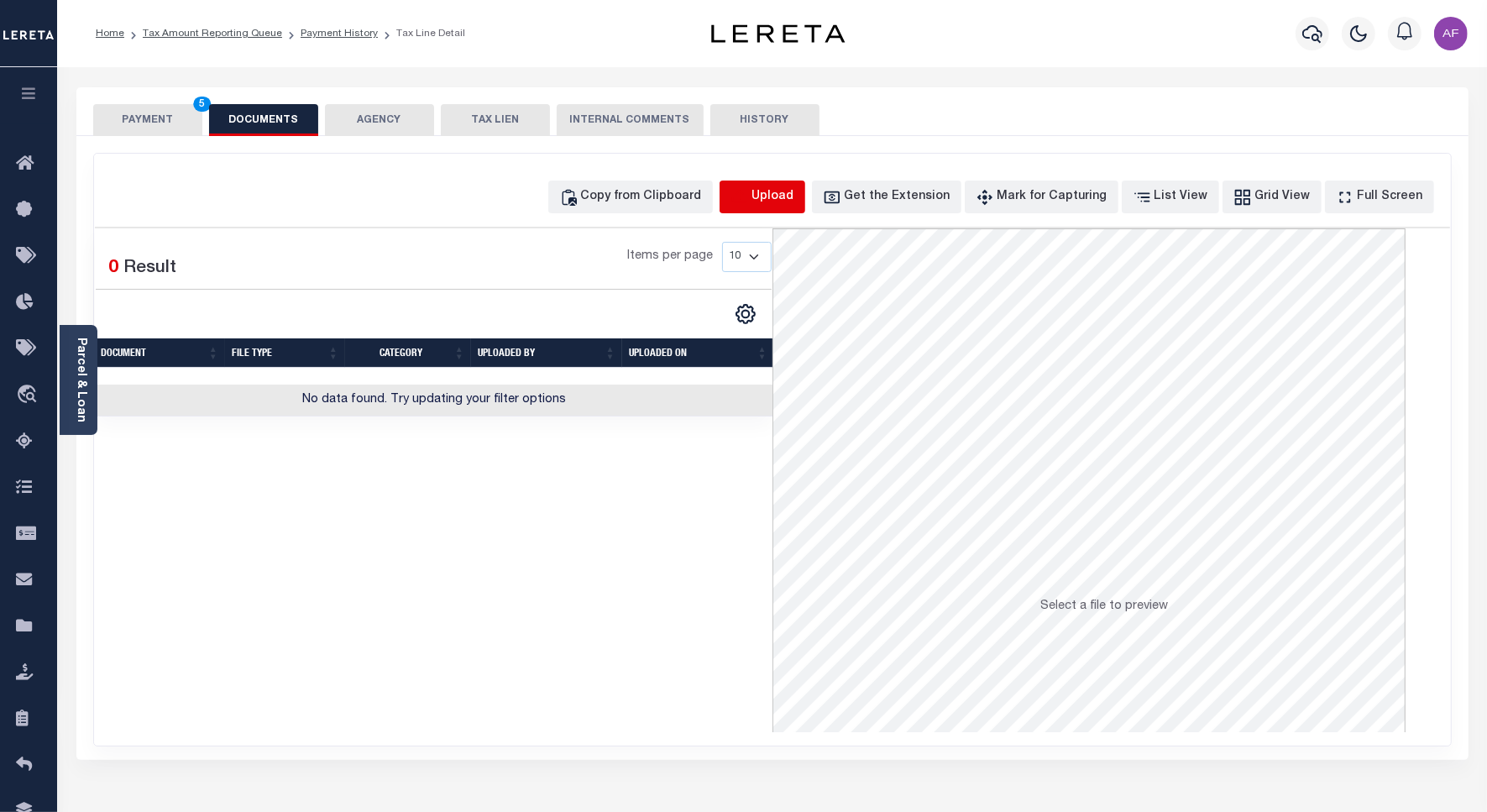
click at [749, 191] on icon "button" at bounding box center [740, 197] width 19 height 19
select select "POP"
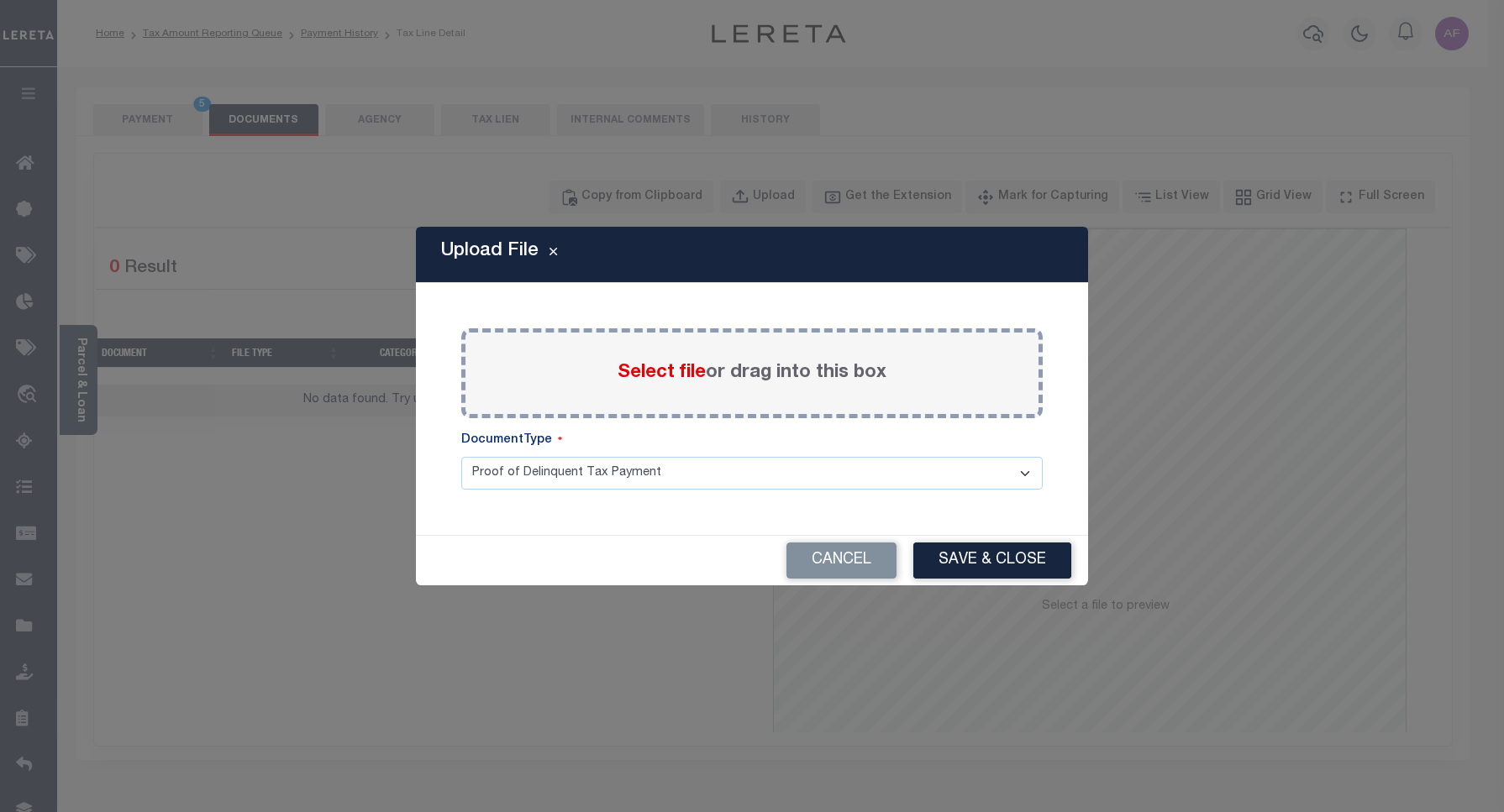
click at [643, 376] on span "Select file" at bounding box center [661, 373] width 88 height 19
click at [0, 0] on input "Select file or drag into this box" at bounding box center [0, 0] width 0 height 0
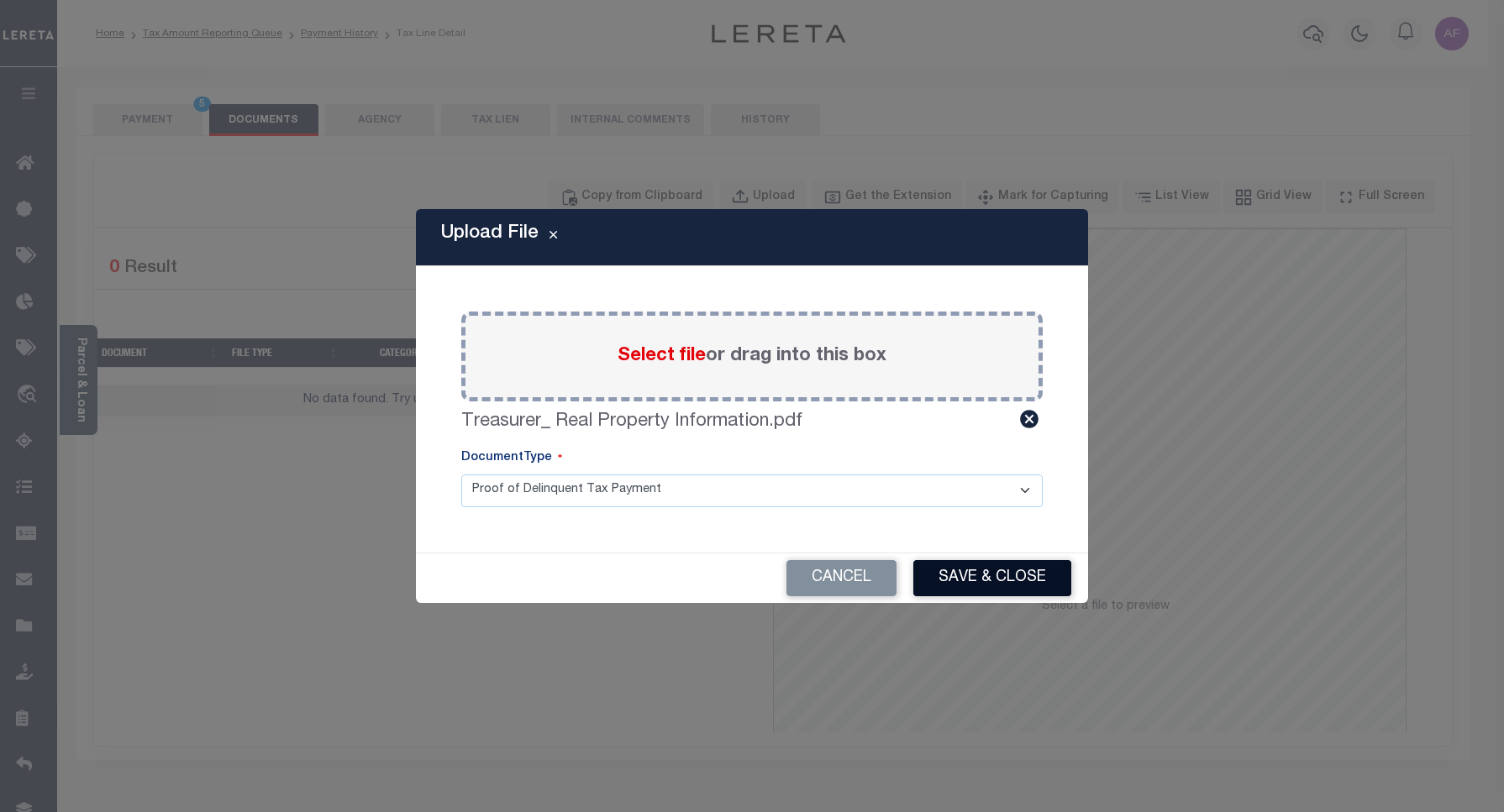
click at [977, 577] on button "Save & Close" at bounding box center [992, 577] width 158 height 36
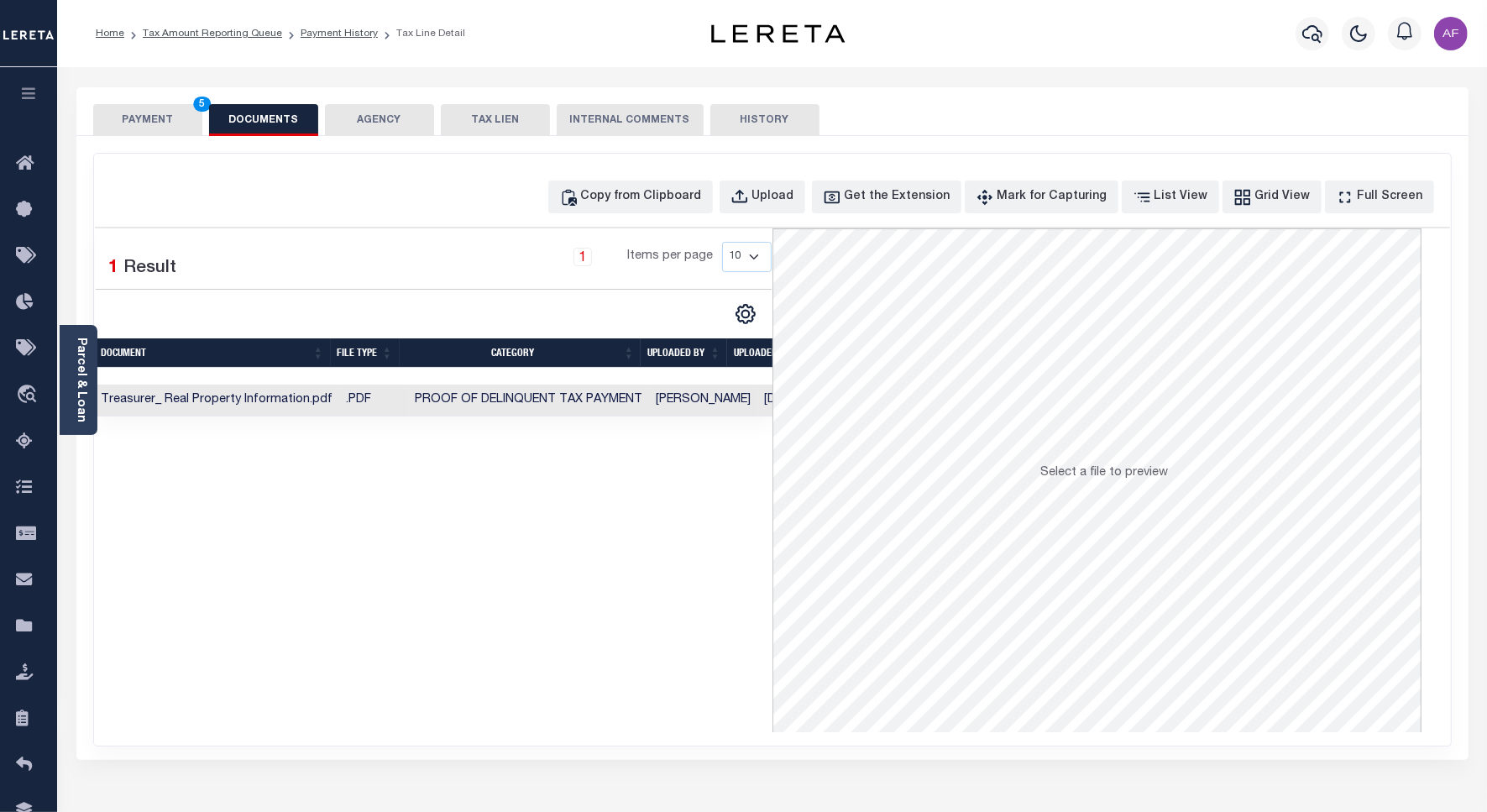
click at [128, 109] on button "PAYMENT 5" at bounding box center [148, 120] width 109 height 32
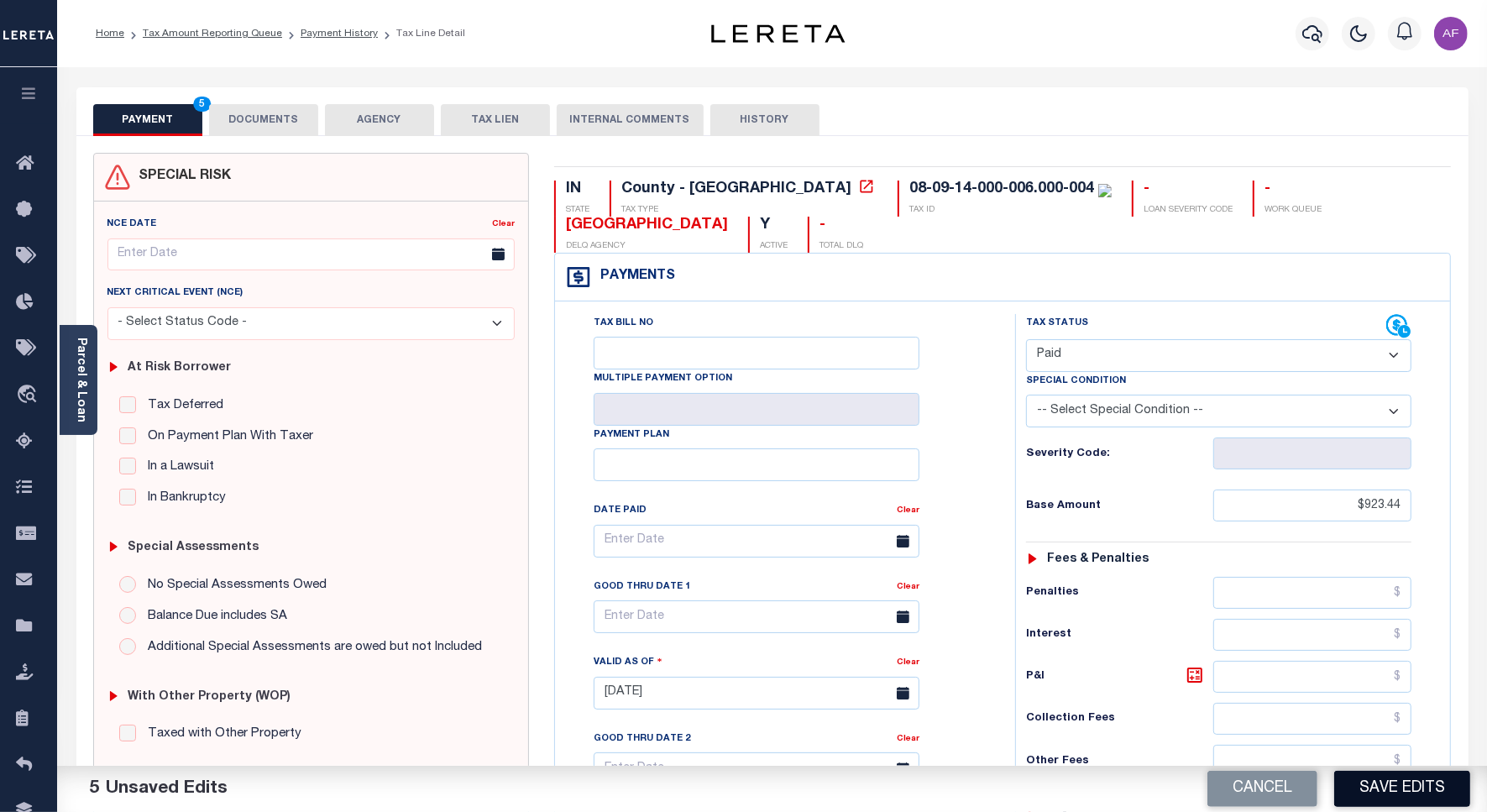
click at [1373, 791] on button "Save Edits" at bounding box center [1403, 789] width 136 height 36
checkbox input "false"
type input "$923.44"
type input "$0"
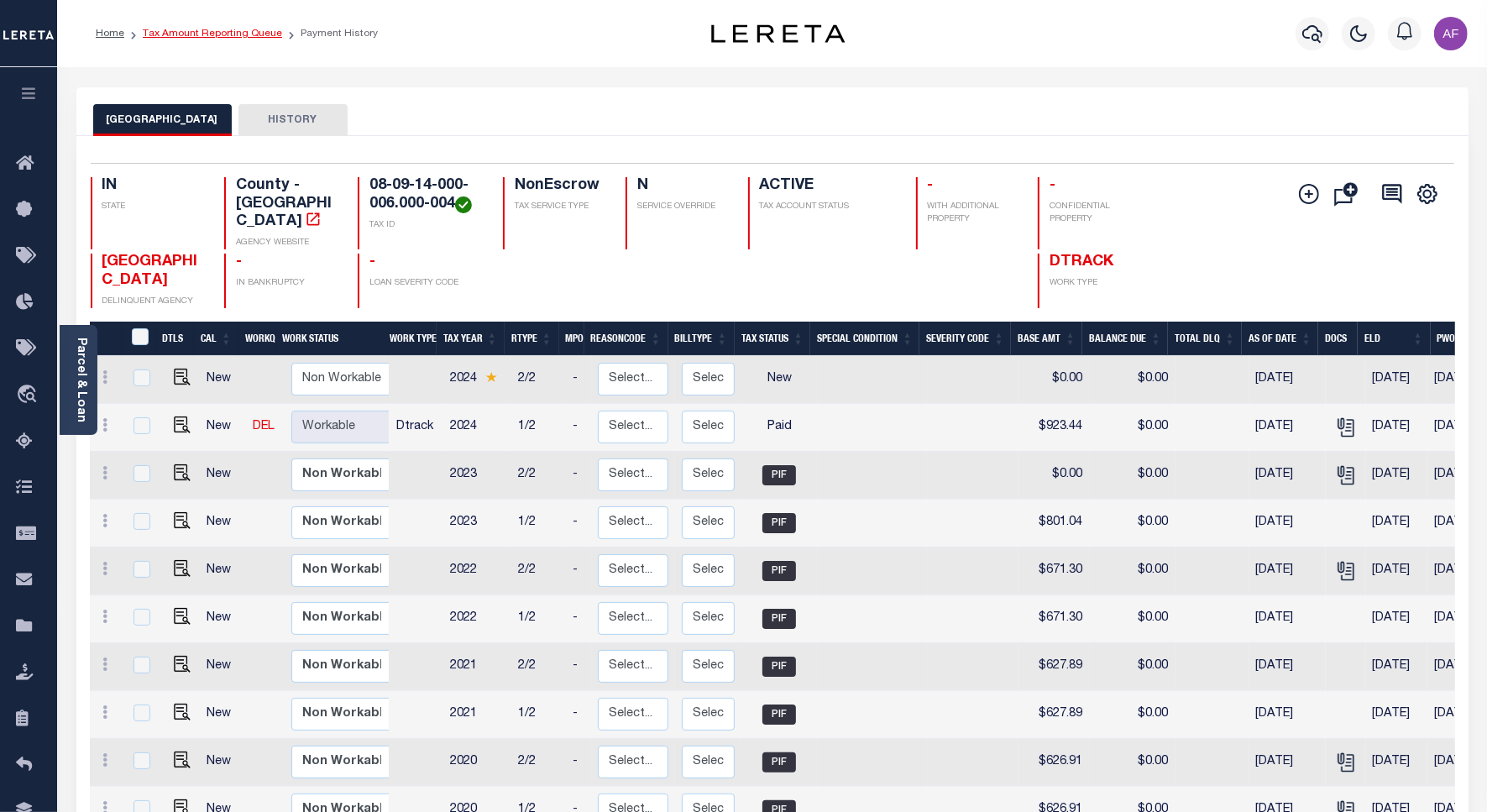
click at [217, 34] on link "Tax Amount Reporting Queue" at bounding box center [212, 33] width 139 height 10
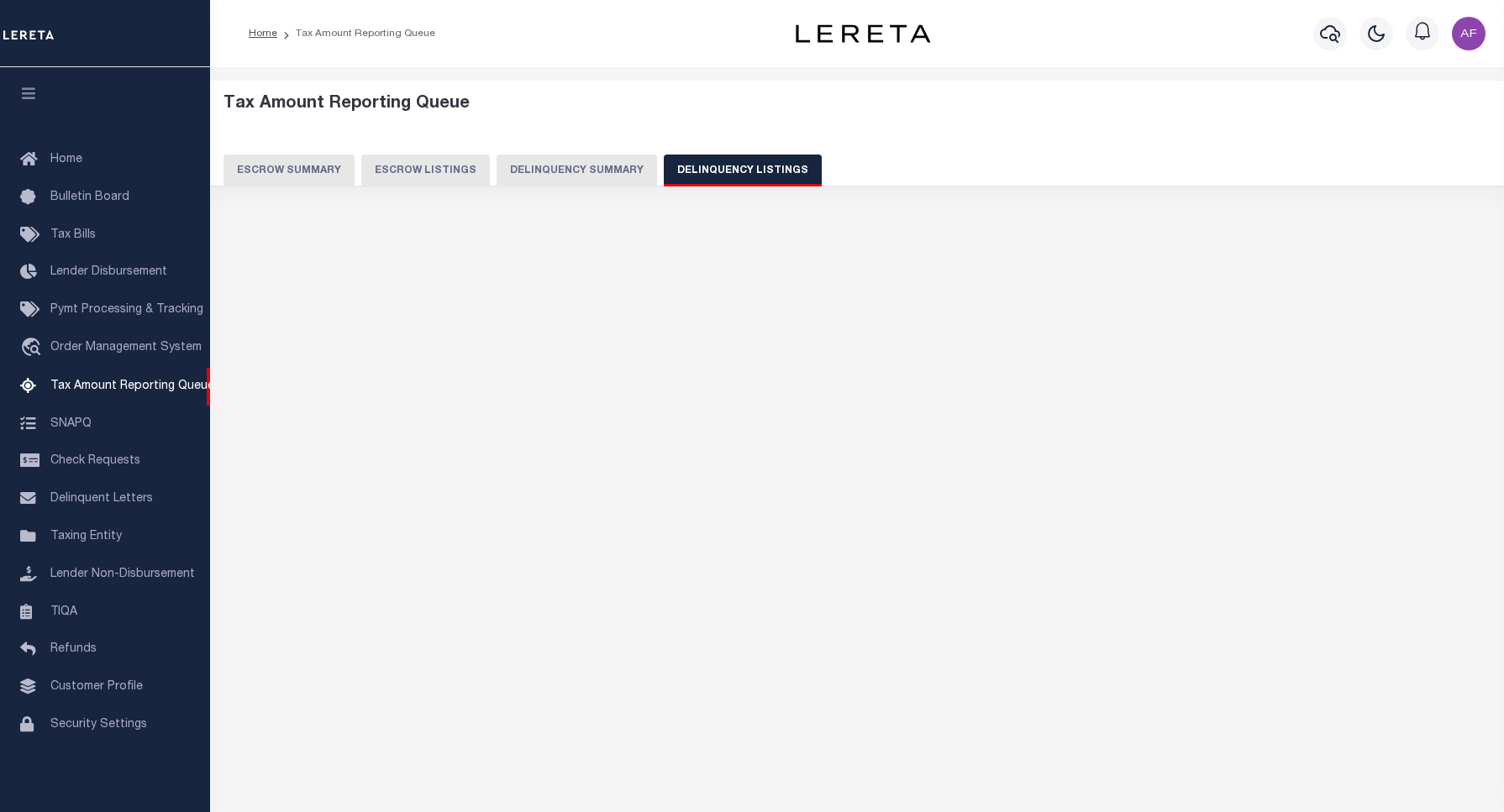
select select "100"
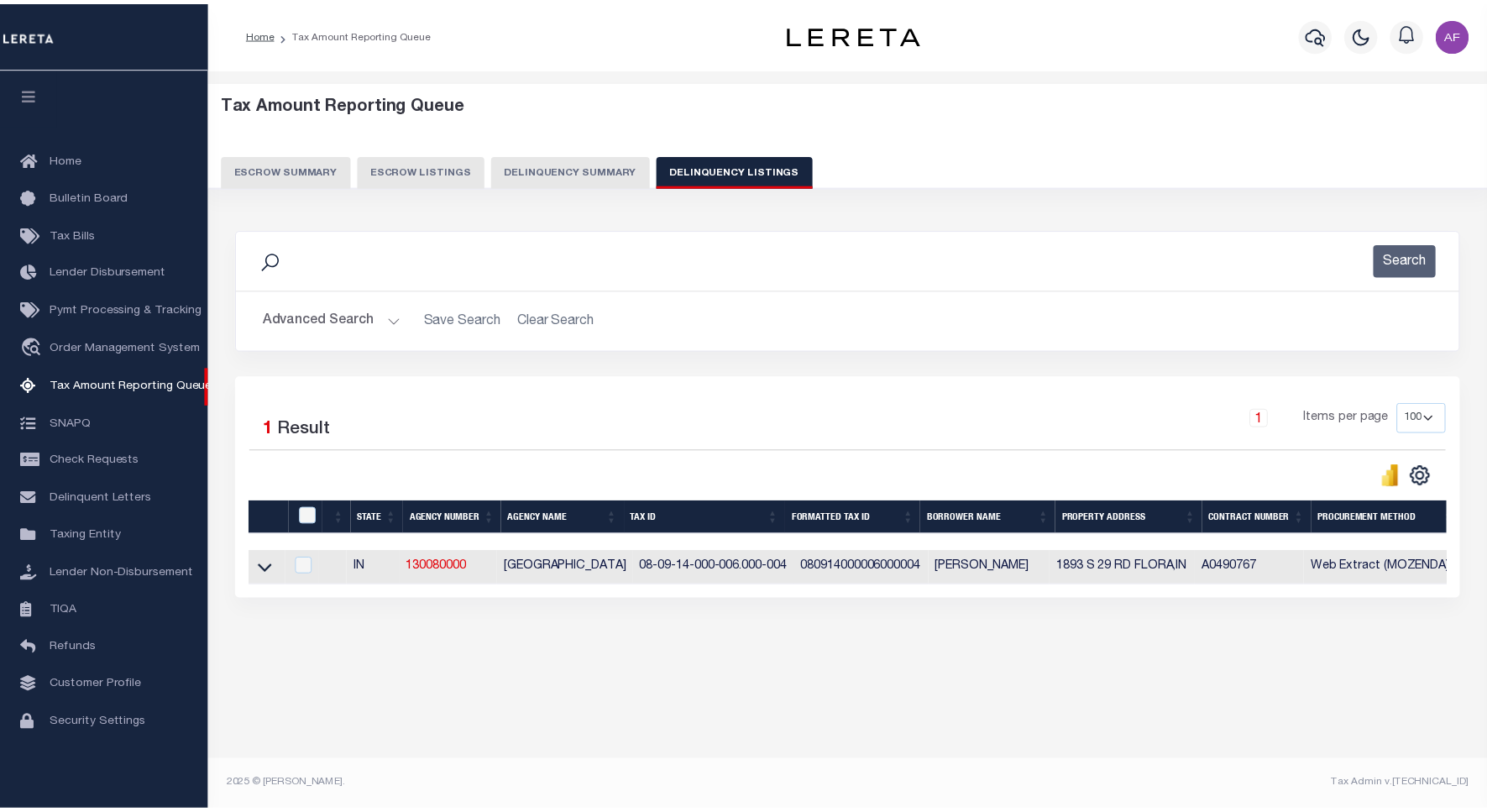
scroll to position [5, 0]
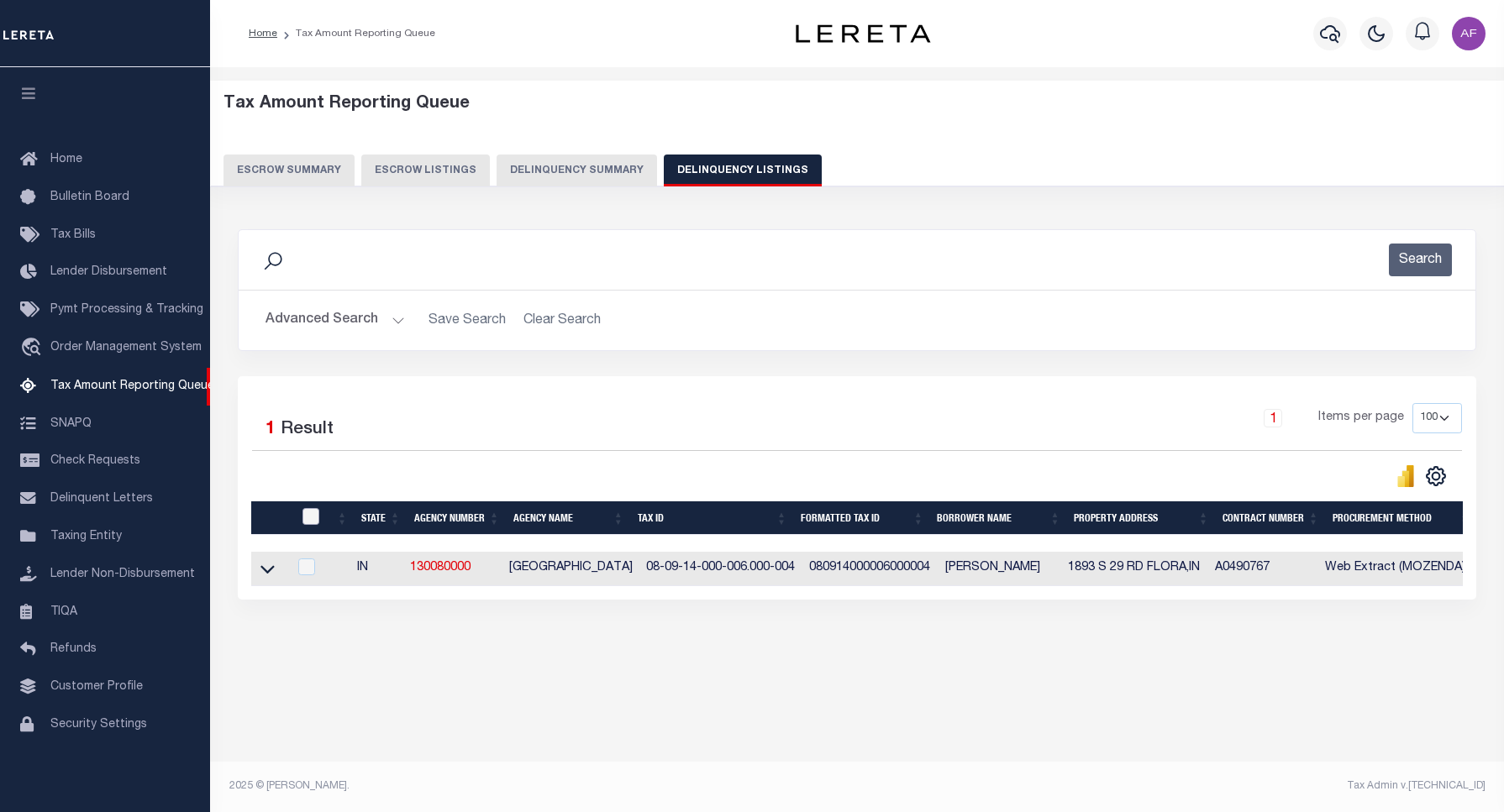
click at [311, 523] on input "checkbox" at bounding box center [311, 516] width 17 height 17
checkbox input "true"
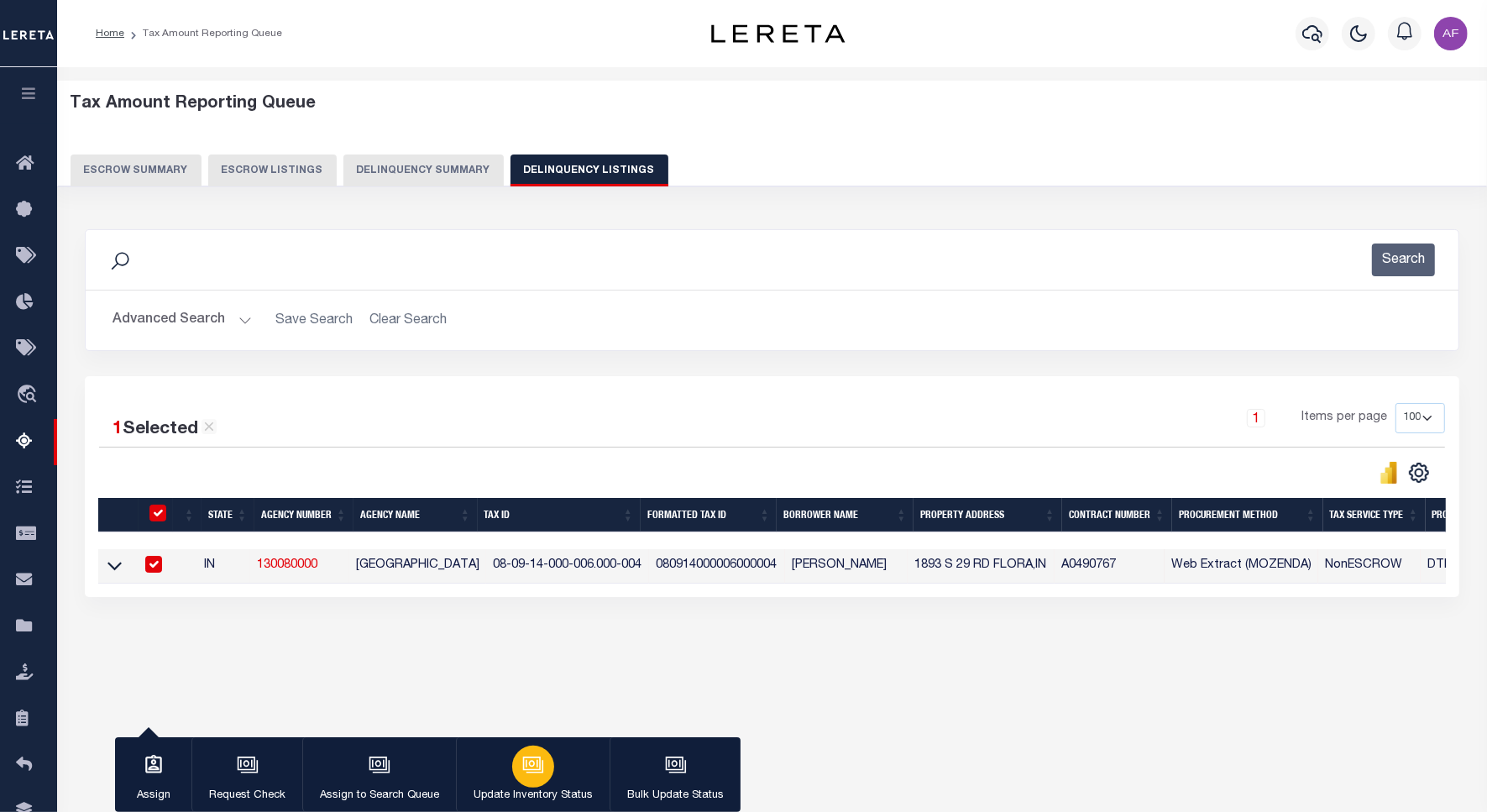
click at [516, 764] on div "button" at bounding box center [533, 767] width 42 height 42
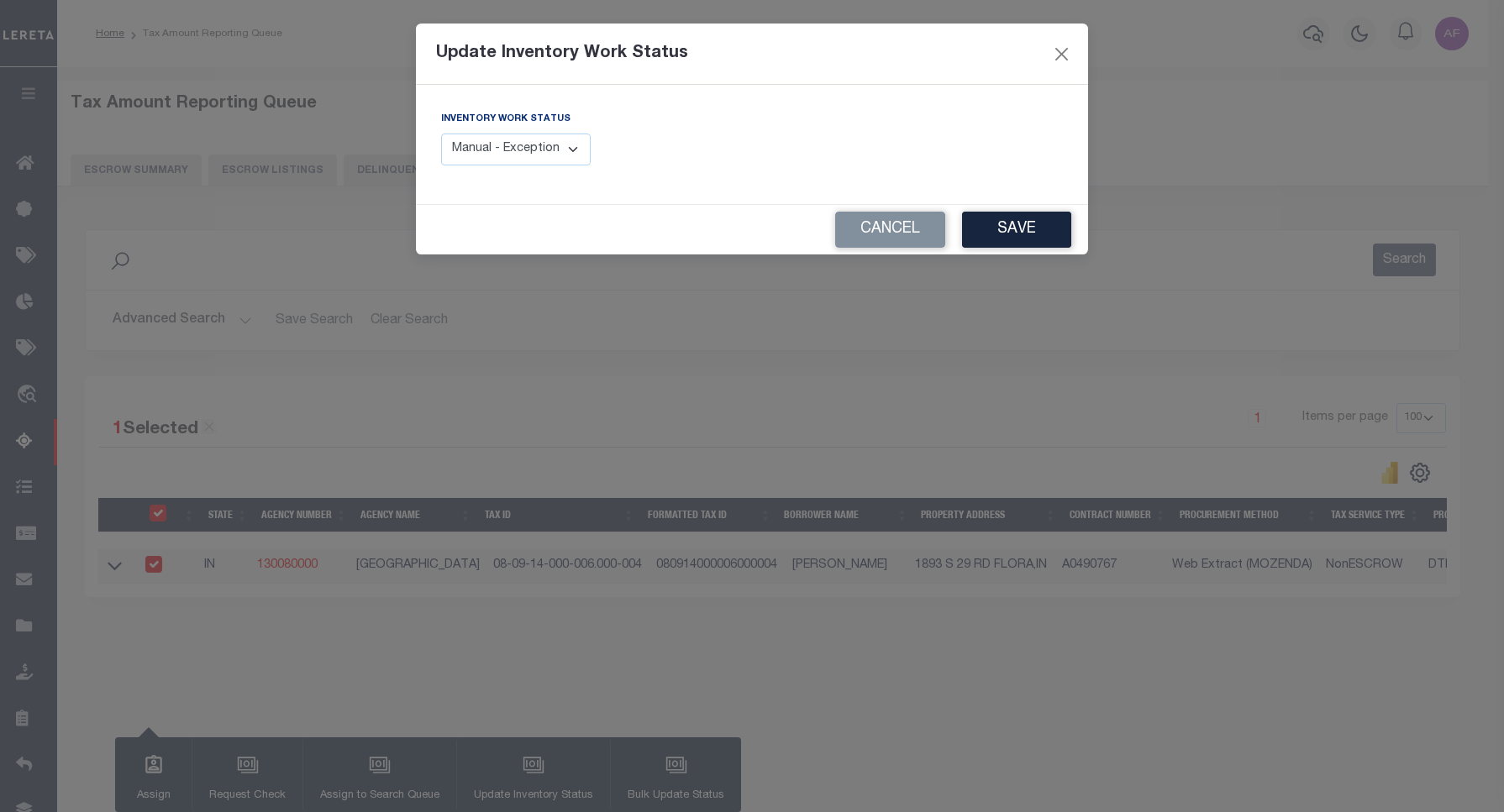
drag, startPoint x: 486, startPoint y: 147, endPoint x: 486, endPoint y: 168, distance: 21.0
click at [486, 147] on select "Manual - Exception Pended - Awaiting Search Late Add Exception Completed" at bounding box center [516, 149] width 149 height 32
select select "4"
click at [441, 133] on select "Manual - Exception Pended - Awaiting Search Late Add Exception Completed" at bounding box center [516, 149] width 149 height 32
click at [1030, 241] on button "Save" at bounding box center [1016, 229] width 109 height 36
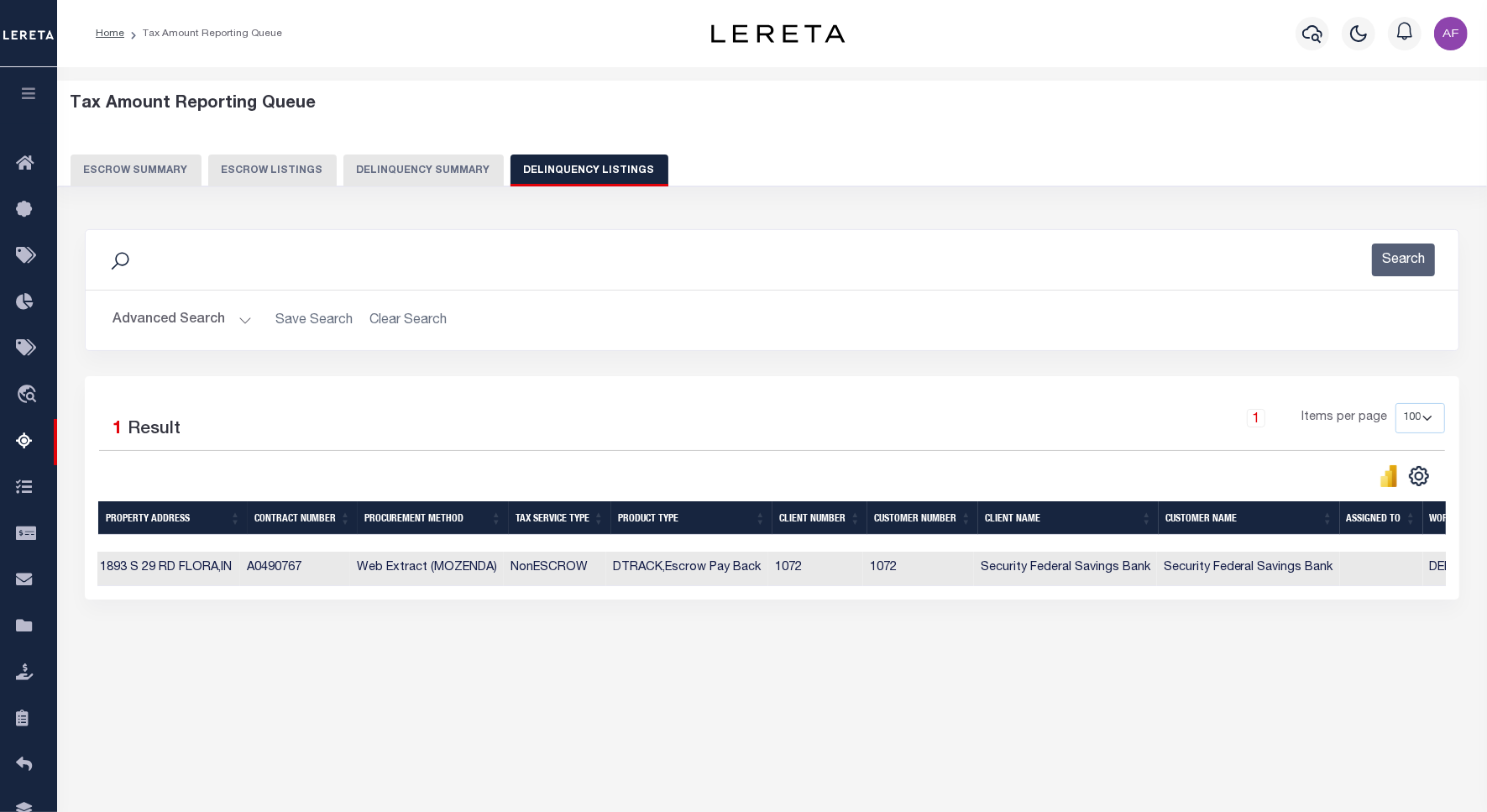
scroll to position [0, 0]
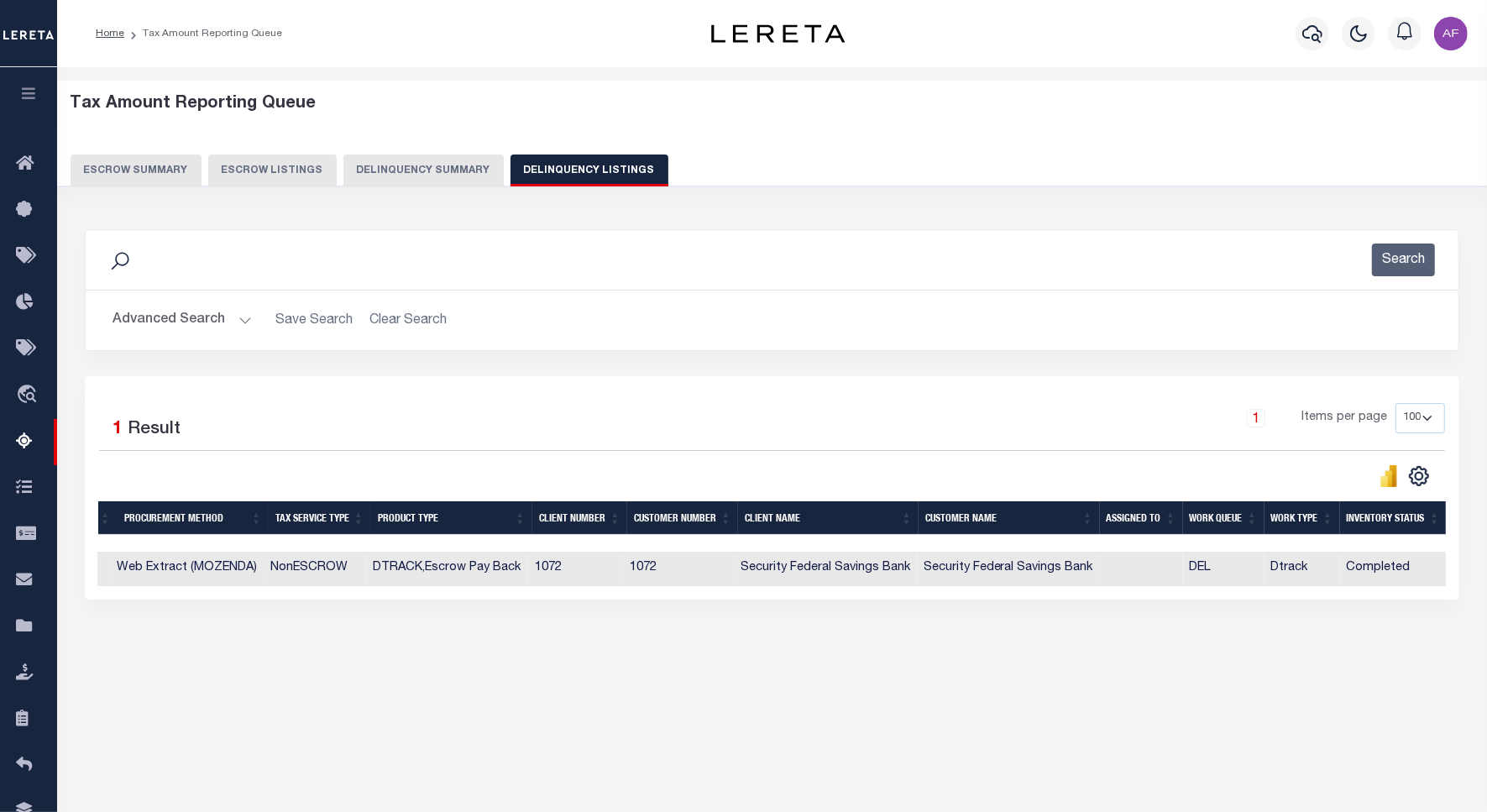
click at [144, 313] on button "Advanced Search" at bounding box center [182, 320] width 139 height 32
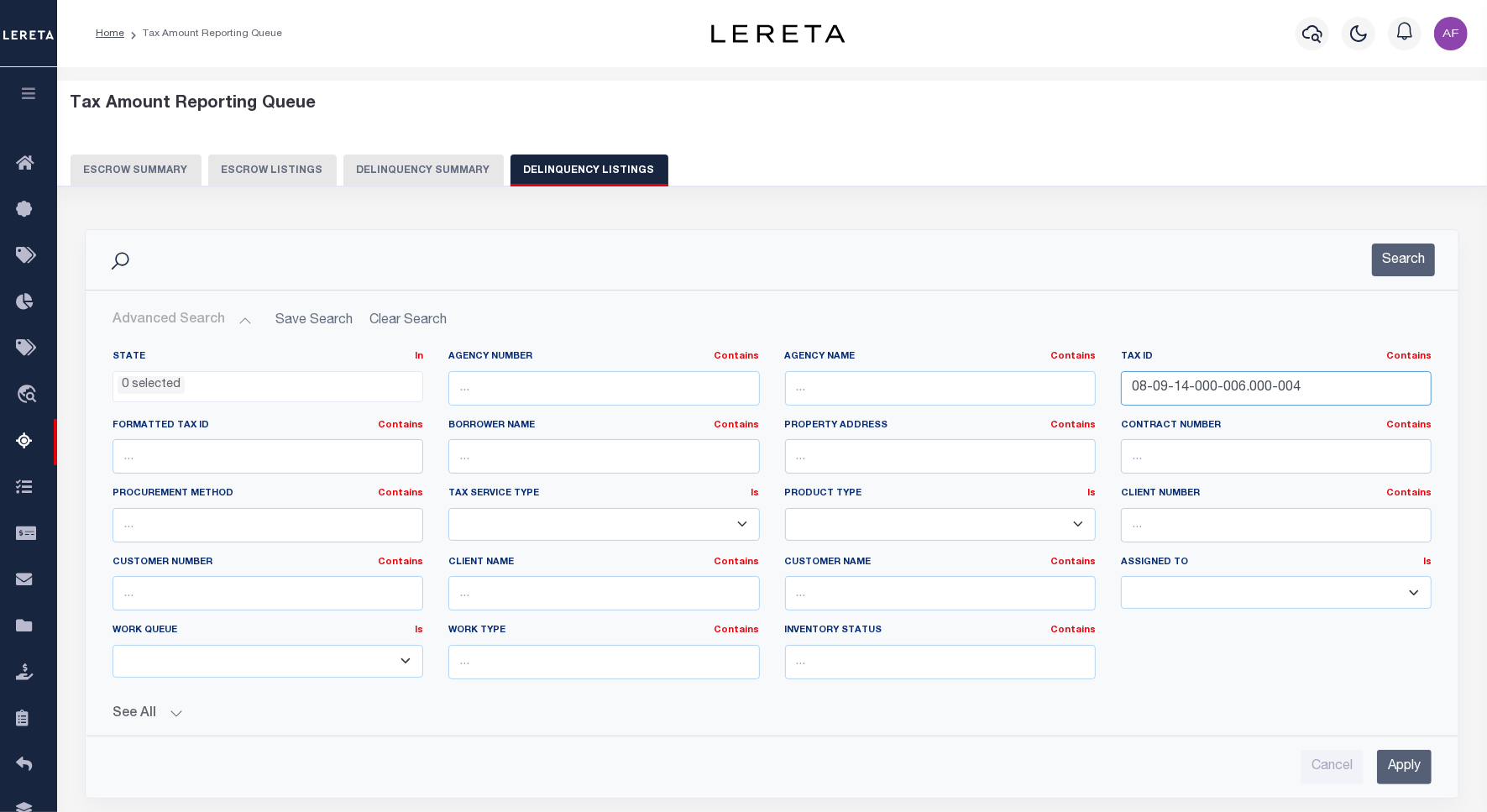
drag, startPoint x: 1296, startPoint y: 388, endPoint x: 1073, endPoint y: 382, distance: 223.1
click at [1073, 382] on div "State In In AK AL AR AZ CA CO CT DC DE FL GA GU HI IA ID IL IN KS [GEOGRAPHIC_D…" at bounding box center [772, 522] width 1344 height 343
paste input "08-000-017"
type input "08-09-08-000-017.000-004"
click at [1390, 271] on button "Search" at bounding box center [1404, 260] width 63 height 32
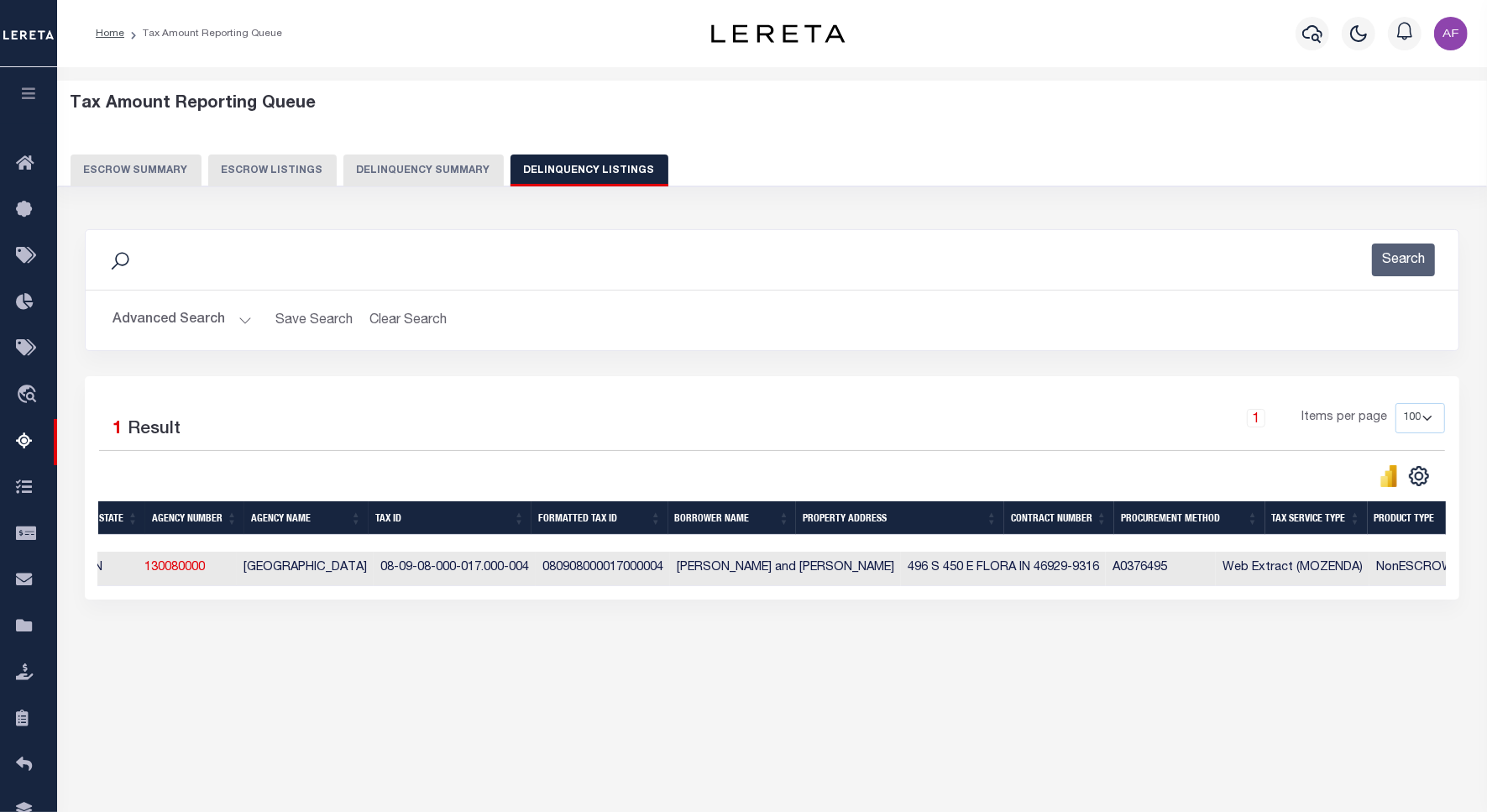
scroll to position [0, 90]
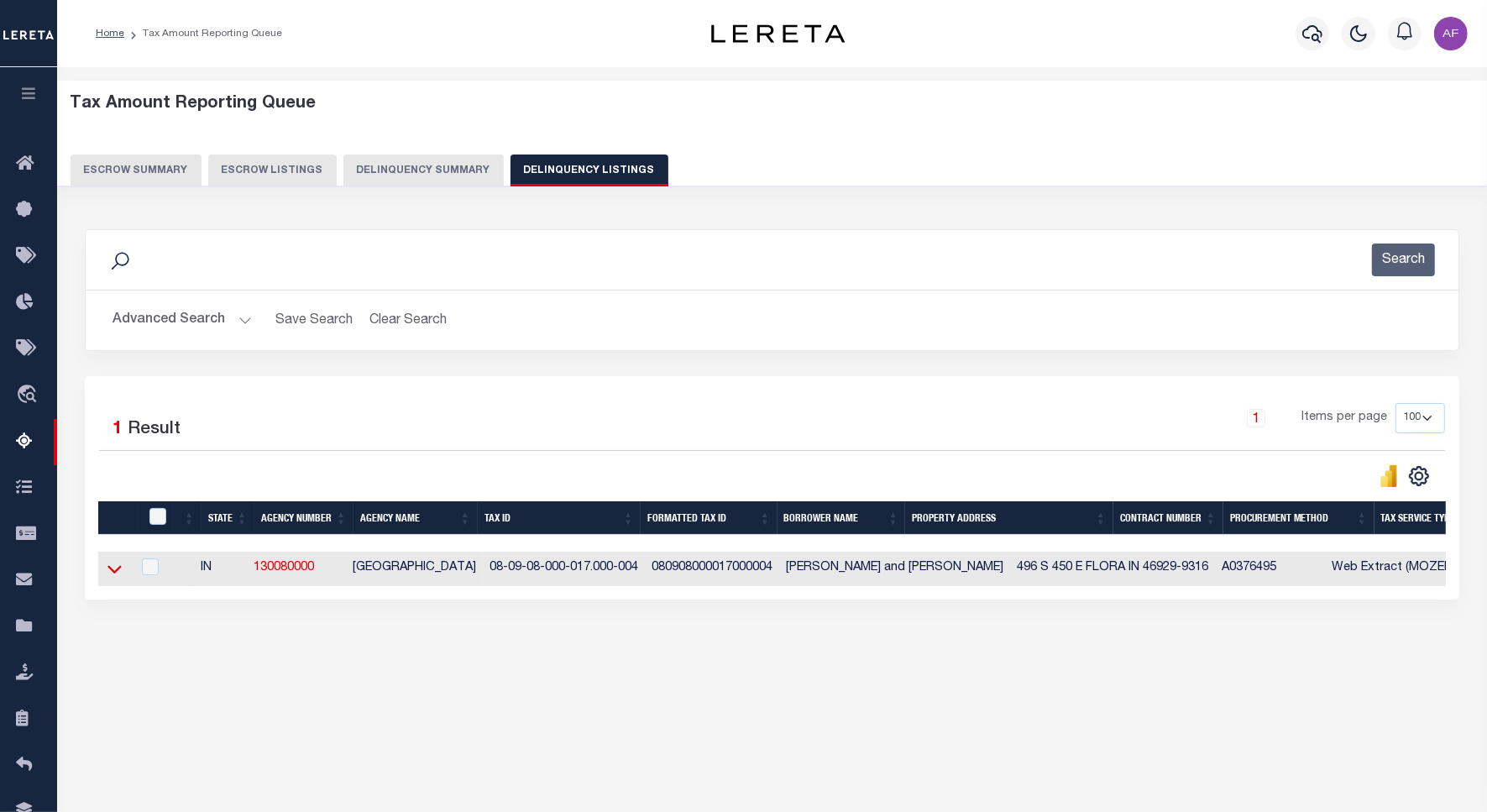
click at [108, 569] on icon at bounding box center [114, 568] width 14 height 18
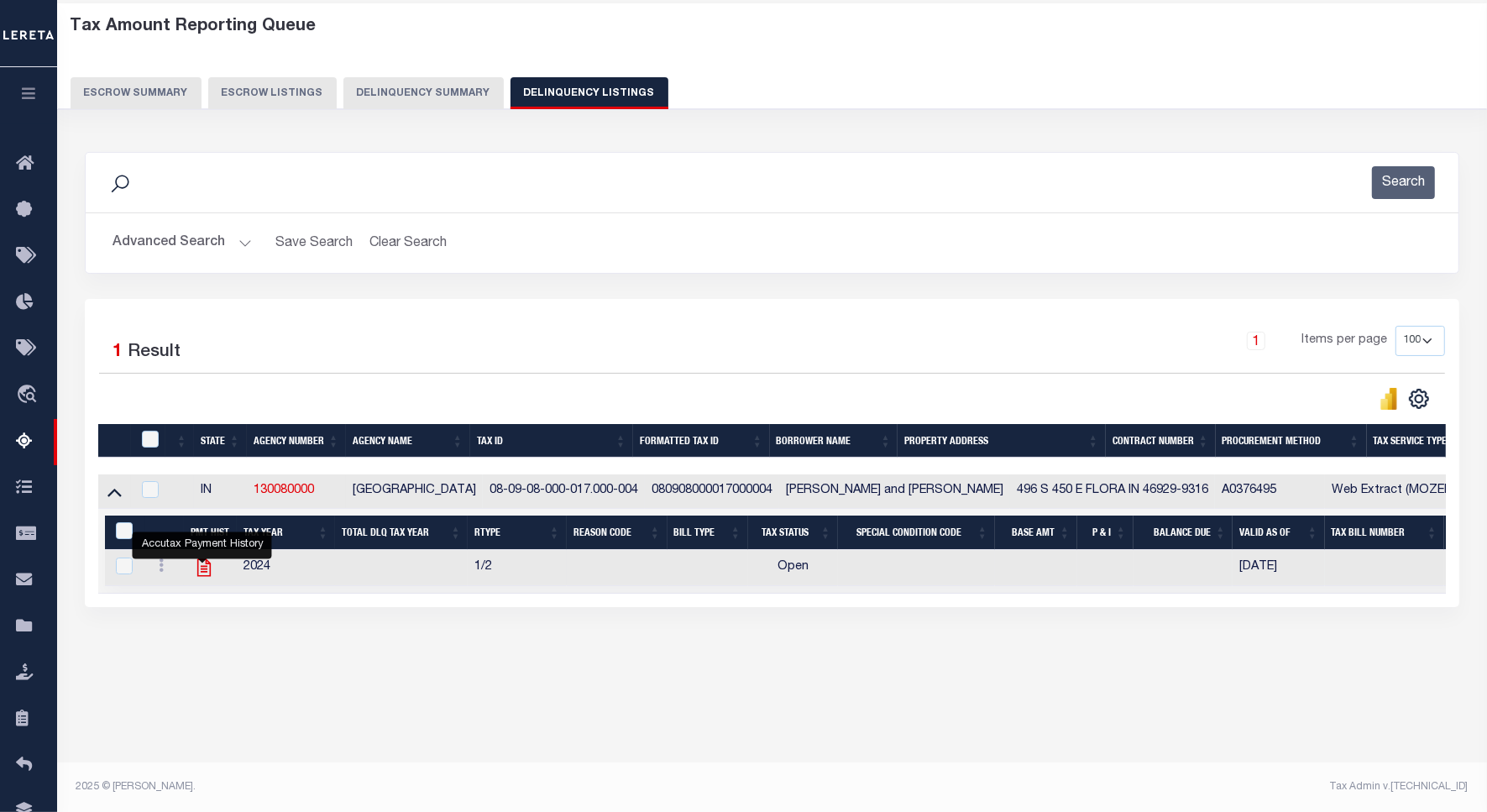
click at [208, 568] on icon "" at bounding box center [204, 567] width 13 height 18
checkbox input "true"
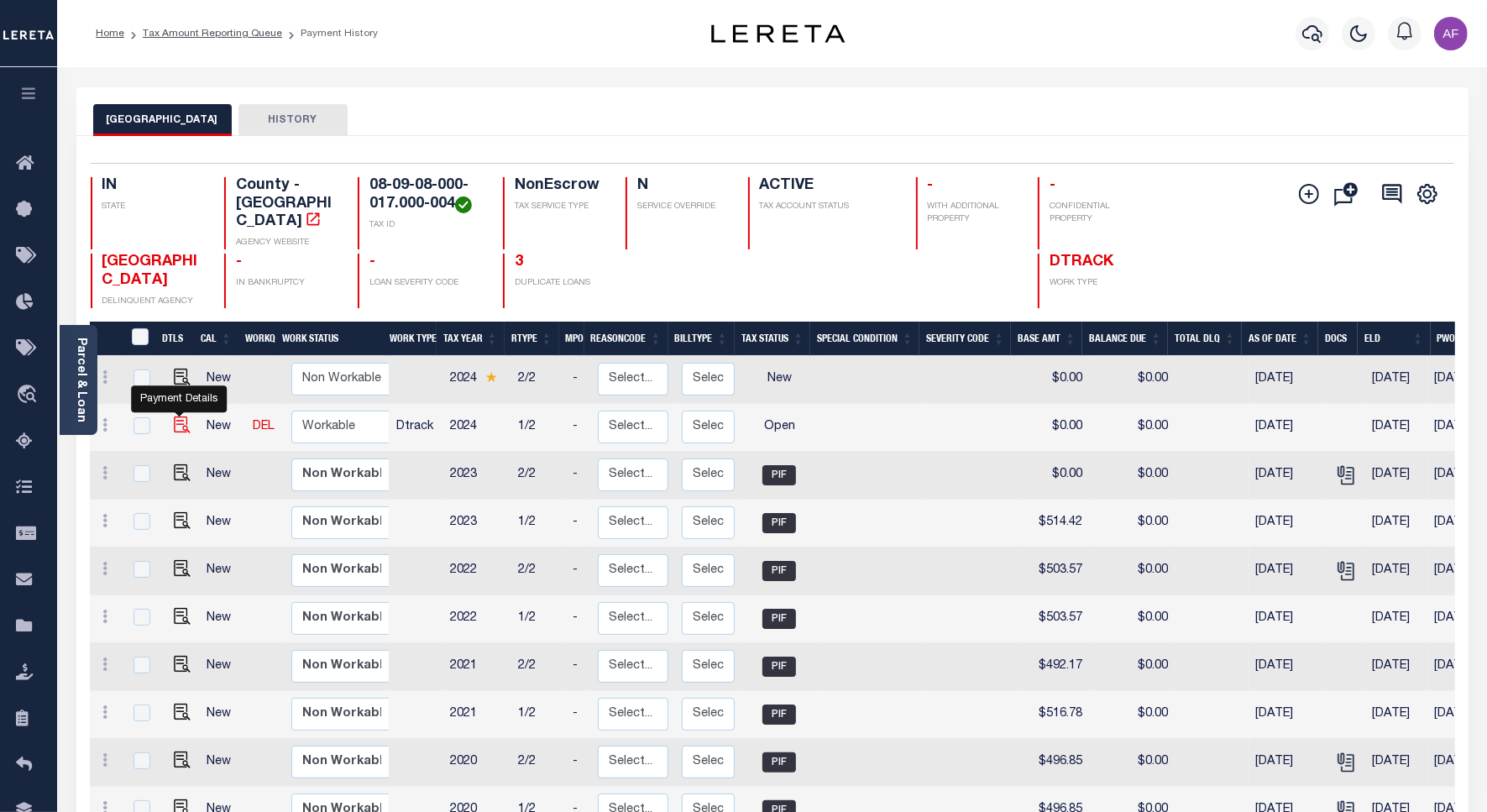
click at [178, 416] on img "" at bounding box center [183, 425] width 17 height 17
checkbox input "true"
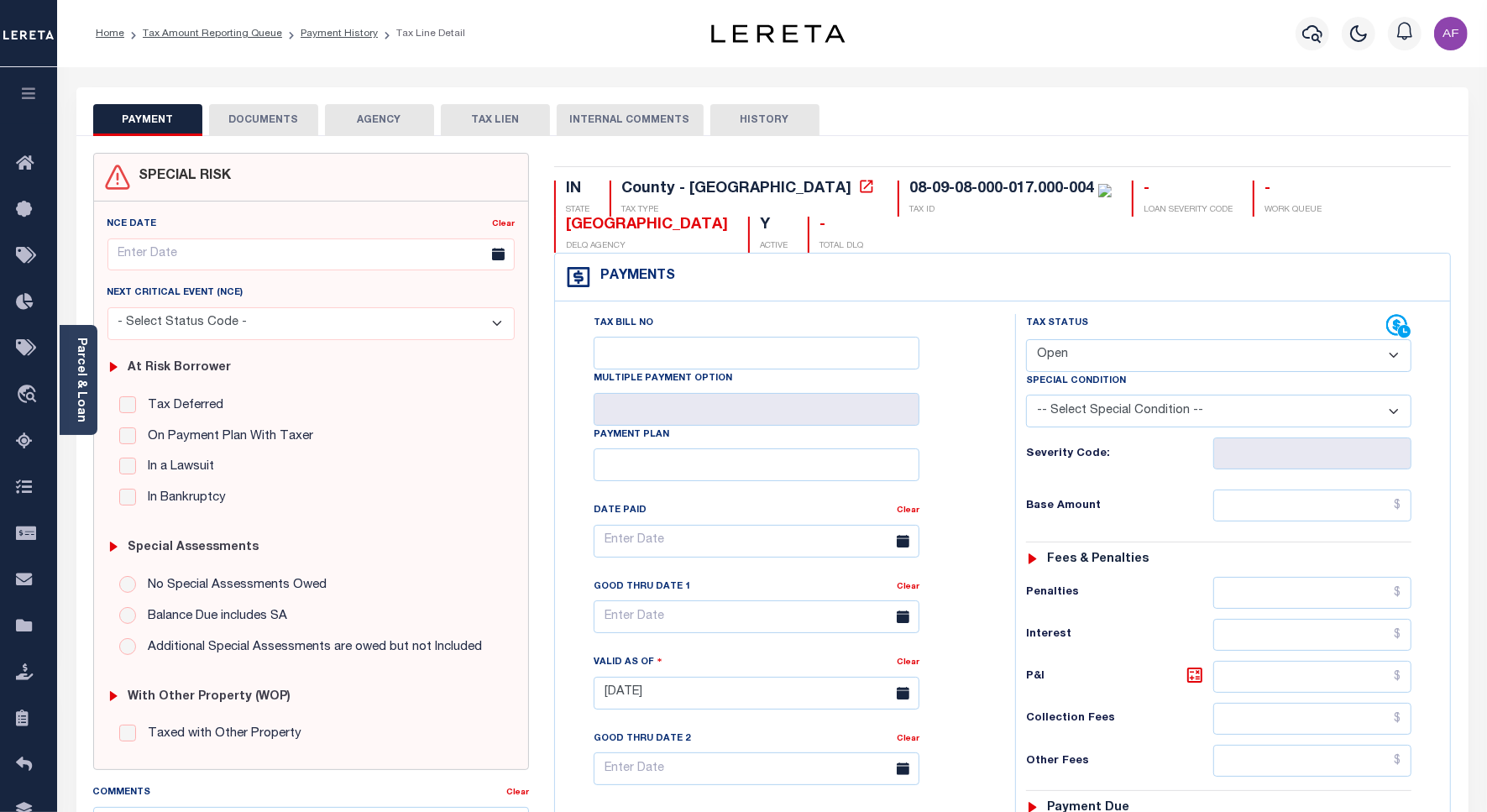
click at [1076, 359] on select "- Select Status Code - Open Due/Unpaid Paid Incomplete No Tax Due Internal Refu…" at bounding box center [1219, 355] width 386 height 32
select select "PYD"
click at [1026, 341] on select "- Select Status Code - Open Due/Unpaid Paid Incomplete No Tax Due Internal Refu…" at bounding box center [1219, 355] width 386 height 32
type input "[DATE]"
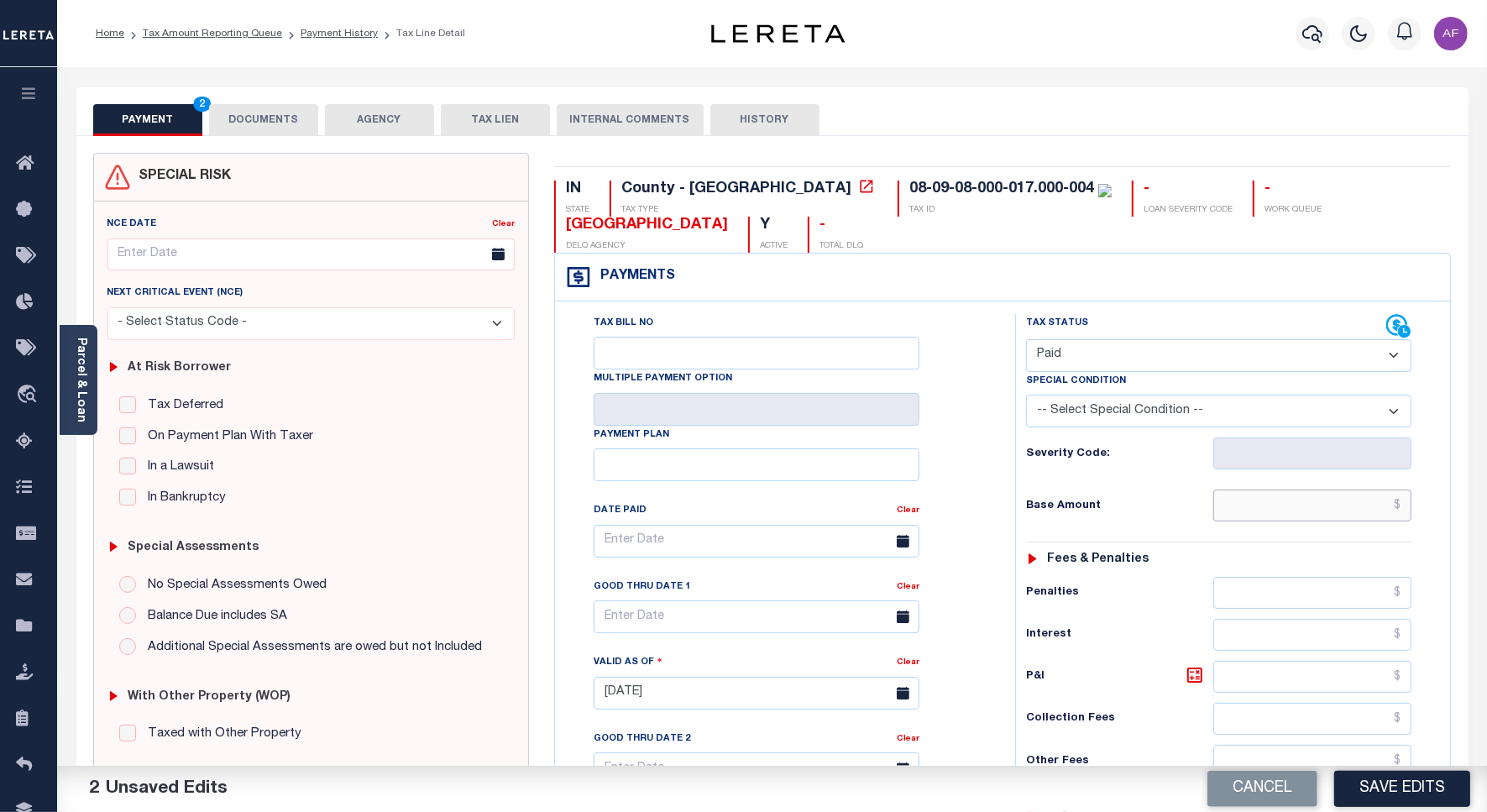
click at [1338, 511] on input "text" at bounding box center [1313, 505] width 198 height 32
paste input "540.03"
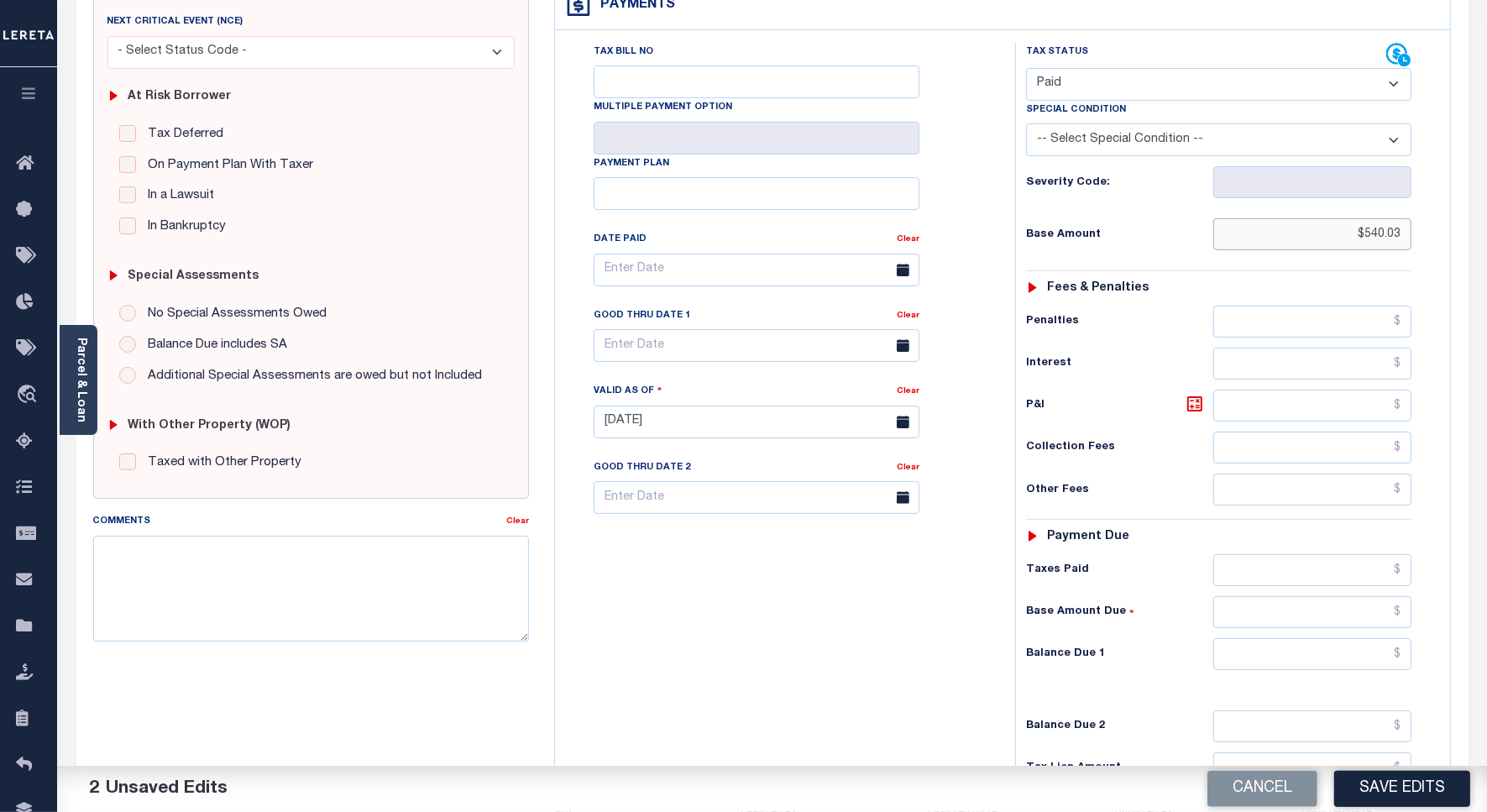
scroll to position [420, 0]
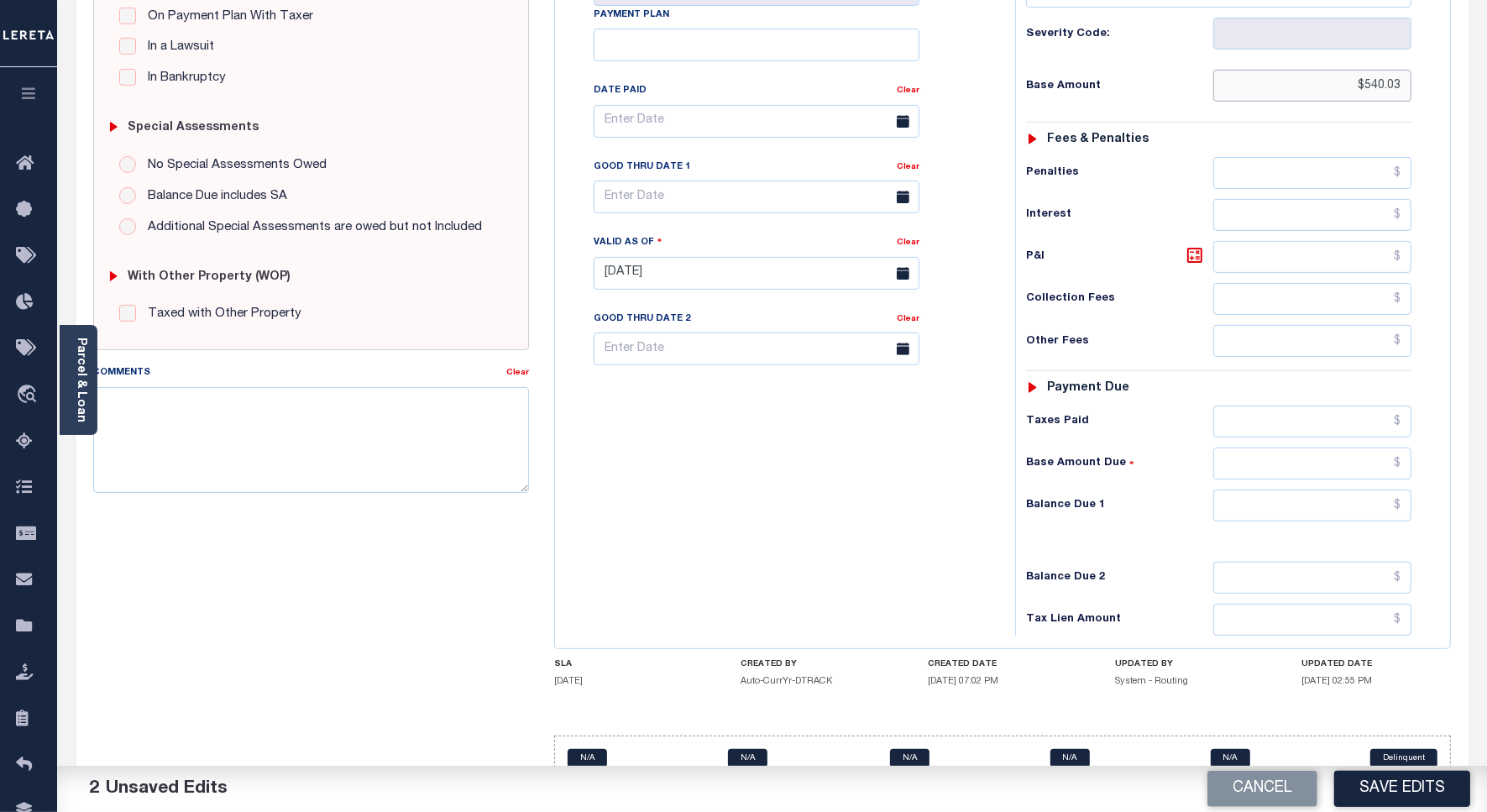
type input "$540.03"
click at [1351, 429] on input "text" at bounding box center [1313, 422] width 198 height 32
paste input "540.03"
type input "$540.03"
click at [1341, 504] on input "text" at bounding box center [1313, 505] width 198 height 32
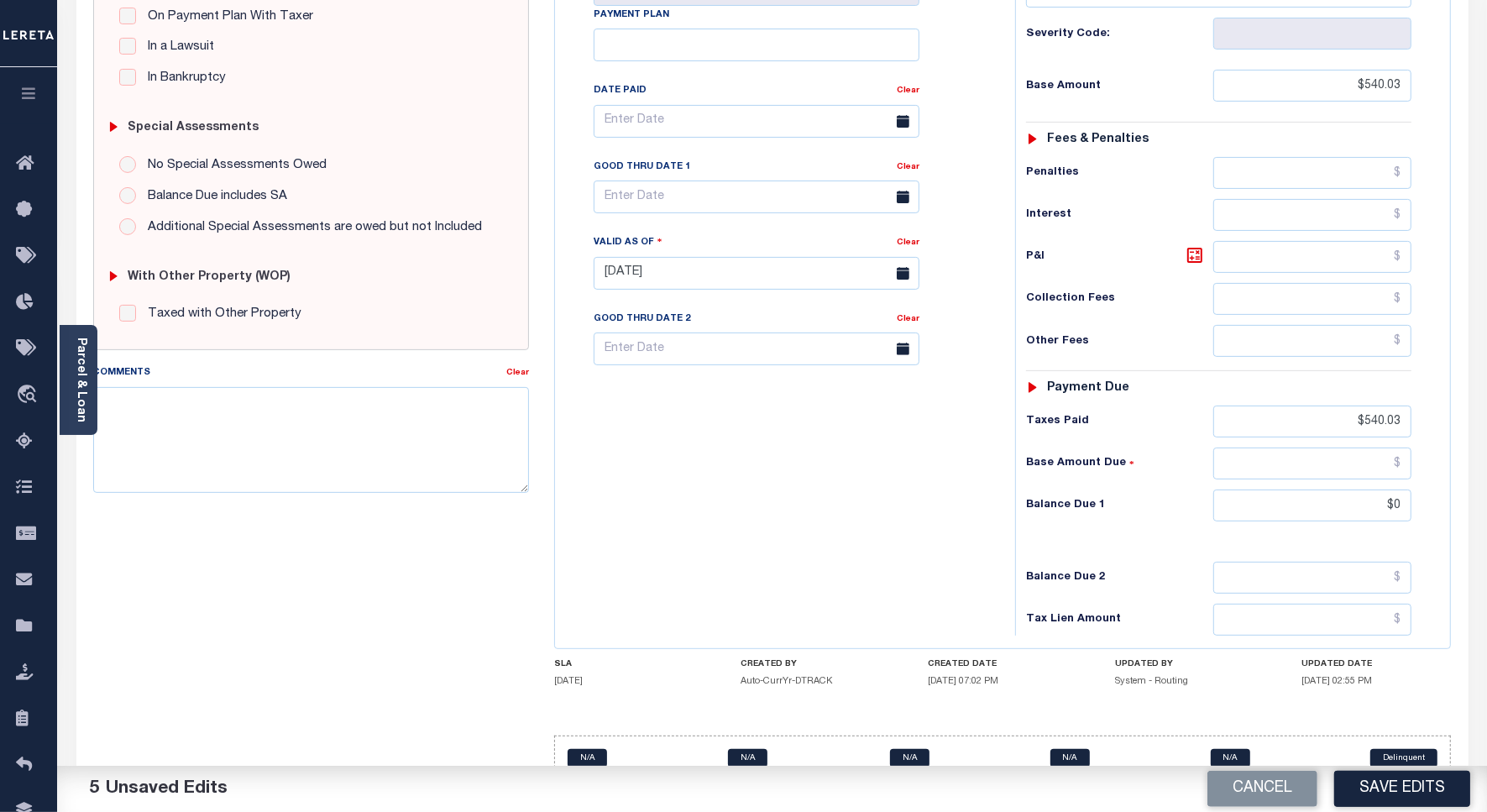
type input "$0.00"
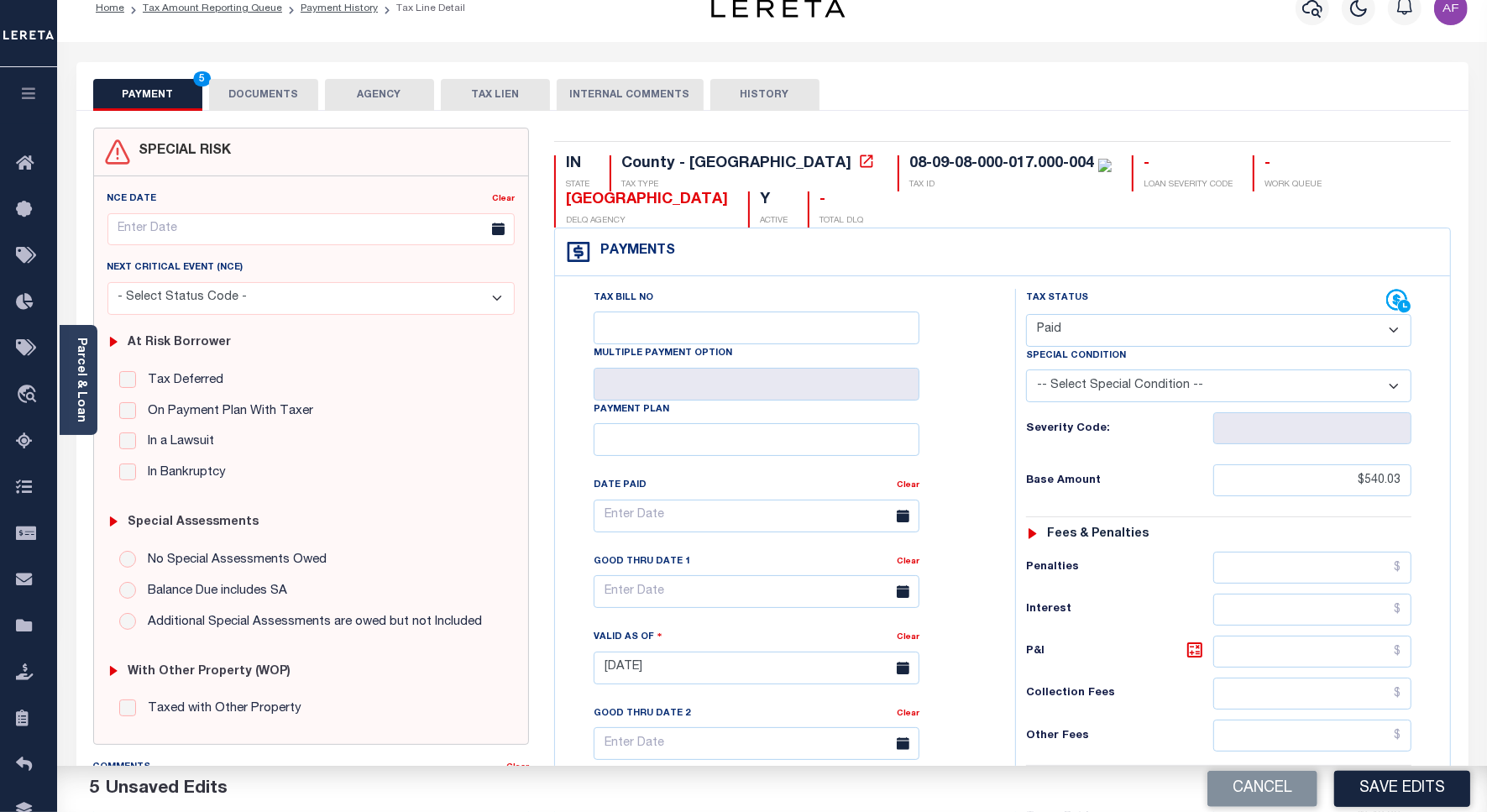
scroll to position [0, 0]
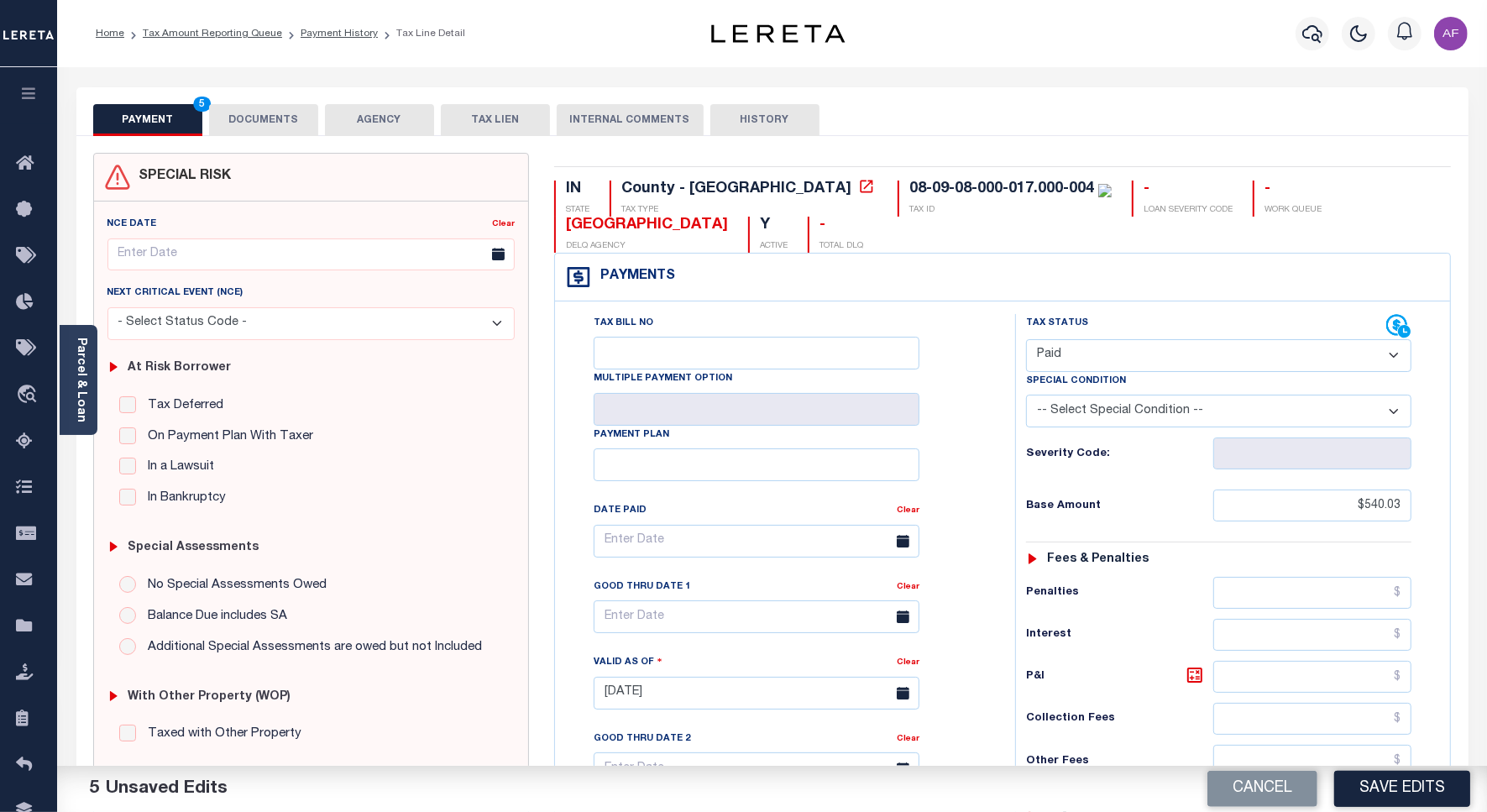
click at [264, 123] on button "DOCUMENTS" at bounding box center [264, 120] width 109 height 32
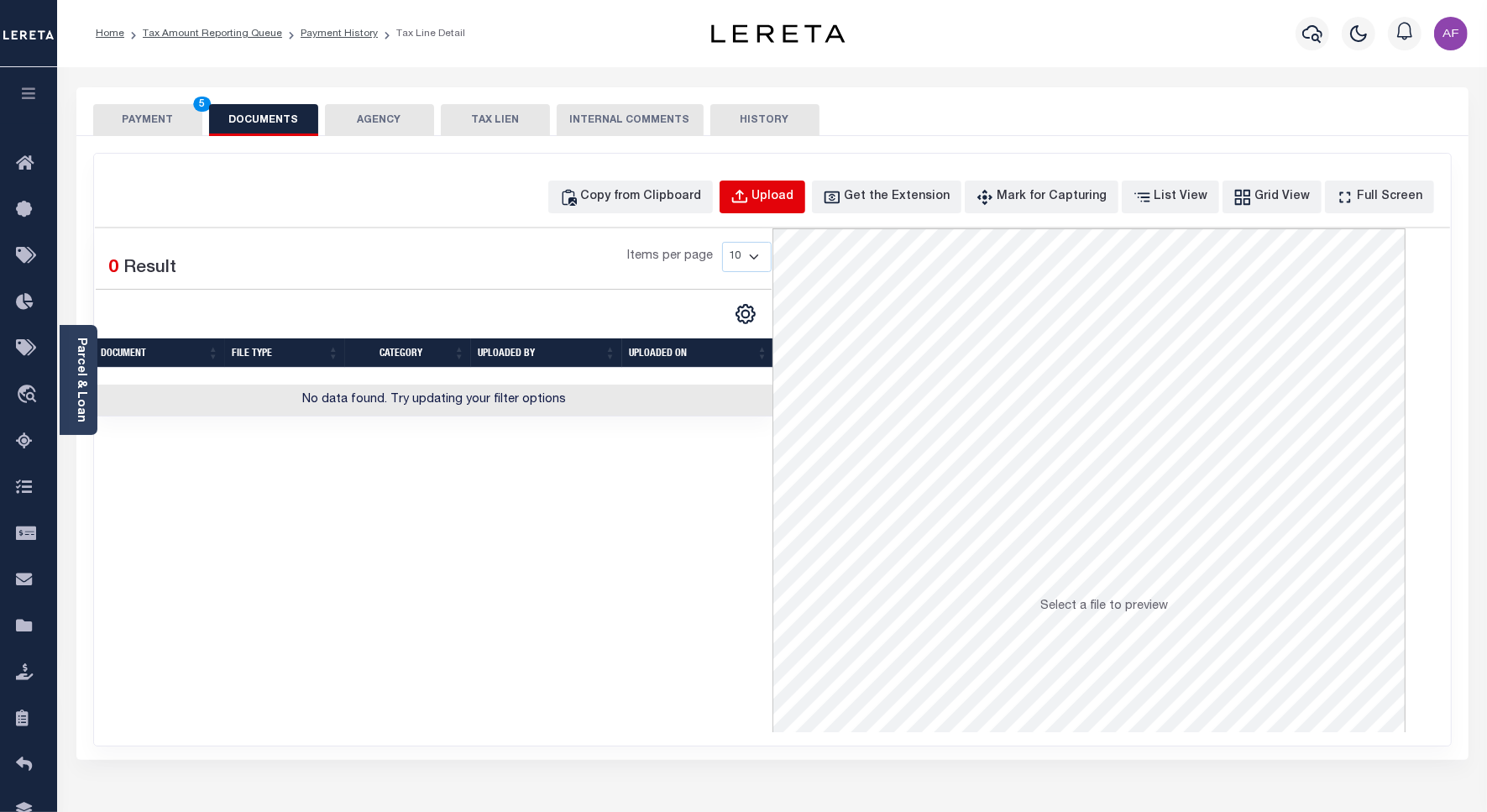
click at [794, 200] on div "Upload" at bounding box center [773, 197] width 42 height 19
select select "POP"
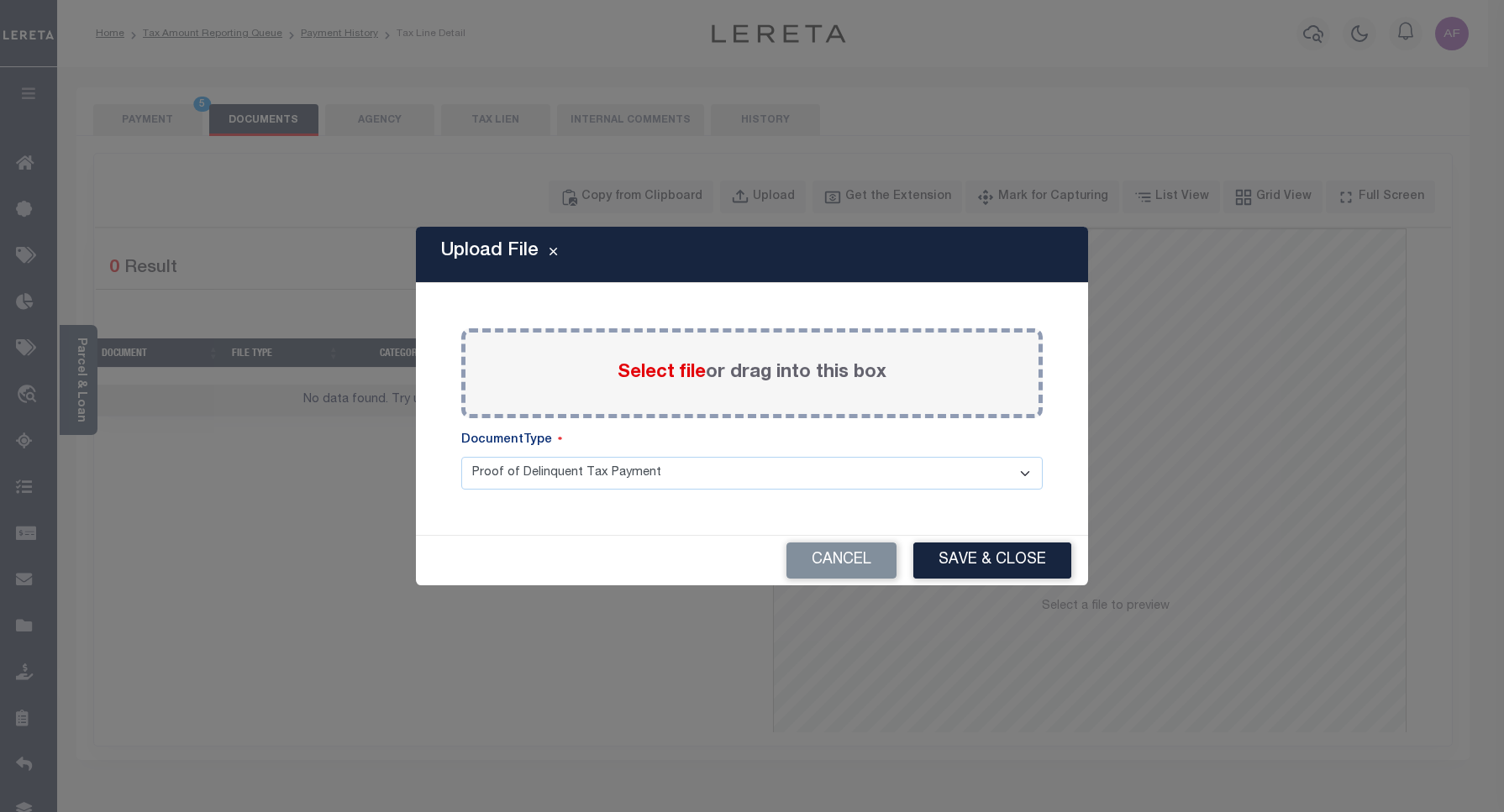
click at [648, 380] on span "Select file" at bounding box center [661, 373] width 88 height 19
click at [0, 0] on input "Select file or drag into this box" at bounding box center [0, 0] width 0 height 0
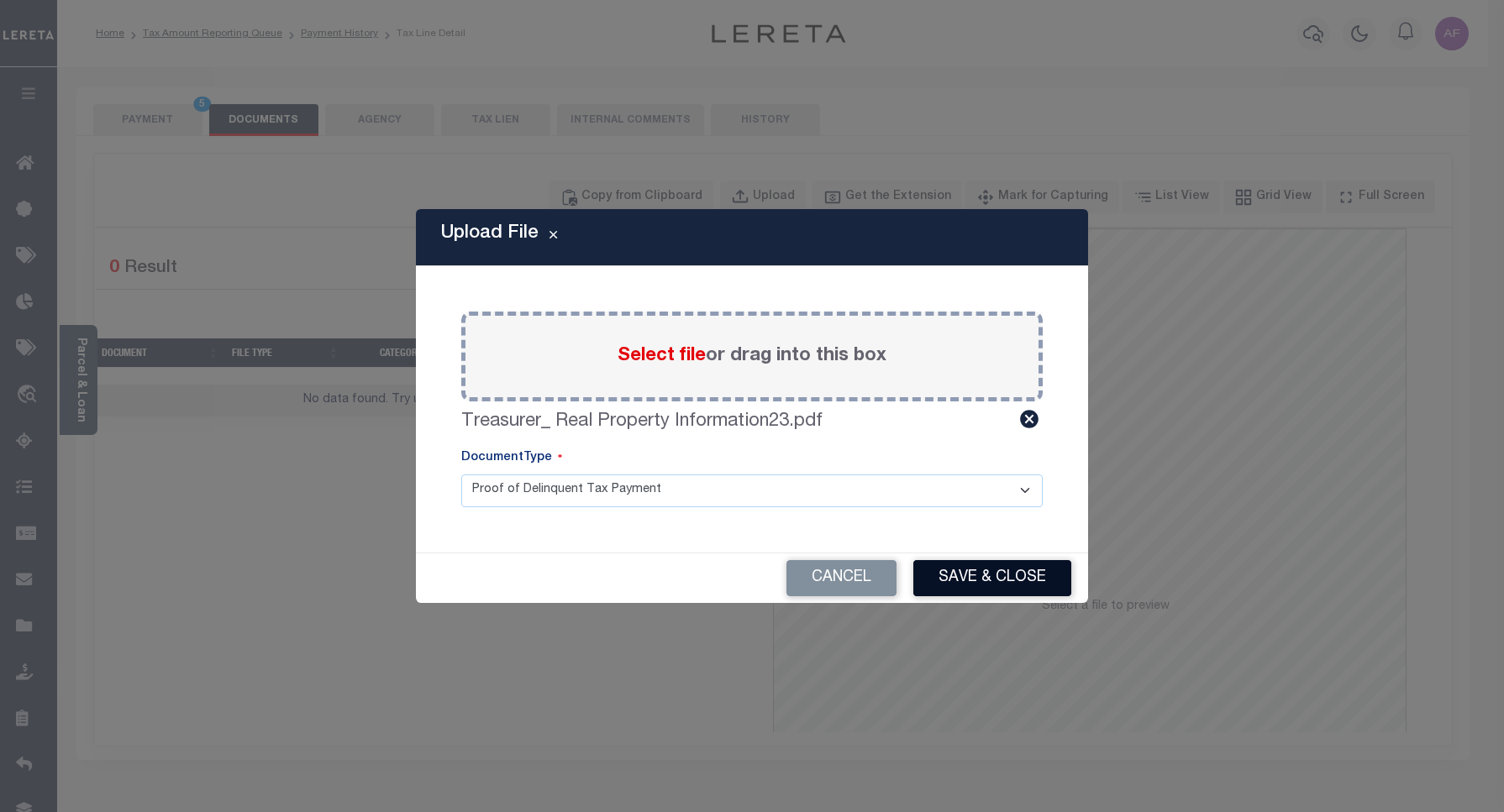
click at [960, 571] on button "Save & Close" at bounding box center [992, 577] width 158 height 36
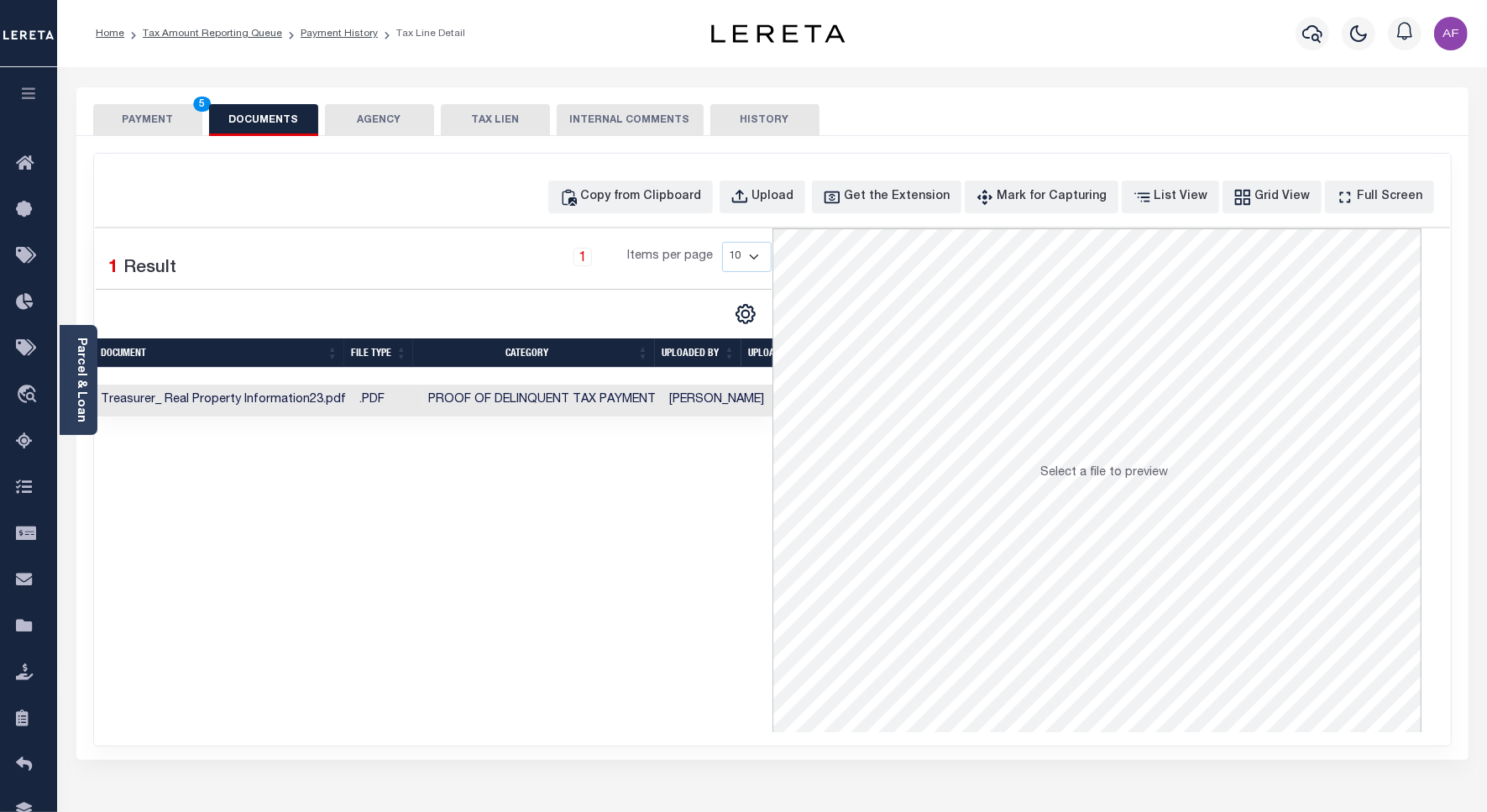
click at [156, 121] on button "PAYMENT 5" at bounding box center [148, 120] width 109 height 32
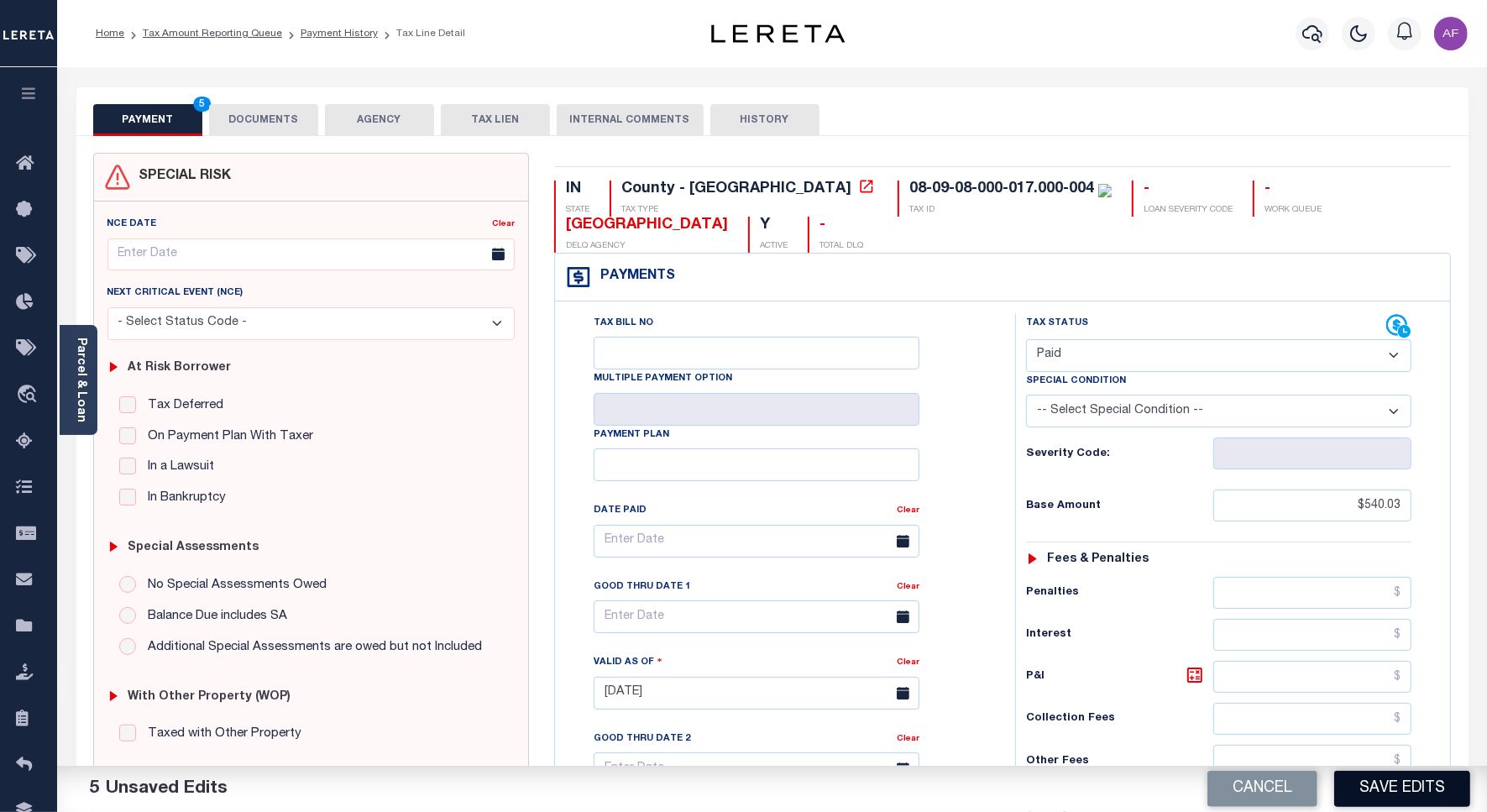
click at [1379, 793] on button "Save Edits" at bounding box center [1403, 789] width 136 height 36
checkbox input "false"
type input "$540.03"
type input "$0"
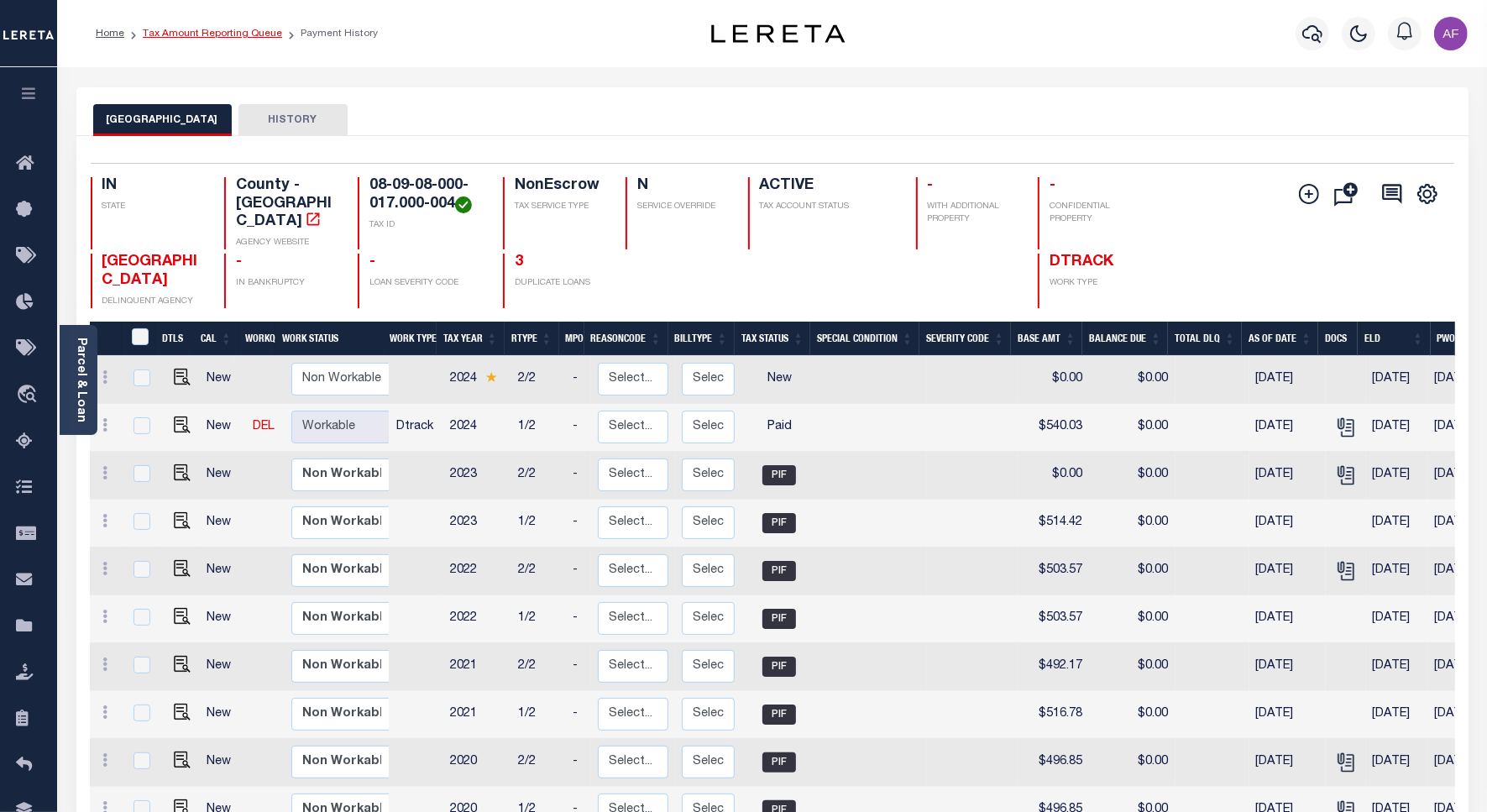
click at [207, 29] on link "Tax Amount Reporting Queue" at bounding box center [212, 33] width 139 height 10
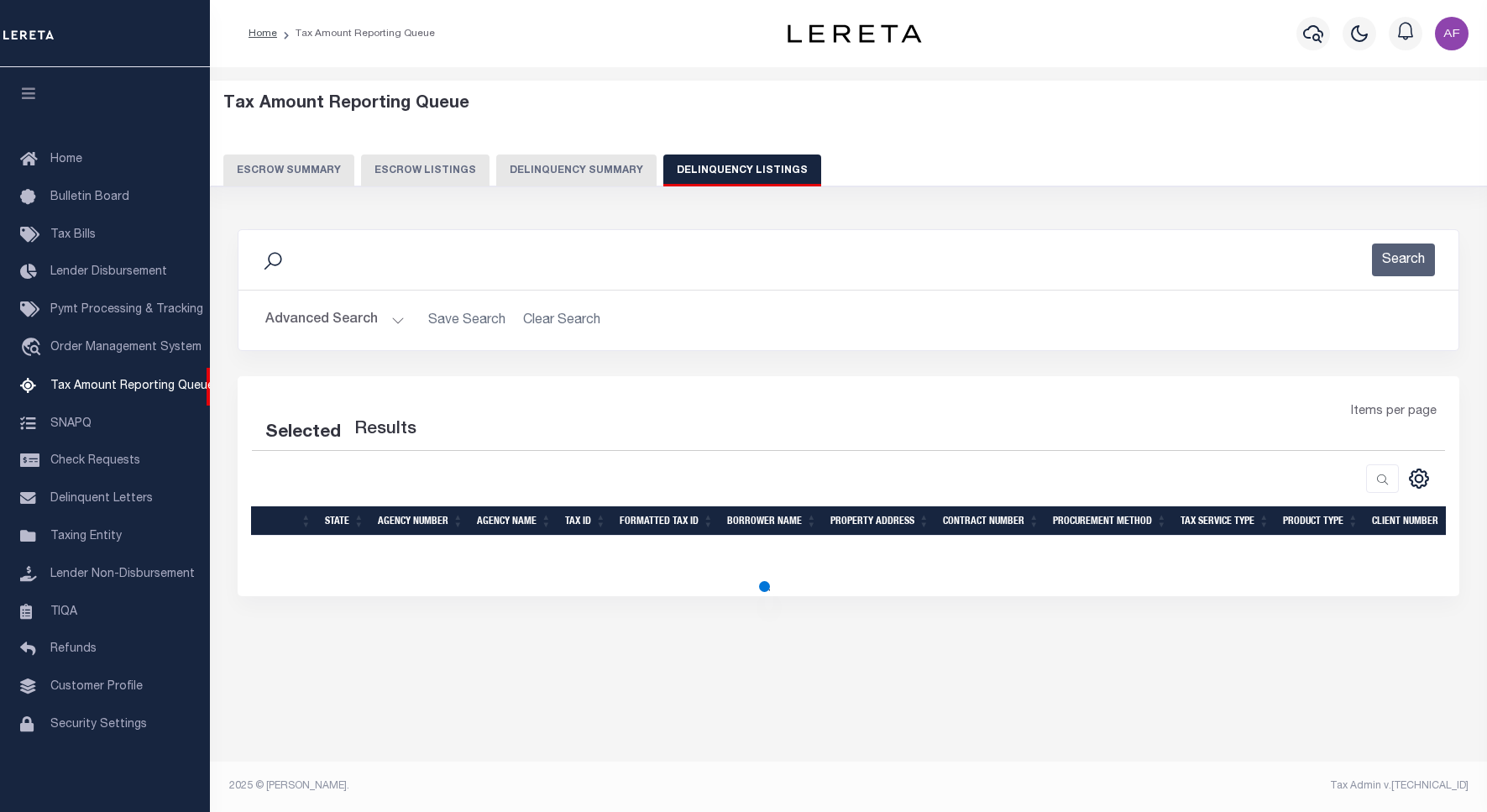
select select "100"
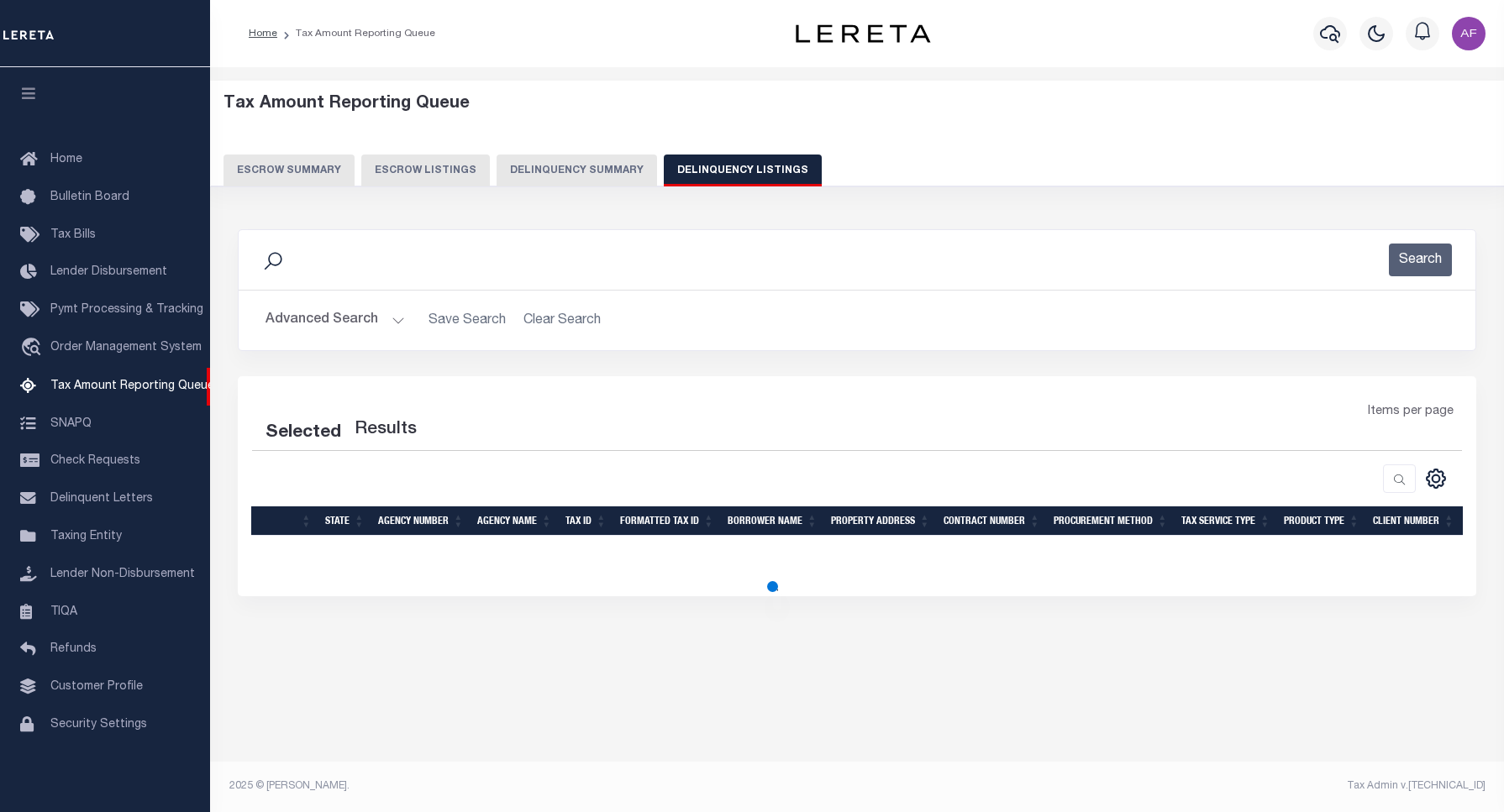
select select "100"
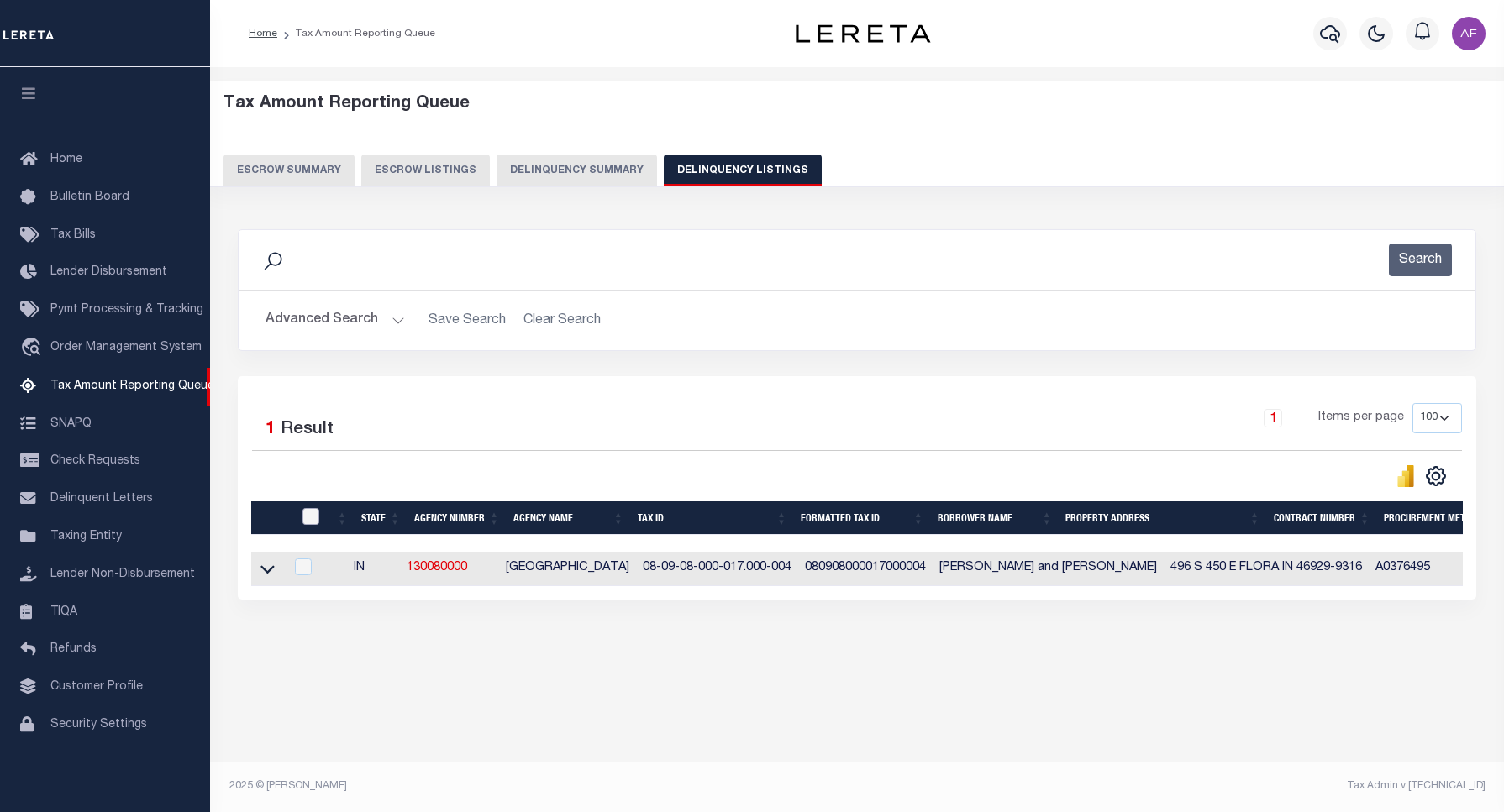
click at [316, 514] on input "checkbox" at bounding box center [311, 516] width 17 height 17
checkbox input "true"
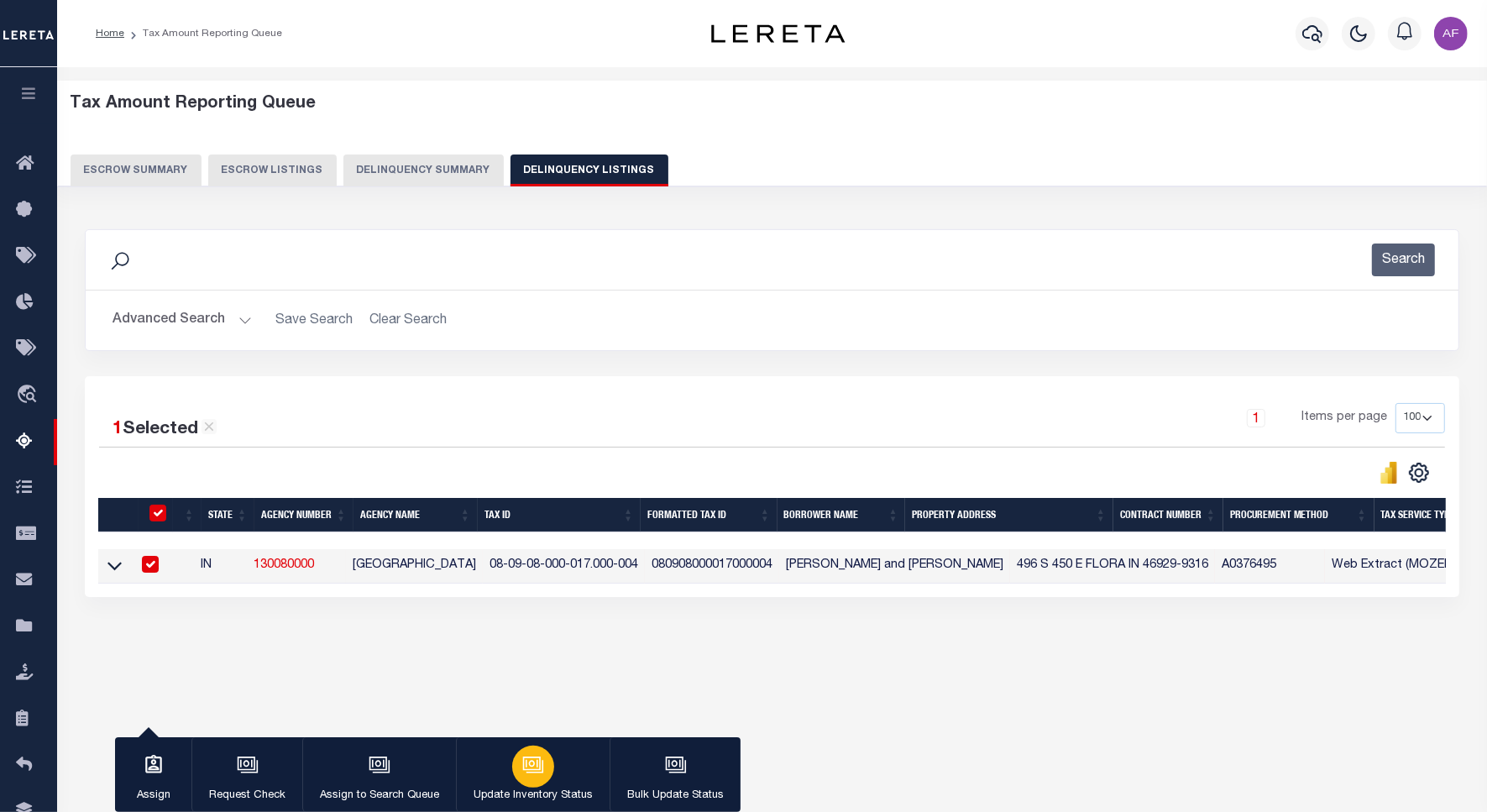
click at [539, 781] on div "button" at bounding box center [533, 767] width 42 height 42
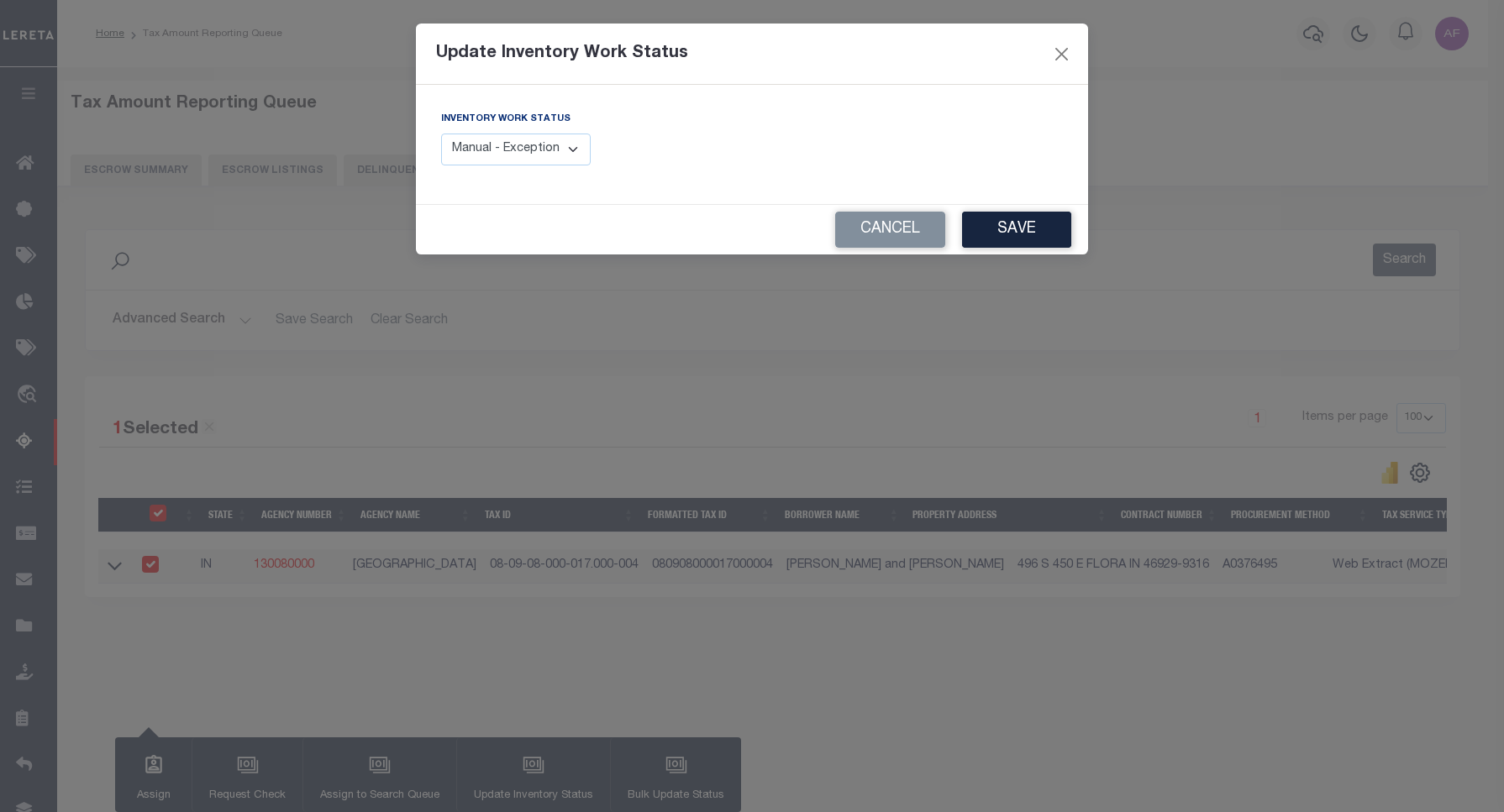
click at [475, 154] on select "Manual - Exception Pended - Awaiting Search Late Add Exception Completed" at bounding box center [516, 149] width 149 height 32
select select "4"
click at [441, 133] on select "Manual - Exception Pended - Awaiting Search Late Add Exception Completed" at bounding box center [516, 149] width 149 height 32
click at [1013, 233] on button "Save" at bounding box center [1016, 229] width 109 height 36
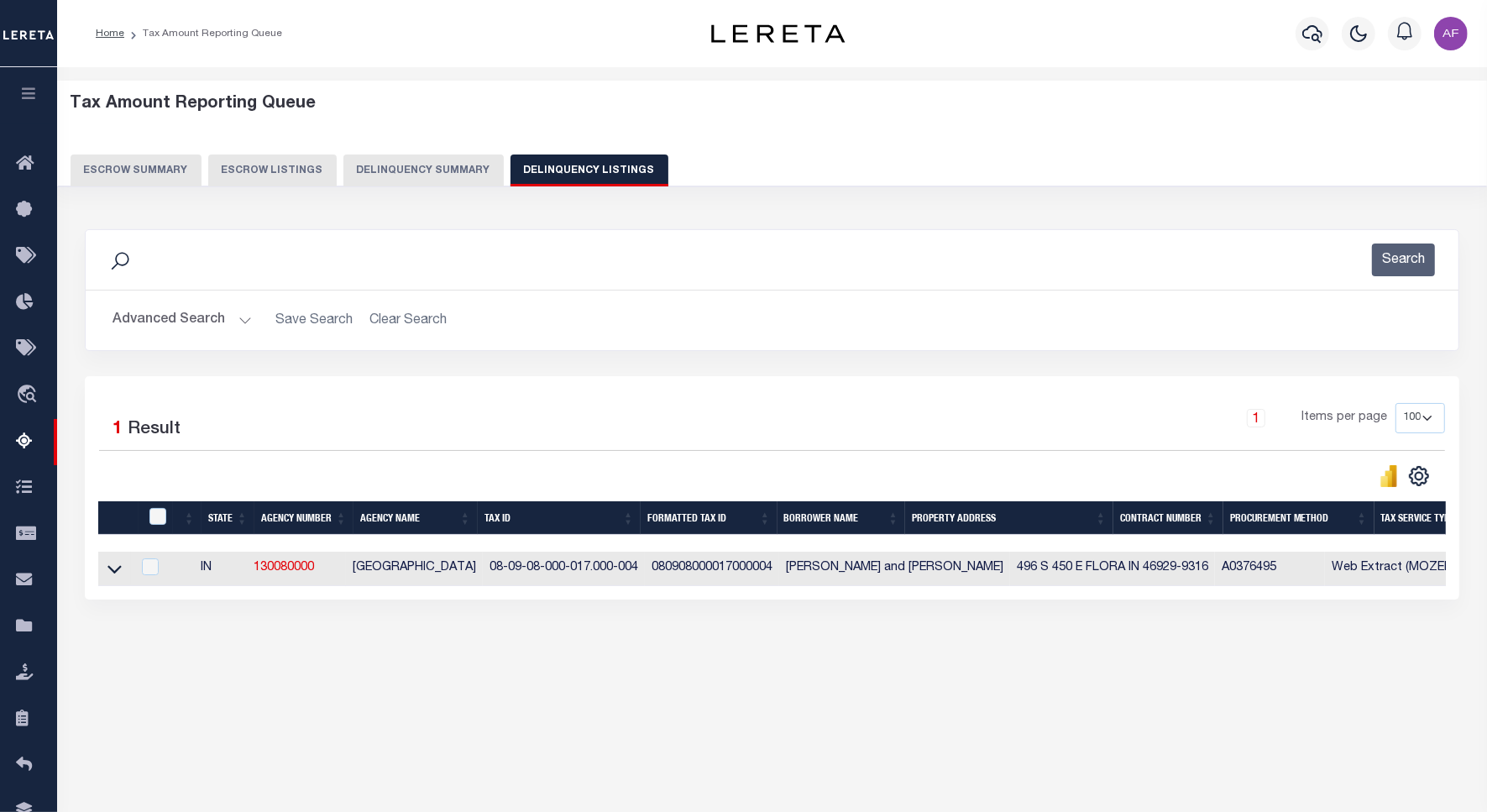
click at [165, 312] on button "Advanced Search" at bounding box center [182, 320] width 139 height 32
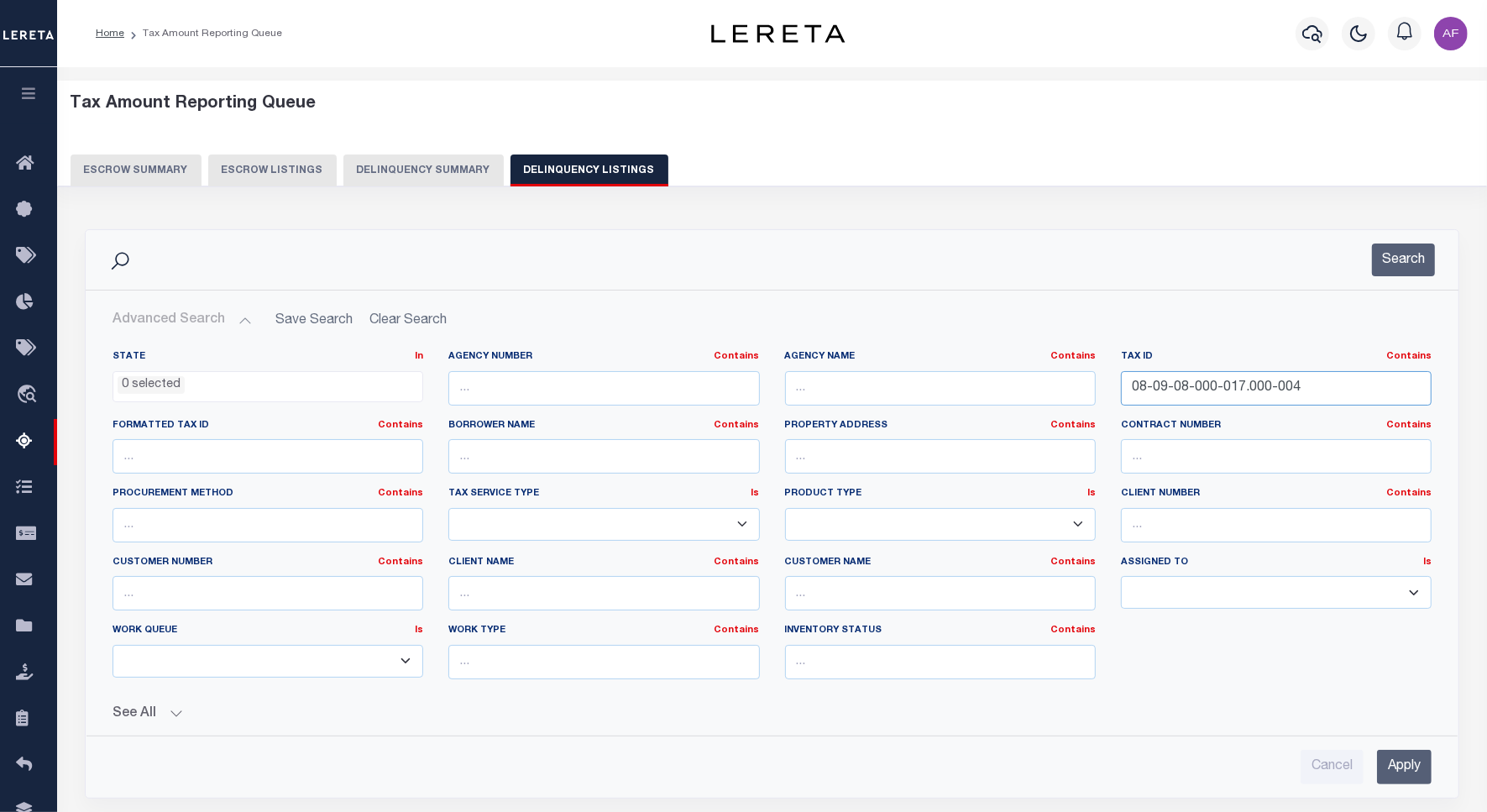
drag, startPoint x: 1311, startPoint y: 388, endPoint x: 1072, endPoint y: 383, distance: 239.1
click at [1072, 383] on div "State In In AK AL AR AZ CA CO CT DC DE FL GA GU HI IA ID IL IN KS [GEOGRAPHIC_D…" at bounding box center [772, 522] width 1344 height 343
paste input "27-000-058.000-002"
type input "08-09-27-000-058.000-002"
click at [1392, 259] on button "Search" at bounding box center [1404, 260] width 63 height 32
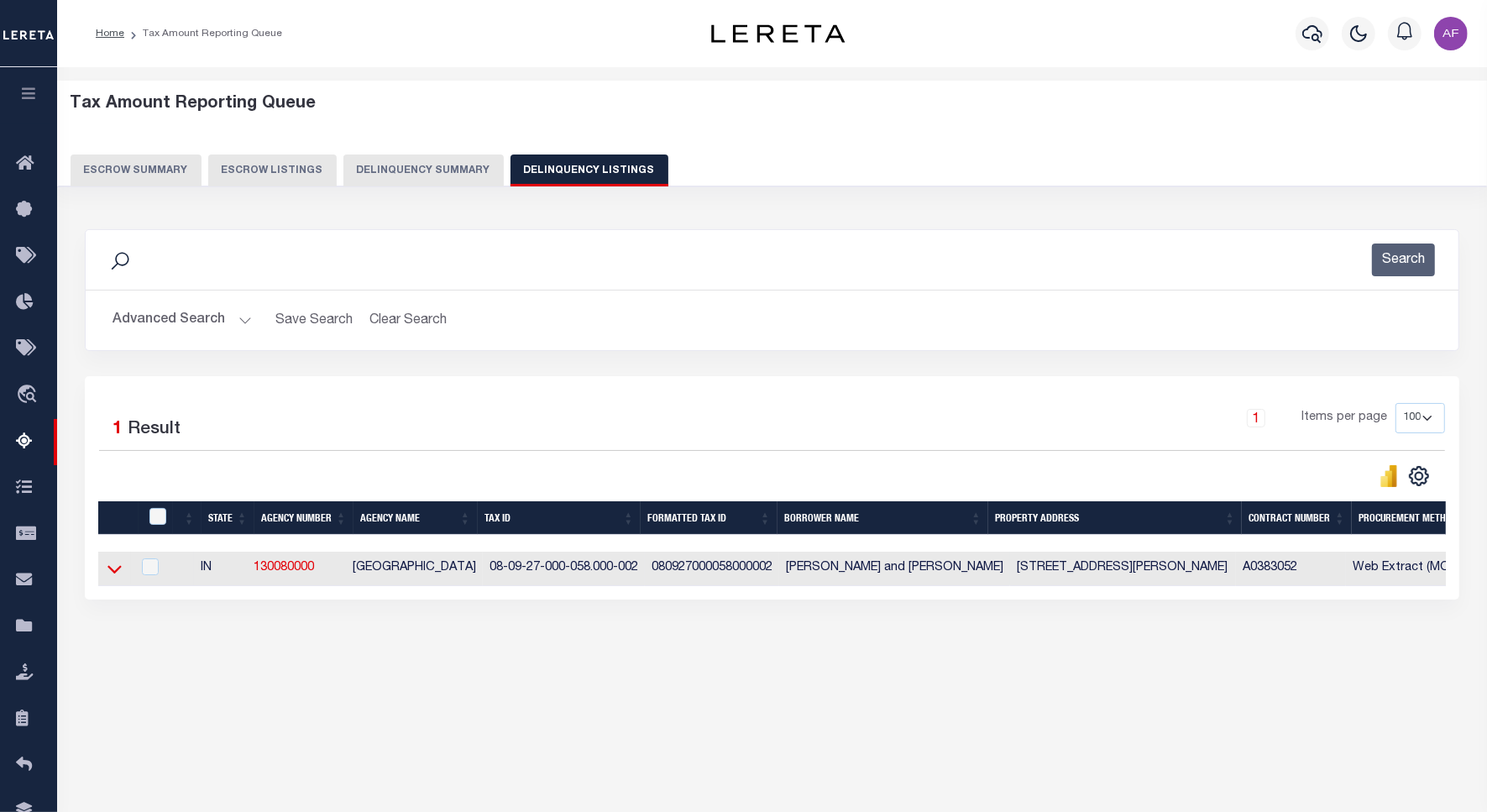
click at [113, 569] on icon at bounding box center [114, 568] width 14 height 18
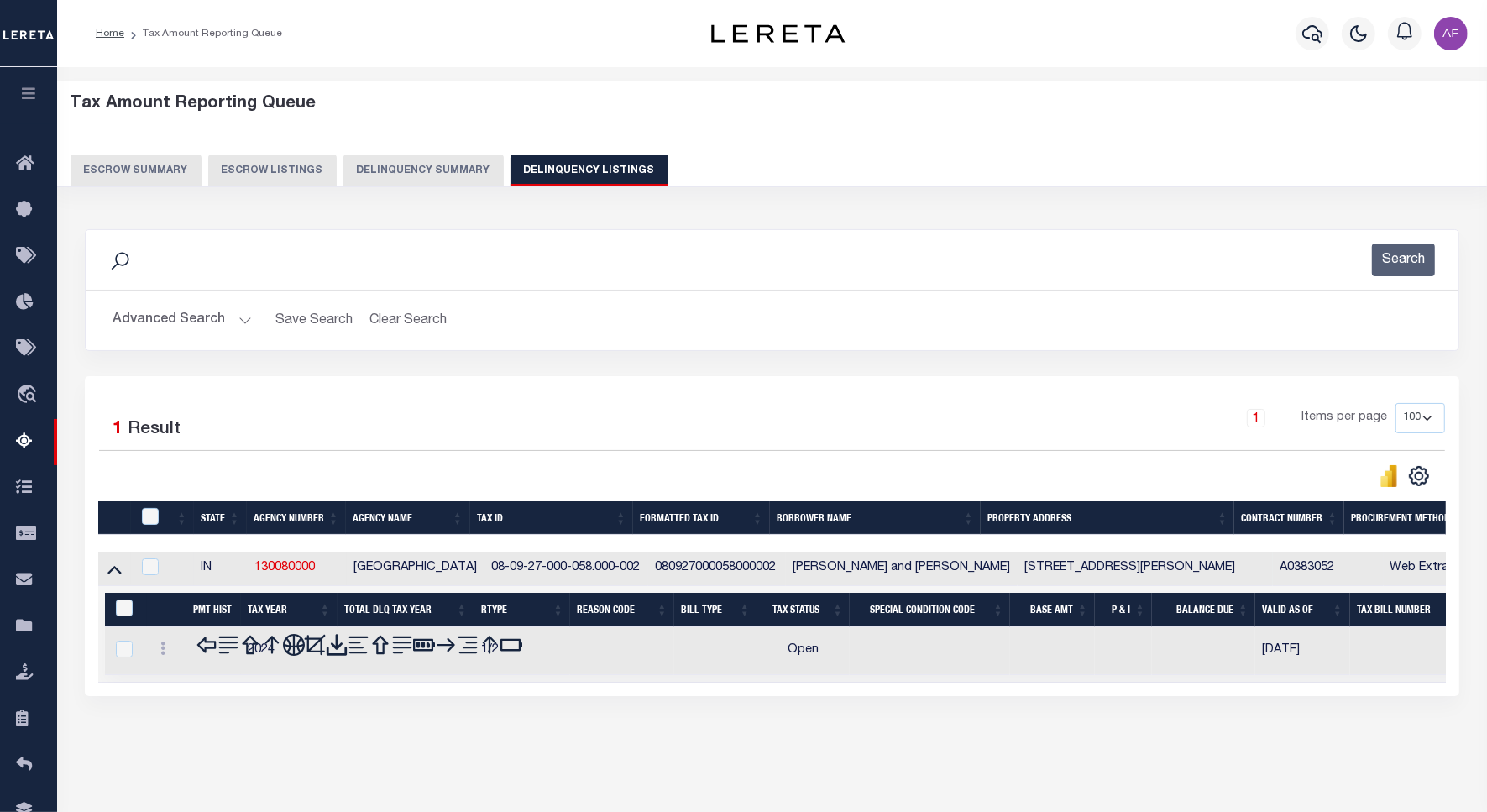
scroll to position [77, 0]
